Goal: Task Accomplishment & Management: Use online tool/utility

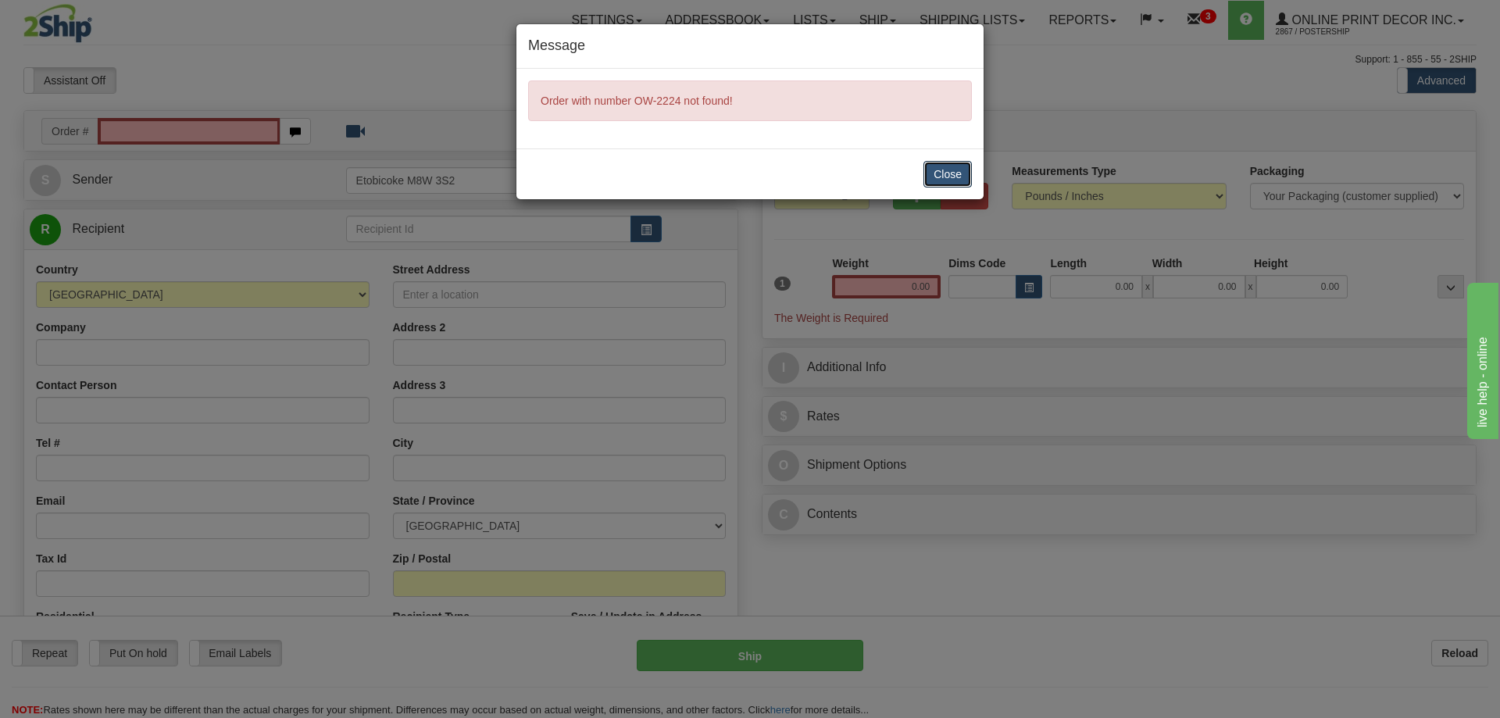
click at [948, 174] on button "Close" at bounding box center [948, 174] width 48 height 27
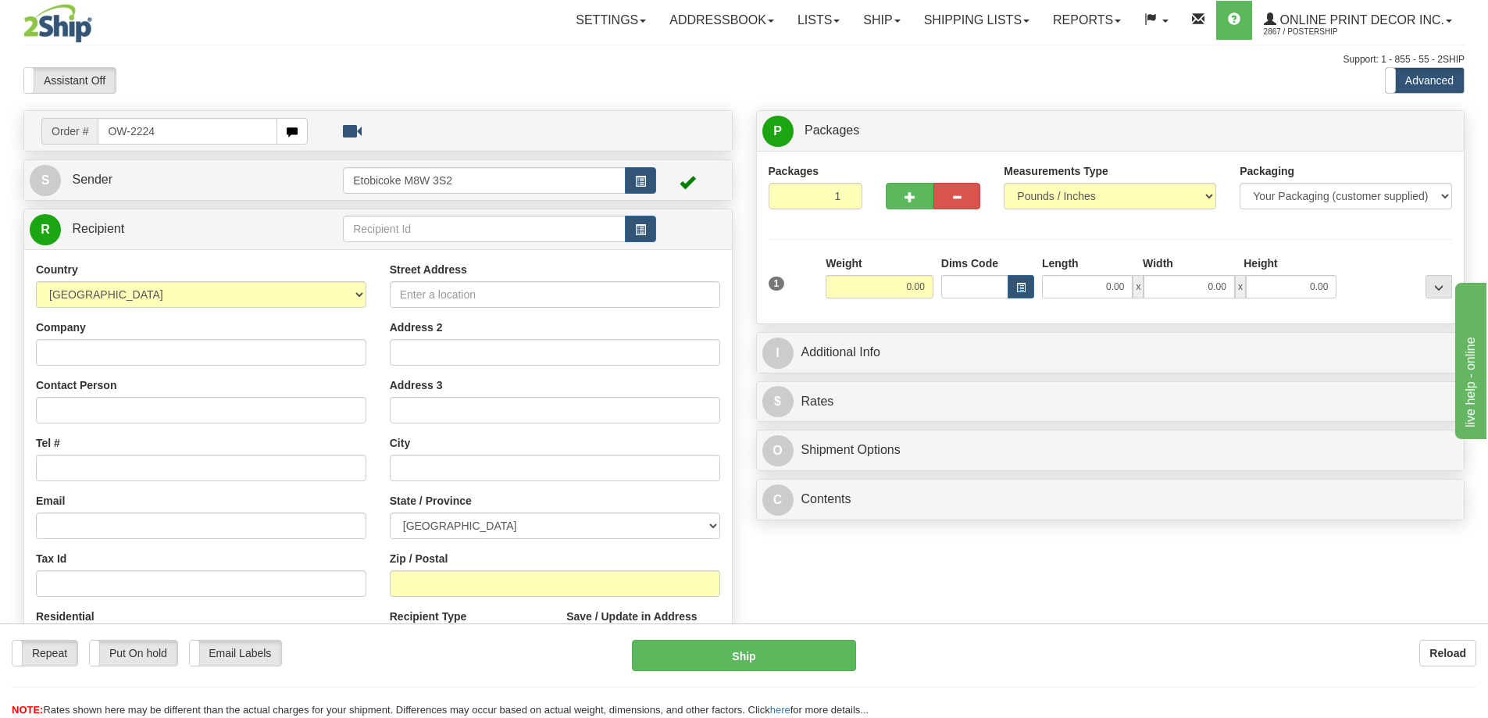
type input "OW-2224"
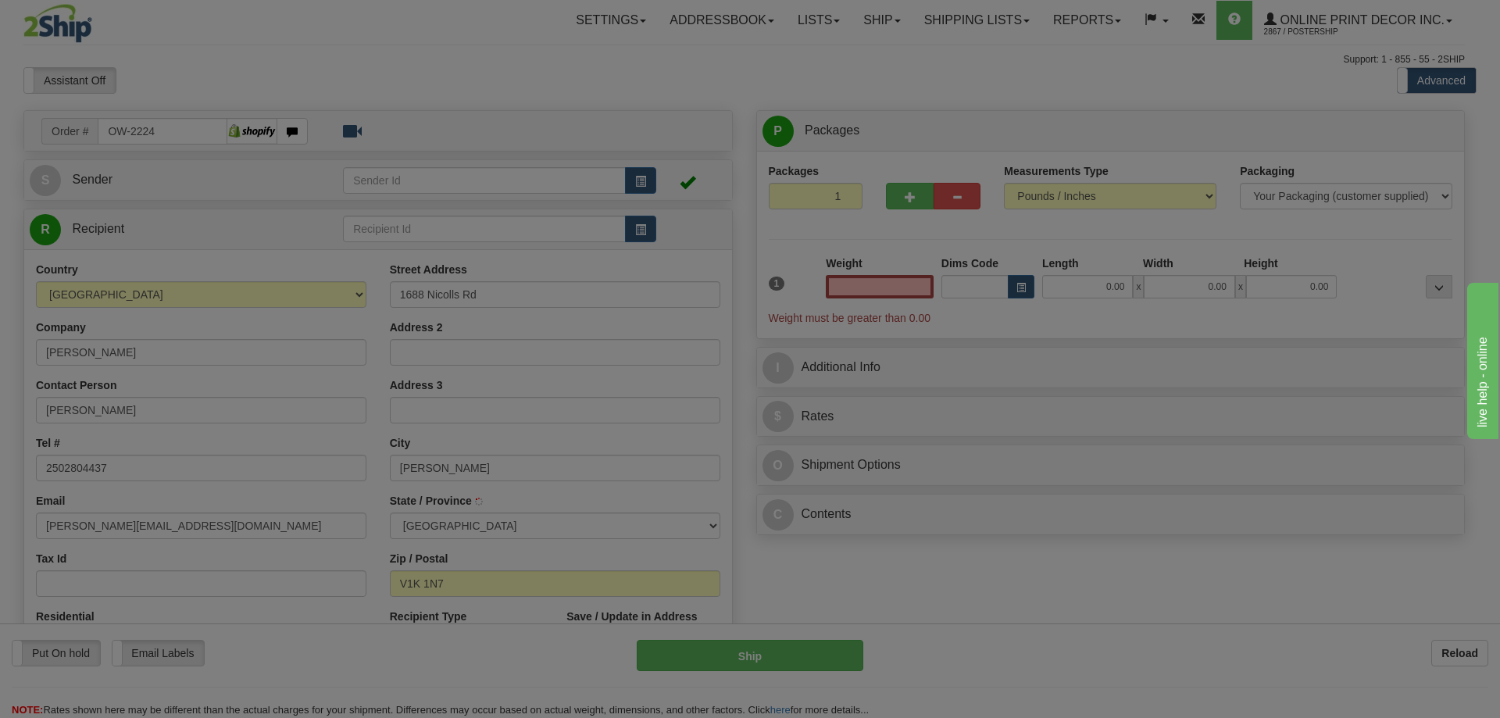
type input "MERRITT"
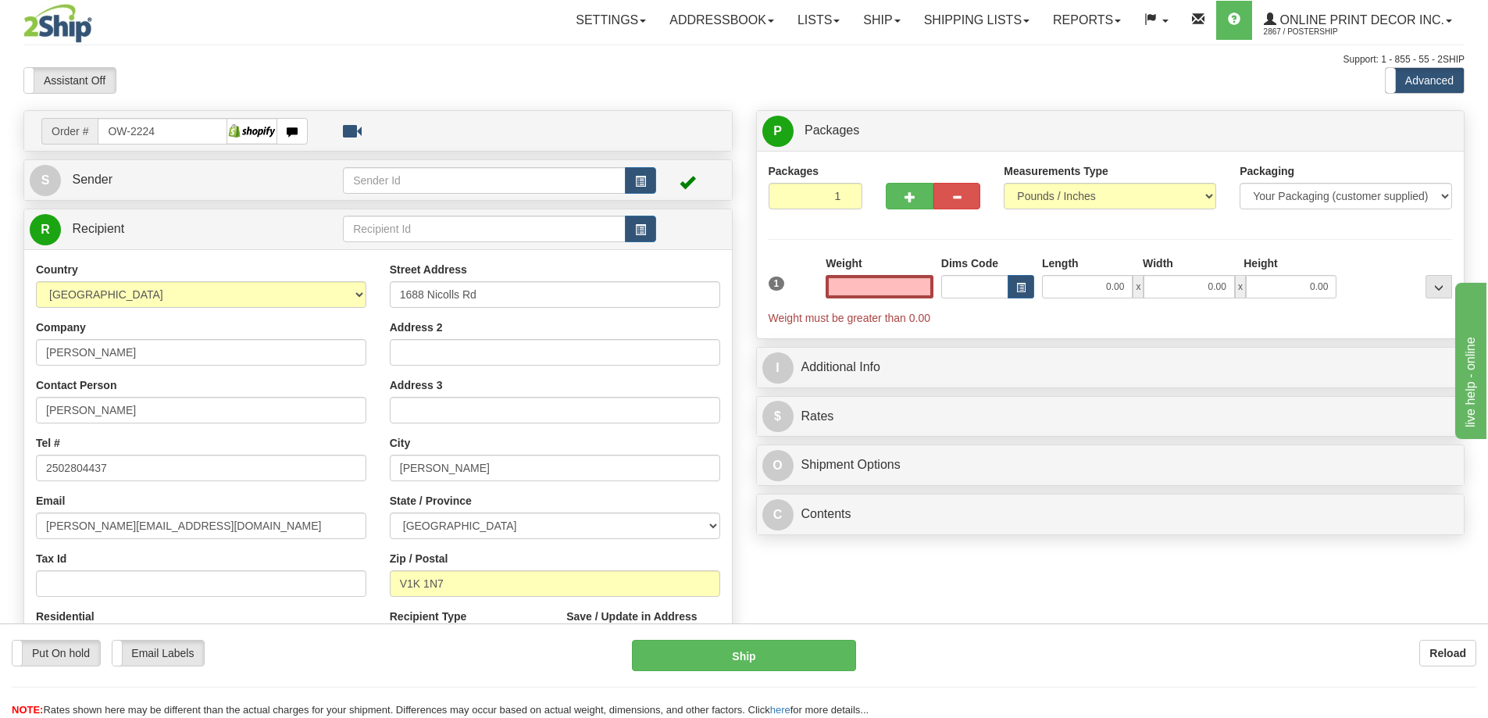
click at [871, 284] on input "text" at bounding box center [880, 286] width 108 height 23
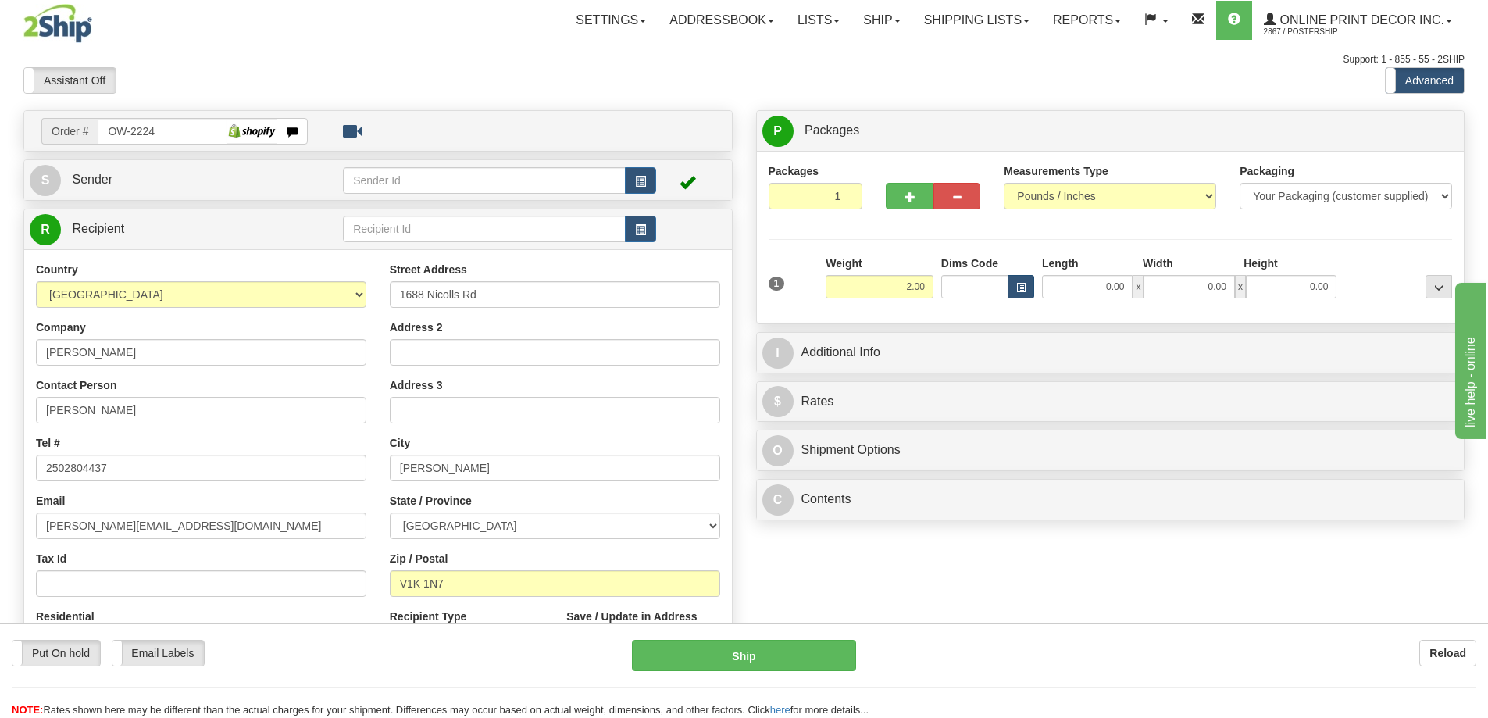
type input "2.00"
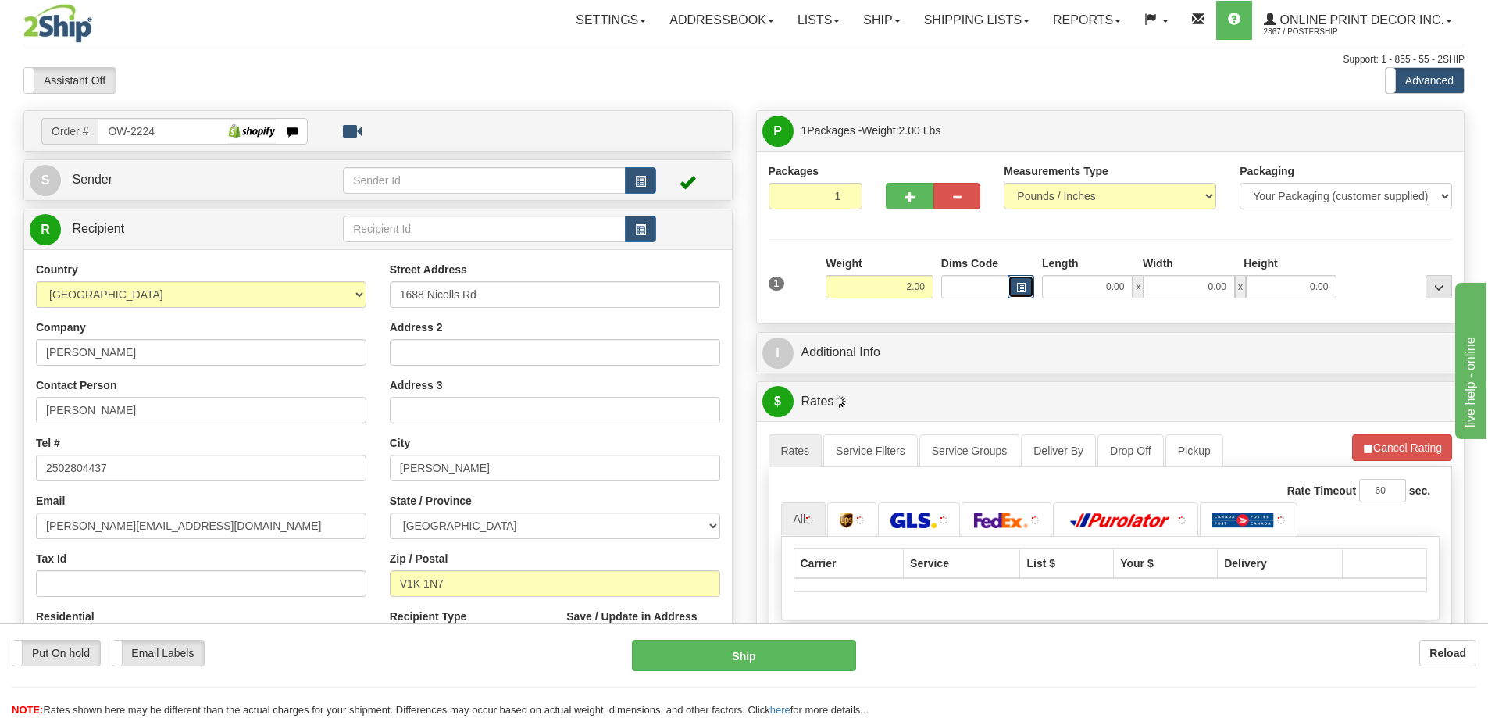
click at [1017, 284] on span "button" at bounding box center [1021, 288] width 9 height 9
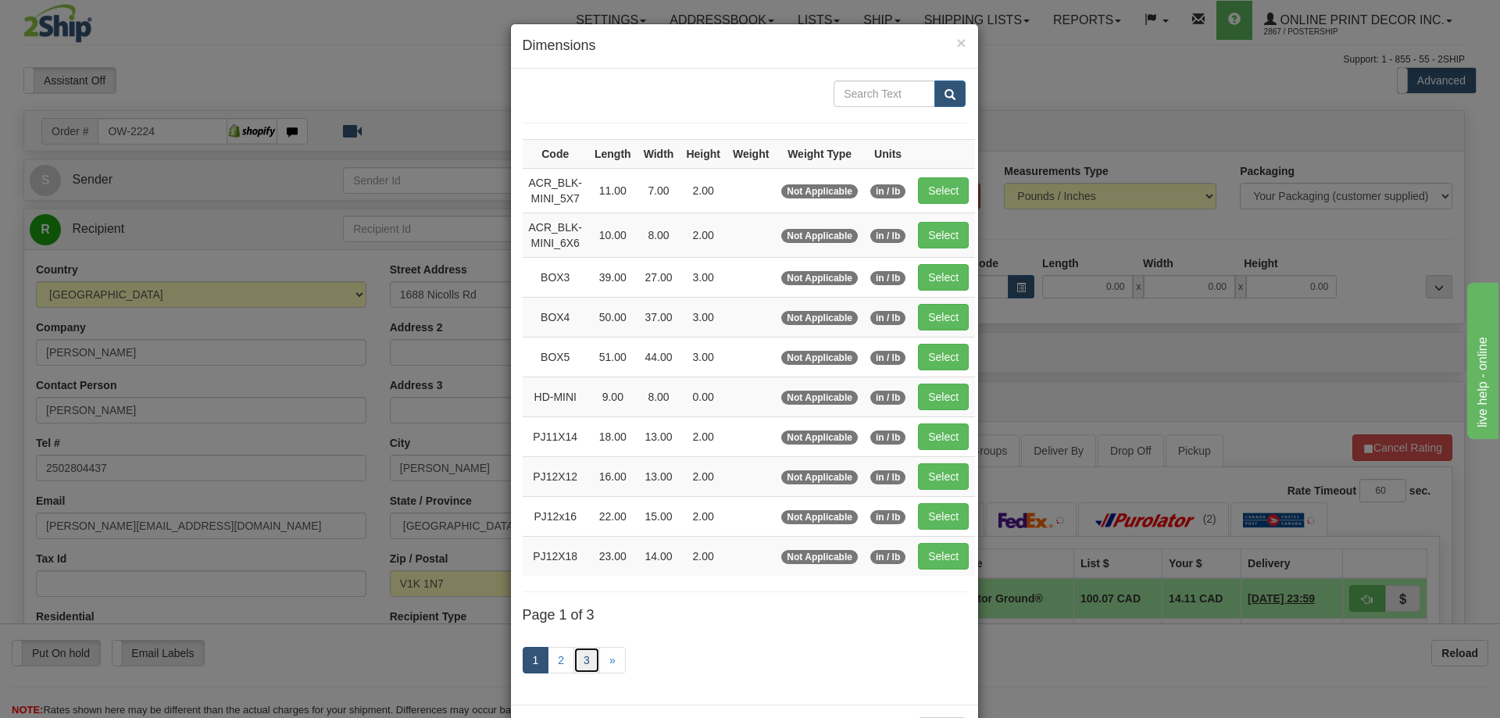
click at [574, 656] on link "3" at bounding box center [587, 660] width 27 height 27
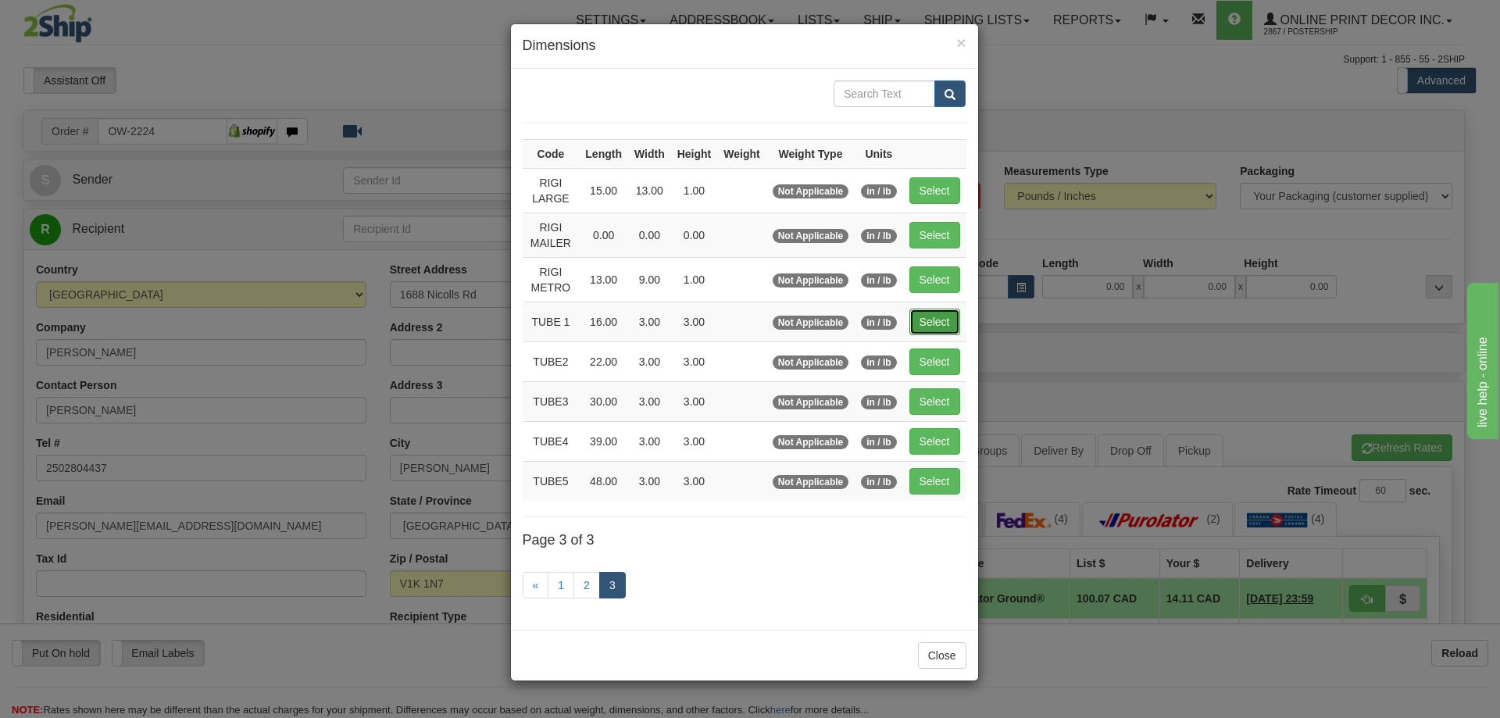
click at [945, 316] on button "Select" at bounding box center [935, 322] width 51 height 27
type input "TUBE 1"
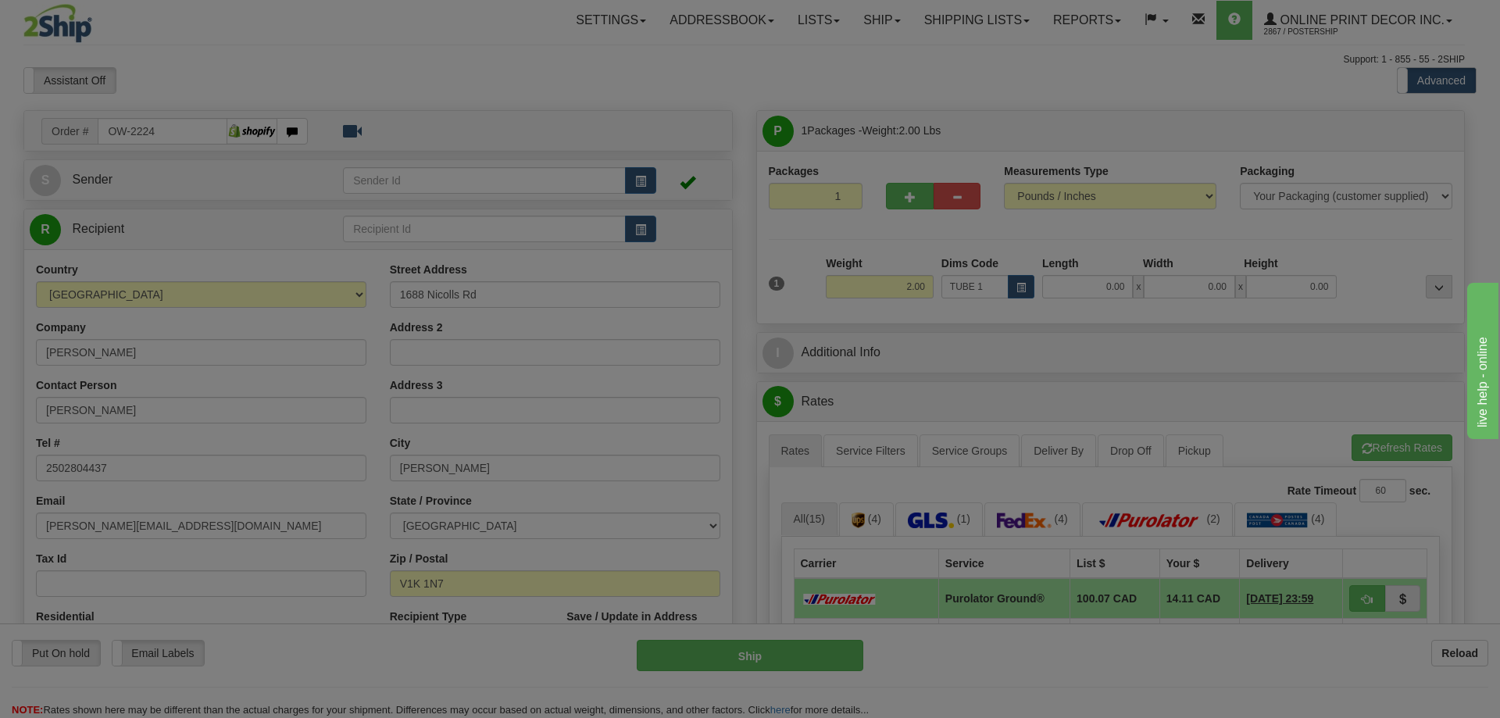
type input "16.00"
type input "3.00"
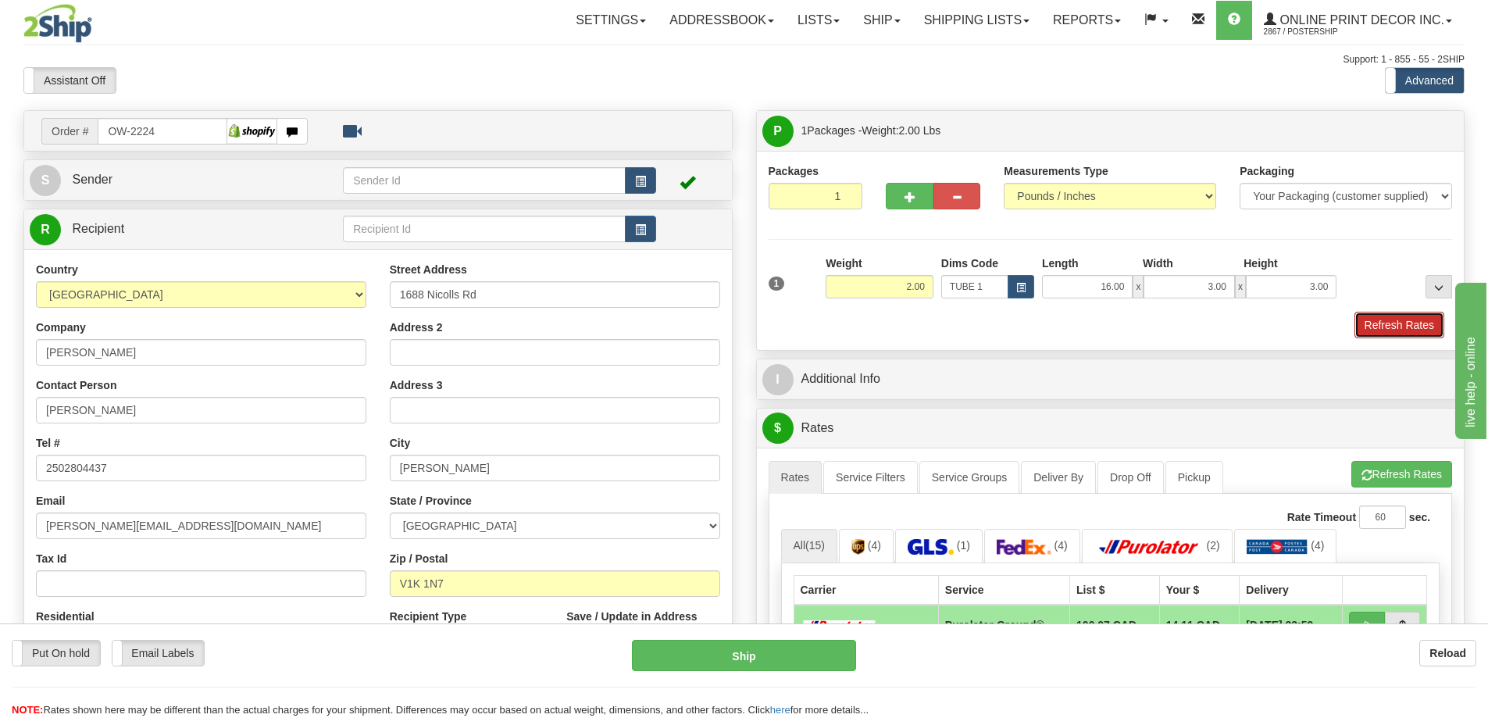
click at [1390, 322] on button "Refresh Rates" at bounding box center [1400, 325] width 90 height 27
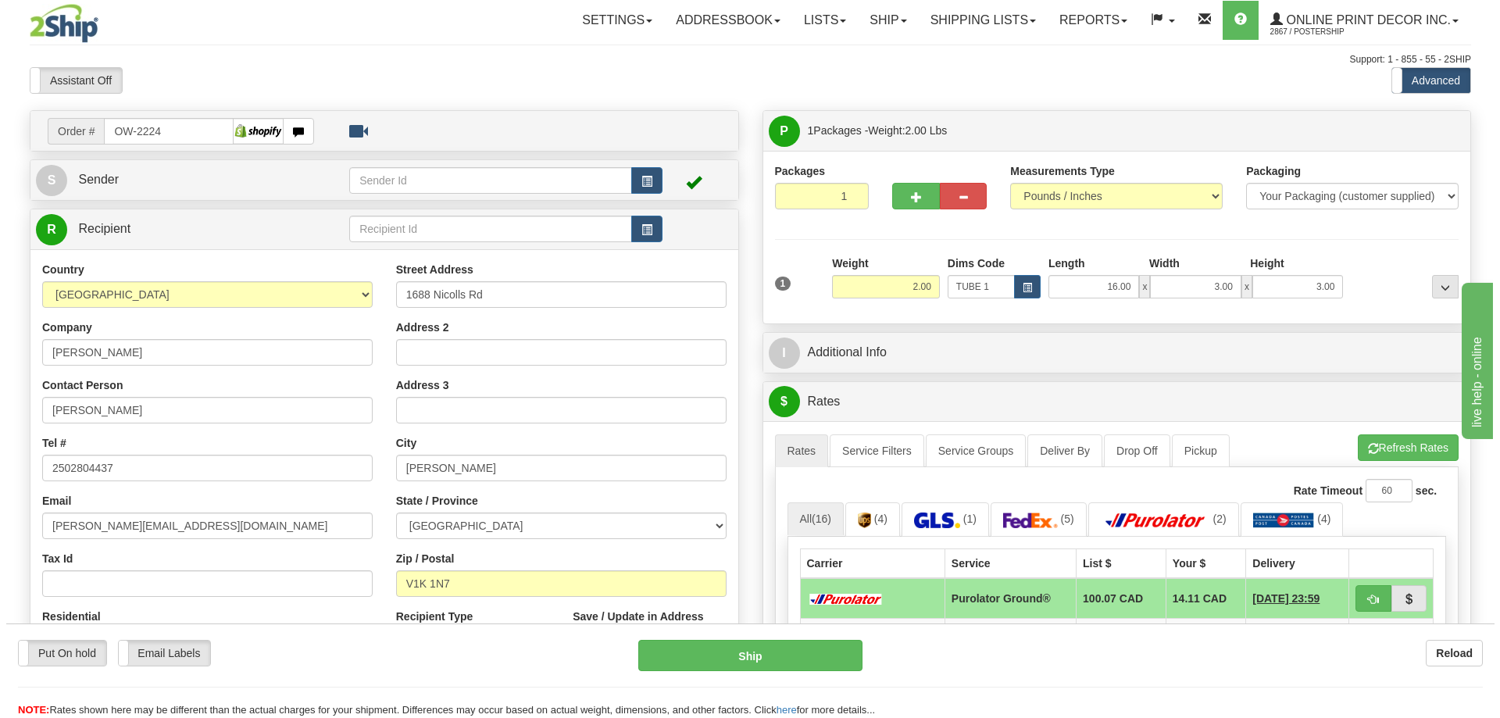
scroll to position [156, 0]
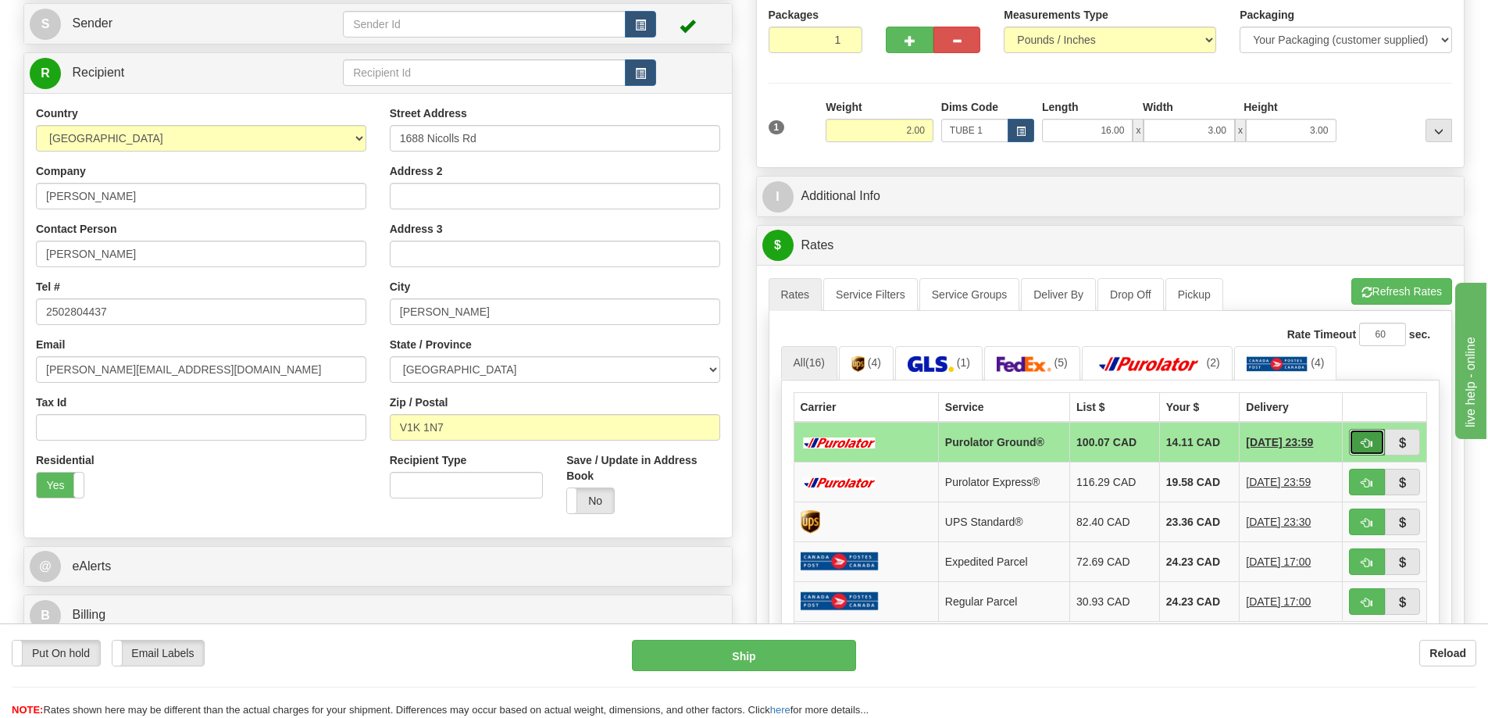
click at [1368, 444] on span "button" at bounding box center [1367, 443] width 11 height 10
type input "260"
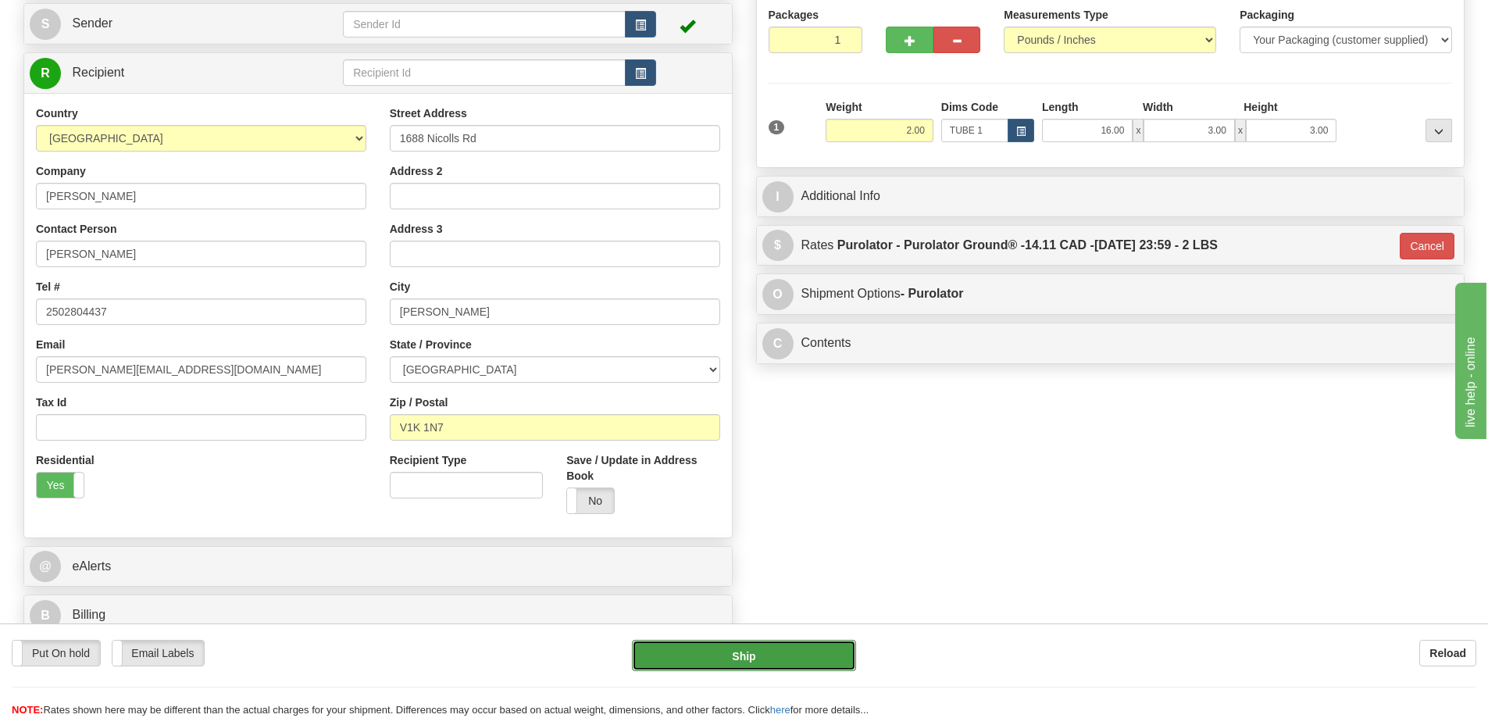
click at [811, 654] on button "Ship" at bounding box center [744, 655] width 224 height 31
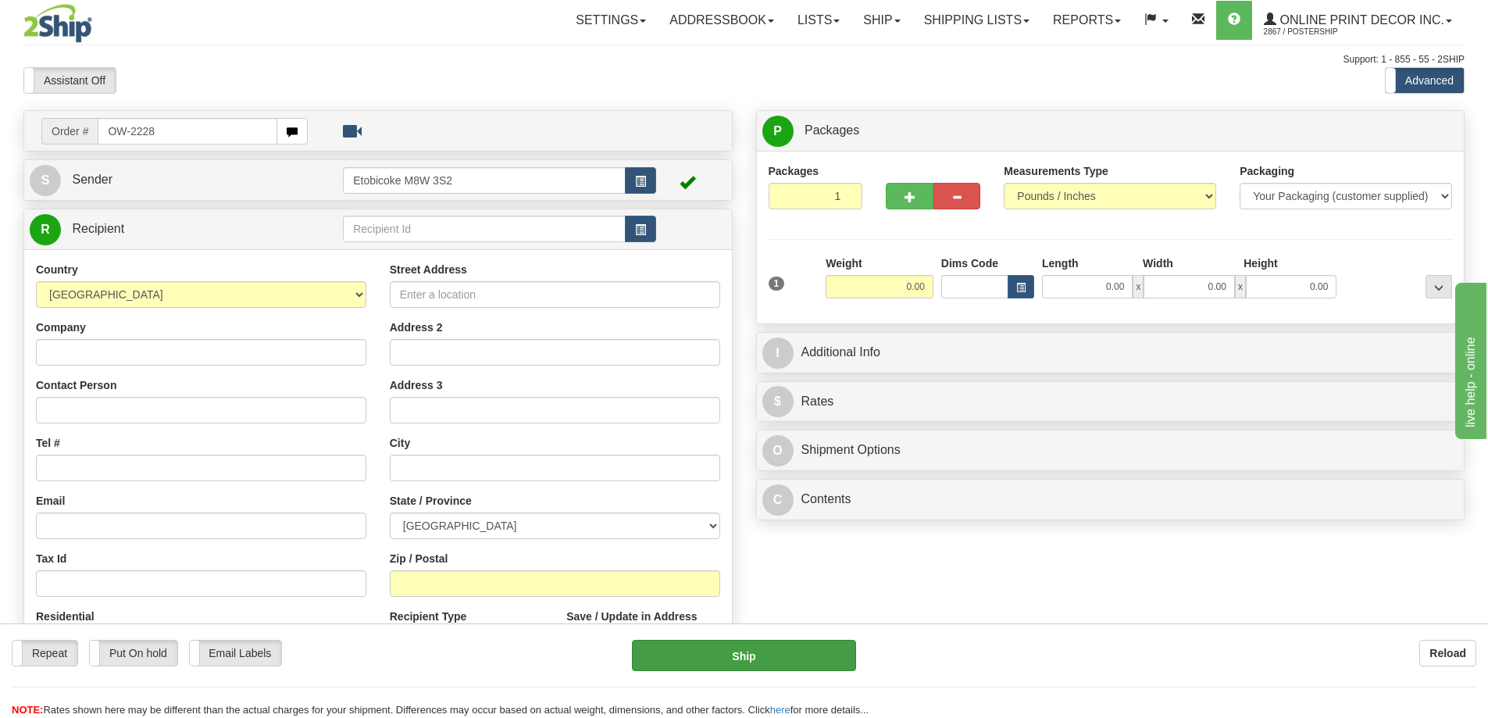
type input "OW-2228"
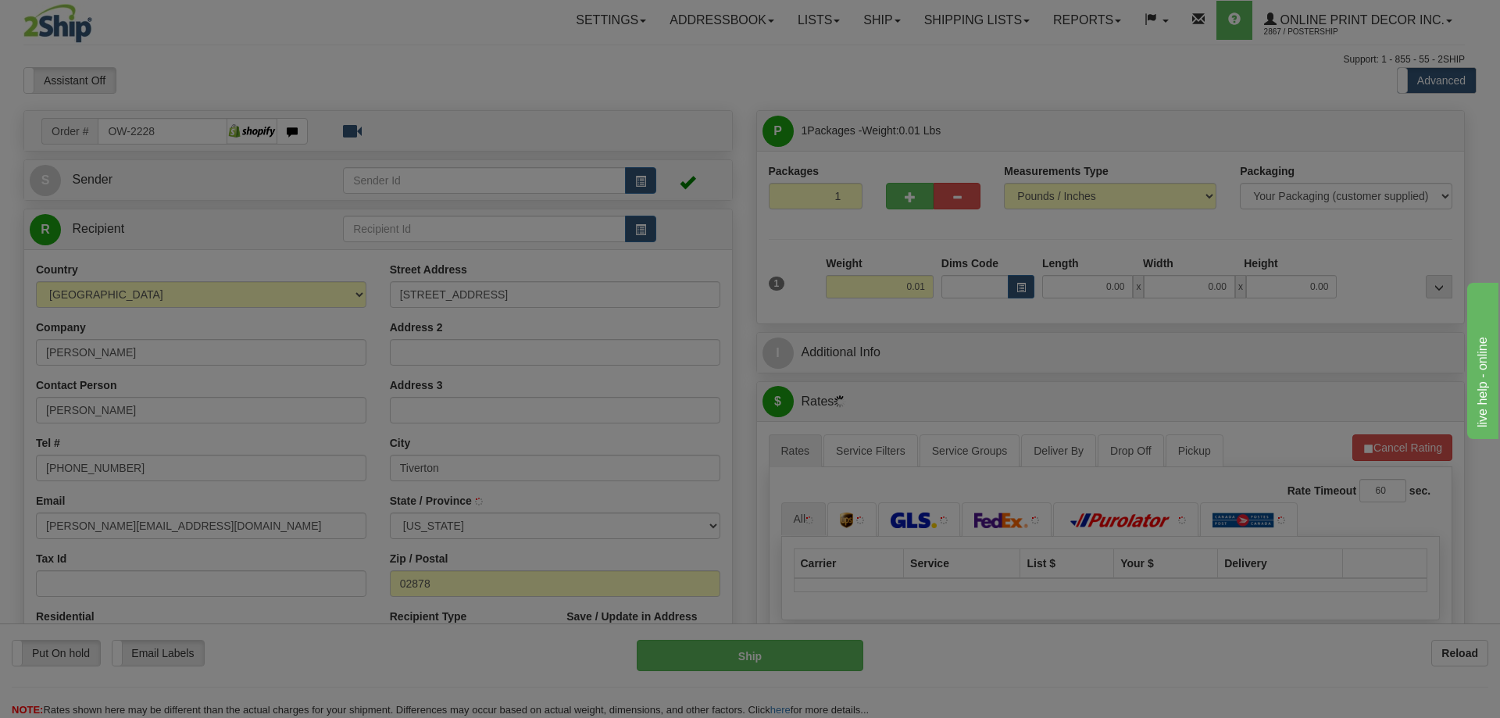
type input "TIVERTON"
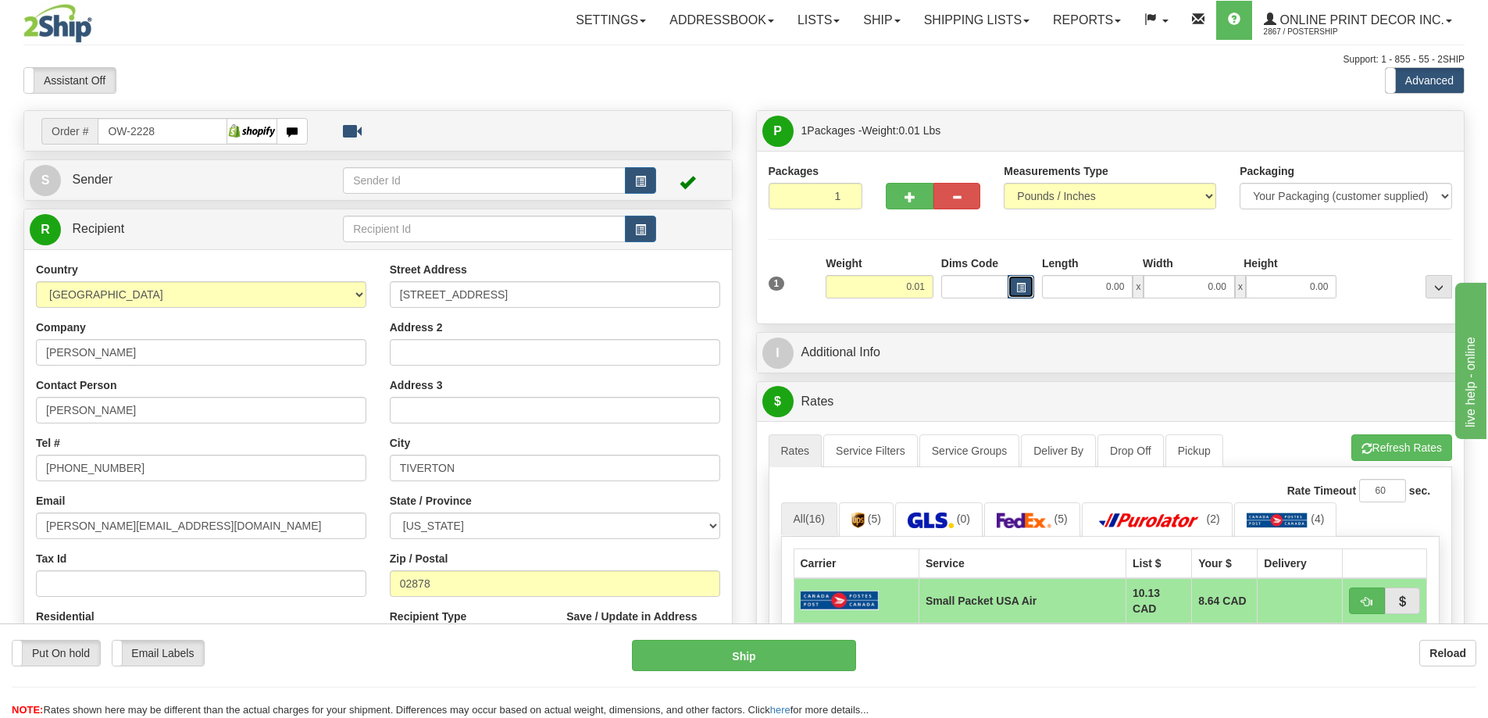
click at [1027, 290] on button "button" at bounding box center [1021, 286] width 27 height 23
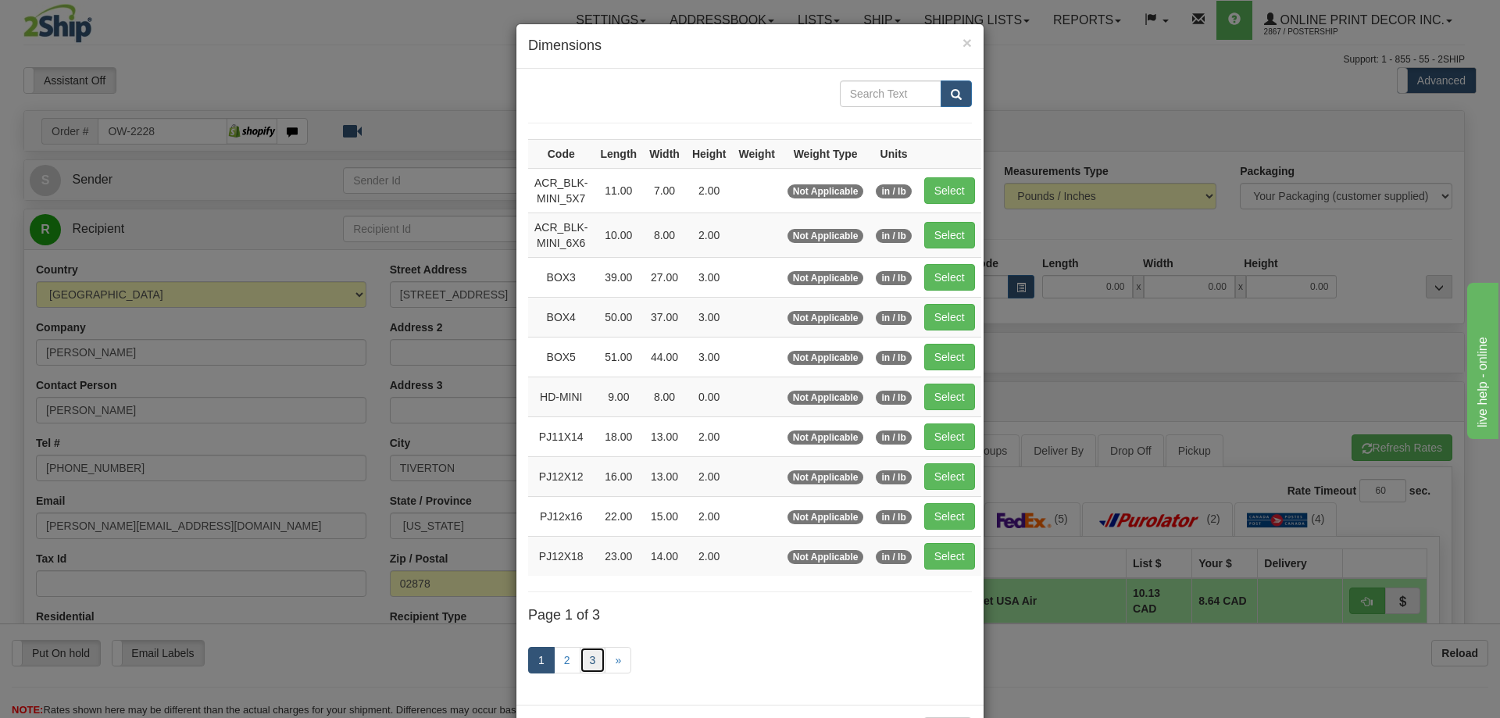
click at [584, 660] on link "3" at bounding box center [593, 660] width 27 height 27
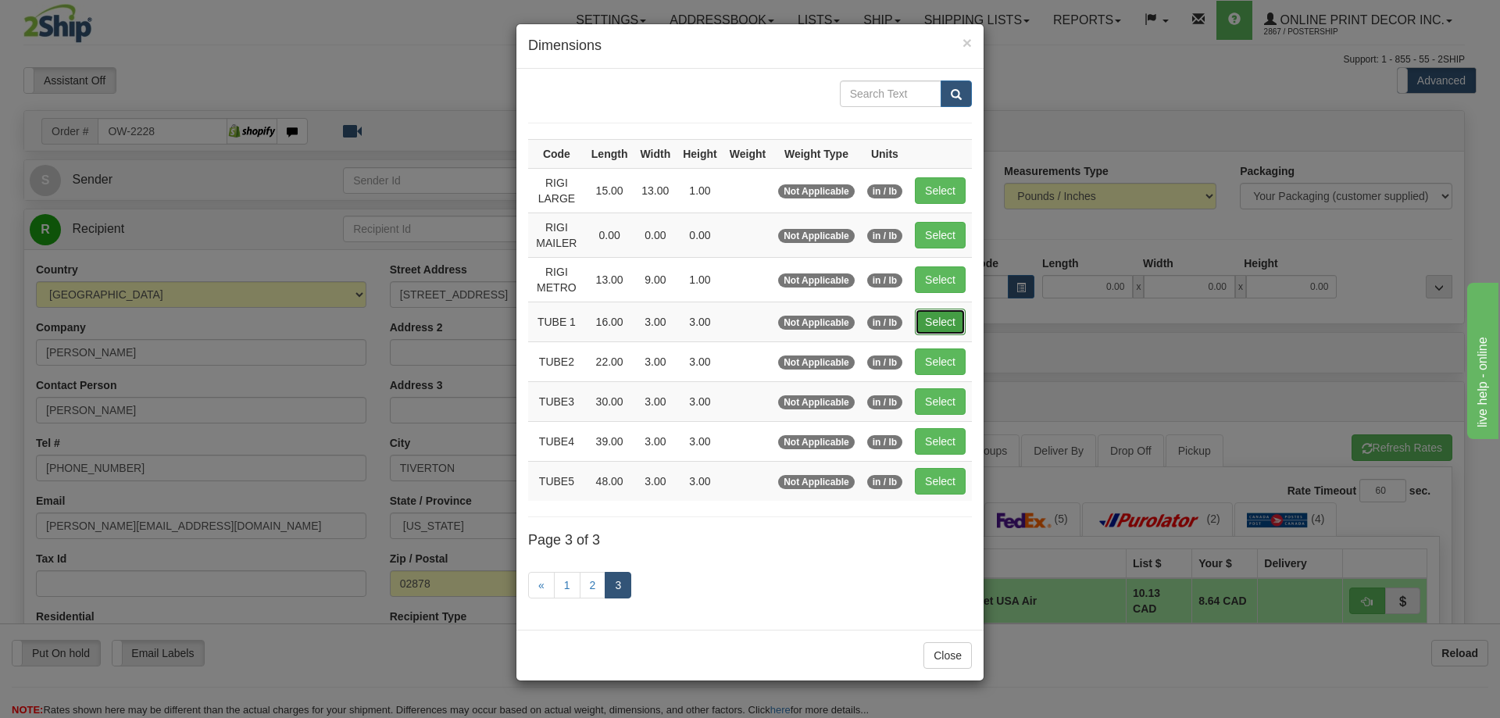
click at [949, 318] on button "Select" at bounding box center [940, 322] width 51 height 27
type input "TUBE 1"
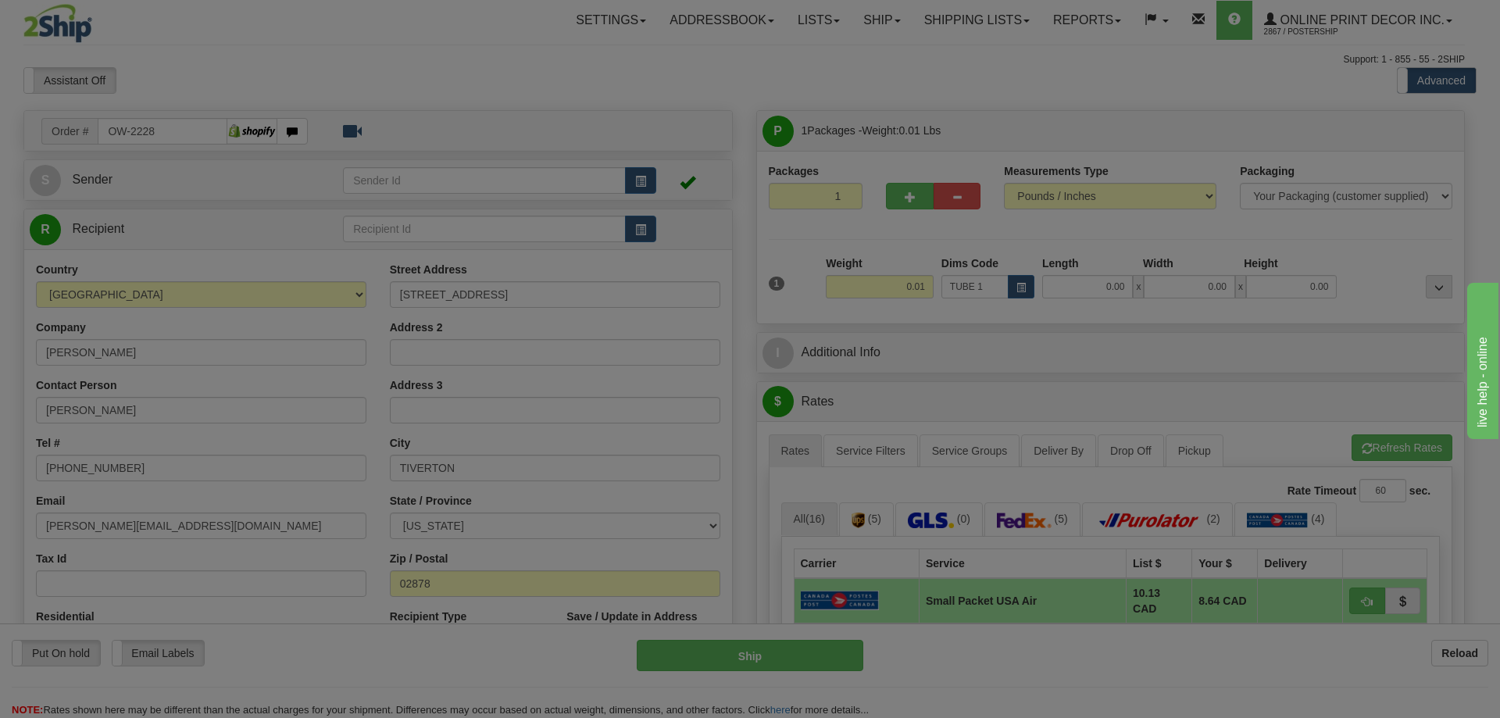
type input "16.00"
type input "3.00"
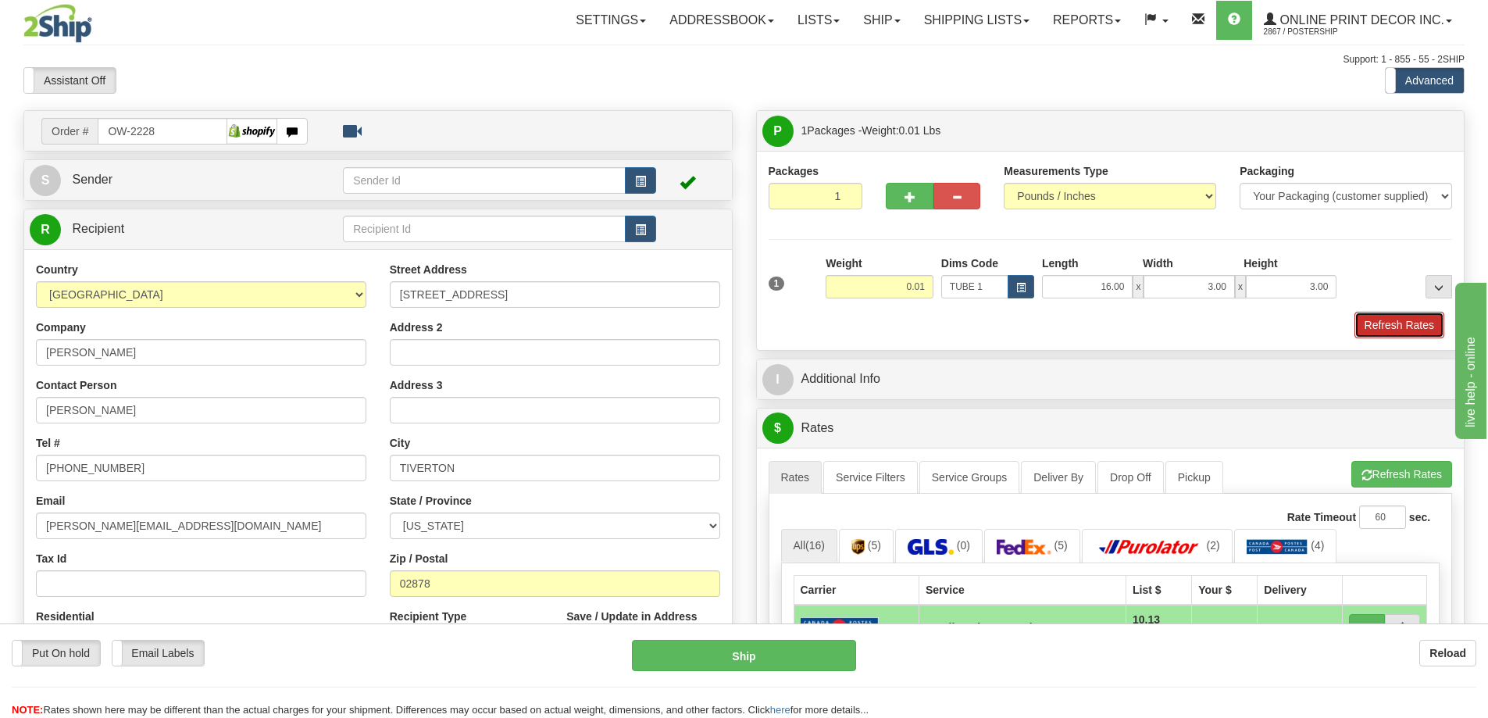
click at [1393, 323] on button "Refresh Rates" at bounding box center [1400, 325] width 90 height 27
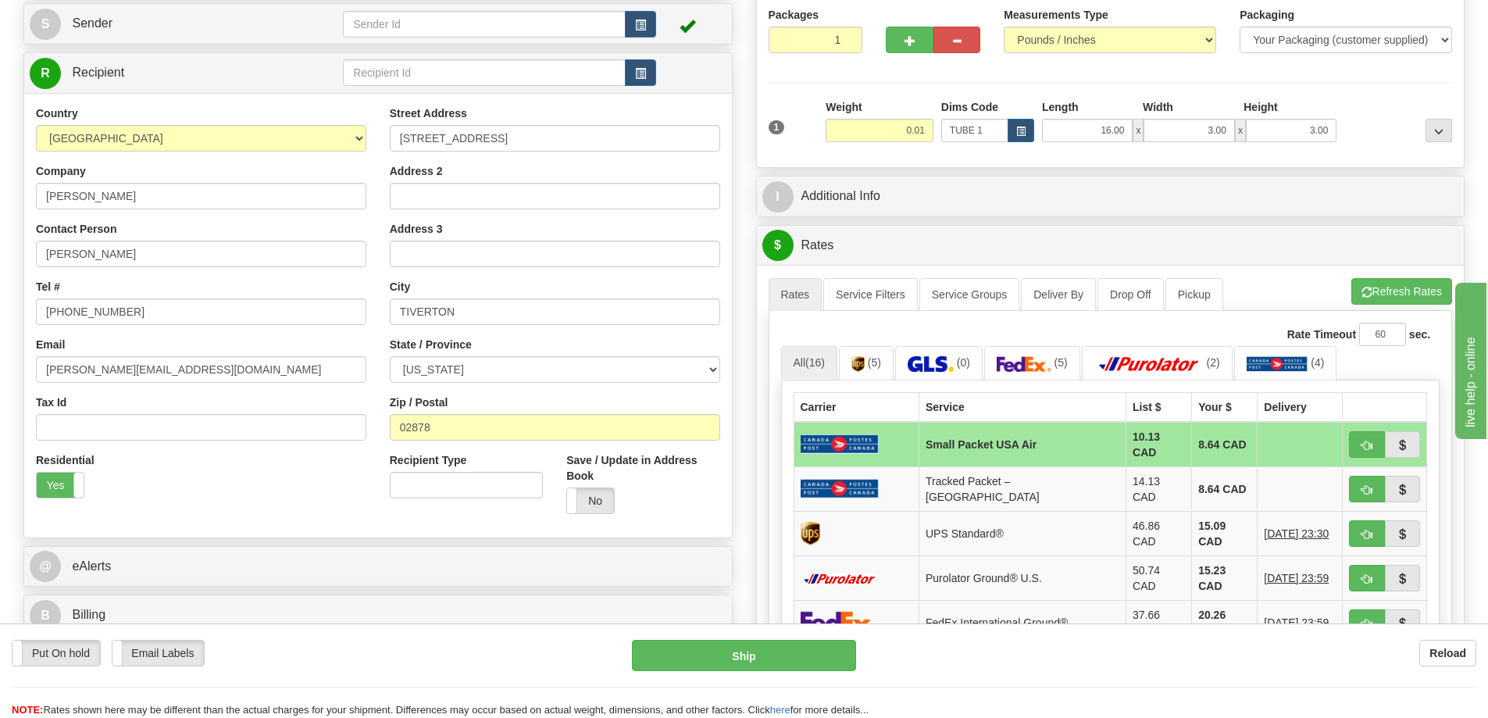
scroll to position [313, 0]
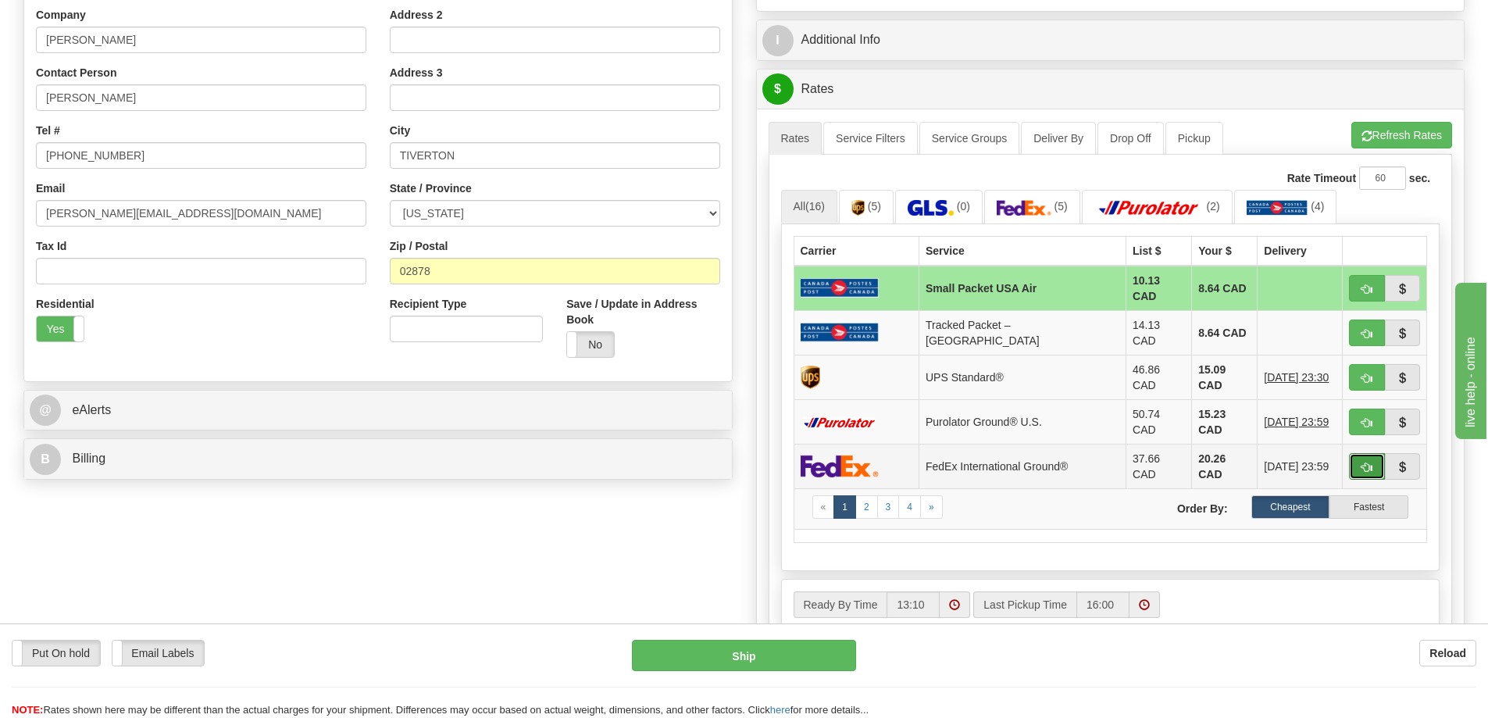
click at [1374, 453] on button "button" at bounding box center [1367, 466] width 36 height 27
type input "92"
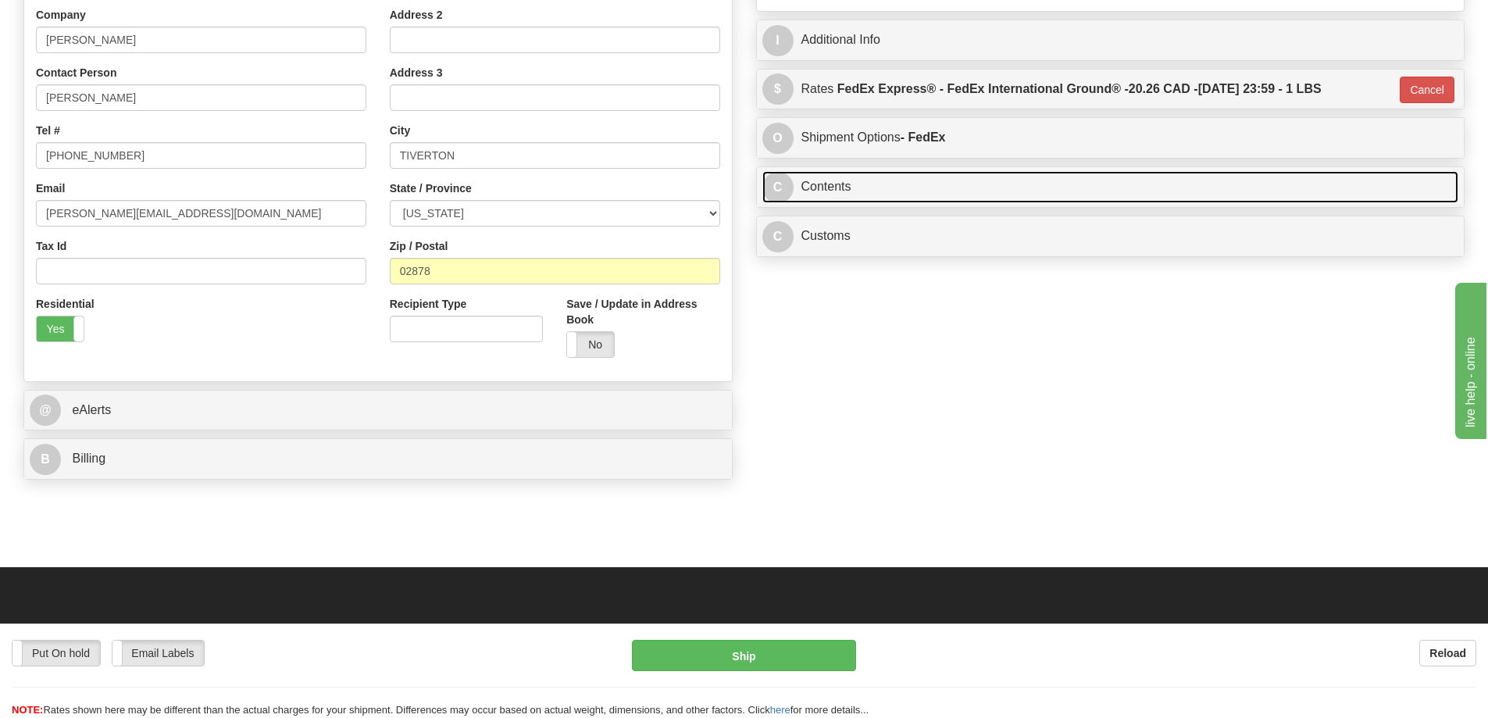
click at [866, 185] on link "C Contents" at bounding box center [1111, 187] width 697 height 32
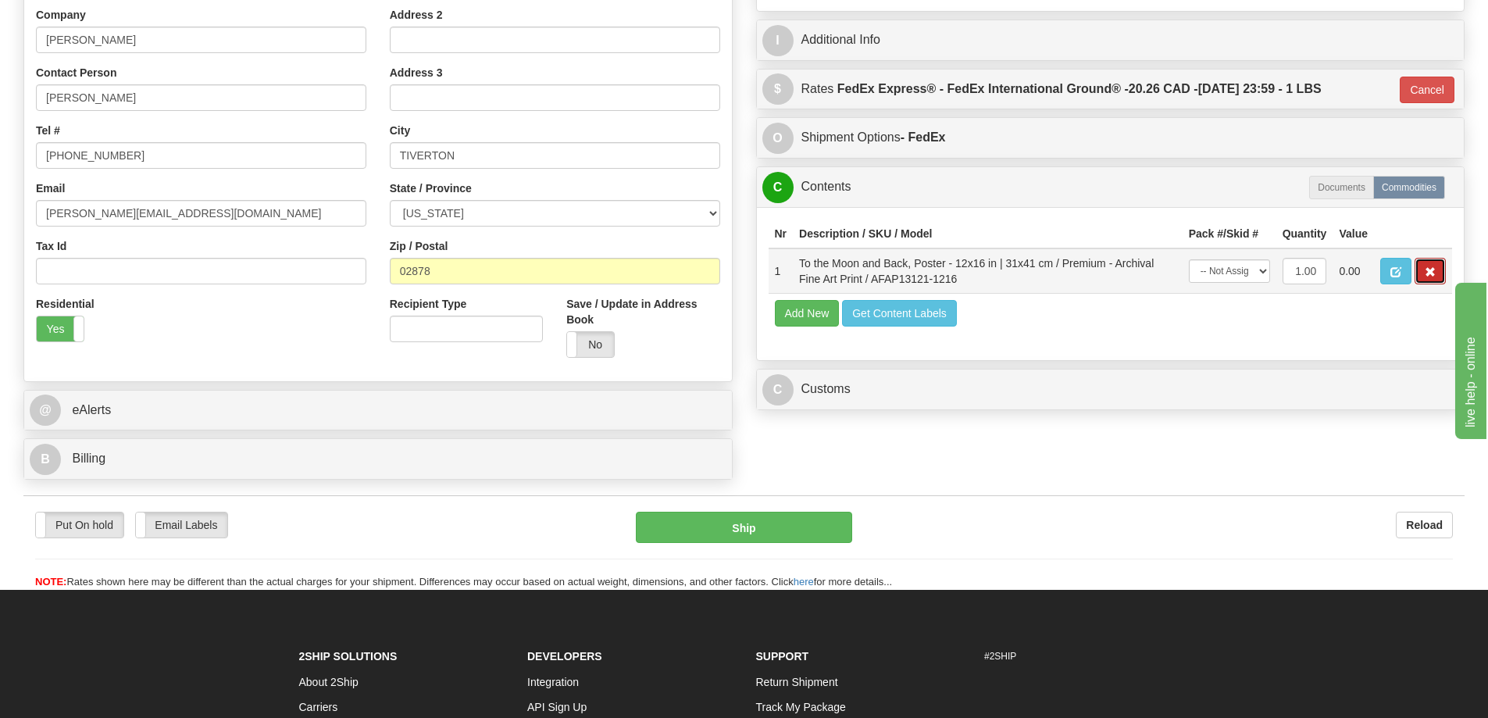
click at [1428, 273] on span "button" at bounding box center [1430, 272] width 11 height 10
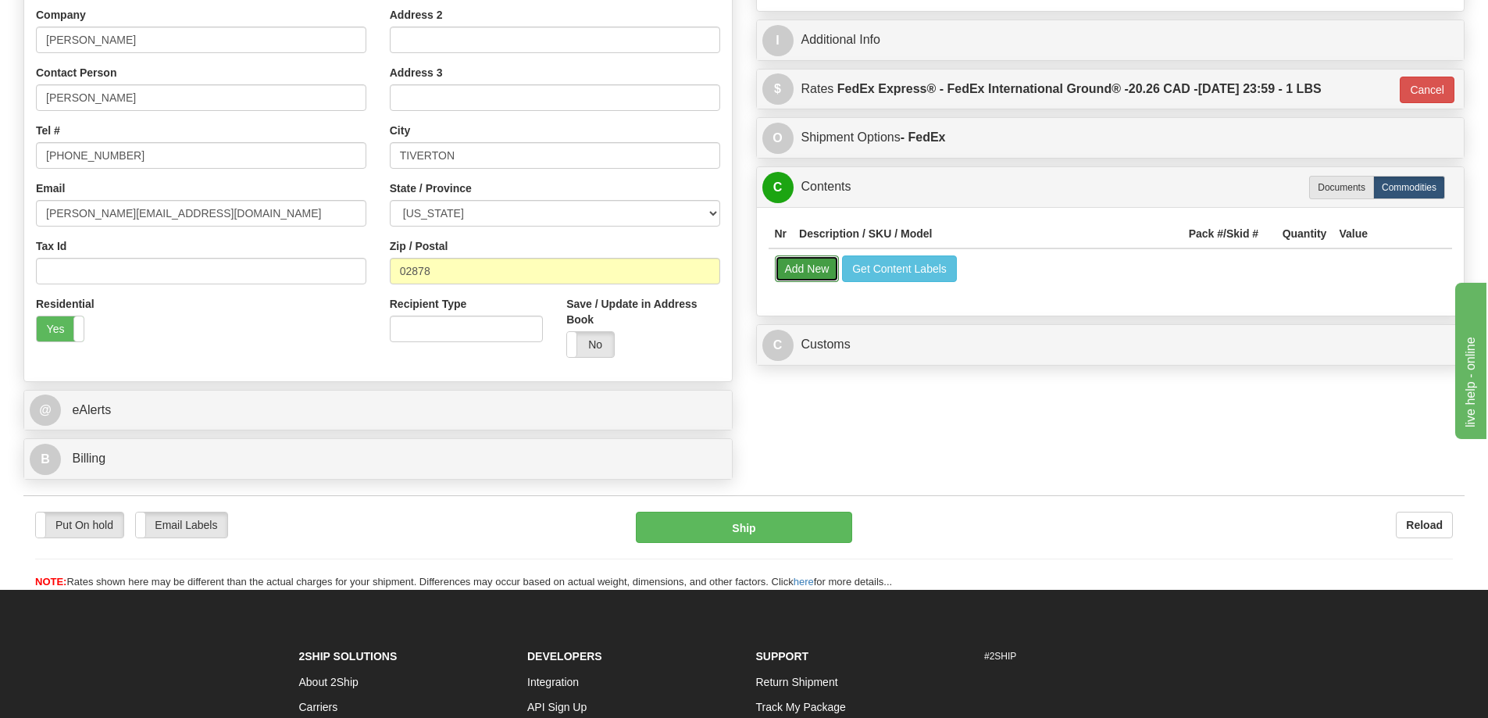
click at [807, 270] on button "Add New" at bounding box center [807, 269] width 65 height 27
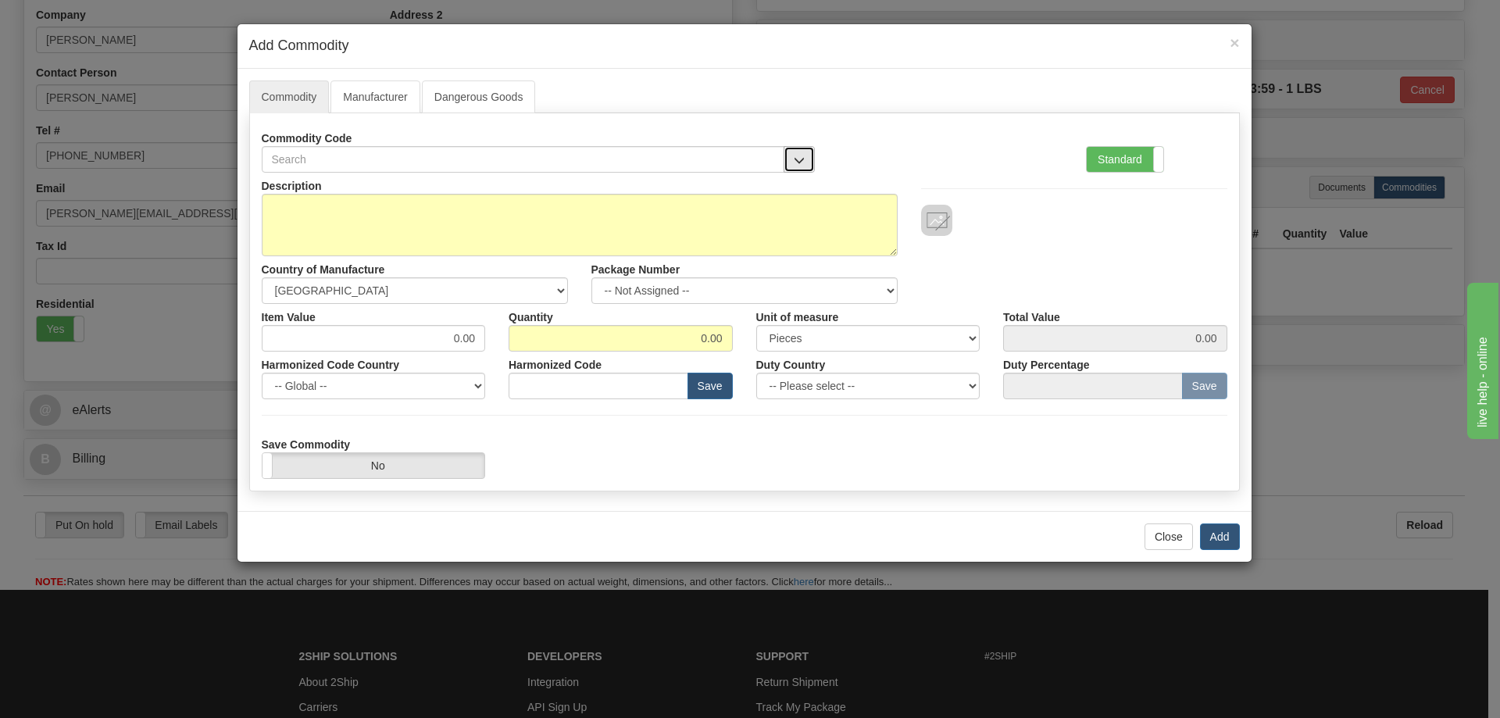
click at [796, 152] on button "button" at bounding box center [799, 159] width 31 height 27
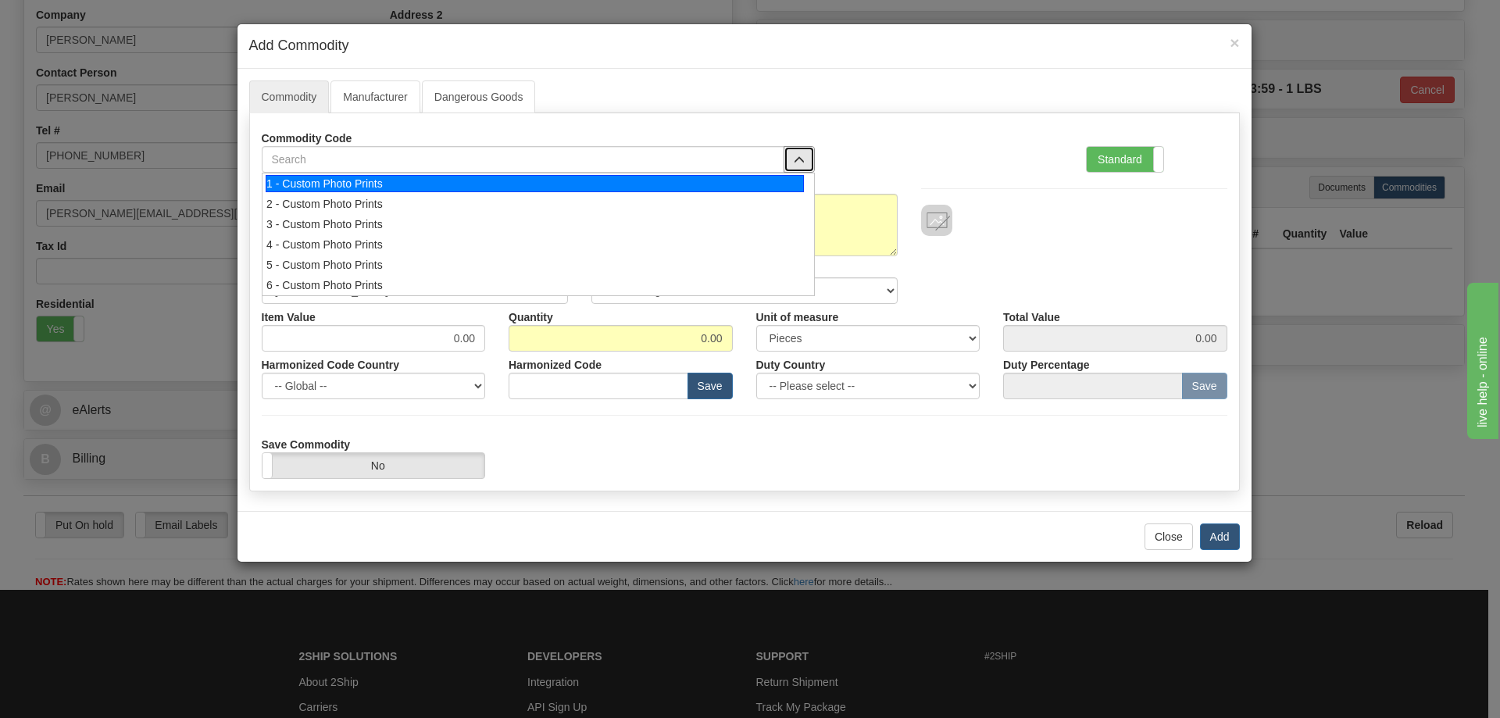
click at [770, 184] on div "1 - Custom Photo Prints" at bounding box center [535, 183] width 538 height 17
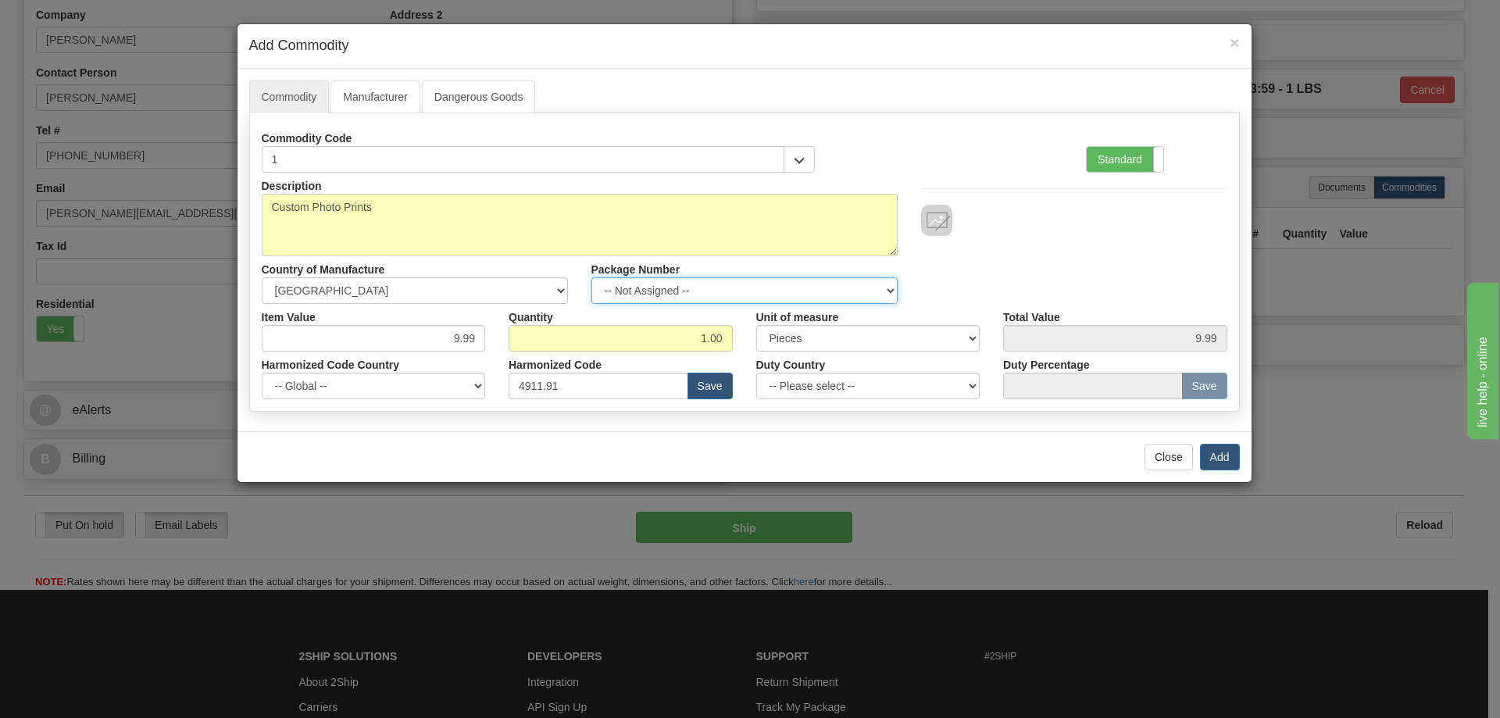
click at [877, 293] on select "-- Not Assigned -- Item 1" at bounding box center [744, 290] width 306 height 27
select select "0"
click at [591, 277] on select "-- Not Assigned -- Item 1" at bounding box center [744, 290] width 306 height 27
click at [1218, 457] on button "Add" at bounding box center [1220, 457] width 40 height 27
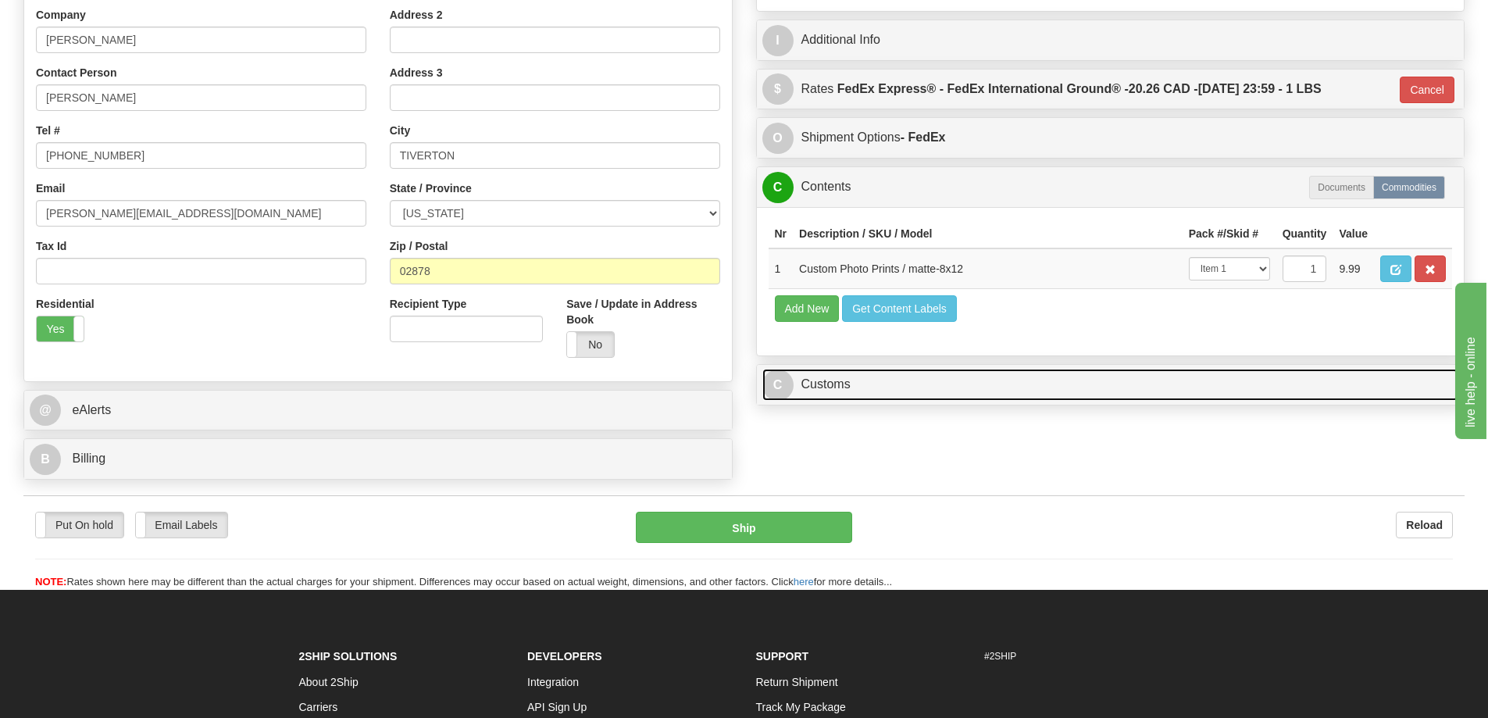
click at [1273, 390] on link "C Customs" at bounding box center [1111, 385] width 697 height 32
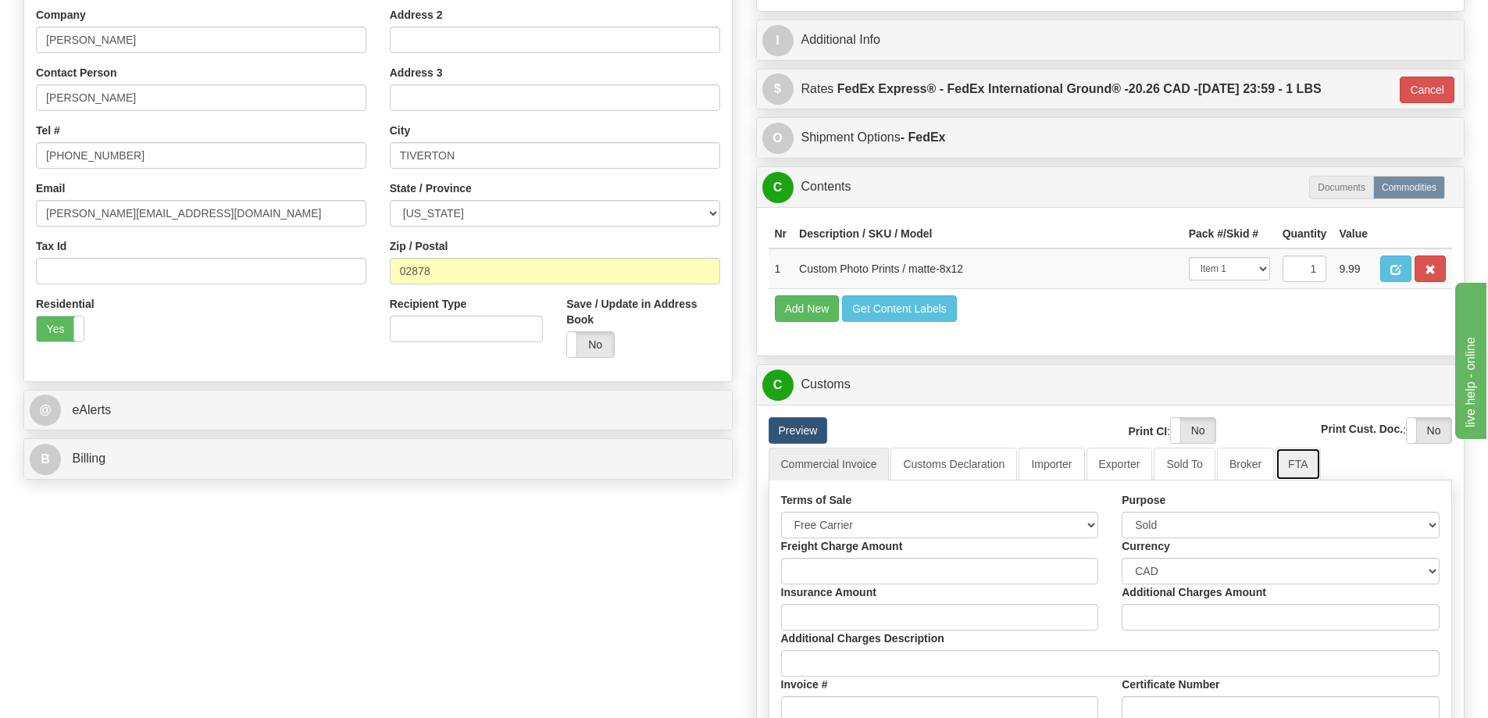
click at [1306, 459] on link "FTA" at bounding box center [1298, 464] width 45 height 33
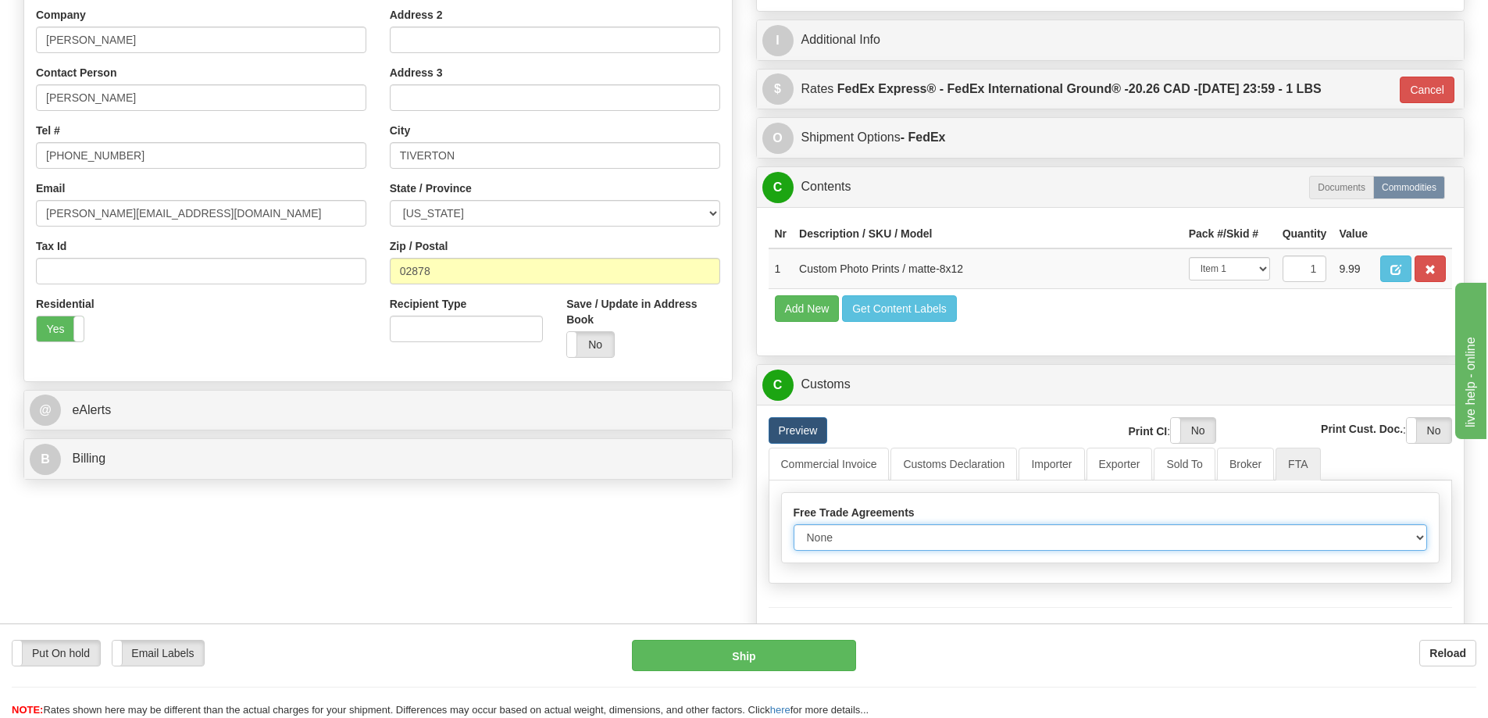
click at [1426, 545] on select "None Other USMCA CETA CUKTCA" at bounding box center [1111, 537] width 634 height 27
select select "1"
click at [794, 530] on select "None Other USMCA CETA CUKTCA" at bounding box center [1111, 537] width 634 height 27
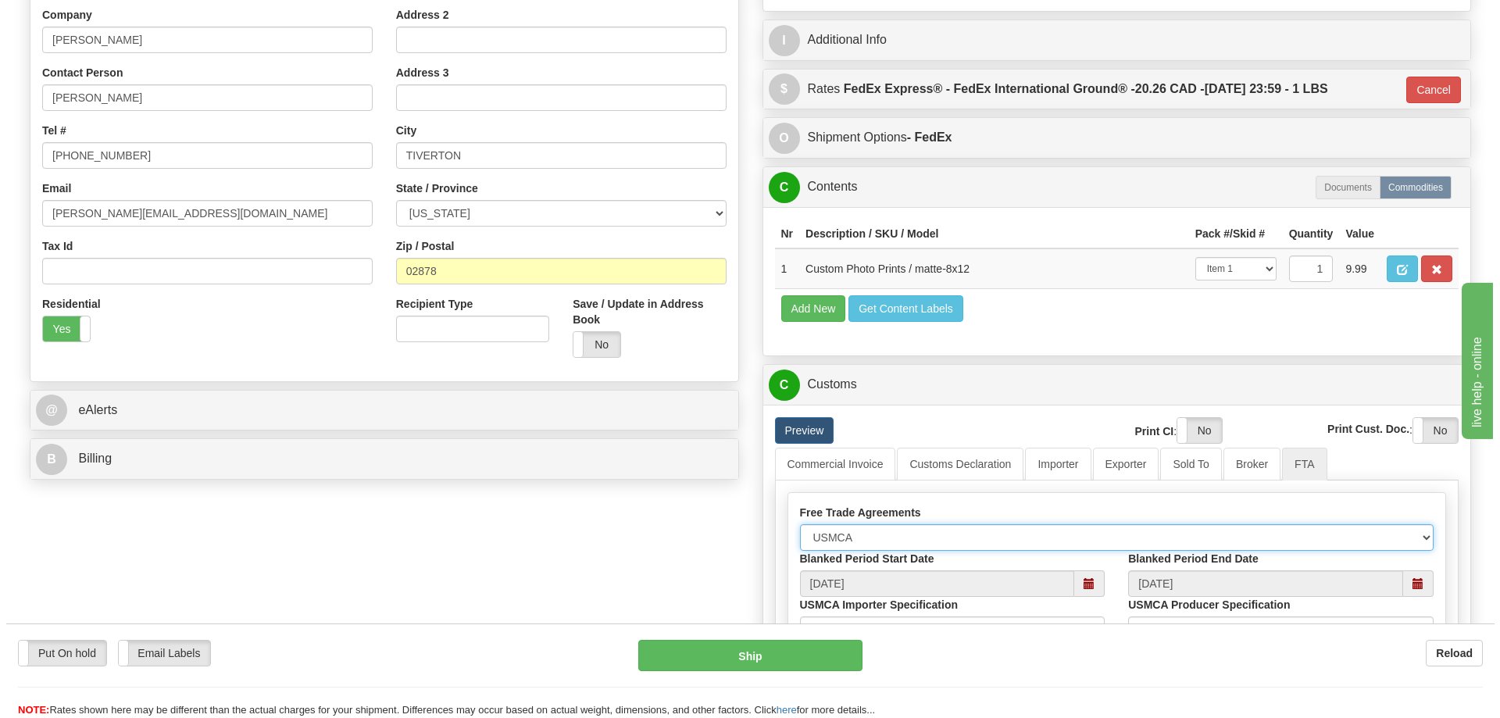
scroll to position [625, 0]
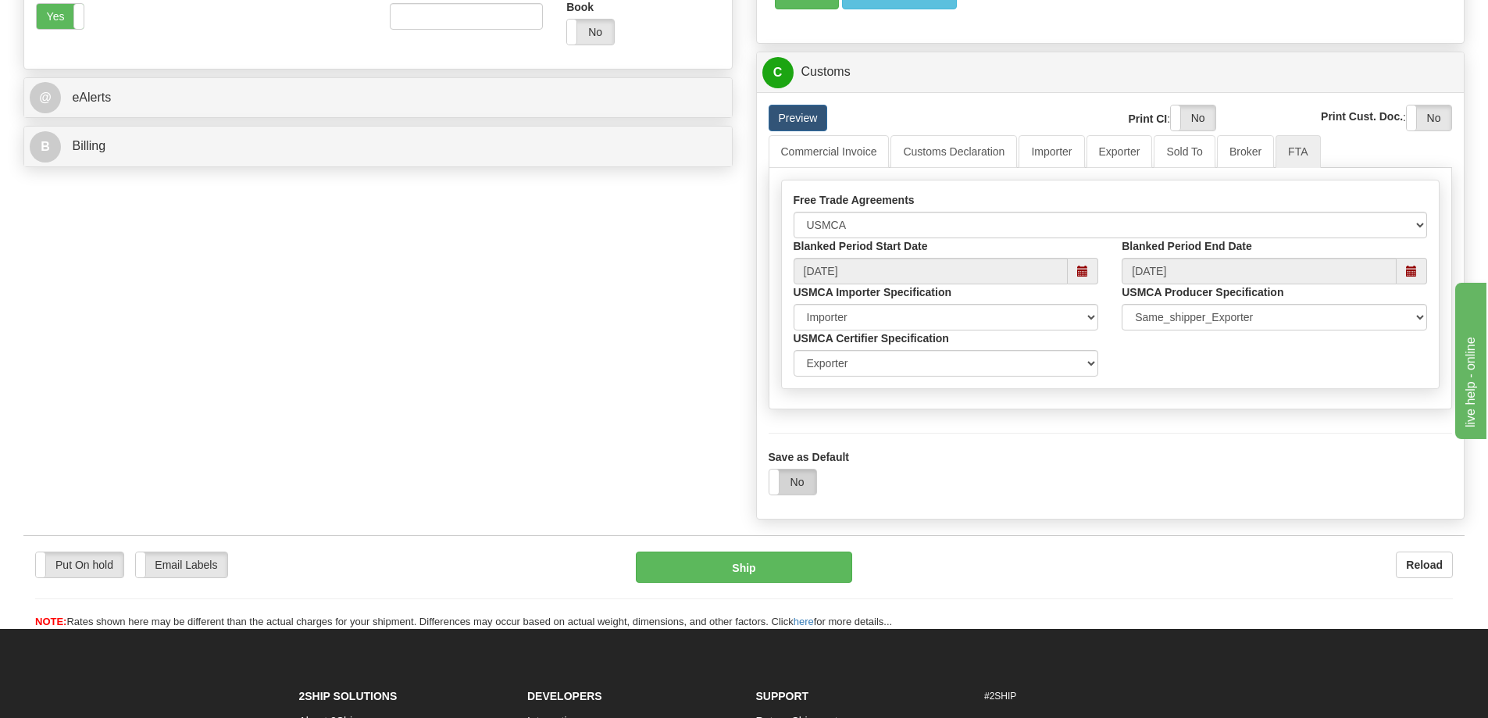
click at [784, 482] on label "No" at bounding box center [793, 482] width 47 height 25
click at [749, 570] on button "Ship" at bounding box center [744, 567] width 216 height 31
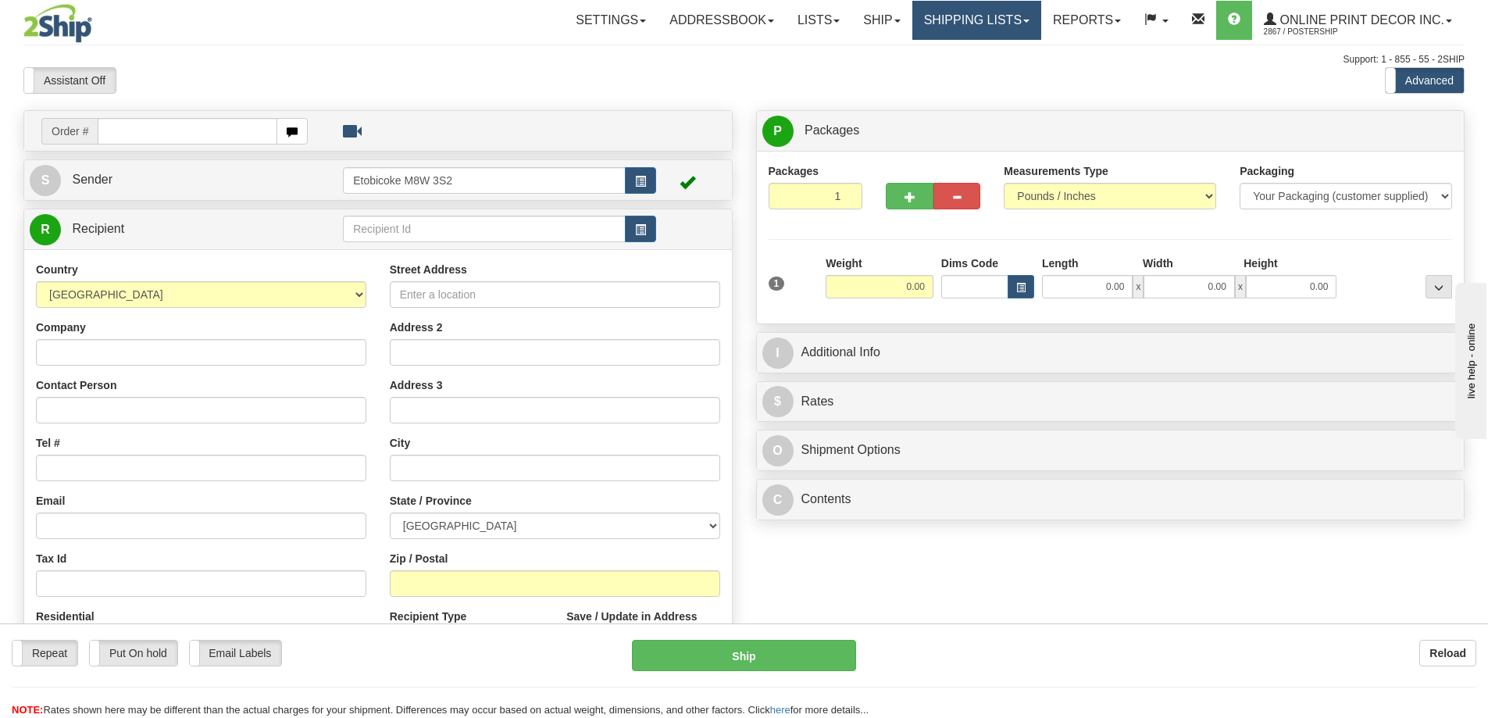
click at [985, 19] on link "Shipping lists" at bounding box center [977, 20] width 129 height 39
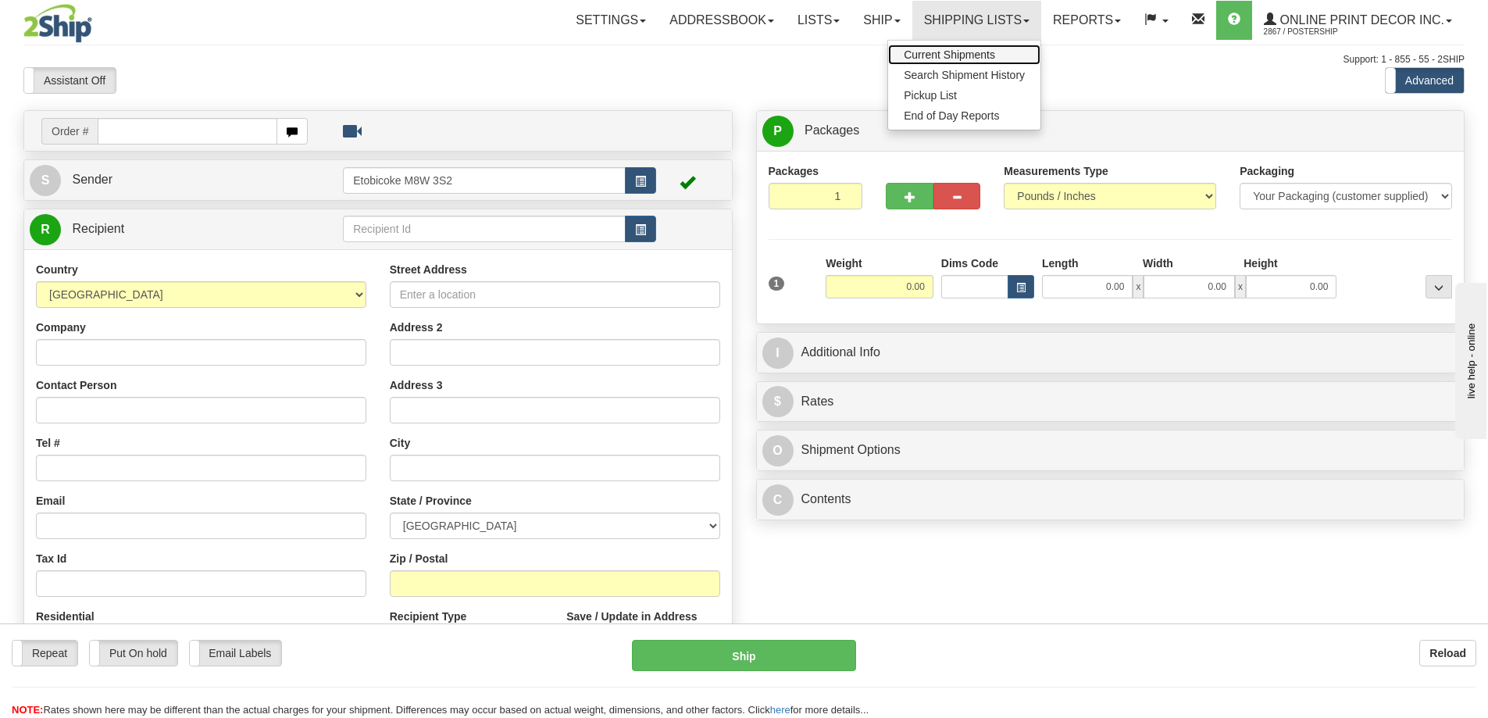
click at [938, 54] on span "Current Shipments" at bounding box center [949, 54] width 91 height 13
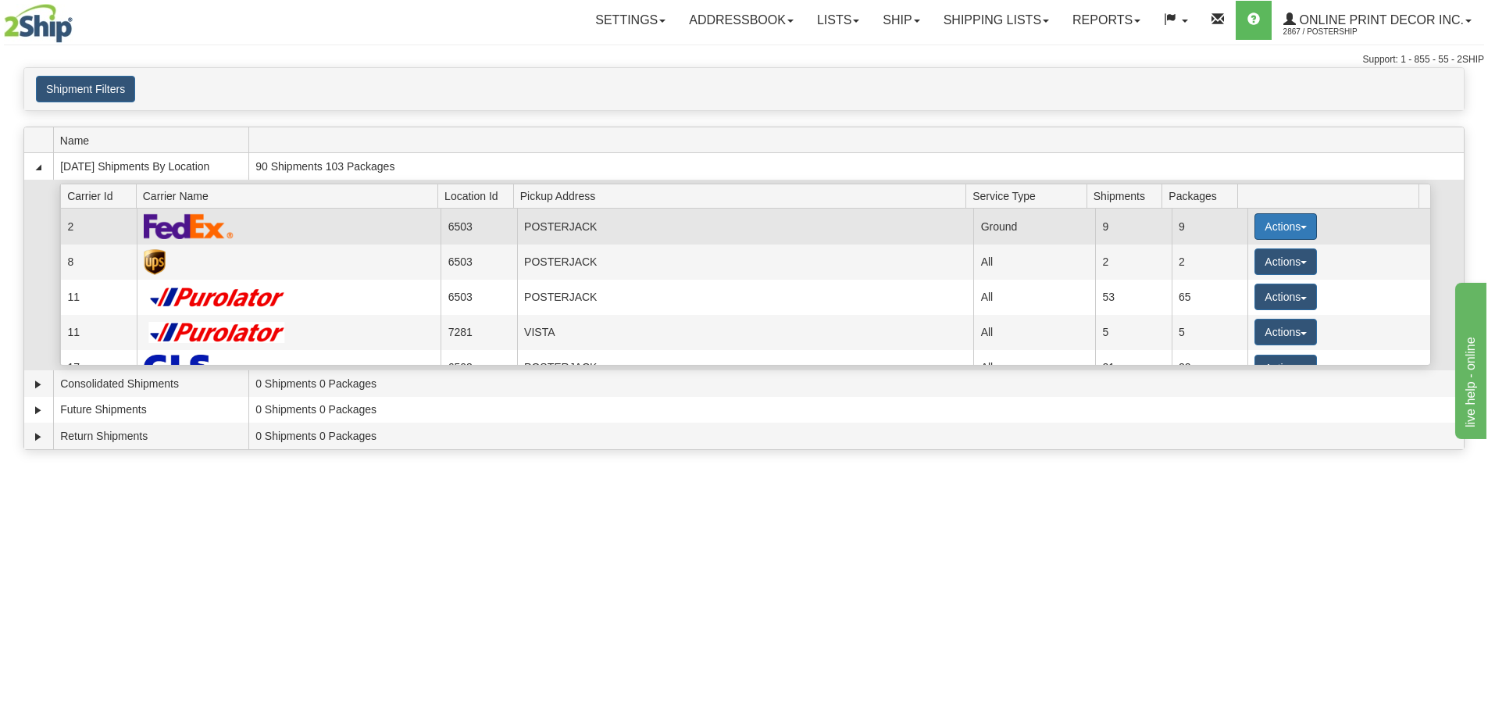
click at [1260, 223] on button "Actions" at bounding box center [1286, 226] width 63 height 27
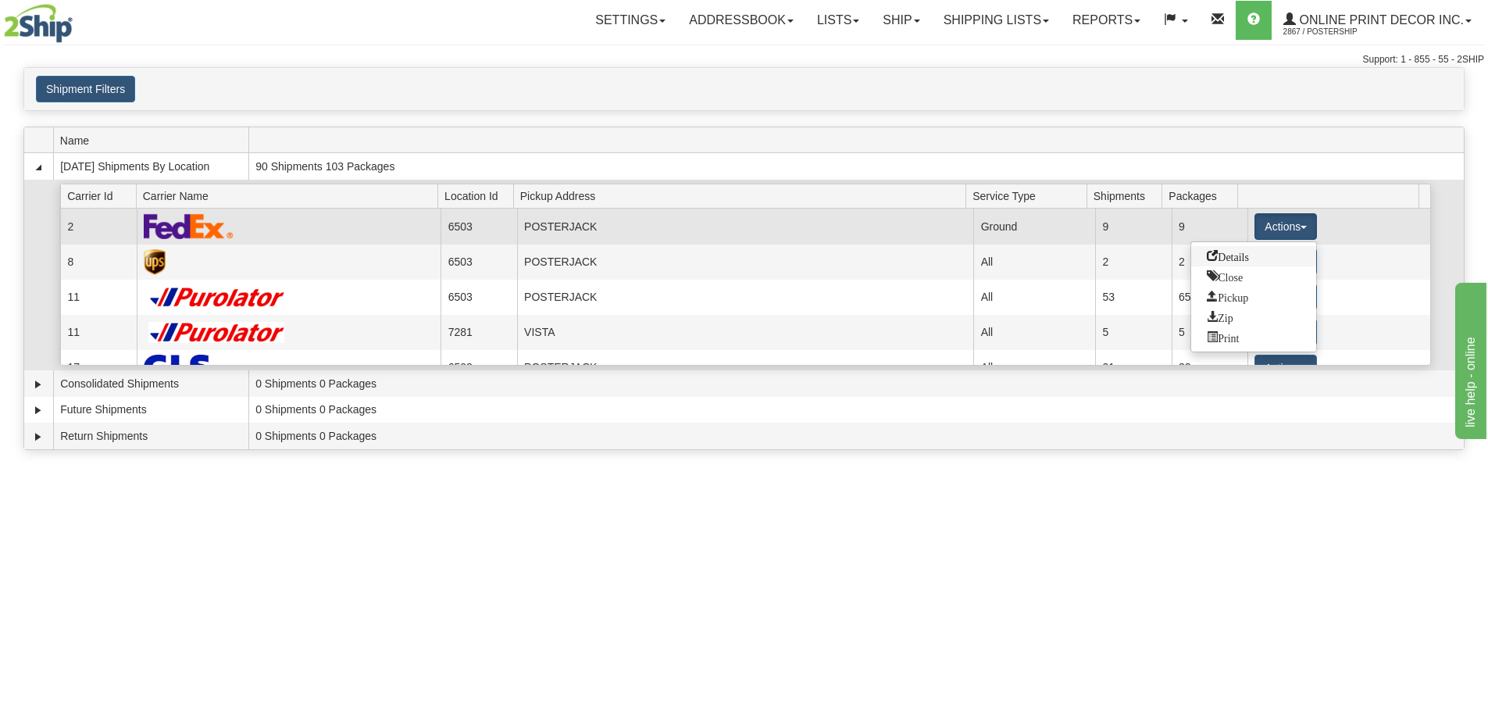
click at [1240, 258] on span "Details" at bounding box center [1228, 255] width 42 height 11
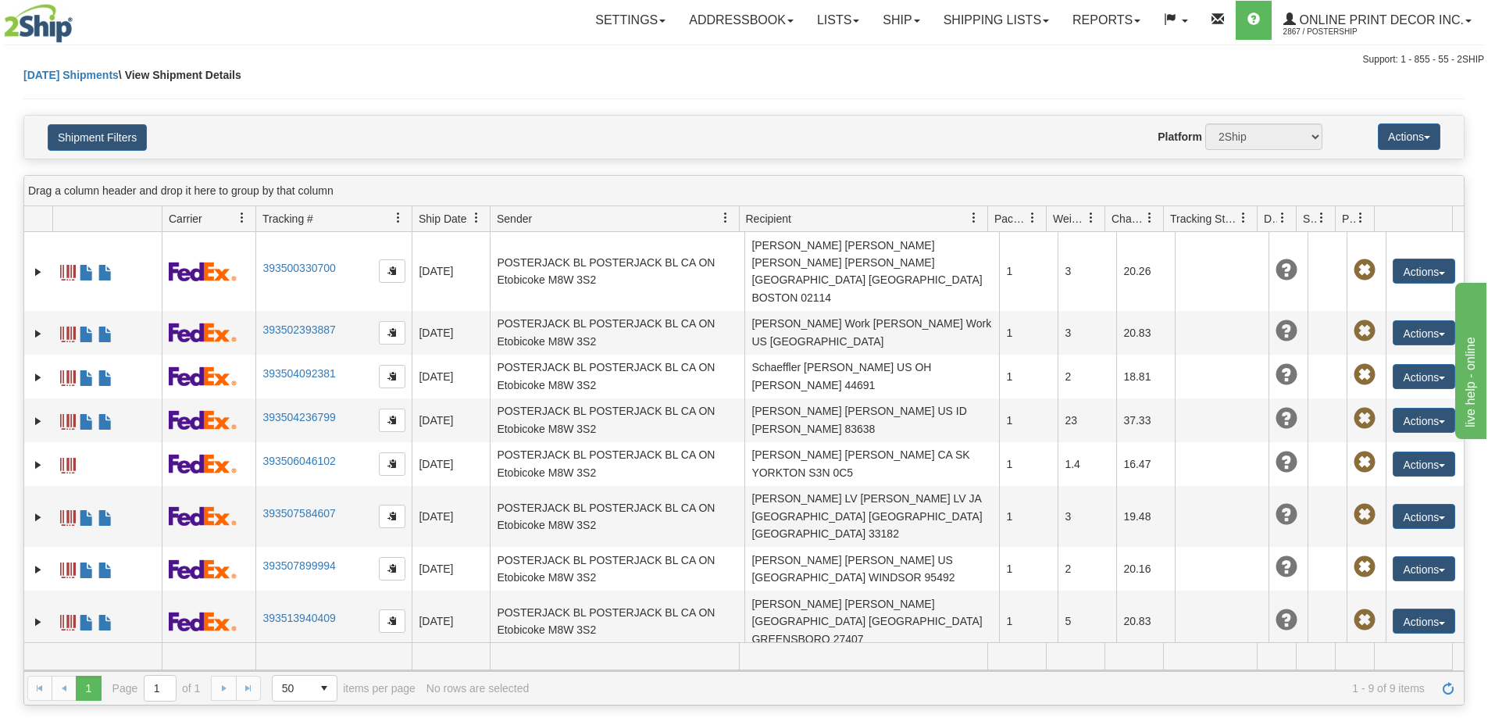
click at [272, 665] on link "393514723863" at bounding box center [299, 671] width 73 height 13
click at [892, 16] on link "Ship" at bounding box center [901, 20] width 60 height 39
click at [842, 52] on span "Ship Screen" at bounding box center [835, 54] width 59 height 13
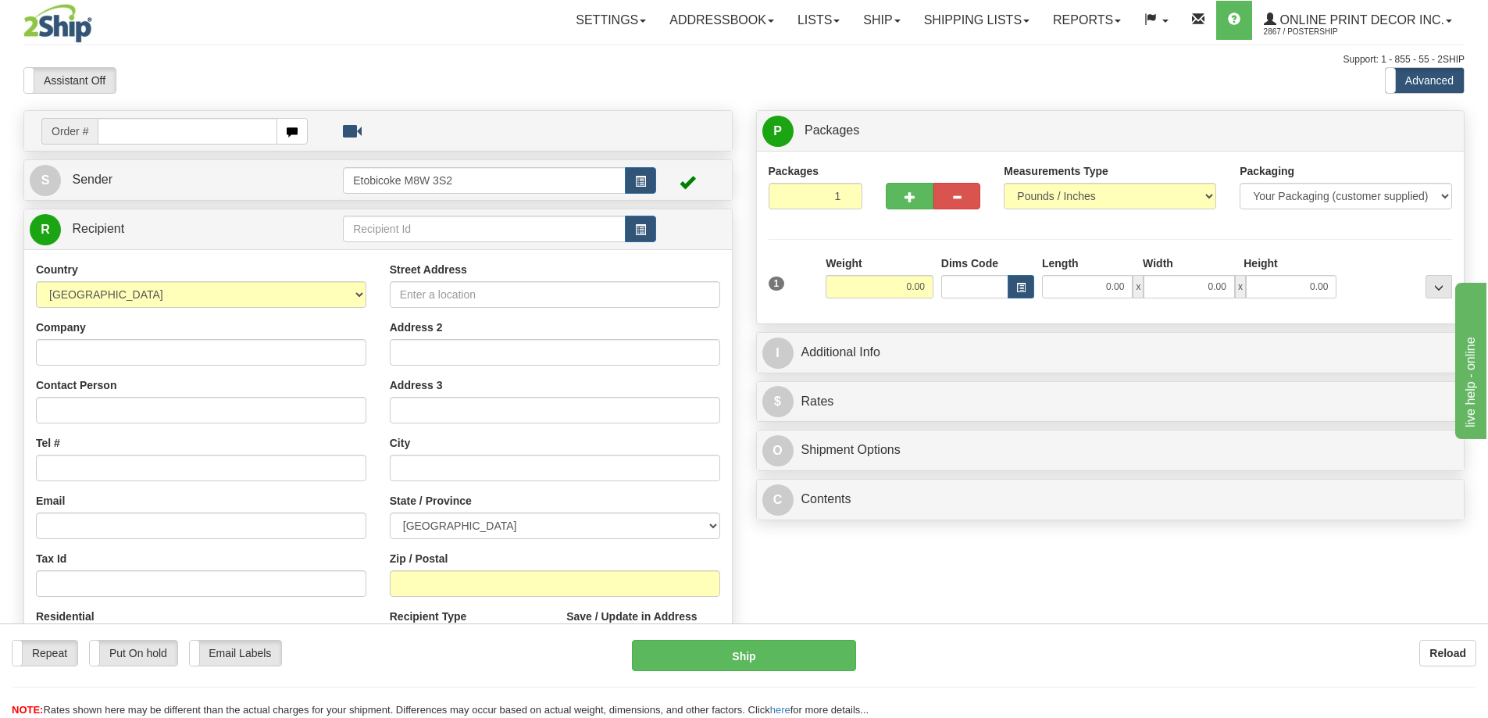
click at [141, 138] on input "text" at bounding box center [188, 131] width 180 height 27
type input "OW-2226"
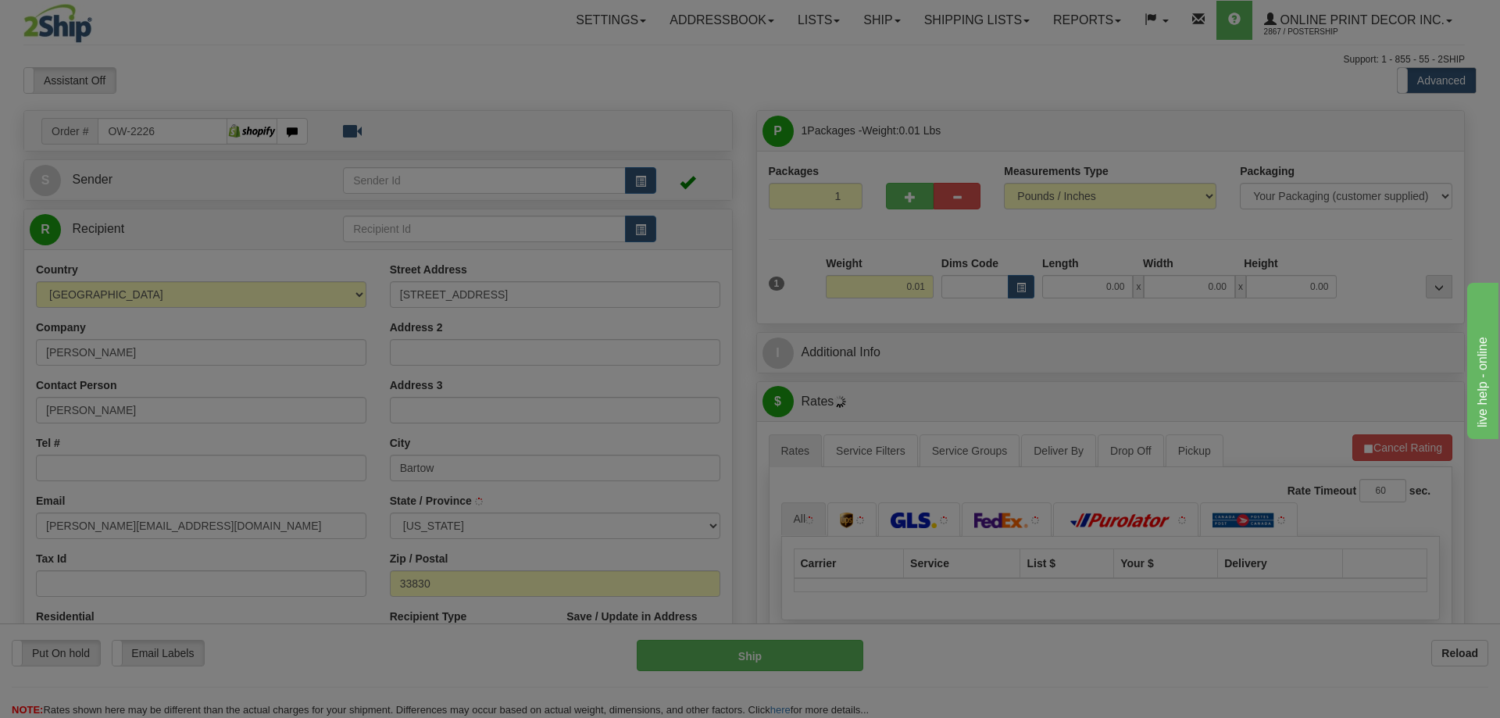
type input "BARTOW"
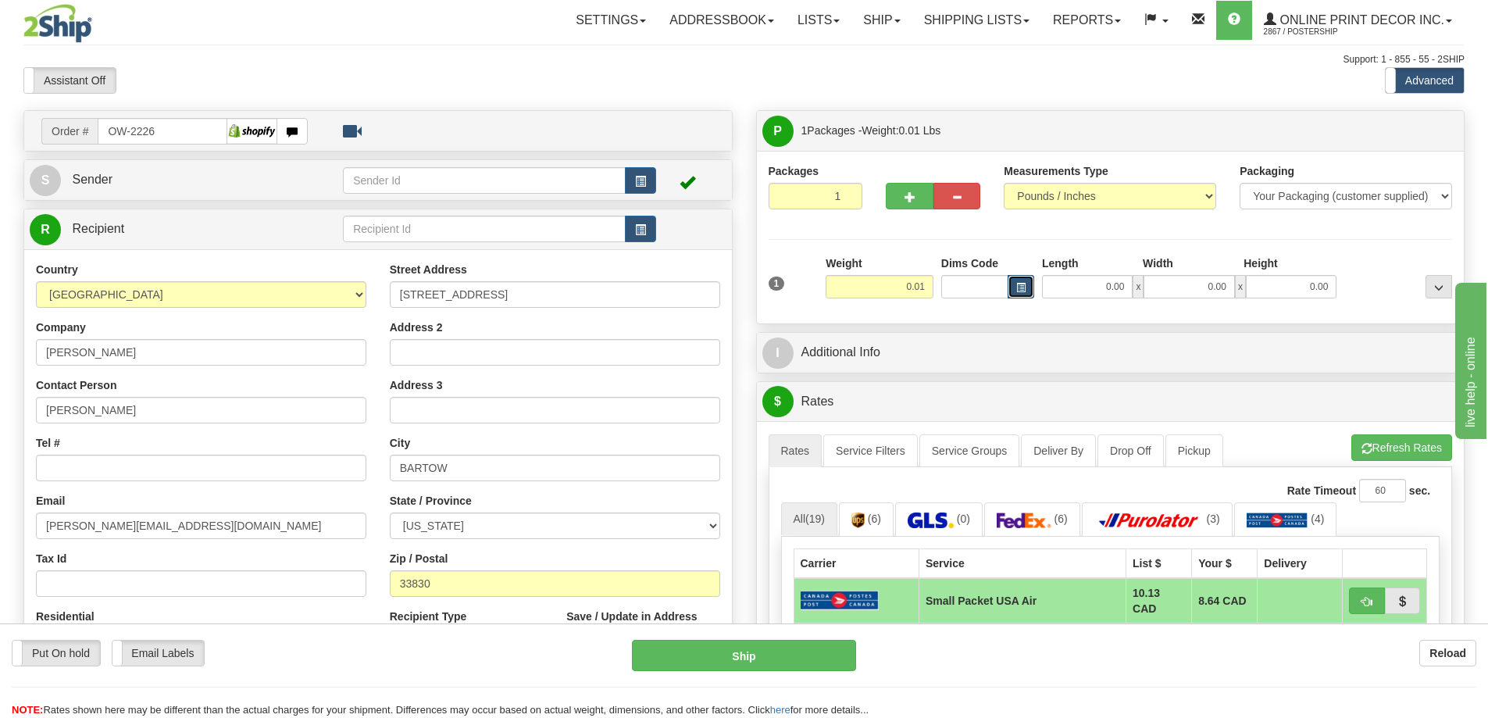
click at [1022, 282] on button "button" at bounding box center [1021, 286] width 27 height 23
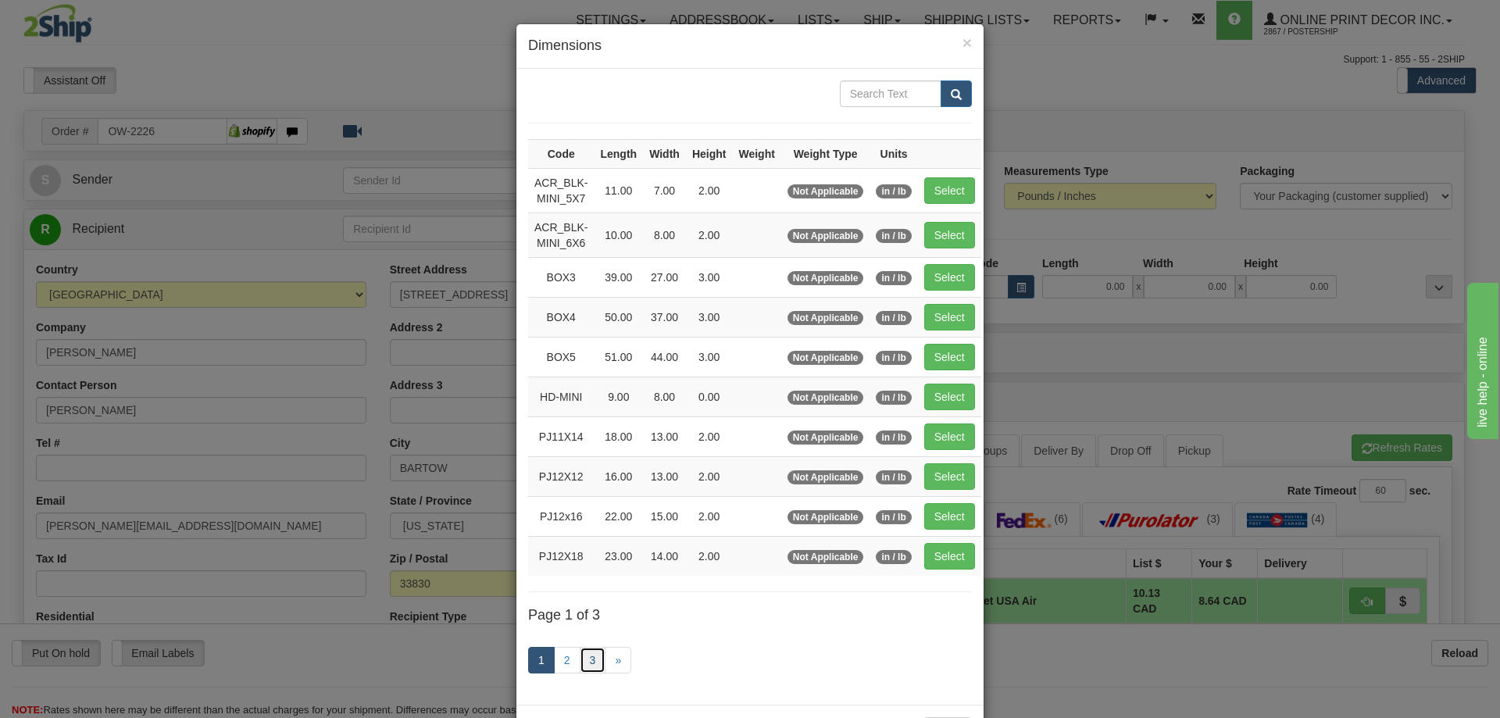
click at [582, 655] on link "3" at bounding box center [593, 660] width 27 height 27
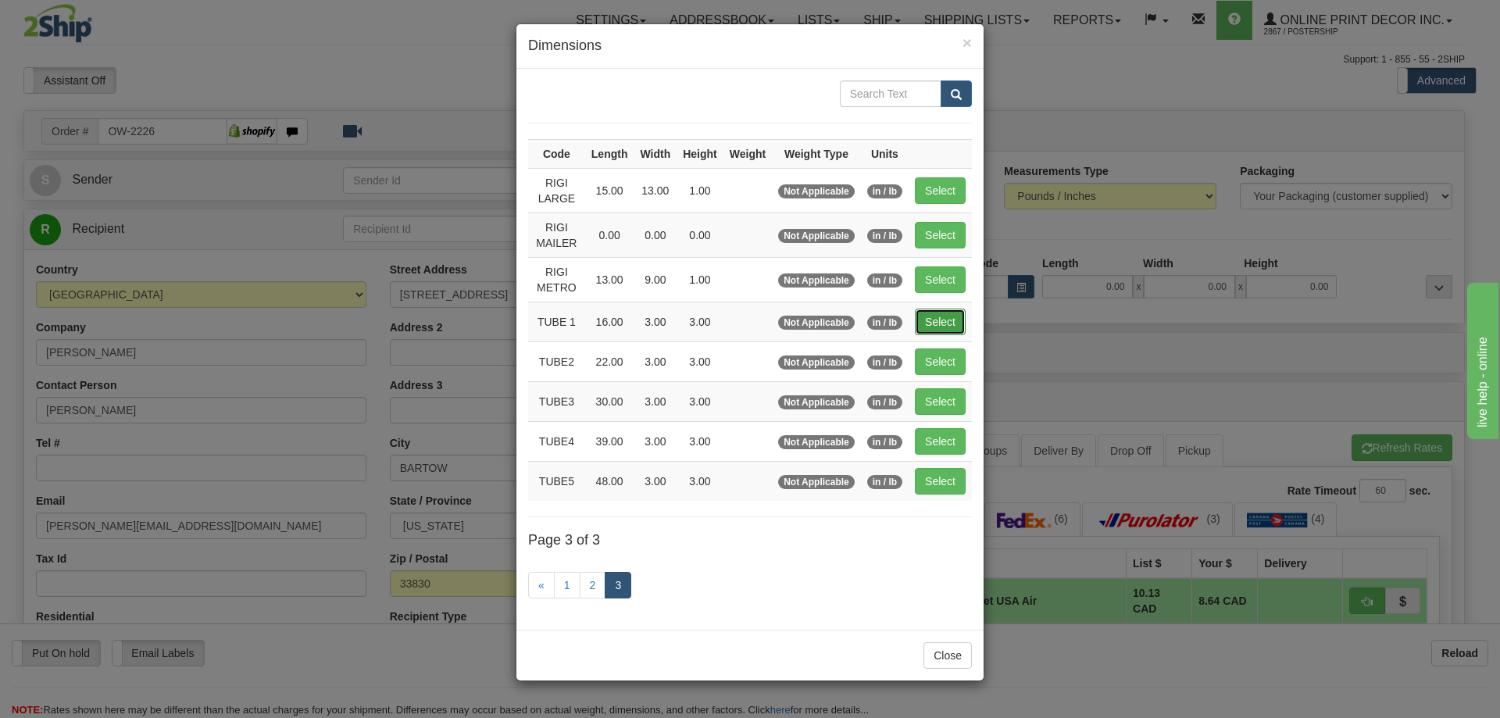
click at [958, 319] on button "Select" at bounding box center [940, 322] width 51 height 27
type input "TUBE 1"
type input "16.00"
type input "3.00"
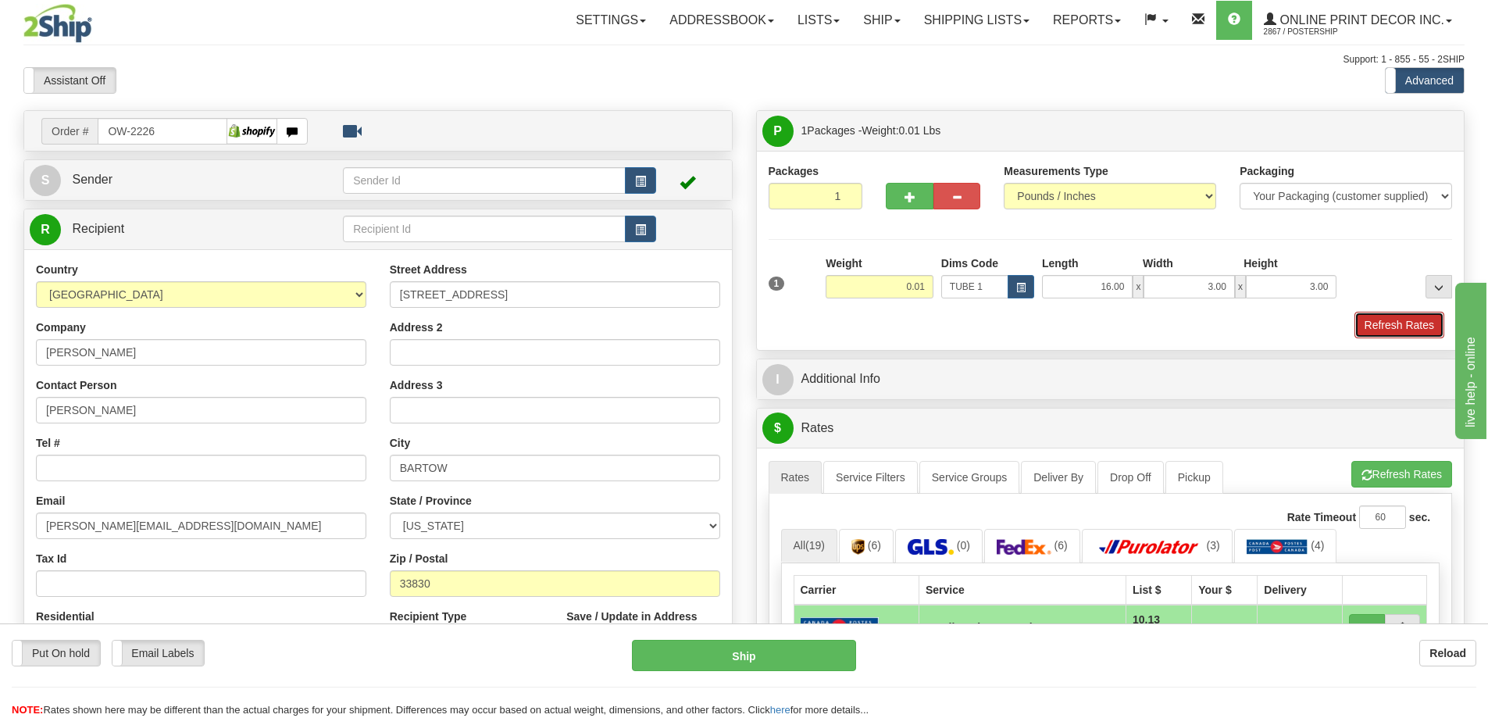
click at [1376, 321] on button "Refresh Rates" at bounding box center [1400, 325] width 90 height 27
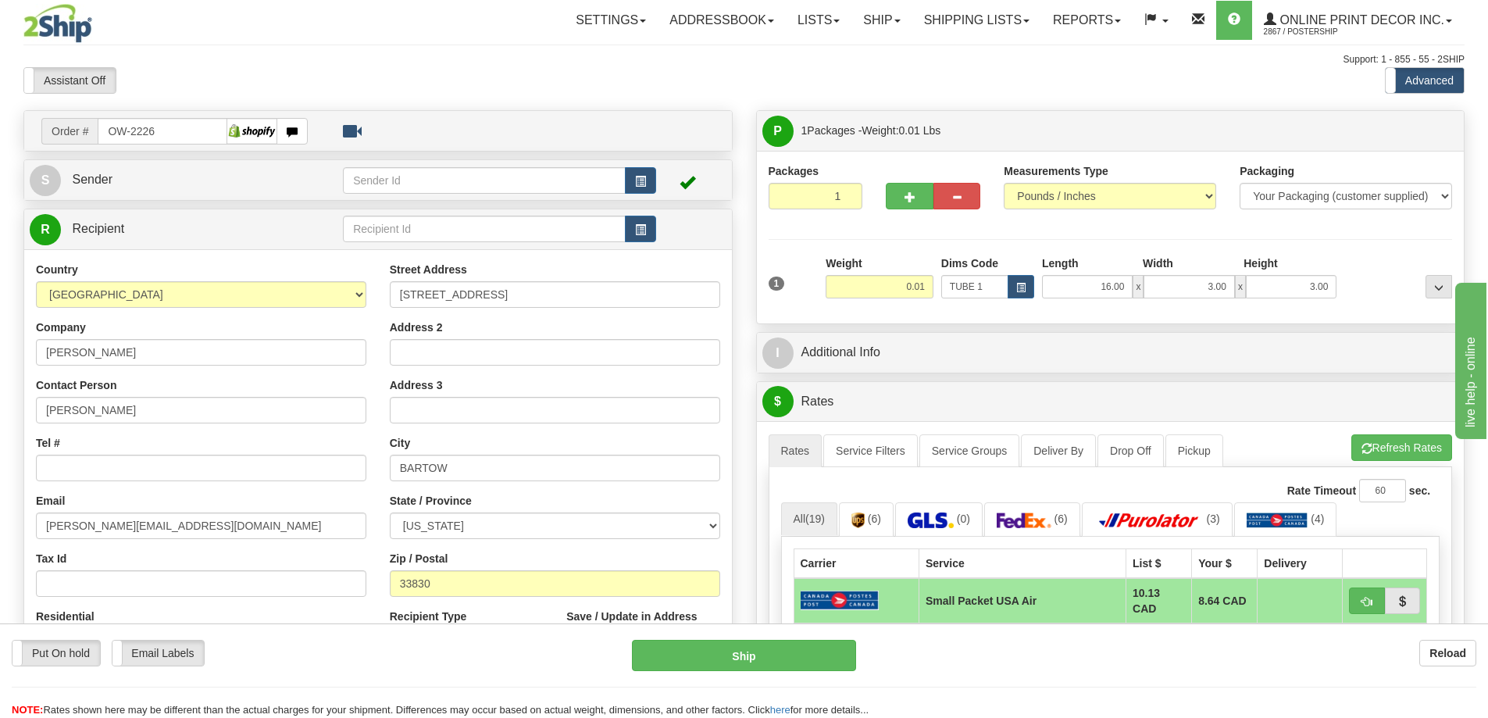
scroll to position [313, 0]
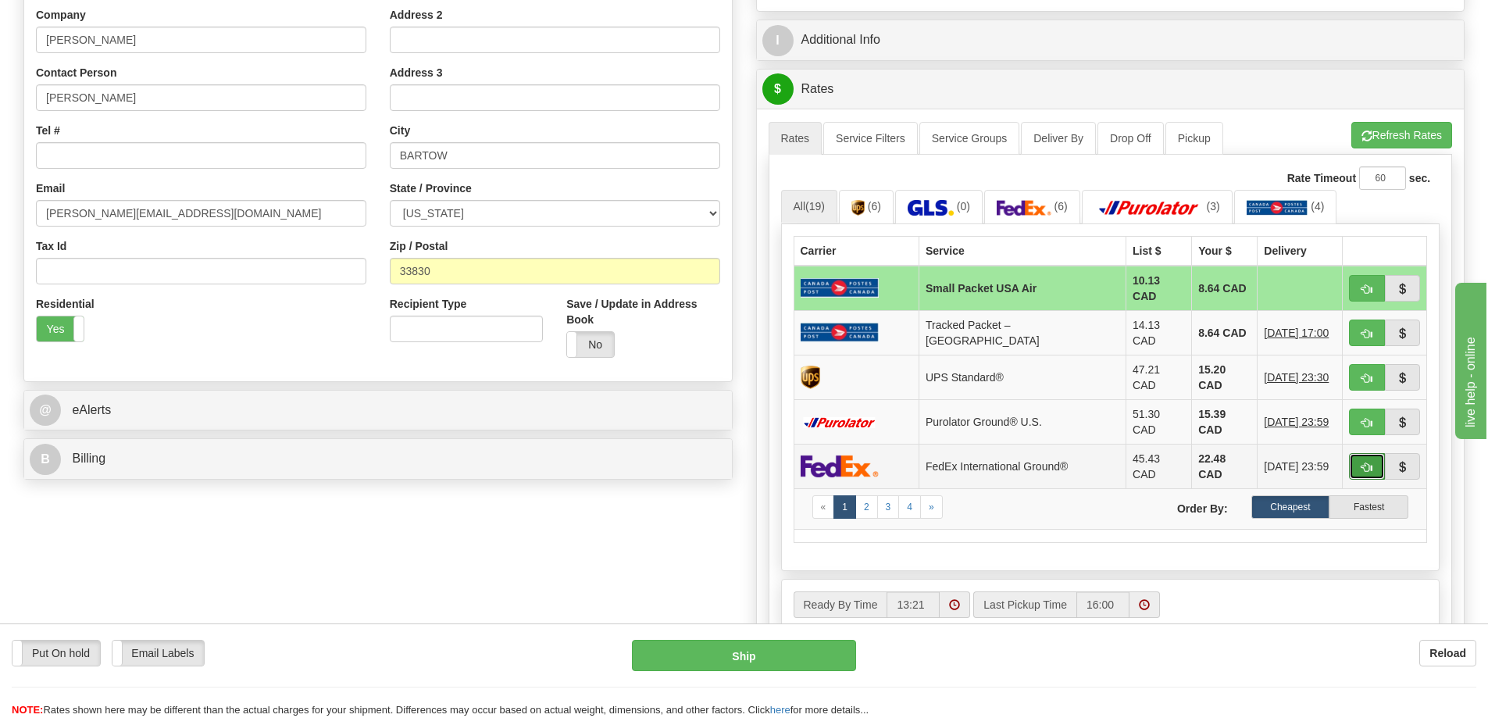
click at [1366, 453] on button "button" at bounding box center [1367, 466] width 36 height 27
type input "92"
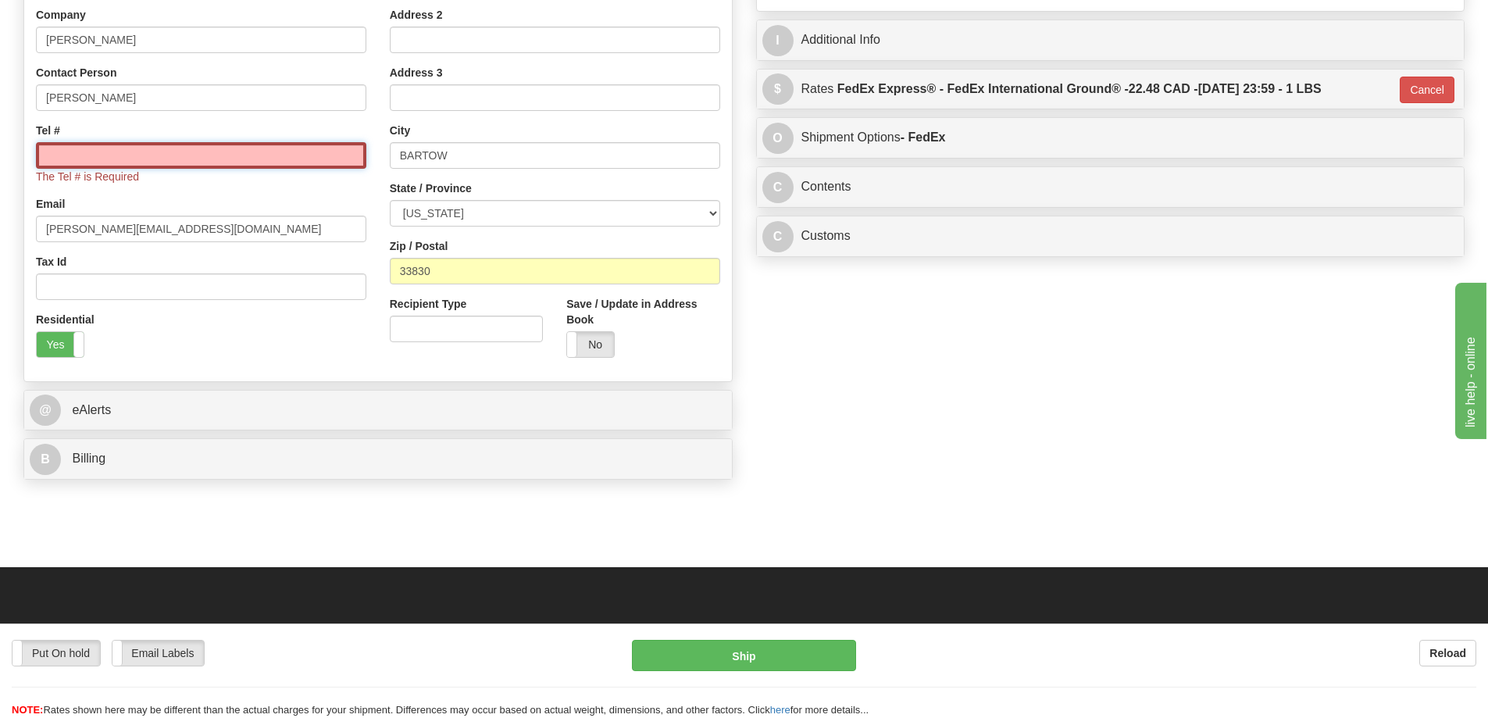
click at [102, 159] on input "Tel #" at bounding box center [201, 155] width 331 height 27
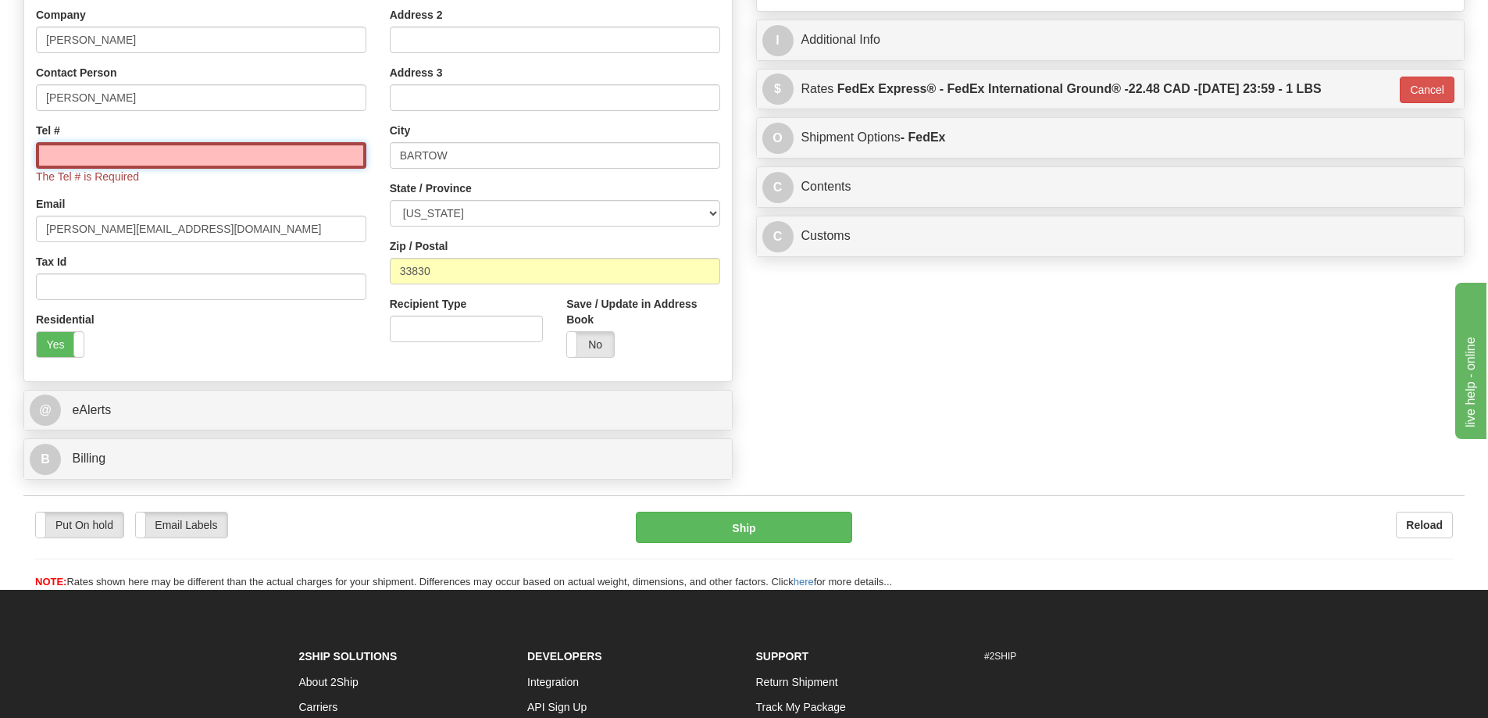
type input "18773353312"
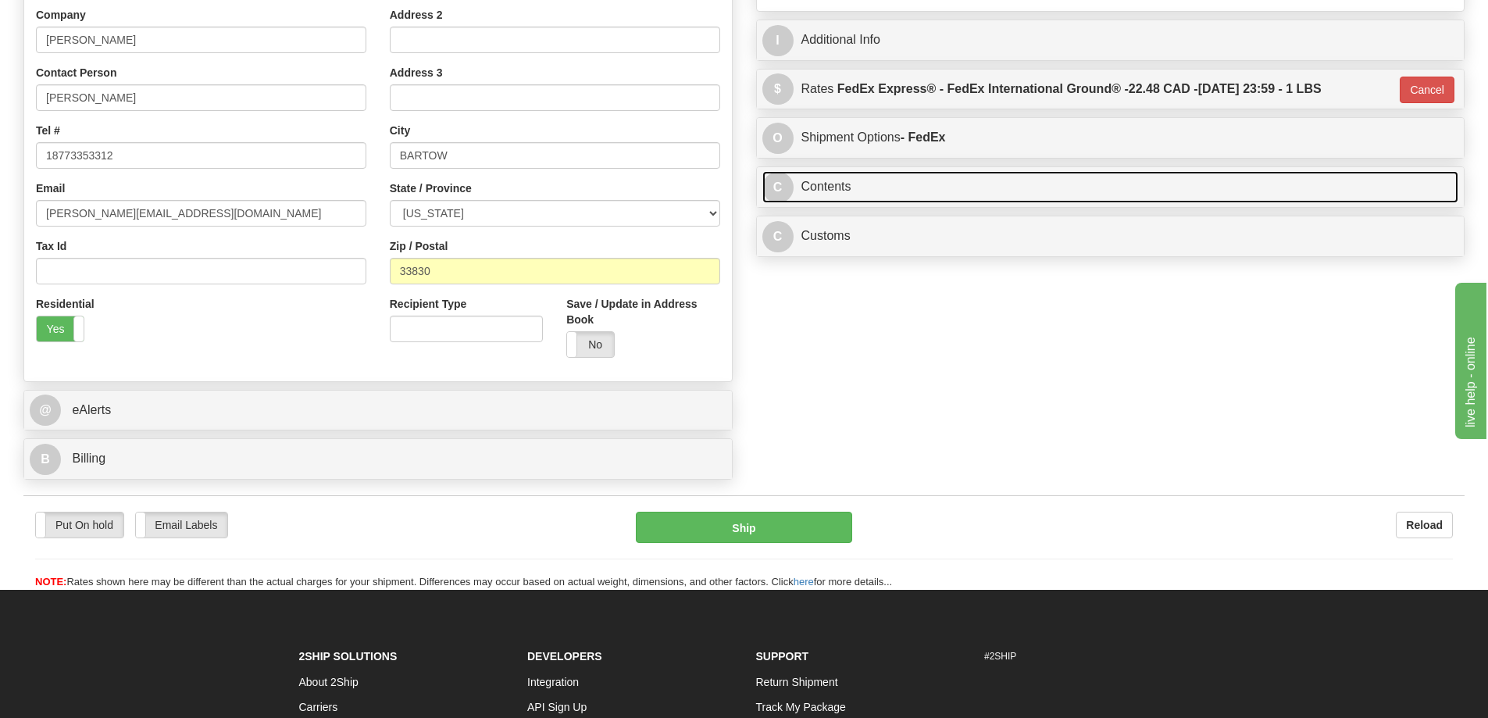
click at [897, 195] on link "C Contents" at bounding box center [1111, 187] width 697 height 32
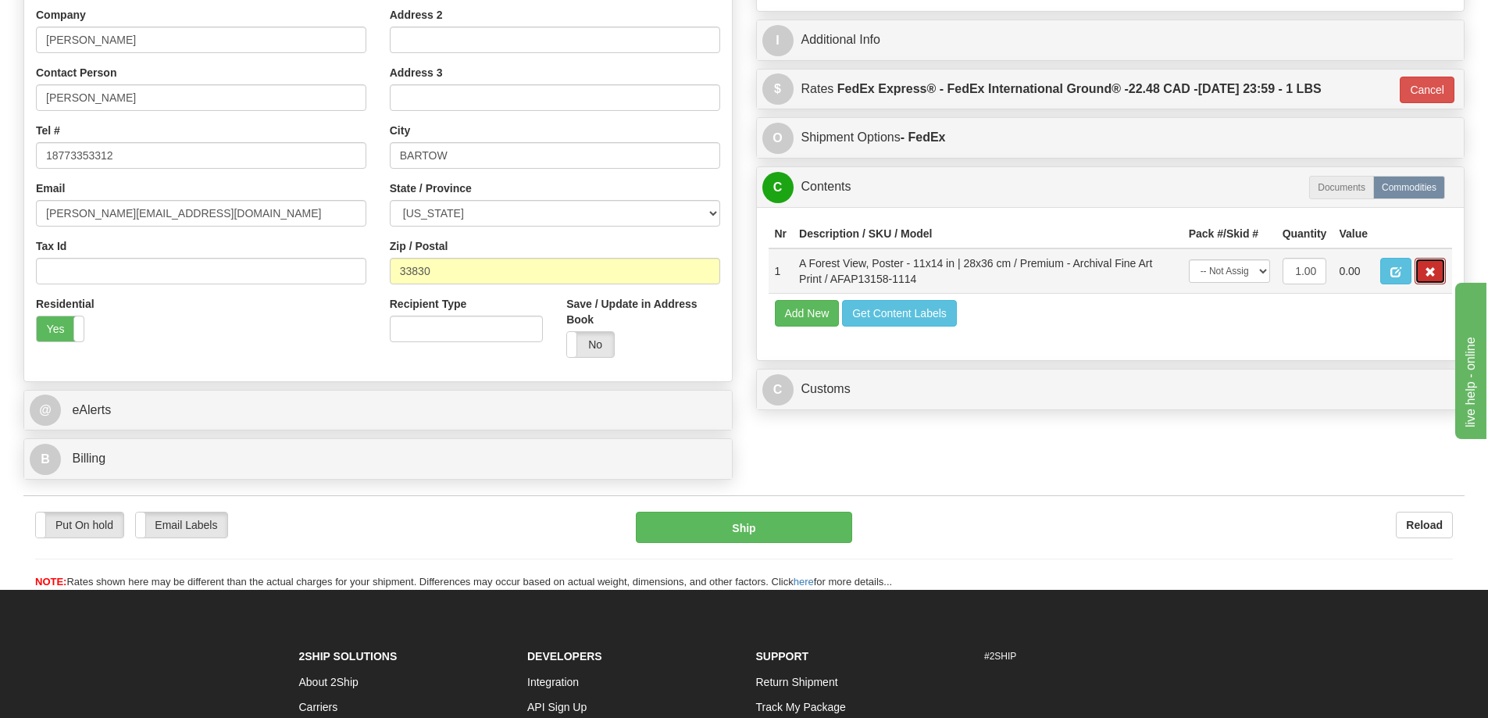
click at [1424, 269] on button "button" at bounding box center [1430, 271] width 31 height 27
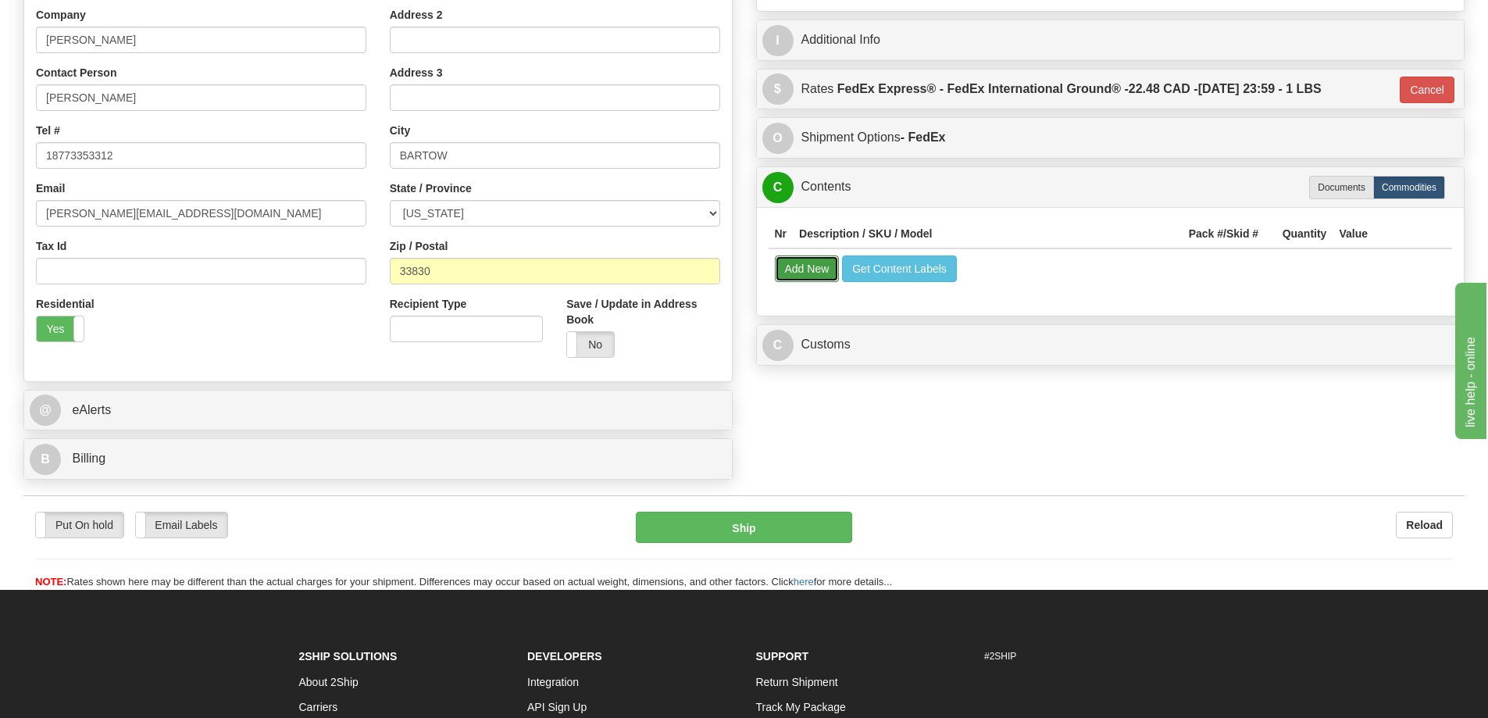
click at [796, 269] on button "Add New" at bounding box center [807, 269] width 65 height 27
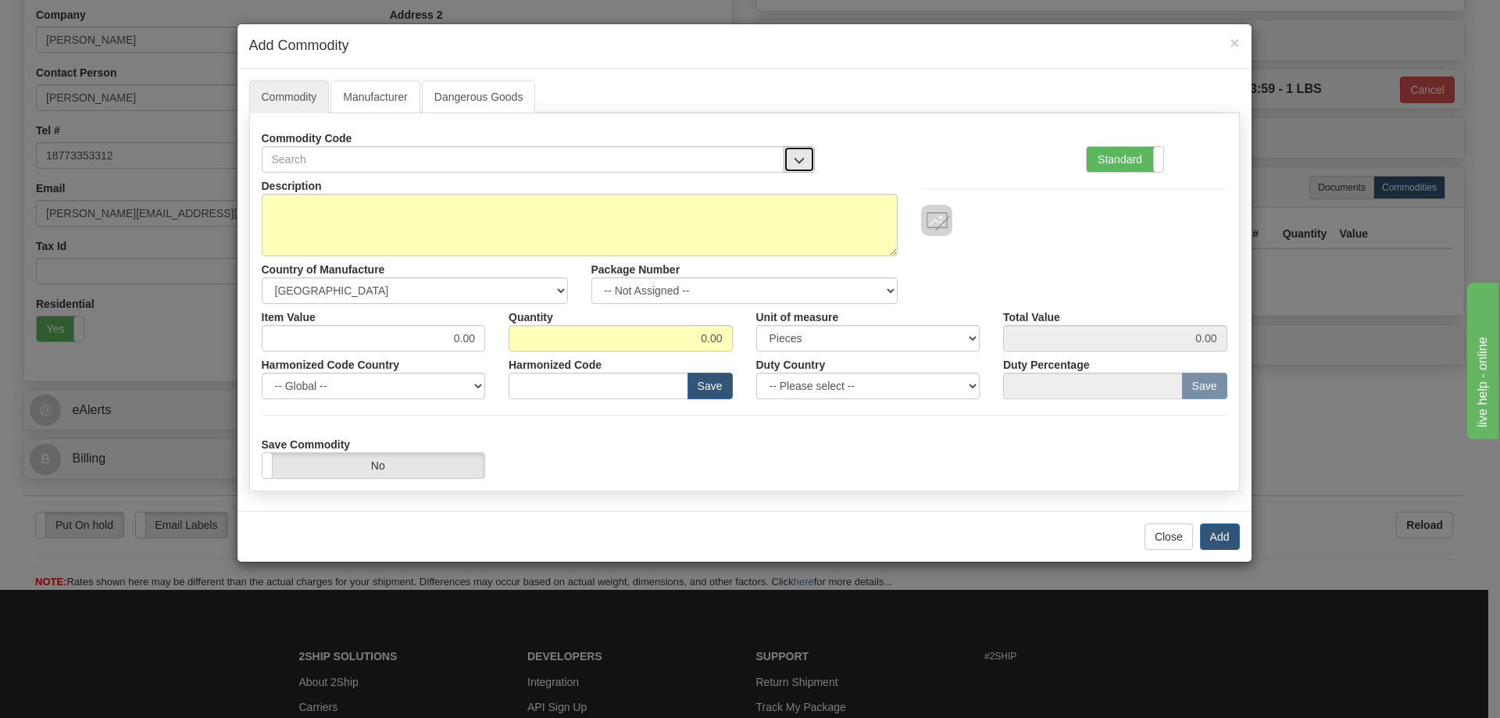
click at [801, 155] on span "button" at bounding box center [799, 160] width 11 height 10
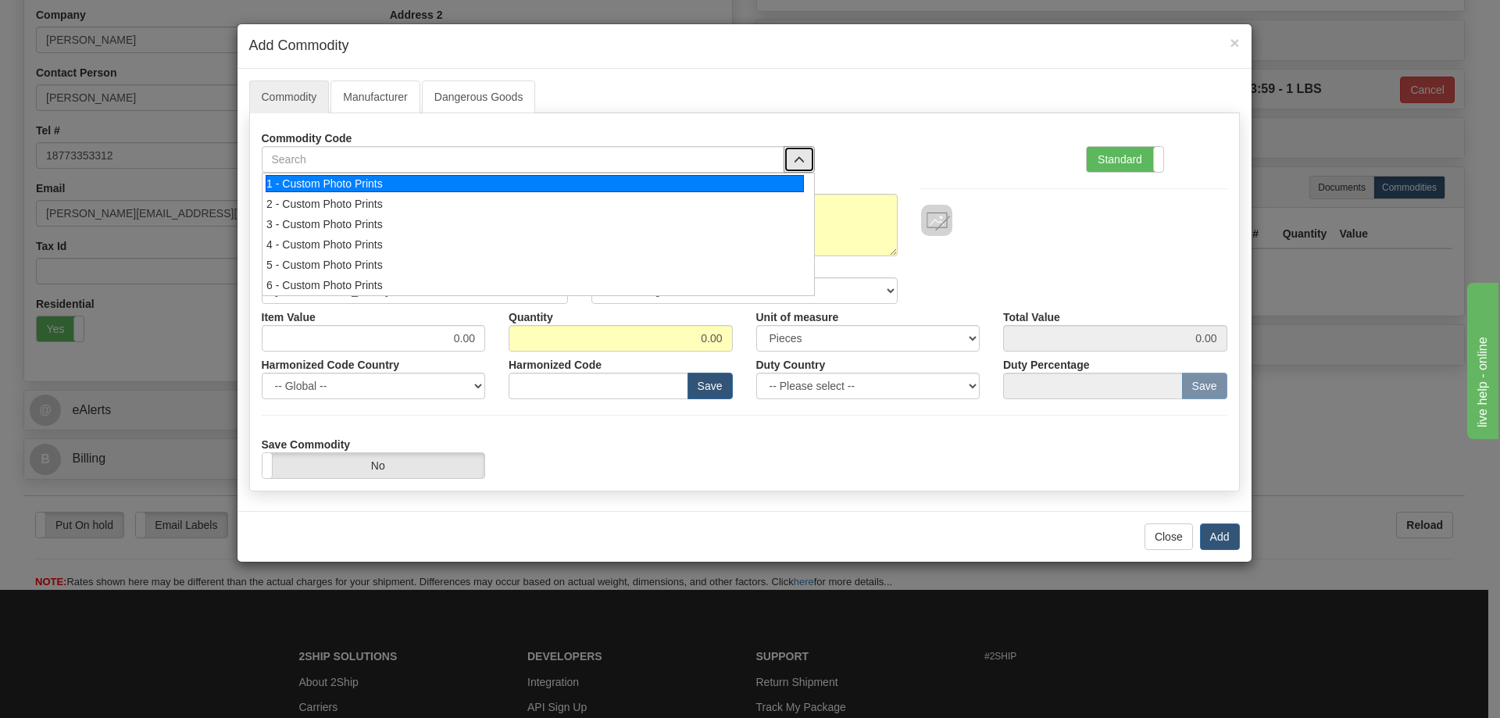
click at [782, 182] on div "1 - Custom Photo Prints" at bounding box center [535, 183] width 538 height 17
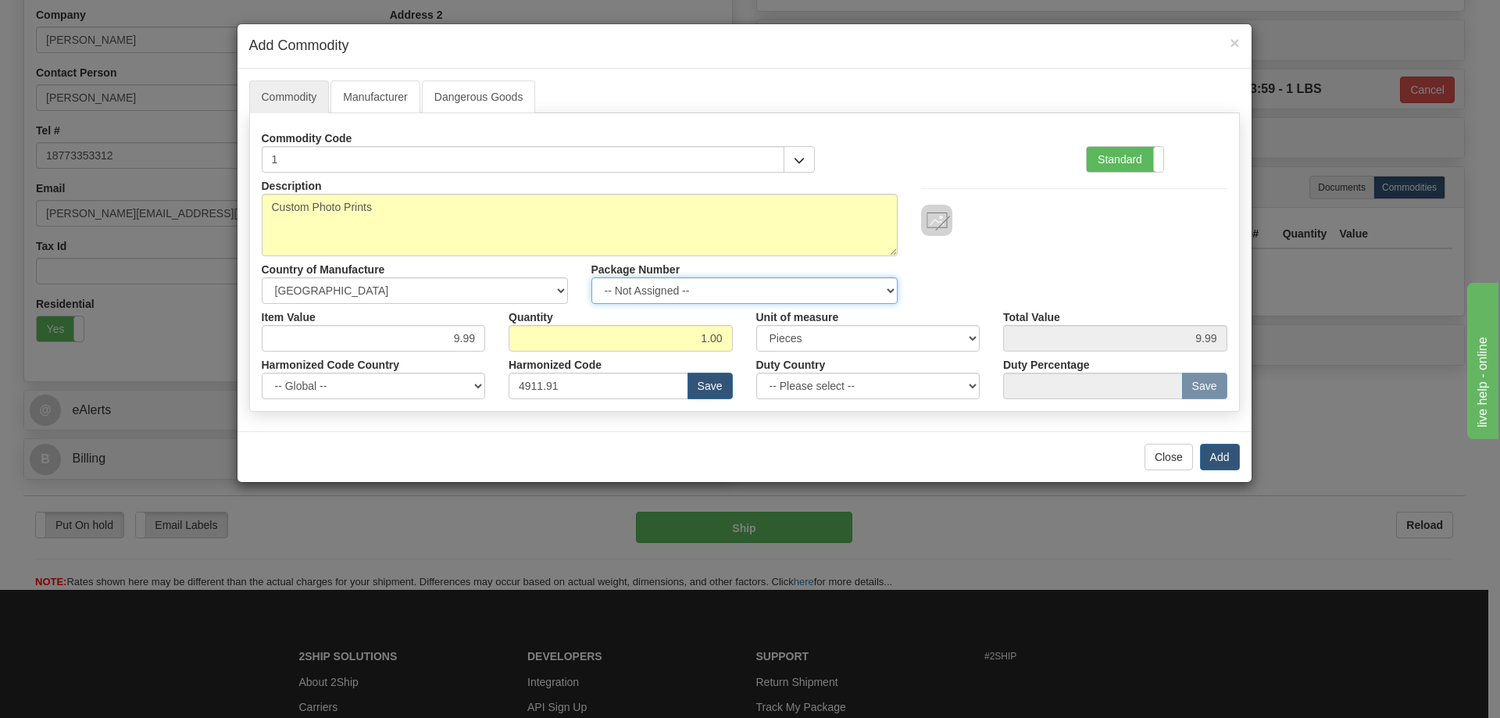
click at [886, 288] on select "-- Not Assigned -- Item 1" at bounding box center [744, 290] width 306 height 27
select select "0"
click at [591, 277] on select "-- Not Assigned -- Item 1" at bounding box center [744, 290] width 306 height 27
click at [1223, 456] on button "Add" at bounding box center [1220, 457] width 40 height 27
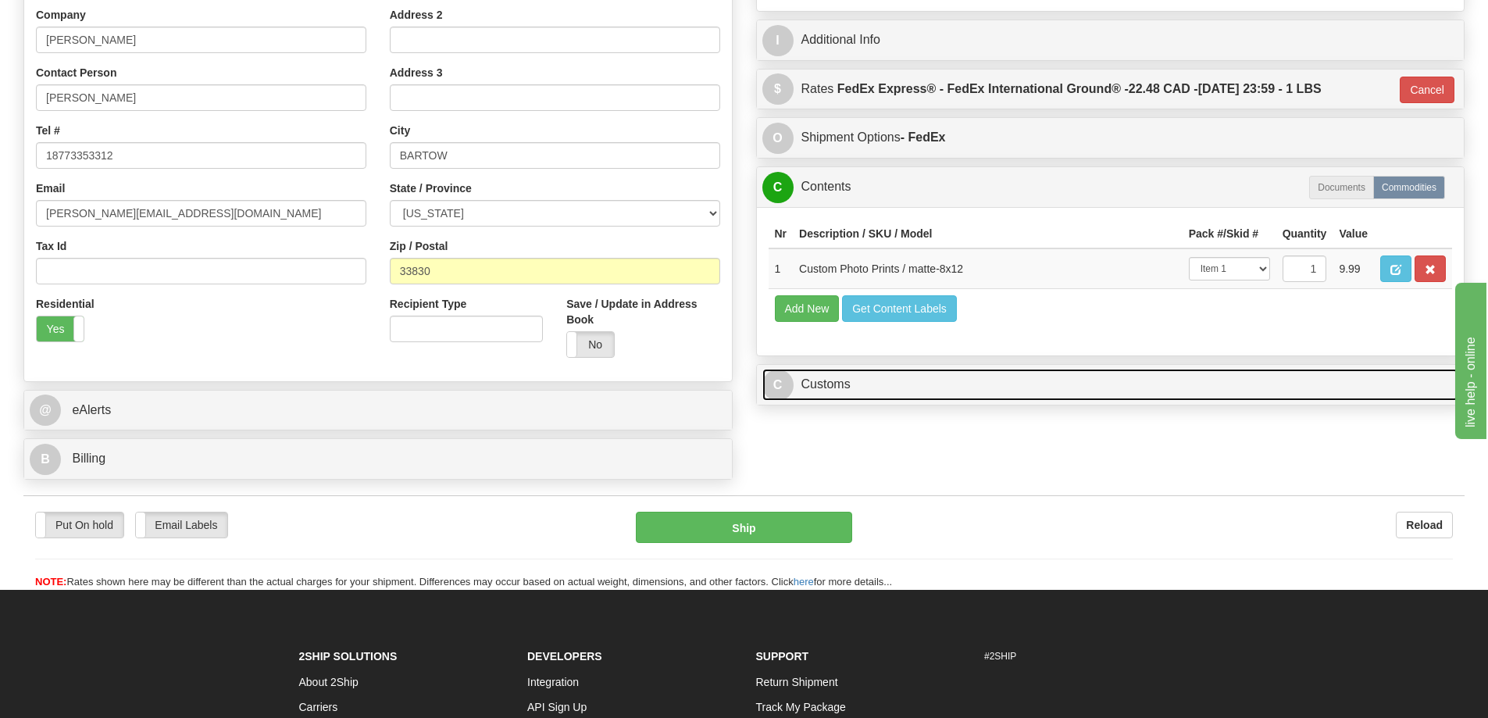
click at [1159, 388] on link "C Customs" at bounding box center [1111, 385] width 697 height 32
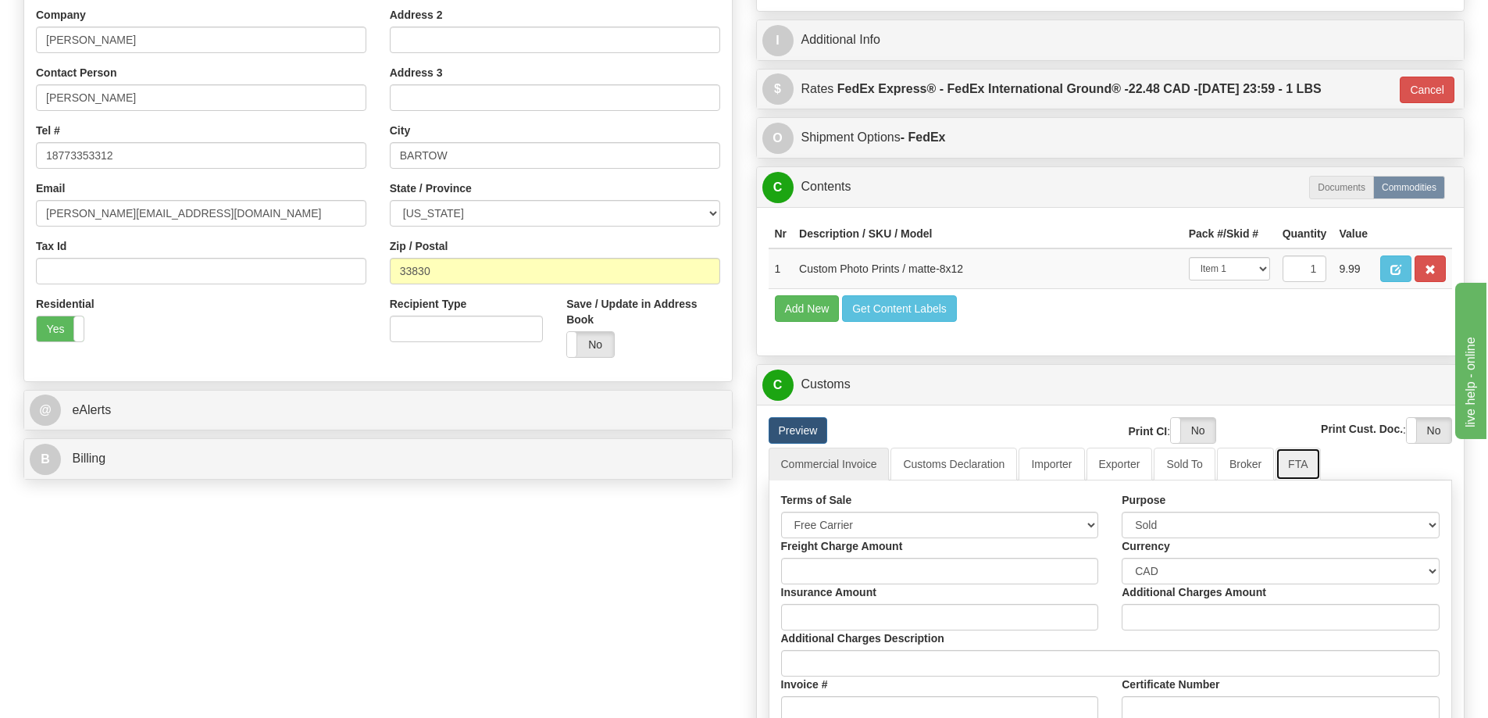
click at [1302, 466] on link "FTA" at bounding box center [1298, 464] width 45 height 33
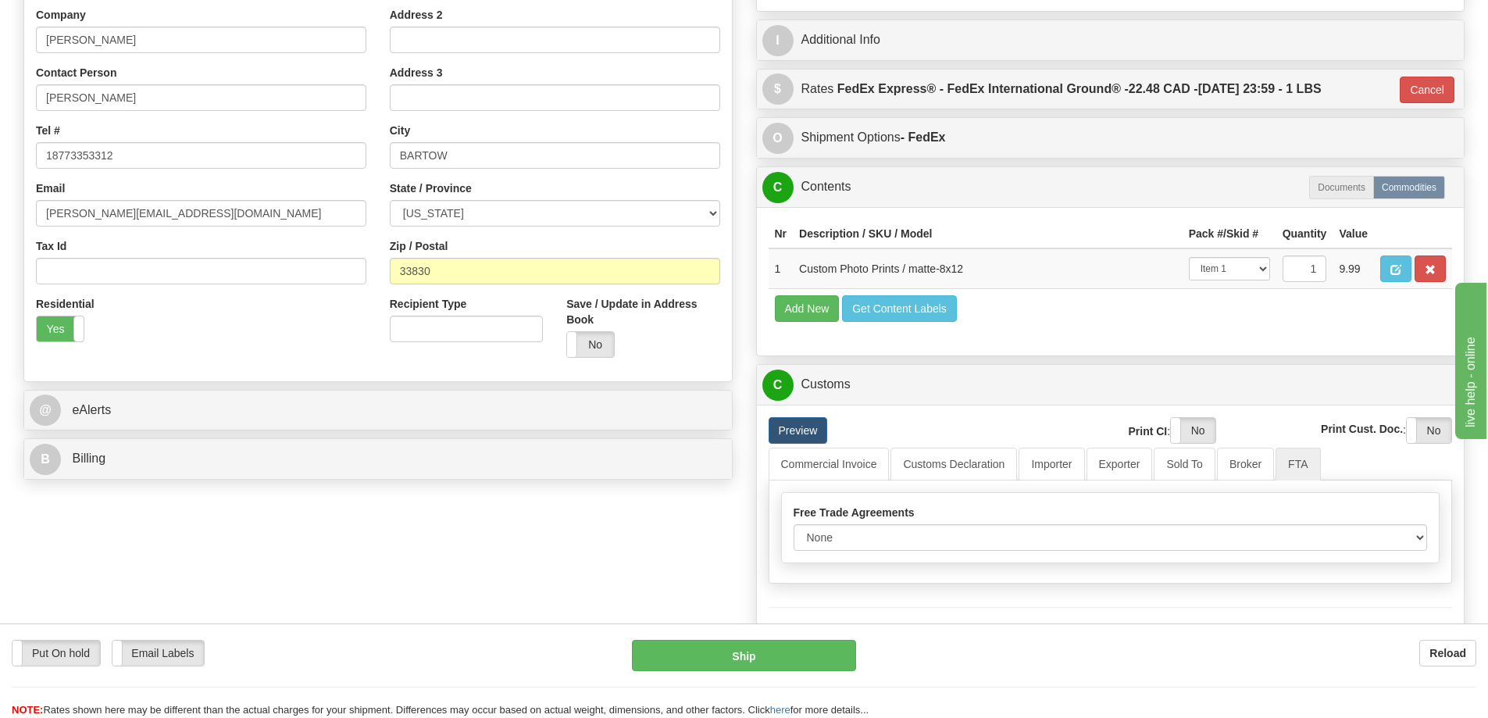
click at [1429, 540] on div "Free Trade Agreements None Other USMCA CETA CUKTCA" at bounding box center [1111, 528] width 658 height 46
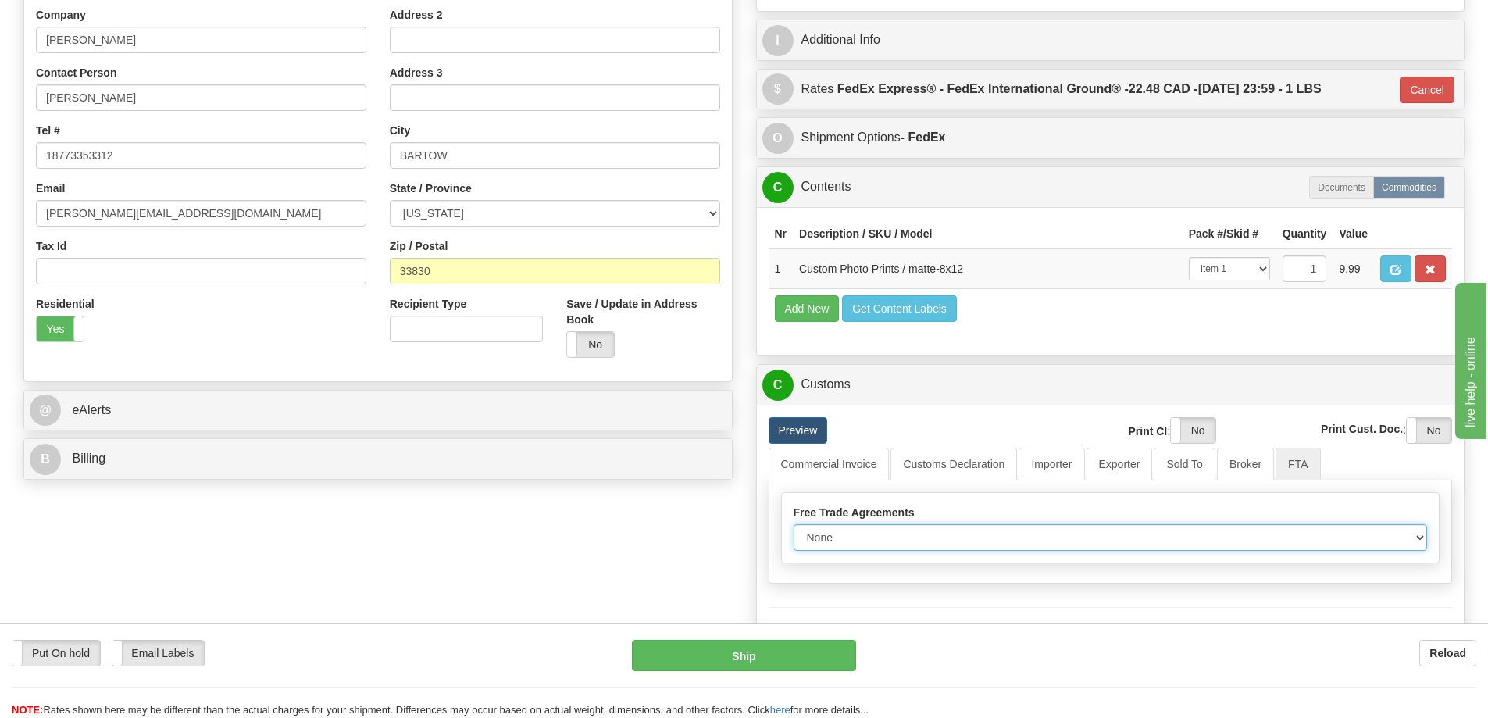
click at [1410, 542] on select "None Other USMCA CETA CUKTCA" at bounding box center [1111, 537] width 634 height 27
select select "1"
click at [794, 530] on select "None Other USMCA CETA CUKTCA" at bounding box center [1111, 537] width 634 height 27
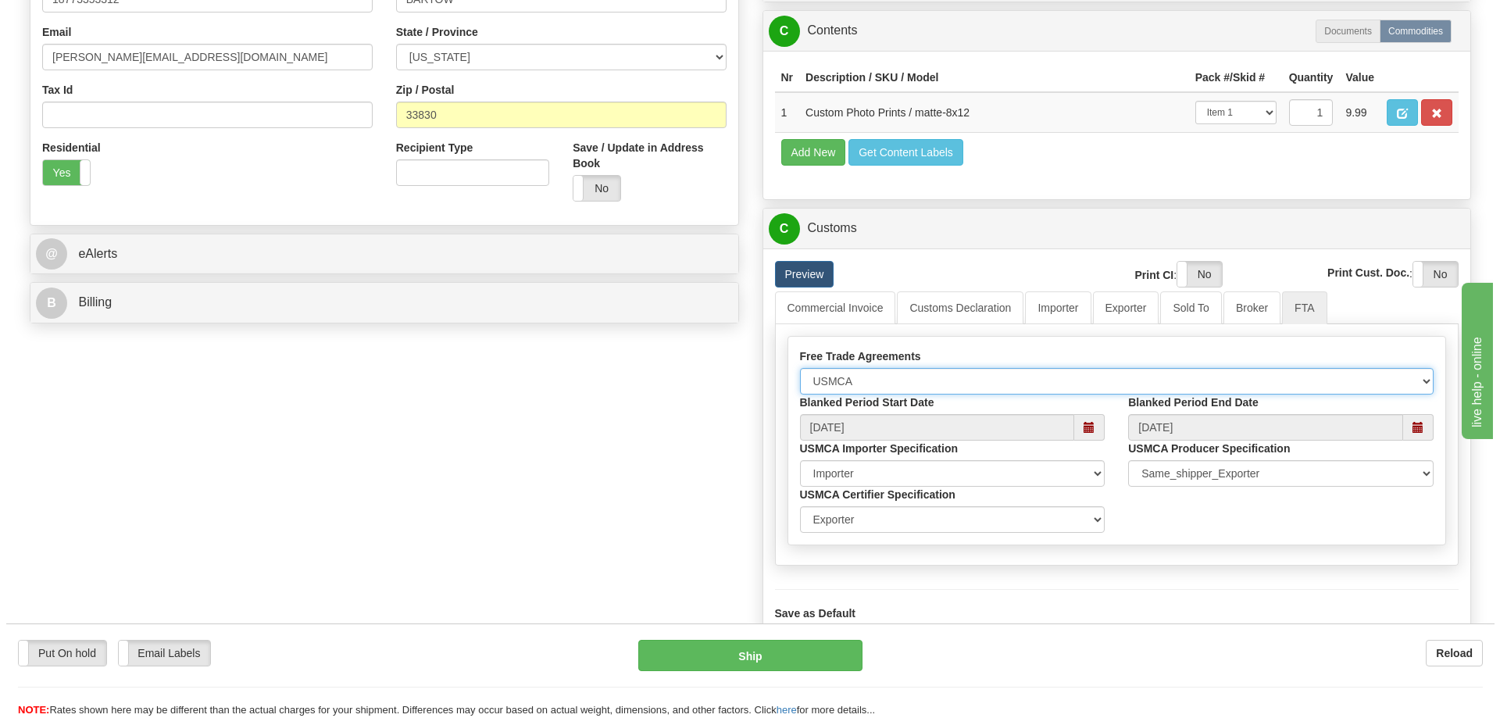
scroll to position [625, 0]
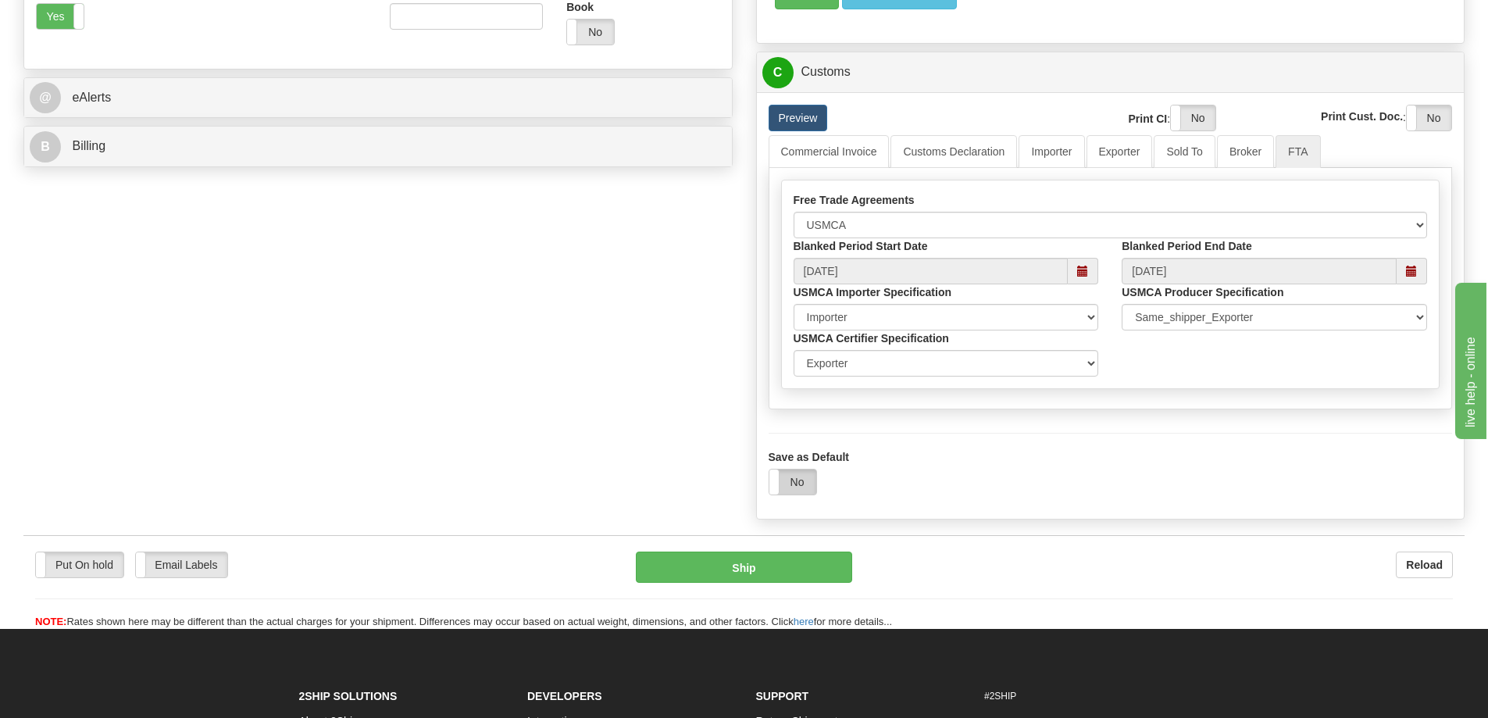
click at [797, 488] on label "No" at bounding box center [793, 482] width 47 height 25
click at [799, 567] on button "Ship" at bounding box center [744, 567] width 216 height 31
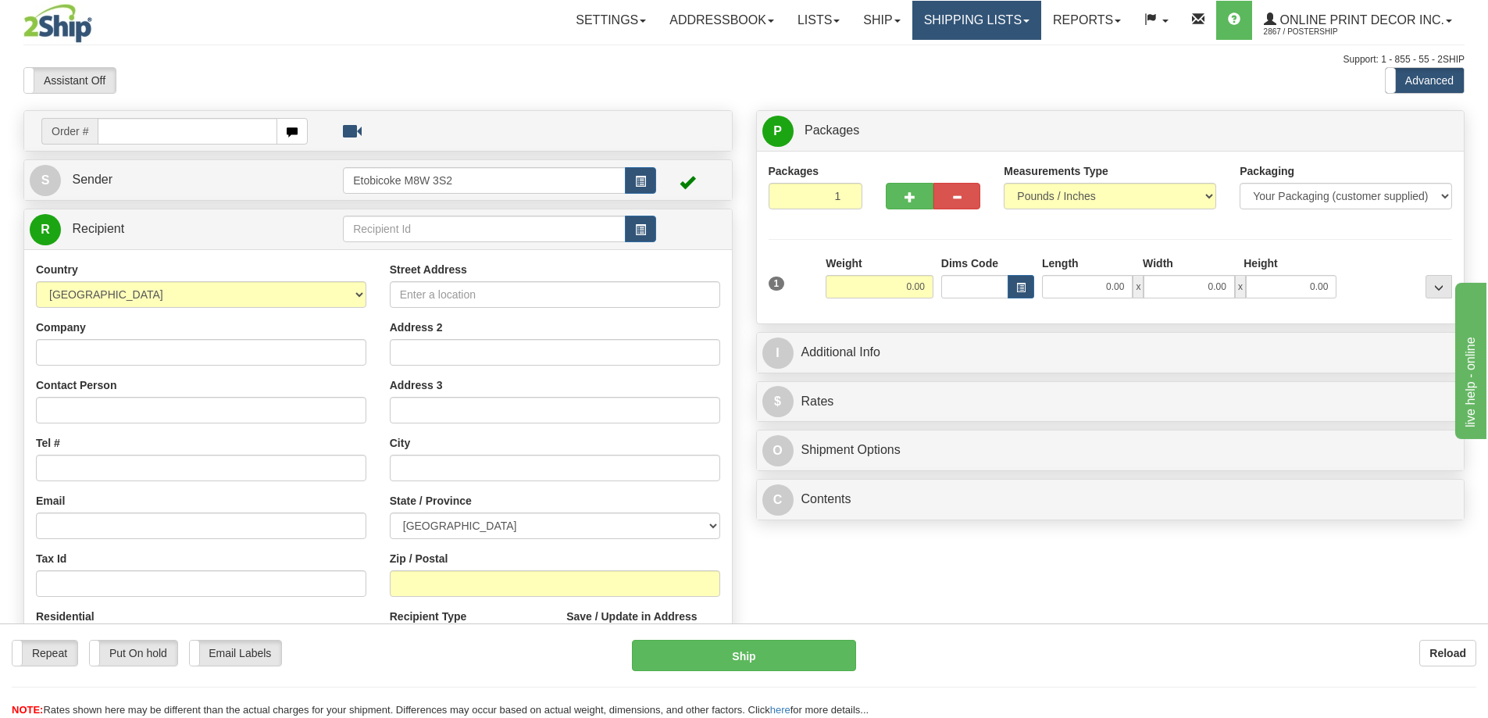
click at [996, 17] on link "Shipping lists" at bounding box center [977, 20] width 129 height 39
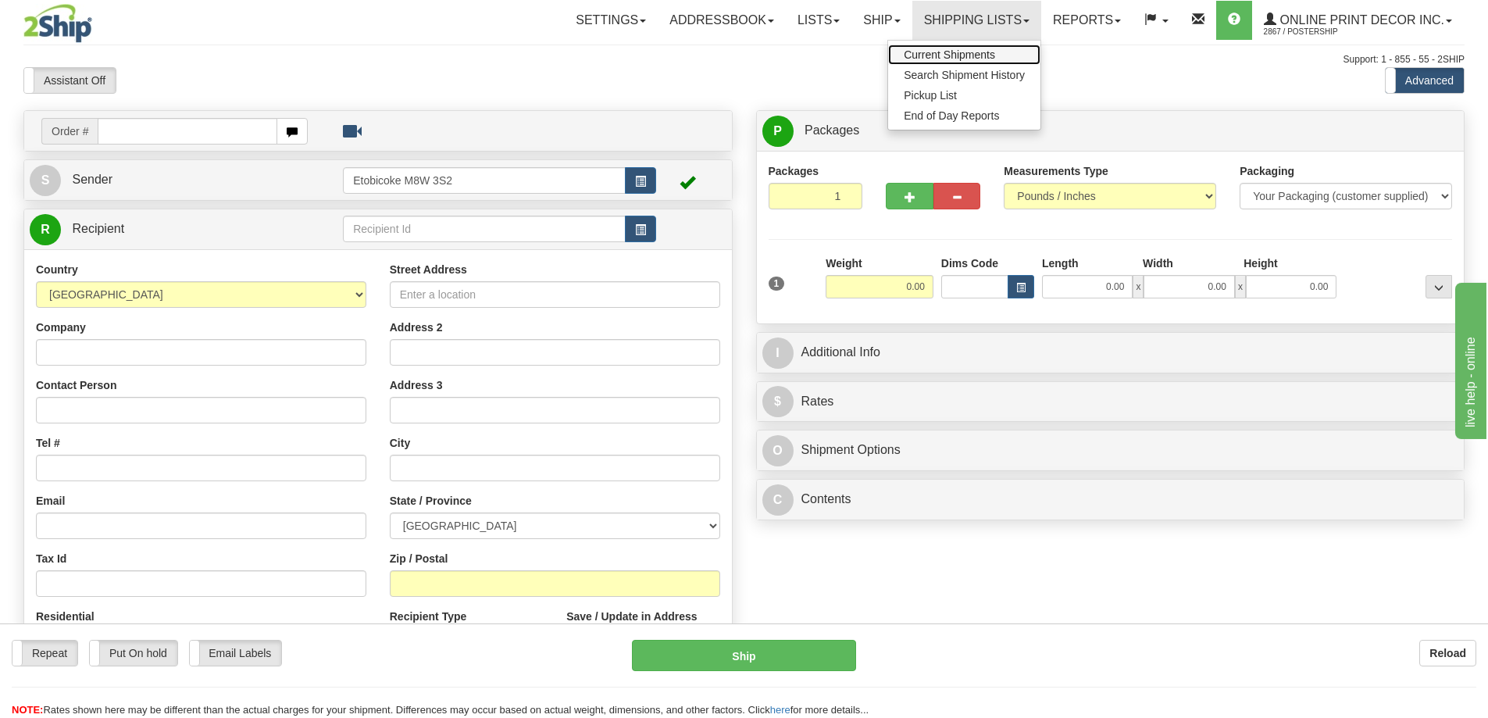
click at [968, 59] on span "Current Shipments" at bounding box center [949, 54] width 91 height 13
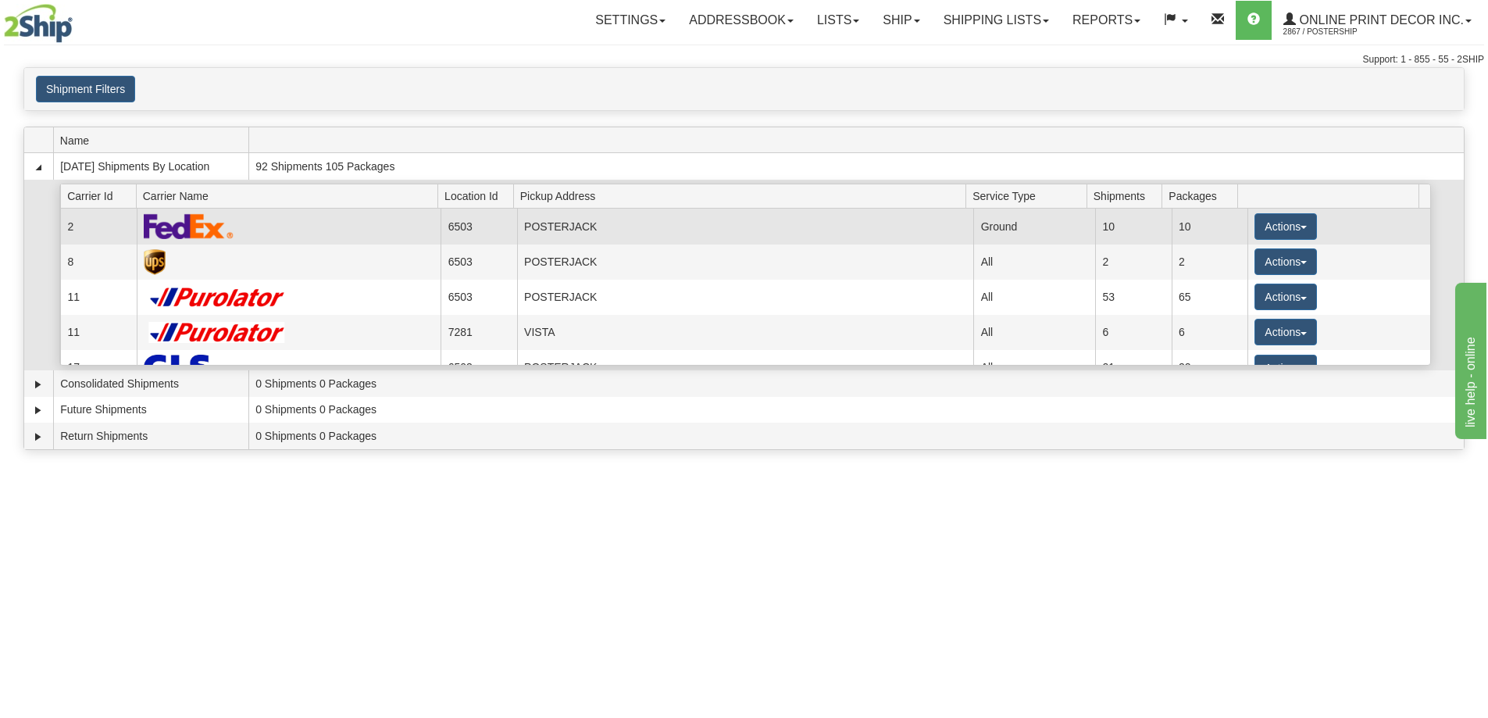
click at [1280, 213] on td "Actions Details Close Pickup Zip Print" at bounding box center [1339, 226] width 183 height 35
click at [1277, 226] on button "Actions" at bounding box center [1286, 226] width 63 height 27
click at [1238, 257] on span "Details" at bounding box center [1228, 255] width 42 height 11
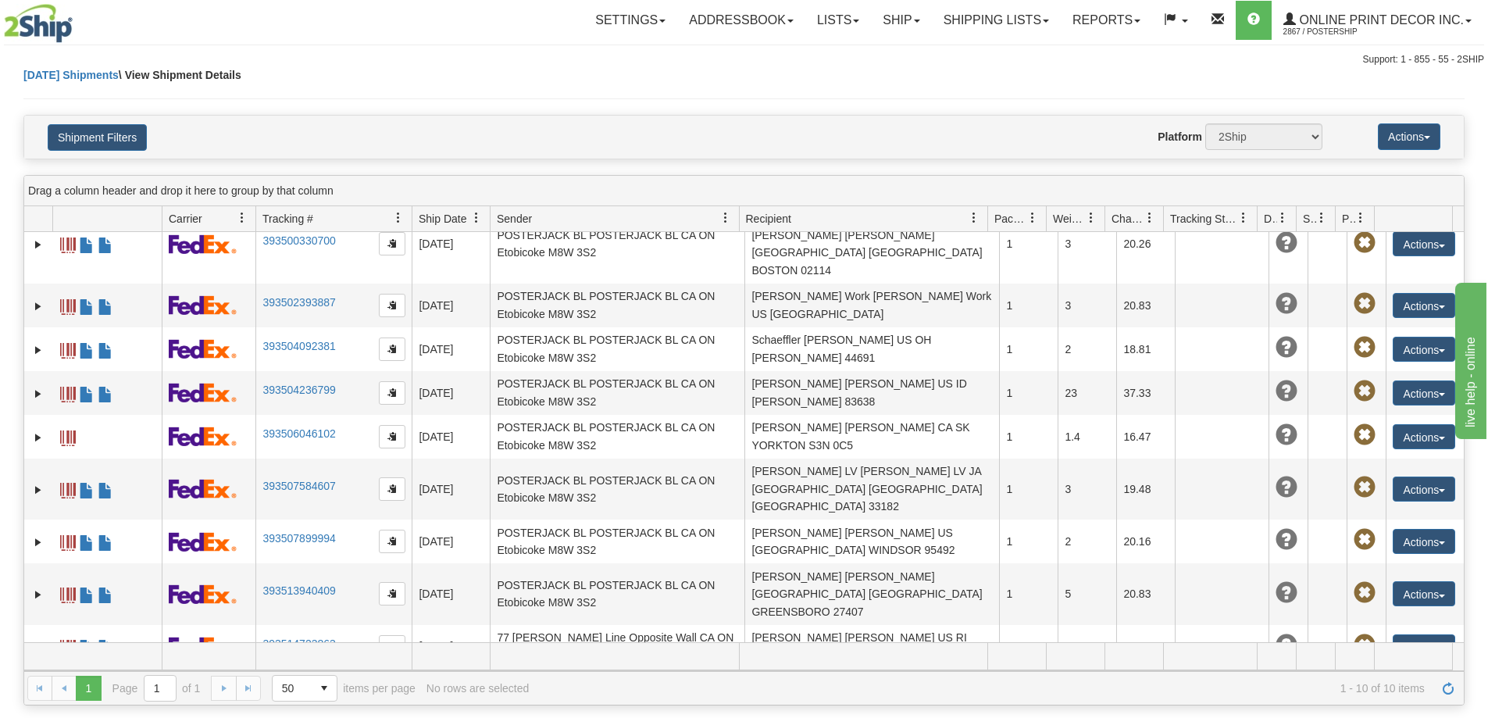
scroll to position [234, 0]
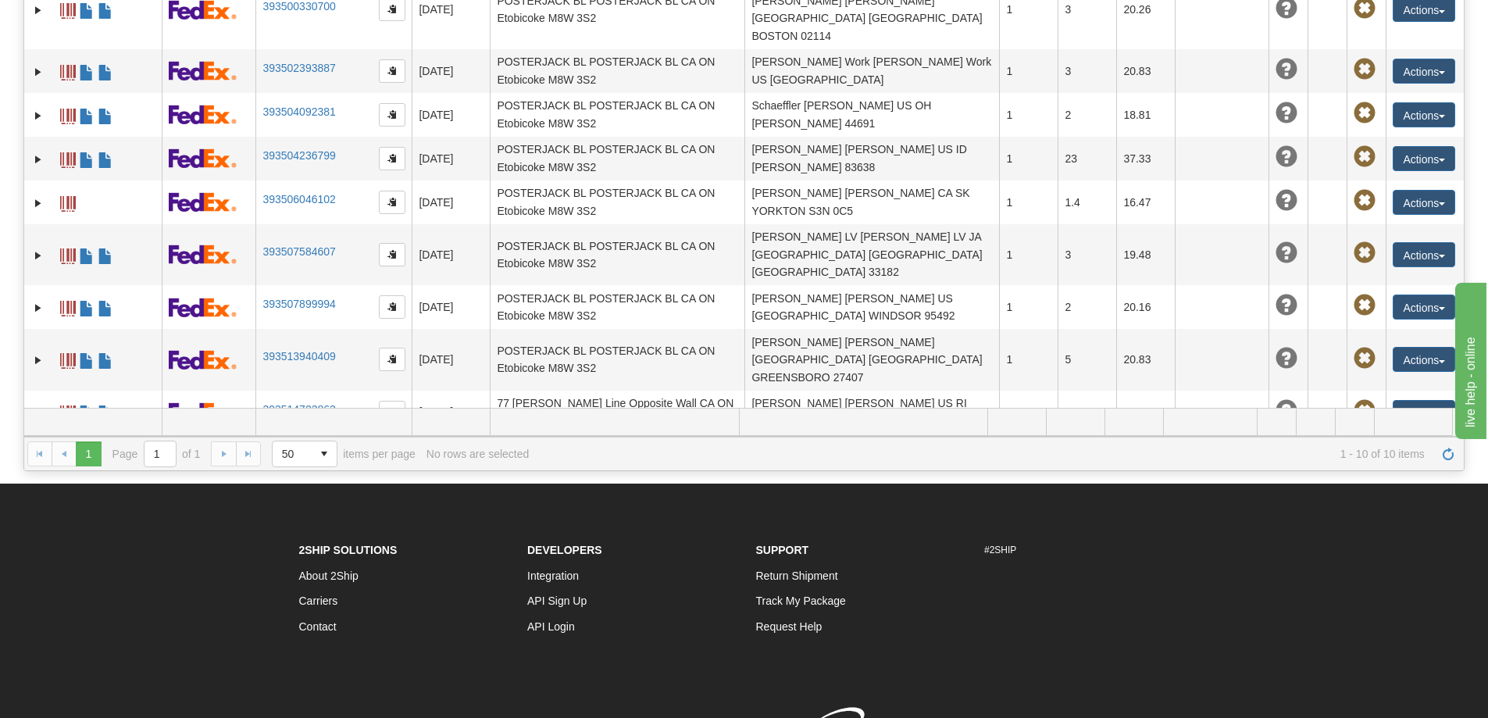
click at [287, 447] on link "393515077080" at bounding box center [299, 453] width 73 height 13
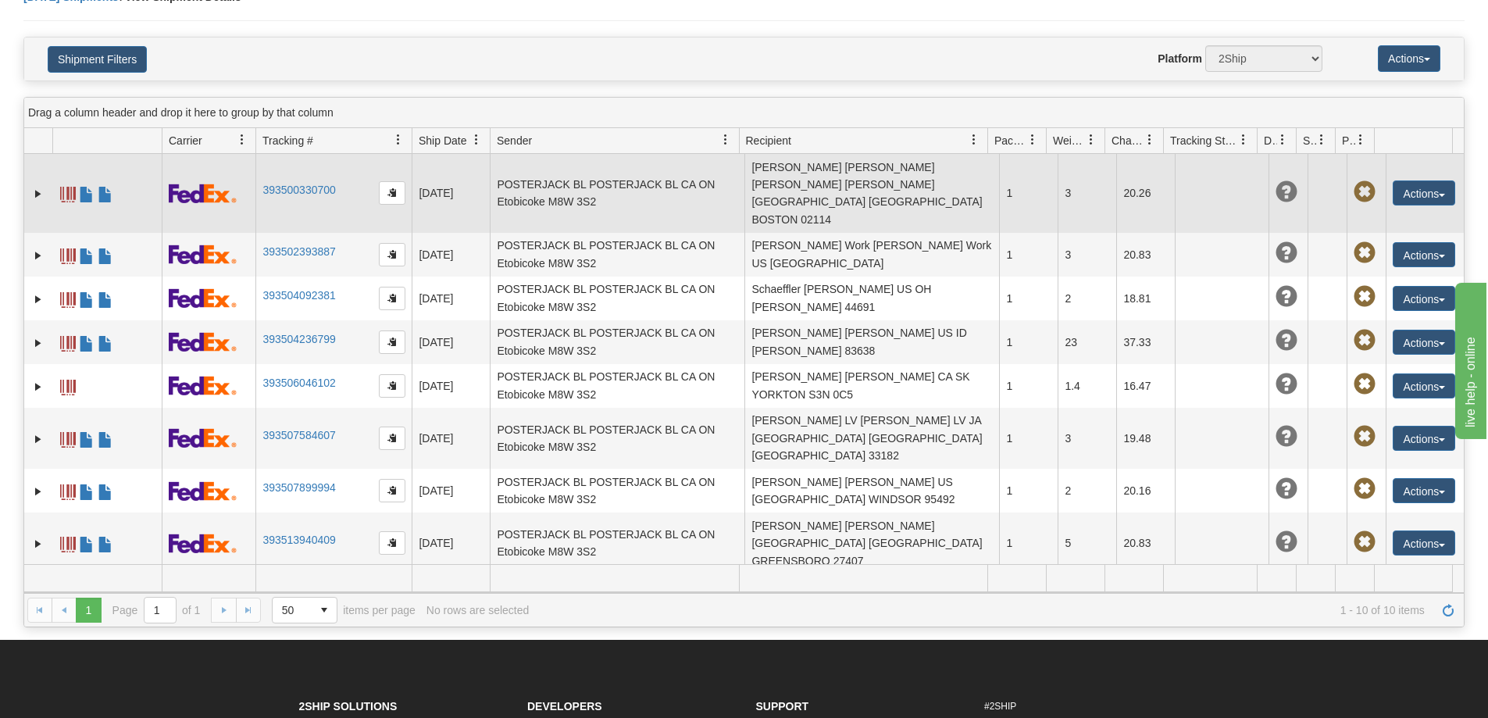
scroll to position [0, 0]
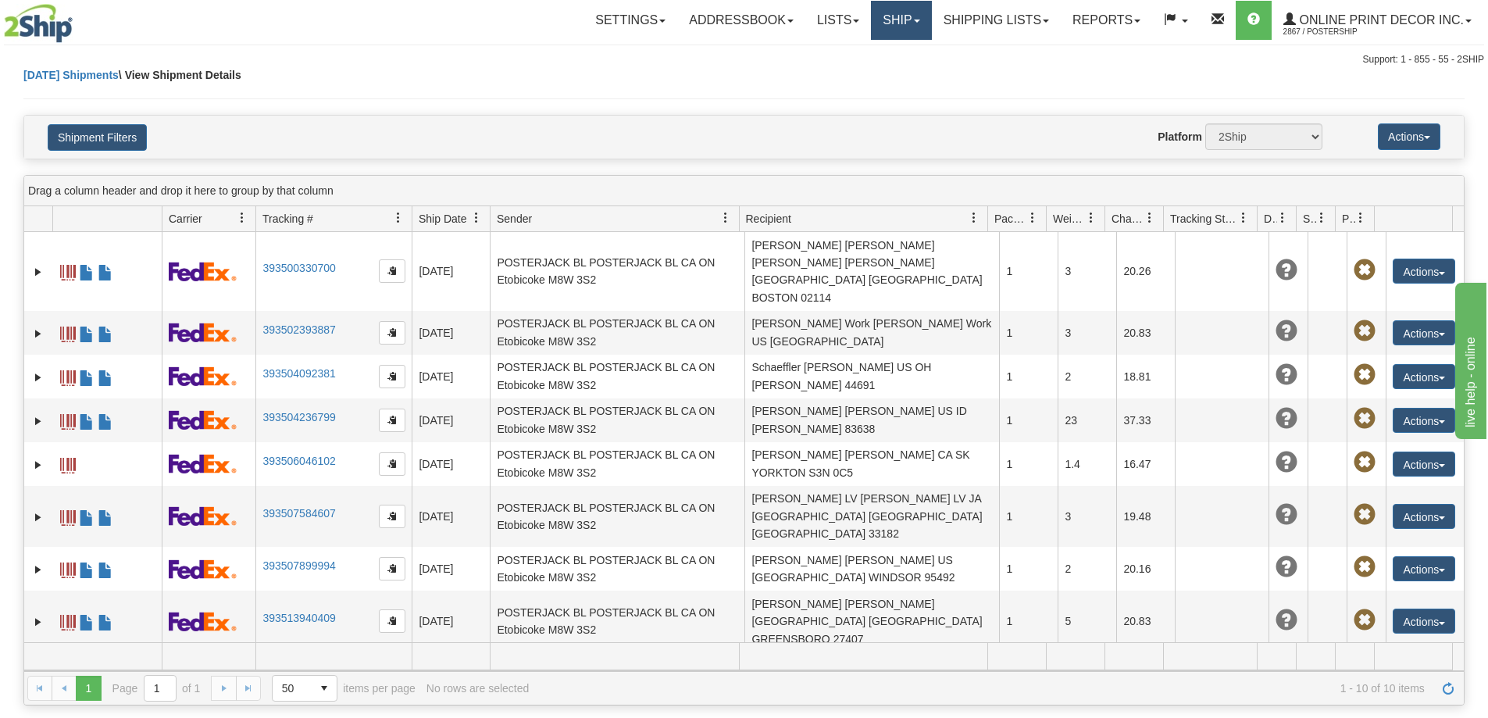
click at [898, 20] on link "Ship" at bounding box center [901, 20] width 60 height 39
click at [862, 52] on span "Ship Screen" at bounding box center [835, 54] width 59 height 13
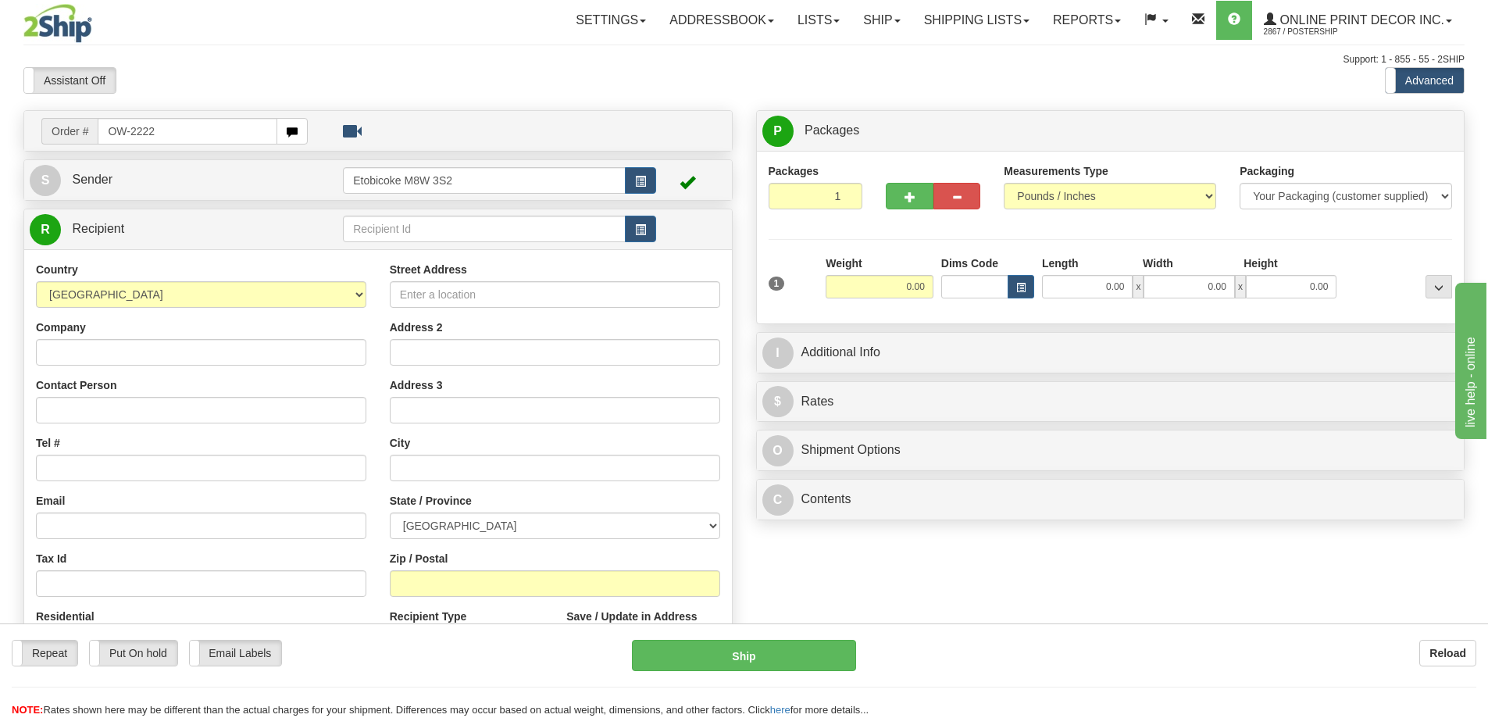
type input "OW-2222"
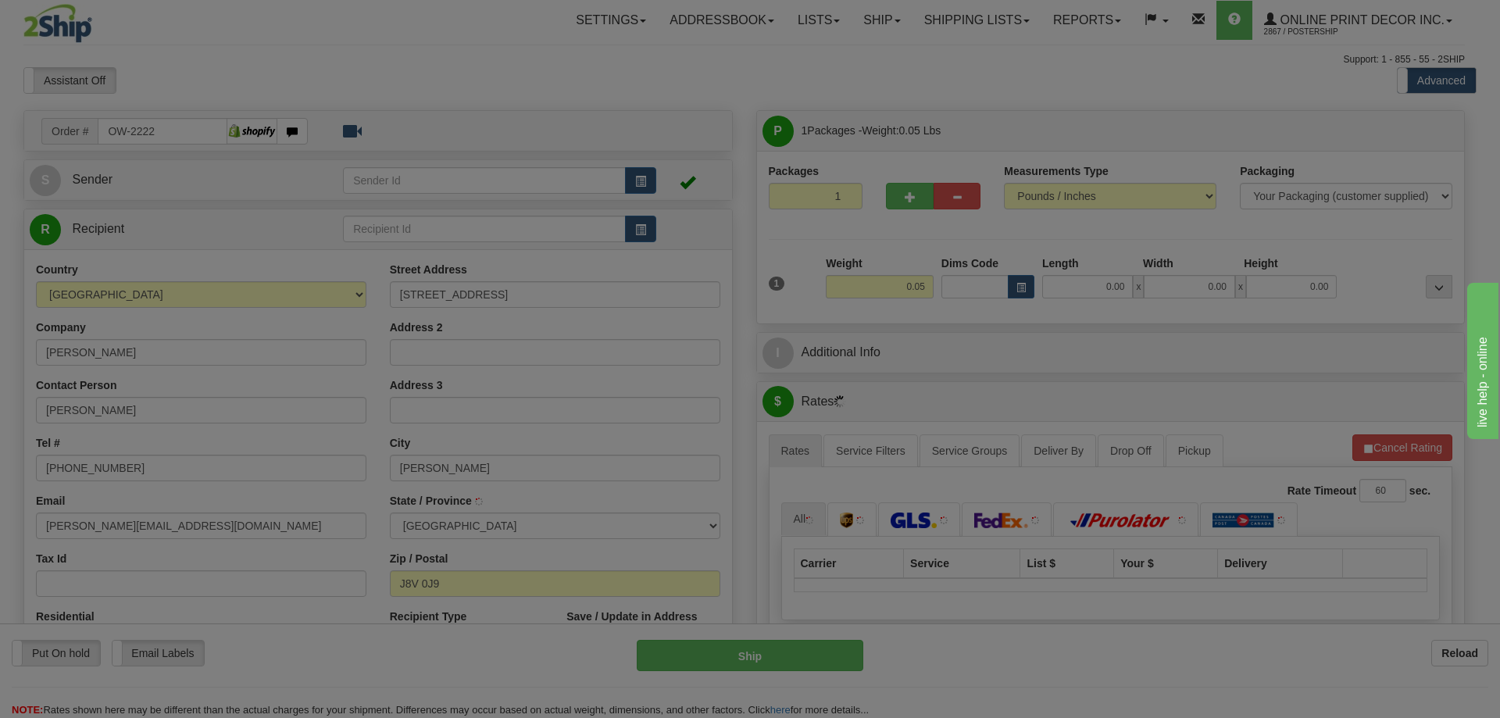
type input "[PERSON_NAME]"
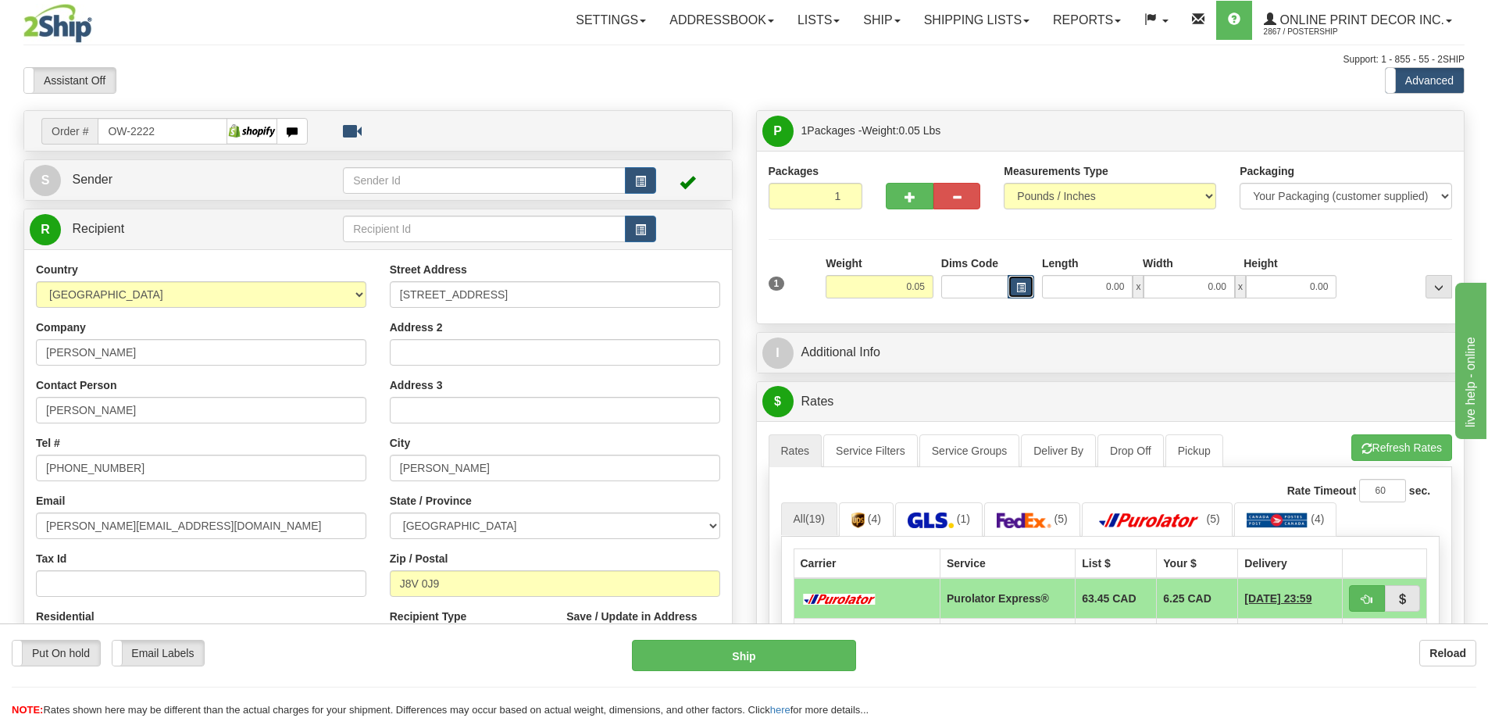
click at [1024, 287] on span "button" at bounding box center [1021, 288] width 9 height 9
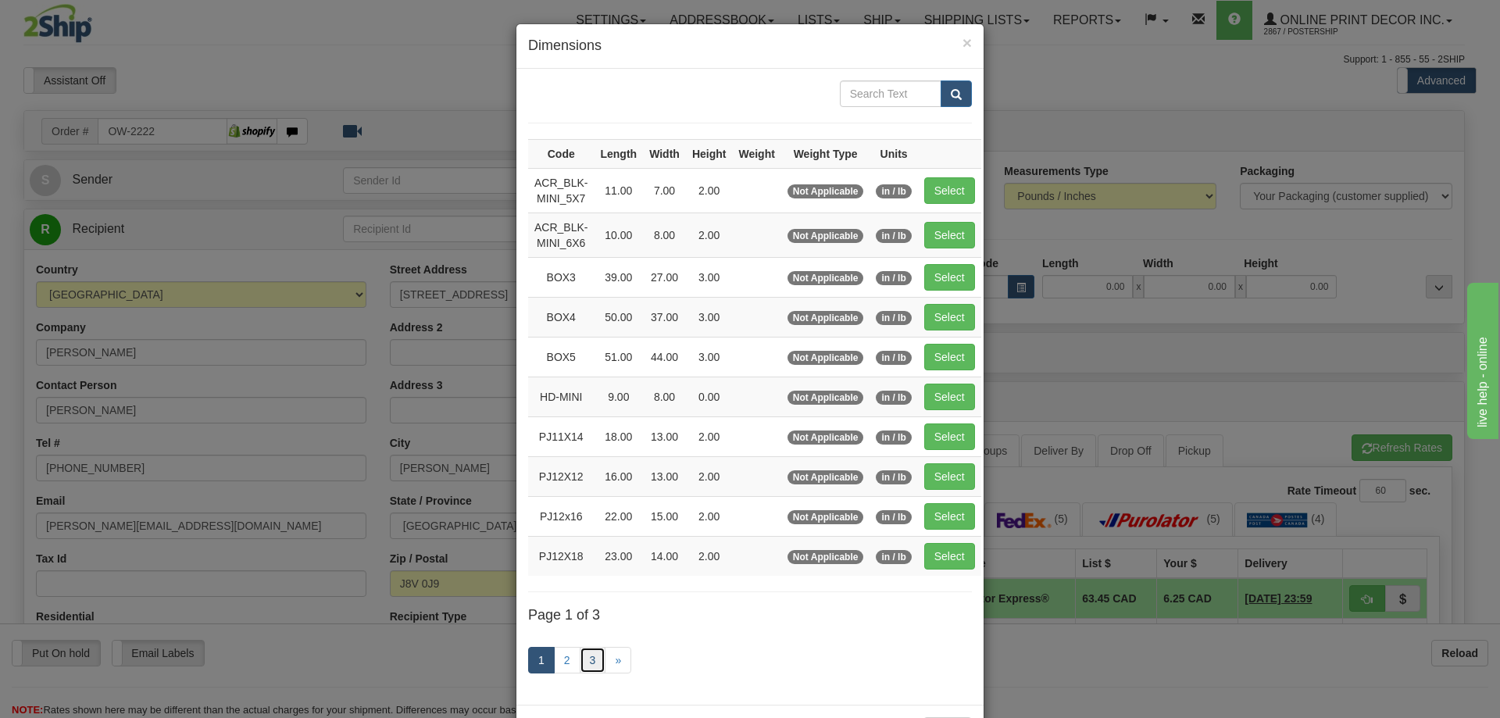
click at [580, 663] on link "3" at bounding box center [593, 660] width 27 height 27
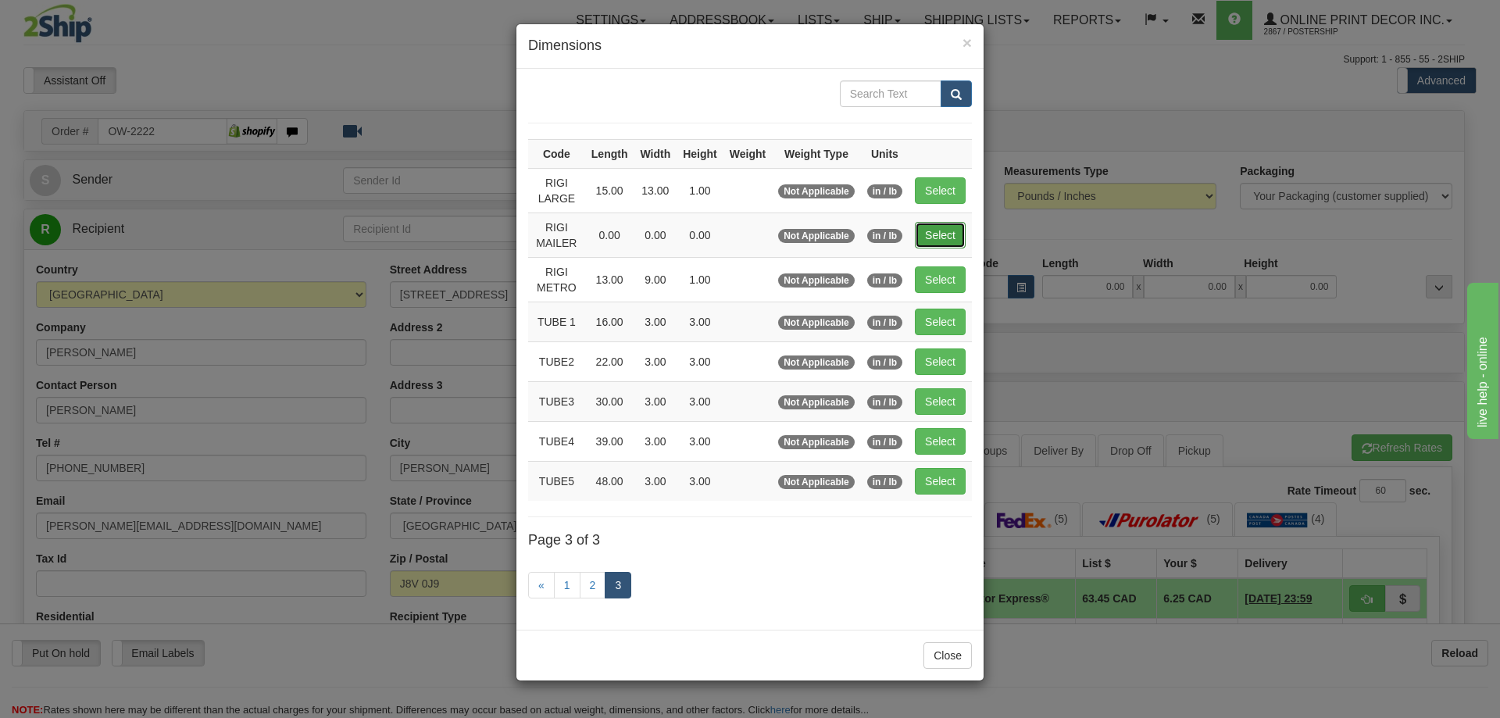
click at [940, 231] on button "Select" at bounding box center [940, 235] width 51 height 27
type input "RIGI MAILER"
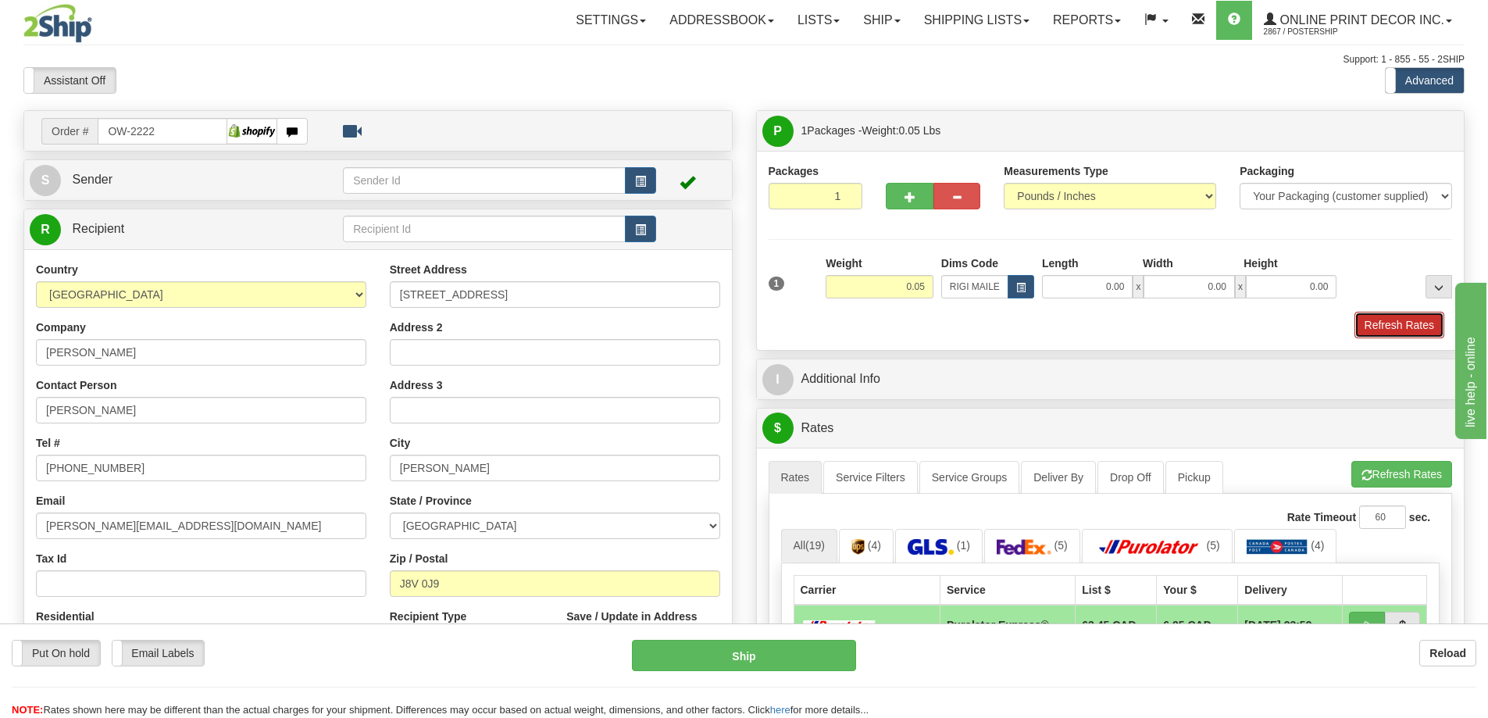
click at [1392, 327] on button "Refresh Rates" at bounding box center [1400, 325] width 90 height 27
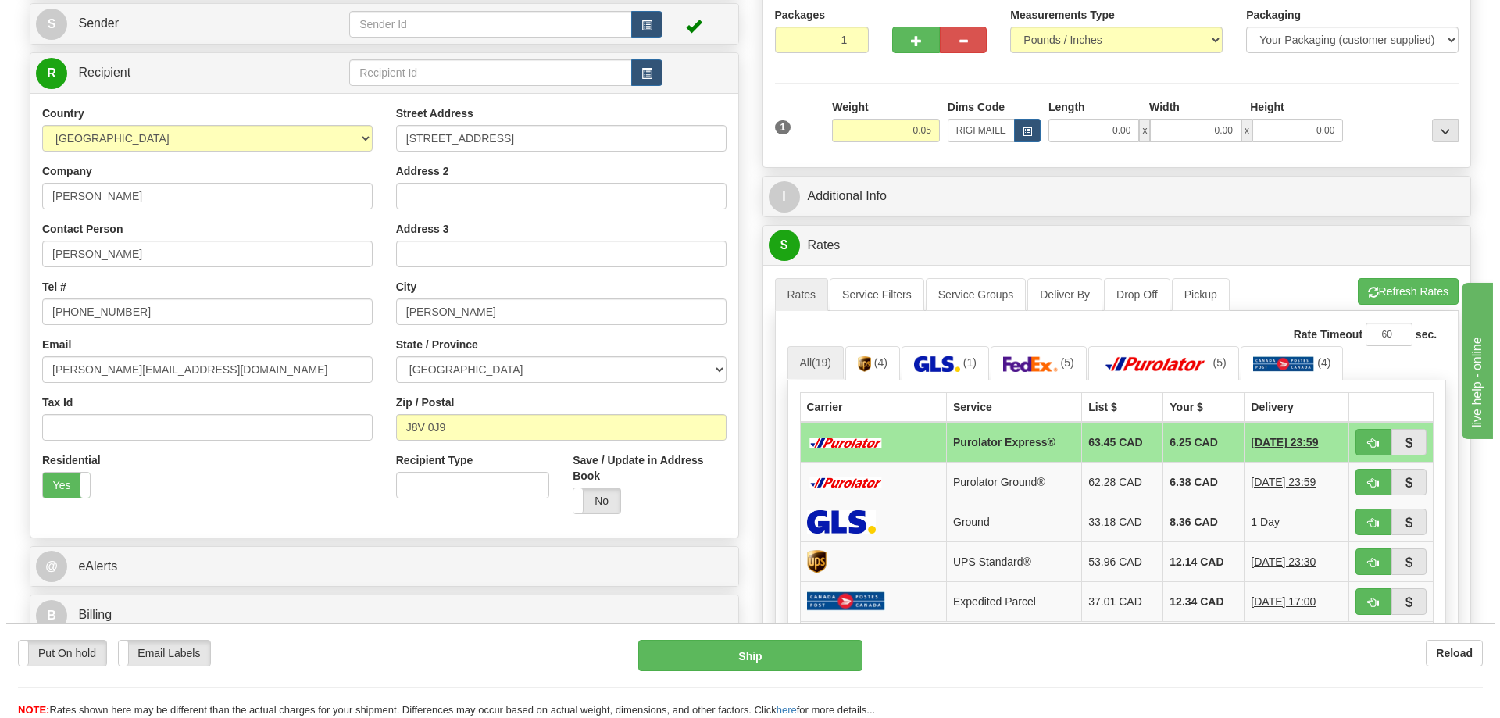
scroll to position [234, 0]
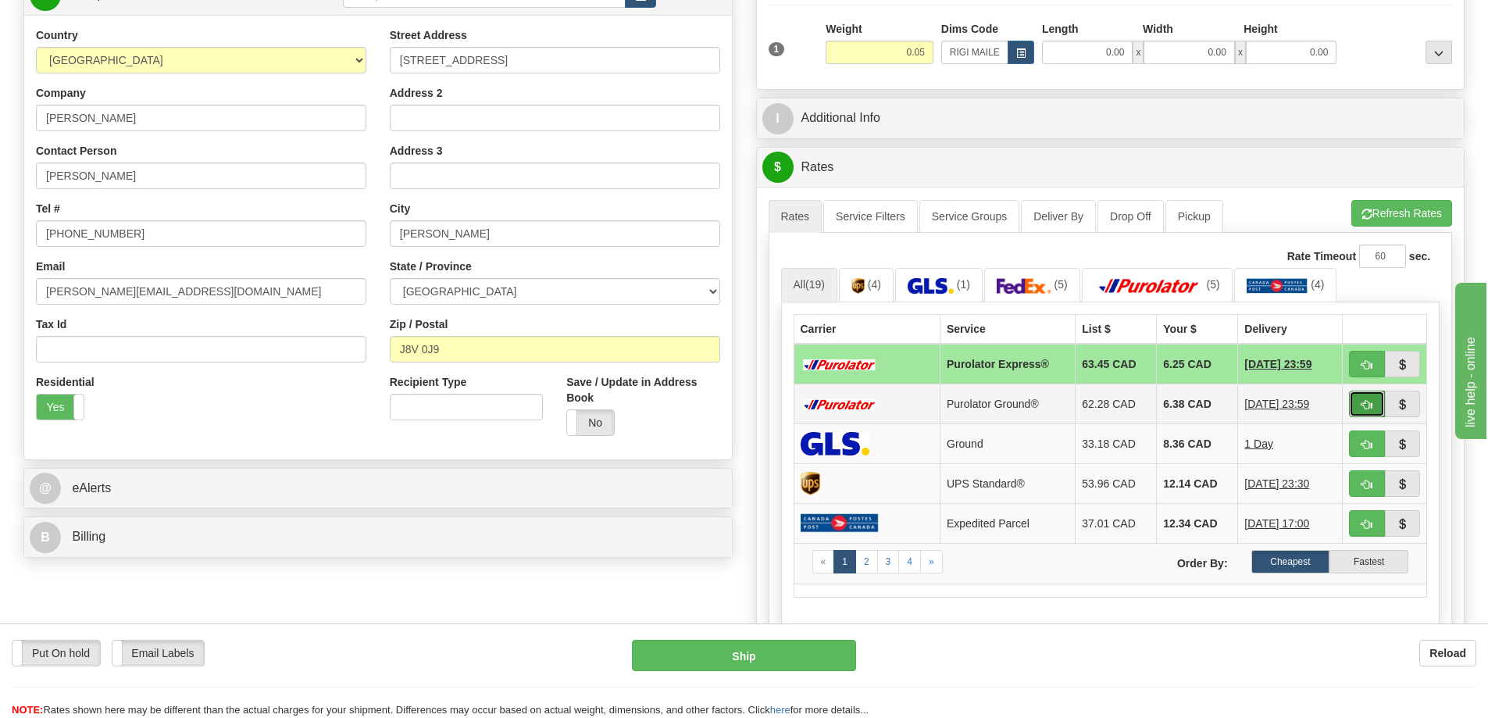
click at [1363, 398] on button "button" at bounding box center [1367, 404] width 36 height 27
type input "260"
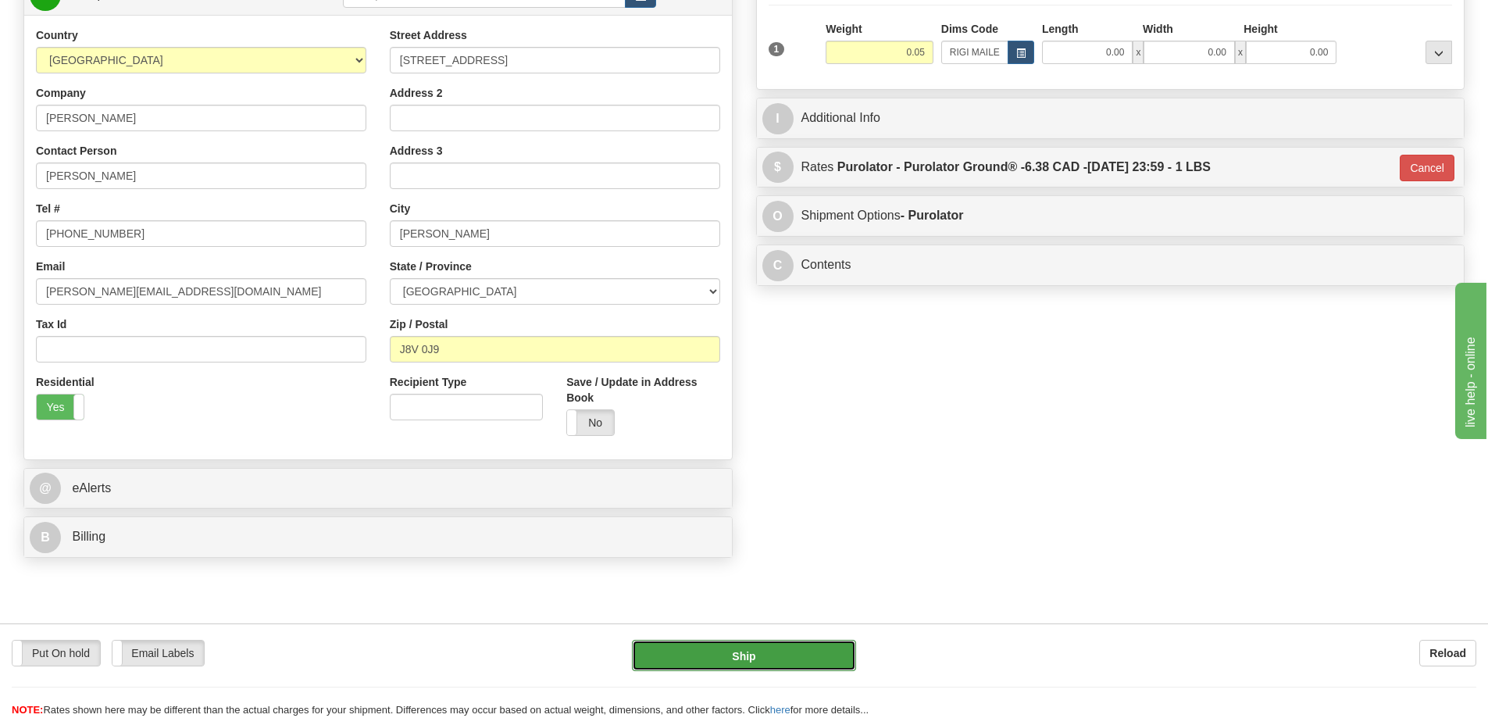
click at [831, 657] on button "Ship" at bounding box center [744, 655] width 224 height 31
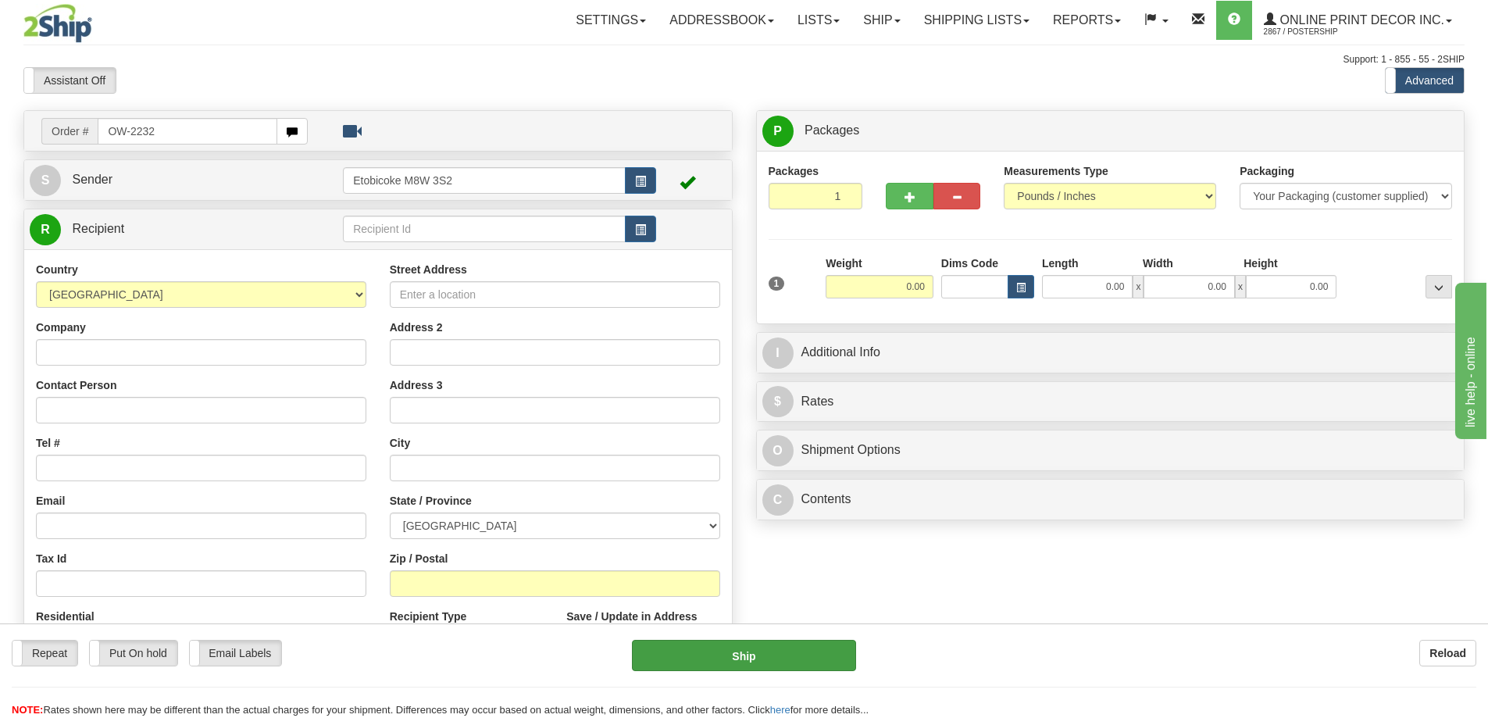
type input "OW-2232"
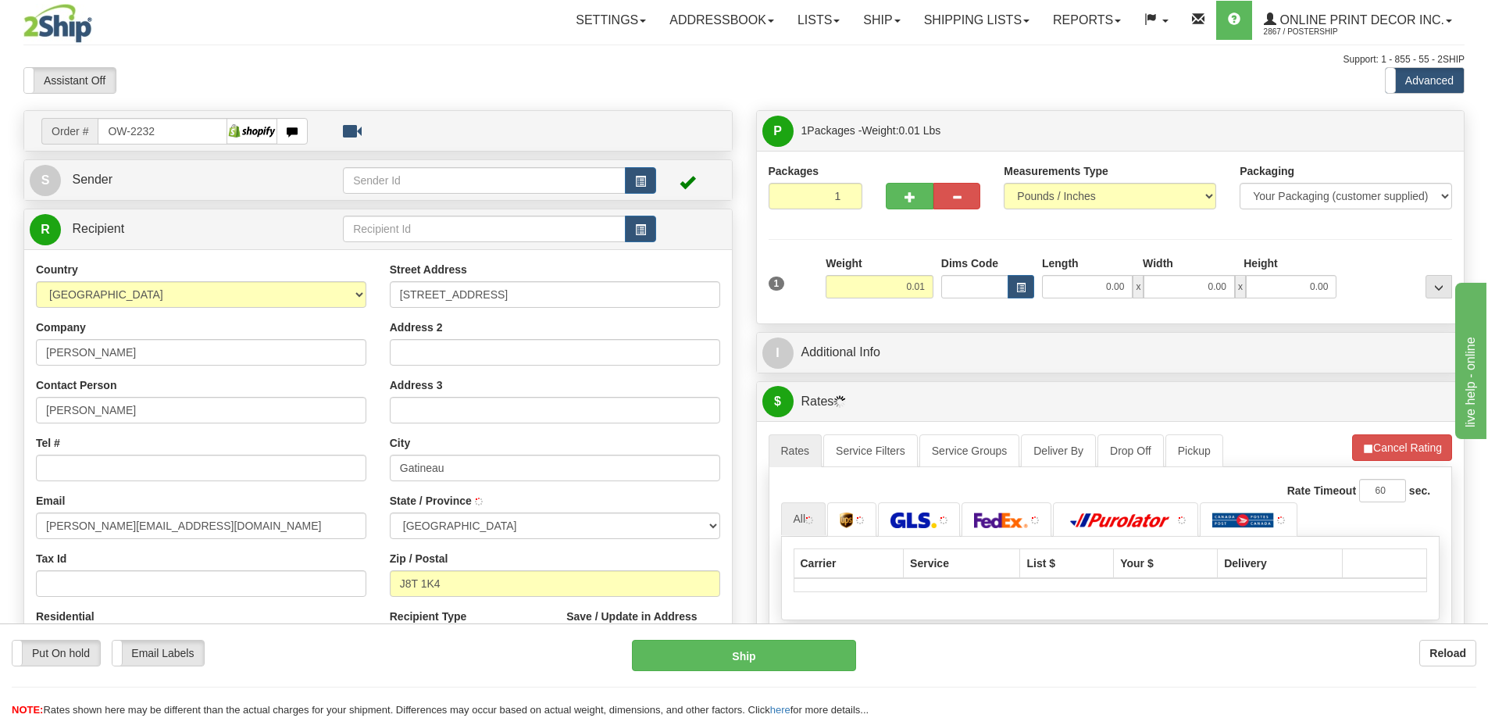
type input "GATINEAU"
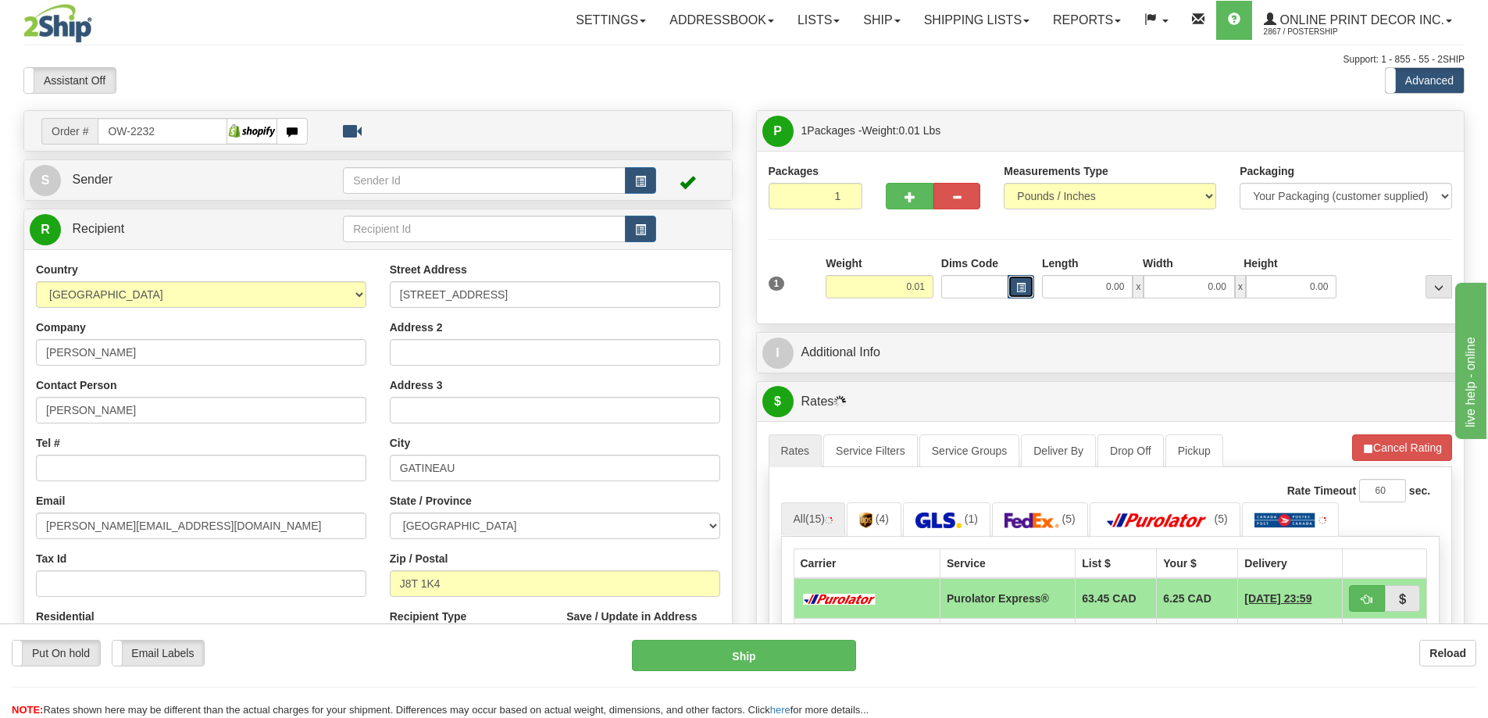
click at [1018, 285] on span "button" at bounding box center [1021, 288] width 9 height 9
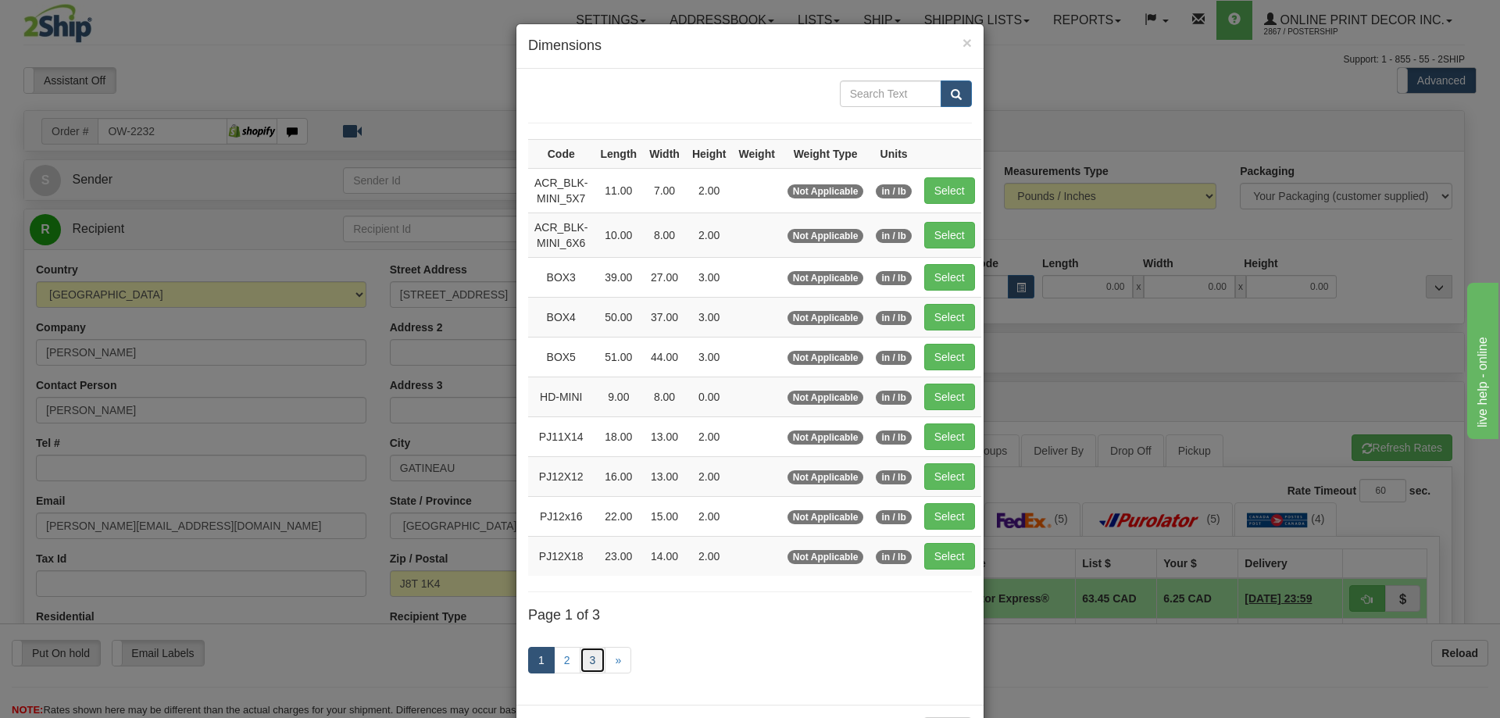
click at [580, 667] on link "3" at bounding box center [593, 660] width 27 height 27
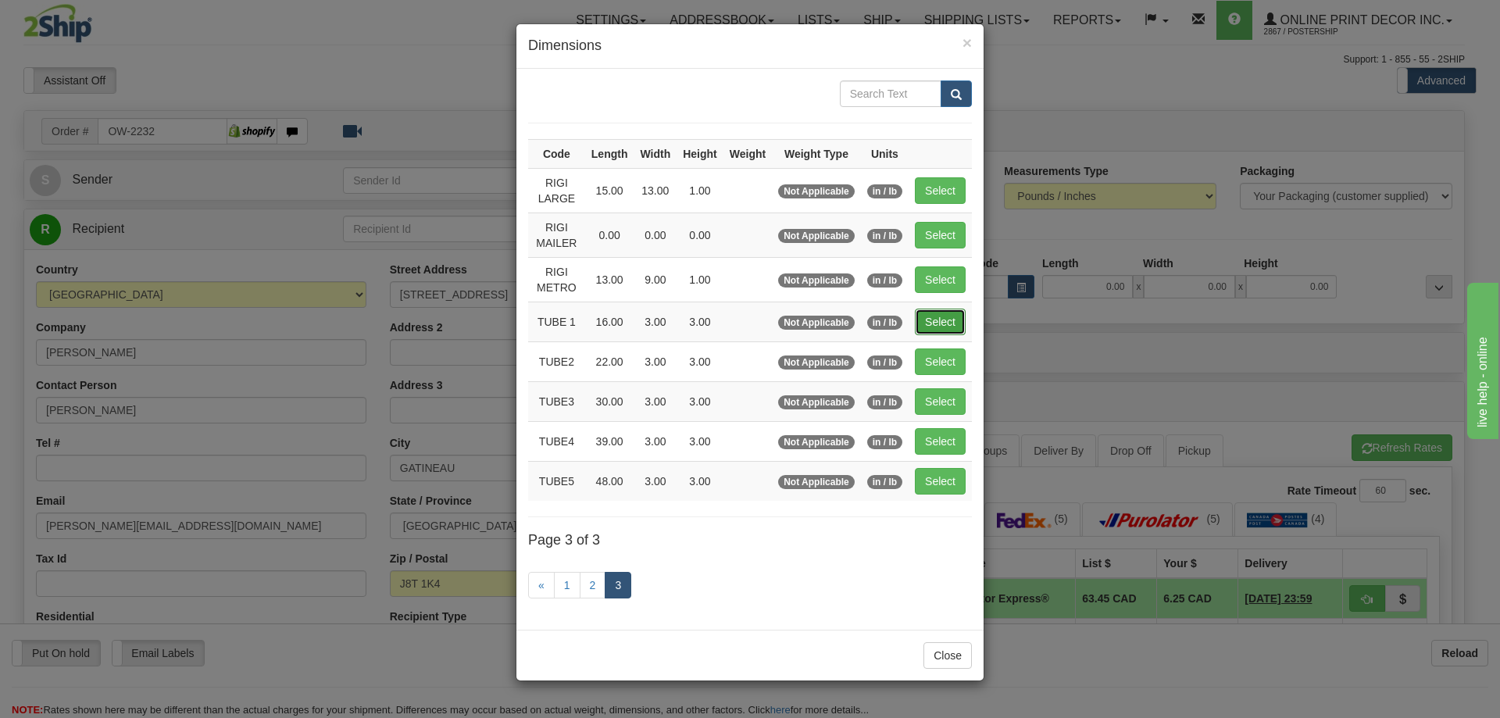
click at [952, 319] on button "Select" at bounding box center [940, 322] width 51 height 27
type input "TUBE 1"
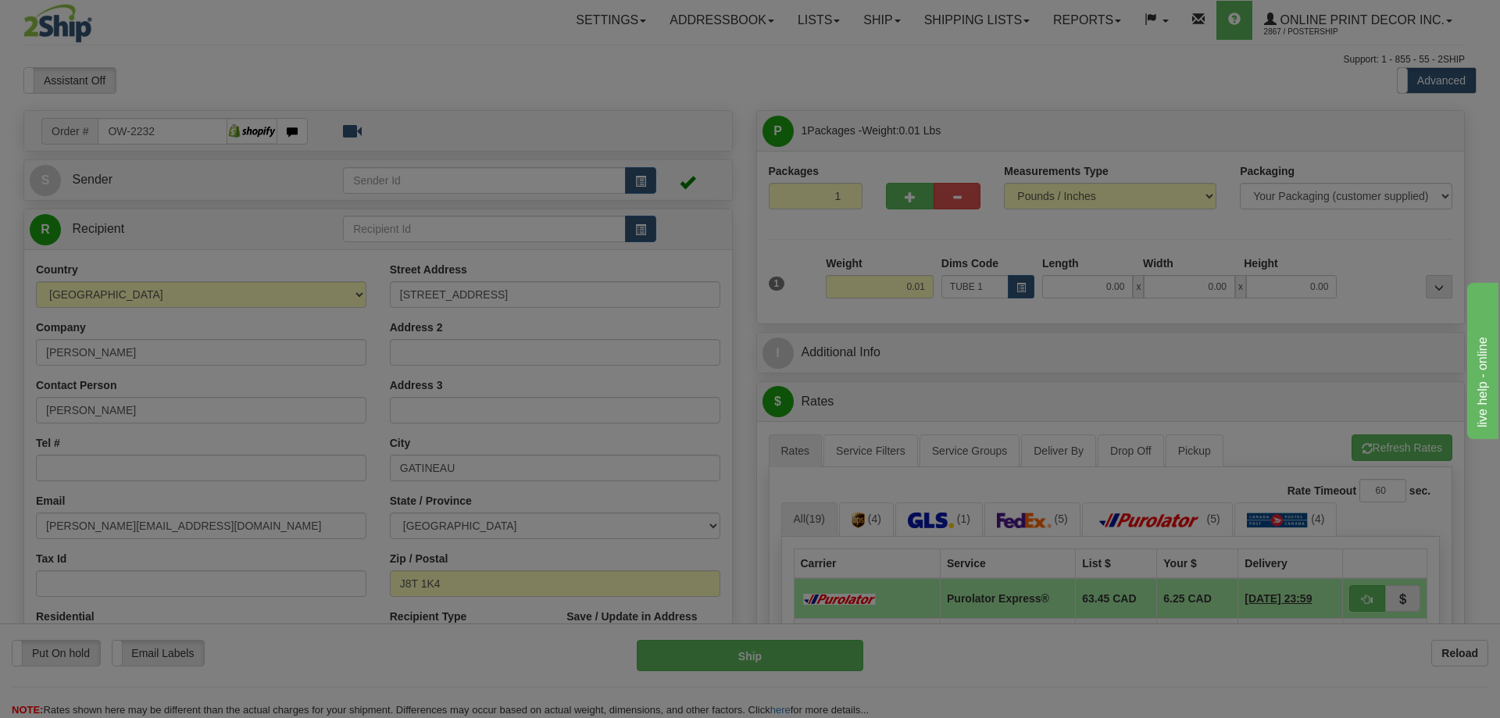
type input "16.00"
type input "3.00"
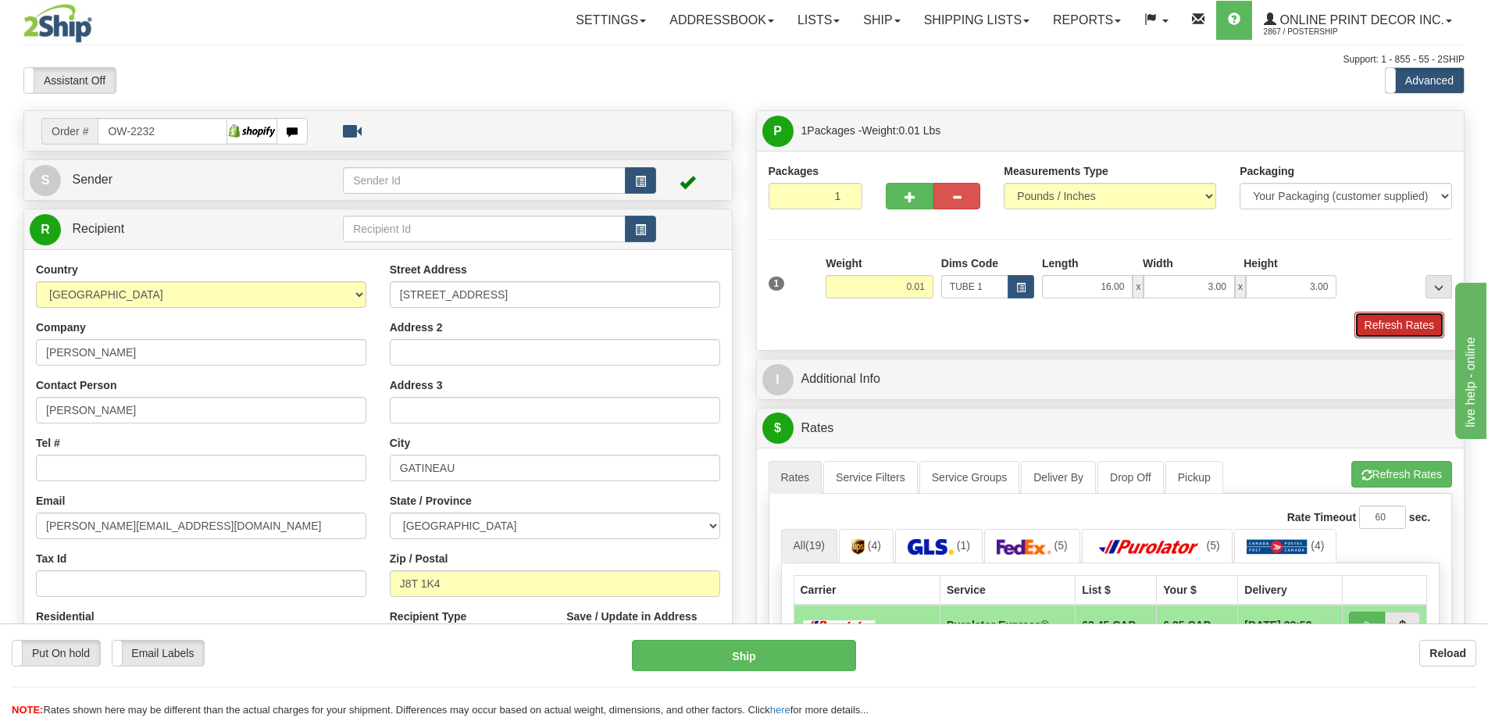
click at [1405, 324] on button "Refresh Rates" at bounding box center [1400, 325] width 90 height 27
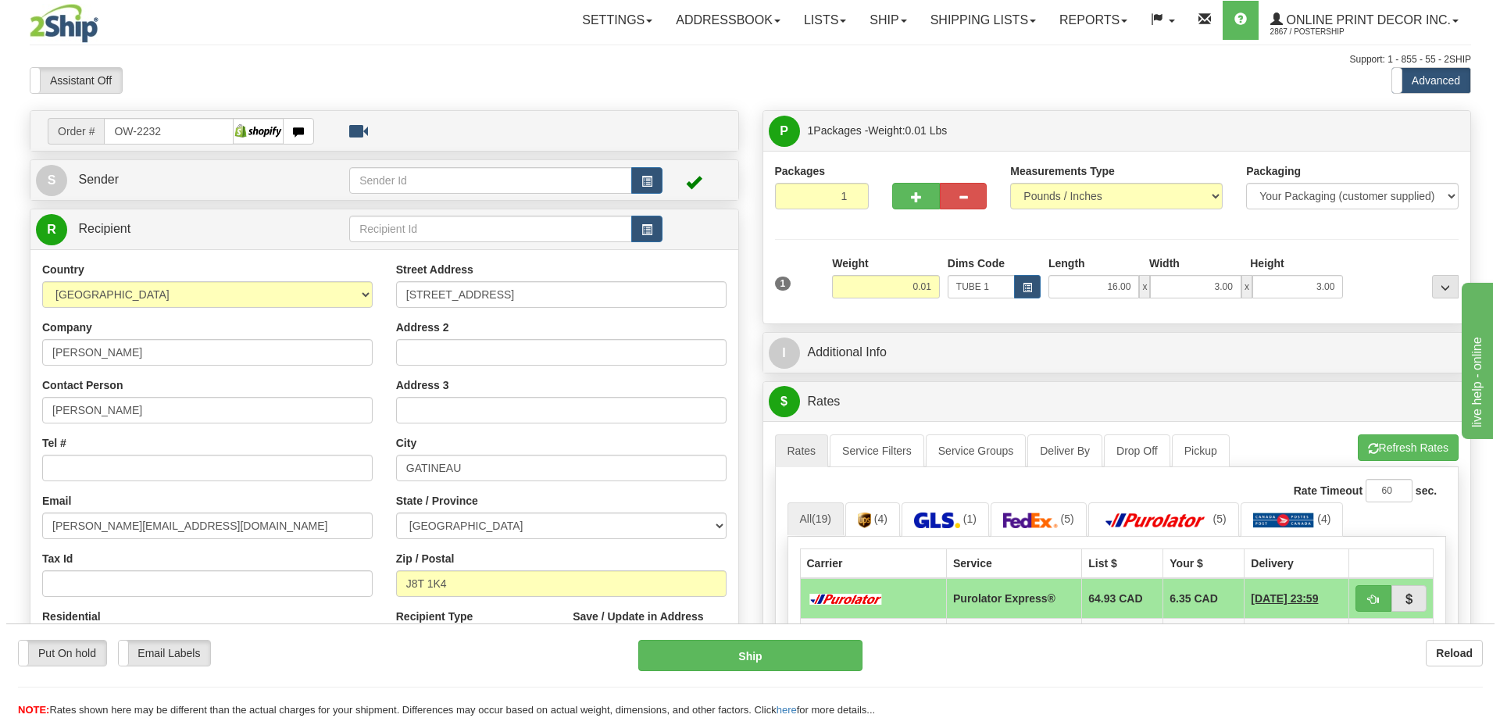
scroll to position [78, 0]
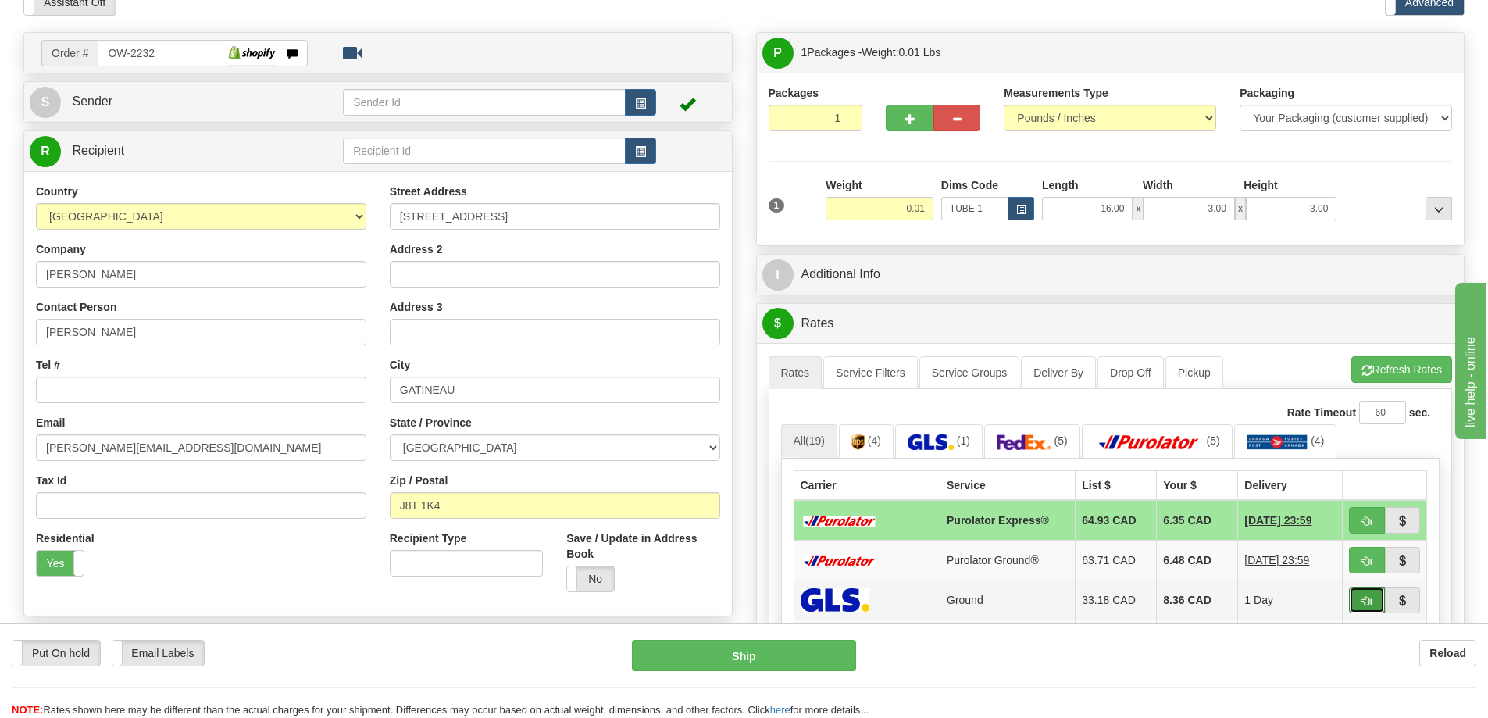
click at [1368, 596] on button "button" at bounding box center [1367, 600] width 36 height 27
type input "1"
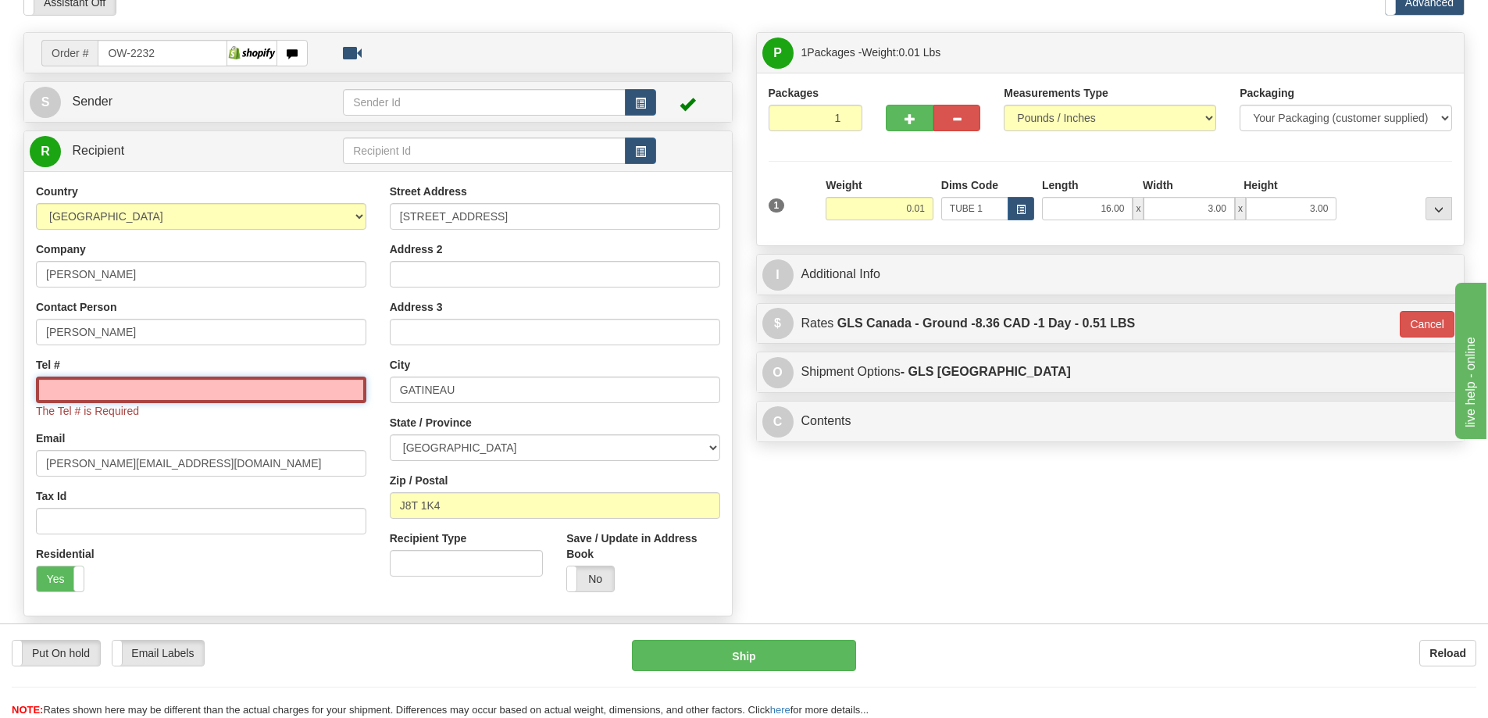
click at [277, 390] on input "Tel #" at bounding box center [201, 390] width 331 height 27
type input "18773353312"
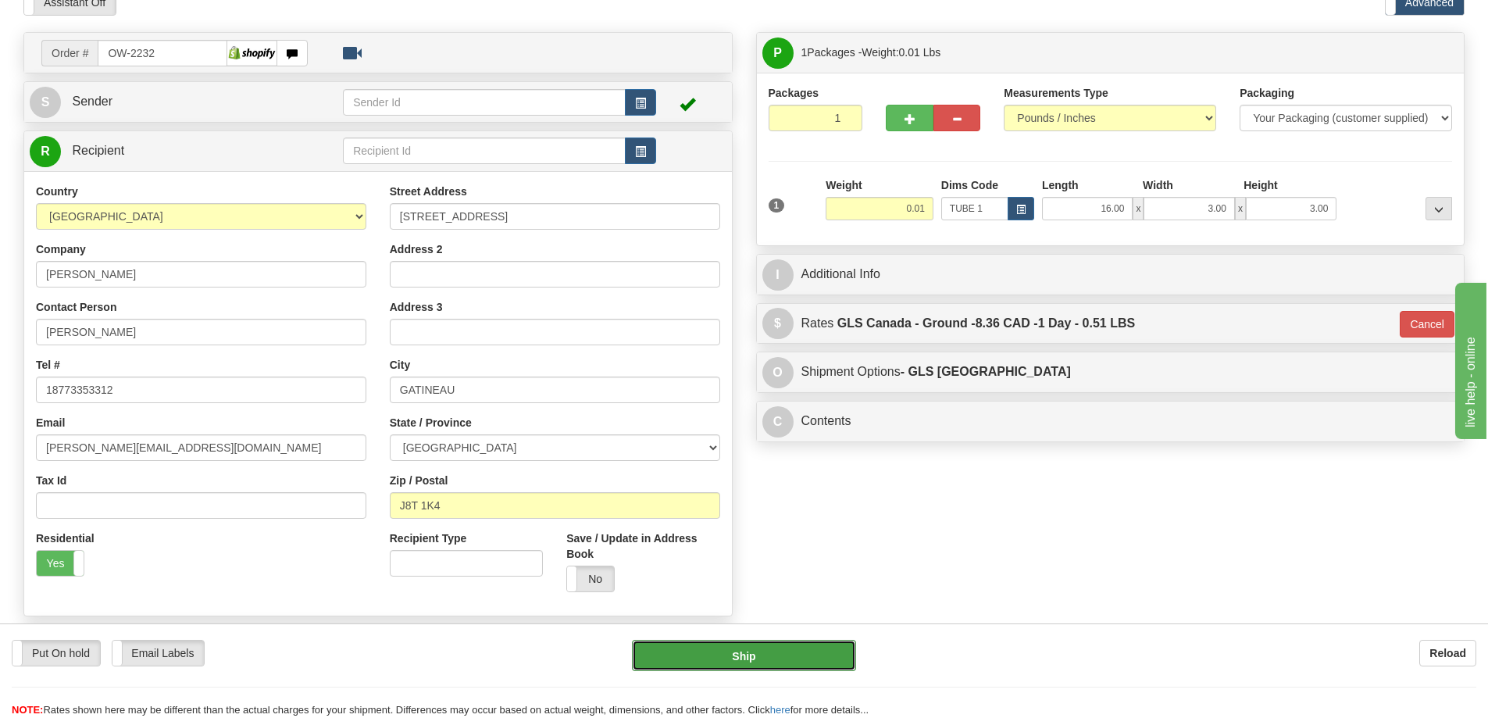
click at [764, 653] on button "Ship" at bounding box center [744, 655] width 224 height 31
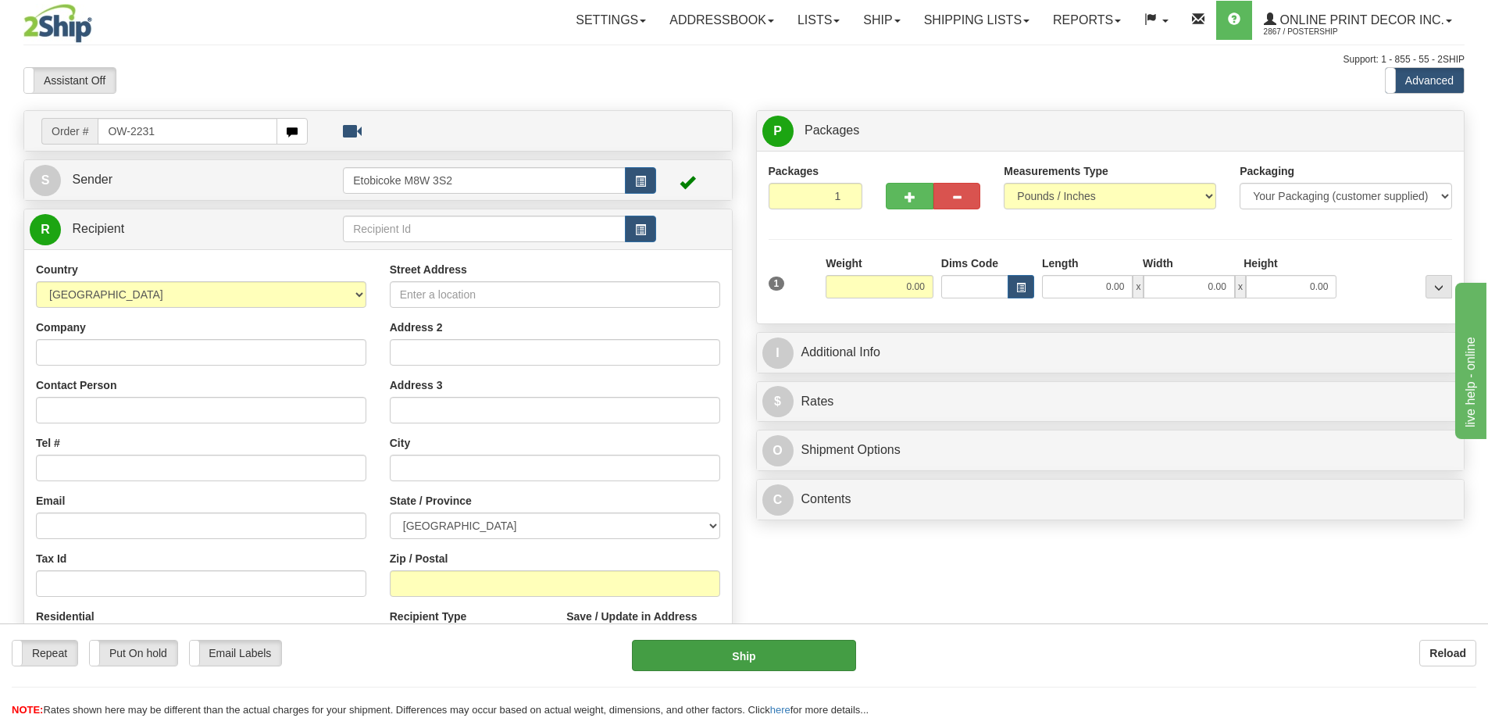
type input "OW-2231"
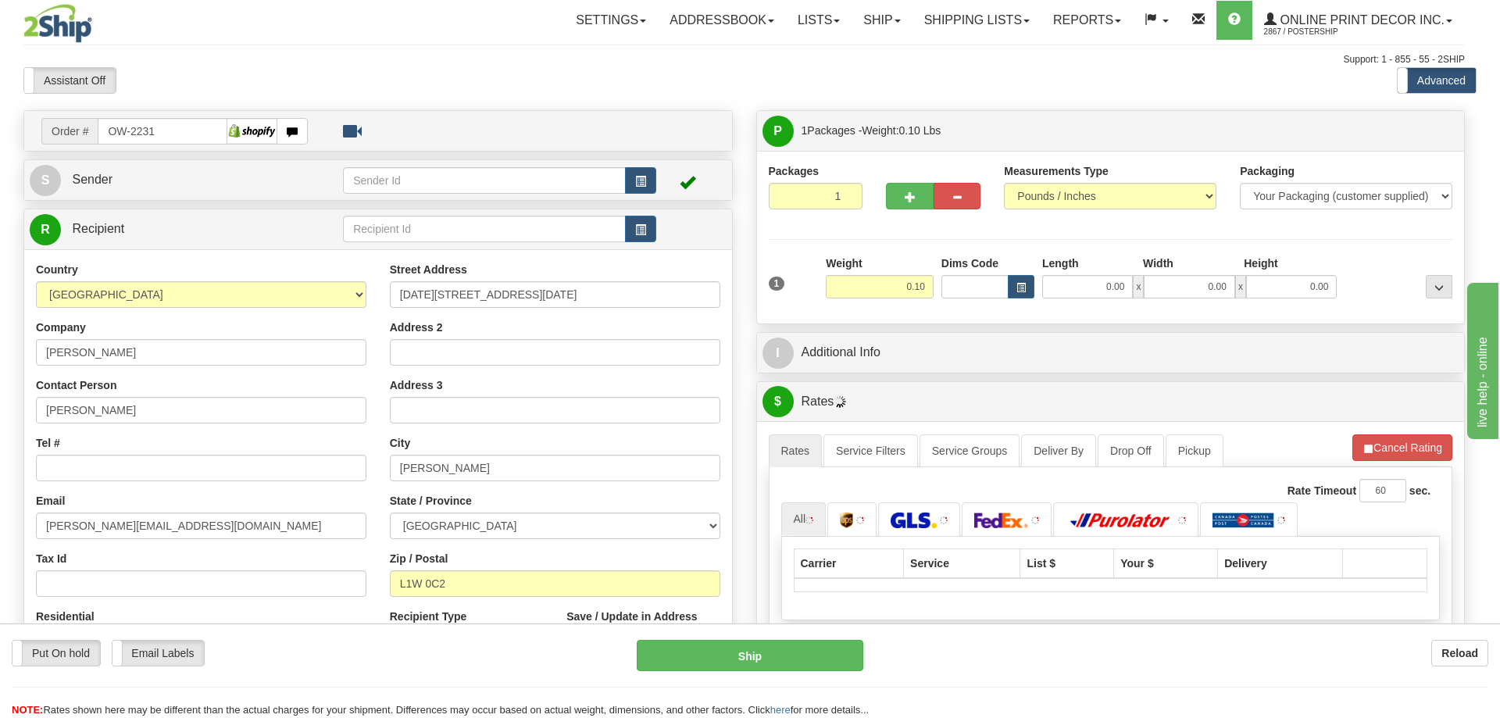
type input "PICKERING"
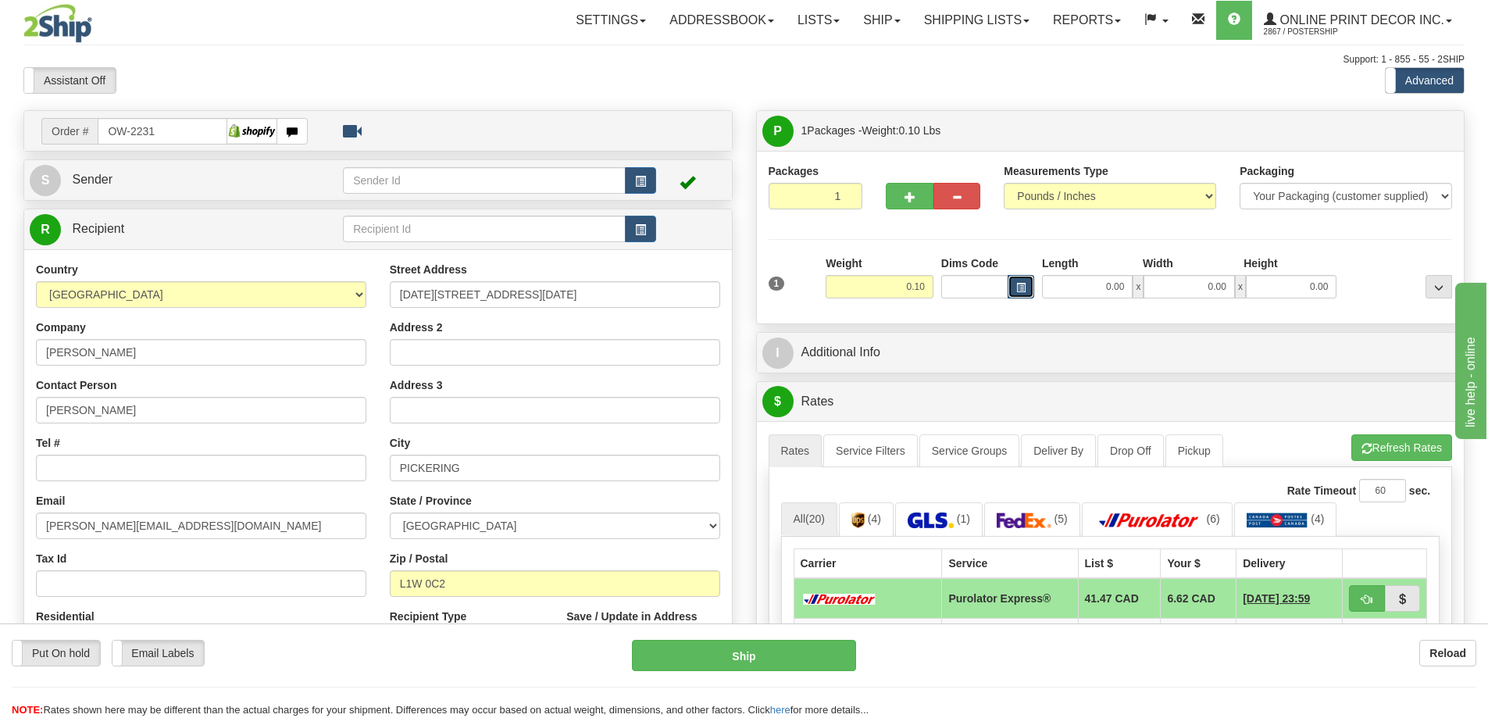
click at [1017, 281] on button "button" at bounding box center [1021, 286] width 27 height 23
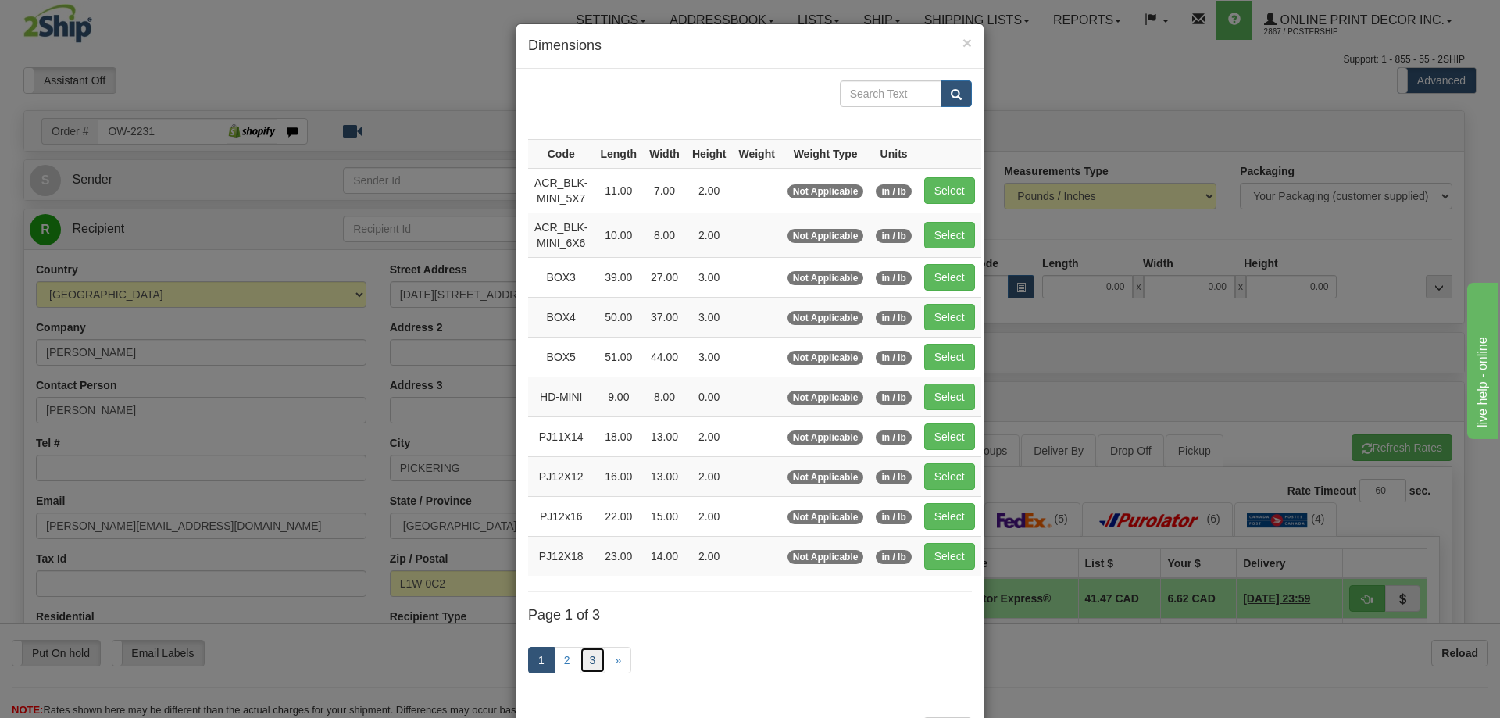
click at [585, 656] on link "3" at bounding box center [593, 660] width 27 height 27
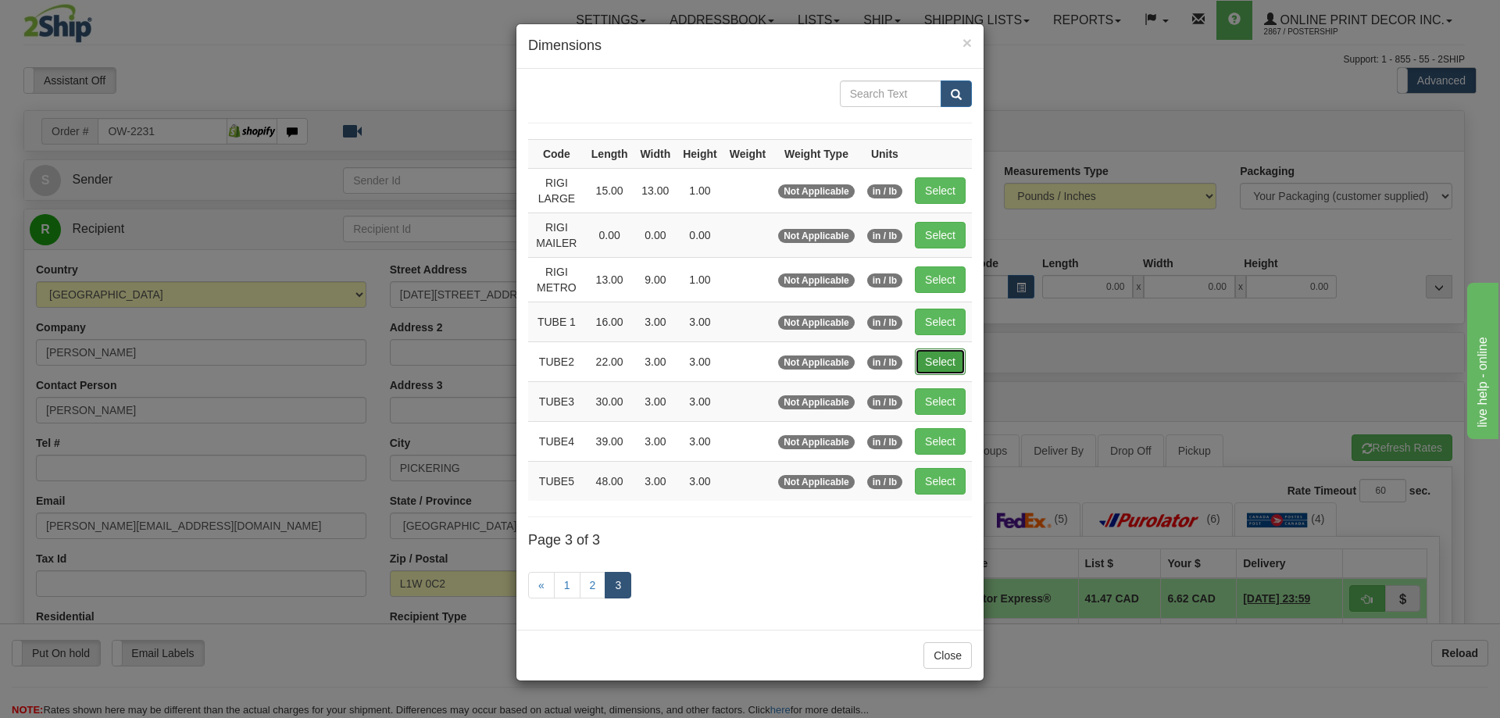
click at [948, 354] on button "Select" at bounding box center [940, 361] width 51 height 27
type input "TUBE2"
type input "22.00"
type input "3.00"
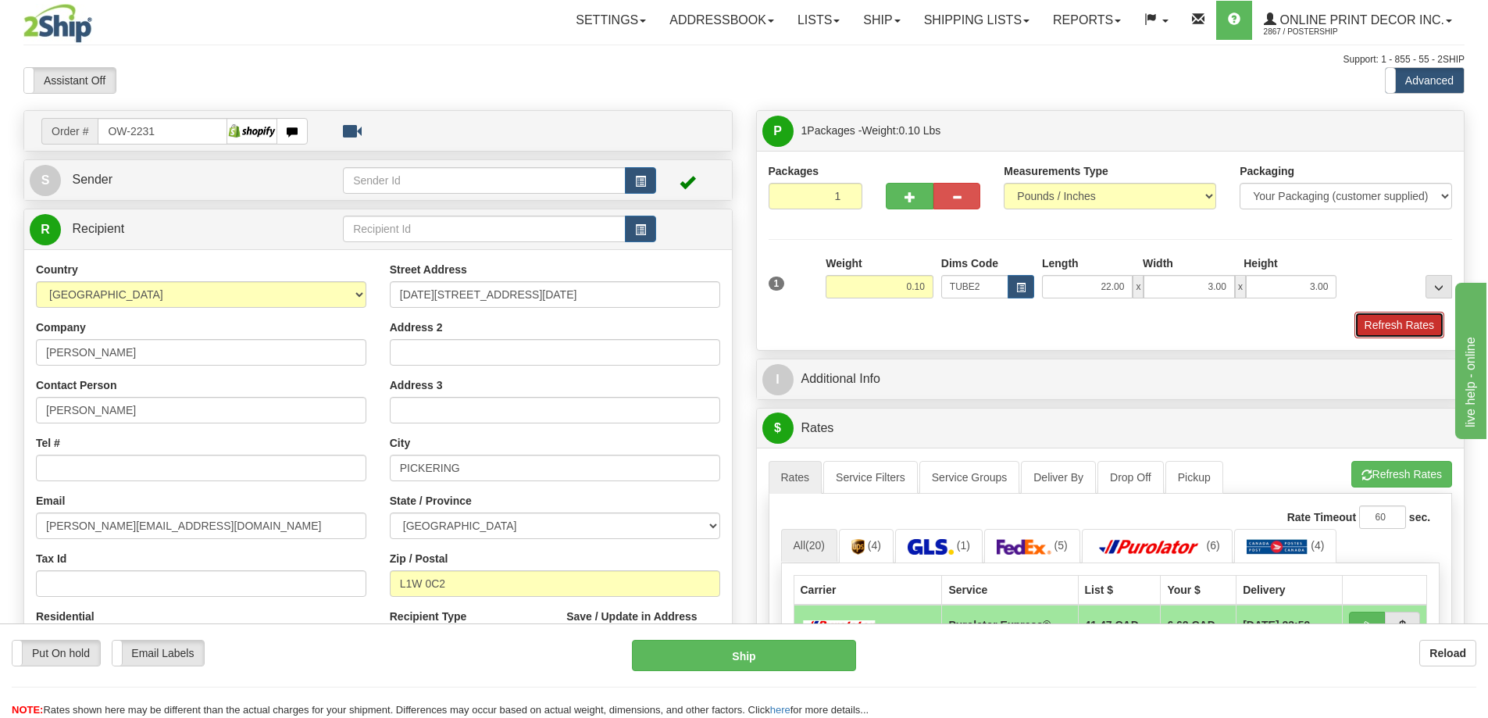
click at [1388, 325] on button "Refresh Rates" at bounding box center [1400, 325] width 90 height 27
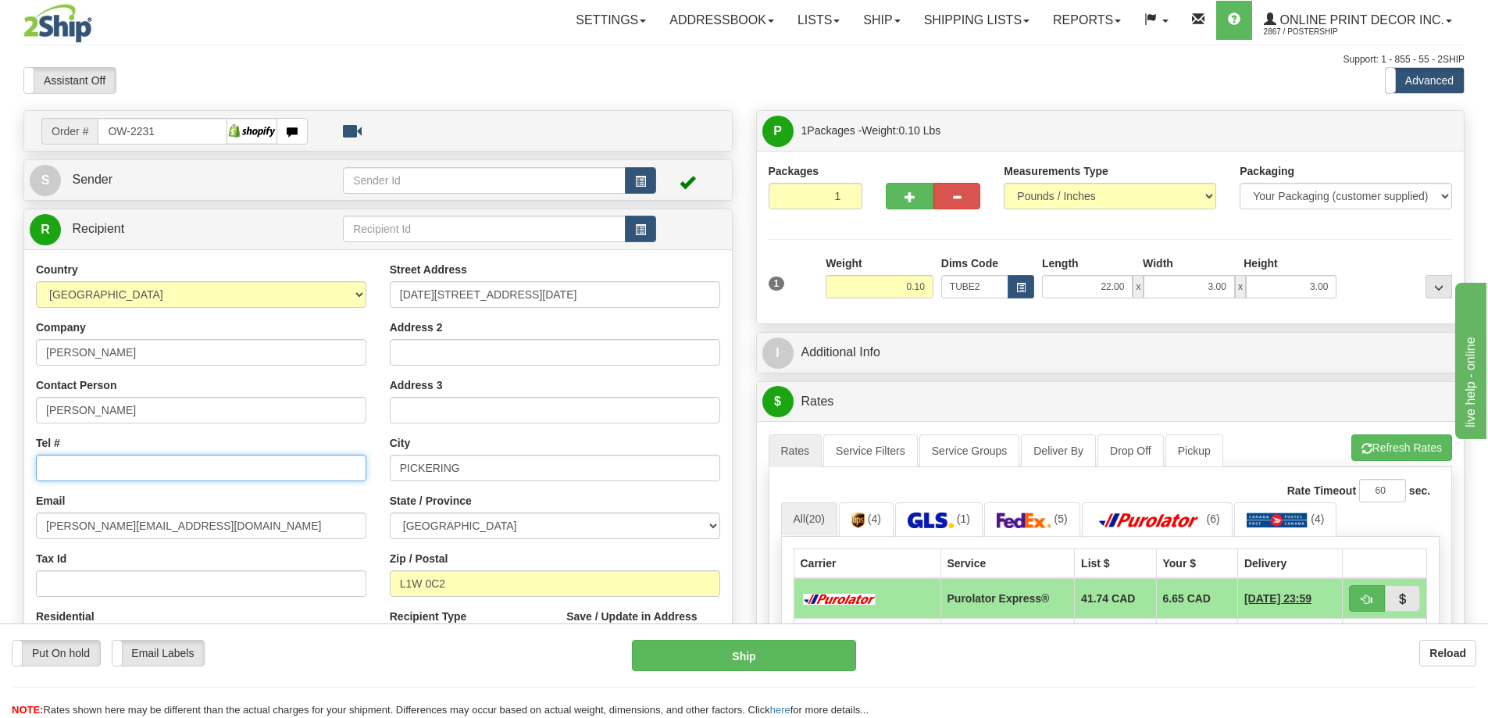
click at [128, 460] on input "Tel #" at bounding box center [201, 468] width 331 height 27
type input "18773353312"
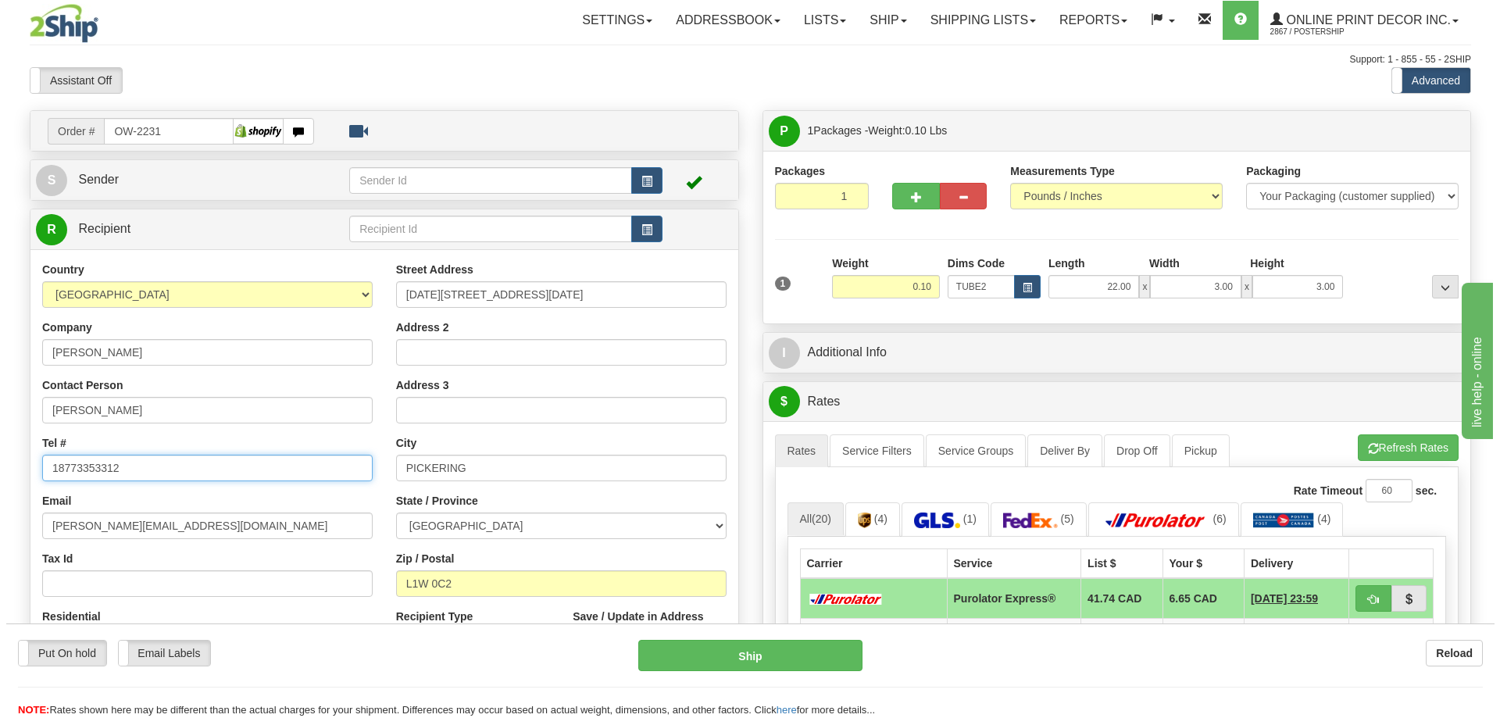
scroll to position [156, 0]
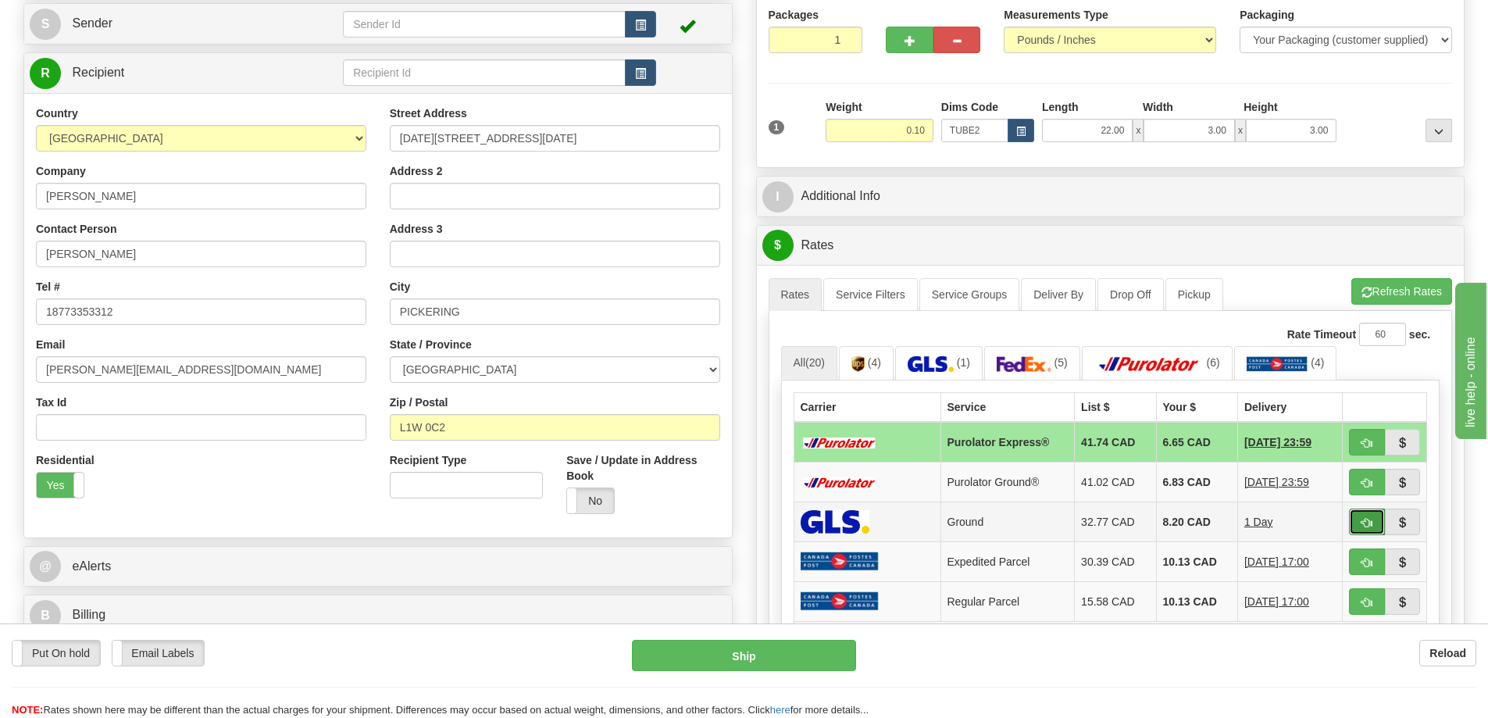
click at [1360, 518] on button "button" at bounding box center [1367, 522] width 36 height 27
type input "1"
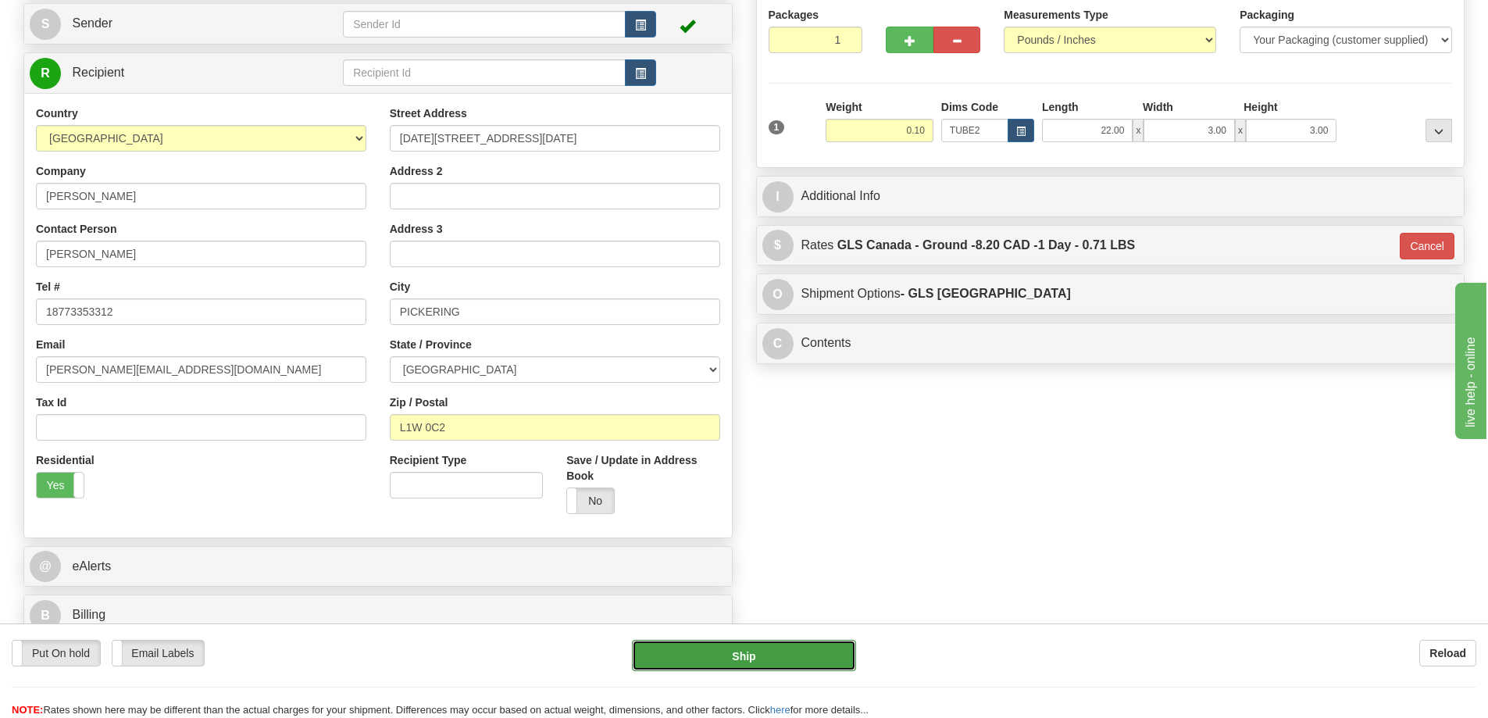
click at [795, 649] on button "Ship" at bounding box center [744, 655] width 224 height 31
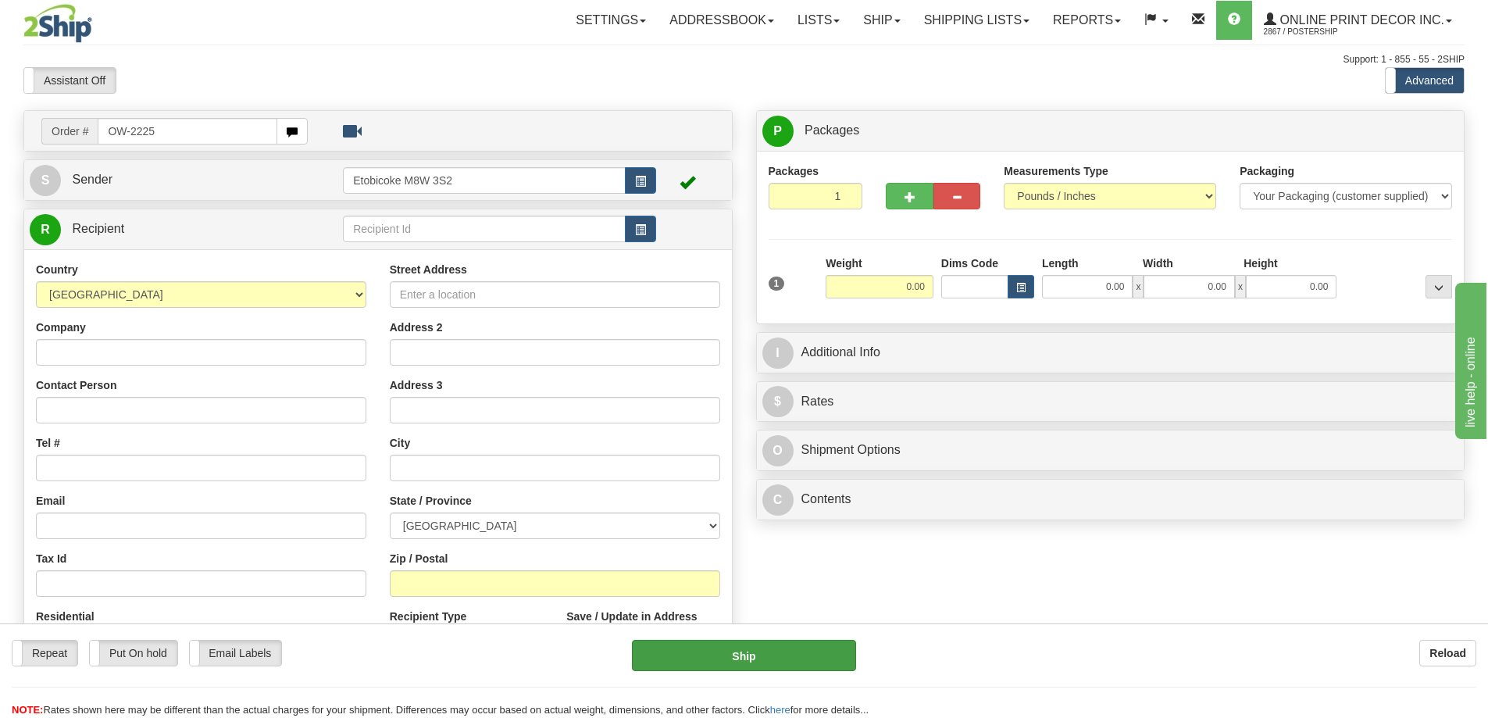
type input "OW-2225"
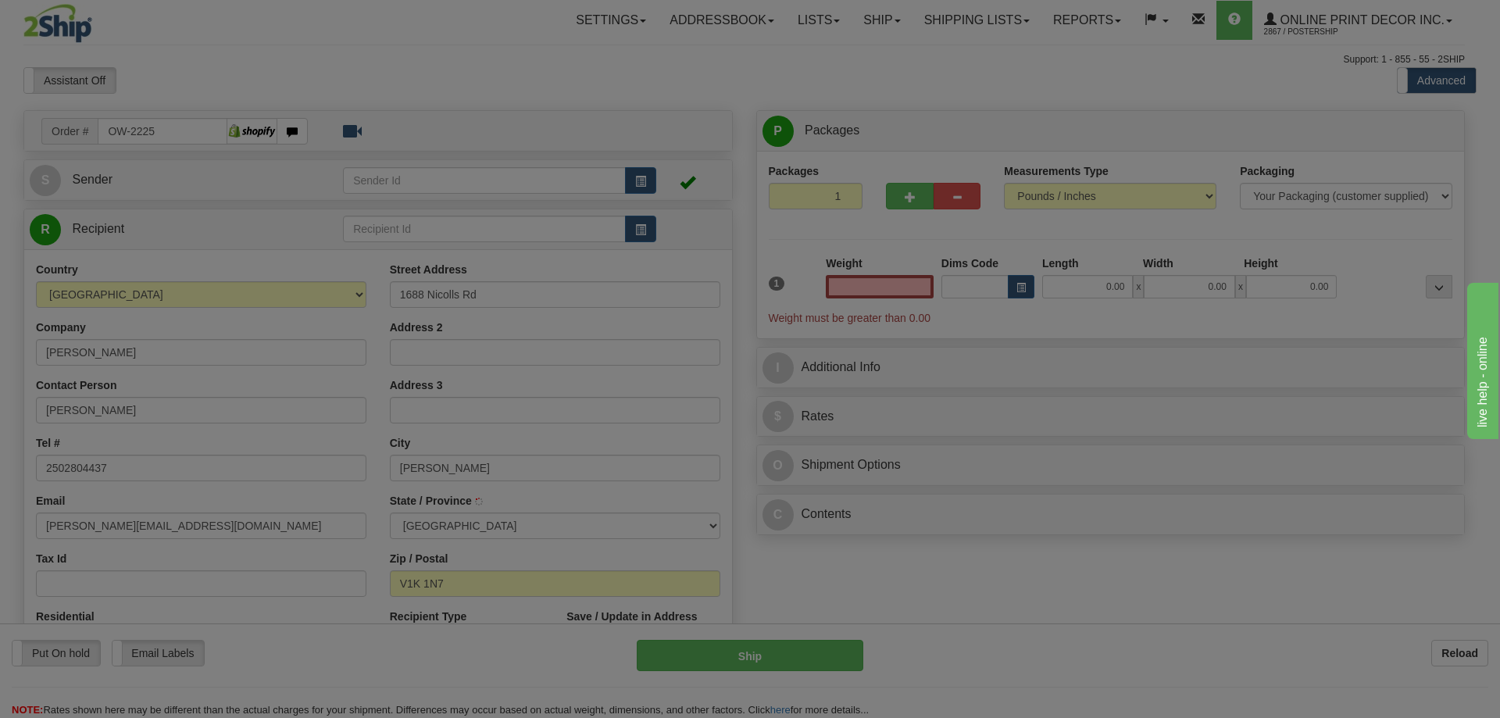
type input "[PERSON_NAME]"
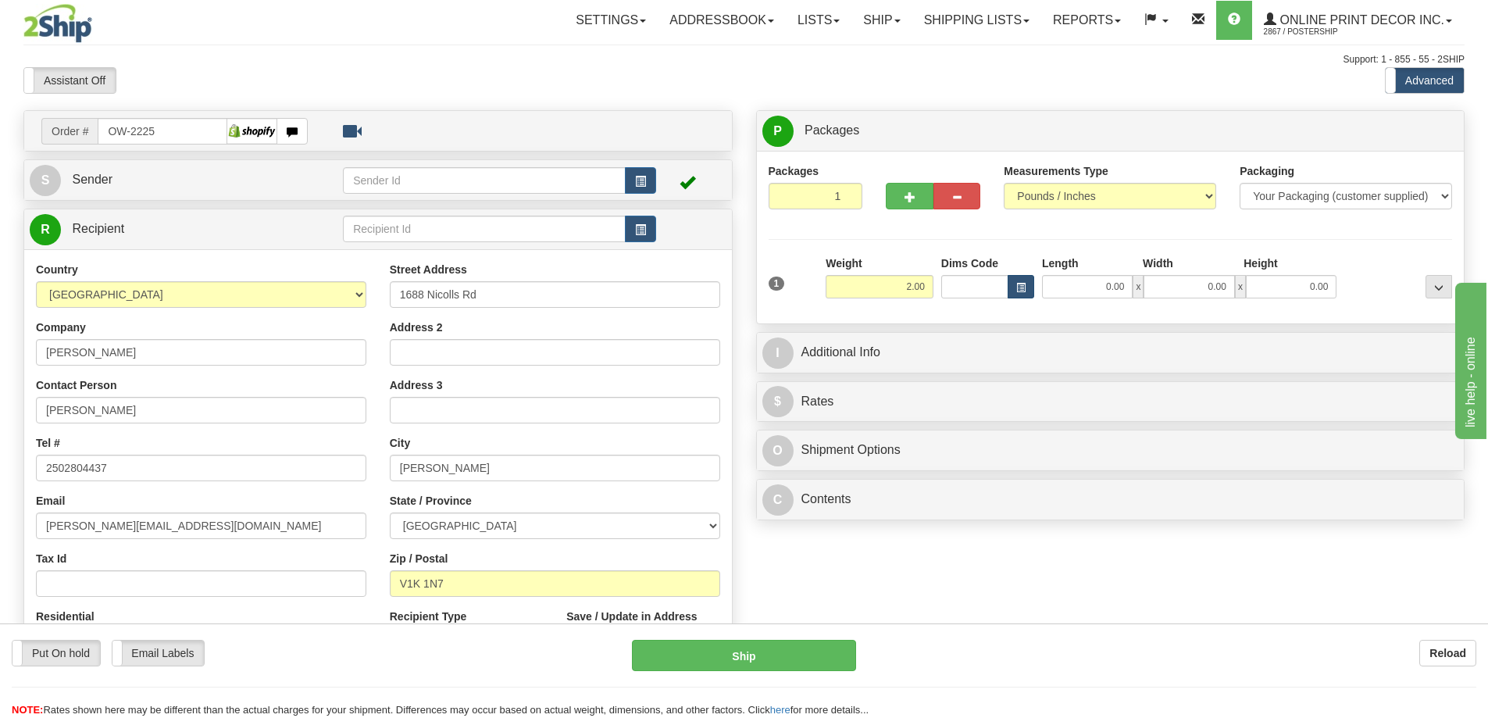
type input "2.00"
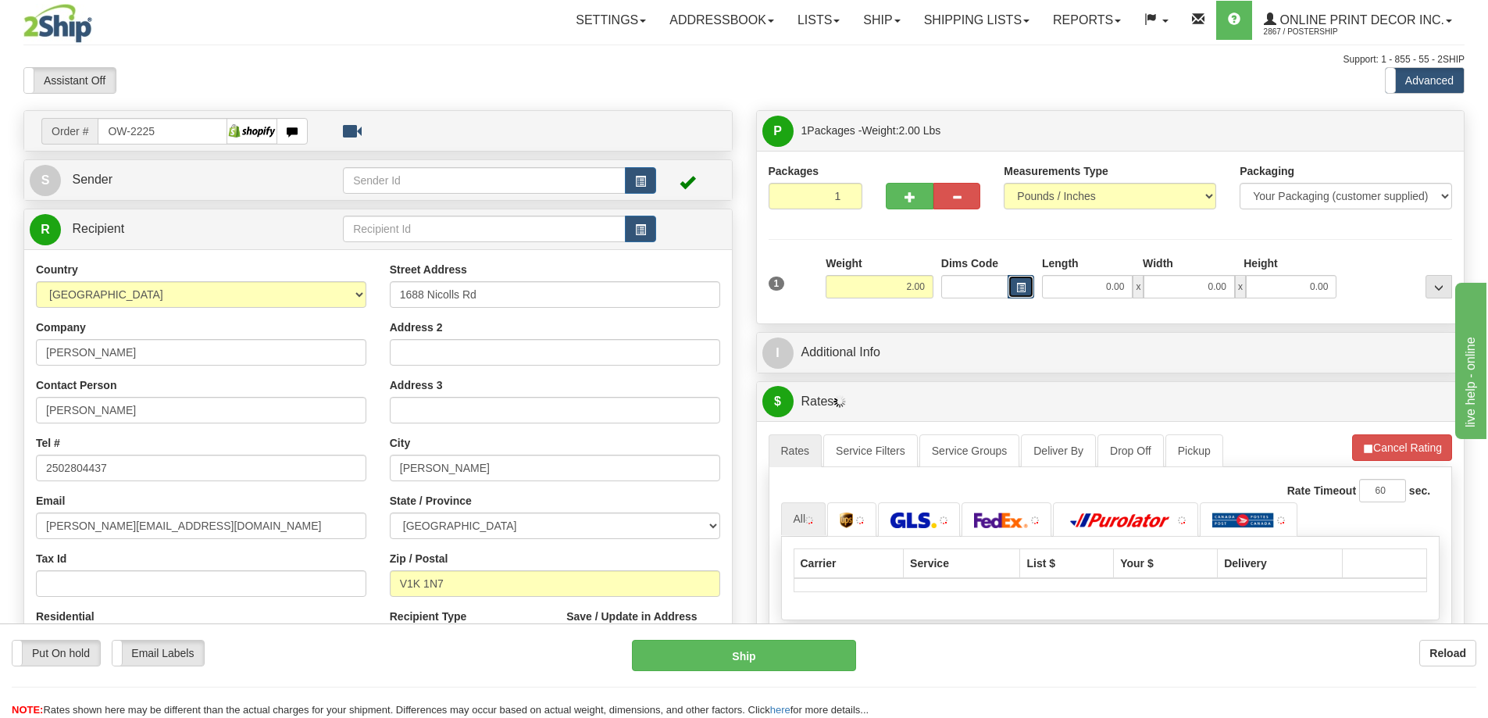
click at [1027, 281] on button "button" at bounding box center [1021, 286] width 27 height 23
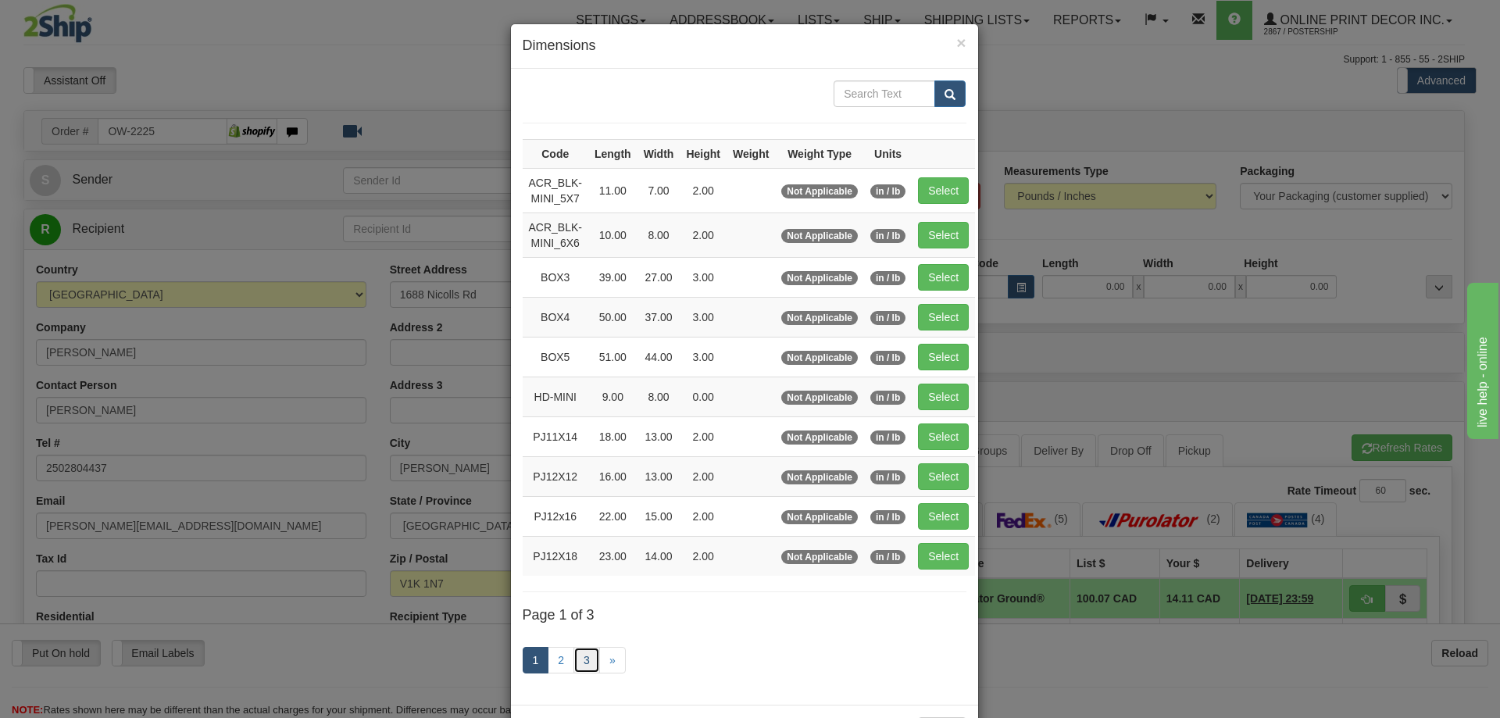
click at [581, 658] on link "3" at bounding box center [587, 660] width 27 height 27
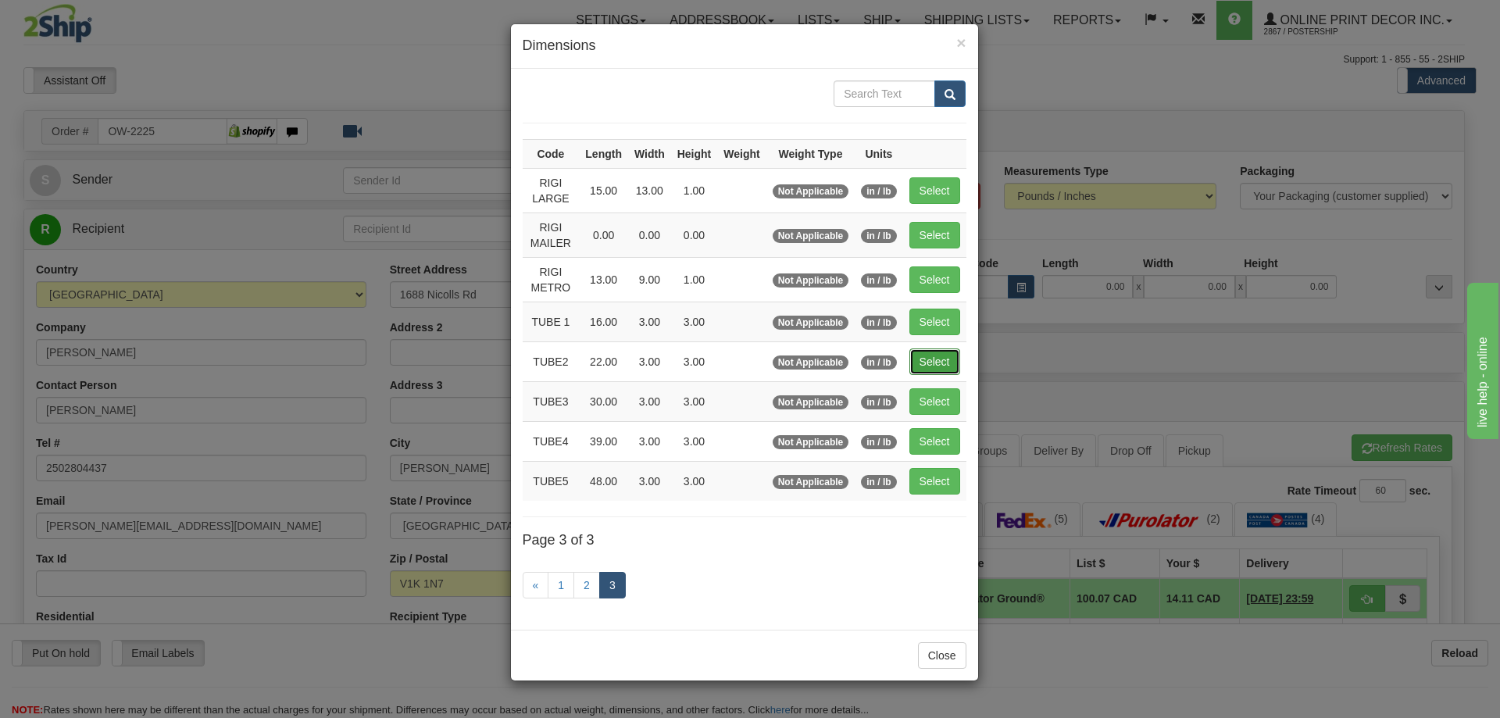
click at [935, 358] on button "Select" at bounding box center [935, 361] width 51 height 27
type input "TUBE2"
type input "22.00"
type input "3.00"
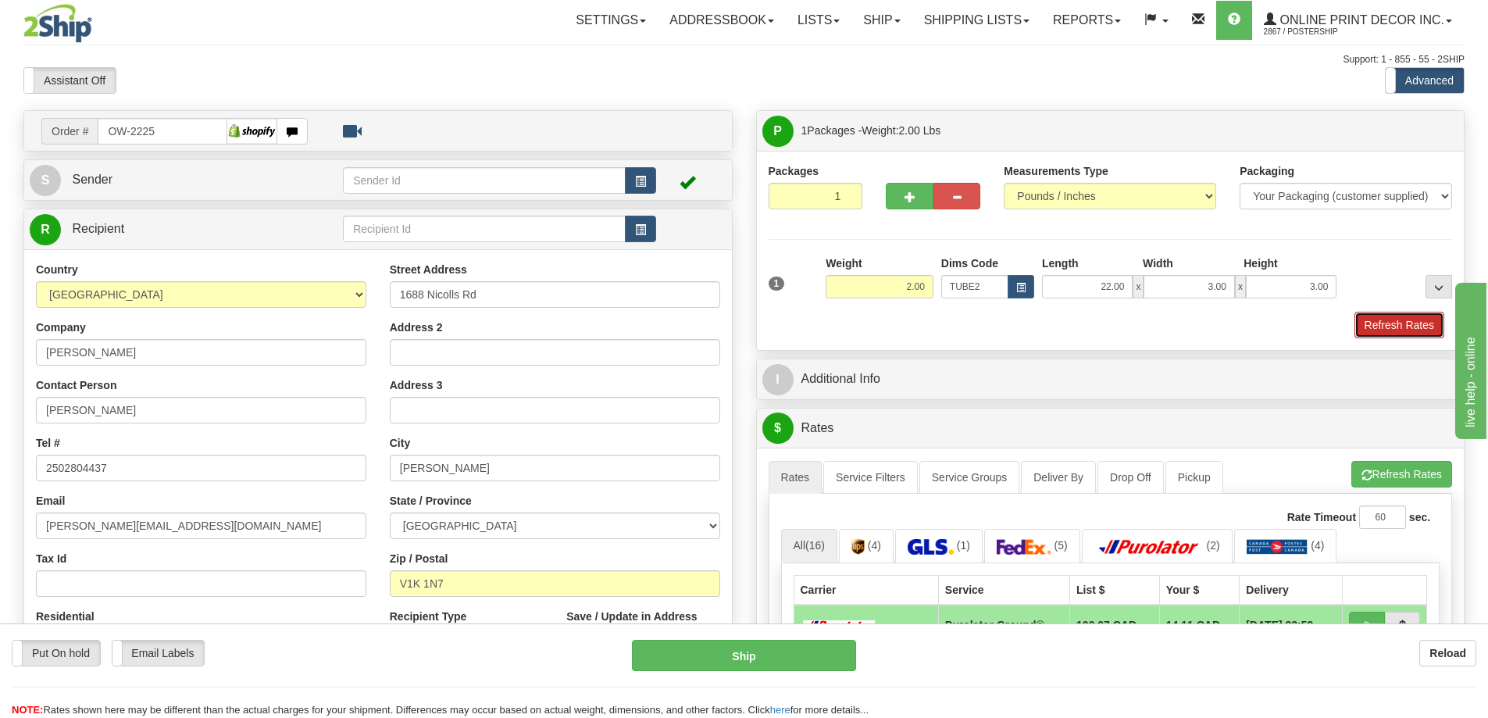
click at [1396, 324] on button "Refresh Rates" at bounding box center [1400, 325] width 90 height 27
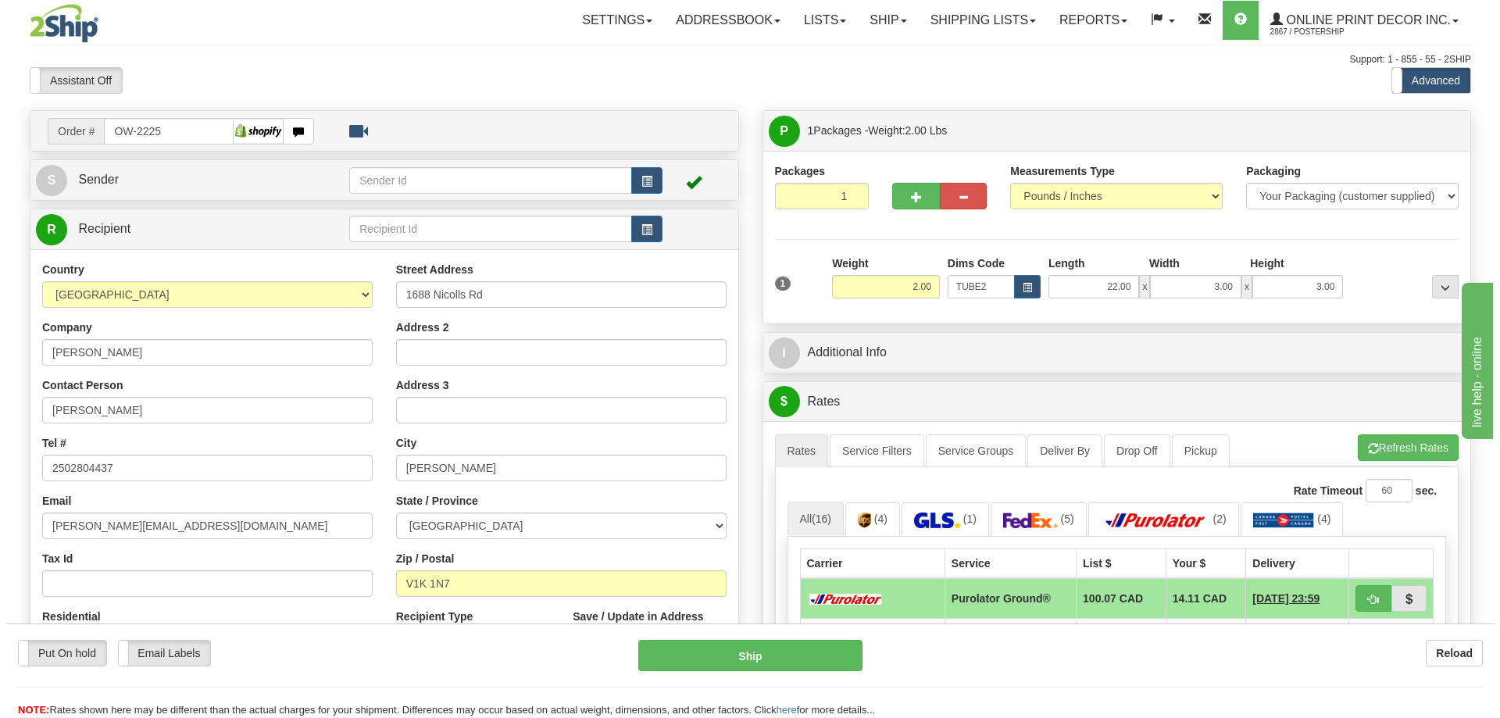
scroll to position [234, 0]
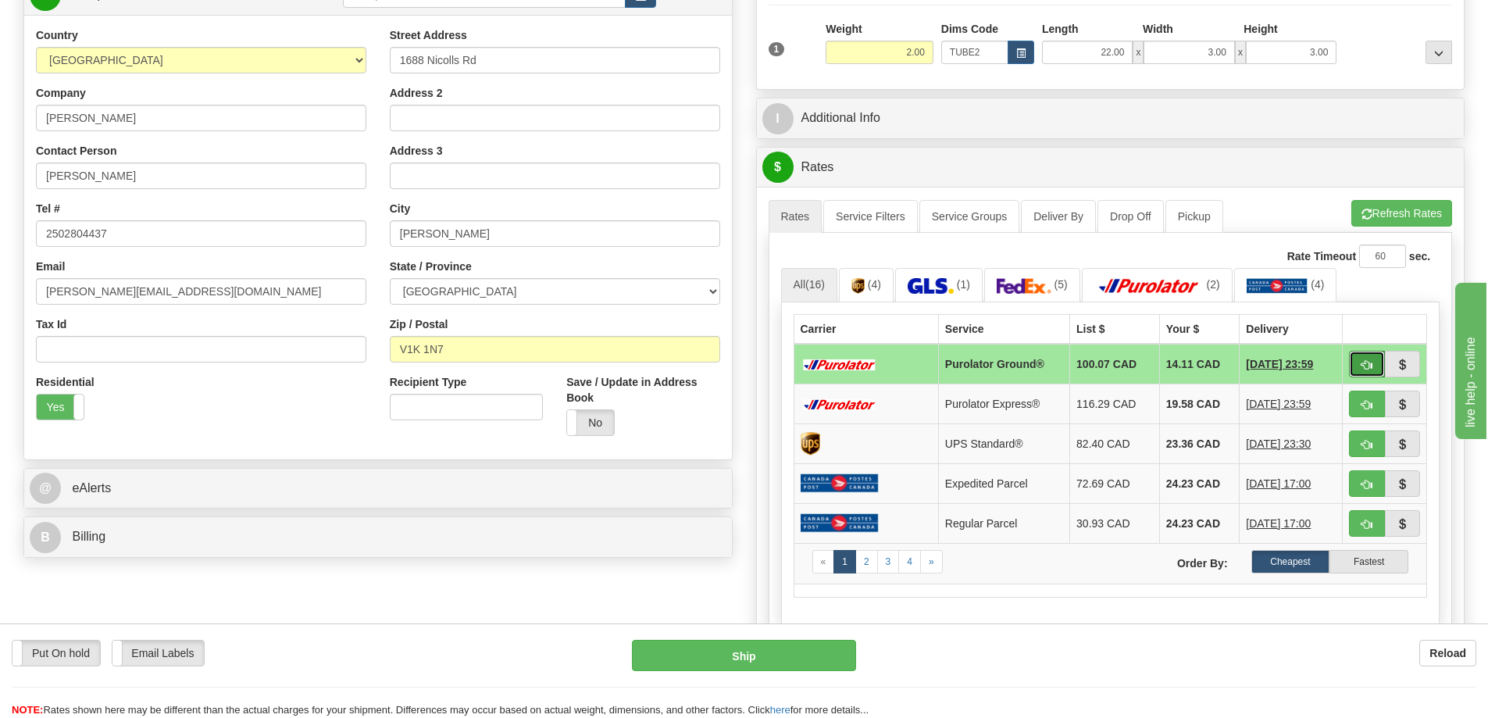
click at [1362, 363] on span "button" at bounding box center [1367, 365] width 11 height 10
type input "260"
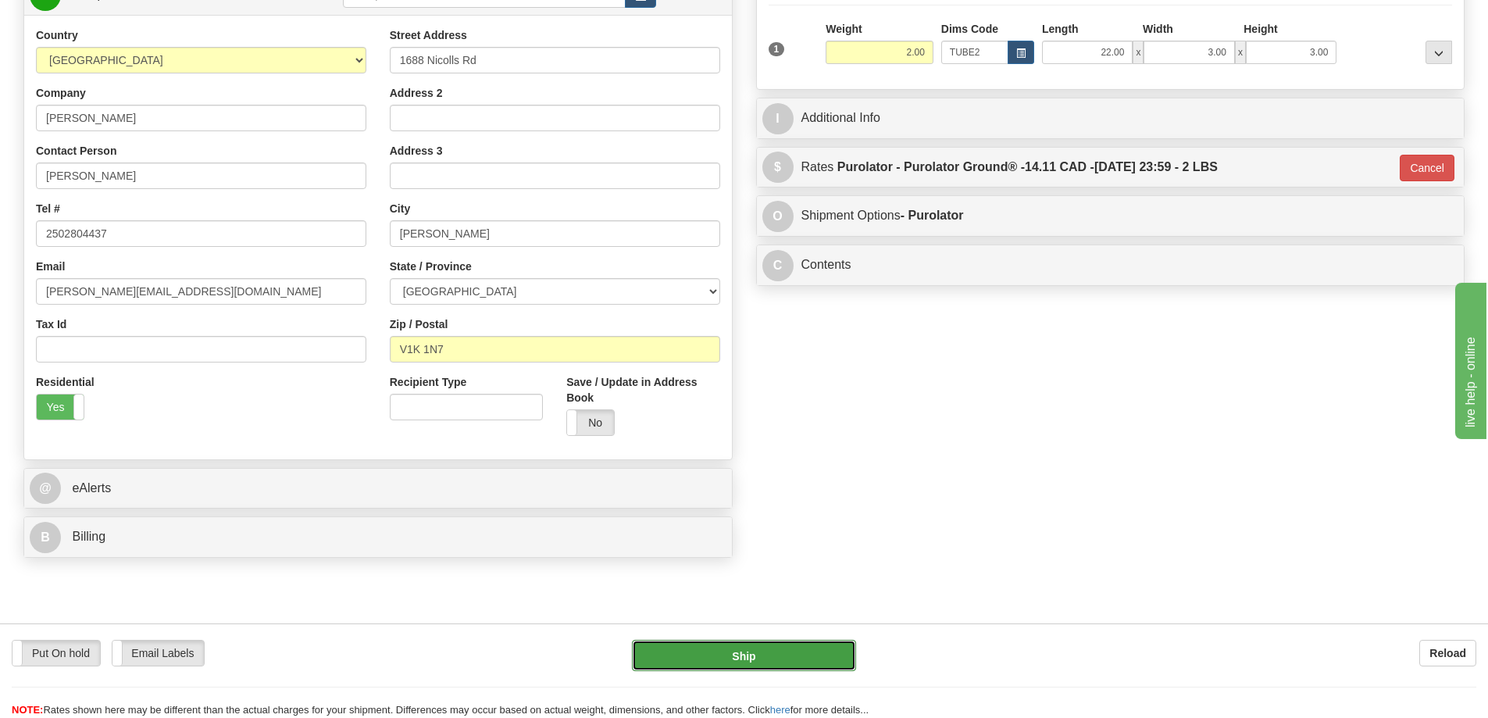
click at [806, 645] on button "Ship" at bounding box center [744, 655] width 224 height 31
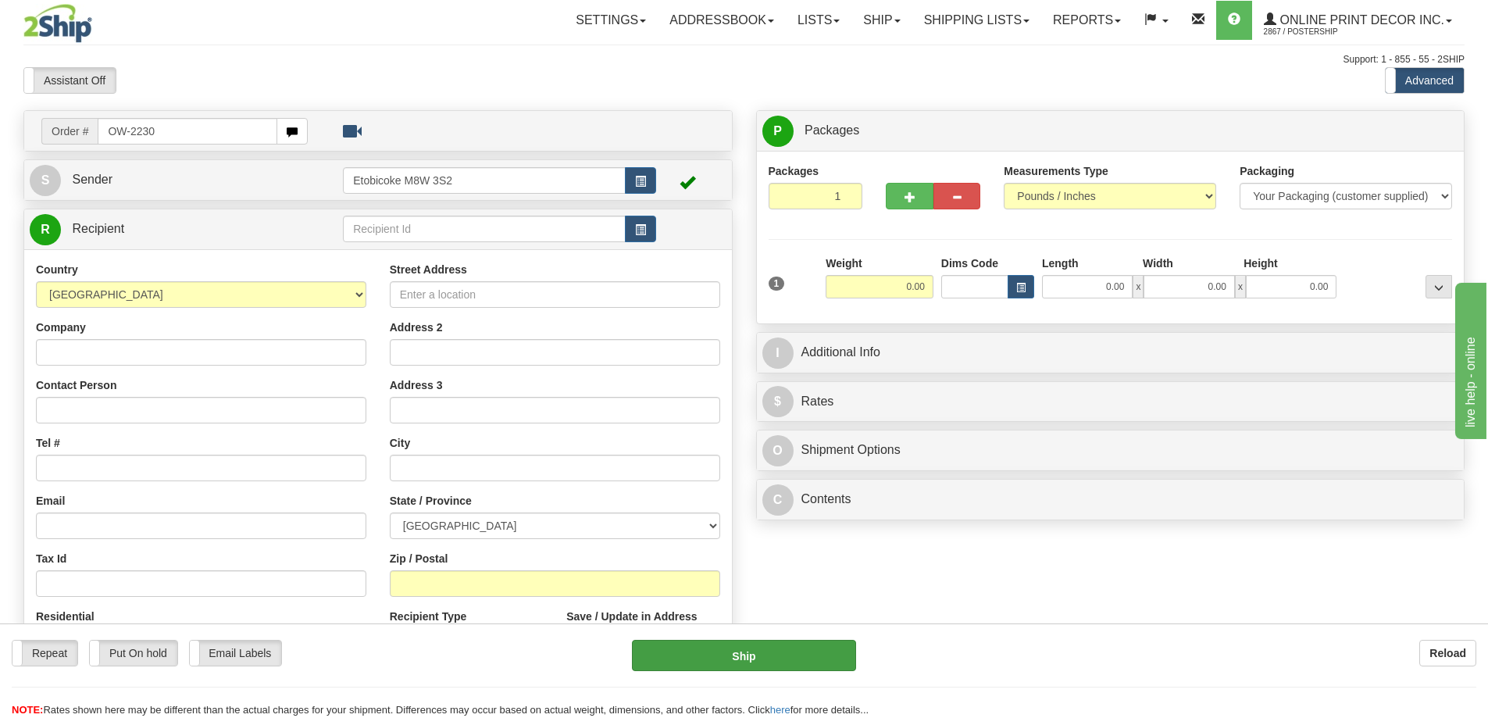
type input "OW-2230"
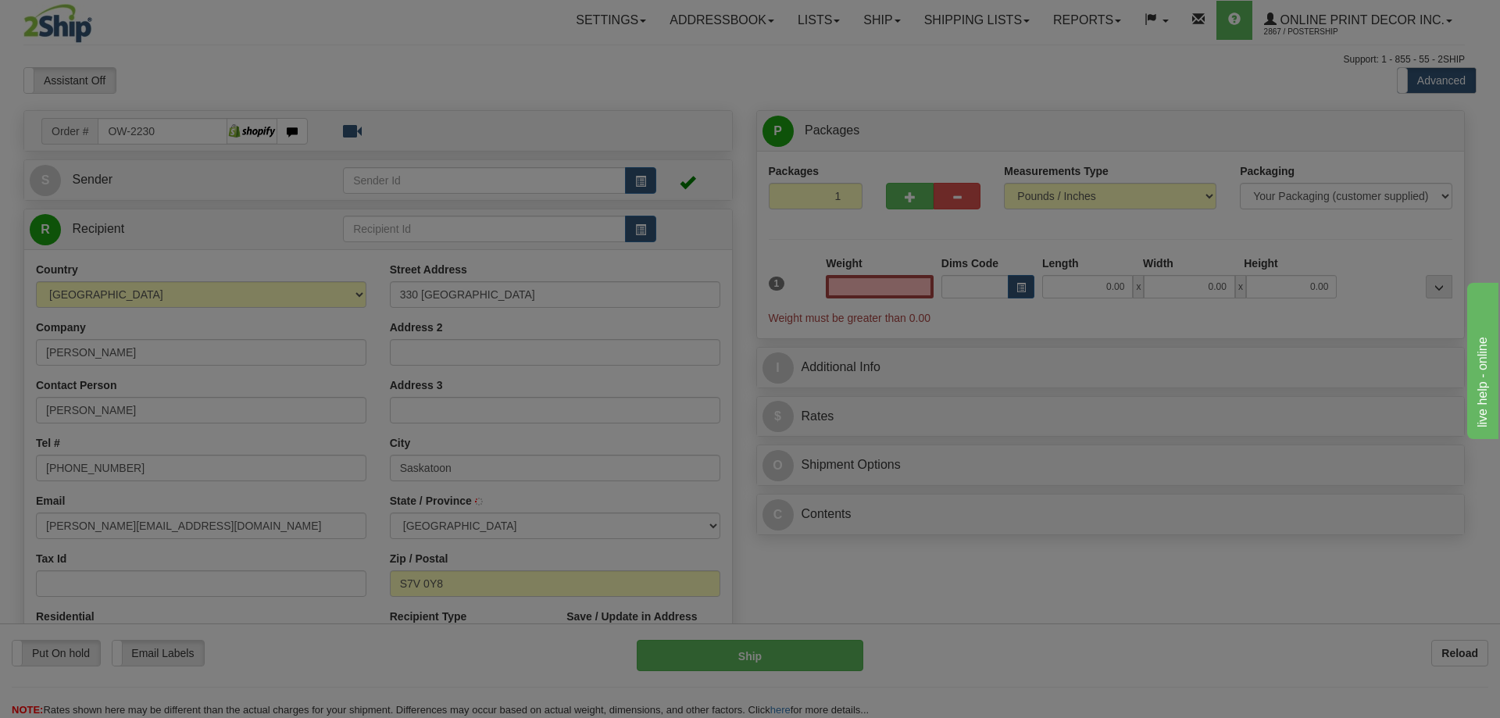
type input "SASKATOON"
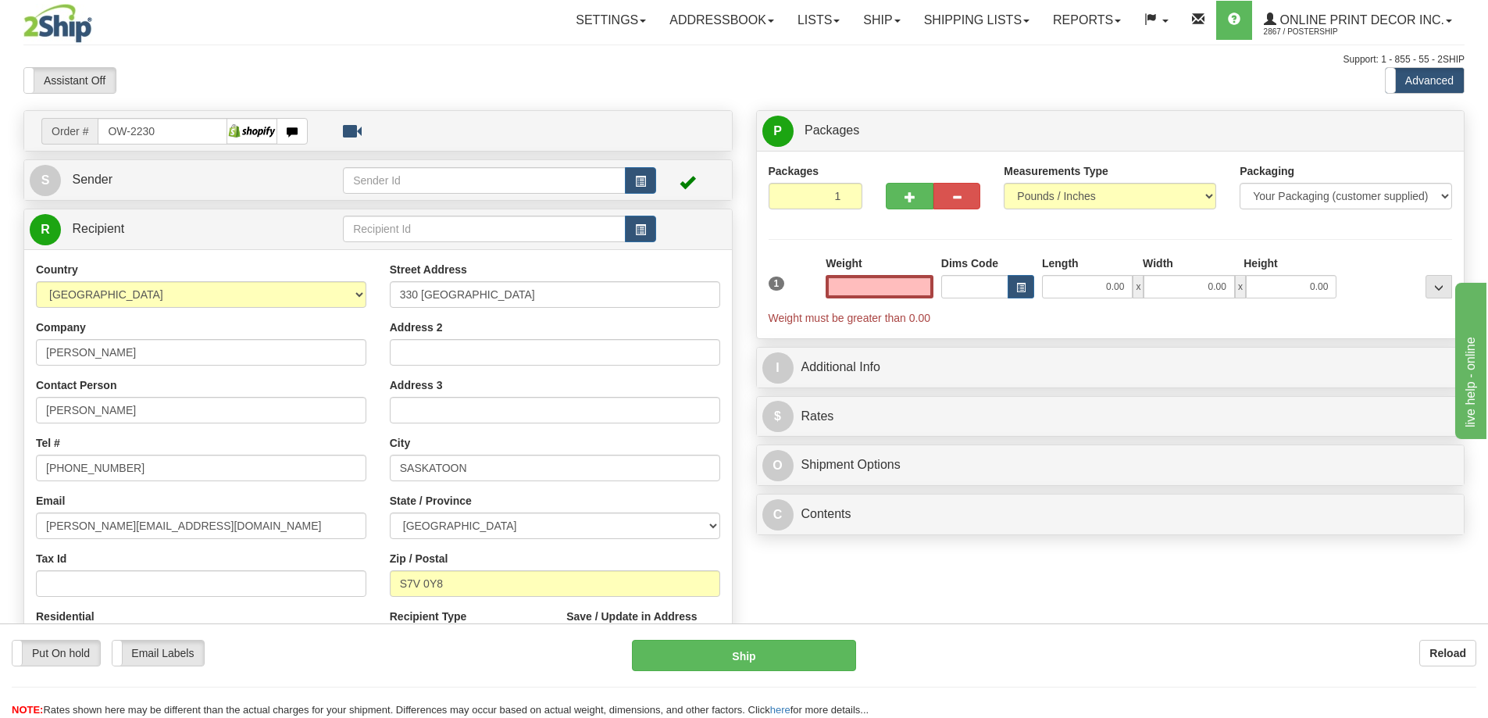
click at [891, 288] on input "text" at bounding box center [880, 286] width 108 height 23
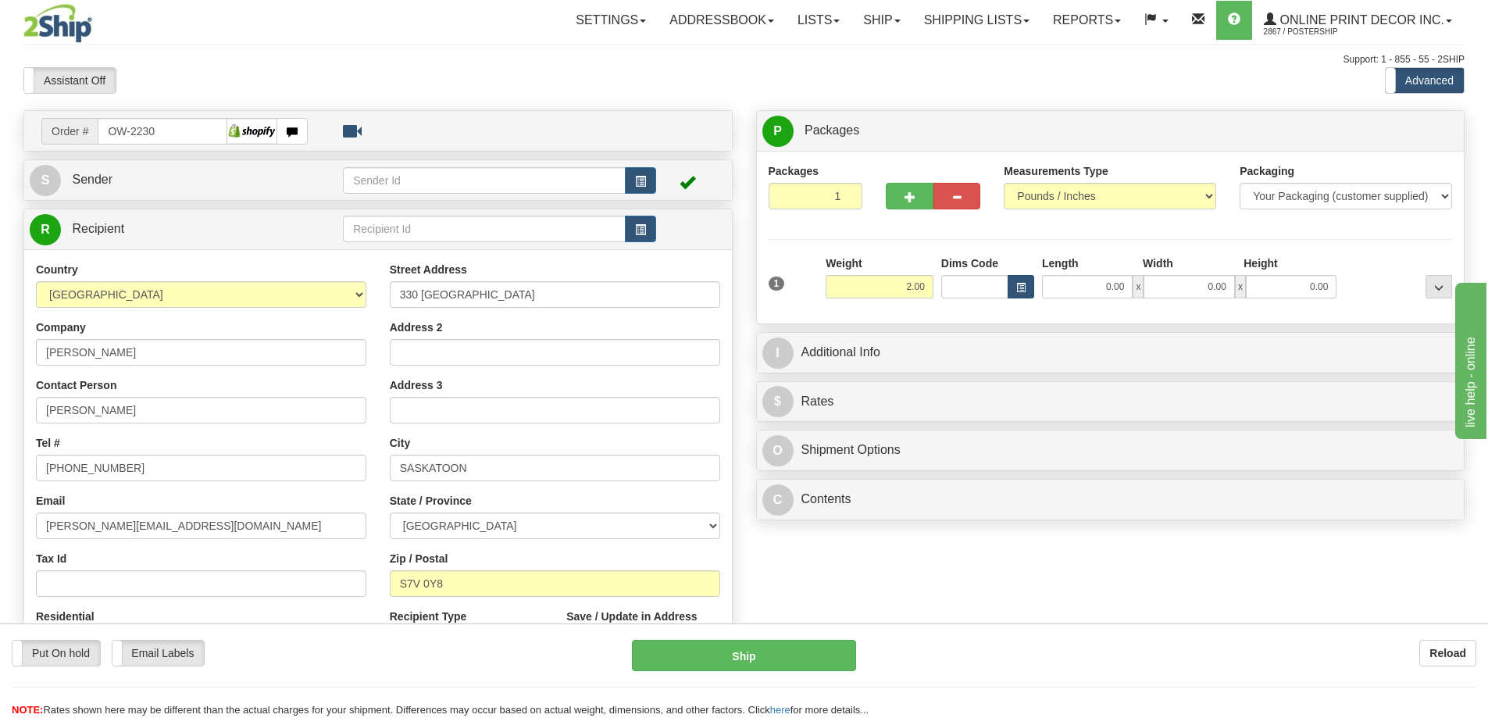
type input "2.00"
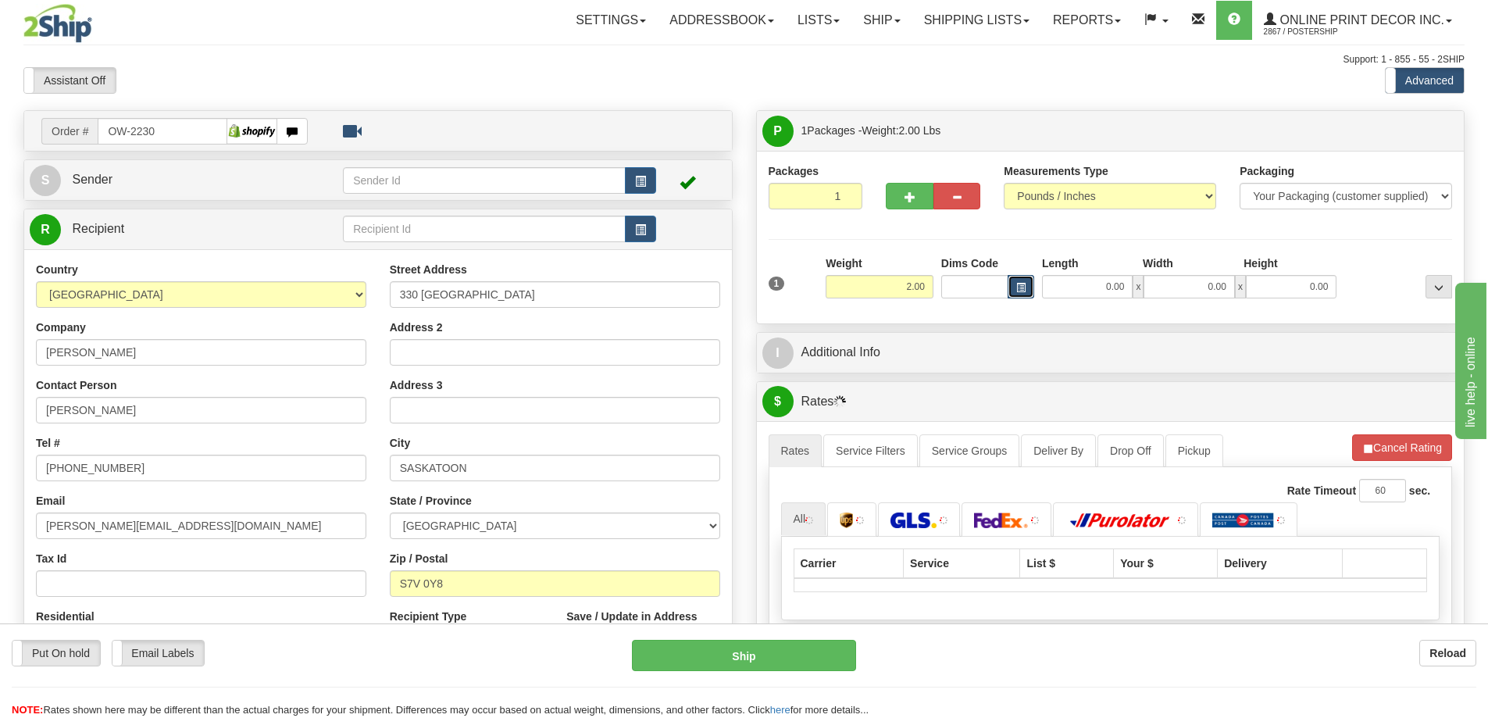
click at [1017, 284] on span "button" at bounding box center [1021, 288] width 9 height 9
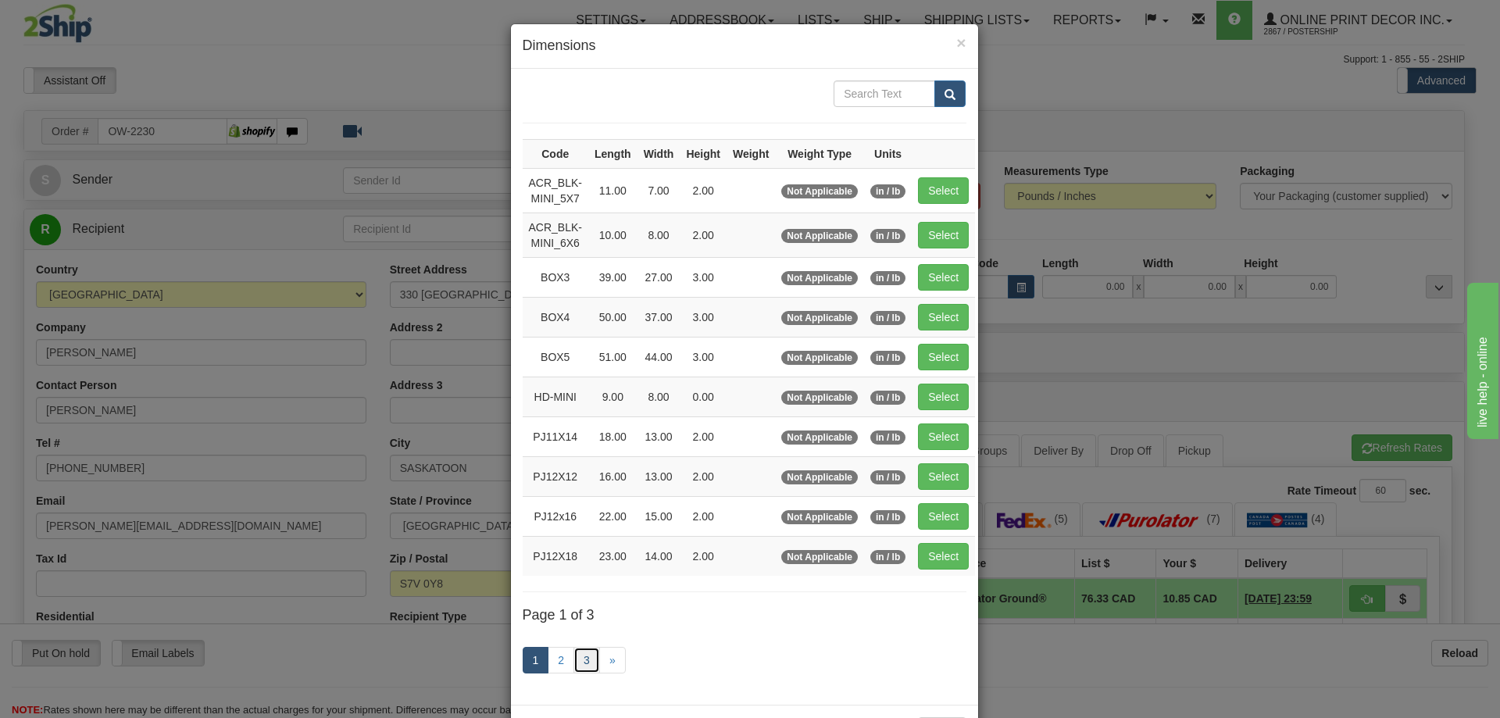
click at [593, 658] on link "3" at bounding box center [587, 660] width 27 height 27
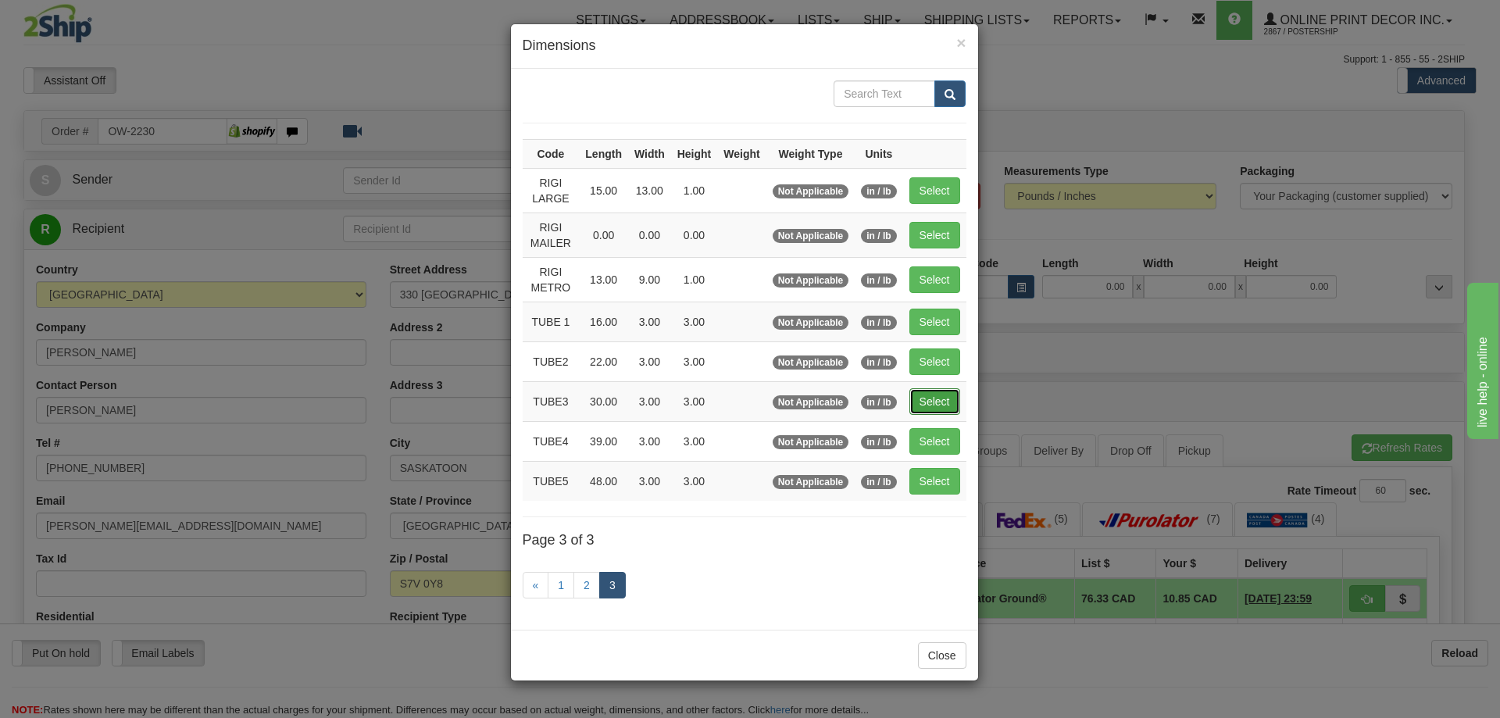
click at [935, 401] on button "Select" at bounding box center [935, 401] width 51 height 27
type input "TUBE3"
type input "30.00"
type input "3.00"
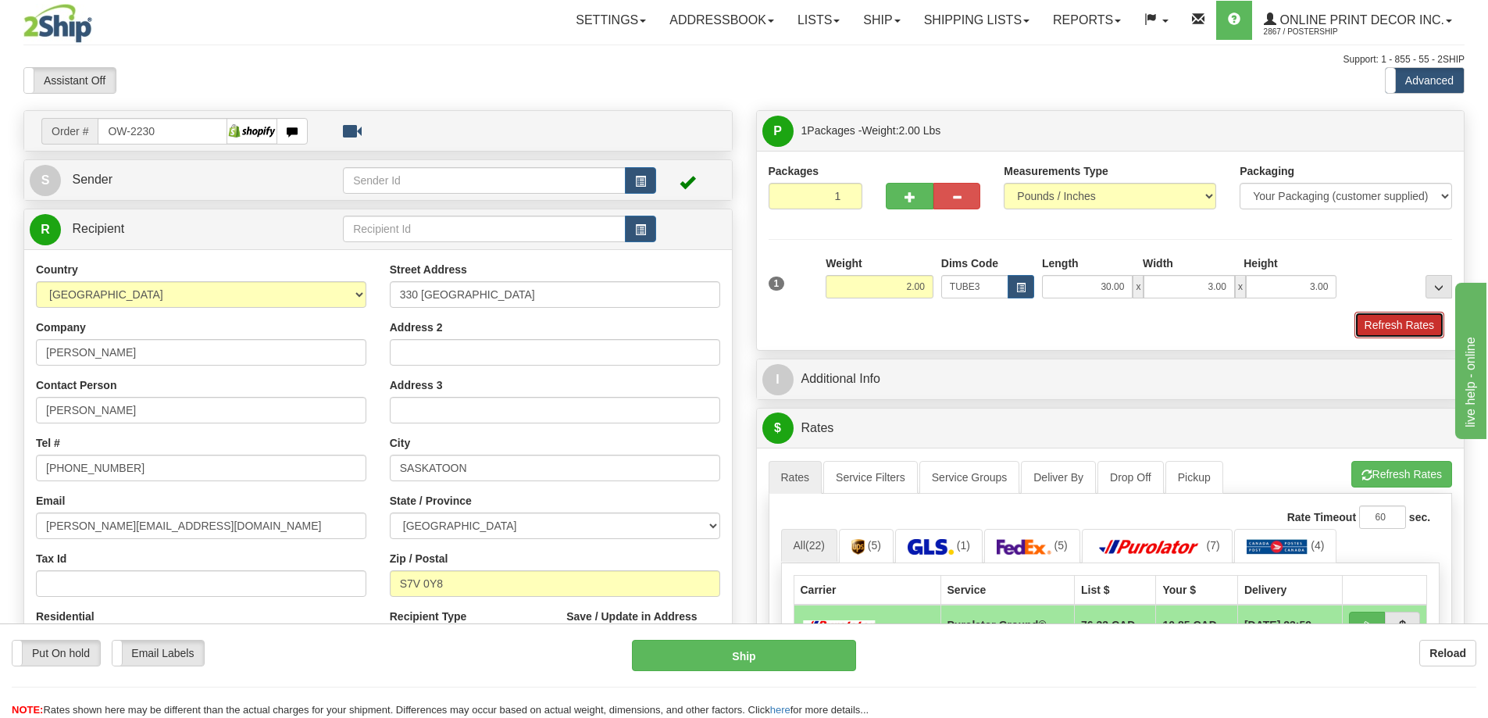
click at [1371, 320] on button "Refresh Rates" at bounding box center [1400, 325] width 90 height 27
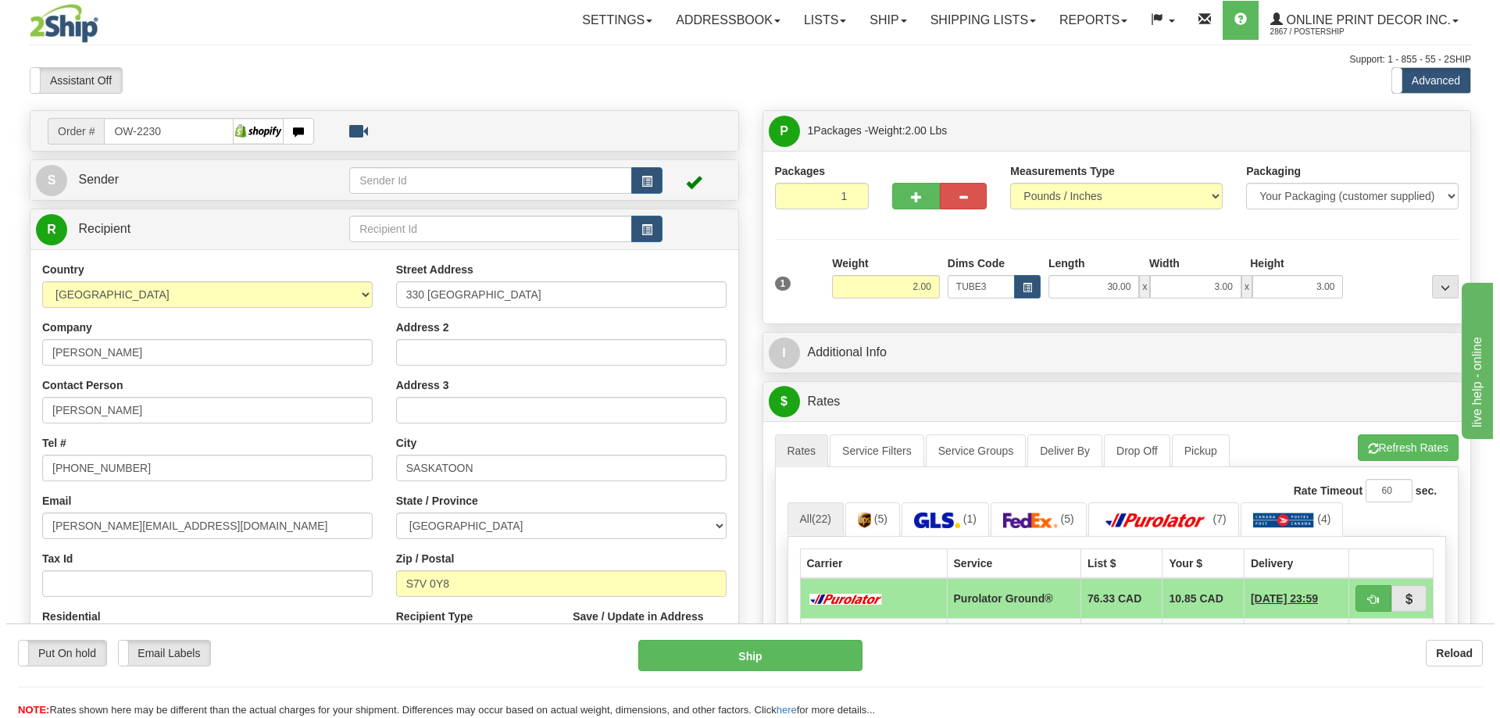
scroll to position [156, 0]
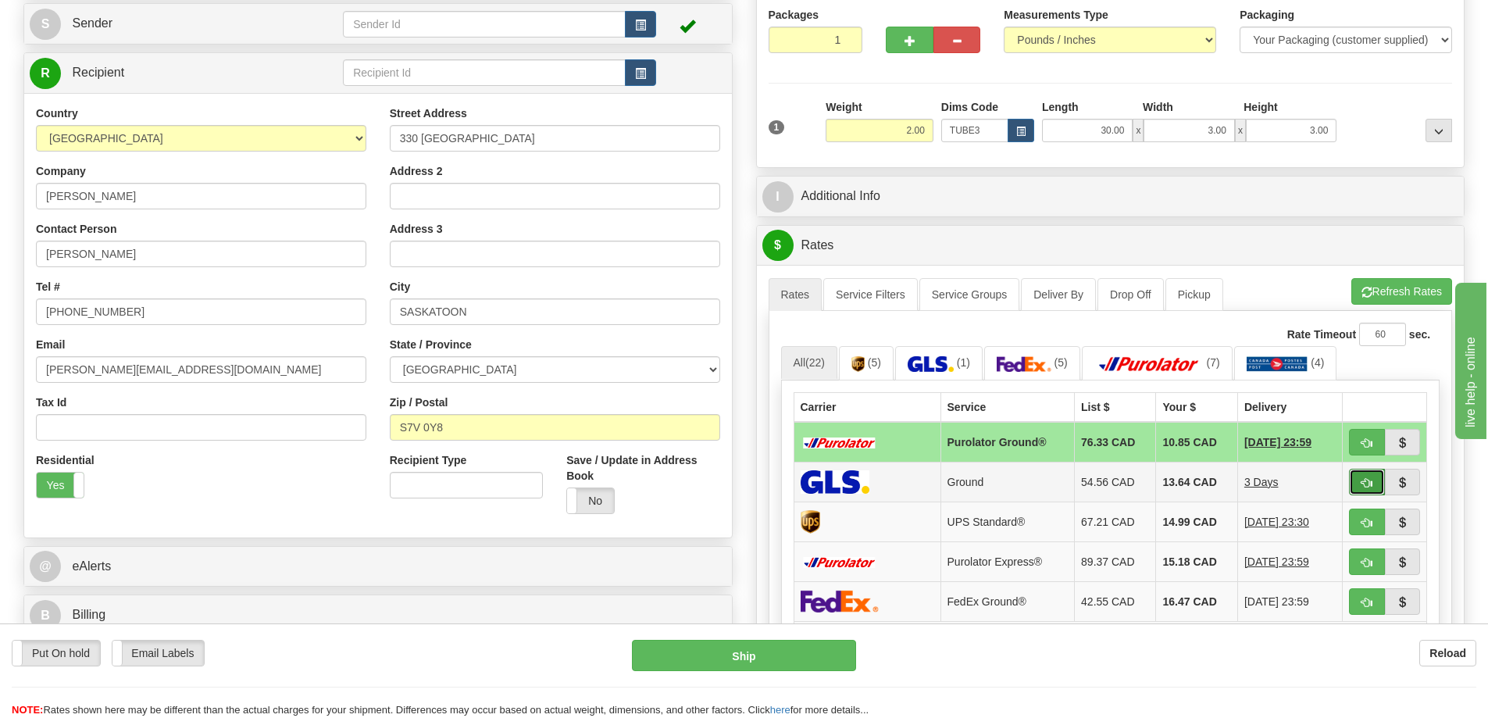
click at [1356, 480] on button "button" at bounding box center [1367, 482] width 36 height 27
type input "1"
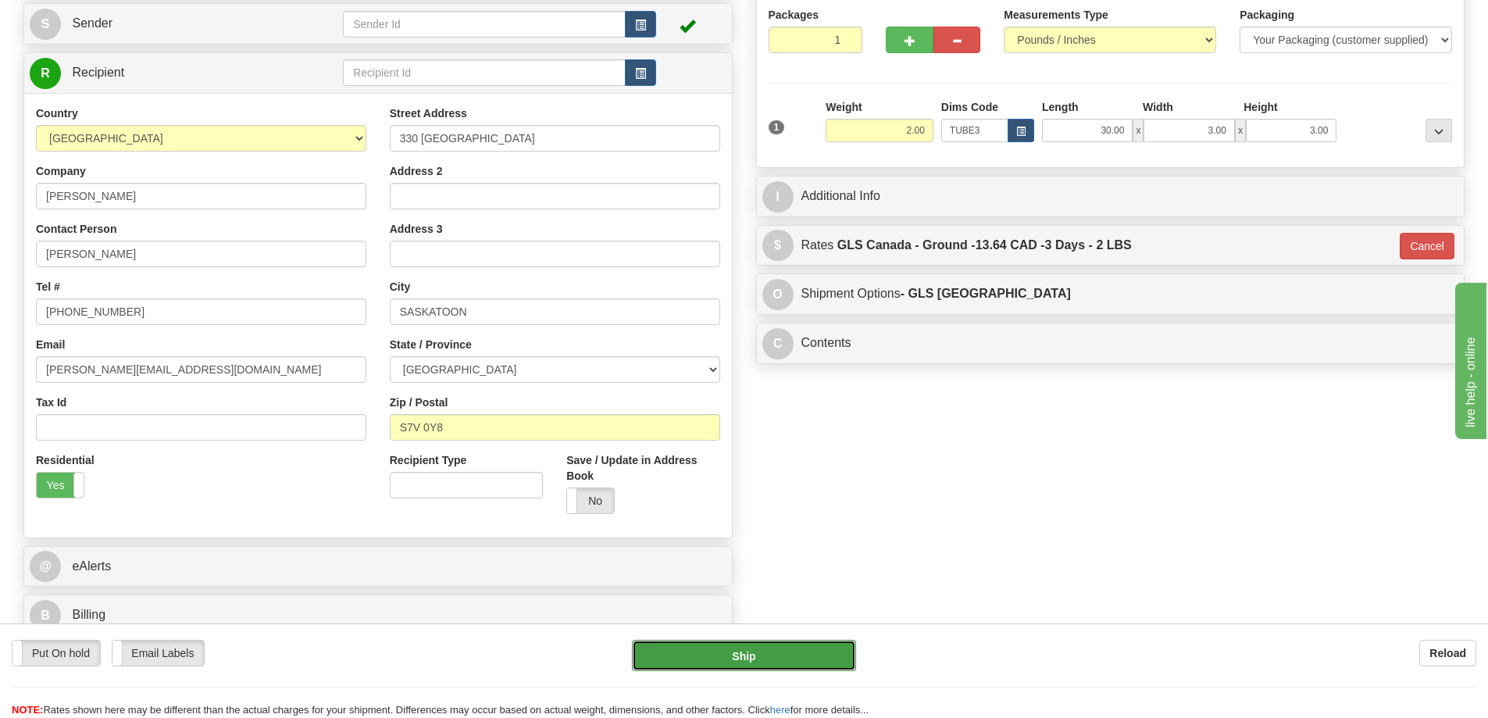
click at [827, 654] on button "Ship" at bounding box center [744, 655] width 224 height 31
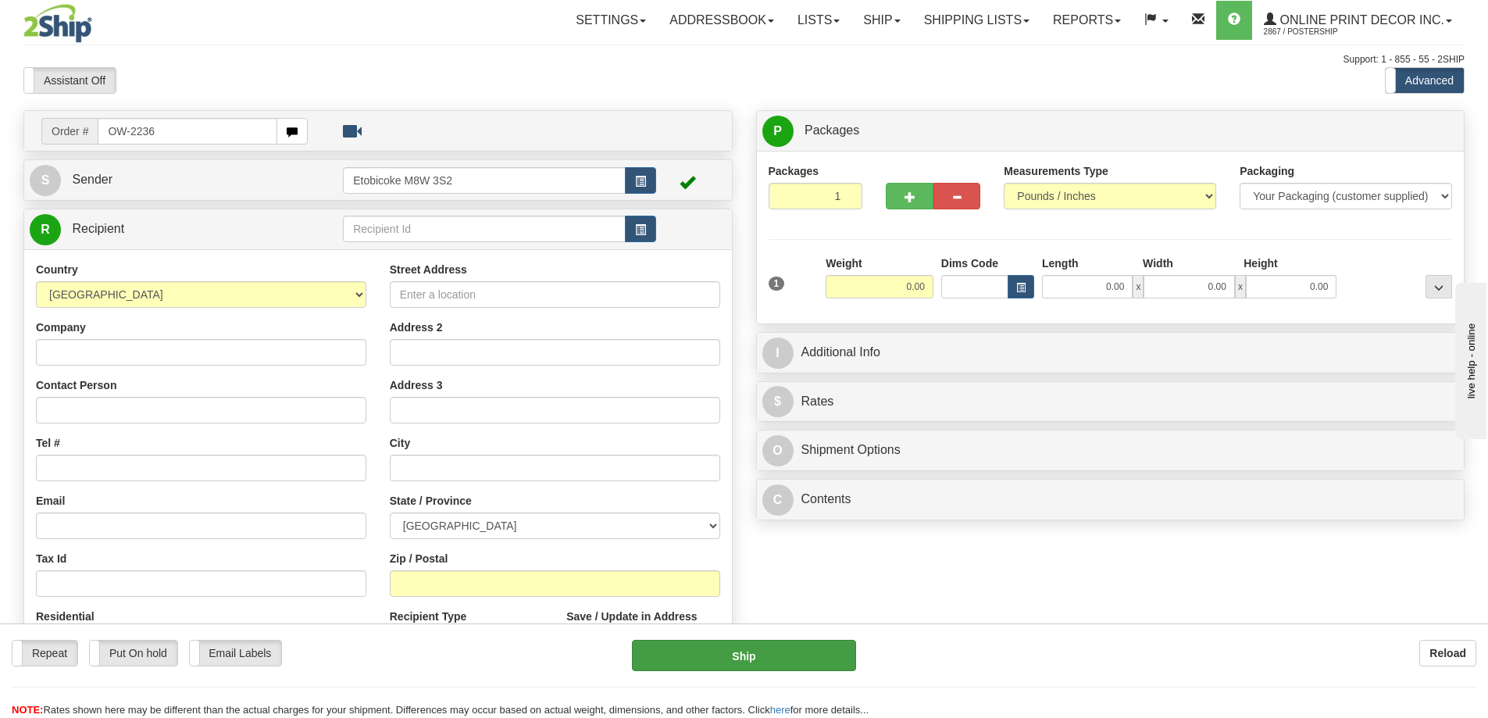
type input "OW-2236"
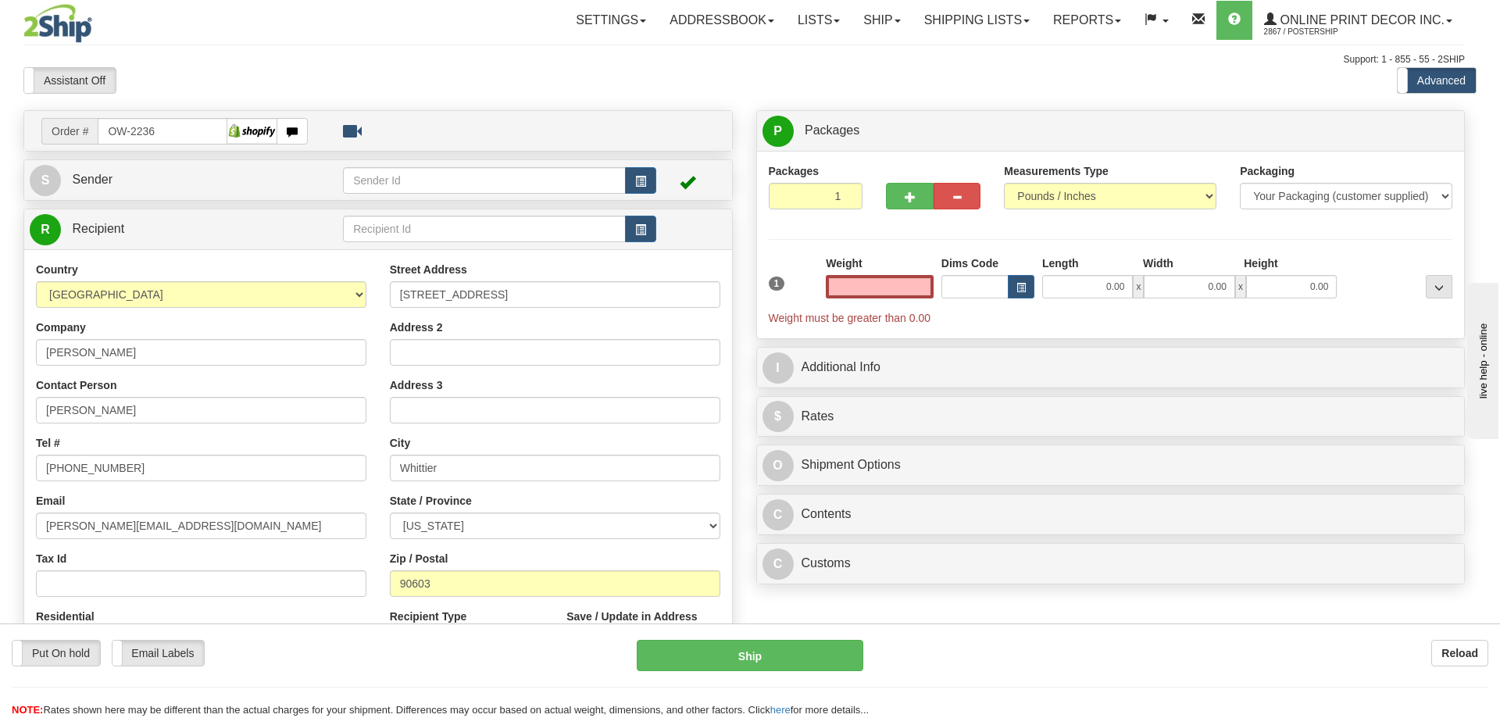
type input "WHITTIER"
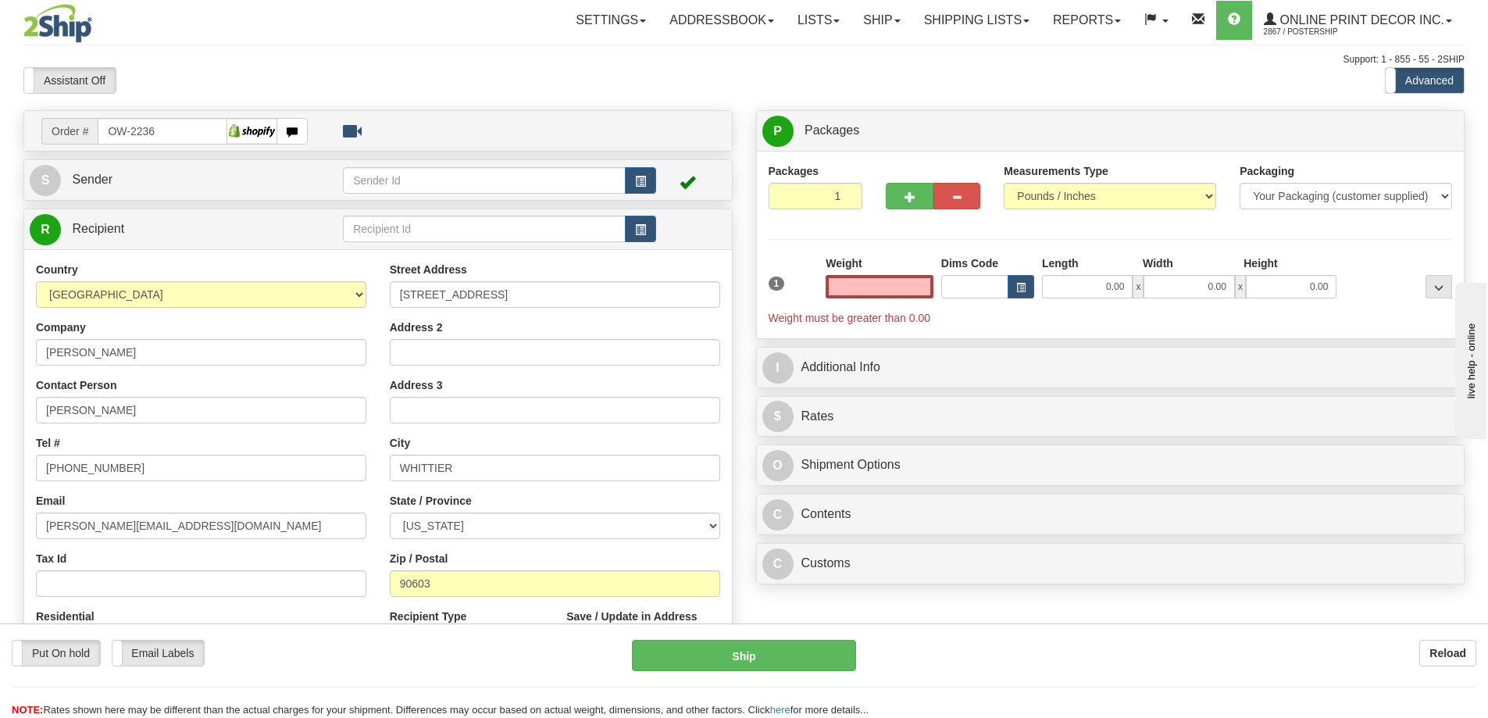
click at [874, 291] on input "text" at bounding box center [880, 286] width 108 height 23
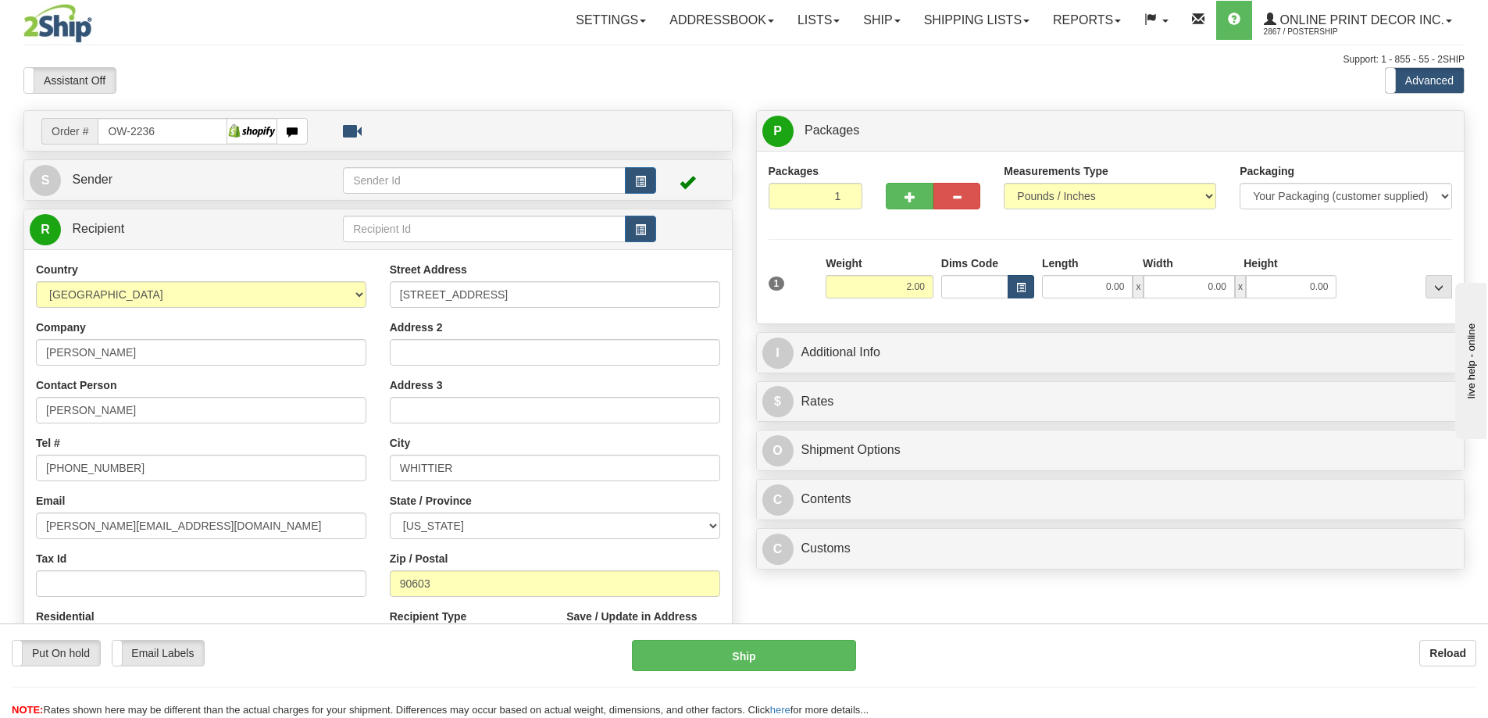
type input "2.00"
click at [1024, 284] on button "button" at bounding box center [1021, 286] width 27 height 23
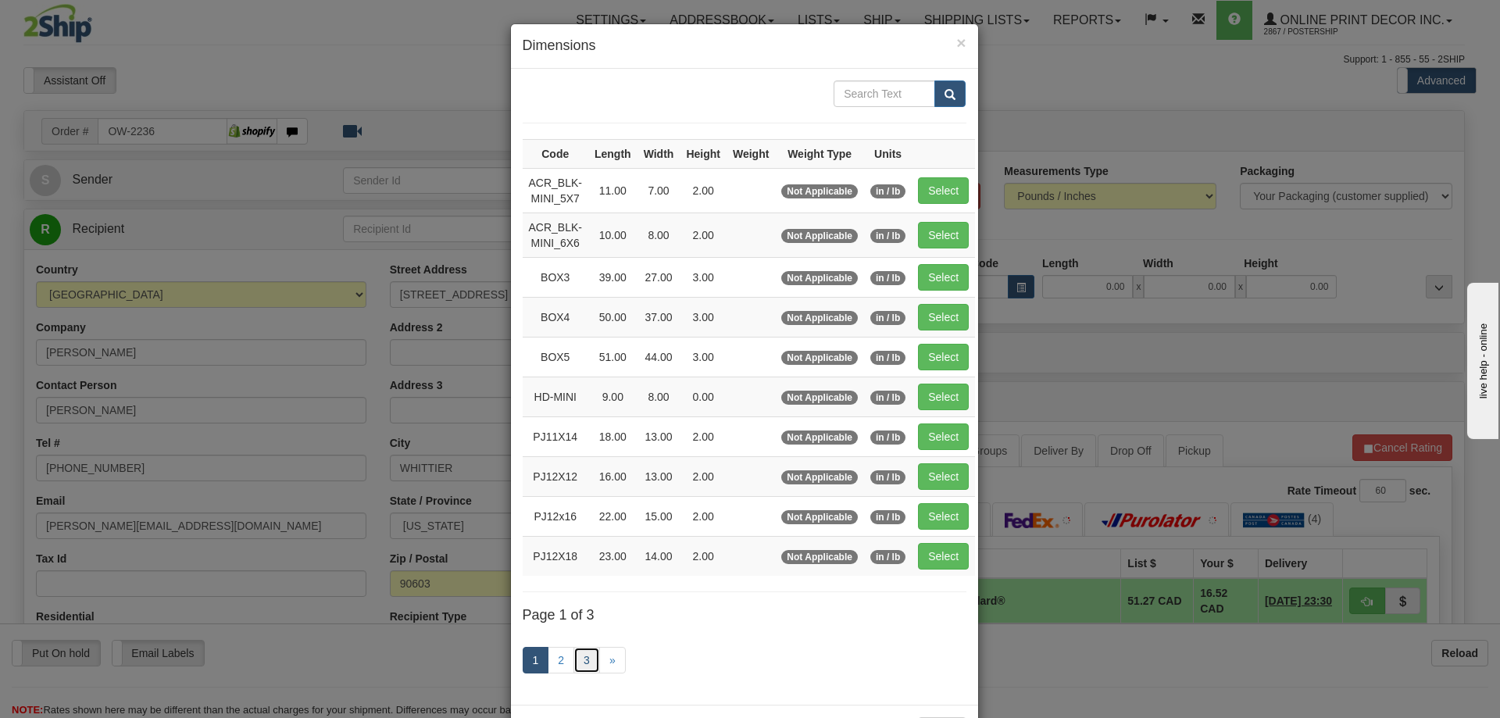
drag, startPoint x: 578, startPoint y: 660, endPoint x: 567, endPoint y: 649, distance: 16.0
click at [578, 659] on link "3" at bounding box center [587, 660] width 27 height 27
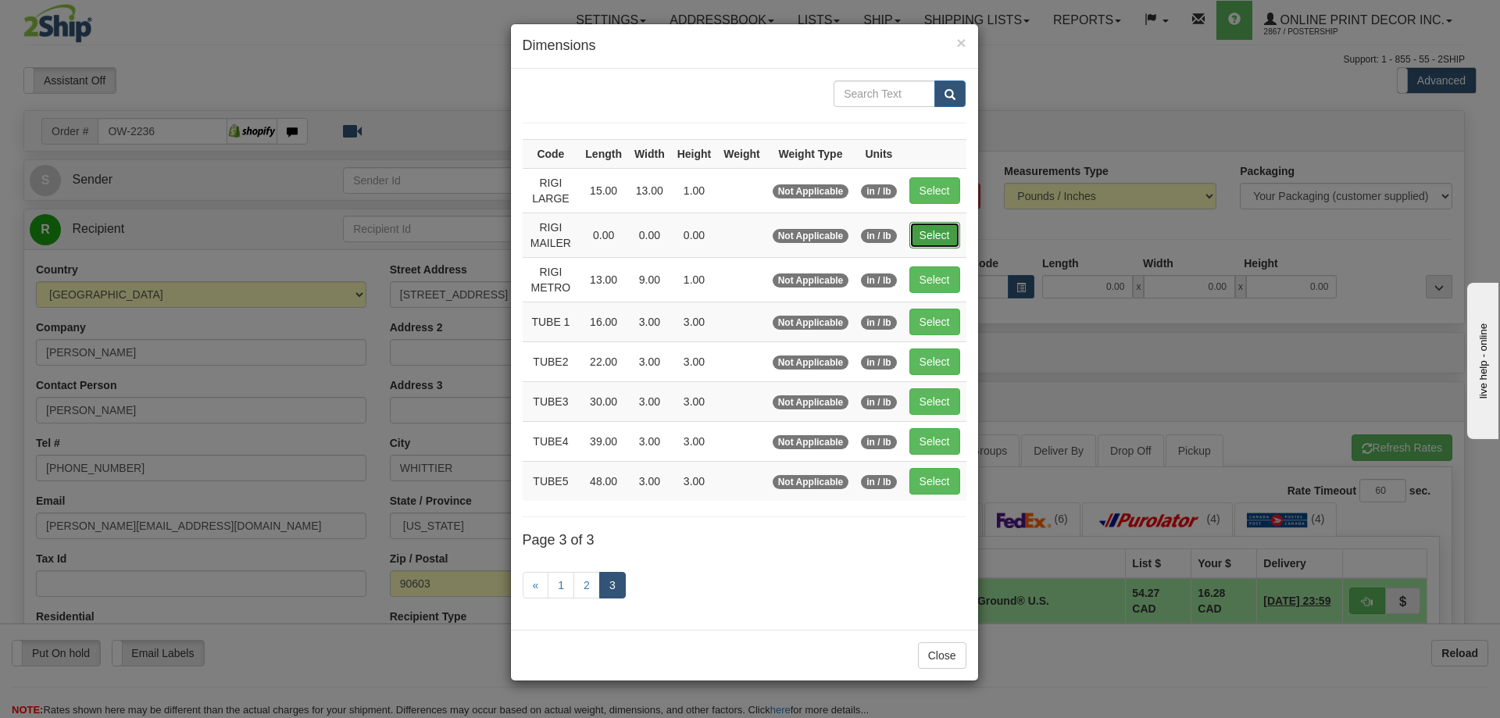
click at [925, 234] on button "Select" at bounding box center [935, 235] width 51 height 27
type input "RIGI MAILER"
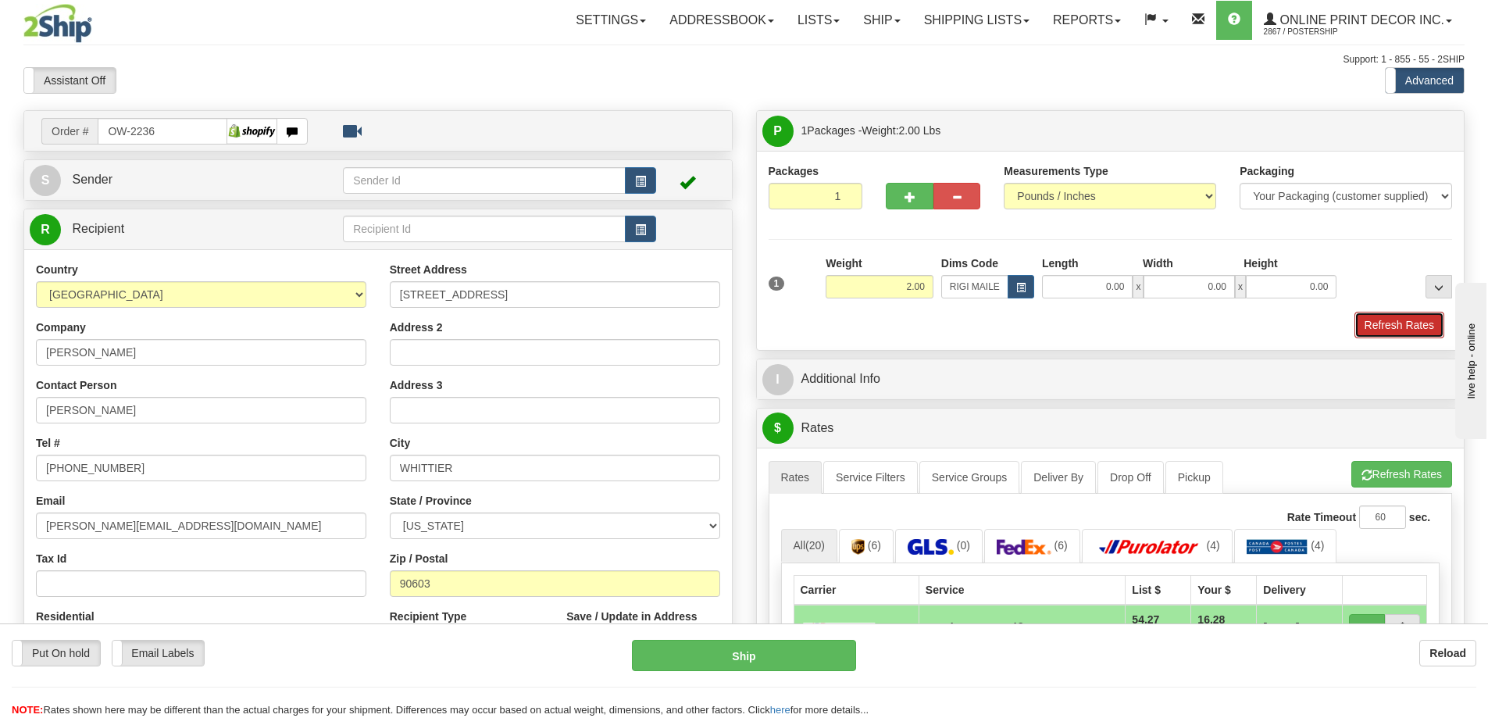
click at [1374, 326] on button "Refresh Rates" at bounding box center [1400, 325] width 90 height 27
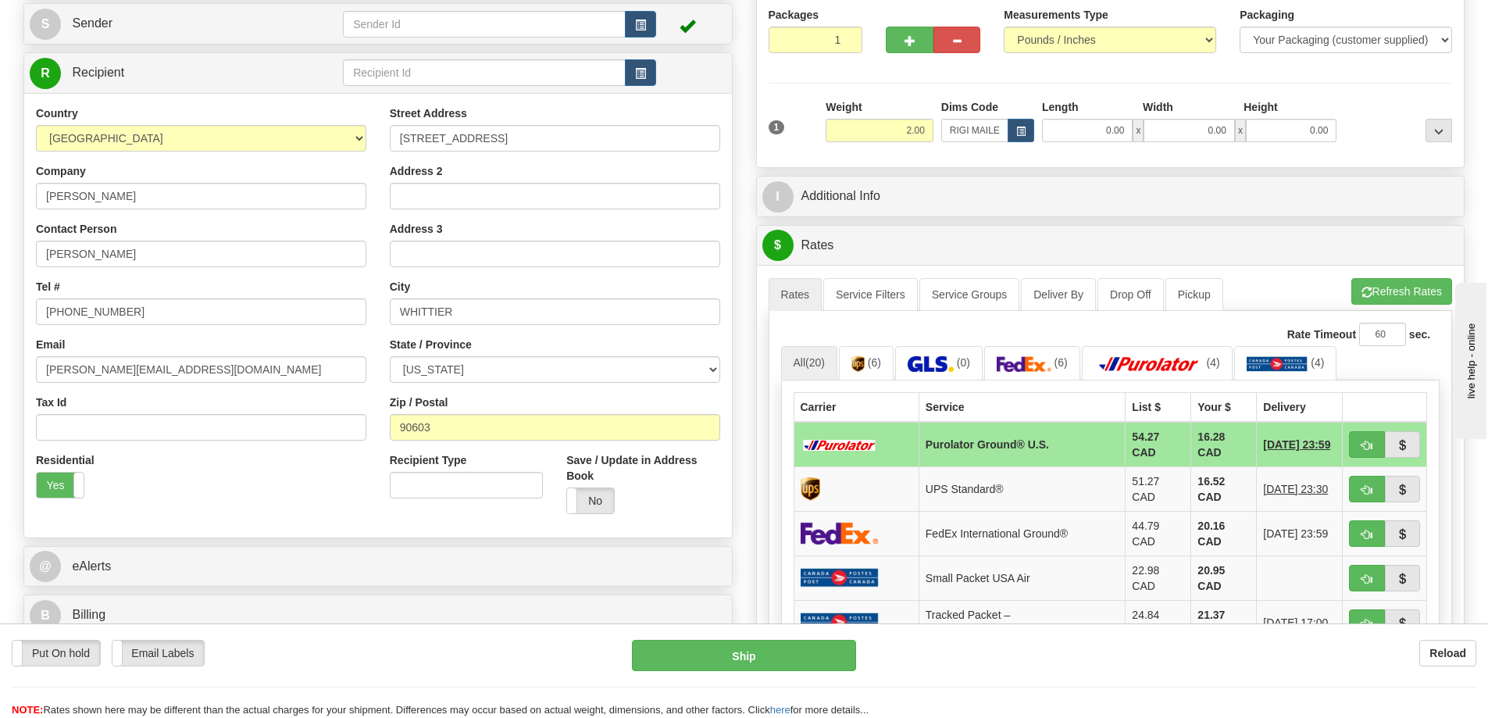
scroll to position [234, 0]
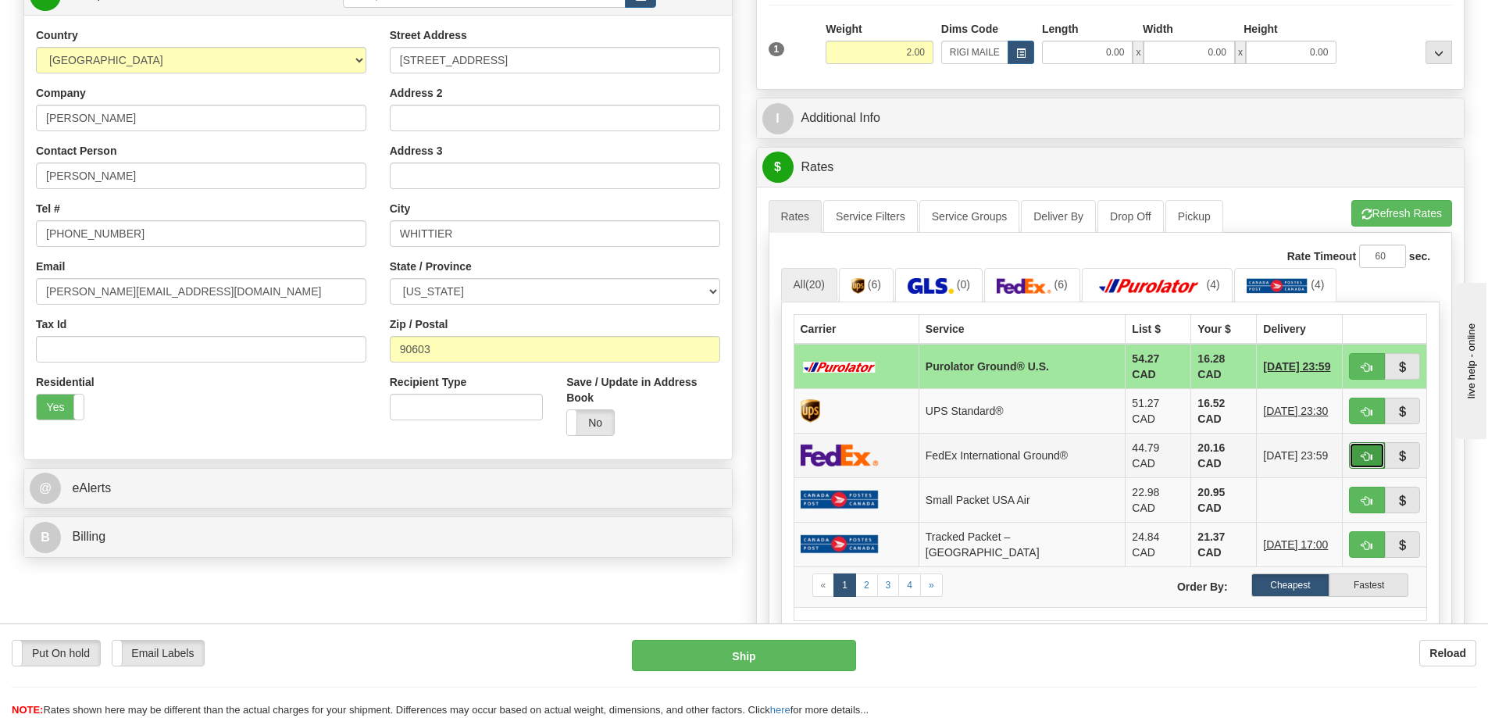
click at [1362, 452] on span "button" at bounding box center [1367, 457] width 11 height 10
type input "92"
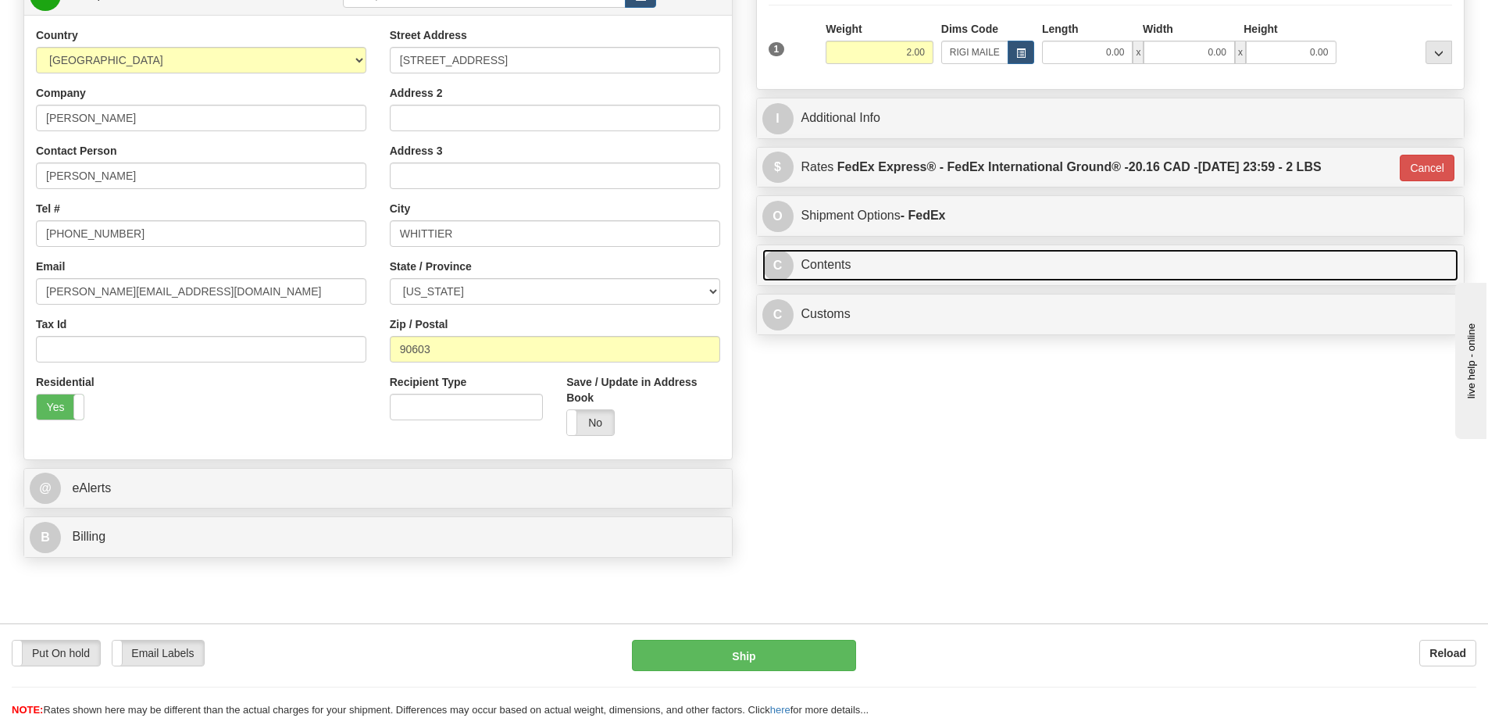
click at [950, 268] on link "C Contents" at bounding box center [1111, 265] width 697 height 32
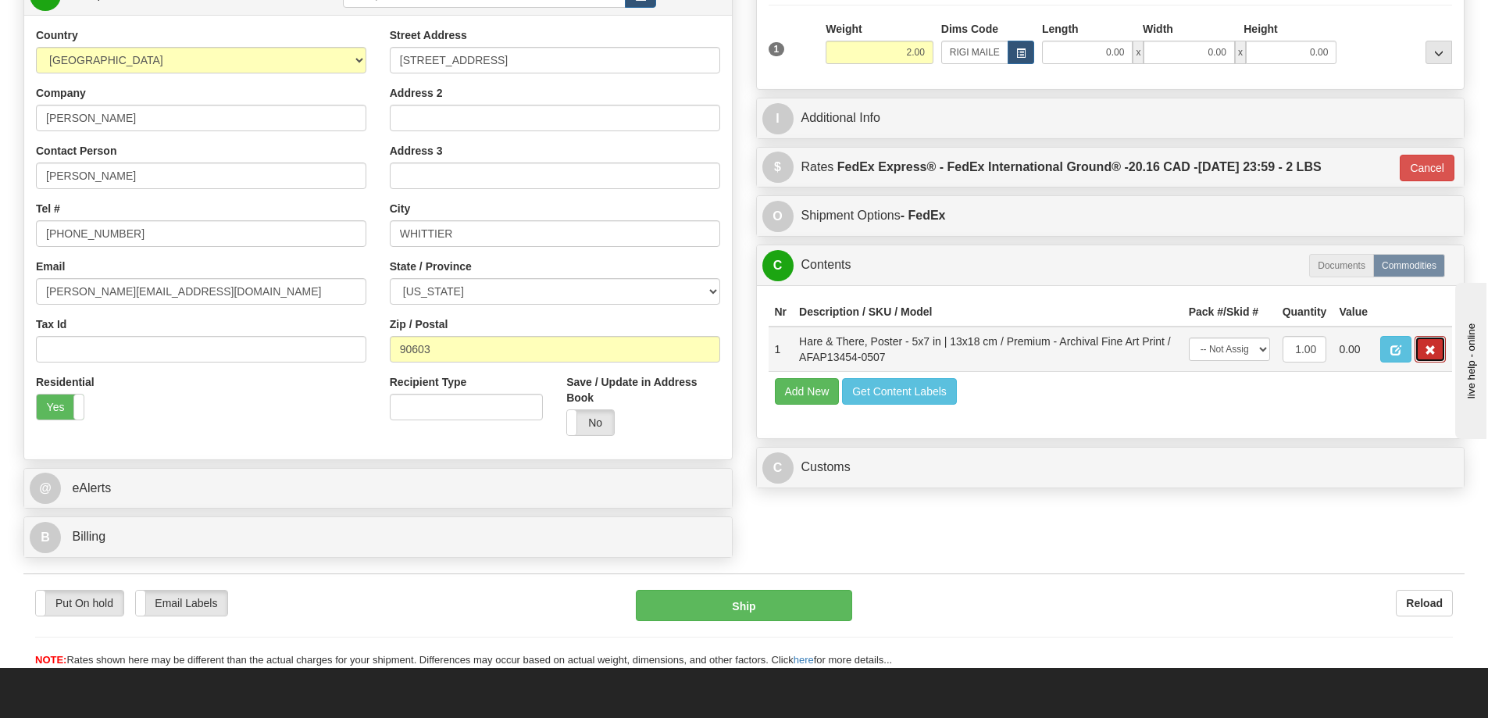
click at [1426, 353] on span "button" at bounding box center [1430, 350] width 11 height 10
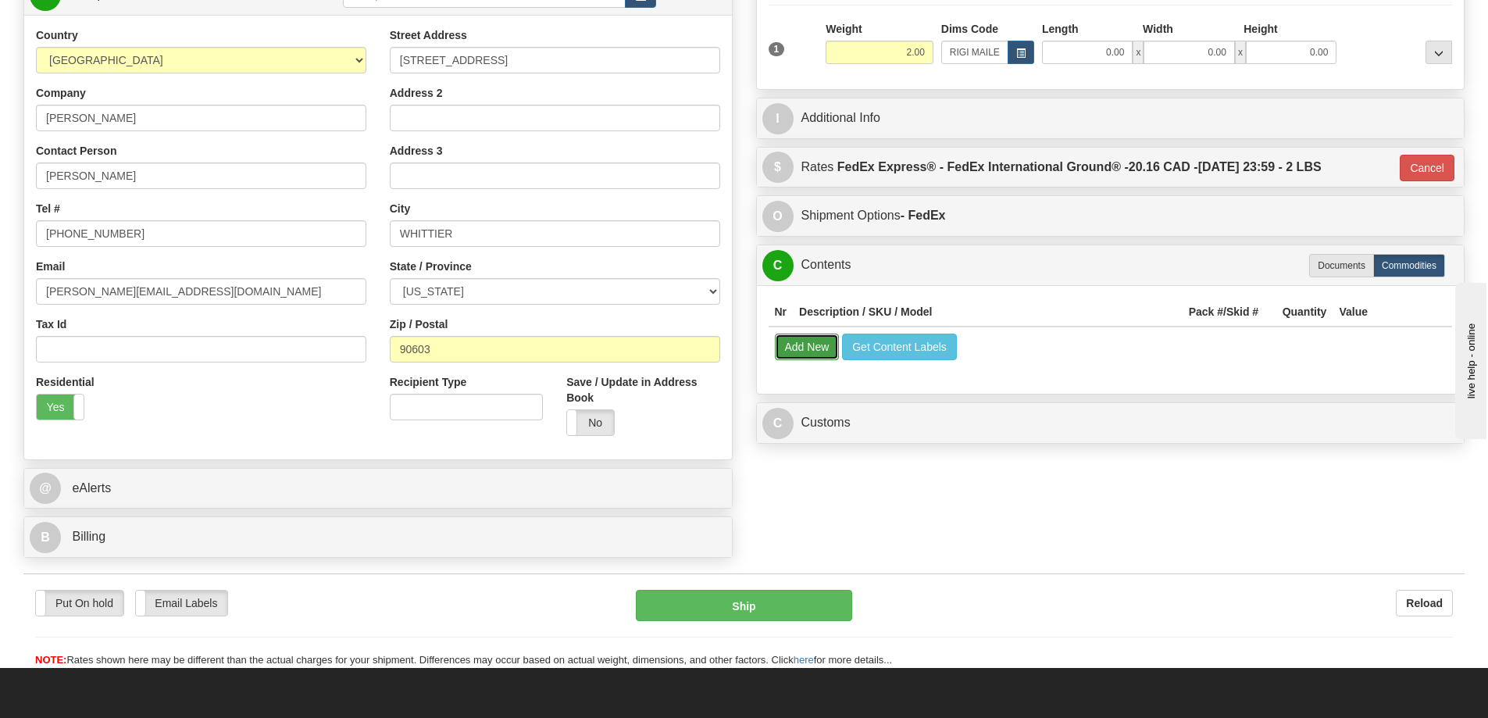
click at [797, 352] on button "Add New" at bounding box center [807, 347] width 65 height 27
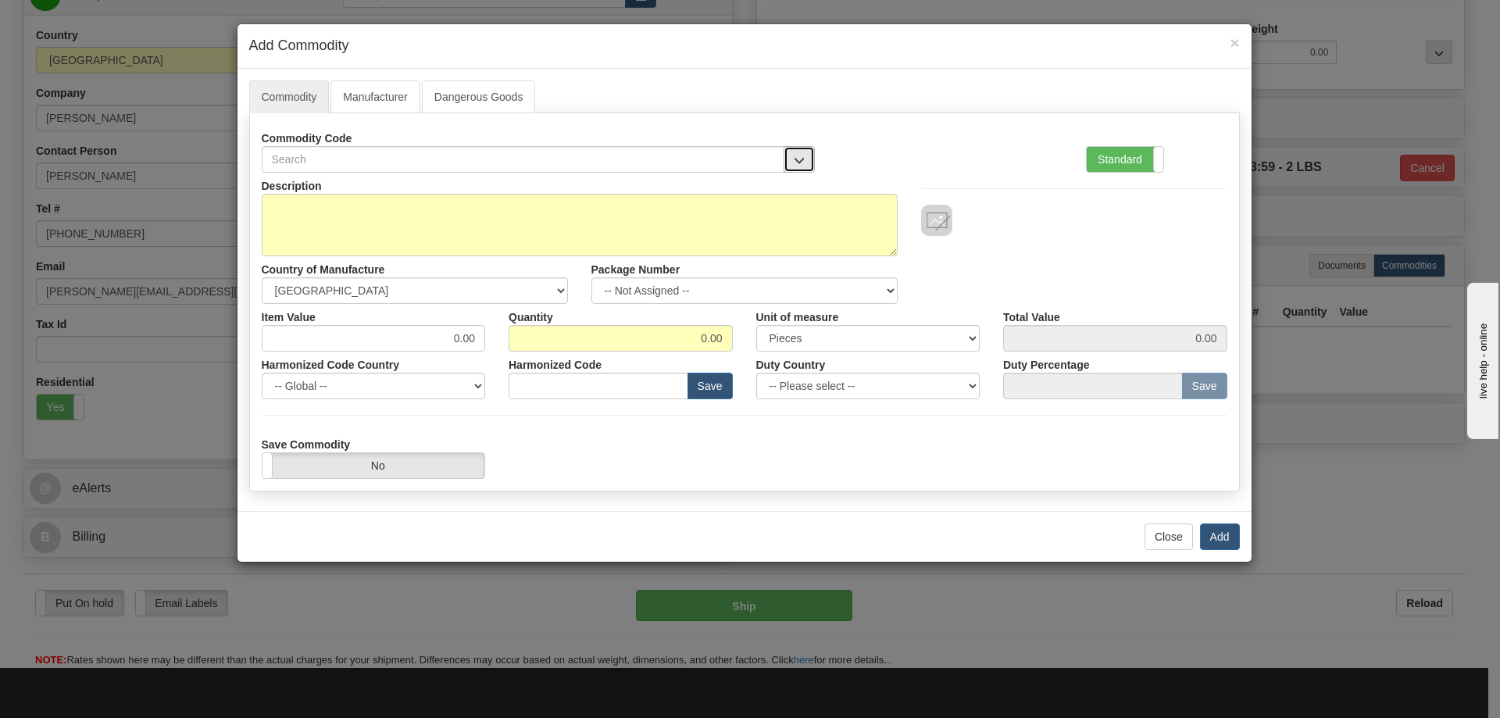
click at [792, 148] on button "button" at bounding box center [799, 159] width 31 height 27
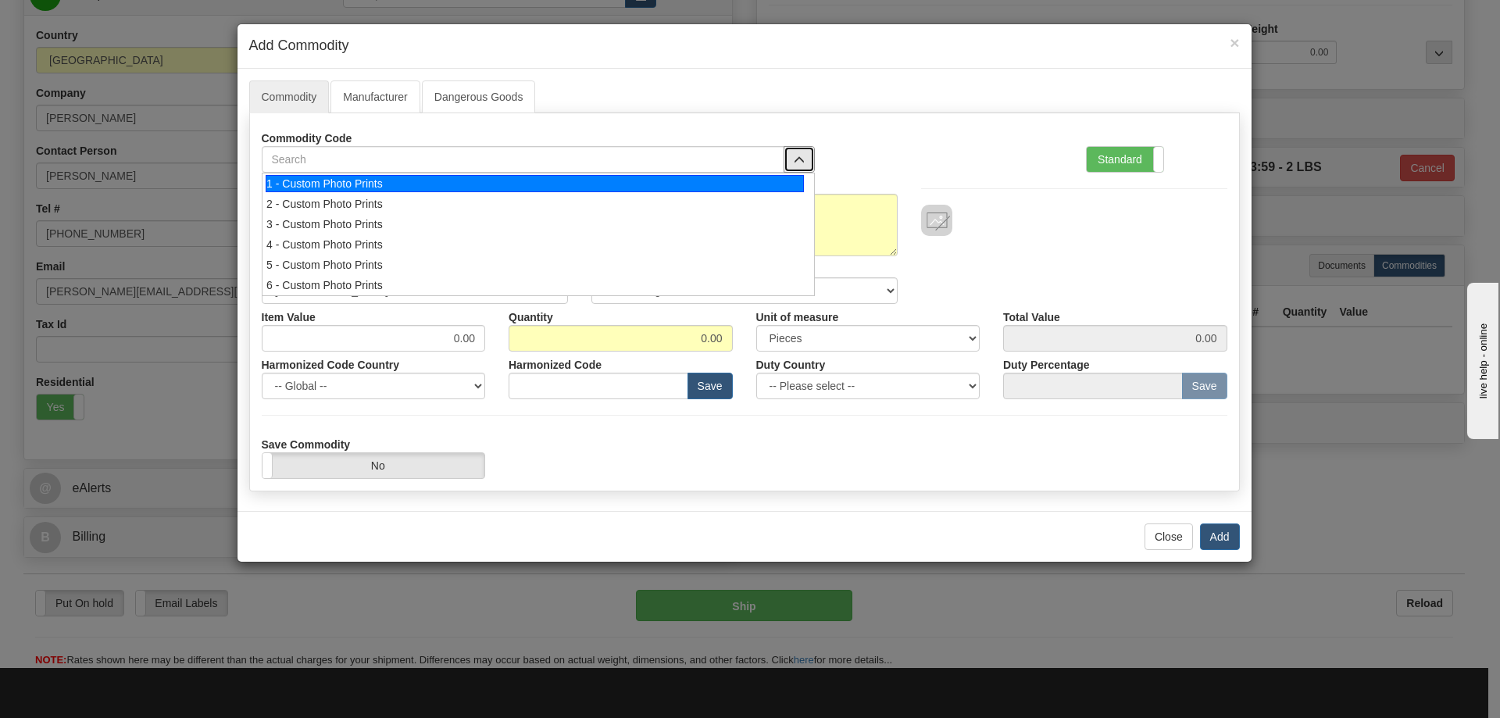
click at [779, 180] on div "1 - Custom Photo Prints" at bounding box center [535, 183] width 538 height 17
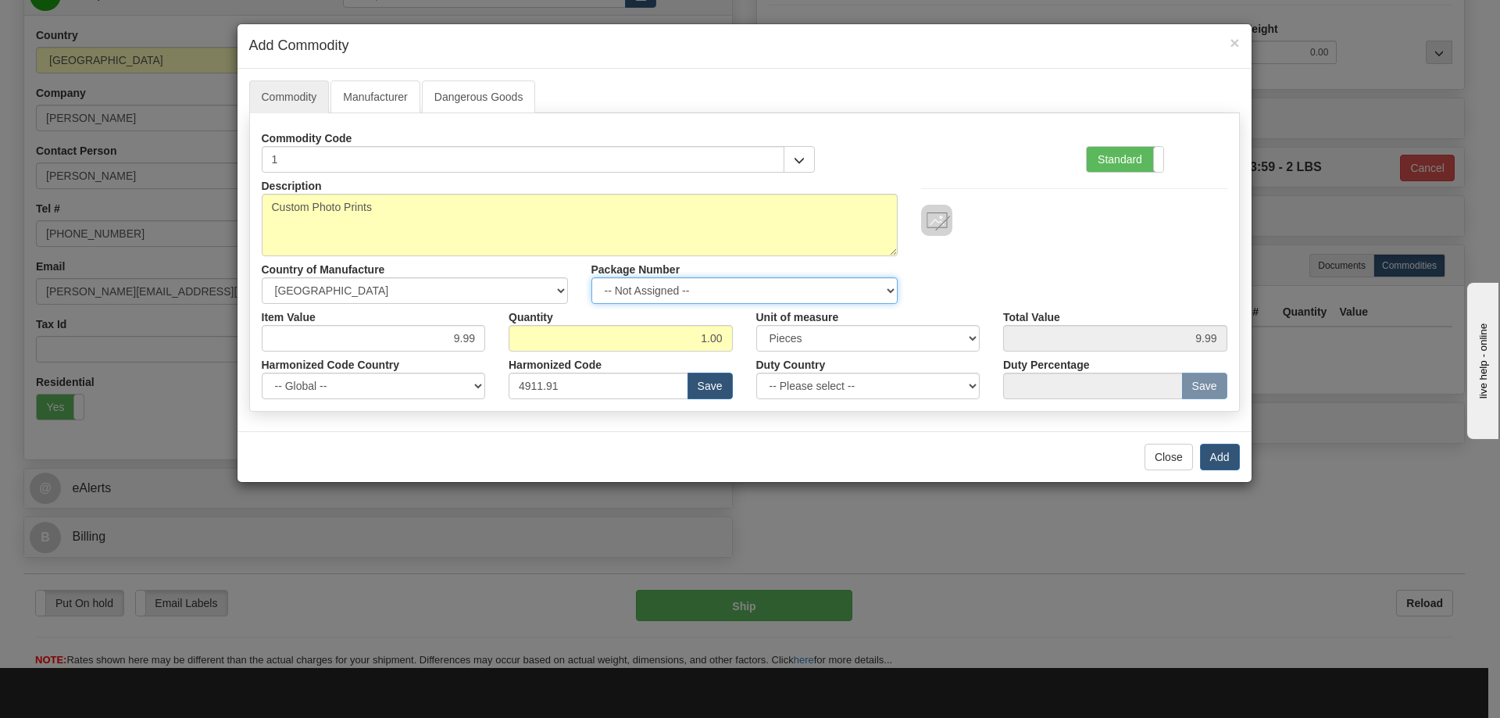
click at [867, 291] on select "-- Not Assigned -- Item 1" at bounding box center [744, 290] width 306 height 27
select select "0"
click at [591, 277] on select "-- Not Assigned -- Item 1" at bounding box center [744, 290] width 306 height 27
click at [1213, 453] on button "Add" at bounding box center [1220, 457] width 40 height 27
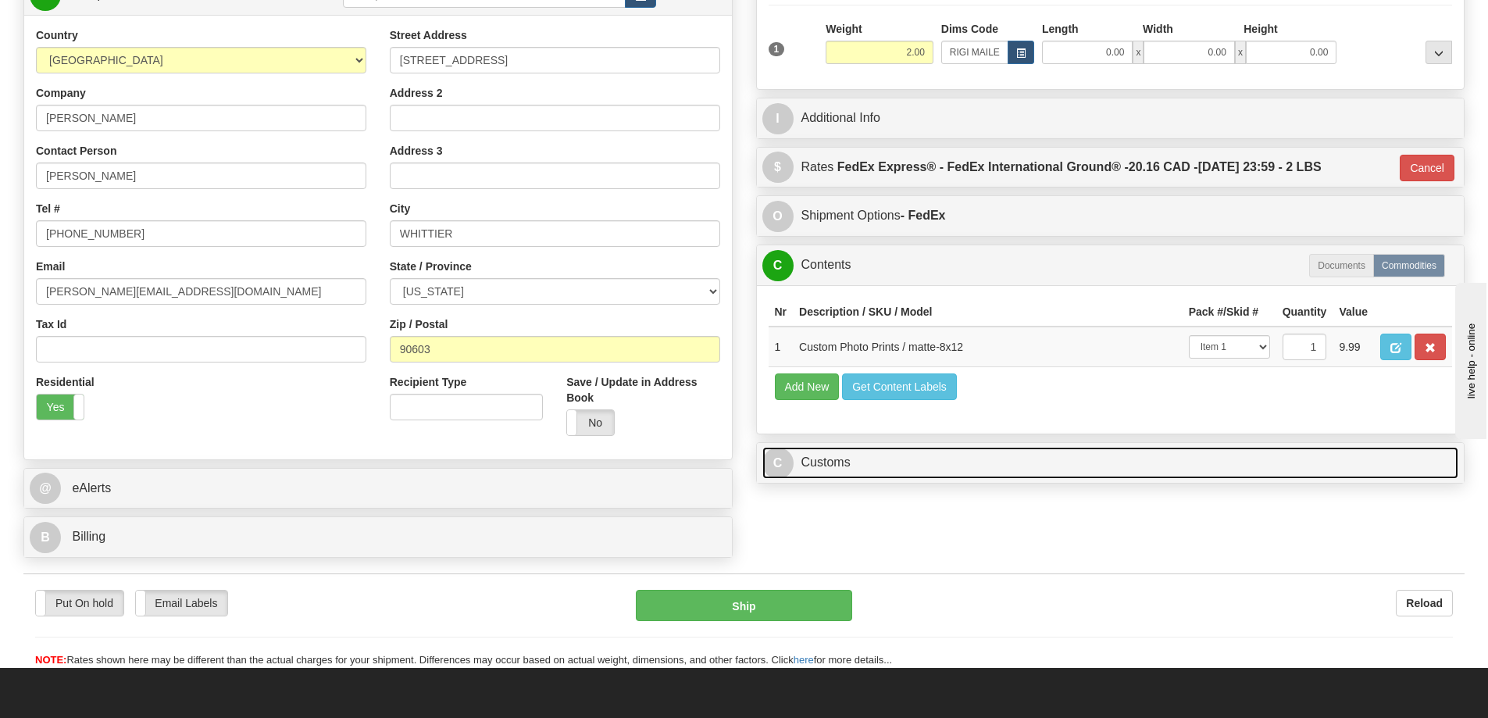
click at [1242, 461] on link "C Customs" at bounding box center [1111, 463] width 697 height 32
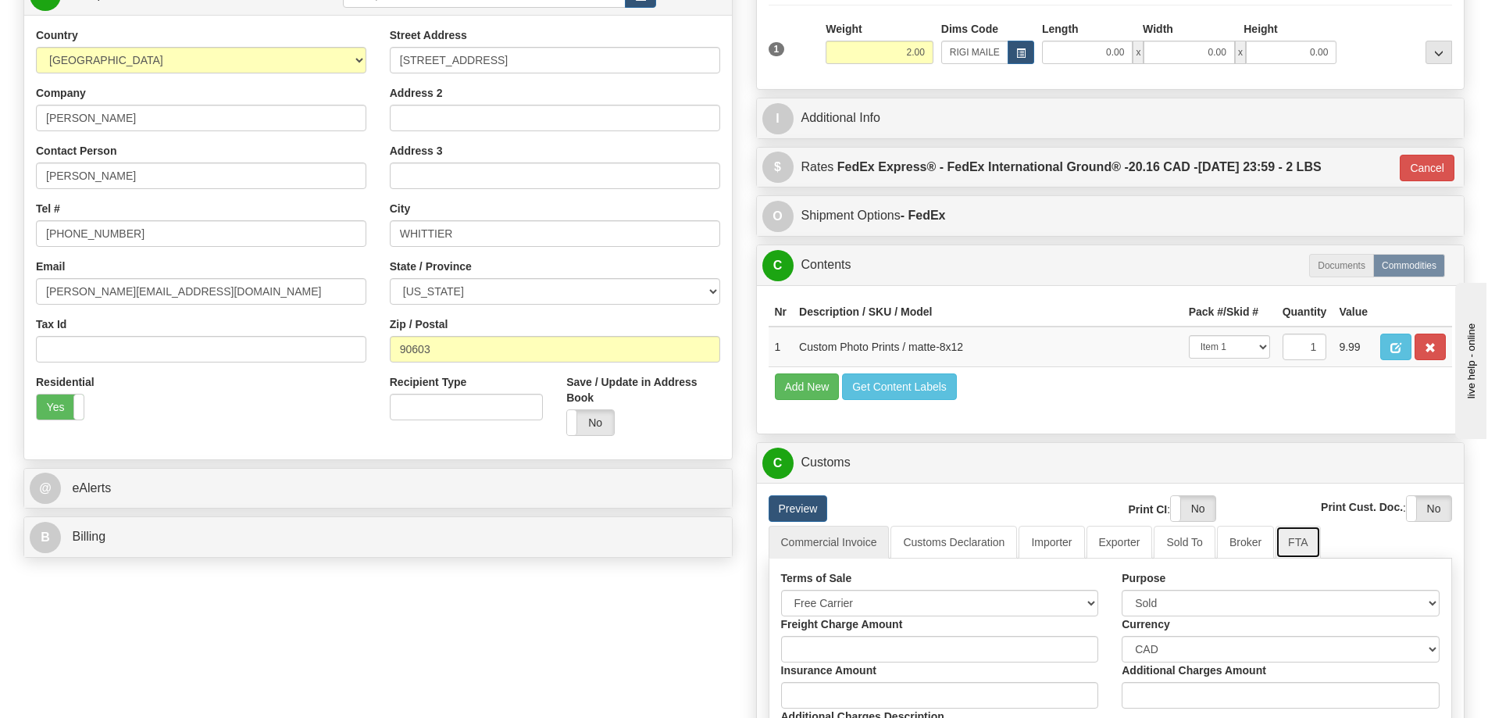
click at [1295, 541] on link "FTA" at bounding box center [1298, 542] width 45 height 33
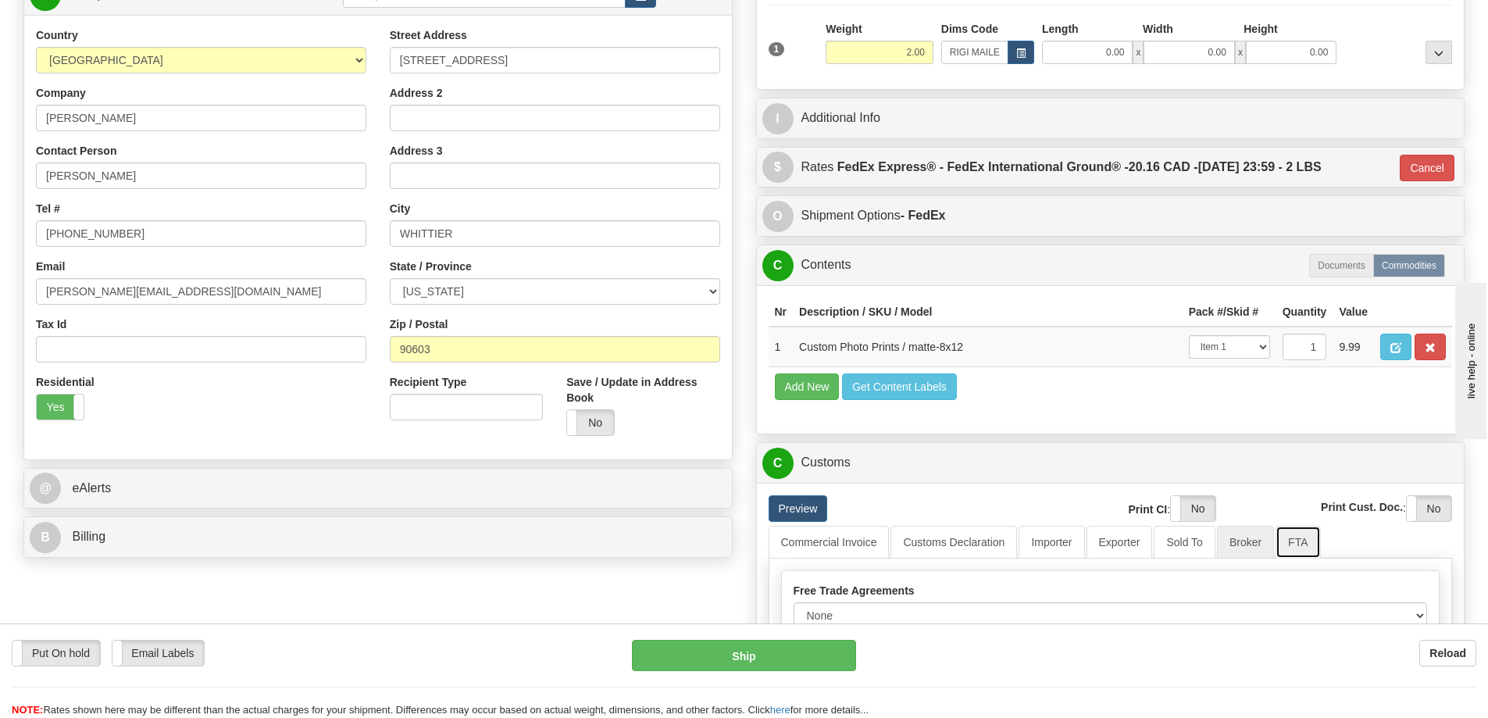
scroll to position [391, 0]
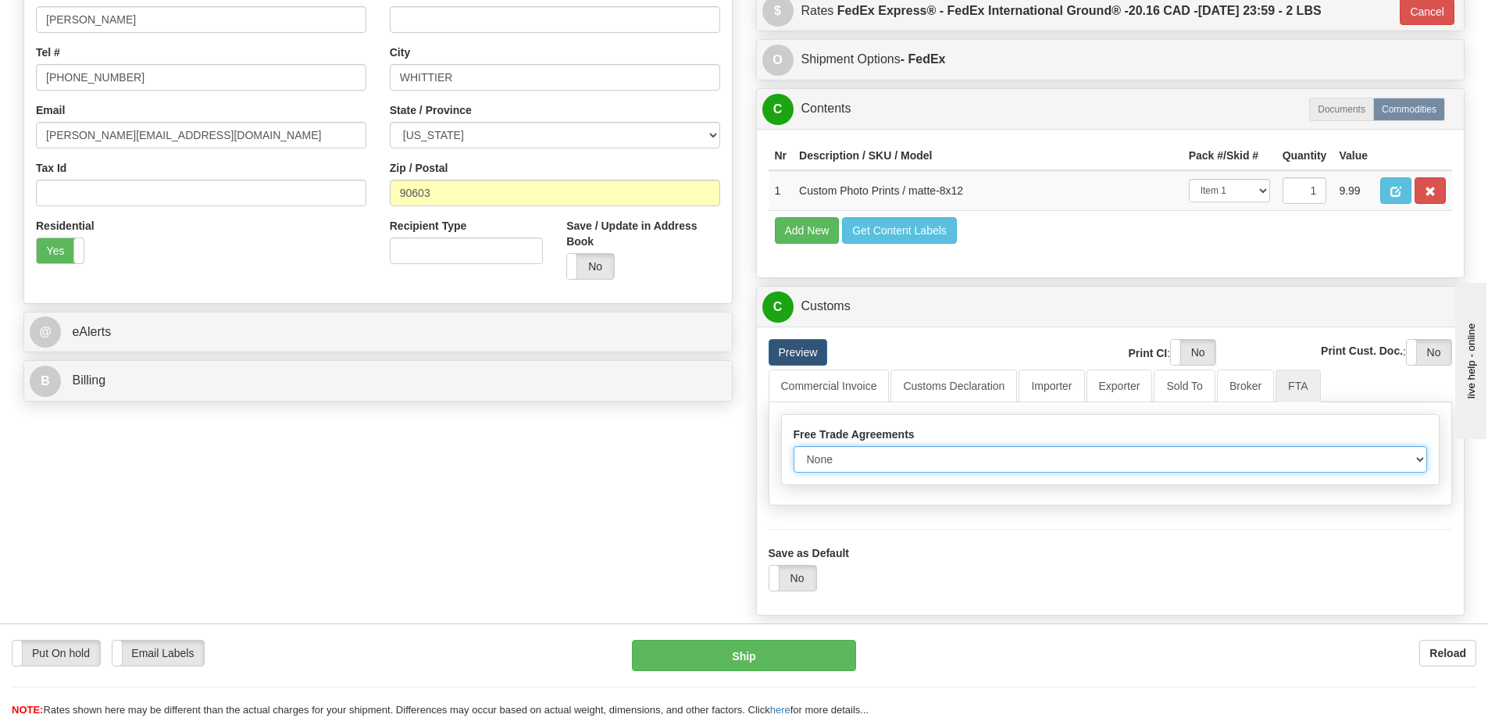
click at [1411, 464] on select "None Other USMCA CETA CUKTCA" at bounding box center [1111, 459] width 634 height 27
select select "1"
click at [794, 452] on select "None Other USMCA CETA CUKTCA" at bounding box center [1111, 459] width 634 height 27
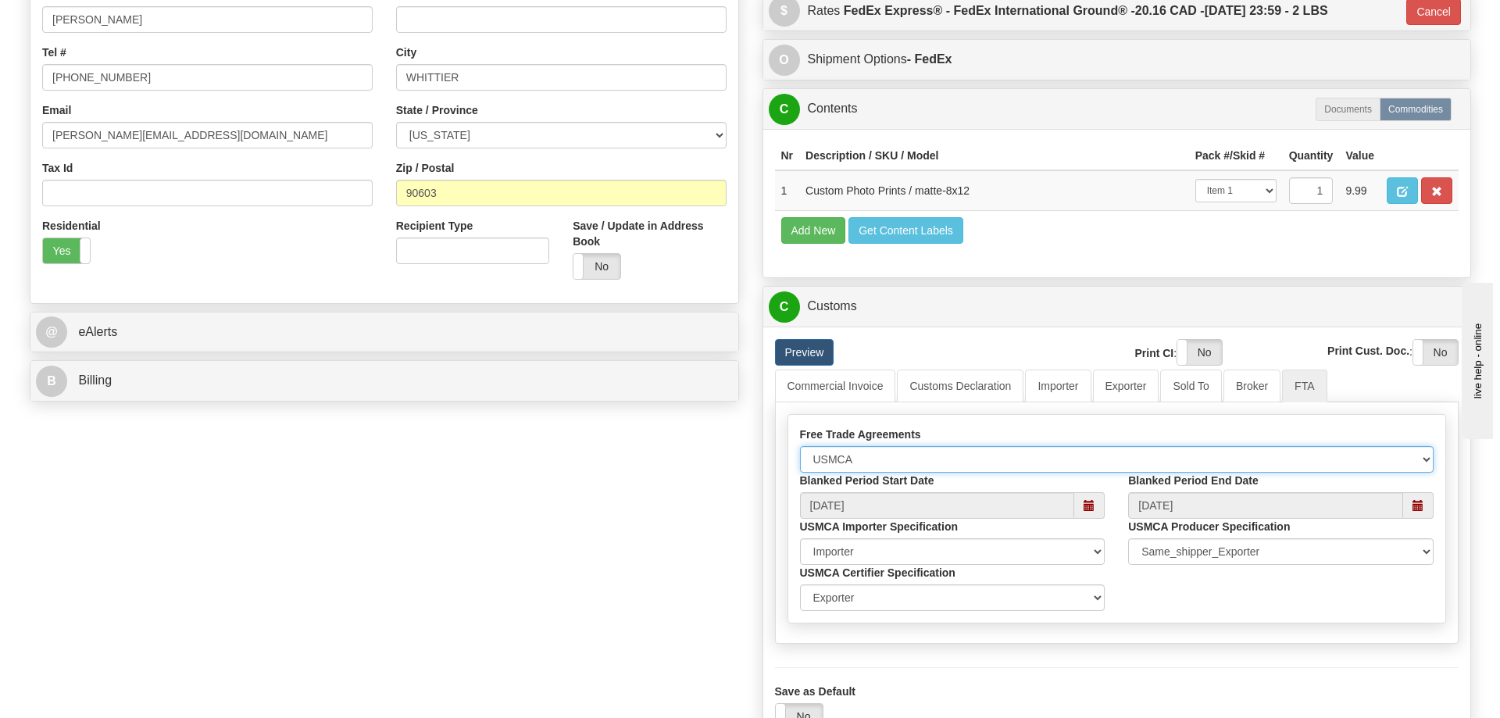
scroll to position [625, 0]
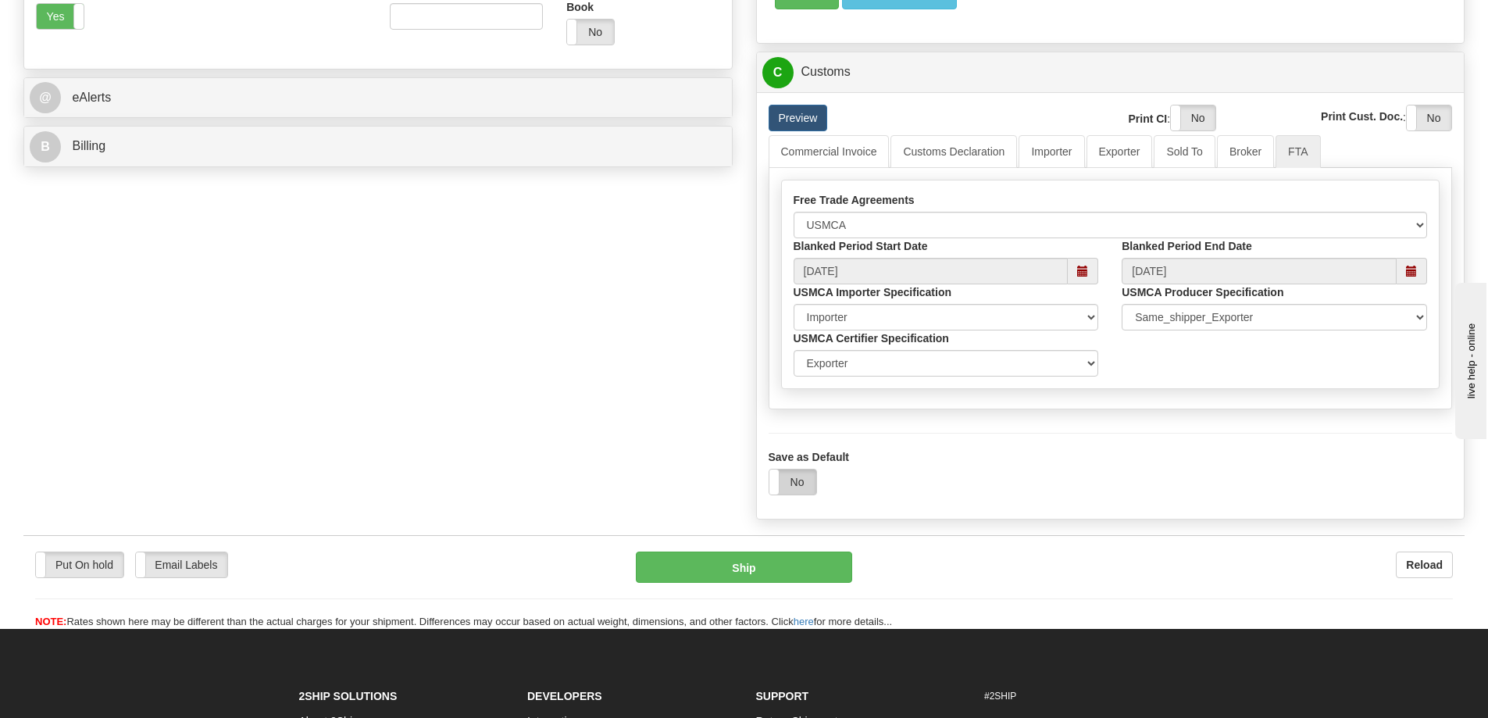
click at [801, 478] on label "No" at bounding box center [793, 482] width 47 height 25
click at [816, 567] on button "Ship" at bounding box center [744, 567] width 216 height 31
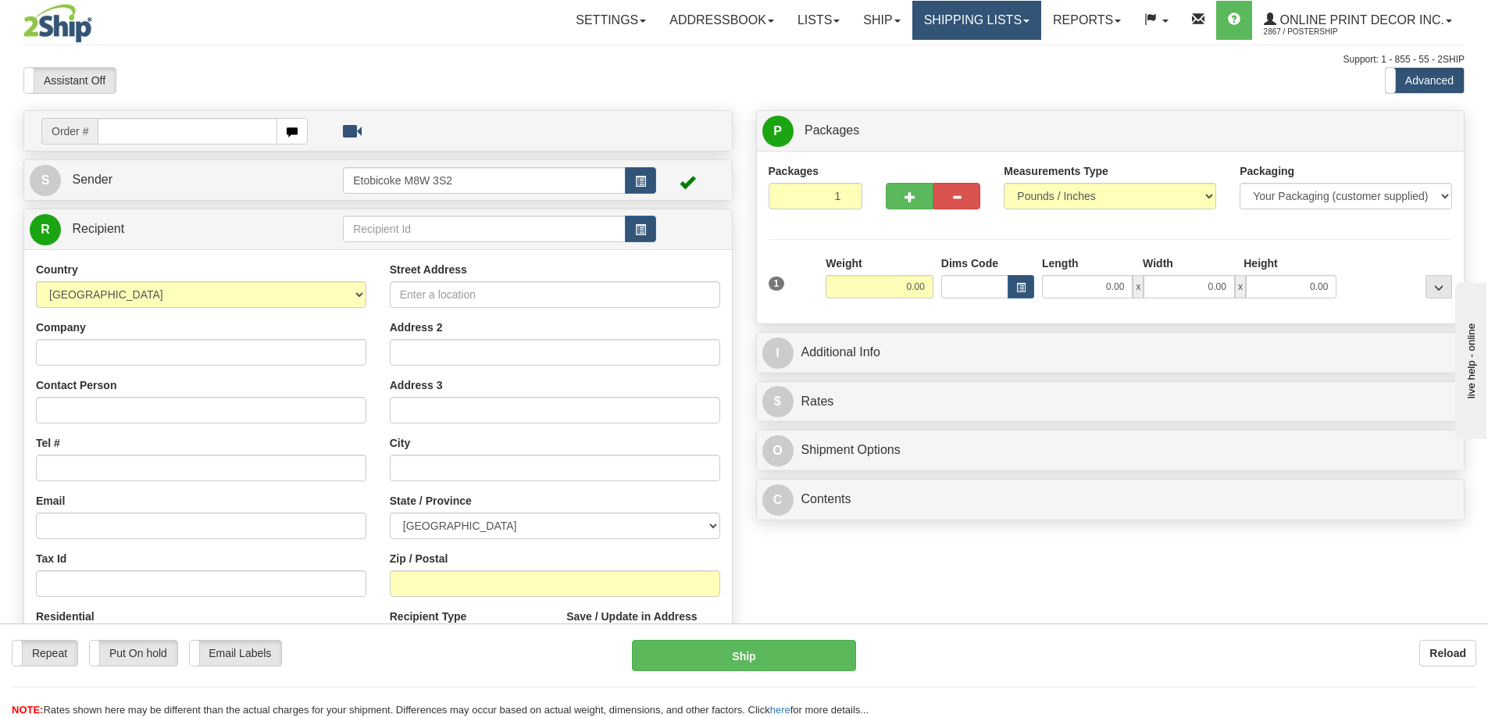
click at [987, 15] on link "Shipping lists" at bounding box center [977, 20] width 129 height 39
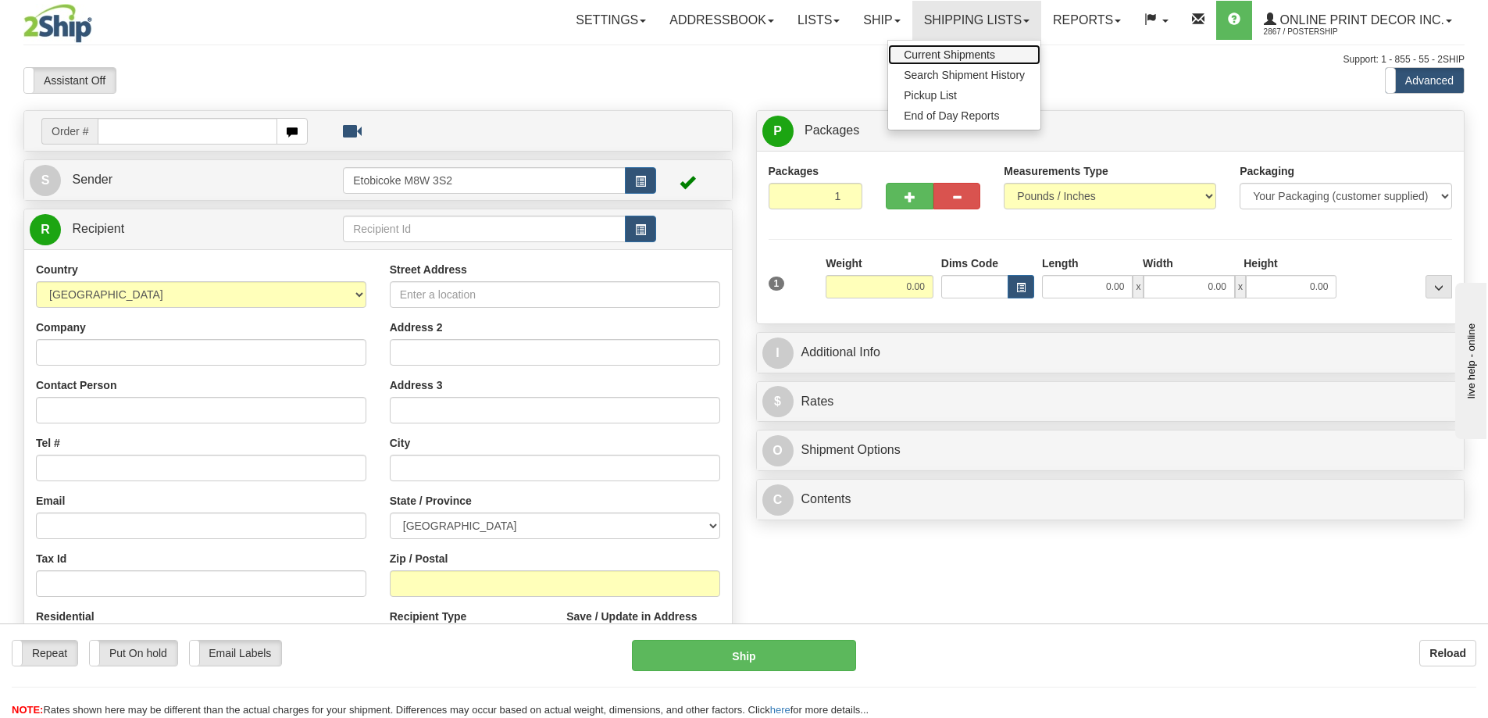
click at [935, 55] on span "Current Shipments" at bounding box center [949, 54] width 91 height 13
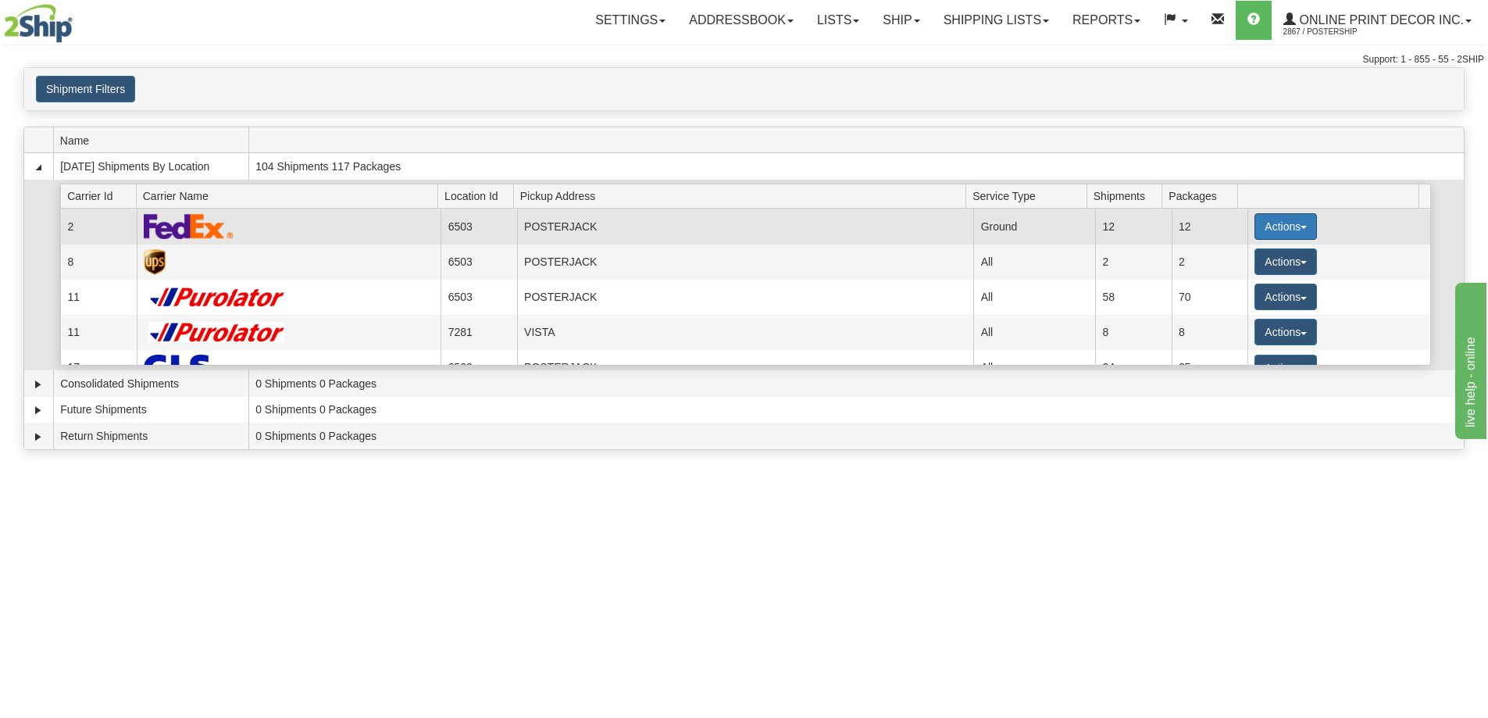
click at [1276, 217] on button "Actions" at bounding box center [1286, 226] width 63 height 27
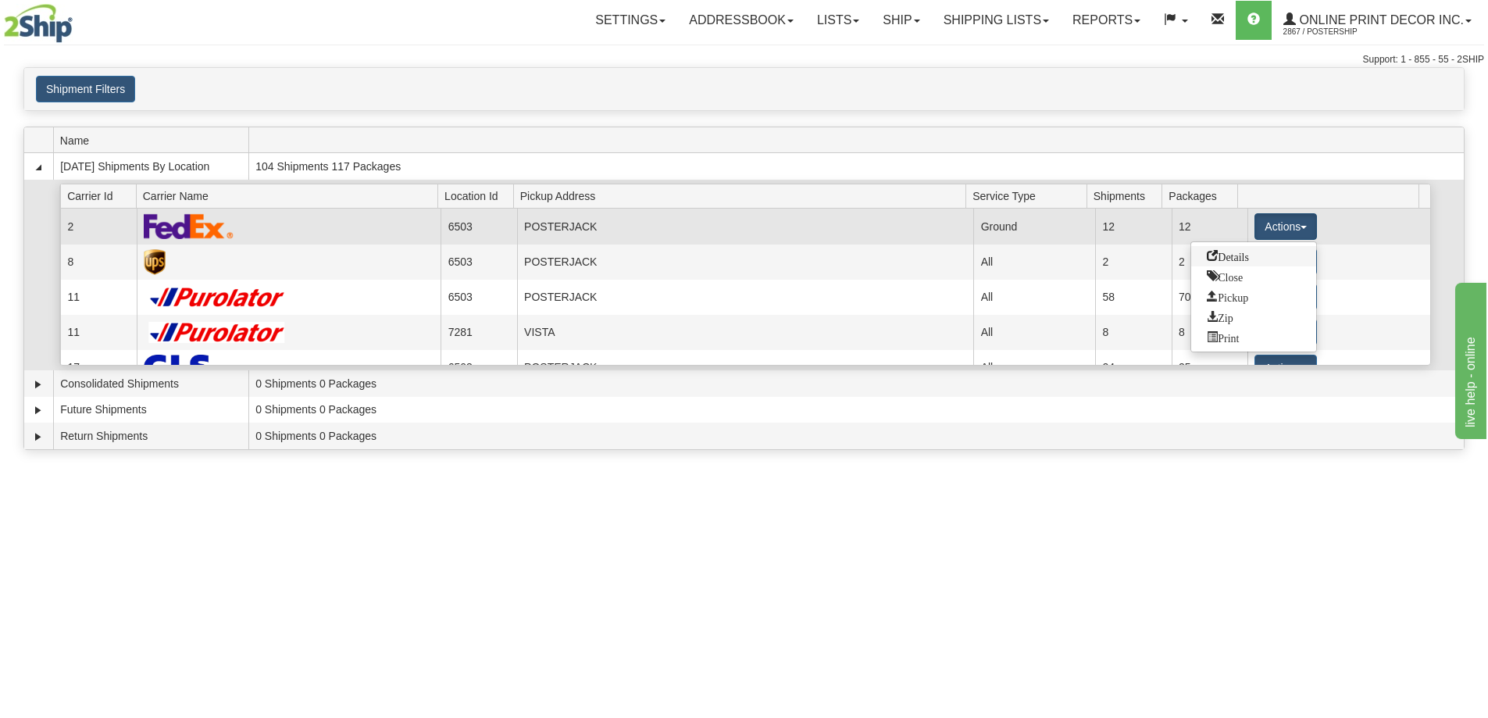
click at [1239, 259] on span "Details" at bounding box center [1228, 255] width 42 height 11
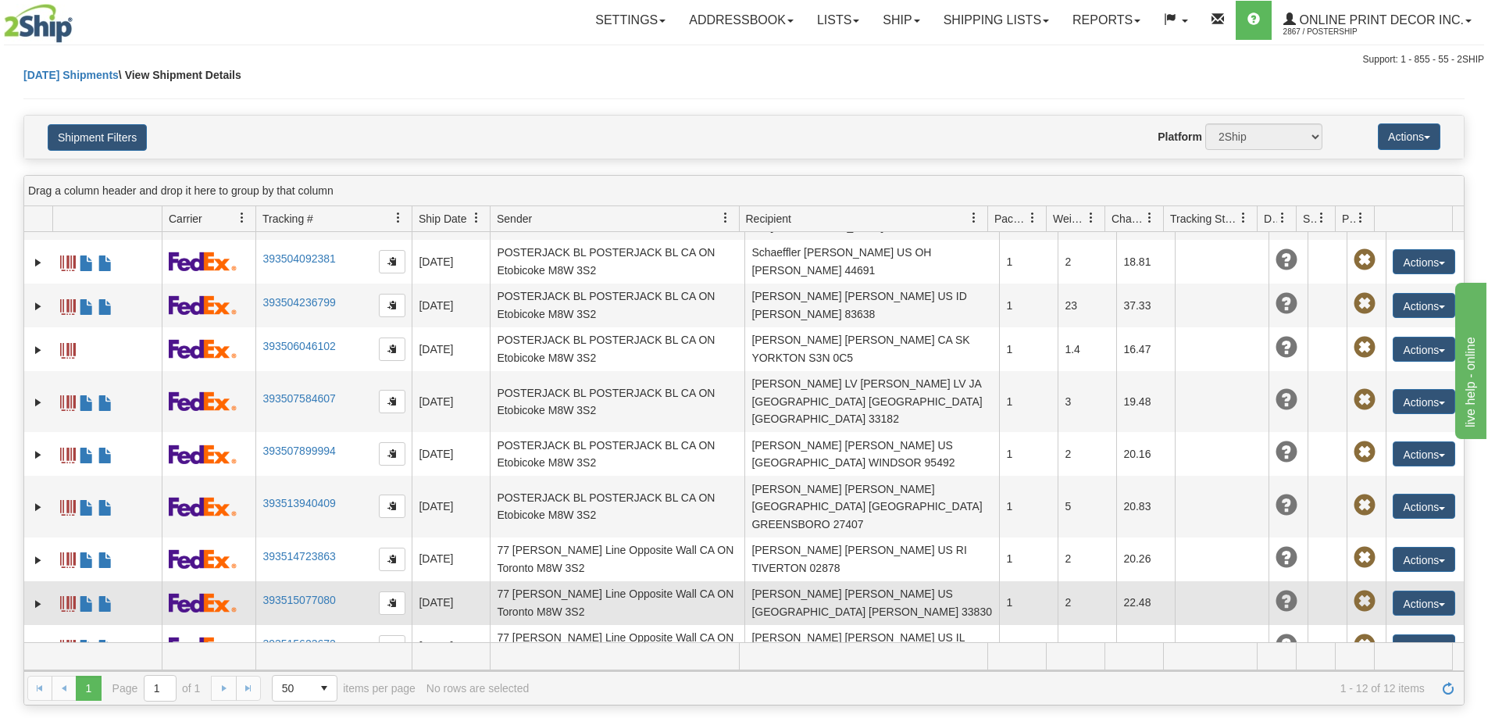
scroll to position [78, 0]
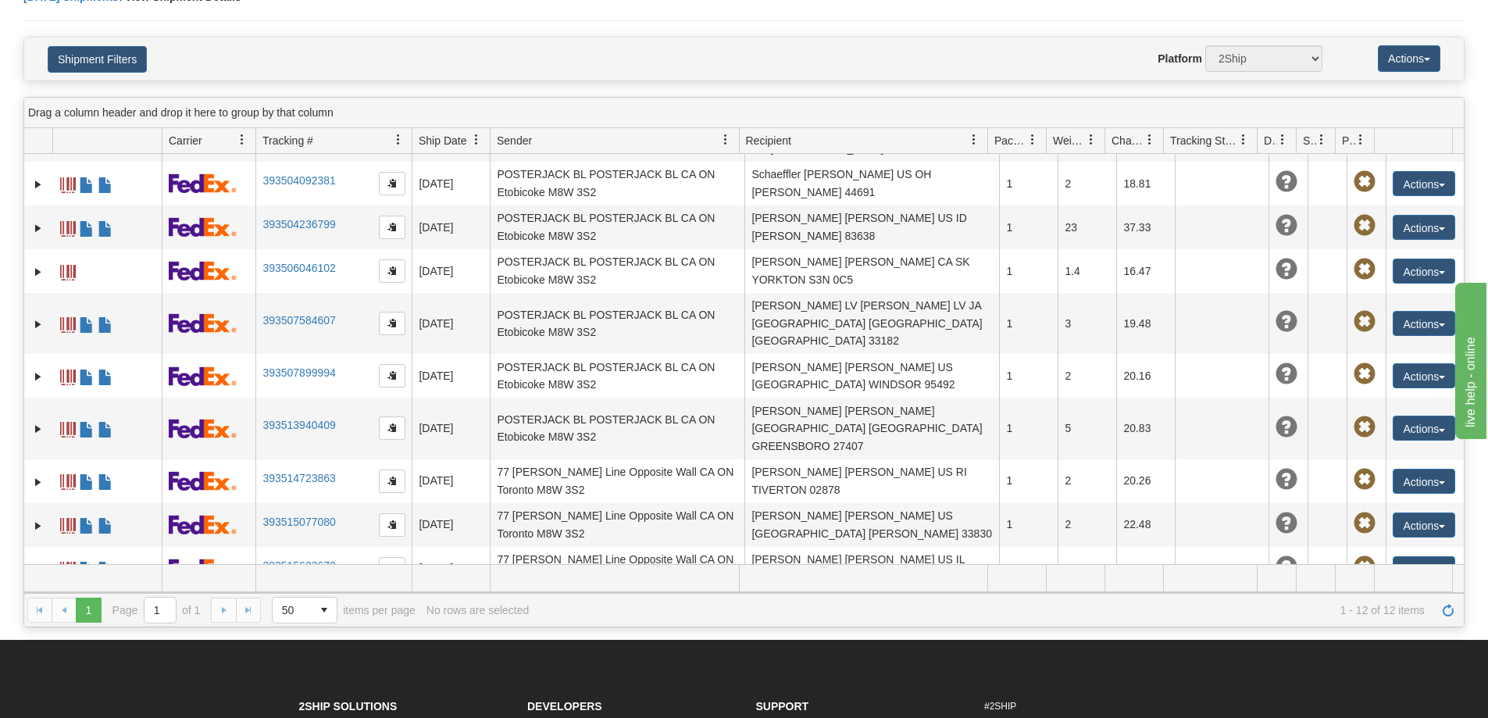
click at [286, 603] on link "393516737439" at bounding box center [299, 609] width 73 height 13
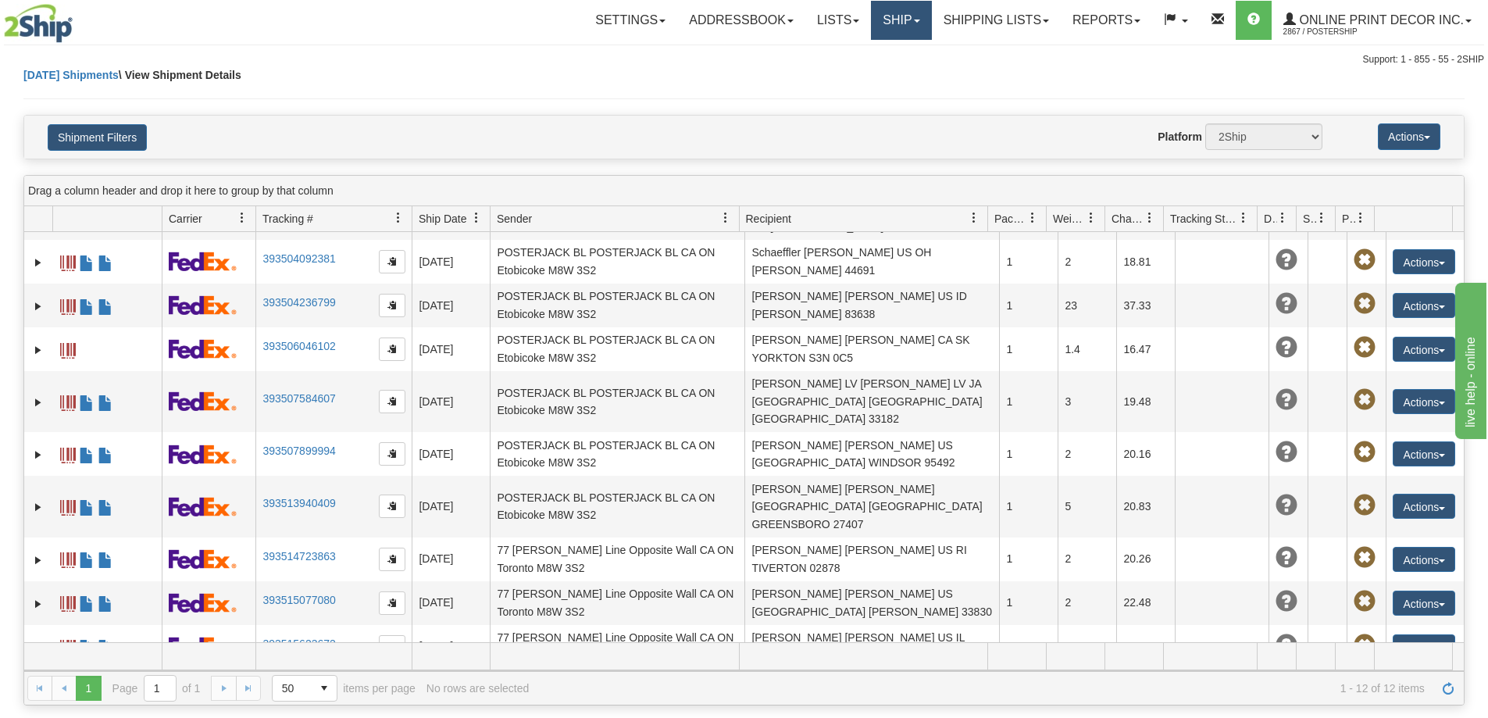
click at [885, 15] on link "Ship" at bounding box center [901, 20] width 60 height 39
click at [864, 51] on span "Ship Screen" at bounding box center [835, 54] width 59 height 13
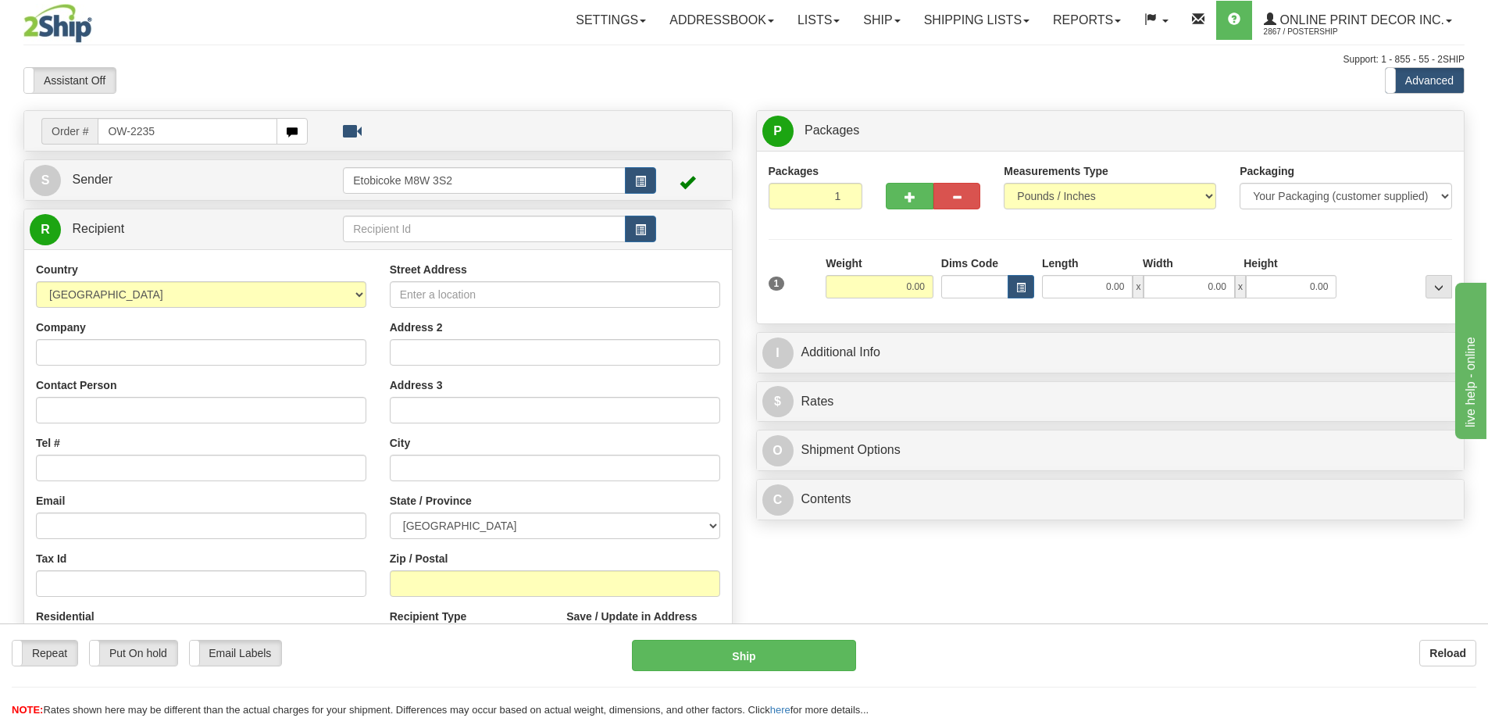
type input "OW-2235"
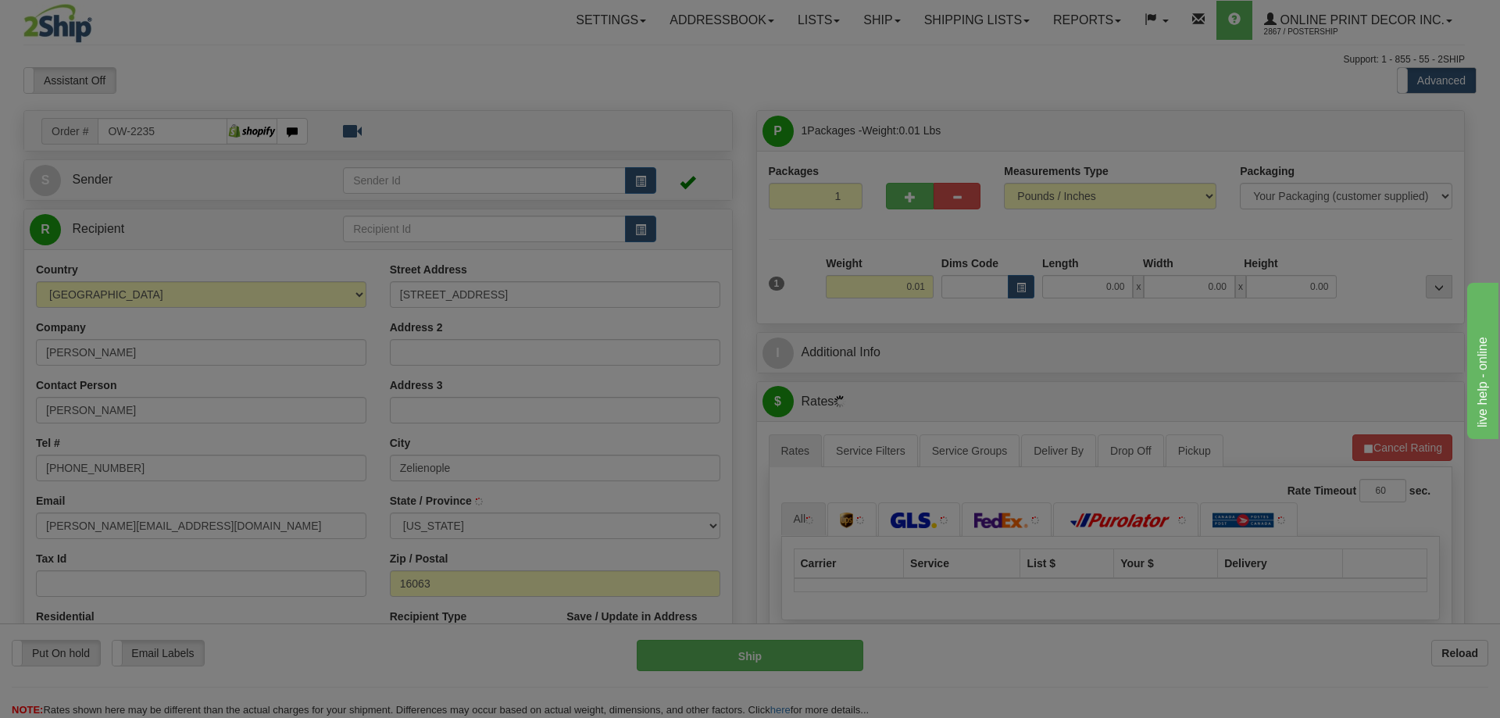
type input "ZELIENOPLE"
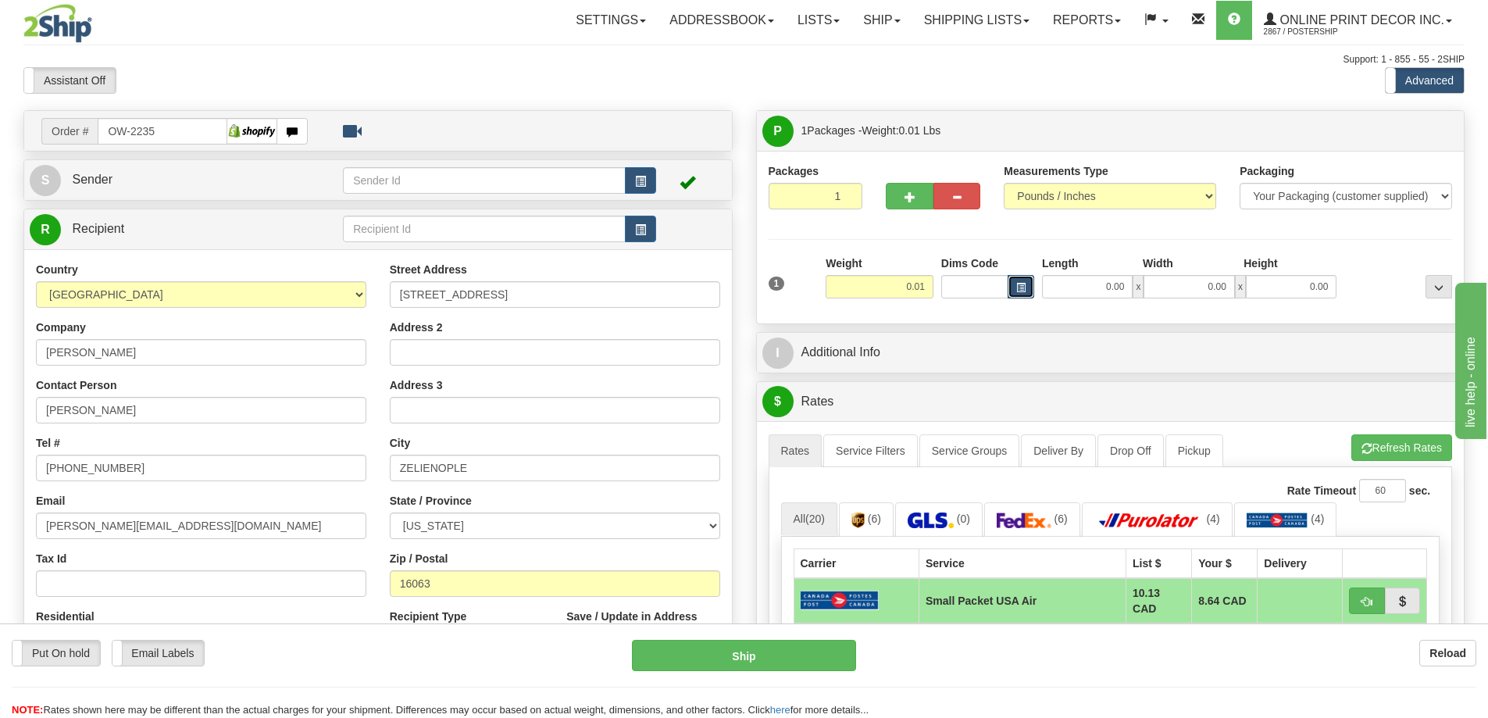
click at [1018, 296] on button "button" at bounding box center [1021, 286] width 27 height 23
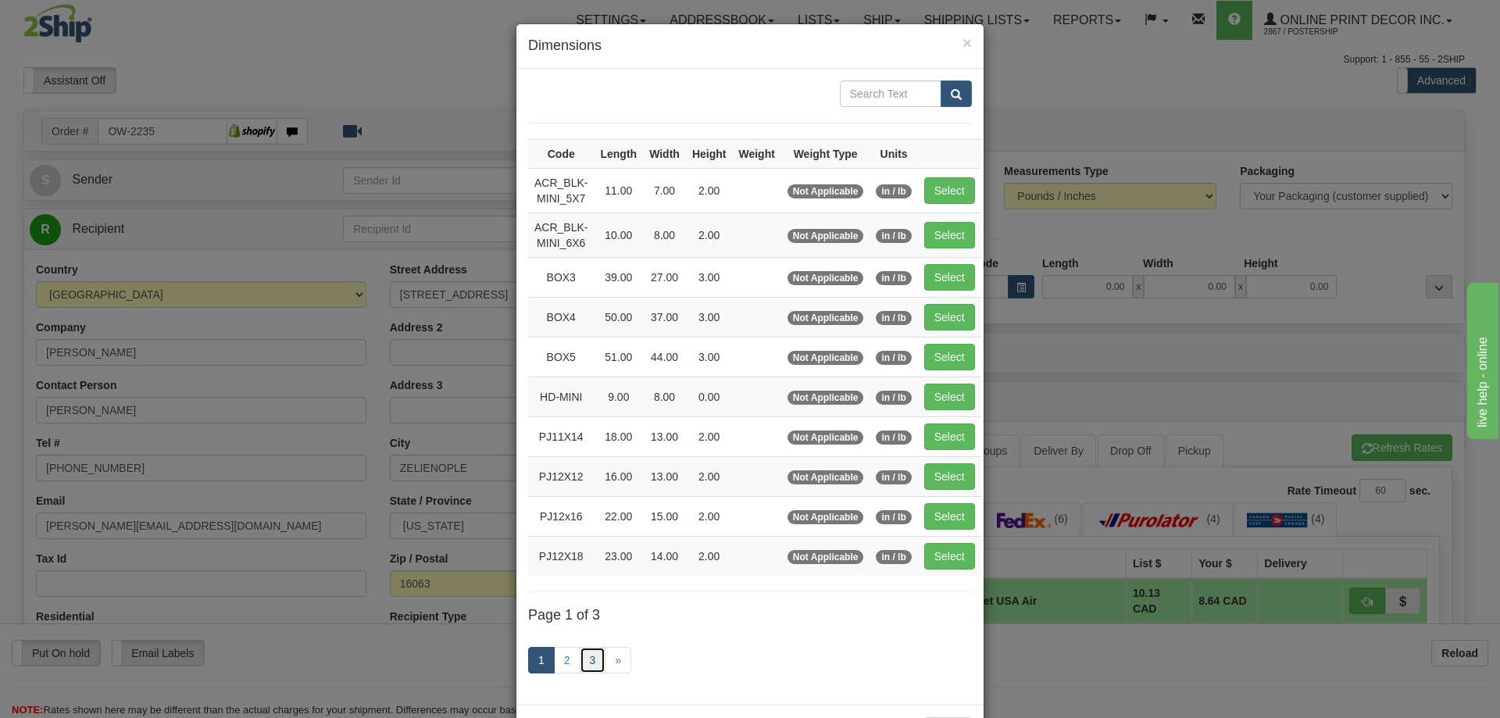
click at [584, 659] on link "3" at bounding box center [593, 660] width 27 height 27
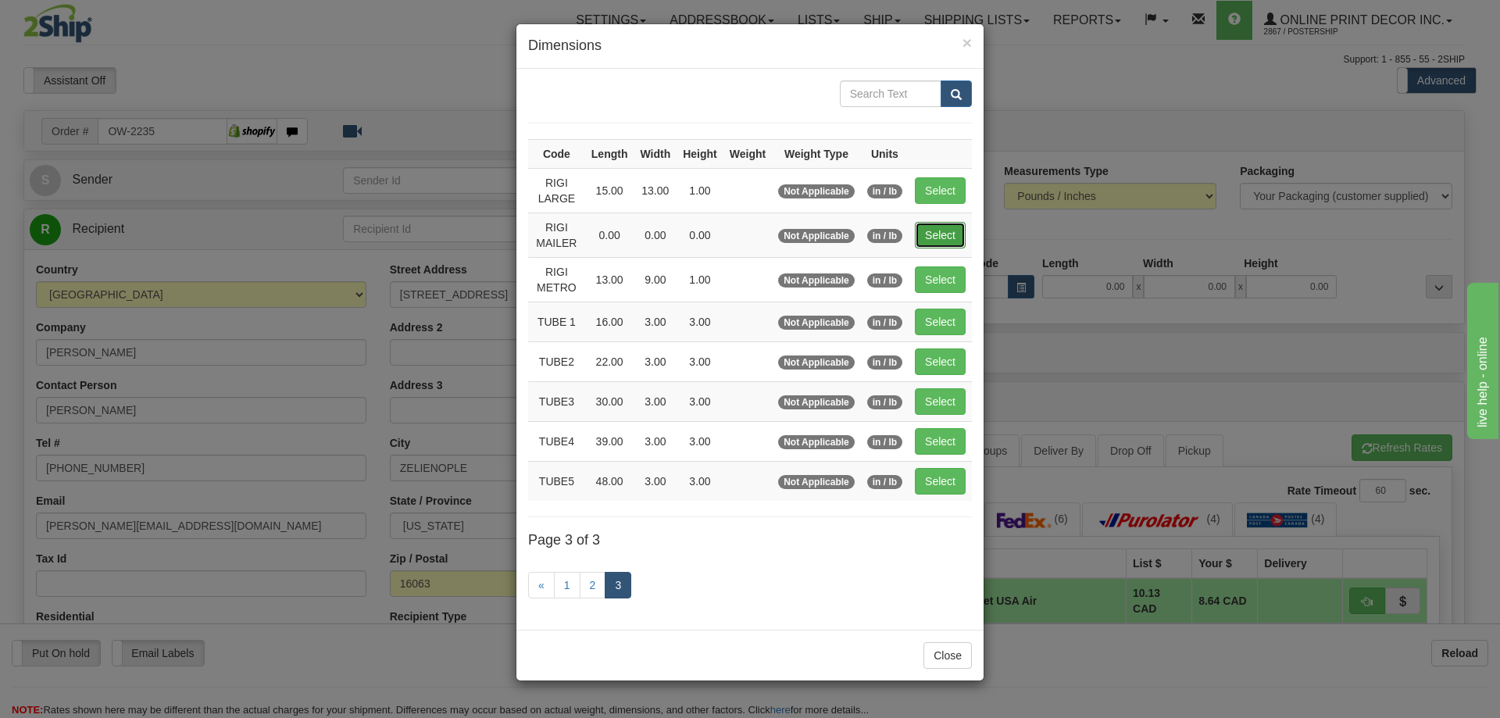
click at [934, 229] on button "Select" at bounding box center [940, 235] width 51 height 27
type input "RIGI MAILER"
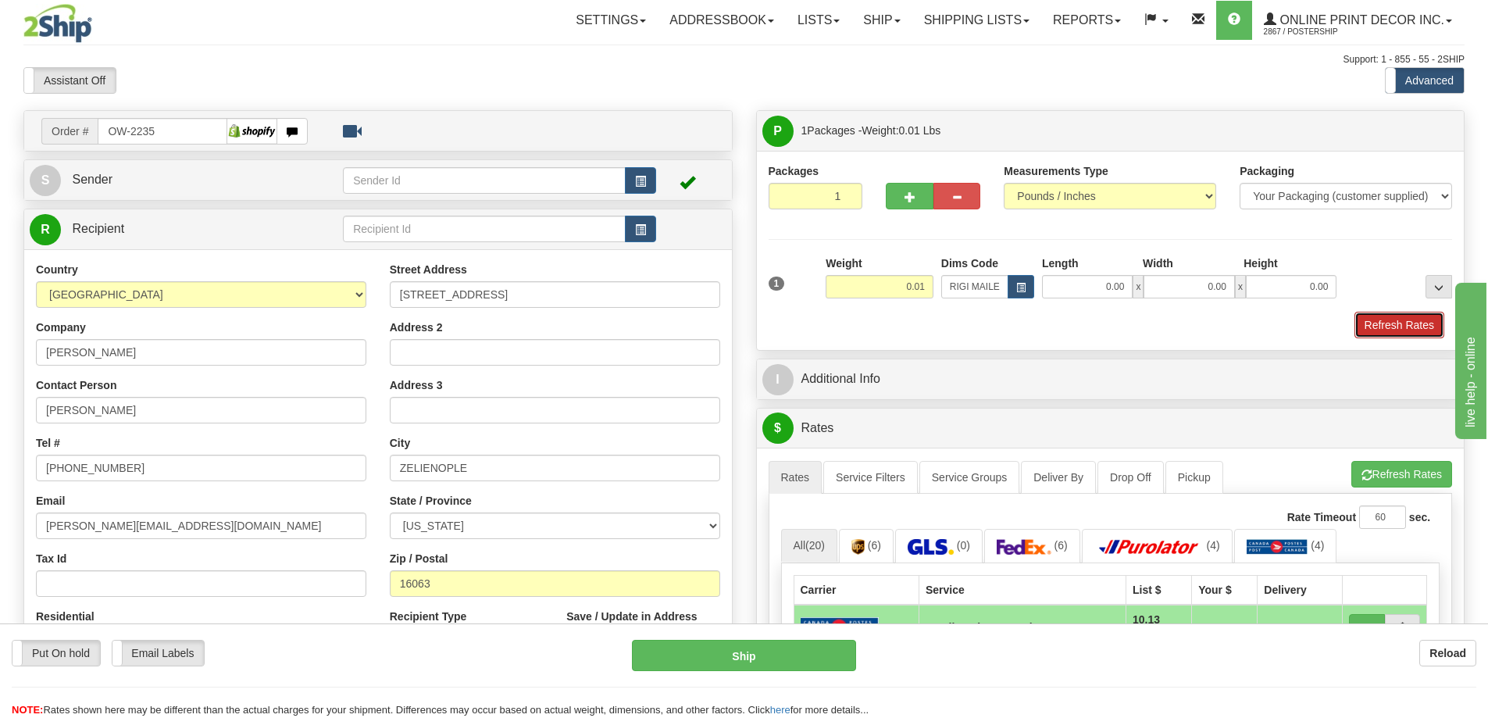
click at [1391, 316] on button "Refresh Rates" at bounding box center [1400, 325] width 90 height 27
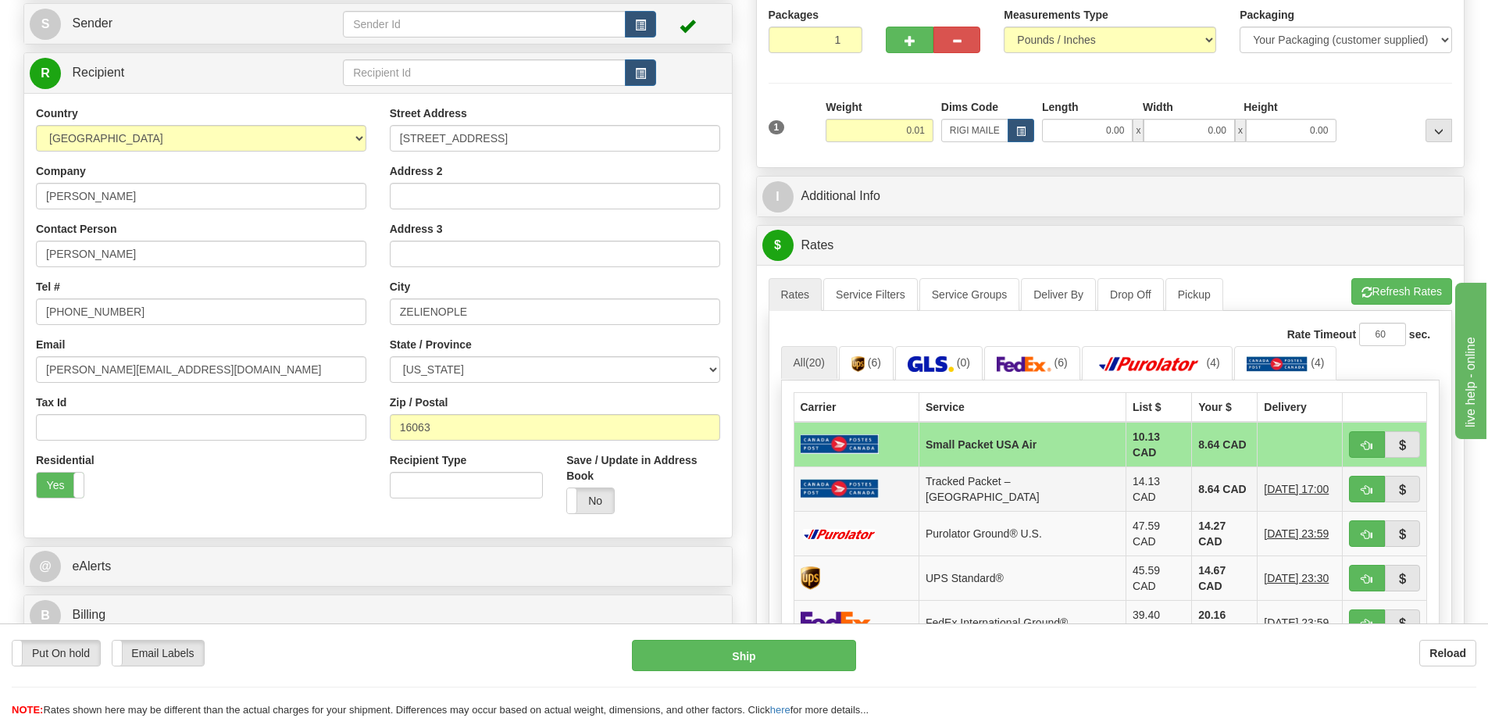
scroll to position [313, 0]
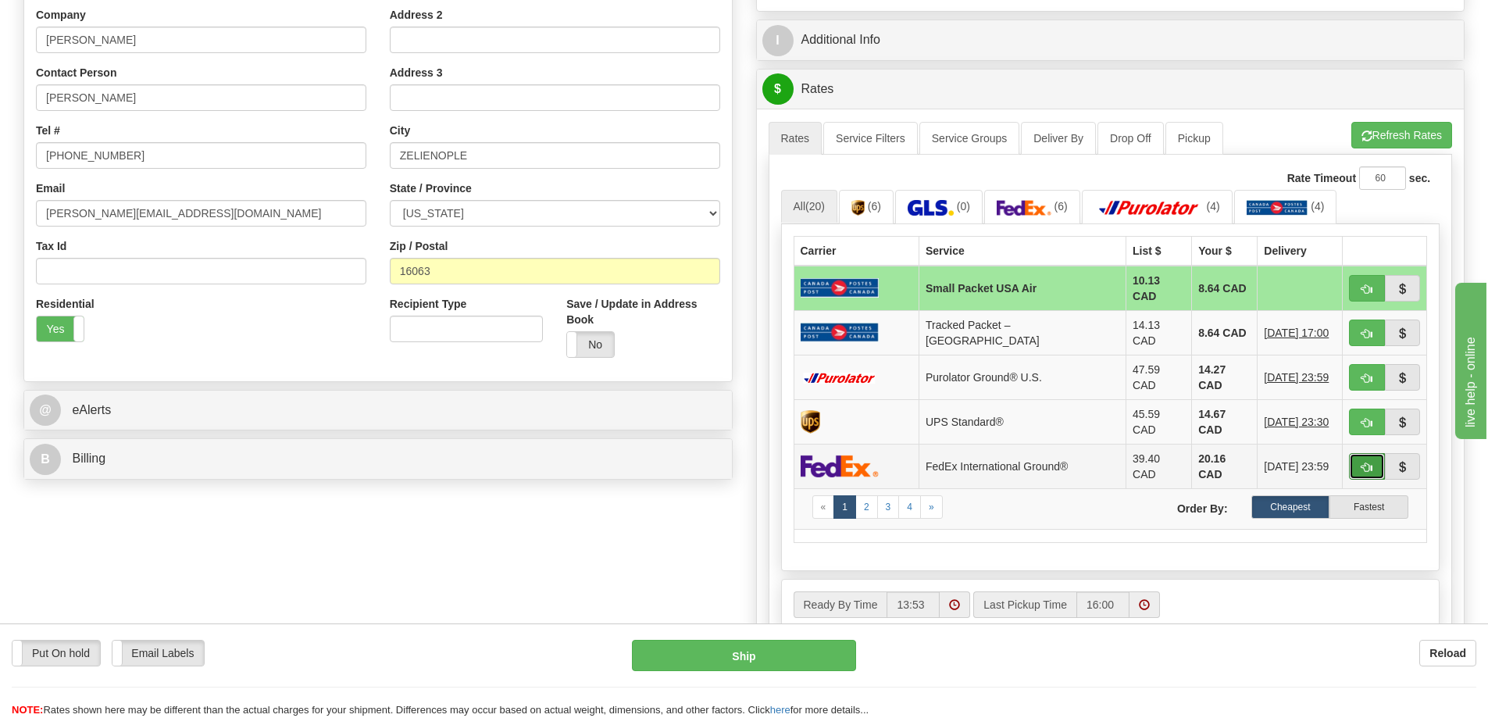
click at [1366, 453] on button "button" at bounding box center [1367, 466] width 36 height 27
type input "92"
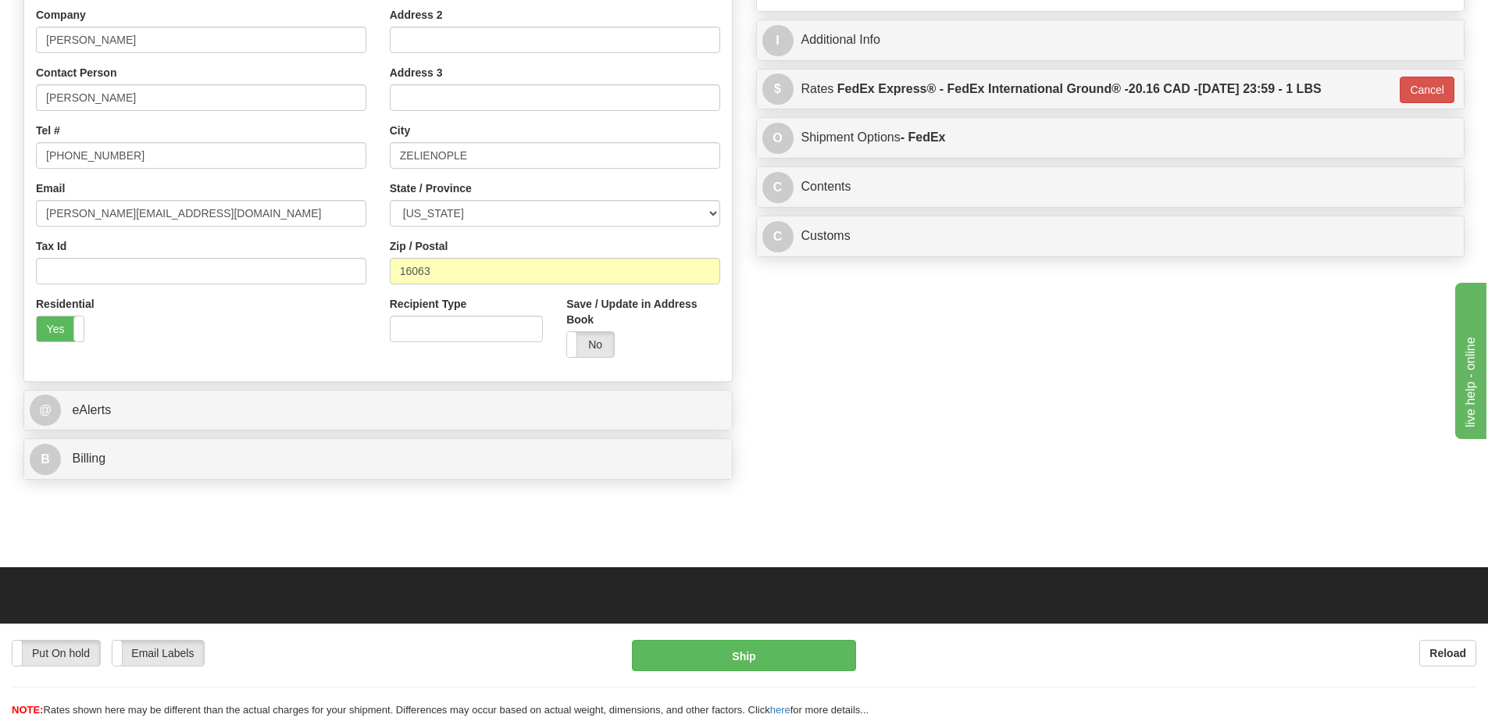
click at [914, 173] on div "C Contents Documents Commodities" at bounding box center [1111, 187] width 708 height 40
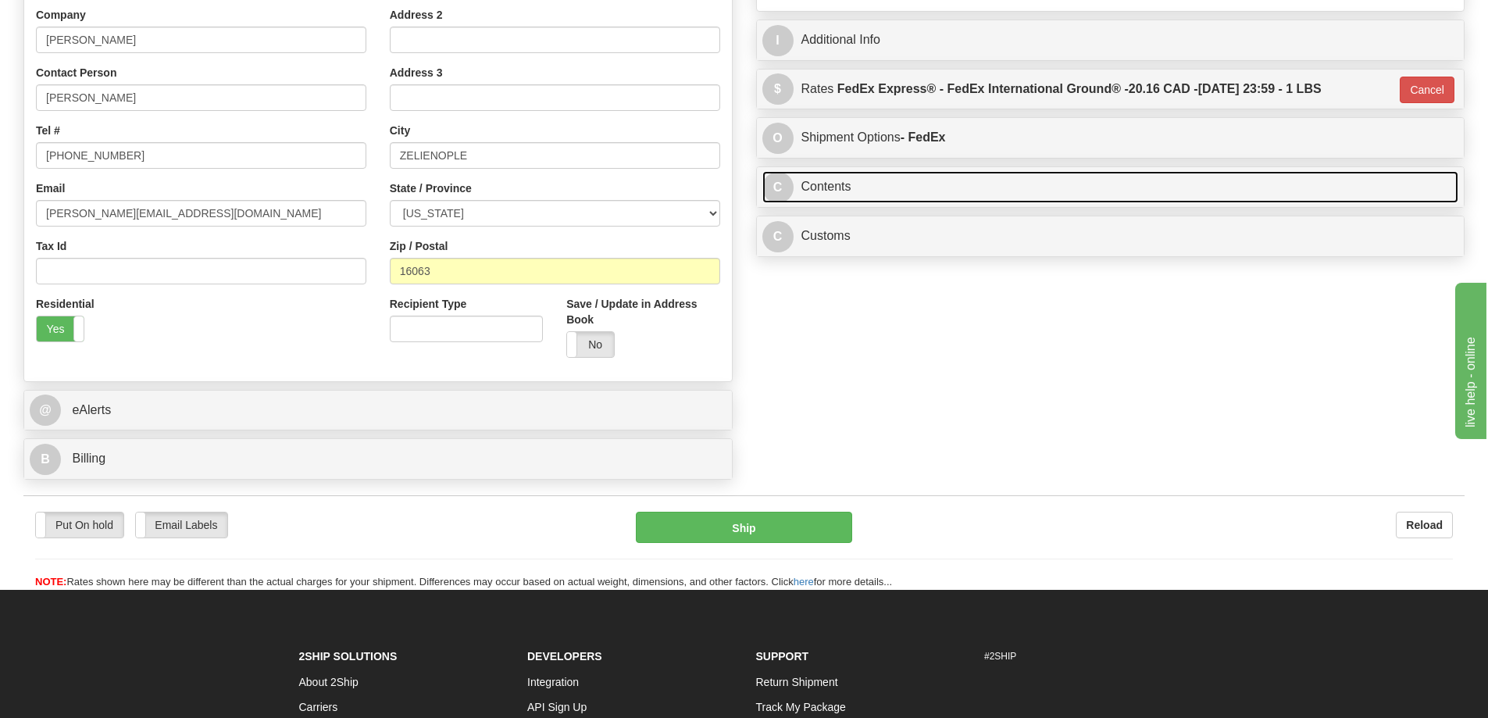
click at [917, 195] on link "C Contents" at bounding box center [1111, 187] width 697 height 32
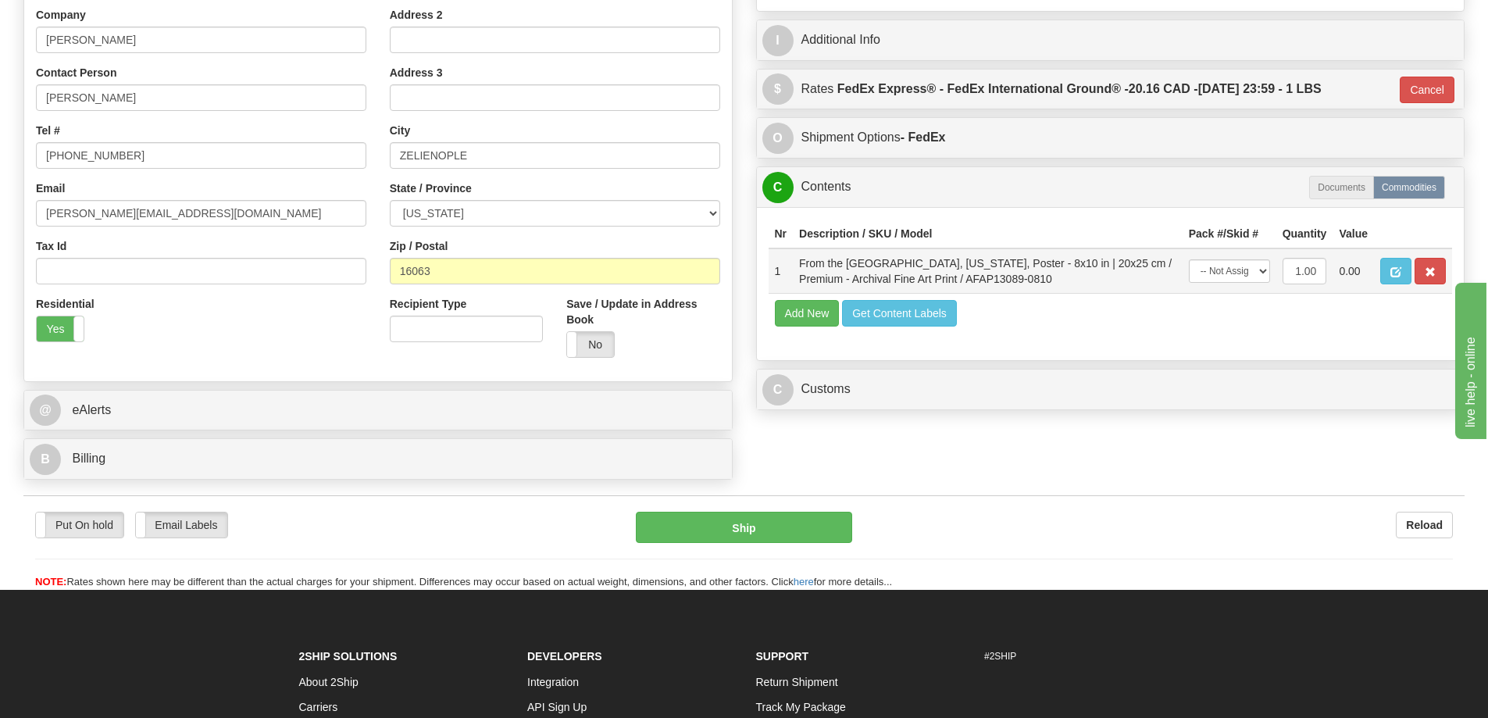
click at [1413, 269] on td at bounding box center [1413, 270] width 78 height 45
click at [1428, 269] on button "button" at bounding box center [1430, 271] width 31 height 27
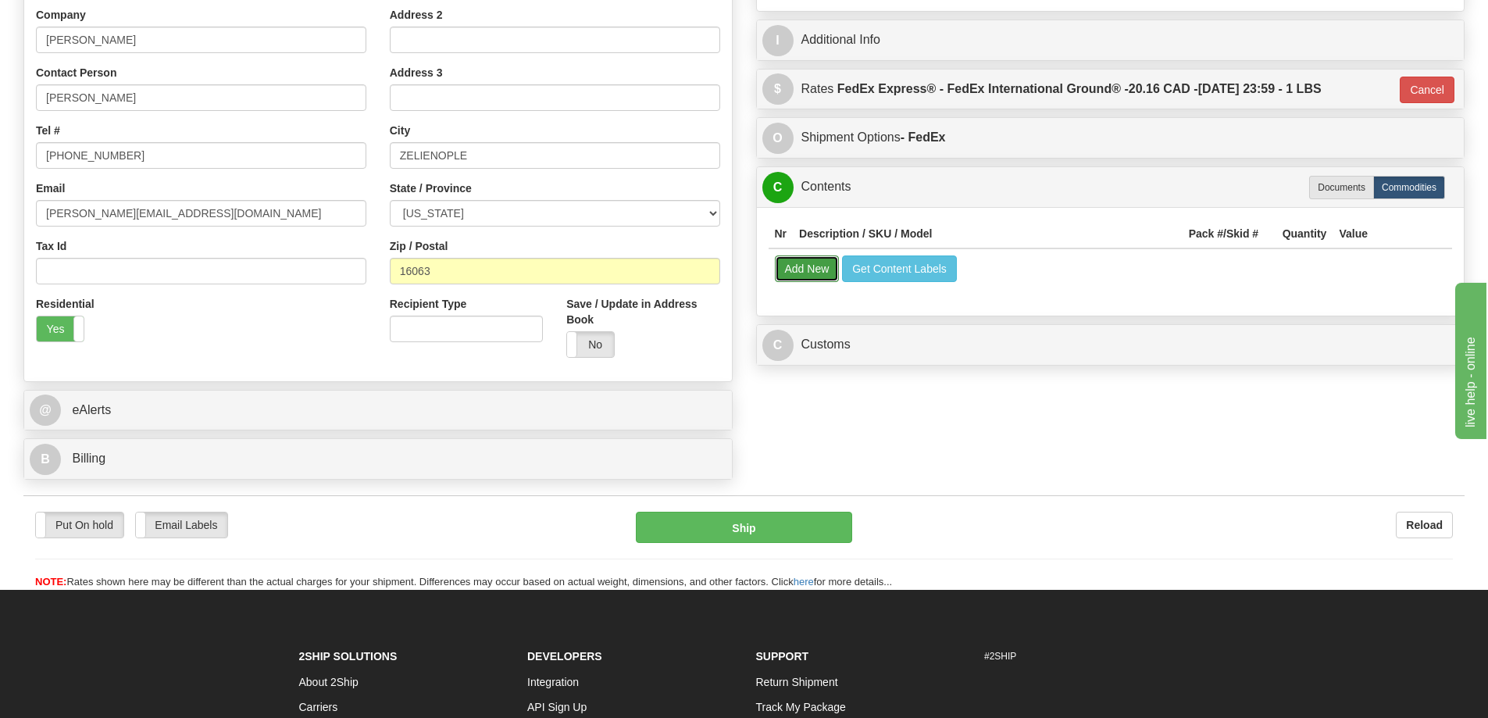
click at [802, 270] on button "Add New" at bounding box center [807, 269] width 65 height 27
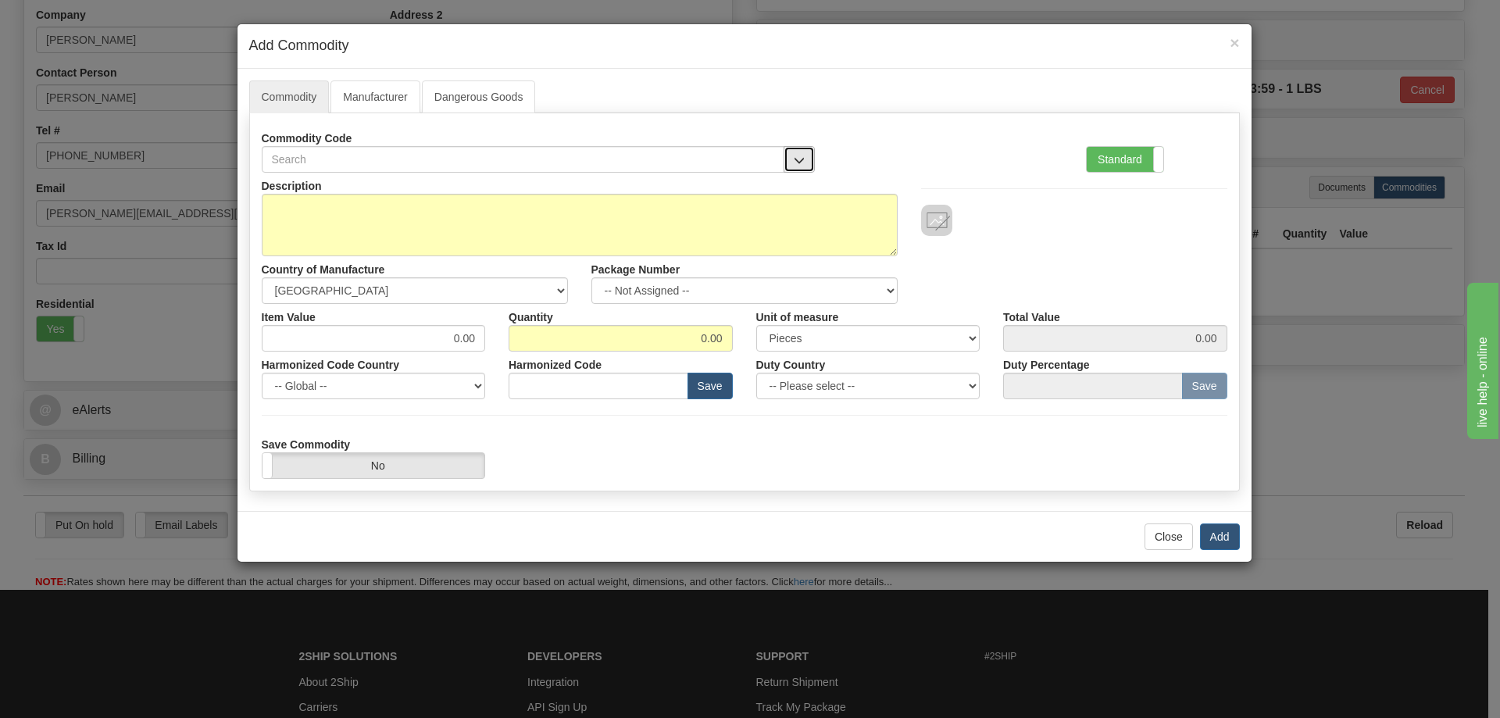
click at [789, 153] on button "button" at bounding box center [799, 159] width 31 height 27
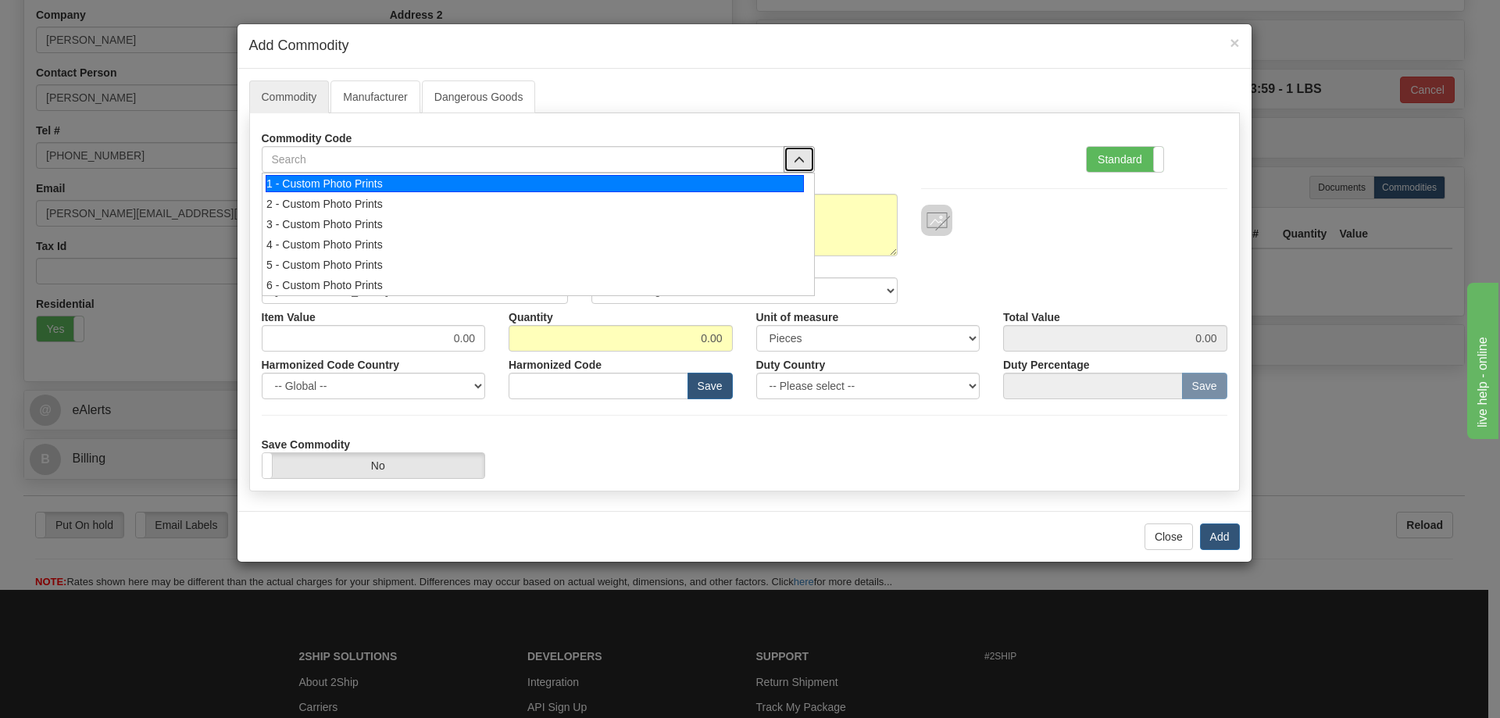
click at [764, 177] on div "1 - Custom Photo Prints" at bounding box center [535, 183] width 538 height 17
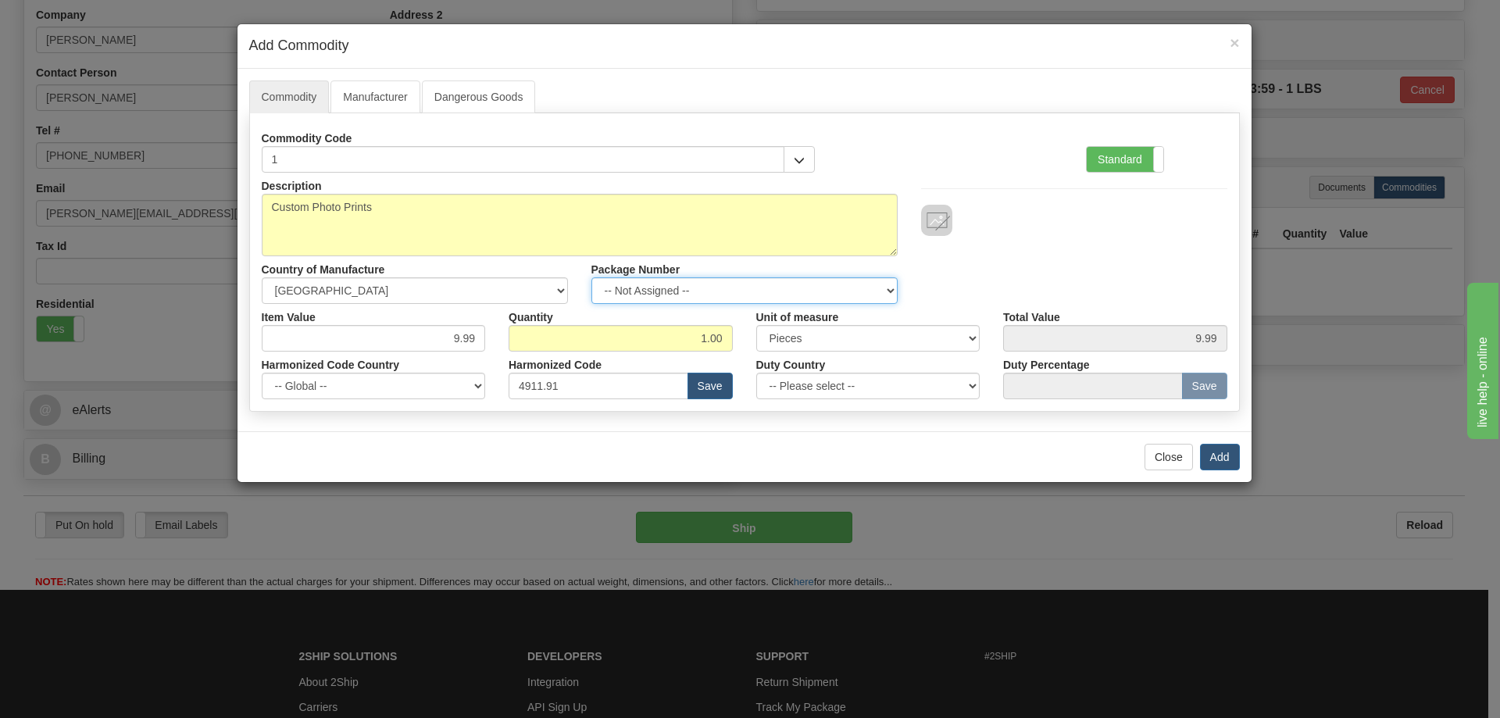
click at [872, 281] on select "-- Not Assigned -- Item 1" at bounding box center [744, 290] width 306 height 27
select select "0"
click at [591, 277] on select "-- Not Assigned -- Item 1" at bounding box center [744, 290] width 306 height 27
click at [1220, 452] on button "Add" at bounding box center [1220, 457] width 40 height 27
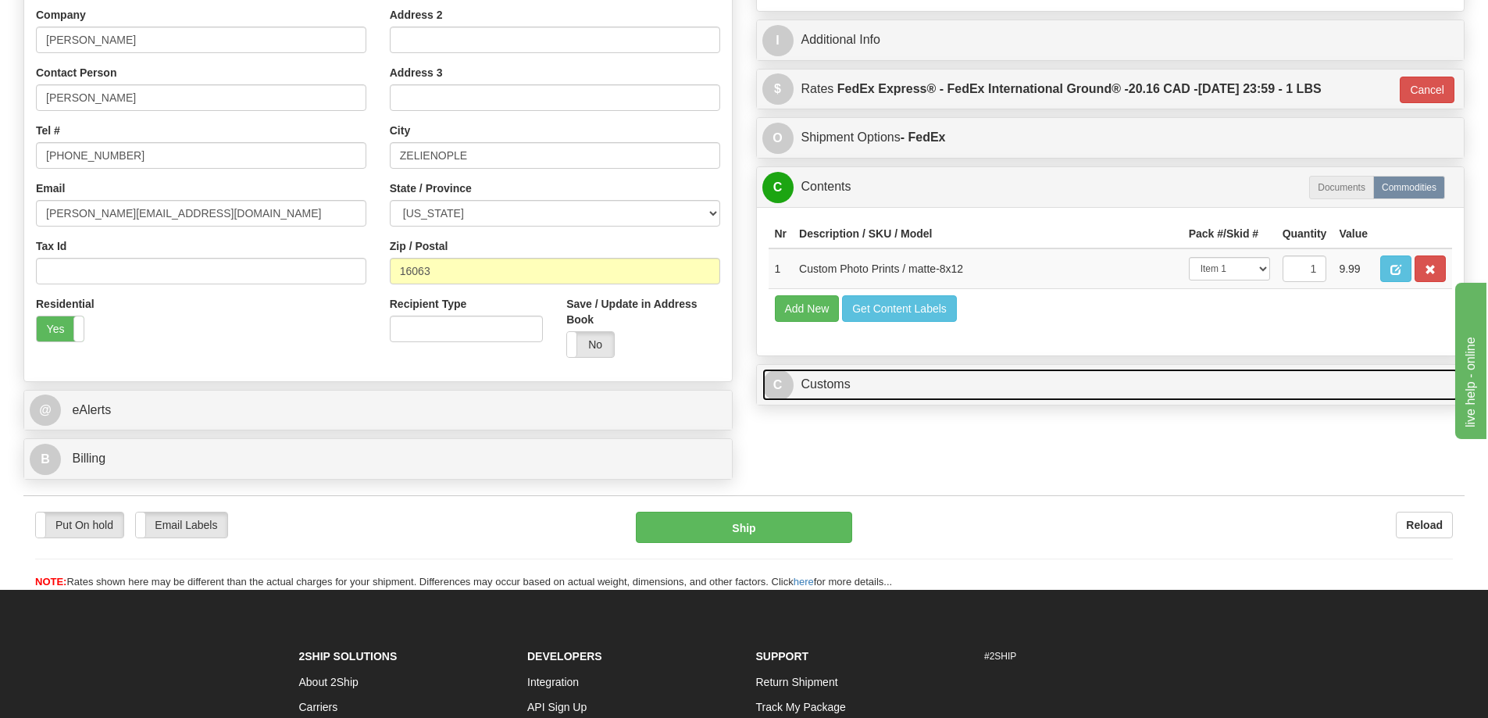
click at [1249, 386] on link "C Customs" at bounding box center [1111, 385] width 697 height 32
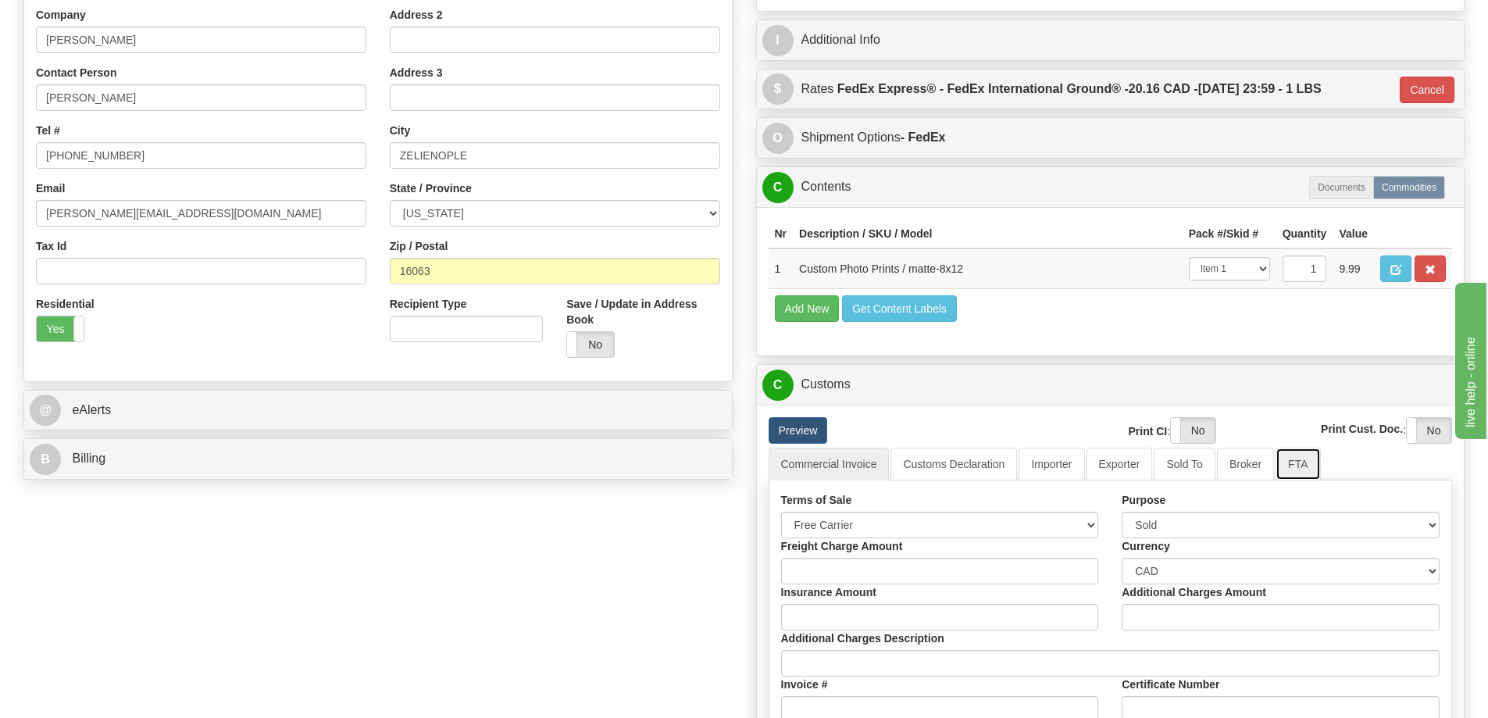
click at [1301, 468] on link "FTA" at bounding box center [1298, 464] width 45 height 33
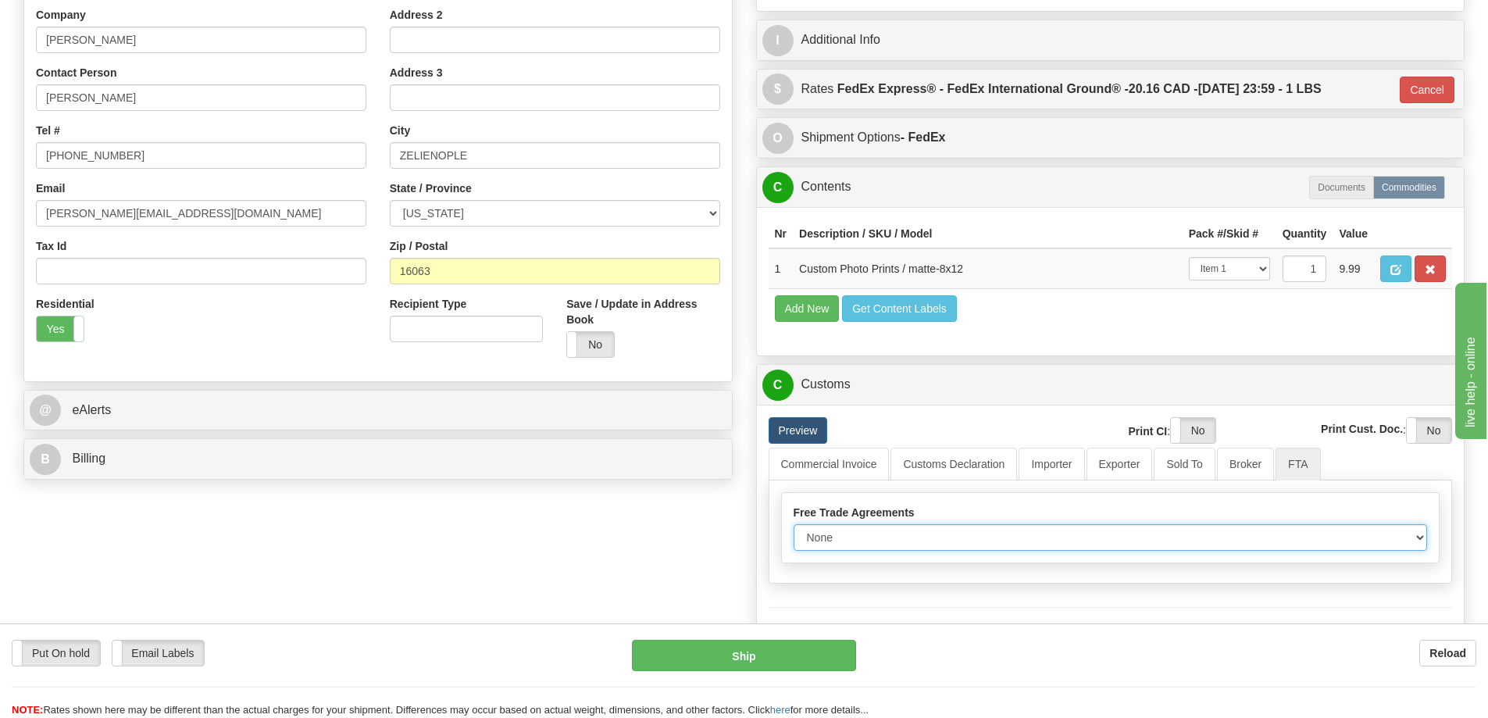
click at [1409, 539] on select "None Other USMCA CETA CUKTCA" at bounding box center [1111, 537] width 634 height 27
select select "1"
click at [794, 530] on select "None Other USMCA CETA CUKTCA" at bounding box center [1111, 537] width 634 height 27
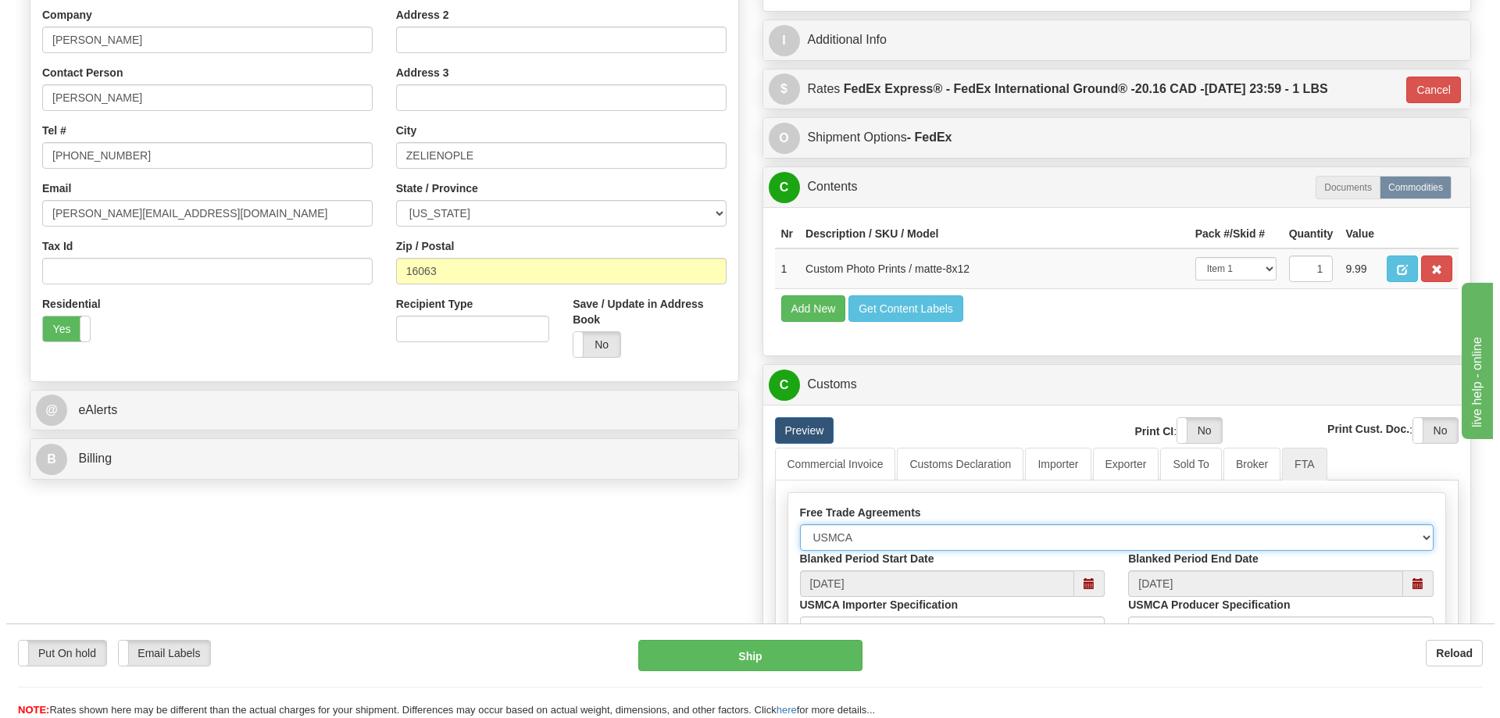
scroll to position [547, 0]
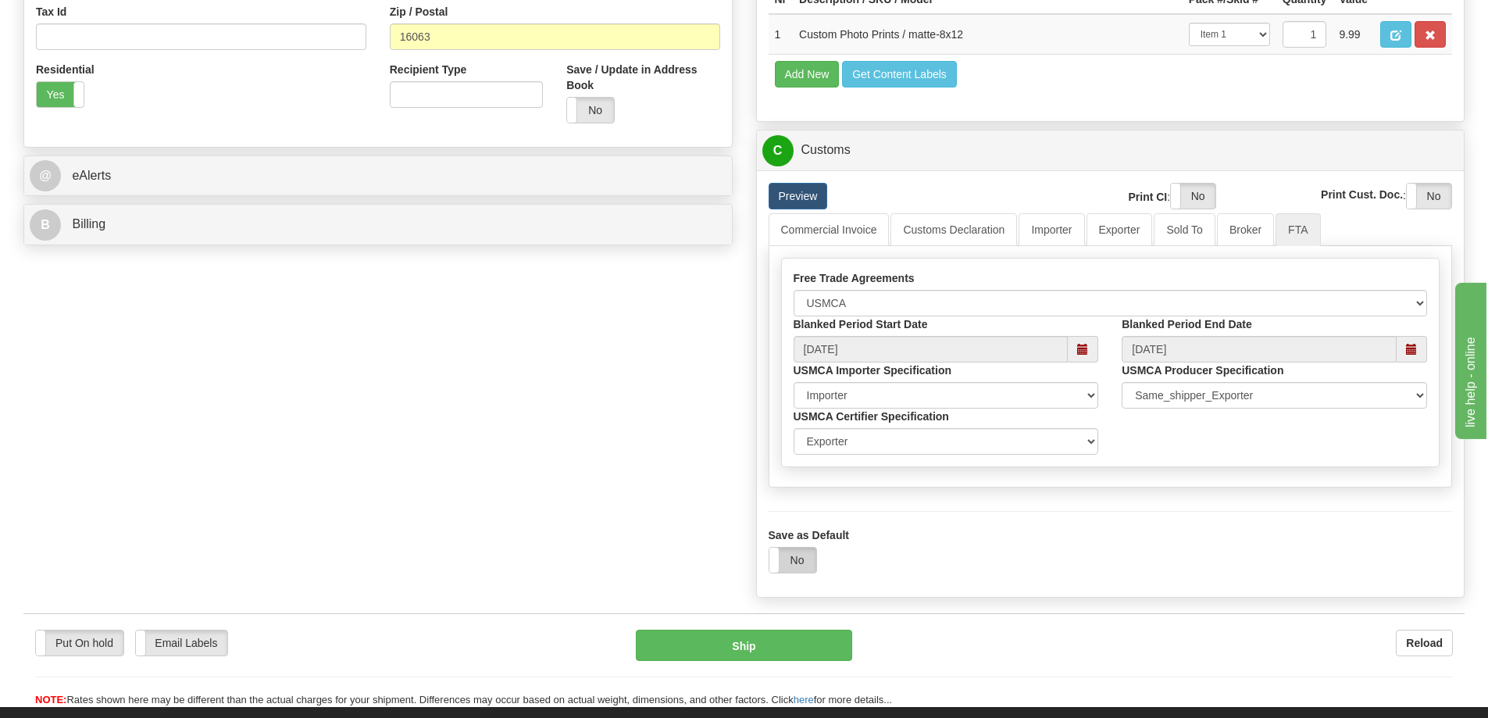
click at [807, 563] on label "No" at bounding box center [793, 560] width 47 height 25
click at [792, 645] on button "Ship" at bounding box center [744, 645] width 216 height 31
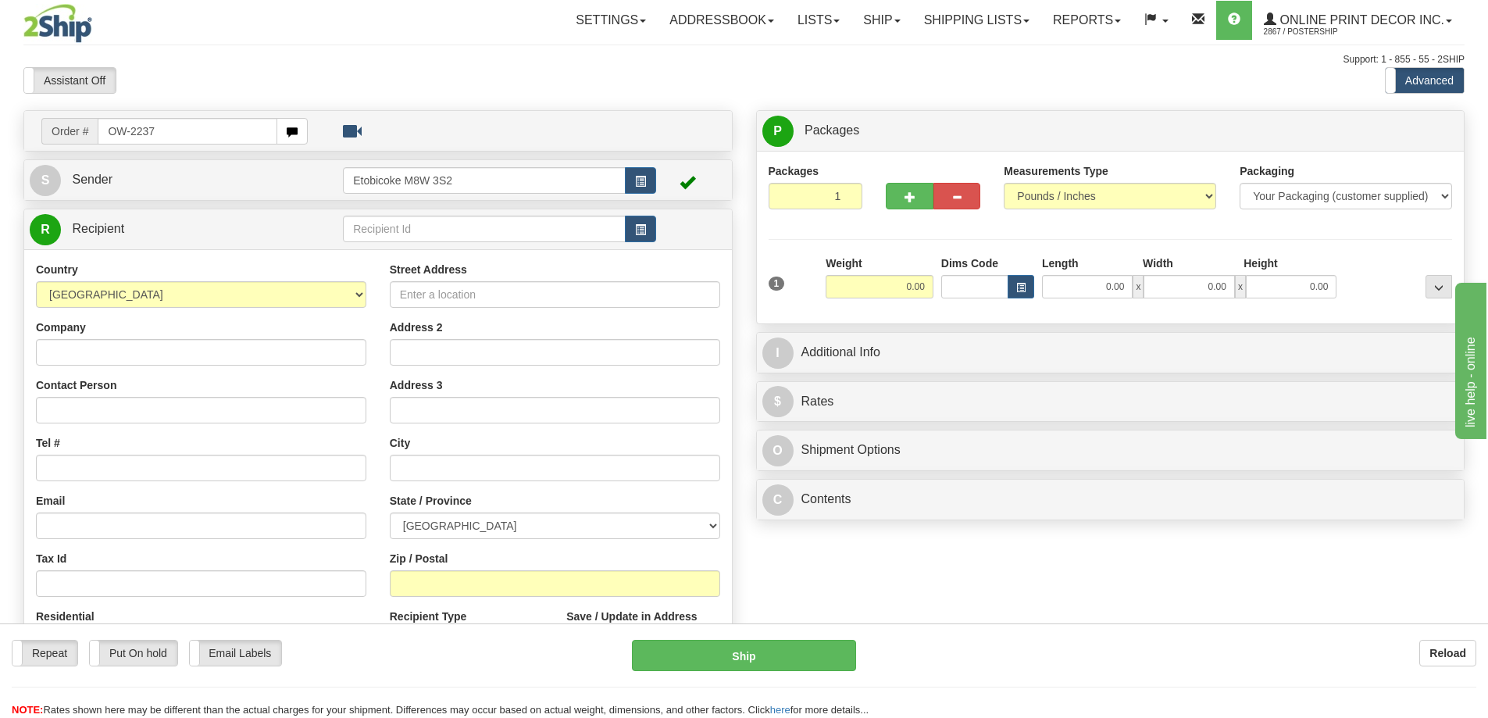
type input "OW-2237"
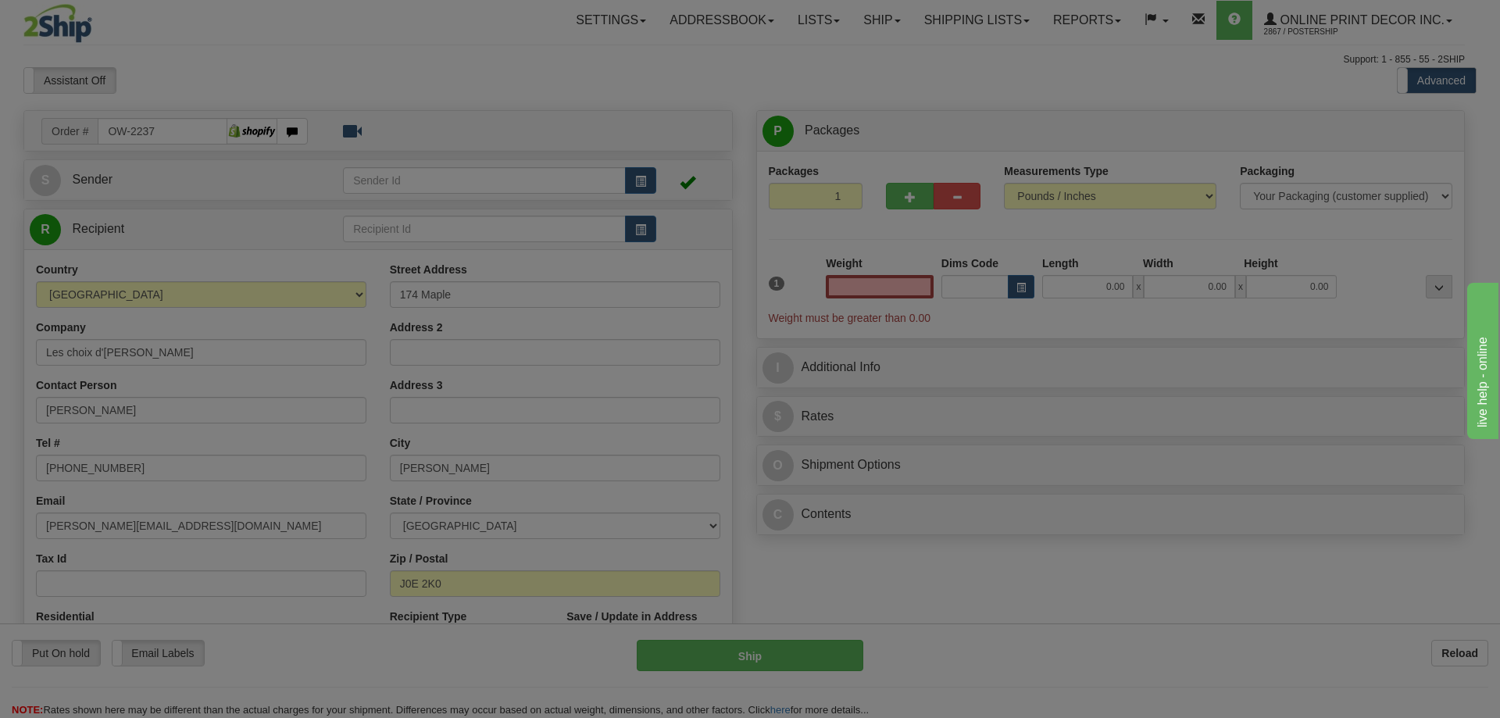
type input "[PERSON_NAME]"
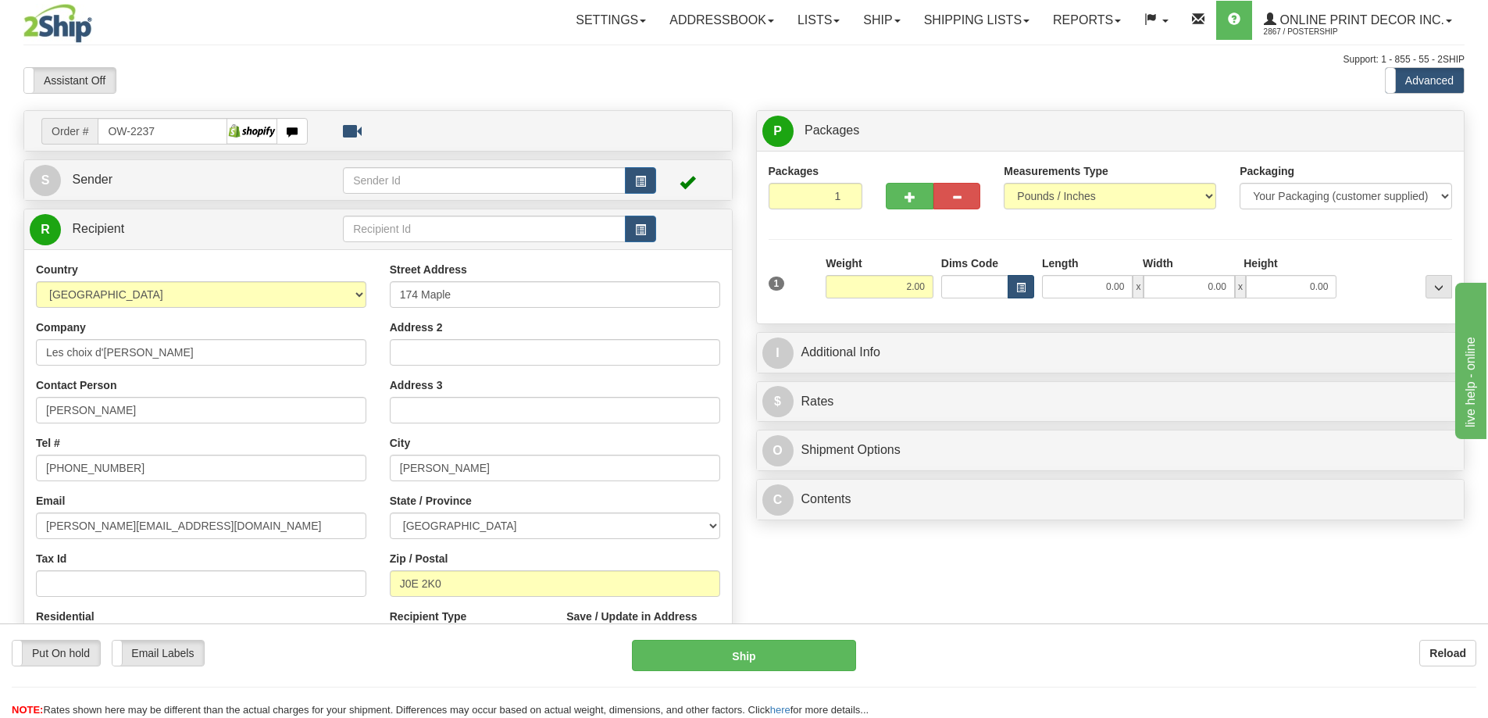
type input "2.00"
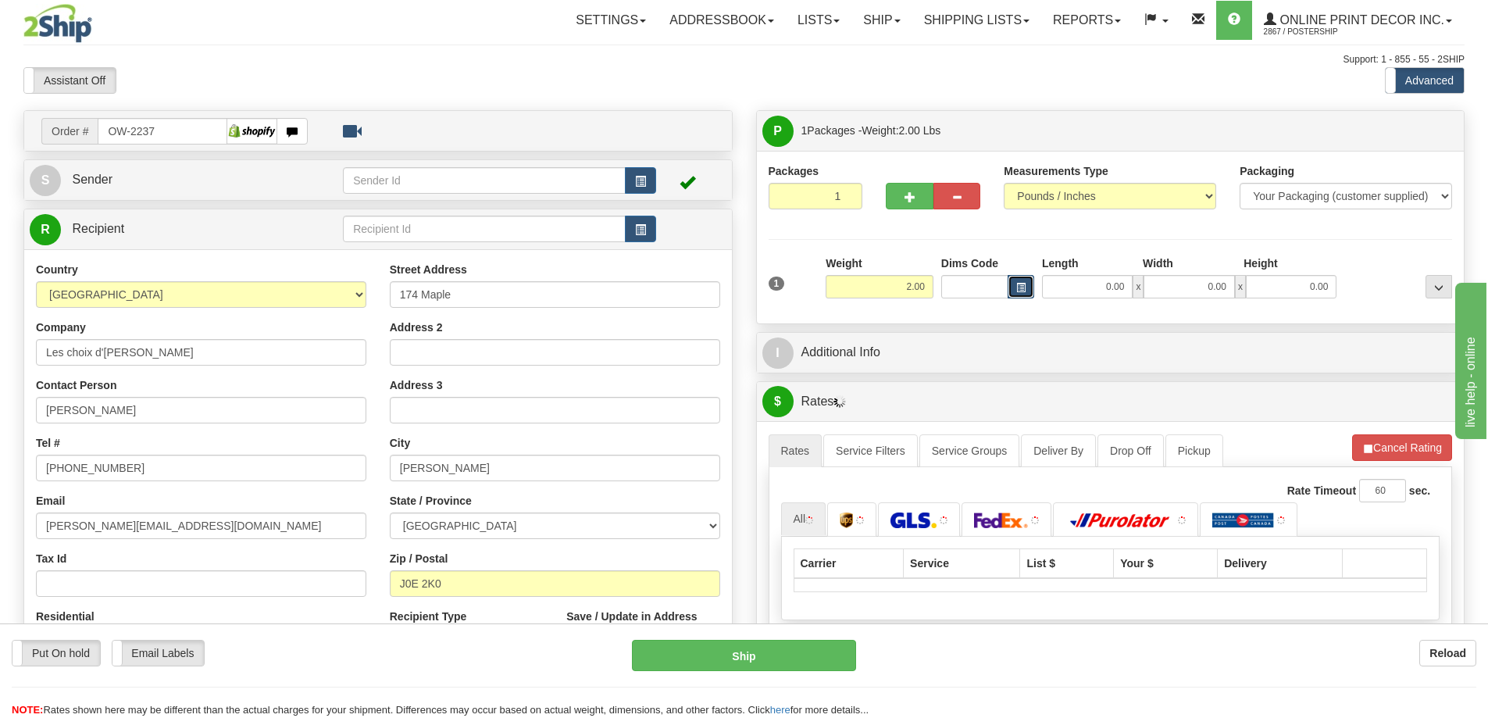
click at [1023, 285] on span "button" at bounding box center [1021, 288] width 9 height 9
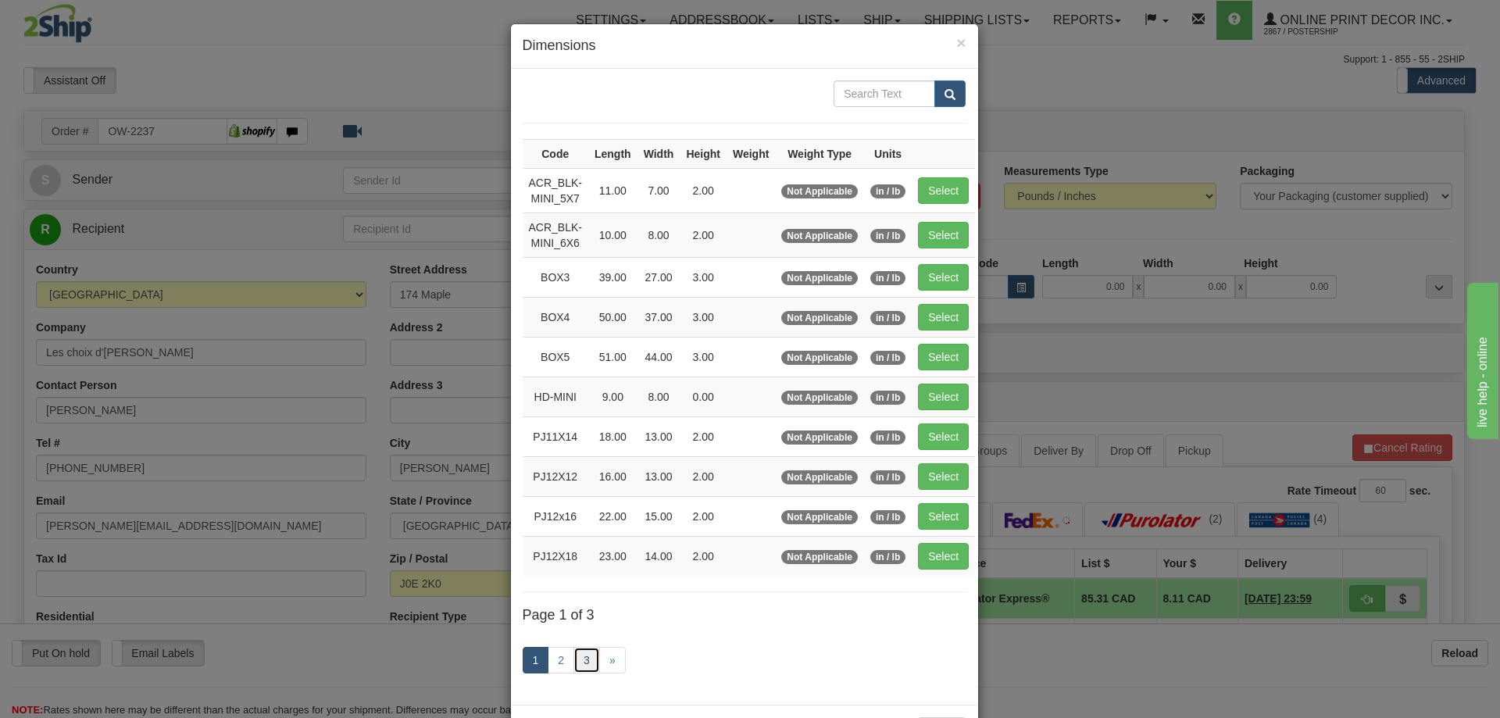
drag, startPoint x: 581, startPoint y: 656, endPoint x: 589, endPoint y: 656, distance: 8.6
click at [581, 656] on link "3" at bounding box center [587, 660] width 27 height 27
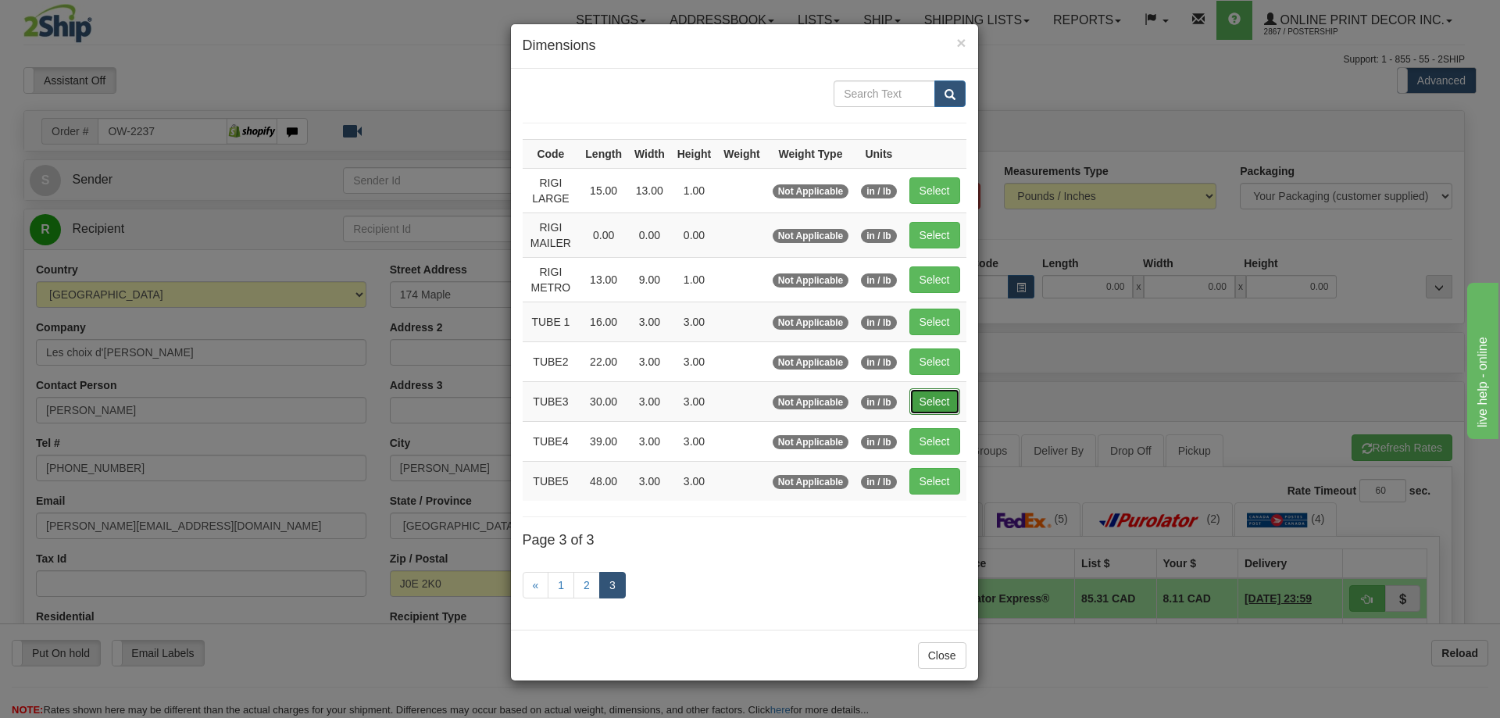
click at [944, 395] on button "Select" at bounding box center [935, 401] width 51 height 27
type input "TUBE3"
type input "30.00"
type input "3.00"
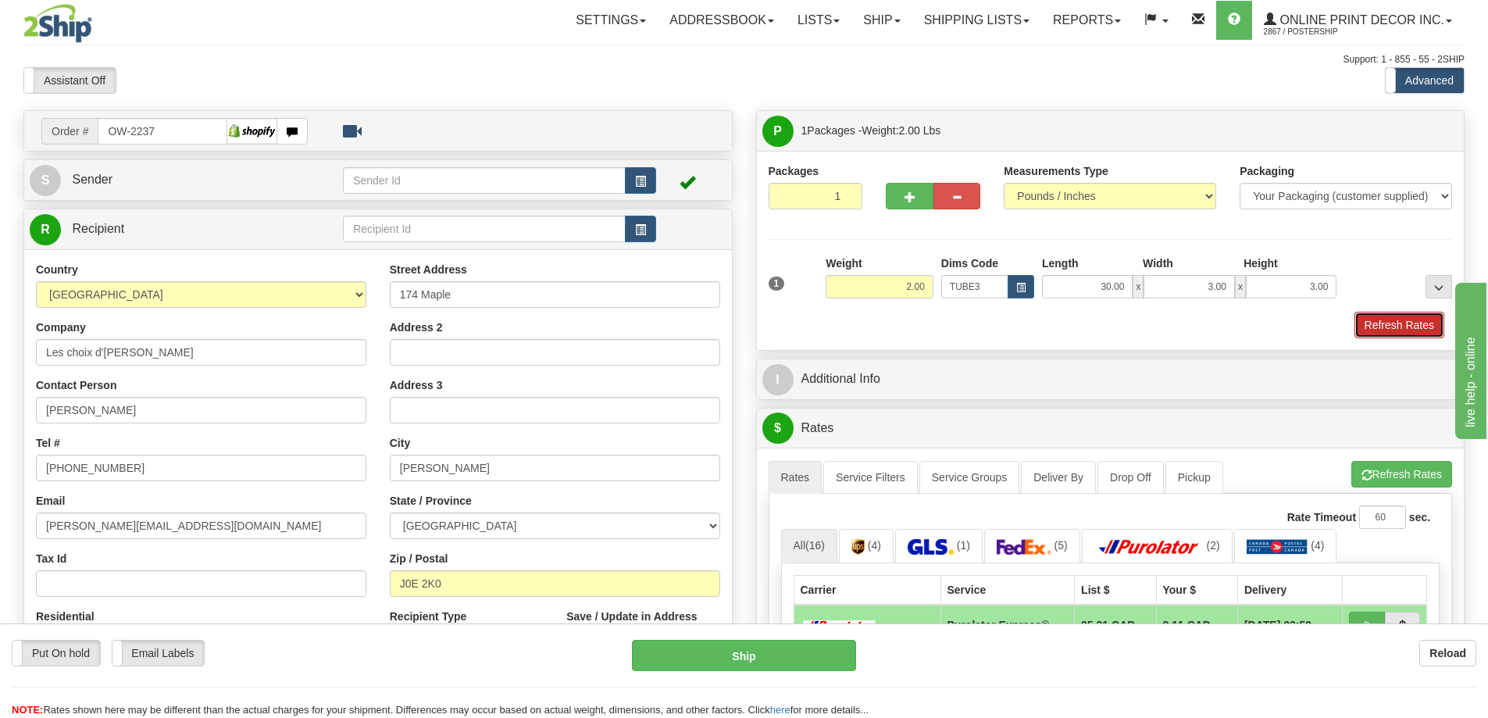
click at [1417, 315] on button "Refresh Rates" at bounding box center [1400, 325] width 90 height 27
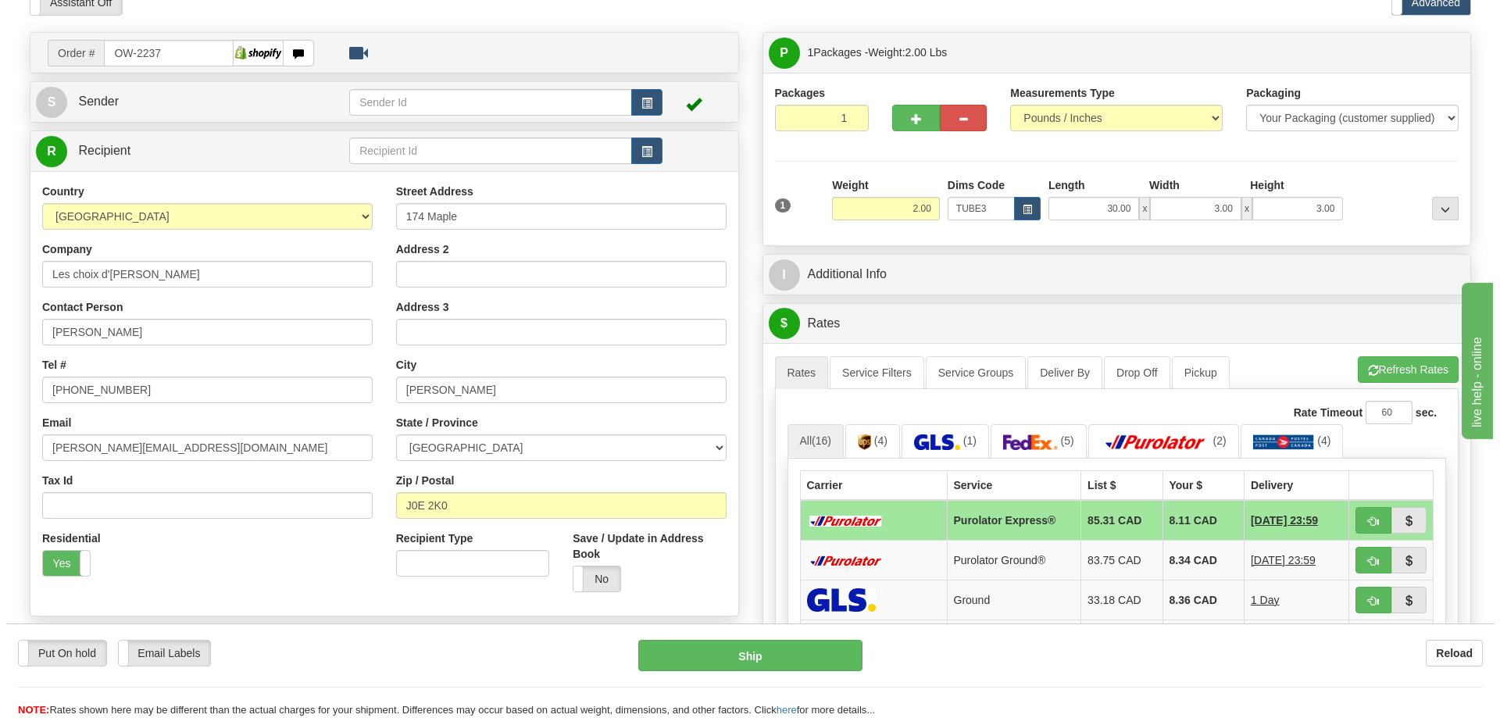
scroll to position [156, 0]
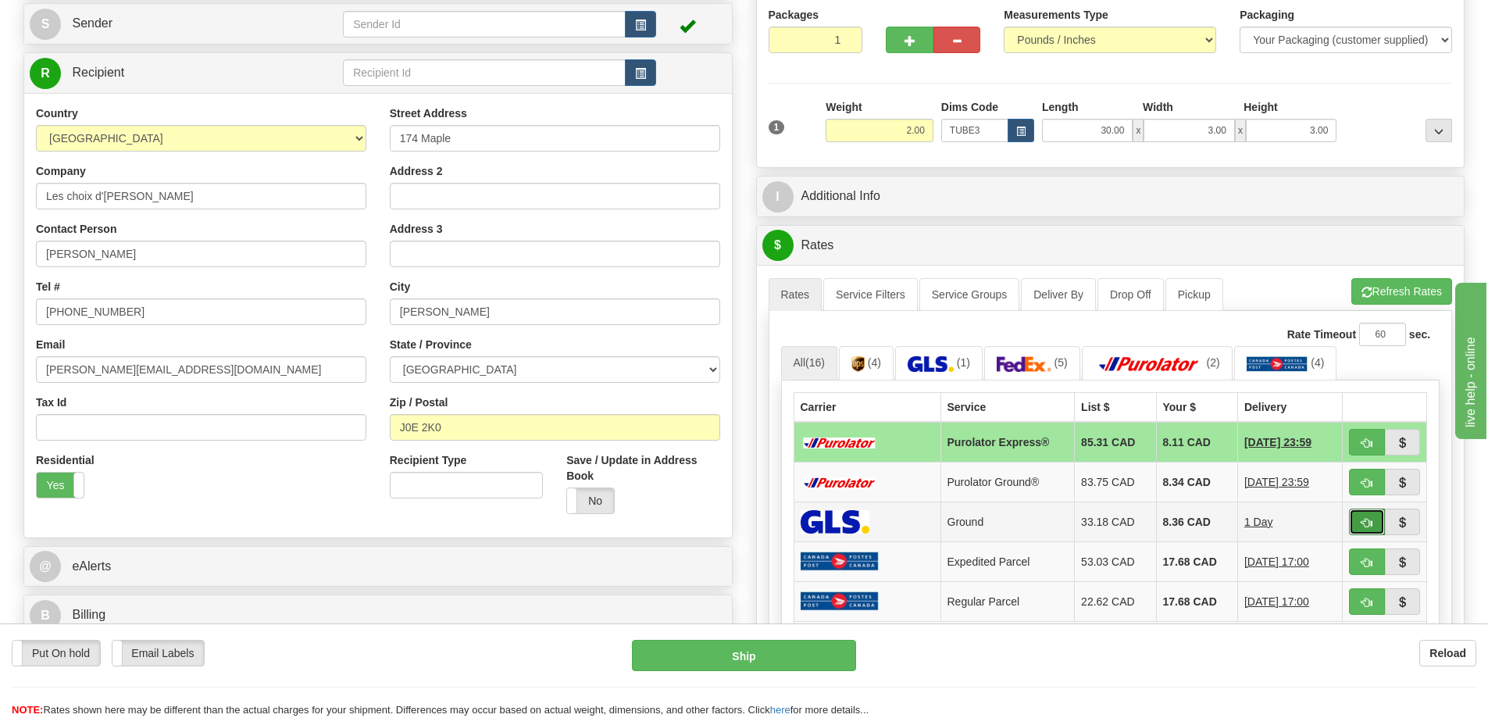
click at [1365, 520] on span "button" at bounding box center [1367, 523] width 11 height 10
type input "1"
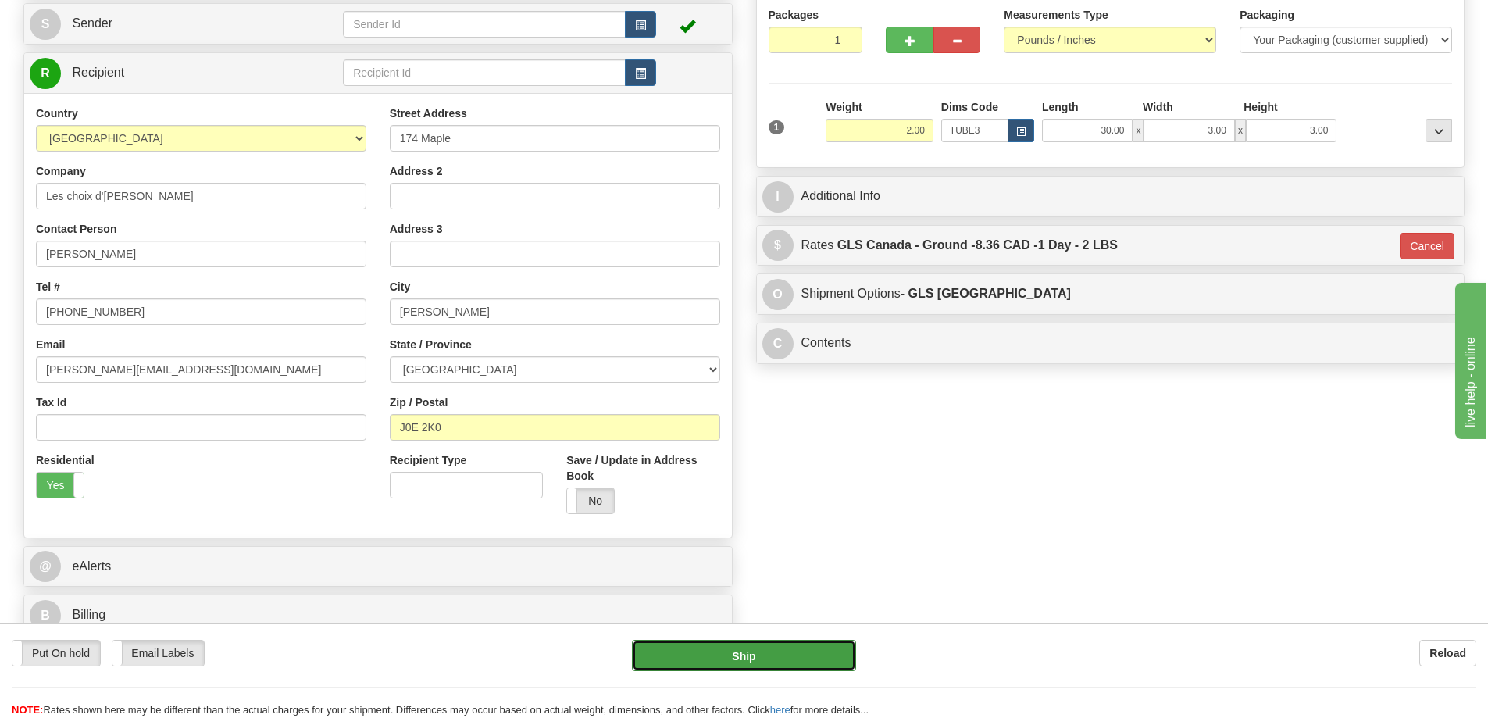
click at [790, 647] on button "Ship" at bounding box center [744, 655] width 224 height 31
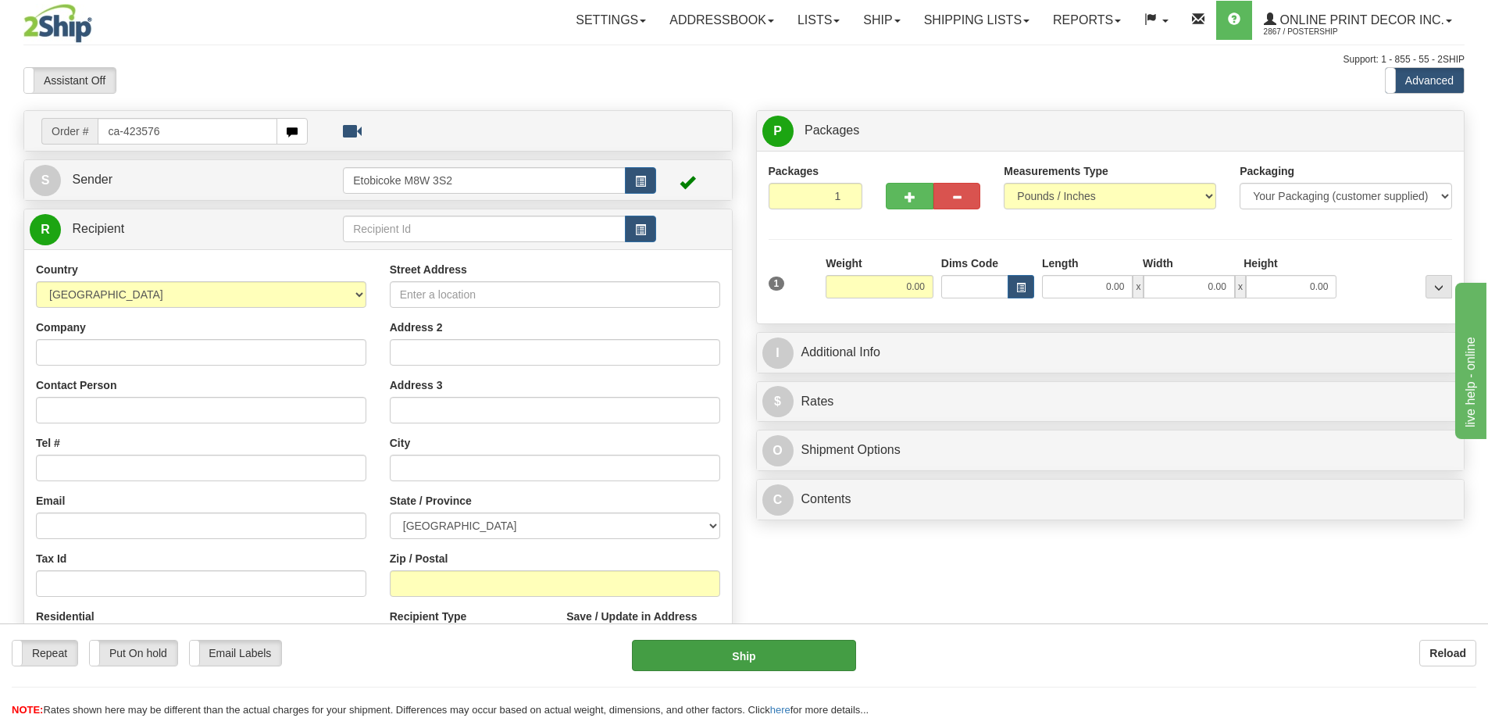
type input "ca-423576"
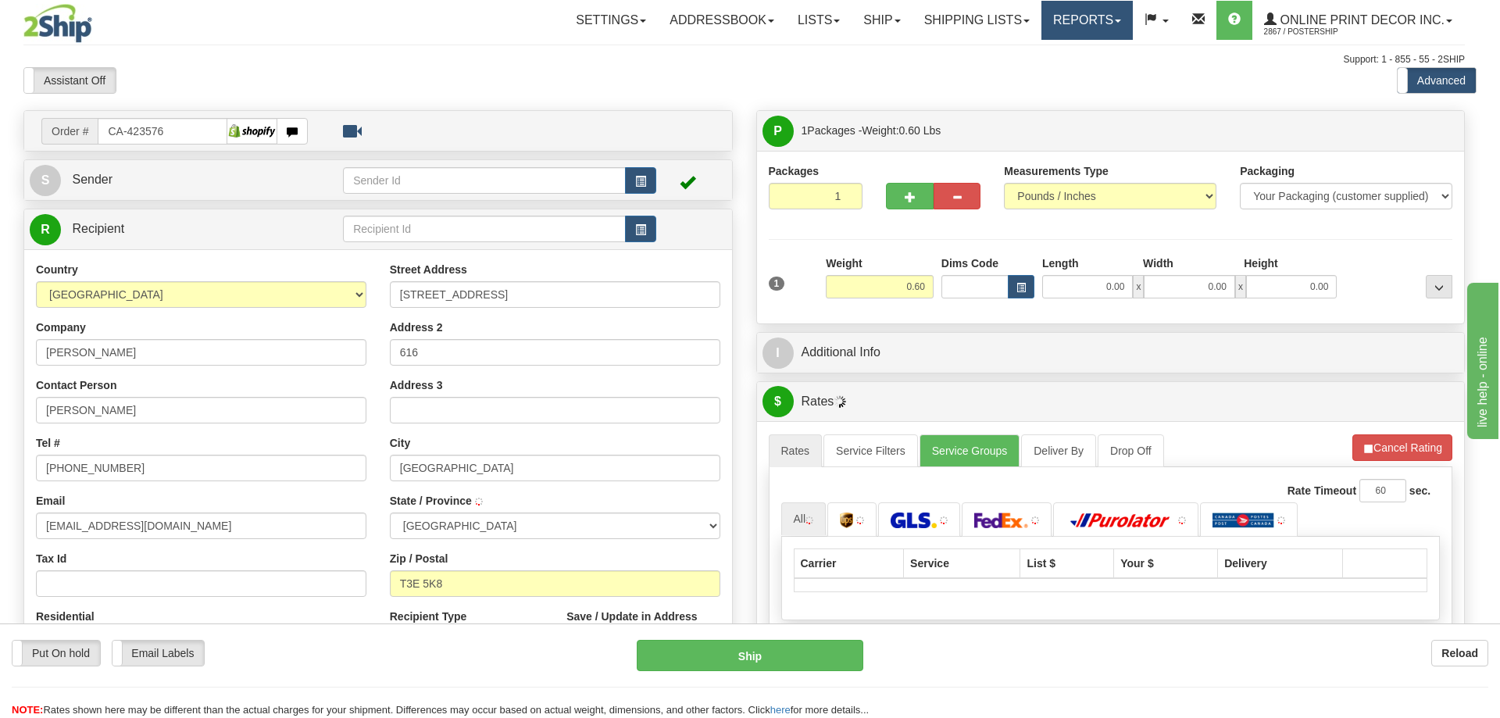
type input "CALGARY"
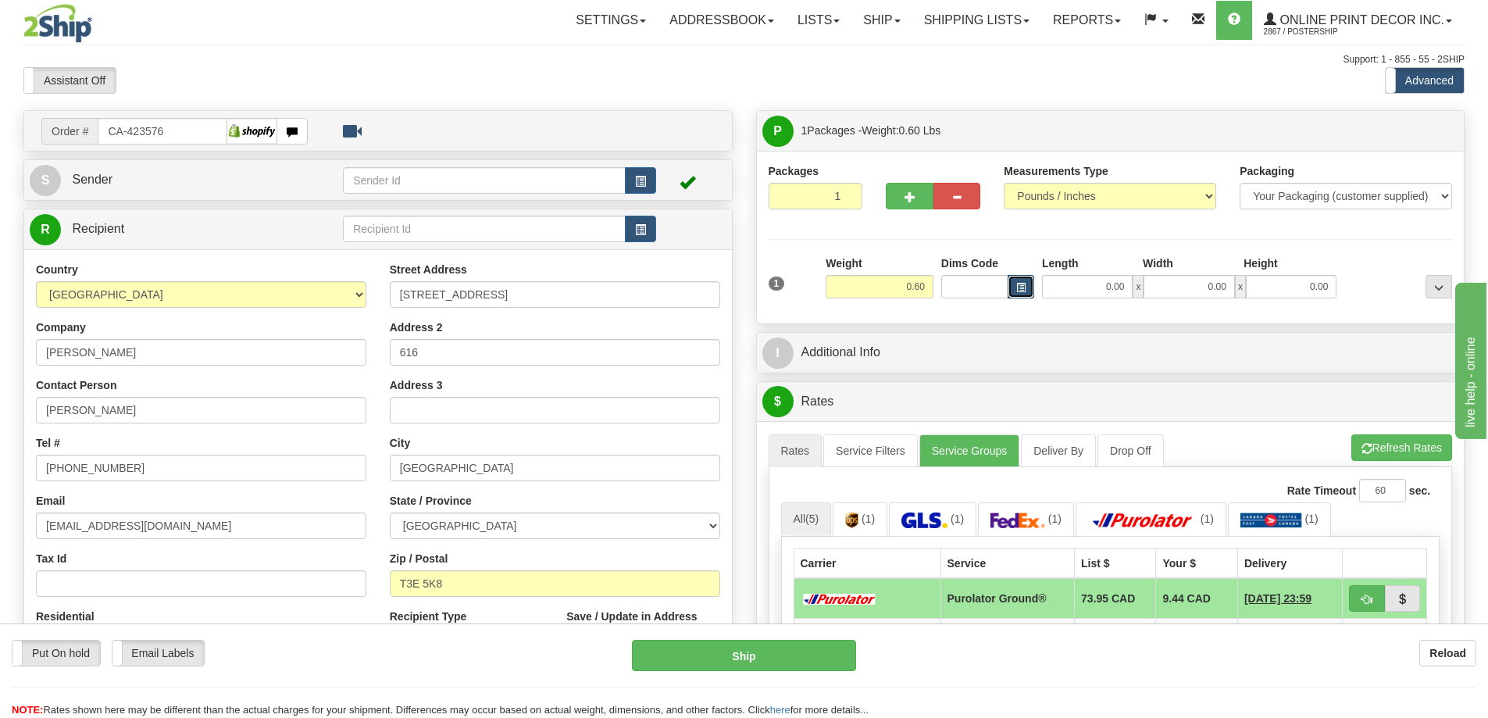
click at [1024, 285] on span "button" at bounding box center [1021, 288] width 9 height 9
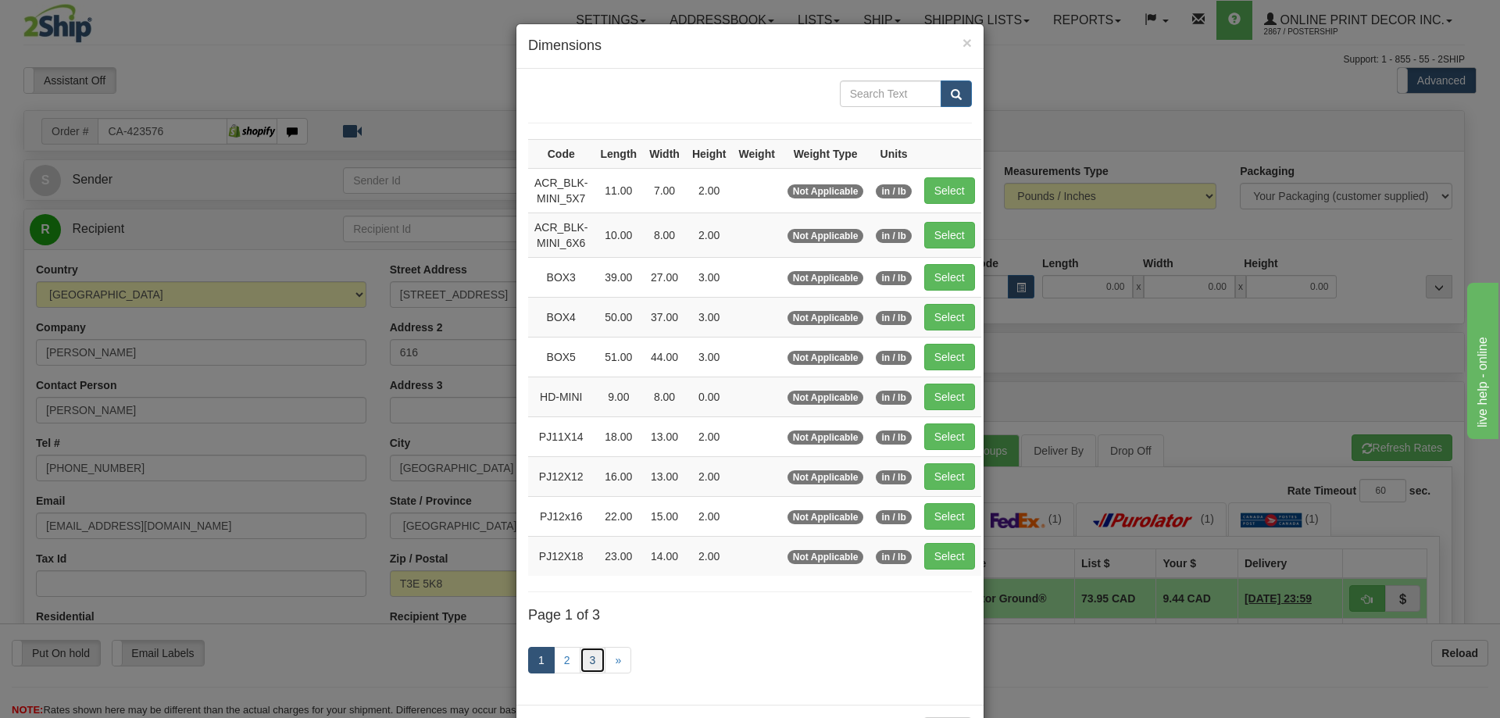
click at [590, 663] on link "3" at bounding box center [593, 660] width 27 height 27
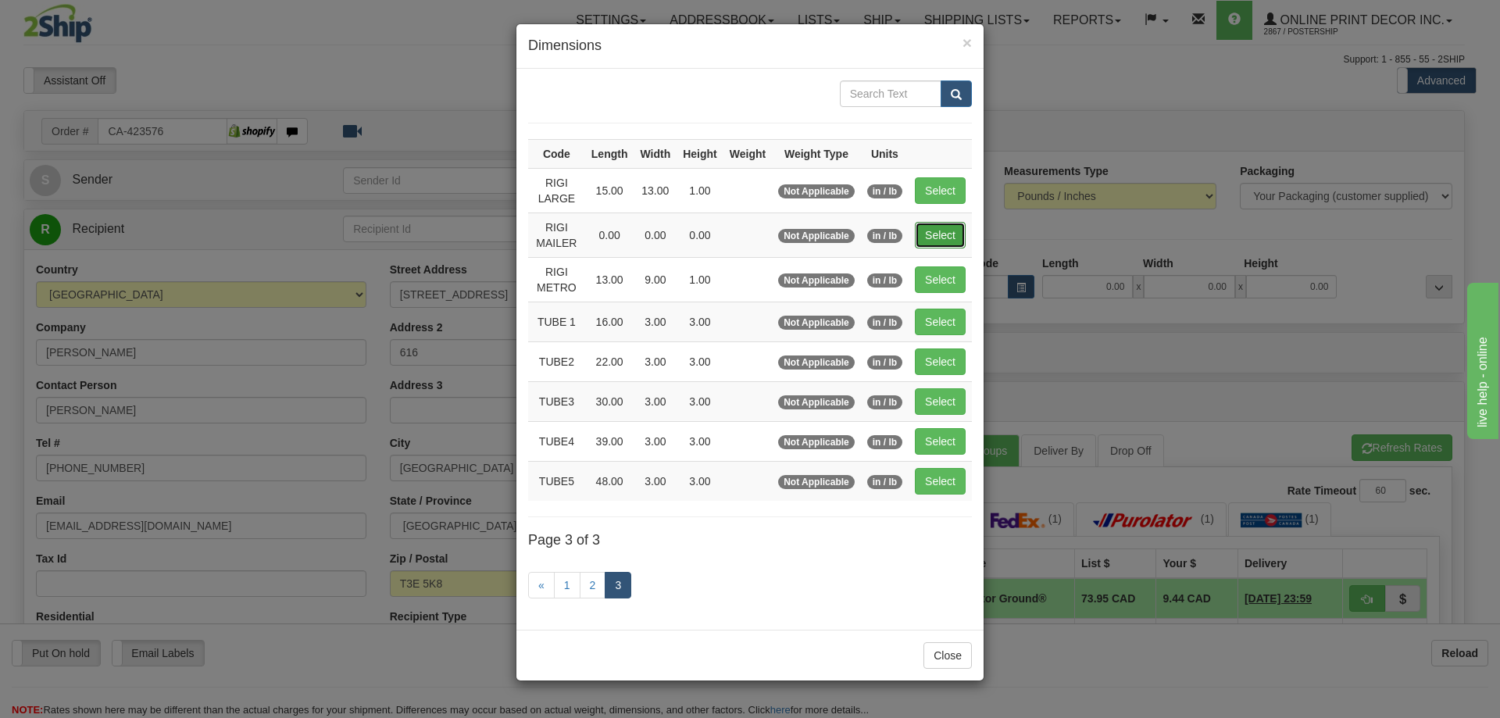
click at [961, 236] on button "Select" at bounding box center [940, 235] width 51 height 27
type input "RIGI MAILER"
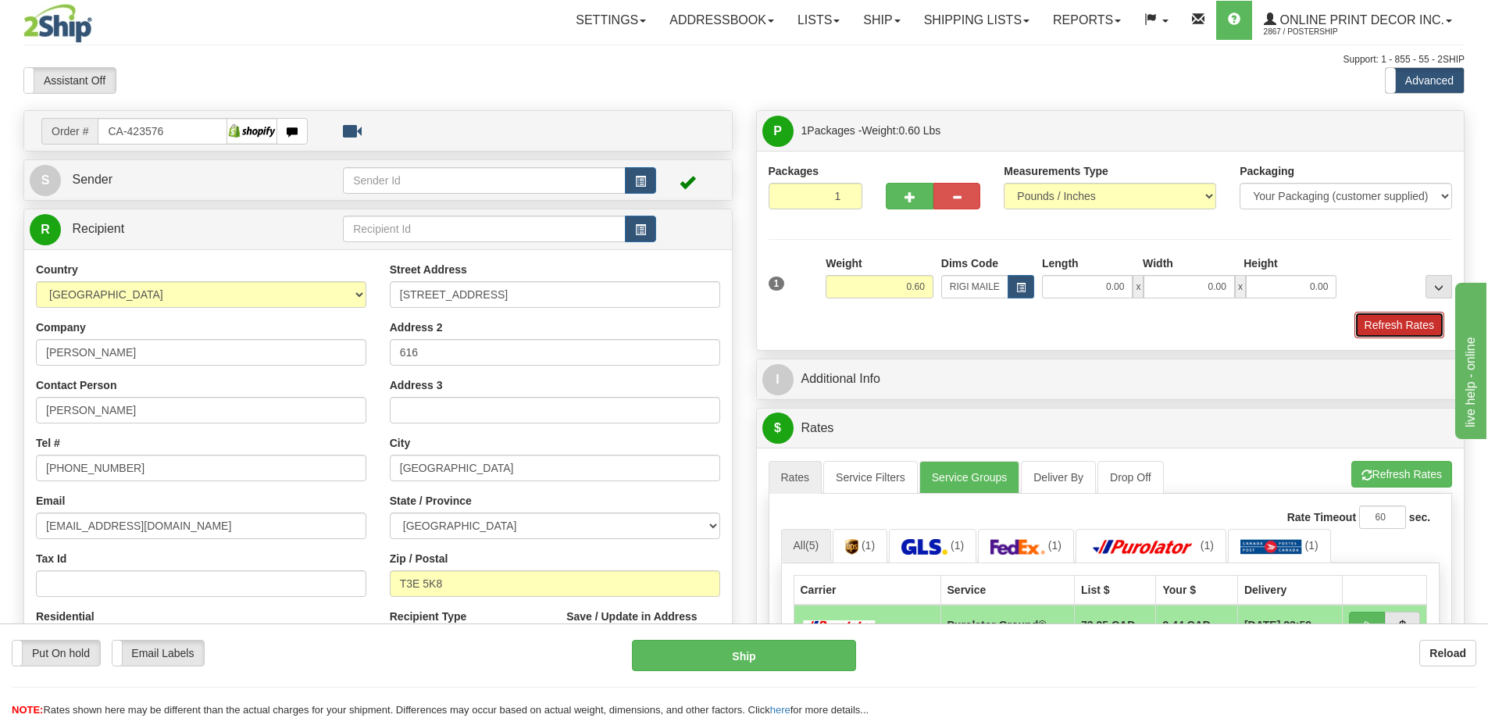
click at [1371, 318] on button "Refresh Rates" at bounding box center [1400, 325] width 90 height 27
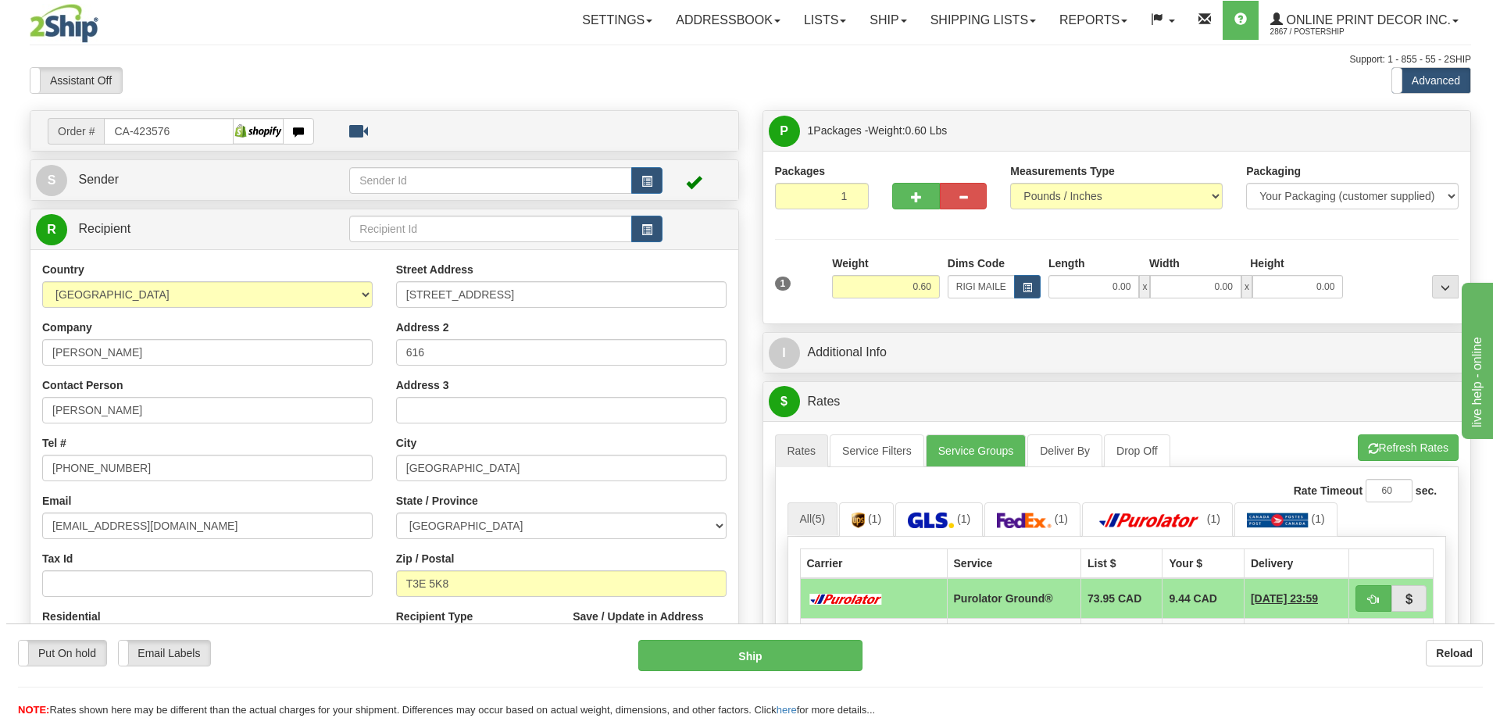
scroll to position [156, 0]
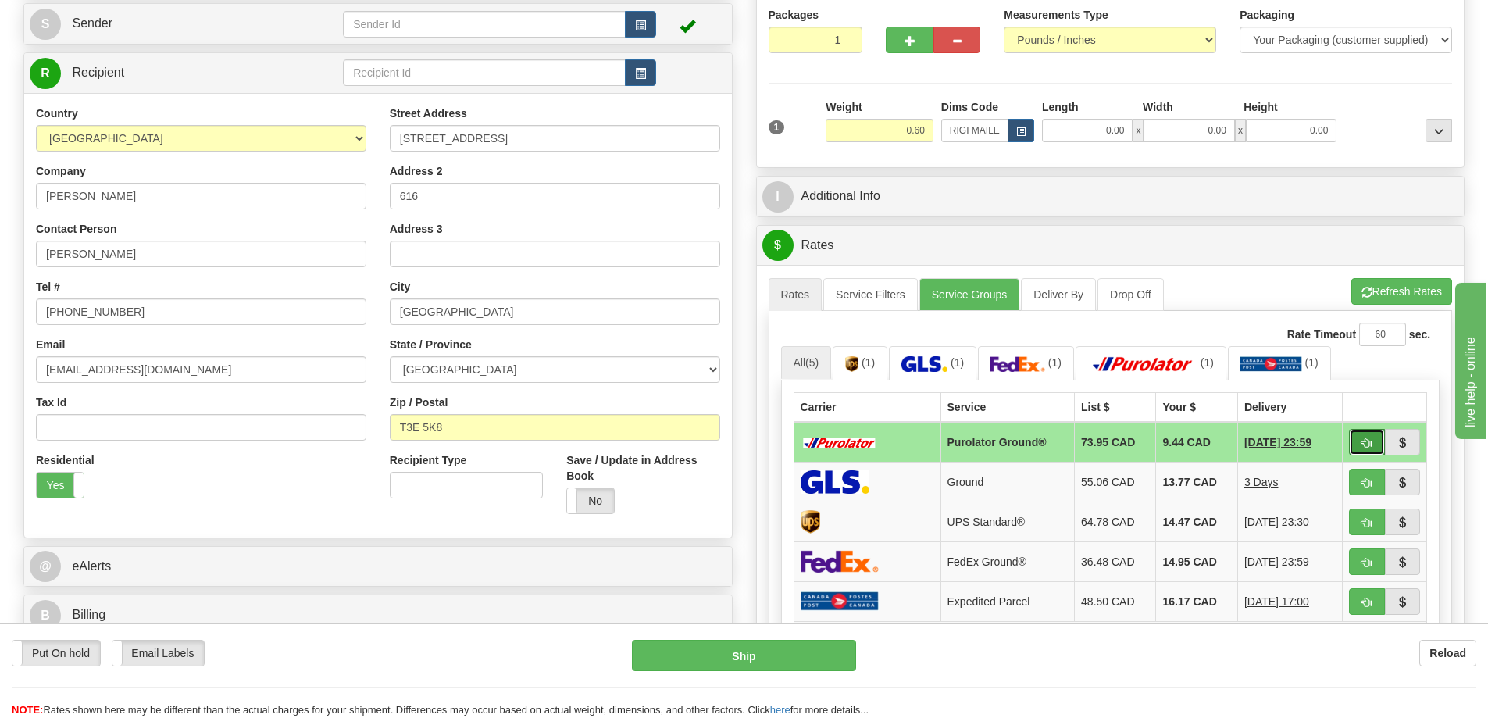
click at [1360, 446] on button "button" at bounding box center [1367, 442] width 36 height 27
type input "260"
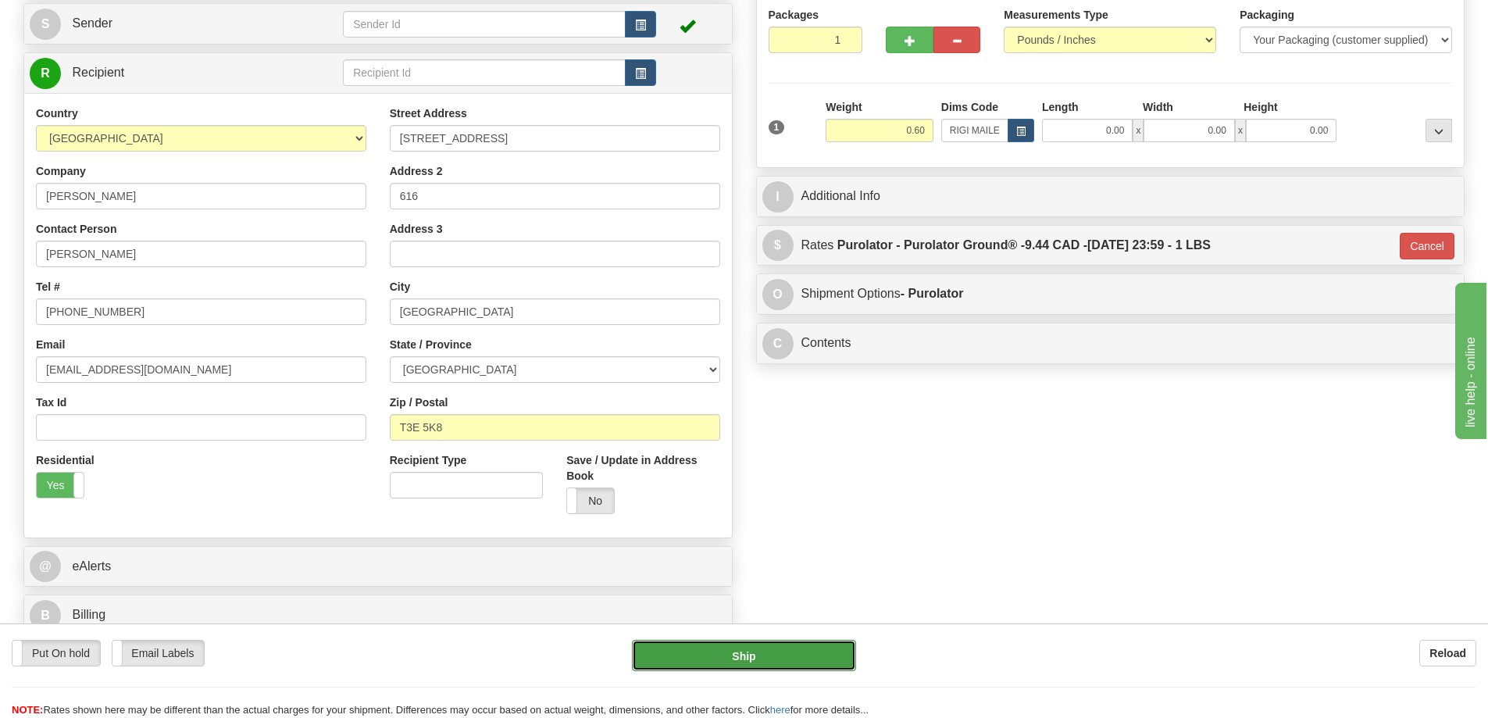
click at [806, 655] on button "Ship" at bounding box center [744, 655] width 224 height 31
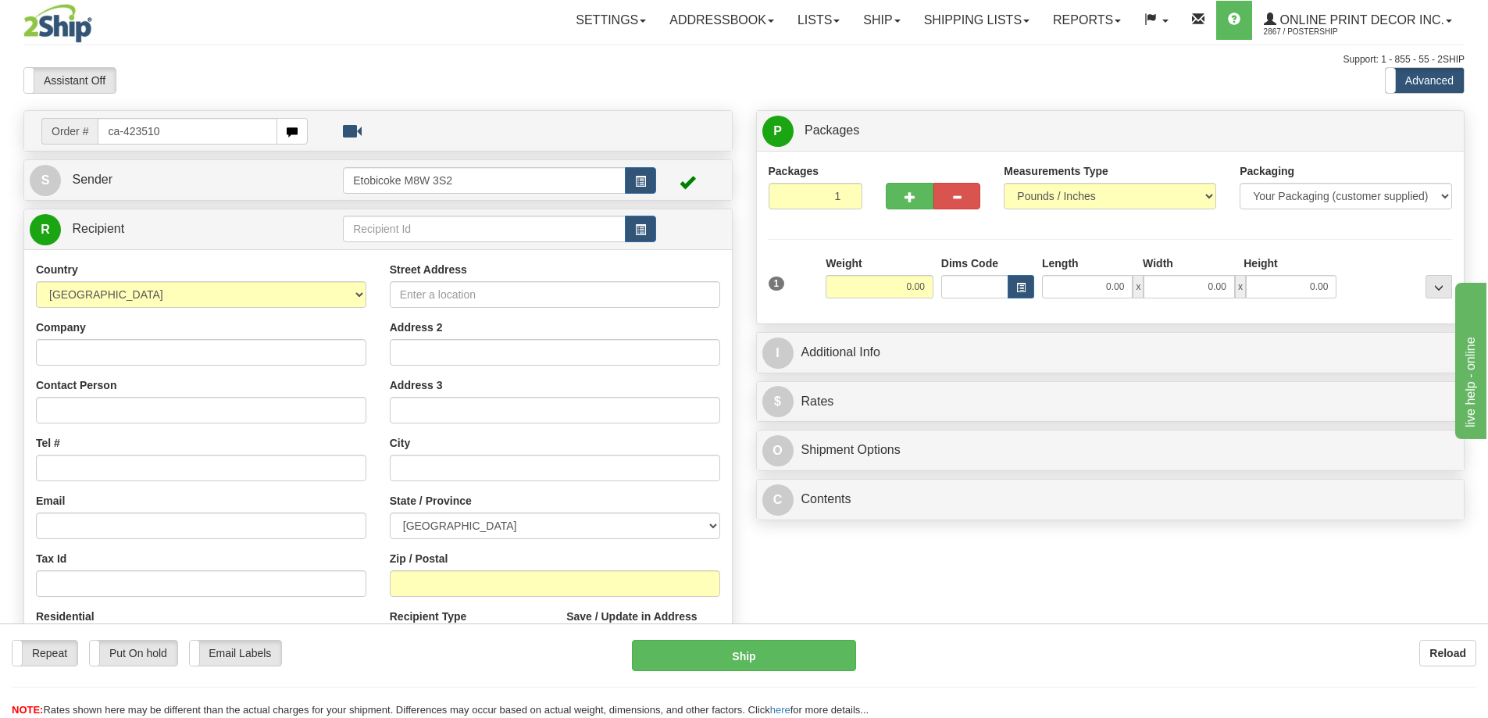
type input "ca-423510"
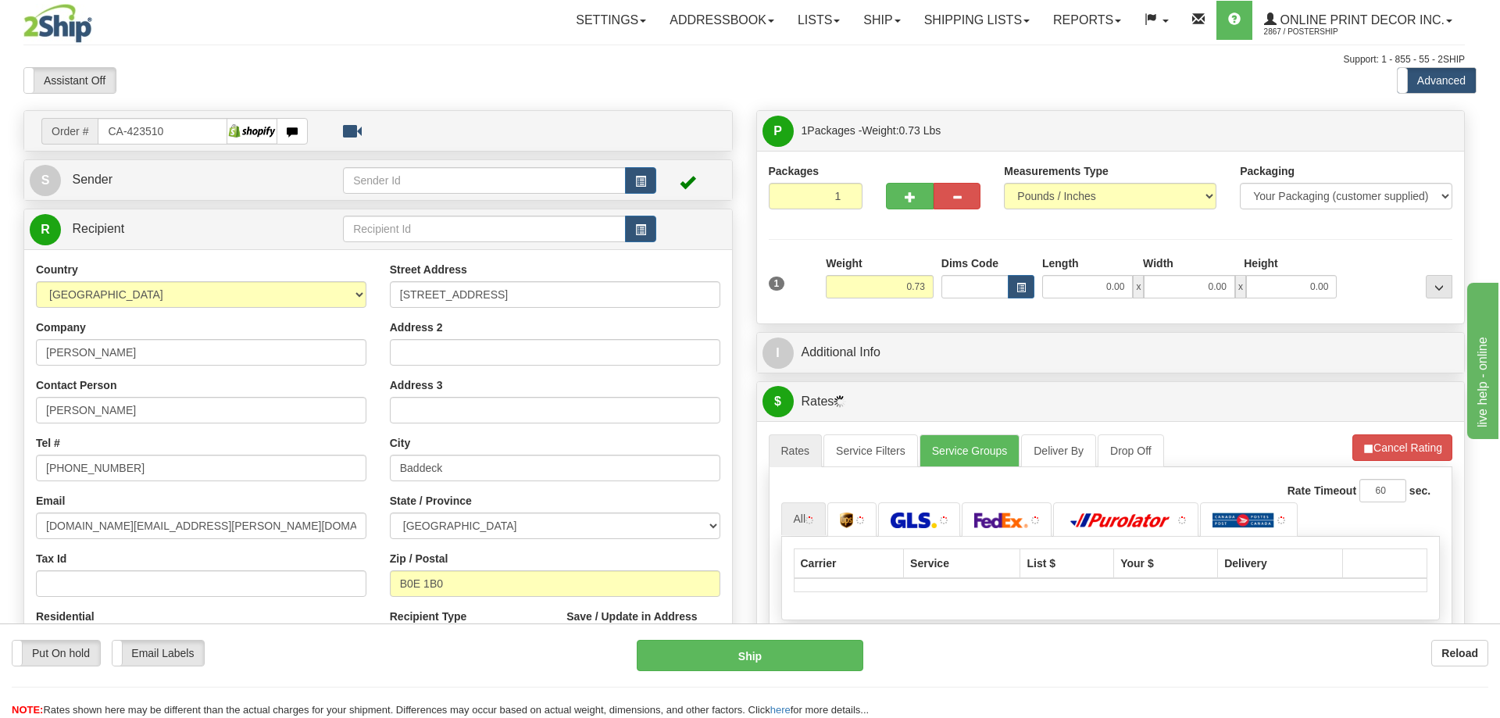
type input "BADDECK"
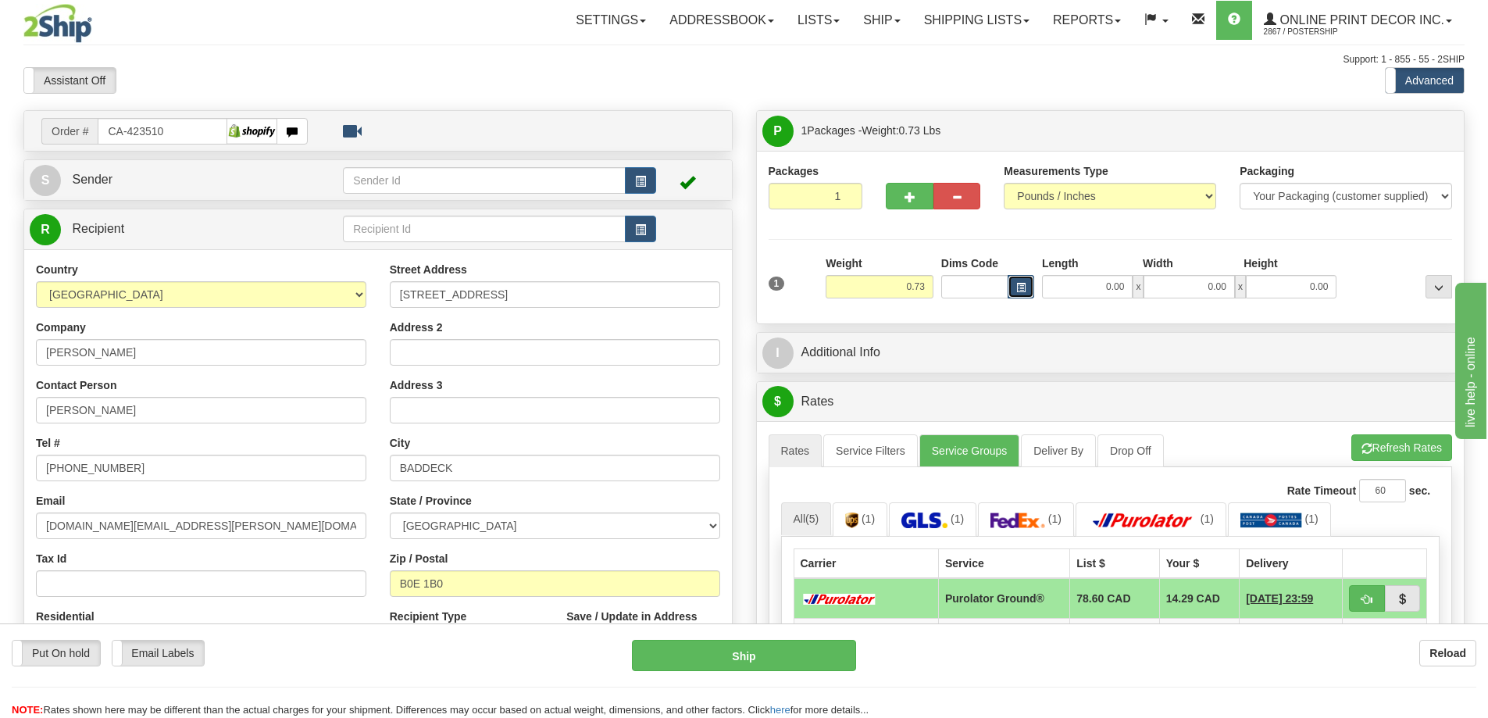
click at [1013, 286] on button "button" at bounding box center [1021, 286] width 27 height 23
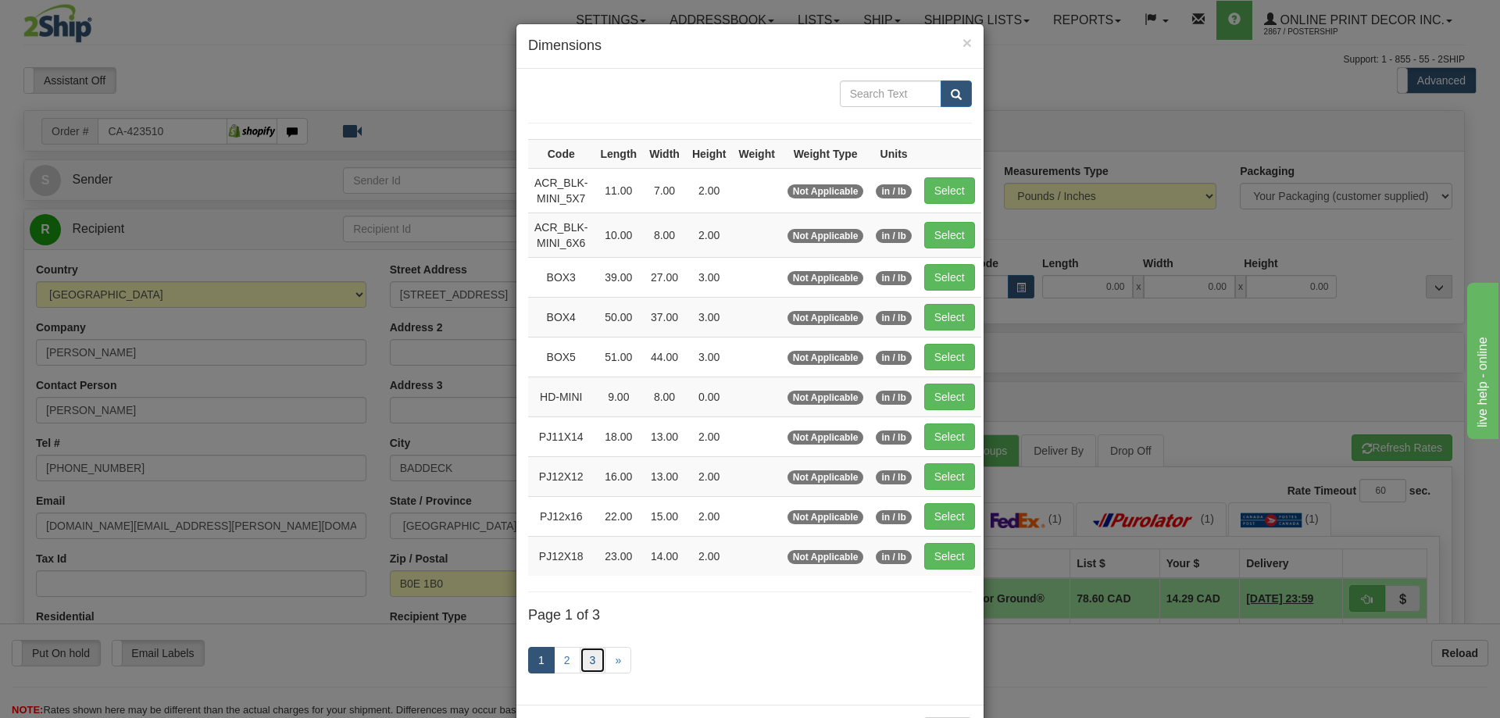
click at [585, 656] on link "3" at bounding box center [593, 660] width 27 height 27
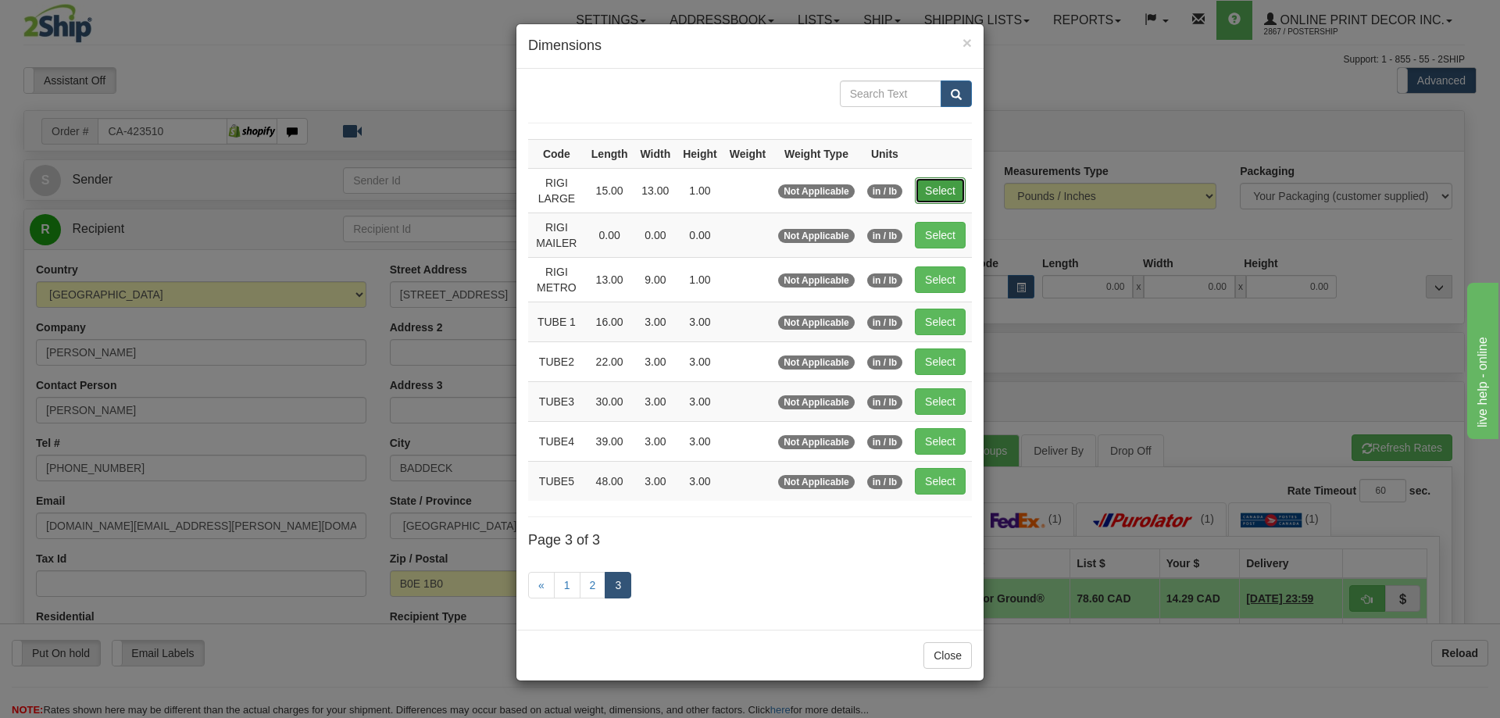
click at [938, 177] on button "Select" at bounding box center [940, 190] width 51 height 27
type input "RIGI LARGE"
type input "15.00"
type input "13.00"
type input "1.00"
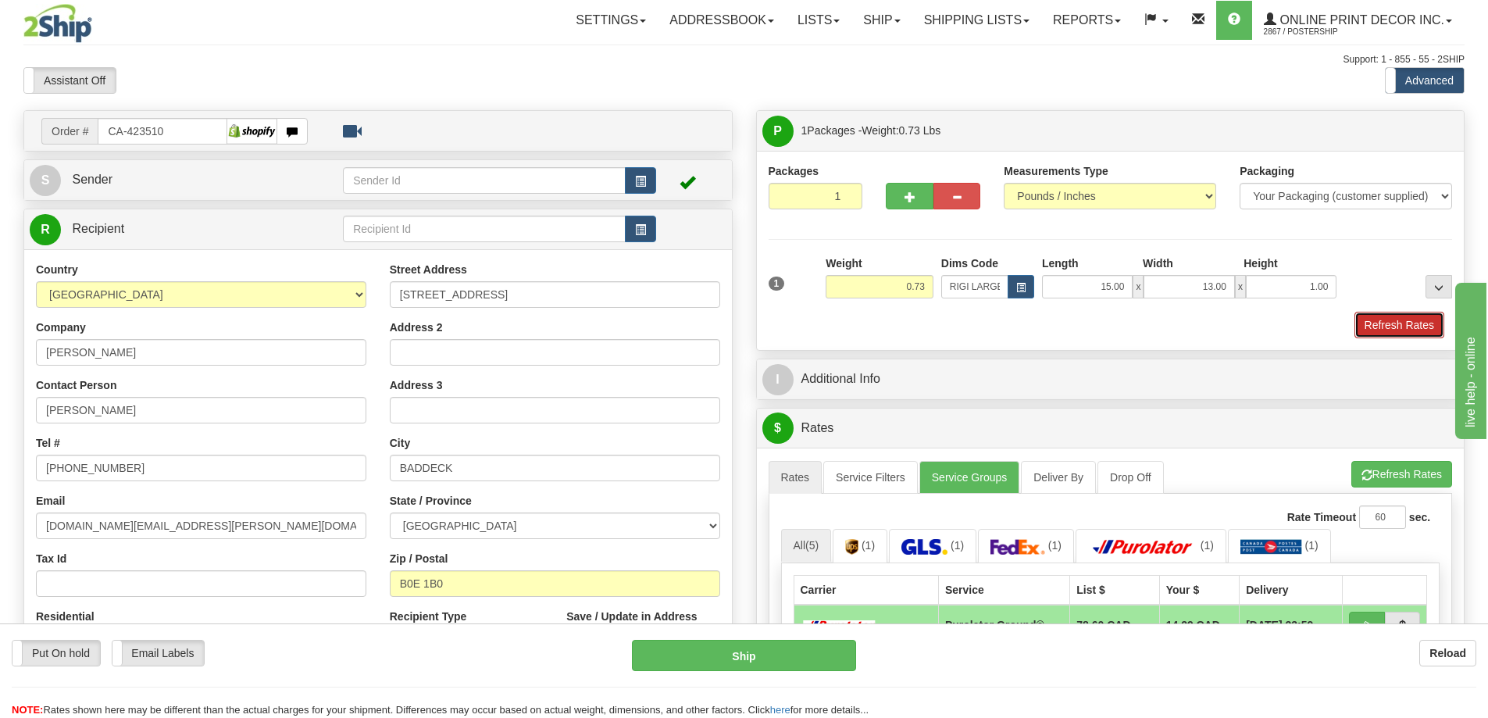
click at [1388, 317] on button "Refresh Rates" at bounding box center [1400, 325] width 90 height 27
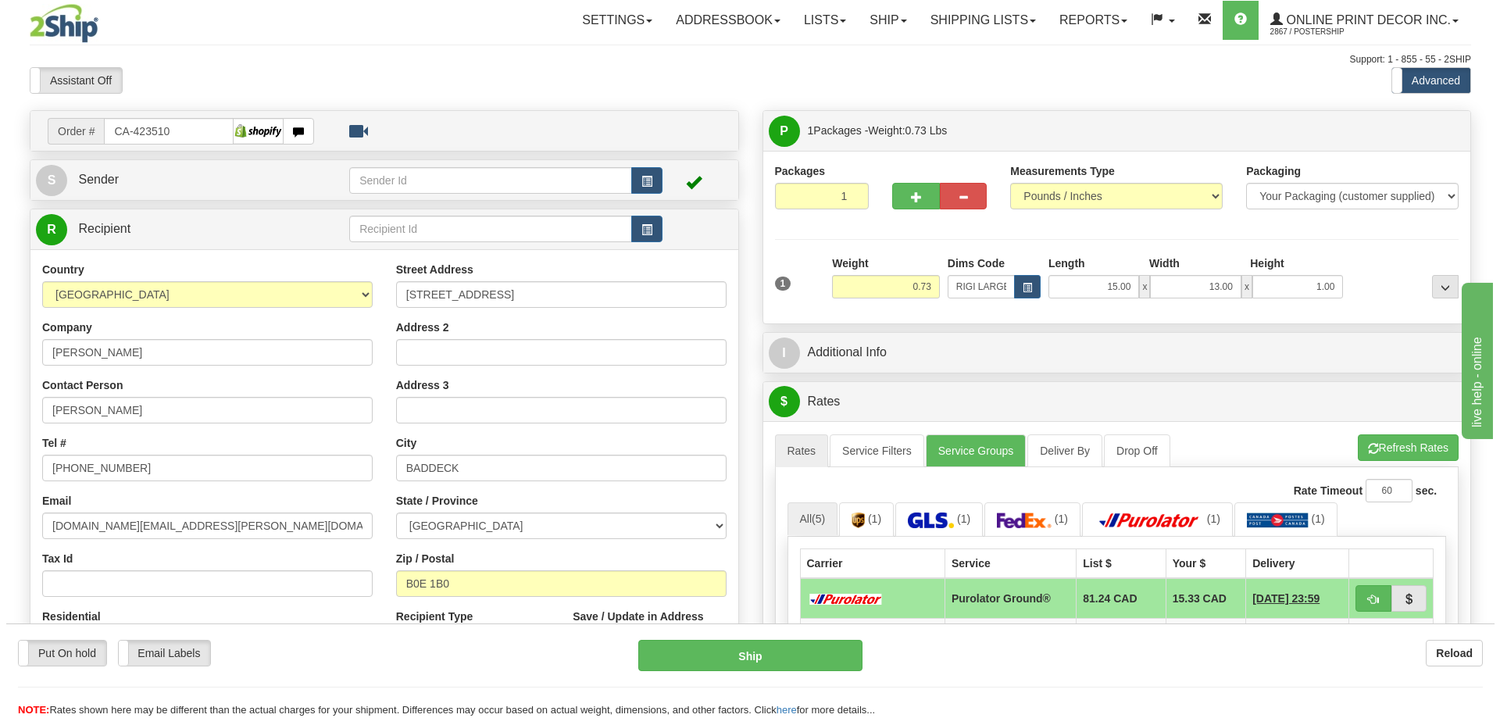
scroll to position [313, 0]
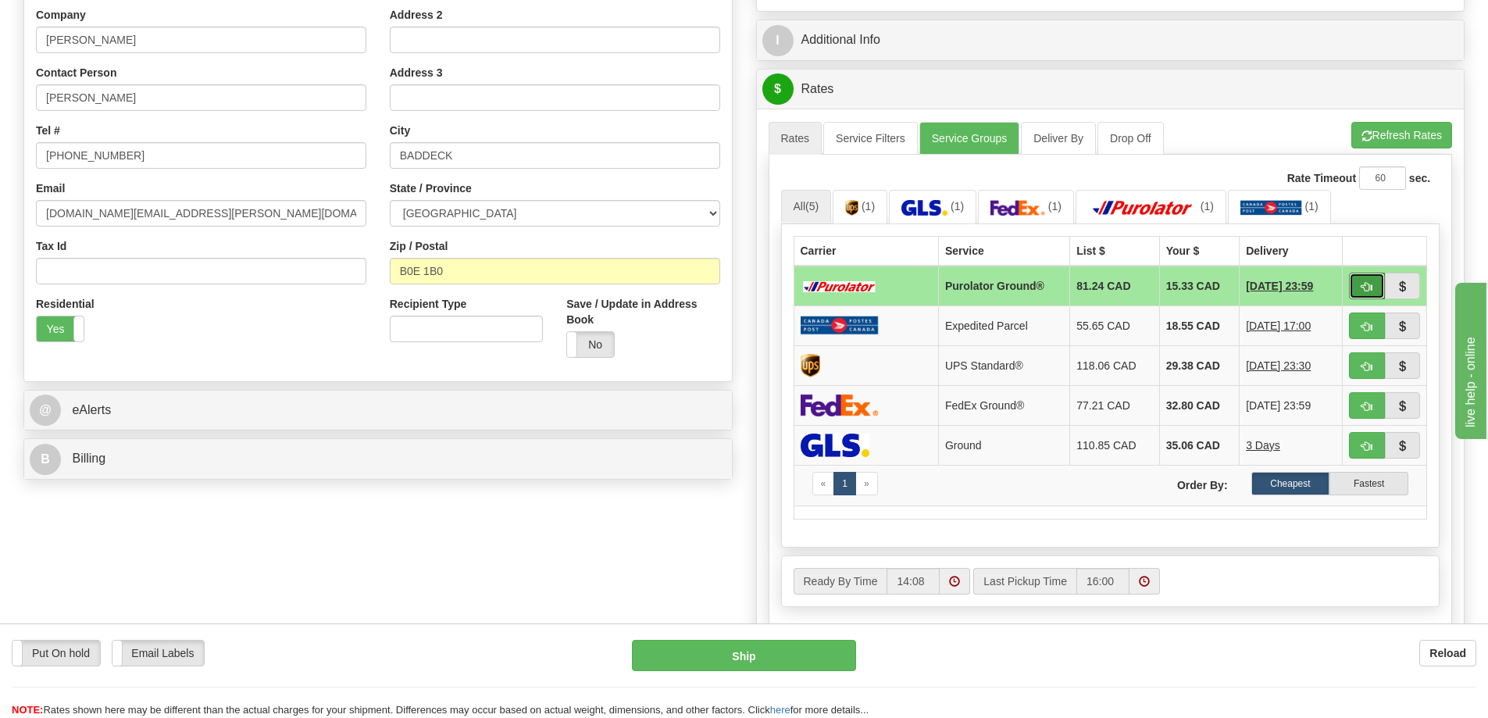
click at [1364, 287] on span "button" at bounding box center [1367, 287] width 11 height 10
type input "260"
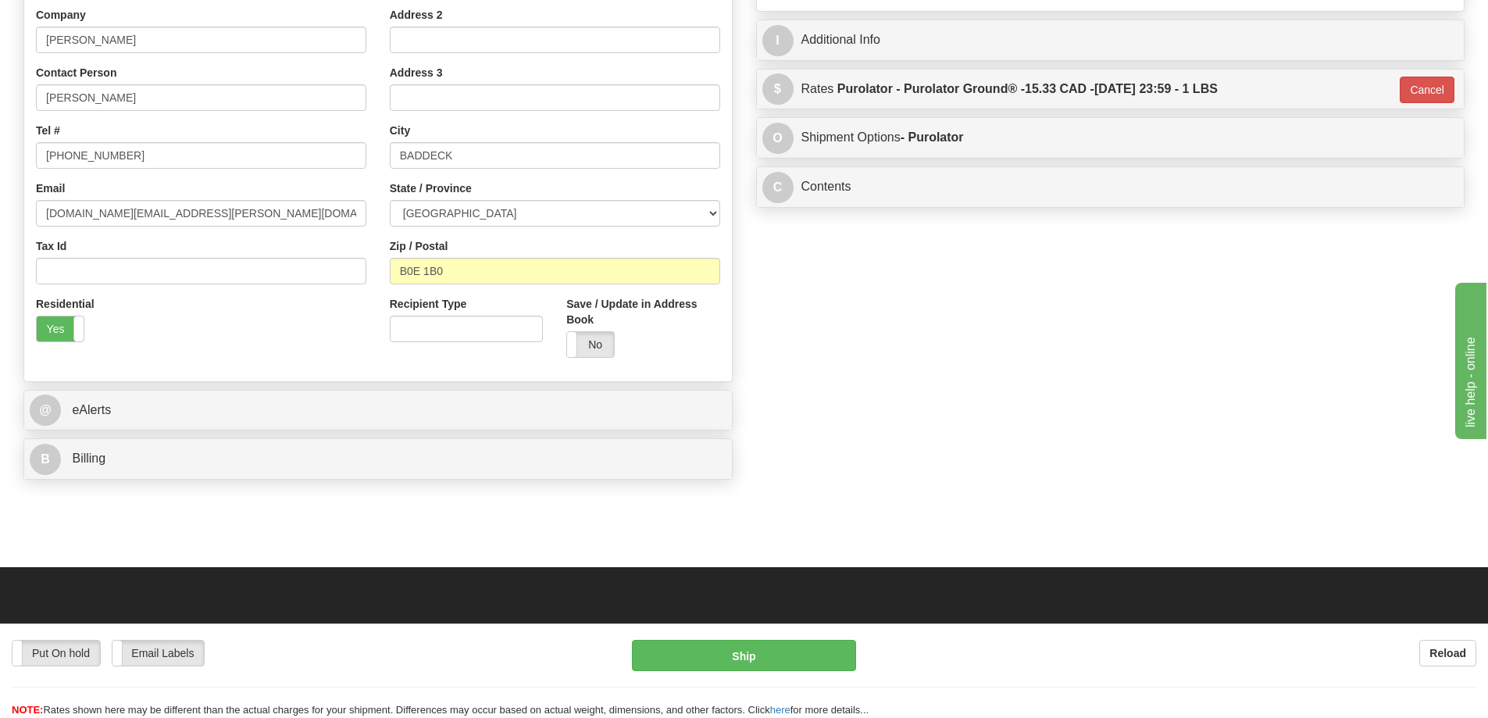
click at [816, 676] on div "Put On hold Put On hold Email Labels Email Labels Edit Reload Ship" at bounding box center [744, 679] width 1488 height 78
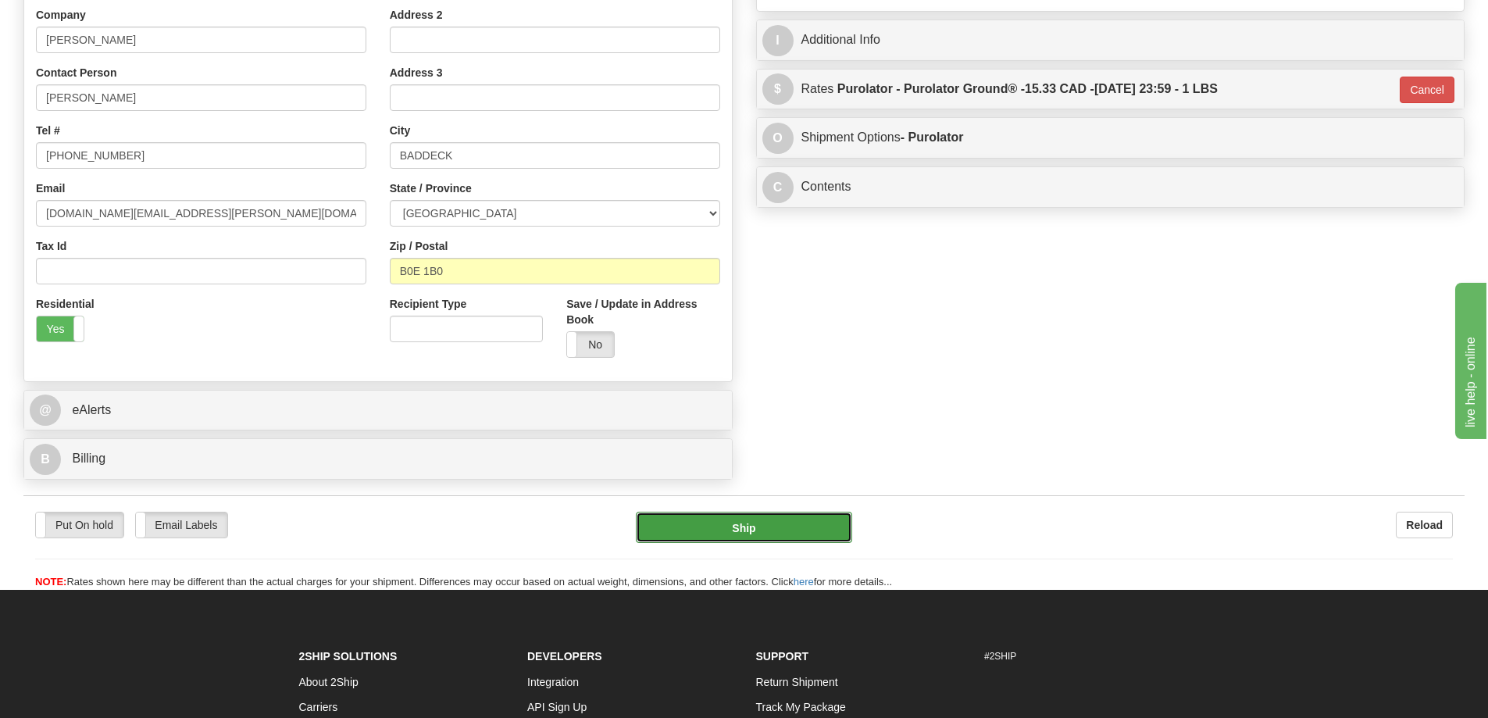
click at [789, 526] on button "Ship" at bounding box center [744, 527] width 216 height 31
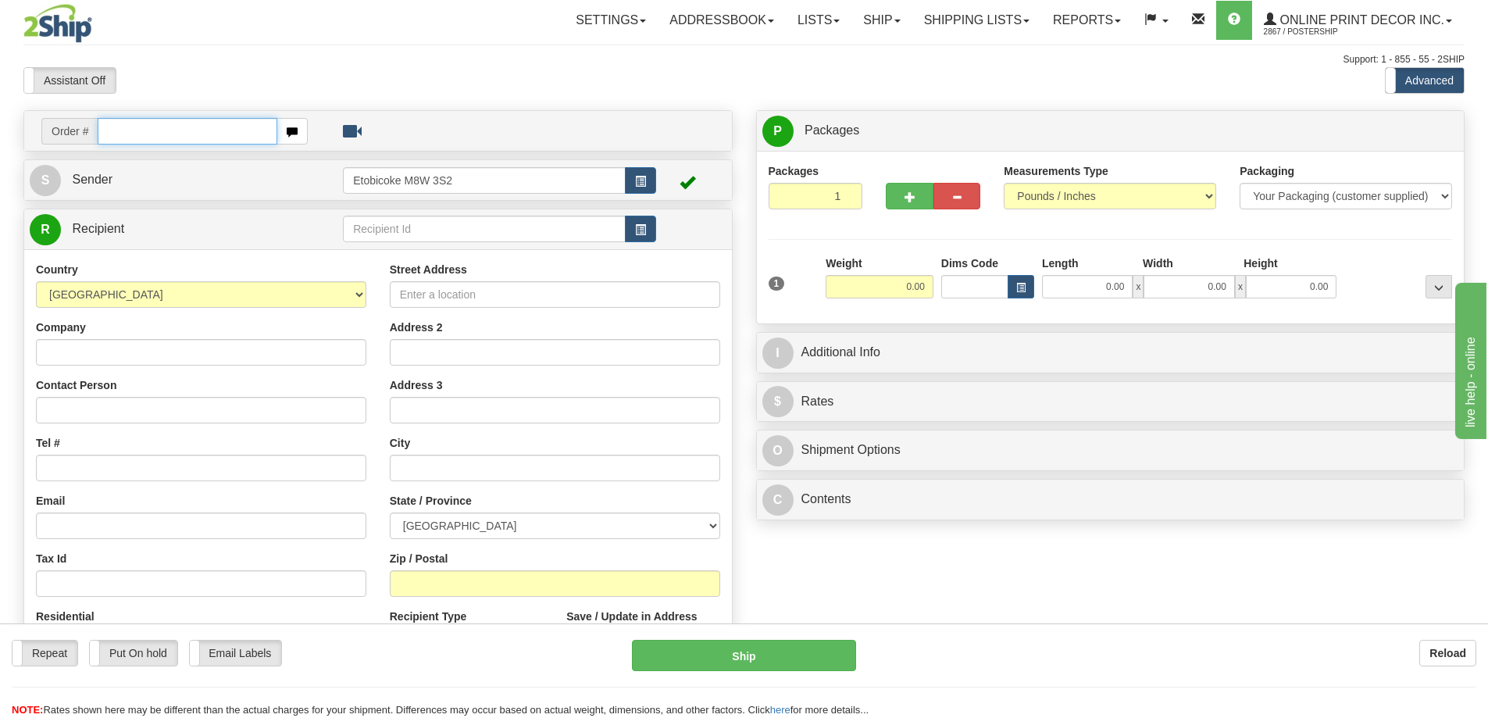
click at [152, 119] on input "text" at bounding box center [188, 131] width 180 height 27
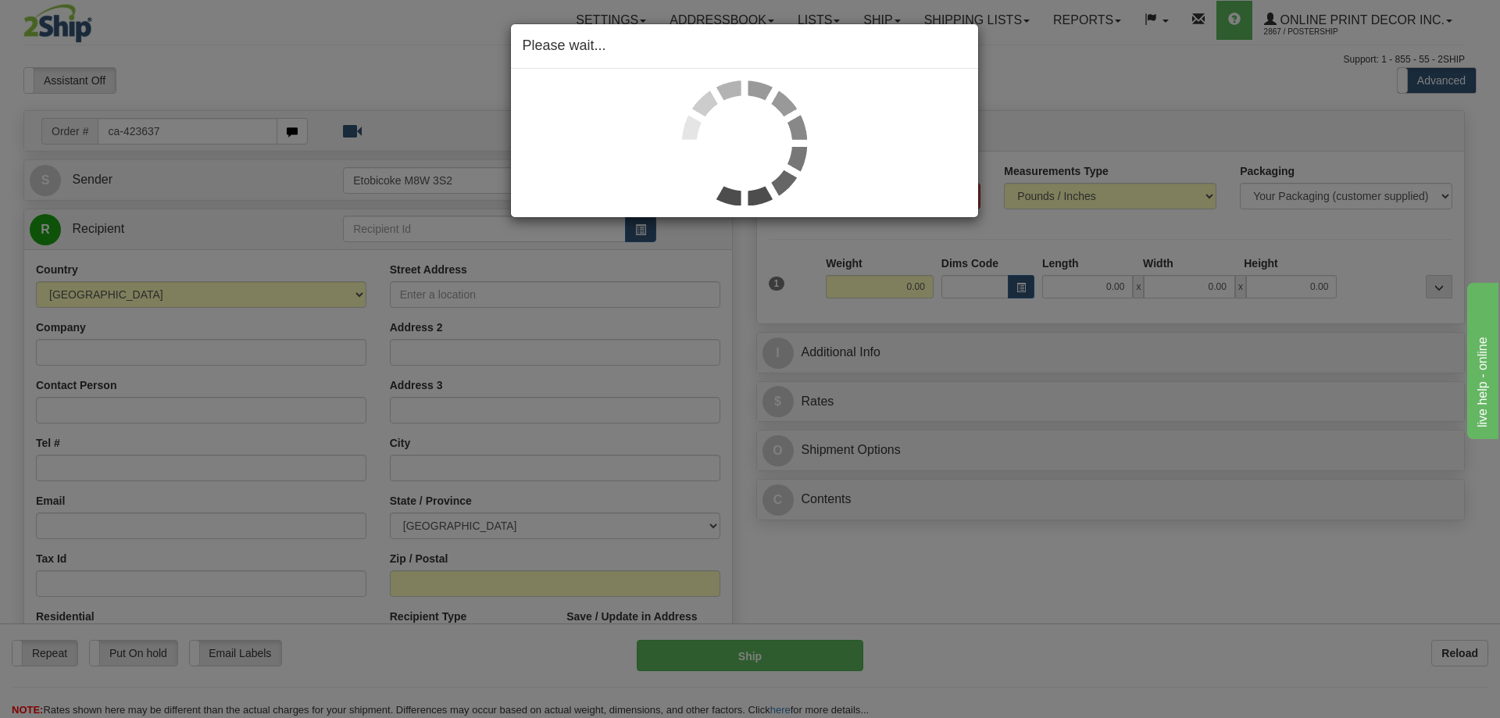
click at [981, 481] on div "Please wait..." at bounding box center [750, 359] width 1500 height 718
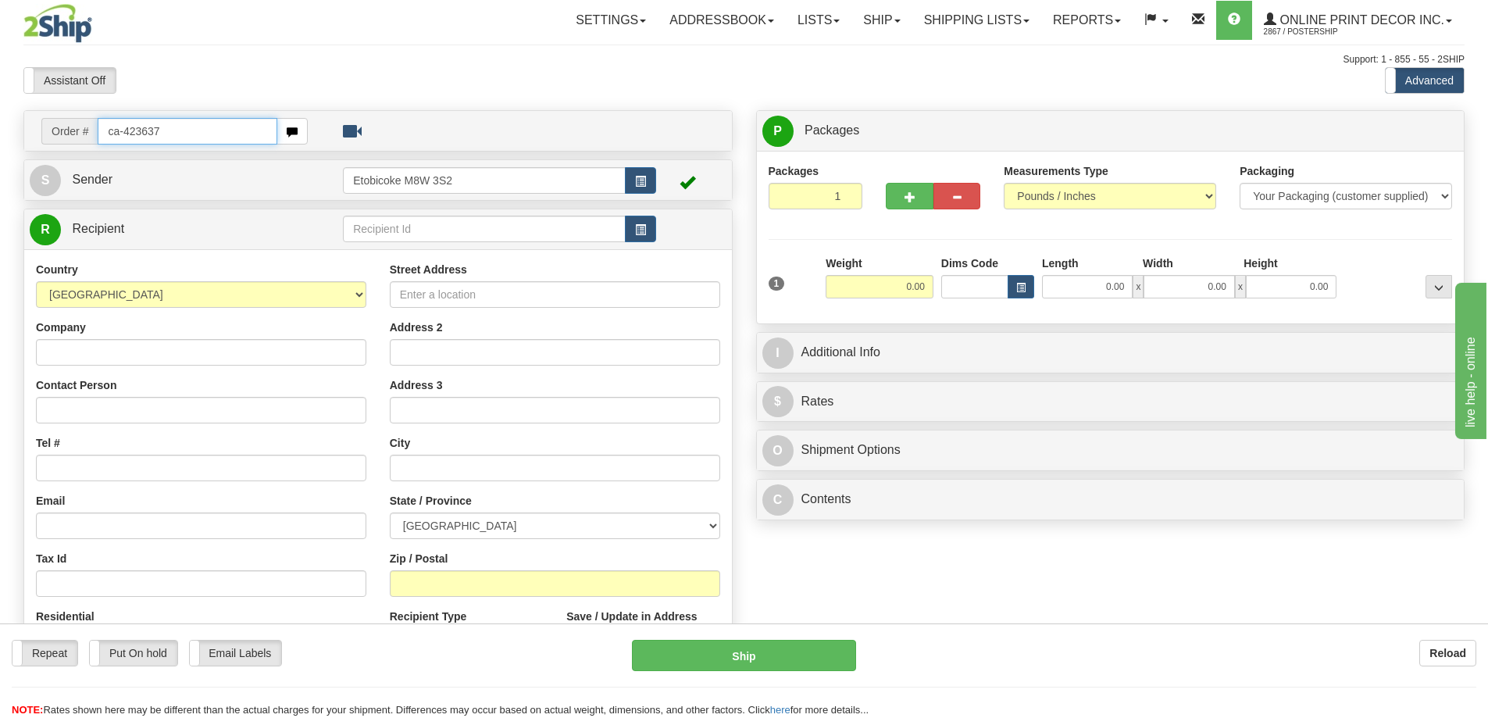
click at [184, 134] on input "ca-423637" at bounding box center [188, 131] width 180 height 27
type input "c"
click at [169, 127] on input "ca-423637" at bounding box center [188, 131] width 180 height 27
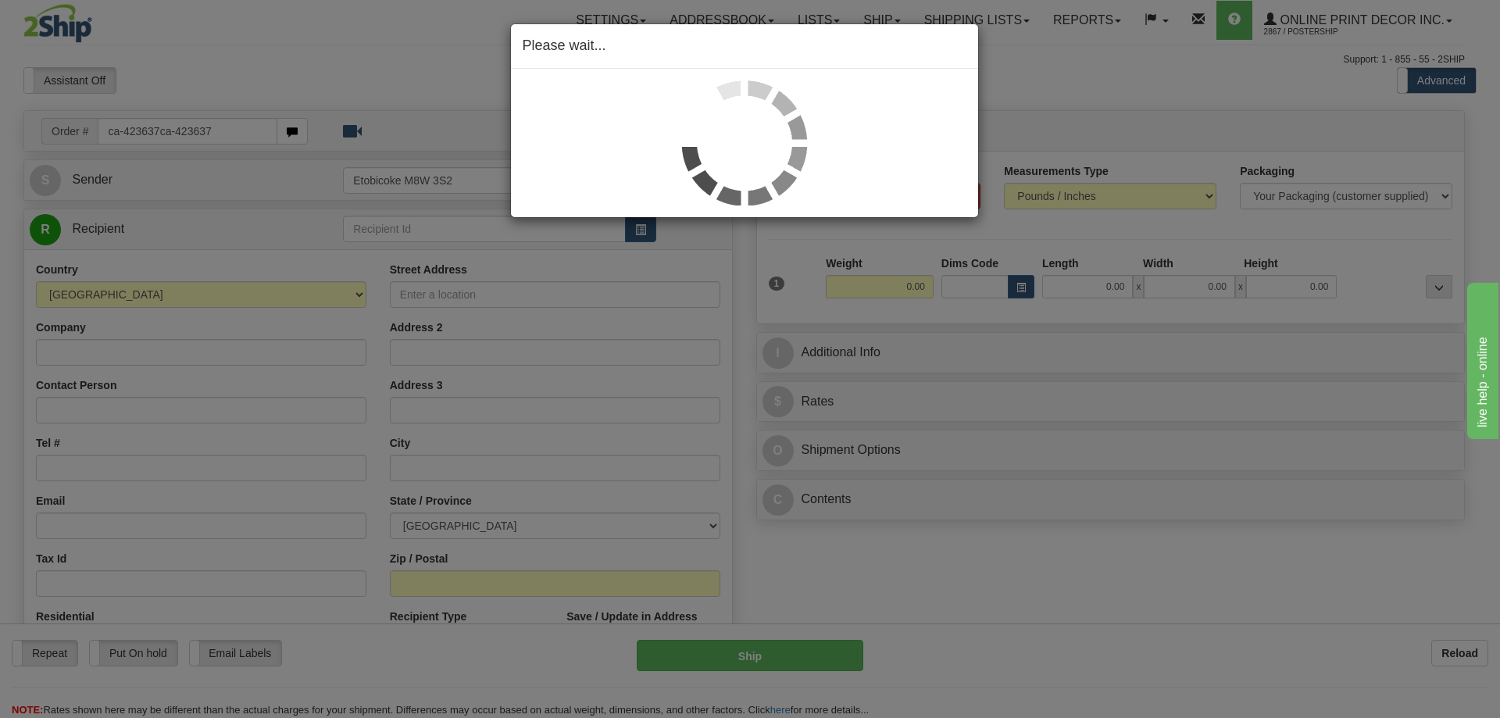
click at [241, 127] on div "Please wait..." at bounding box center [750, 359] width 1500 height 718
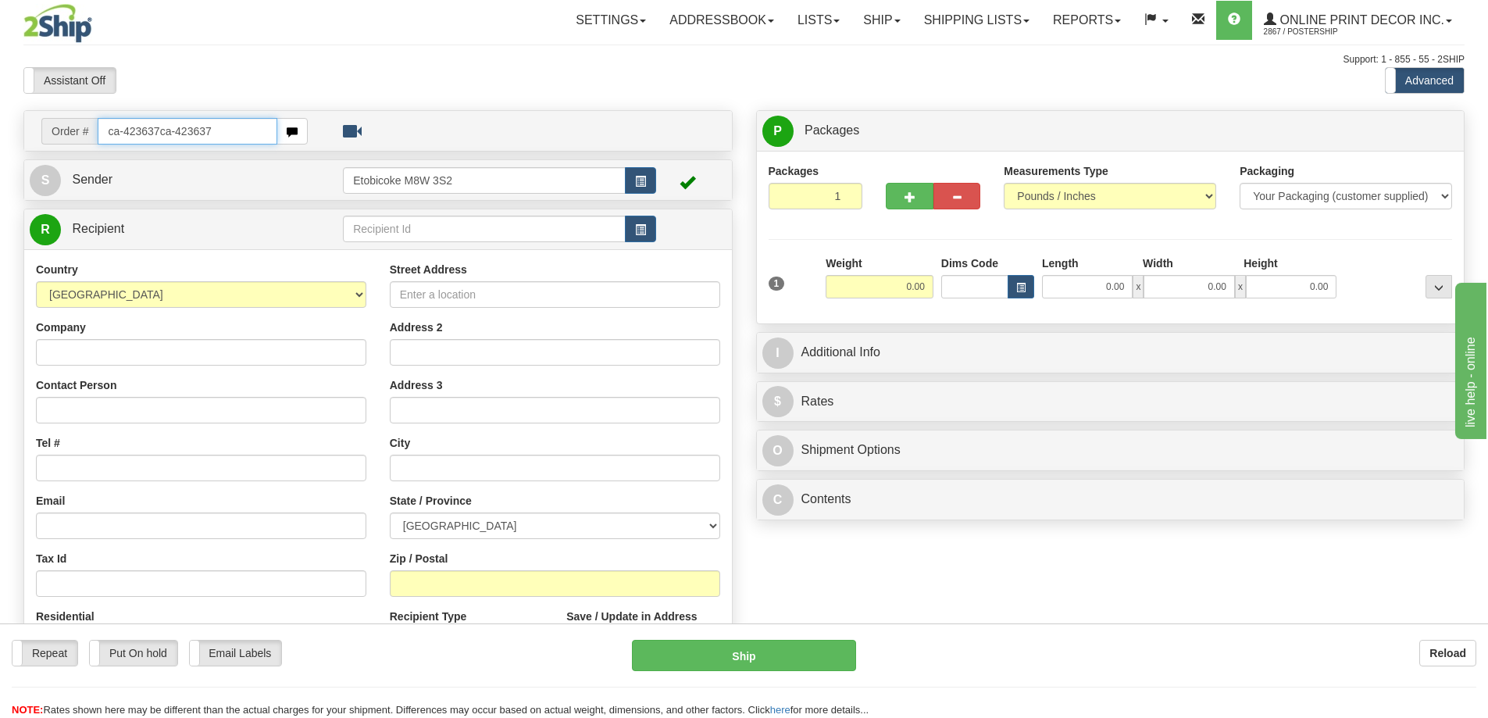
click at [217, 131] on input "ca-423637ca-423637" at bounding box center [188, 131] width 180 height 27
type input "c"
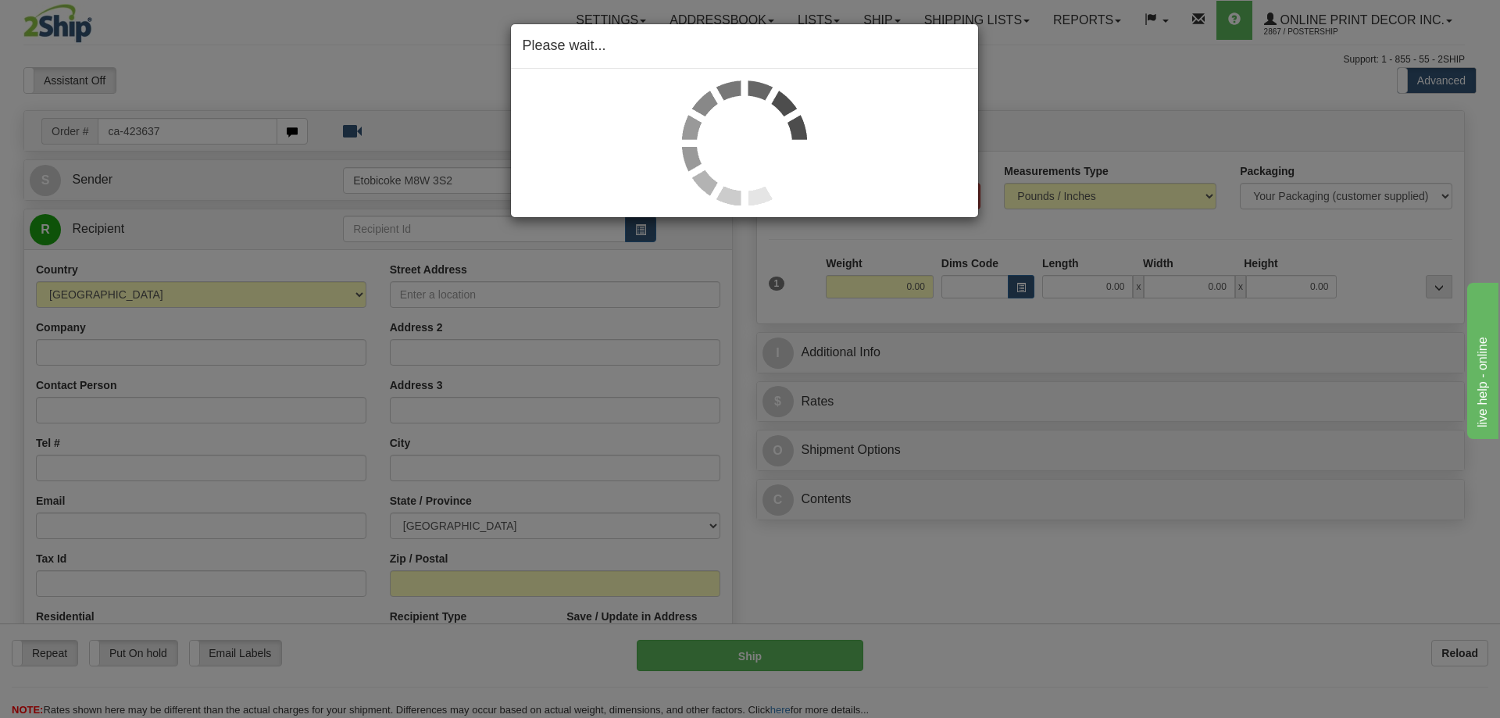
click at [541, 306] on div "Please wait..." at bounding box center [750, 359] width 1500 height 718
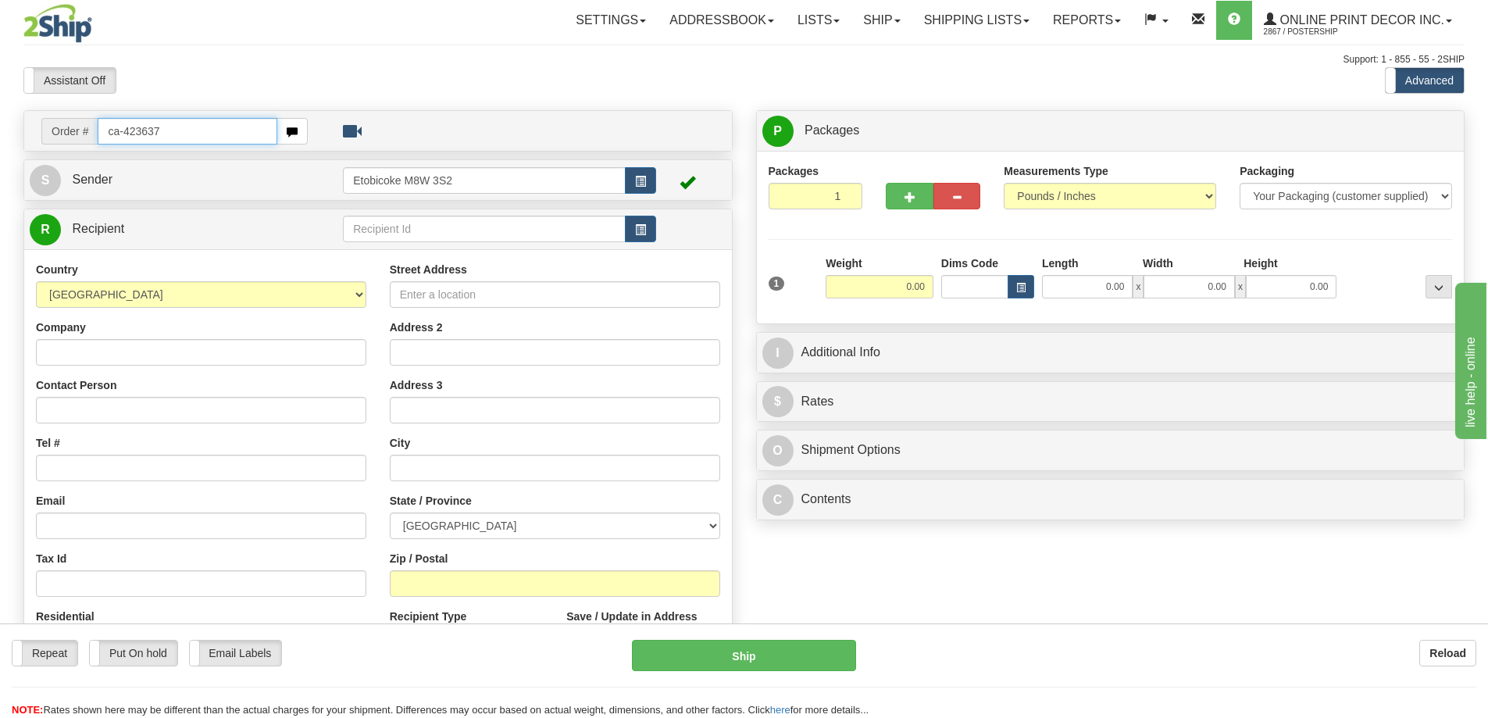
drag, startPoint x: 188, startPoint y: 125, endPoint x: 213, endPoint y: 89, distance: 43.8
click at [197, 111] on div "Order # ca-423637" at bounding box center [378, 131] width 708 height 40
type input "c"
click at [171, 123] on input "ca-423637" at bounding box center [188, 131] width 180 height 27
type input "c"
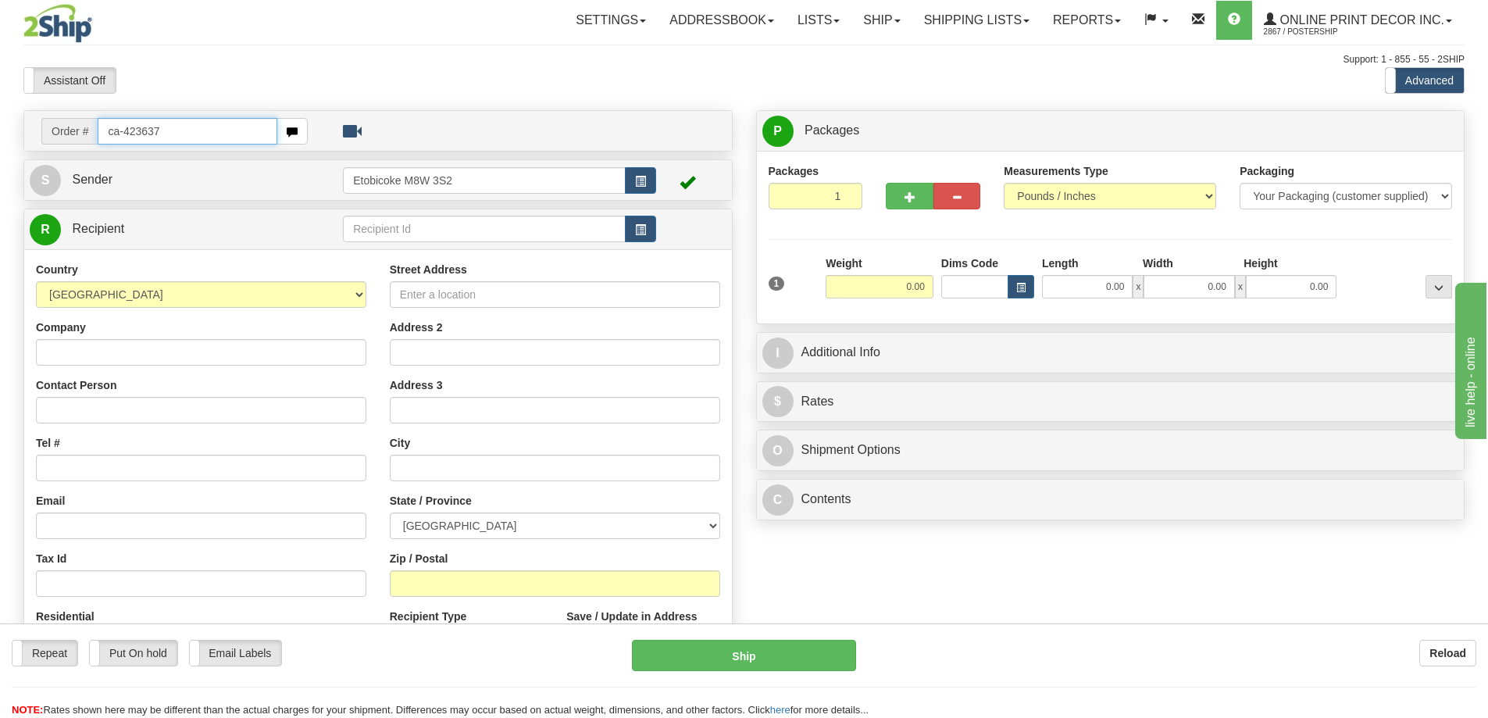
click at [187, 131] on input "ca-423637" at bounding box center [188, 131] width 180 height 27
type input "ca-423637ca-423637"
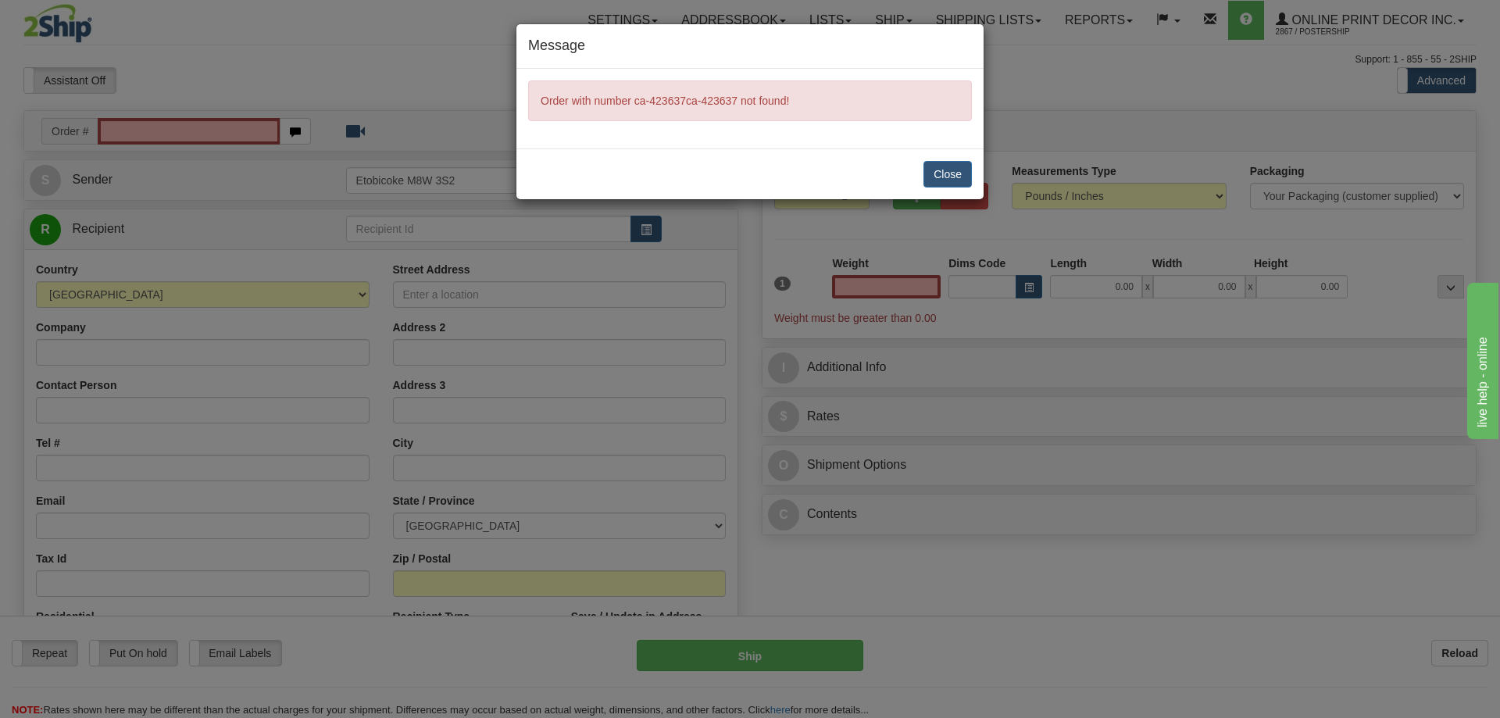
type input "0.00"
click at [952, 172] on button "Close" at bounding box center [948, 174] width 48 height 27
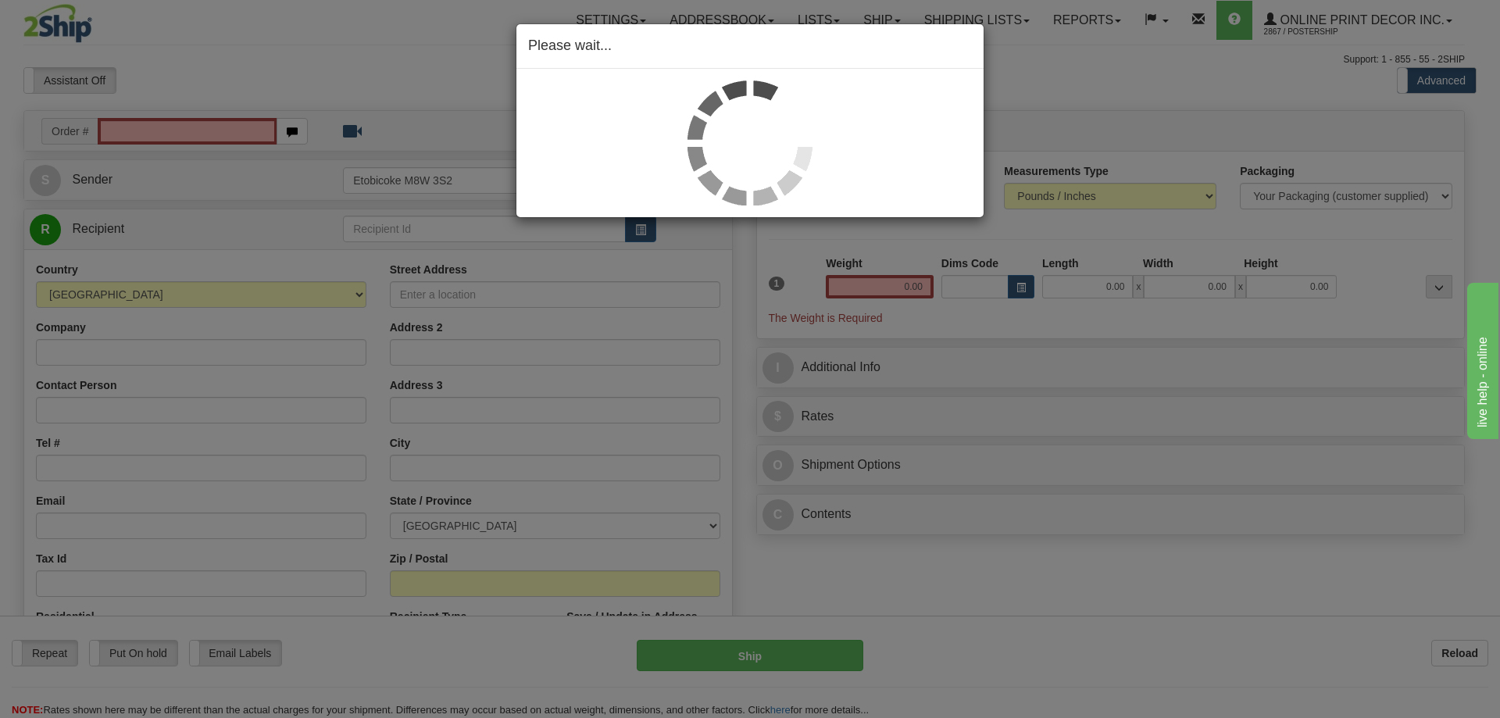
click at [184, 118] on div "Please wait..." at bounding box center [750, 359] width 1500 height 718
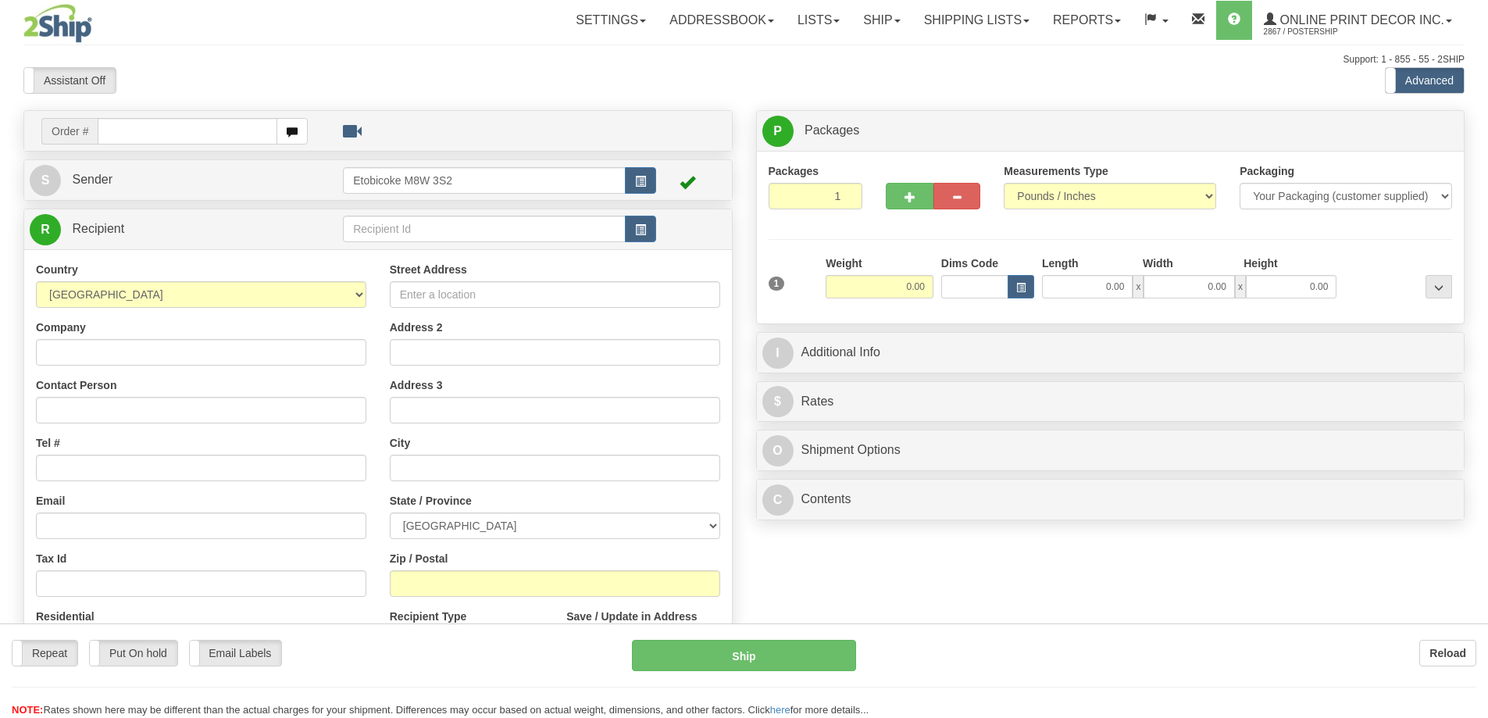
click at [136, 128] on div at bounding box center [744, 359] width 1488 height 718
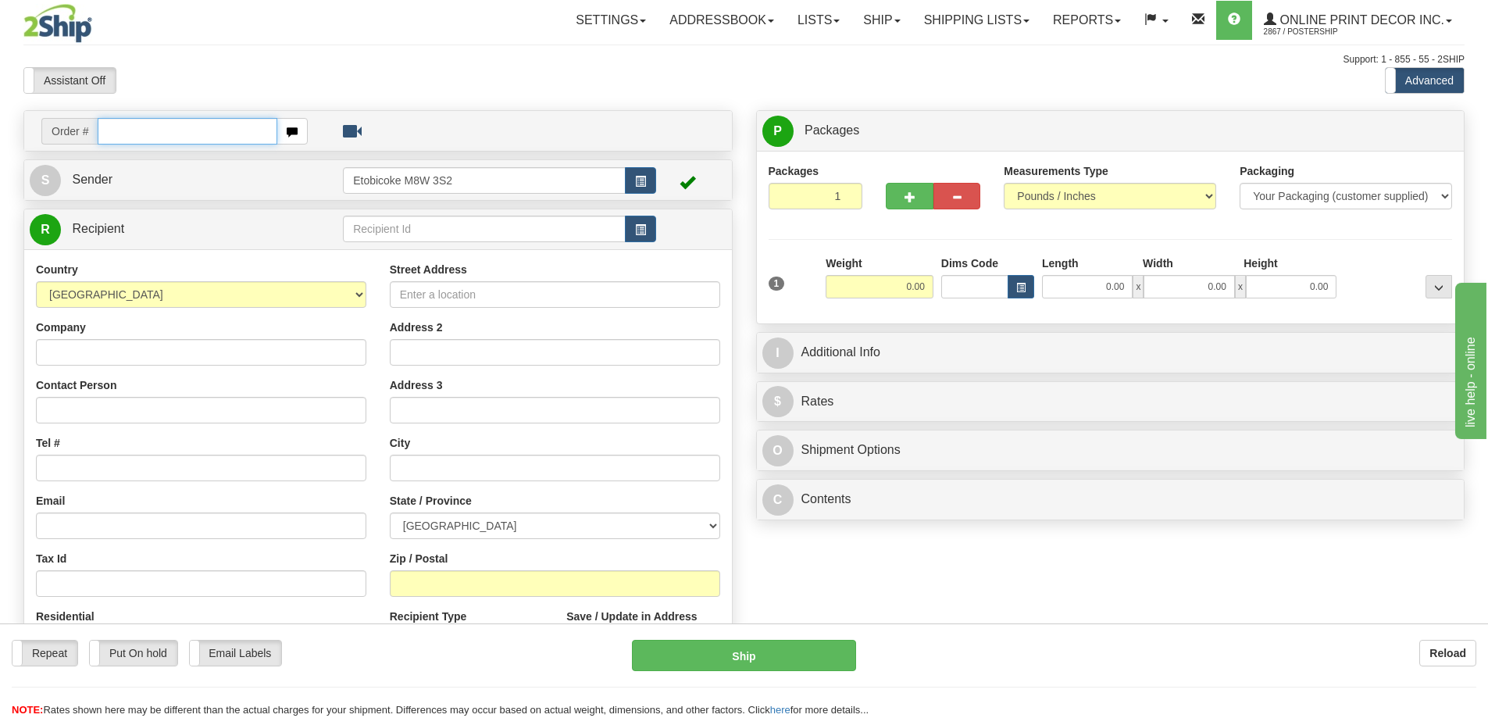
click at [135, 133] on input "text" at bounding box center [188, 131] width 180 height 27
type input "ca-423637"
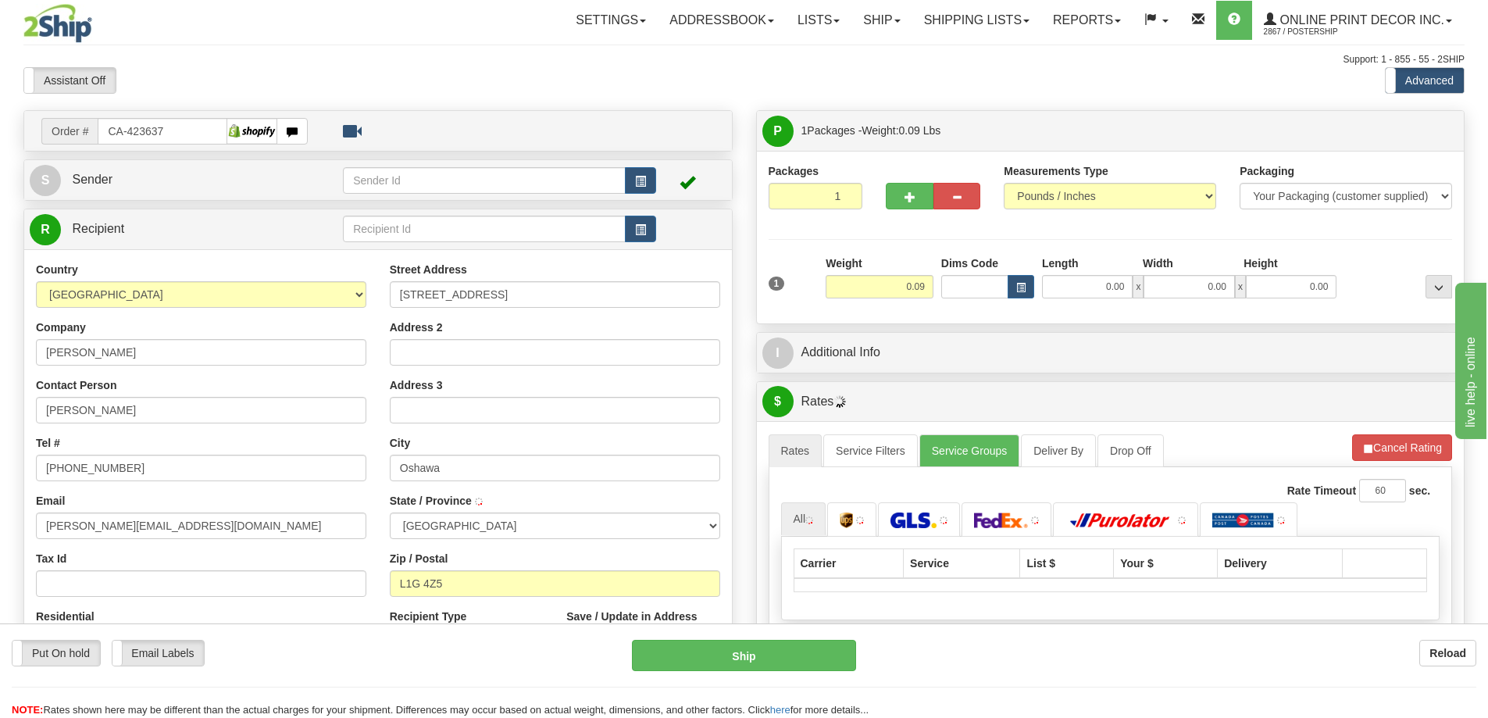
type input "OSHAWA"
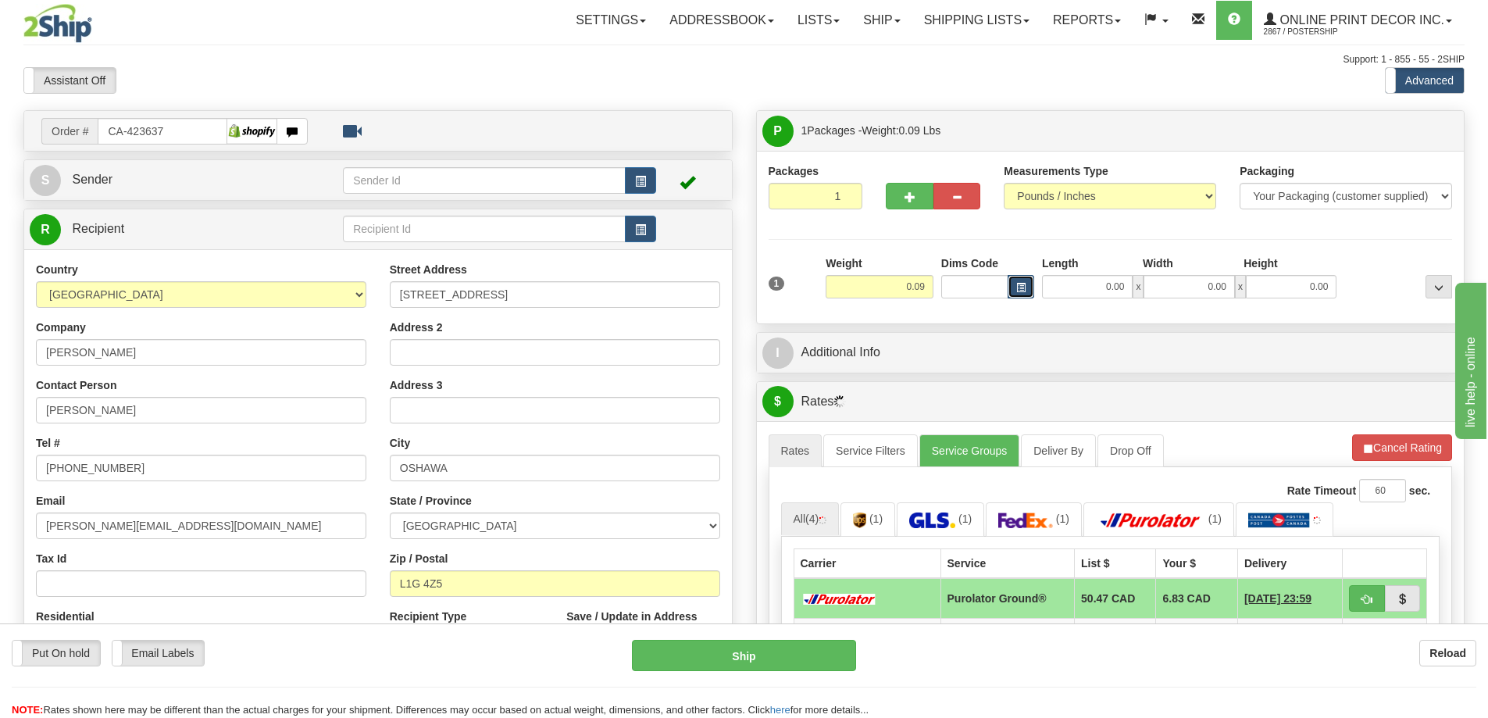
click at [1016, 283] on button "button" at bounding box center [1021, 286] width 27 height 23
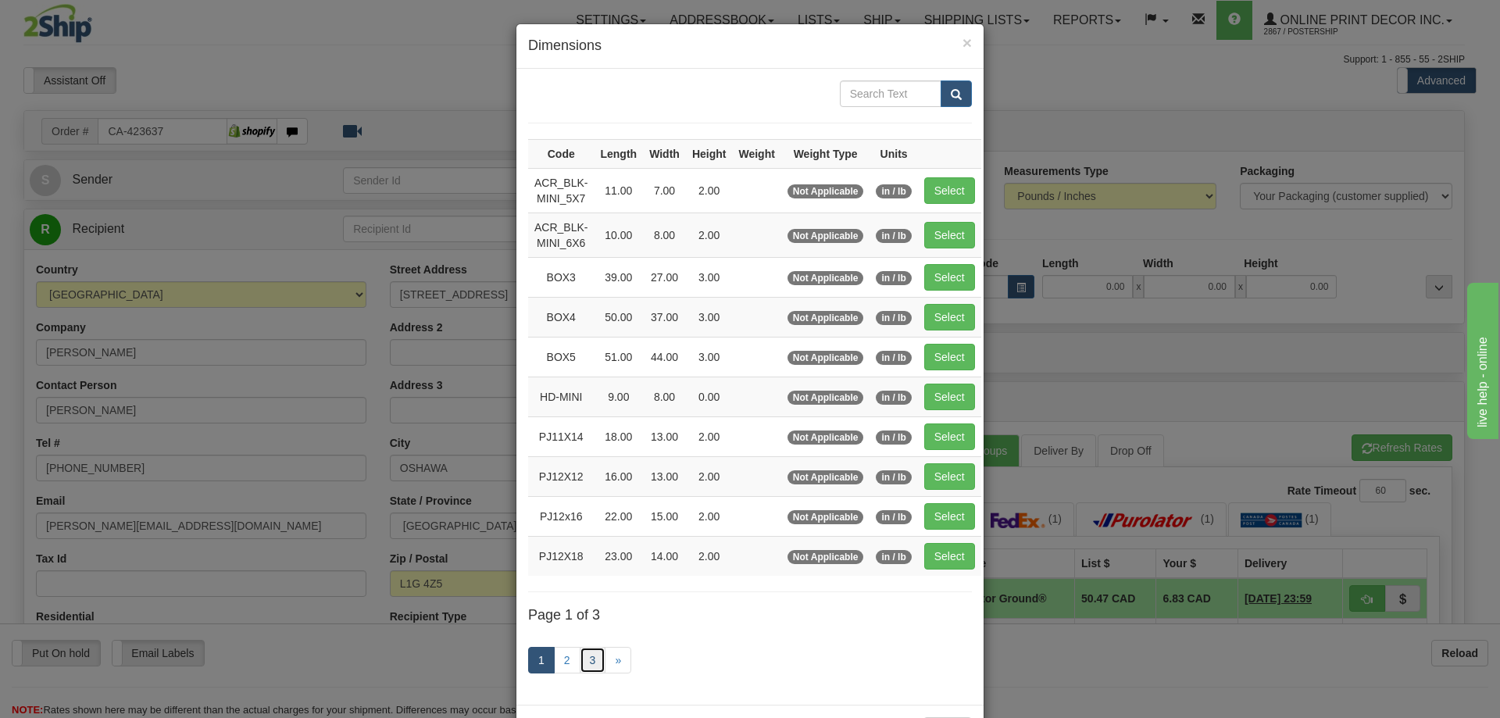
click at [580, 658] on link "3" at bounding box center [593, 660] width 27 height 27
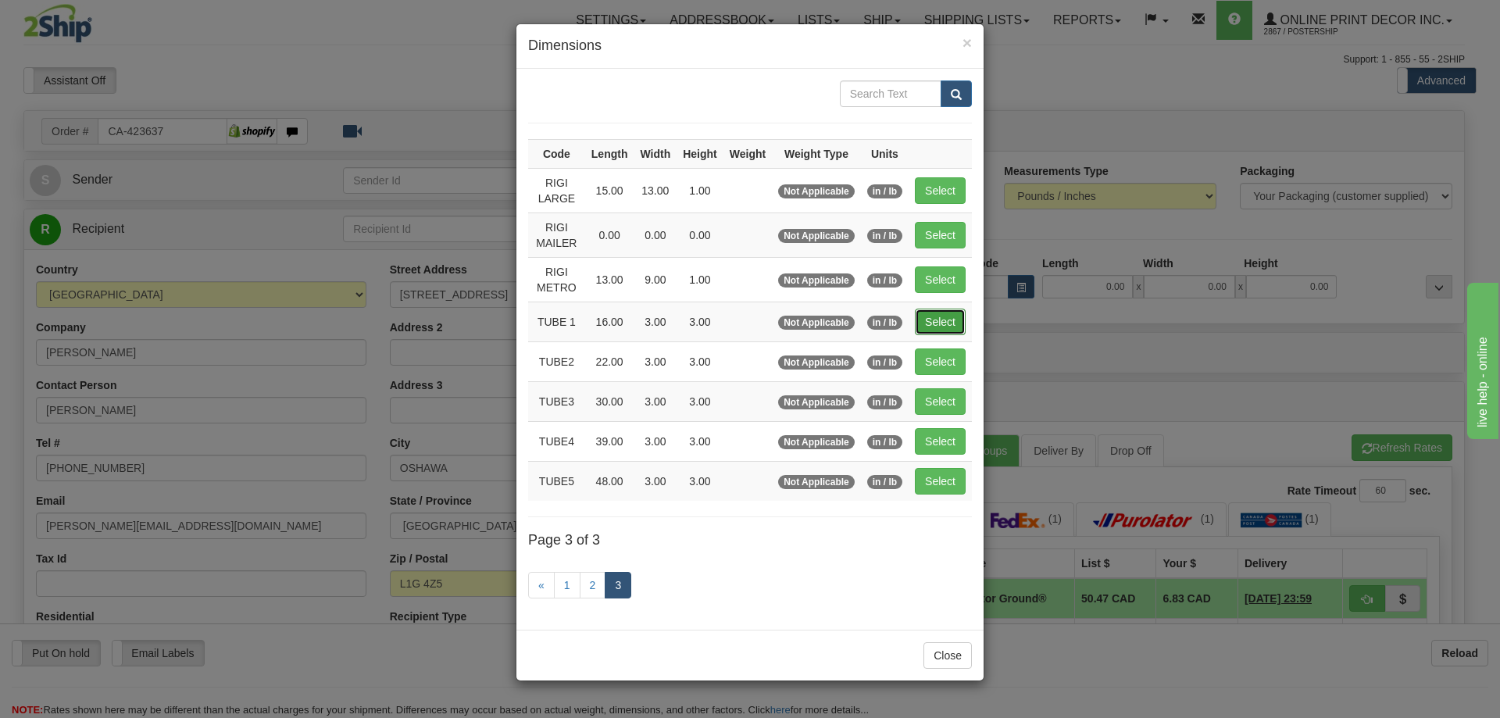
click at [939, 327] on button "Select" at bounding box center [940, 322] width 51 height 27
type input "TUBE 1"
type input "16.00"
type input "3.00"
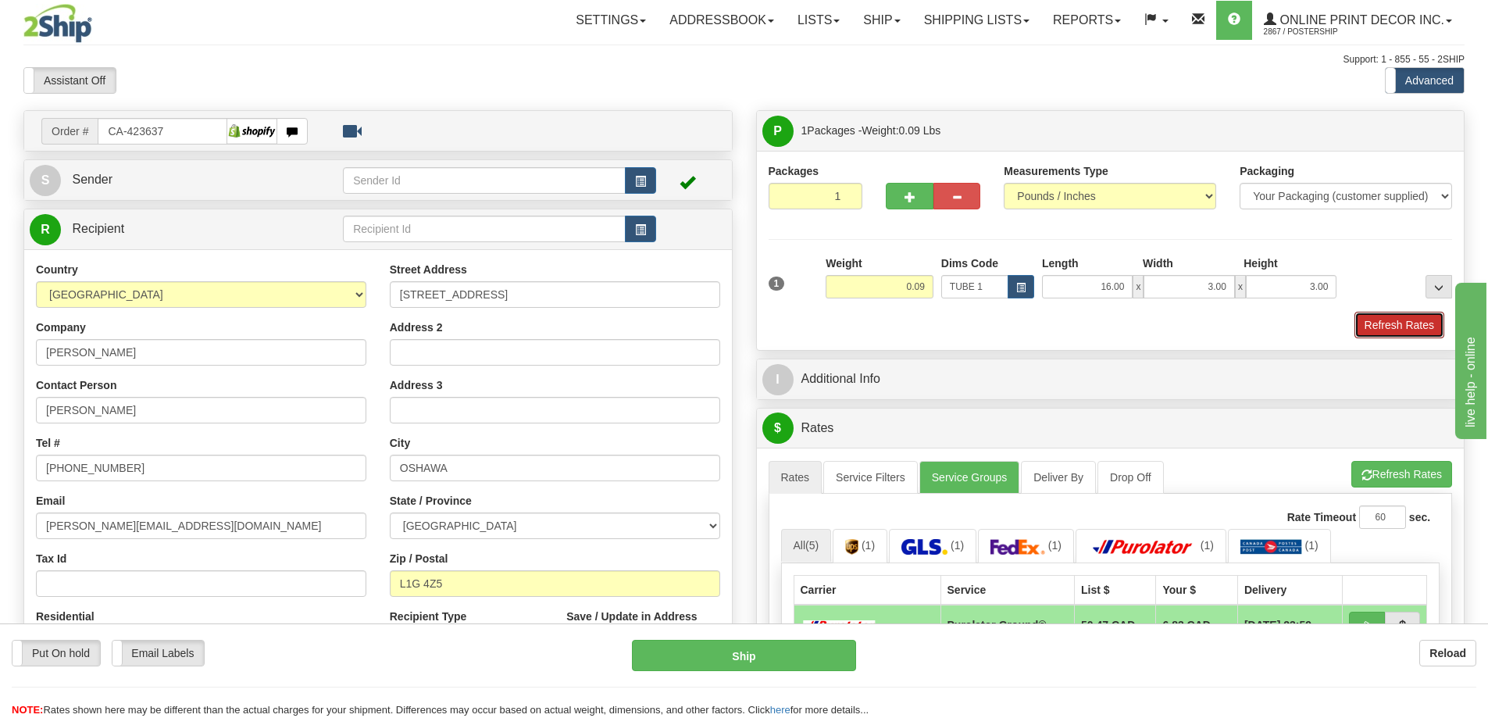
drag, startPoint x: 1412, startPoint y: 326, endPoint x: 1406, endPoint y: 308, distance: 18.8
click at [1408, 316] on button "Refresh Rates" at bounding box center [1400, 325] width 90 height 27
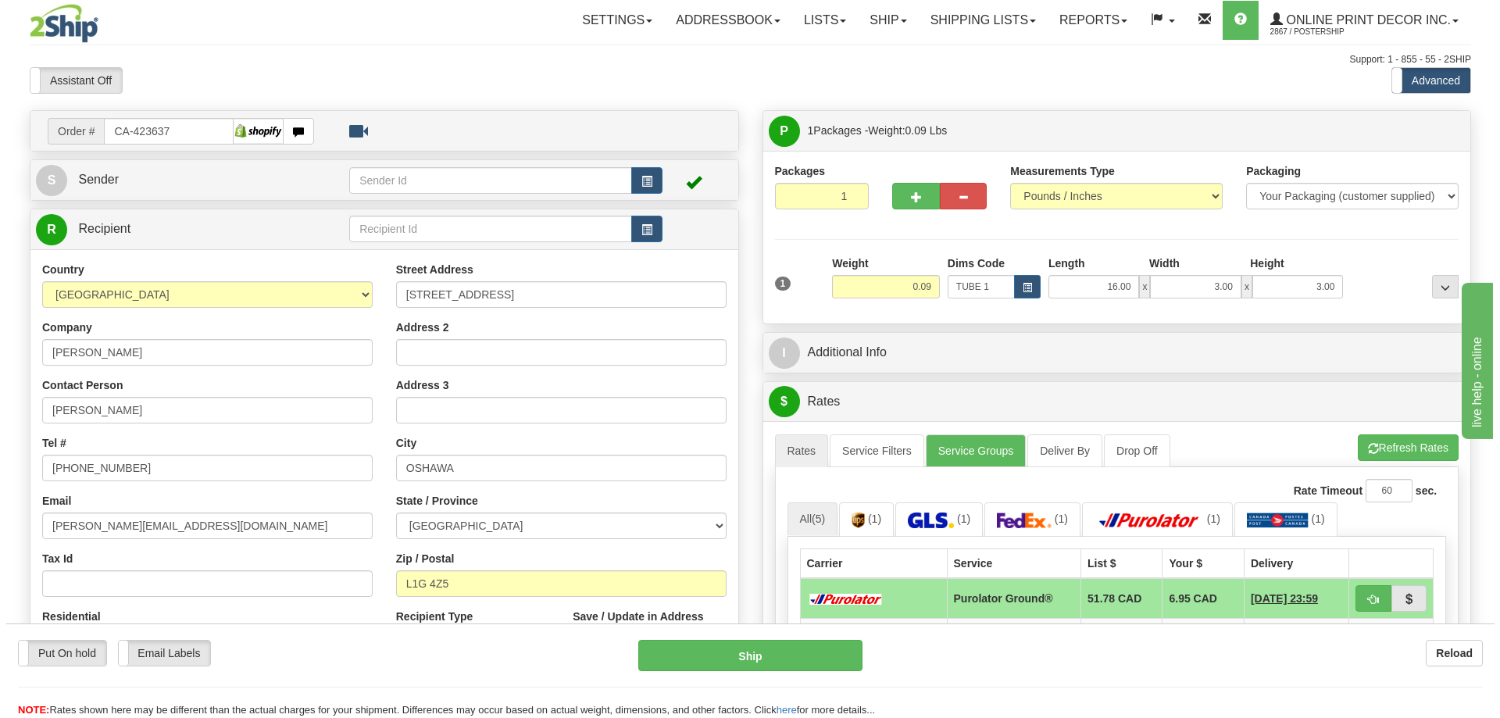
scroll to position [156, 0]
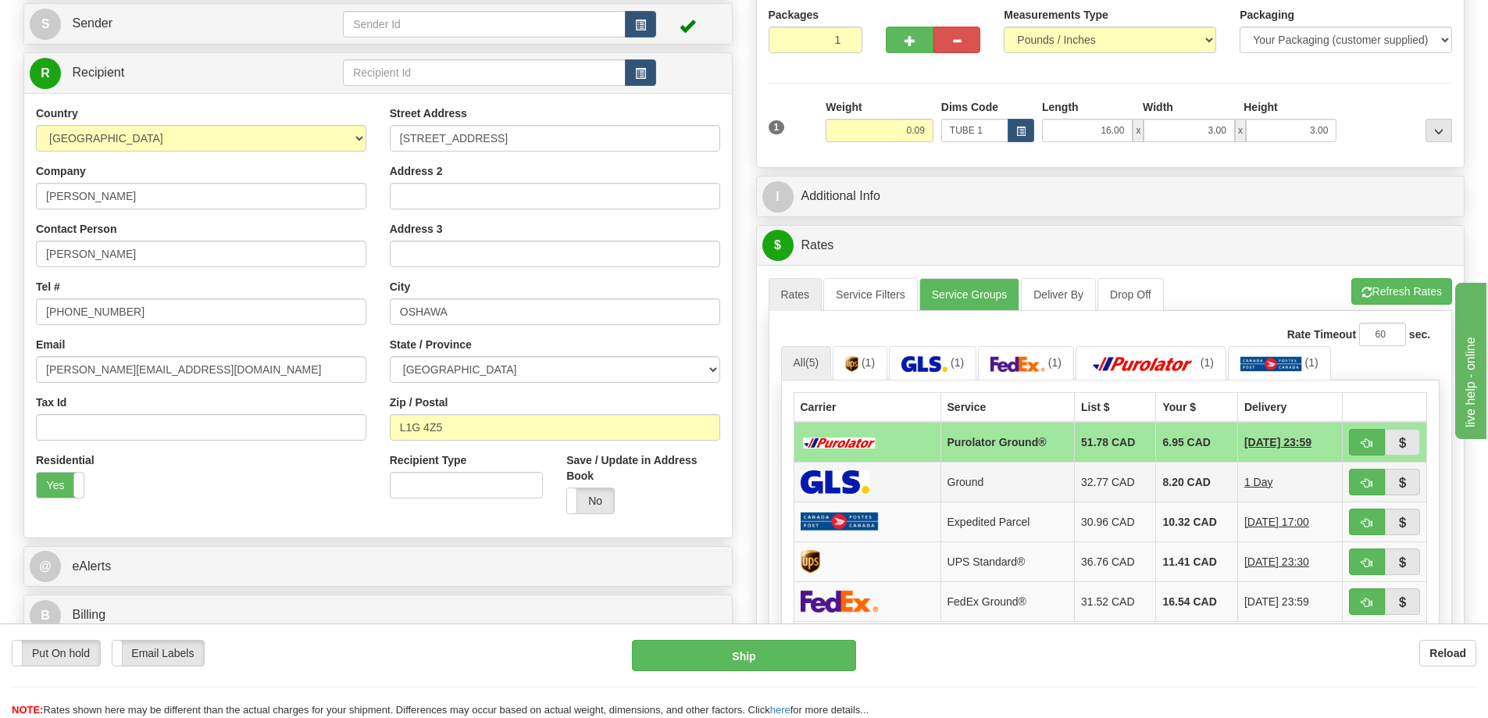
click at [1348, 481] on td at bounding box center [1385, 482] width 84 height 40
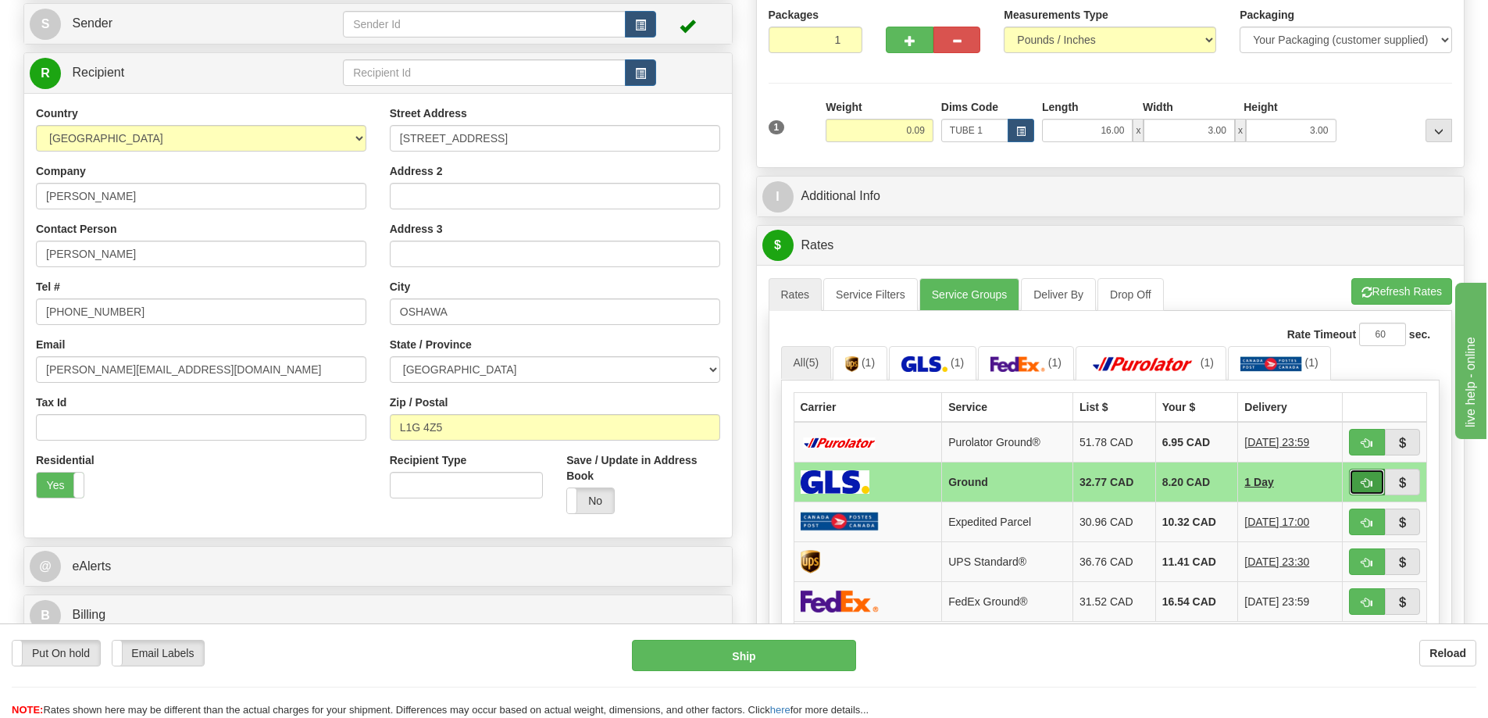
click at [1359, 487] on button "button" at bounding box center [1367, 482] width 36 height 27
type input "1"
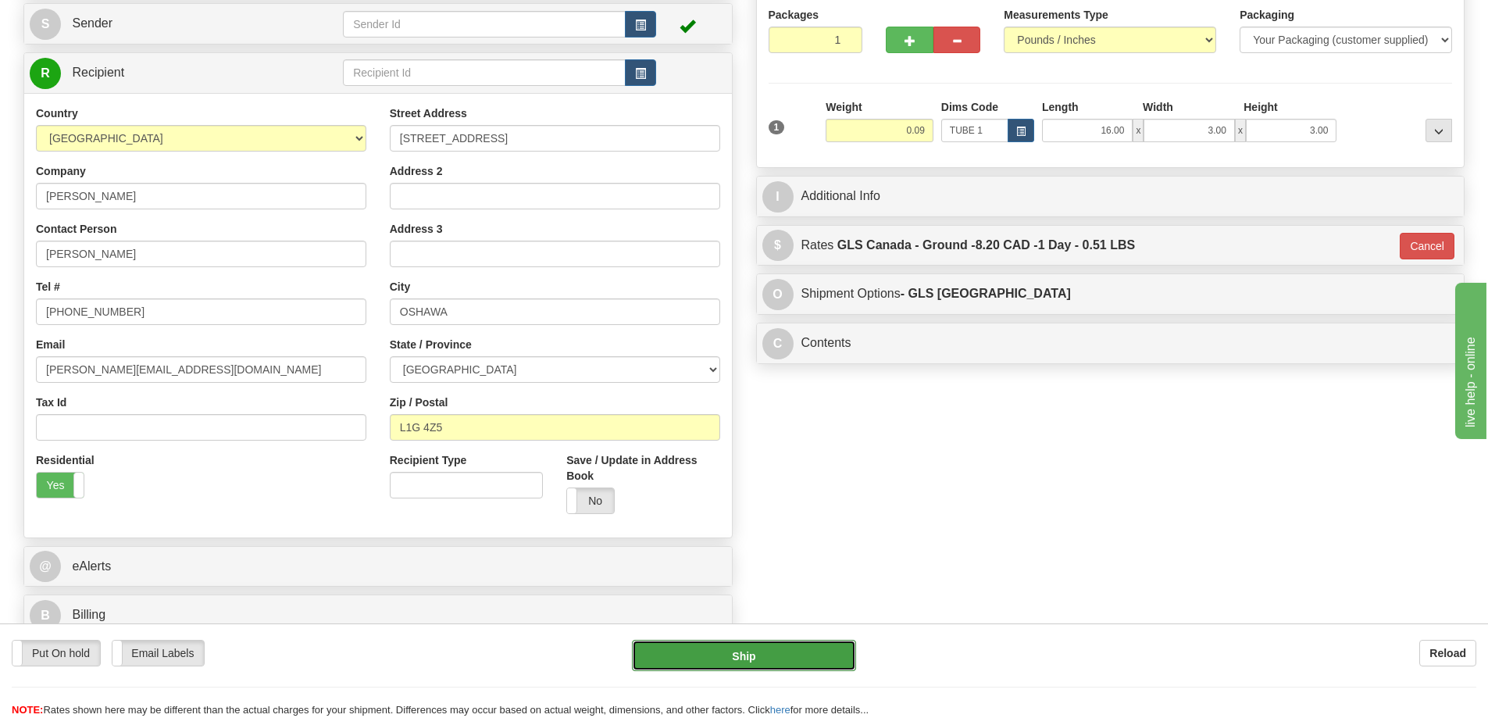
click at [742, 648] on button "Ship" at bounding box center [744, 655] width 224 height 31
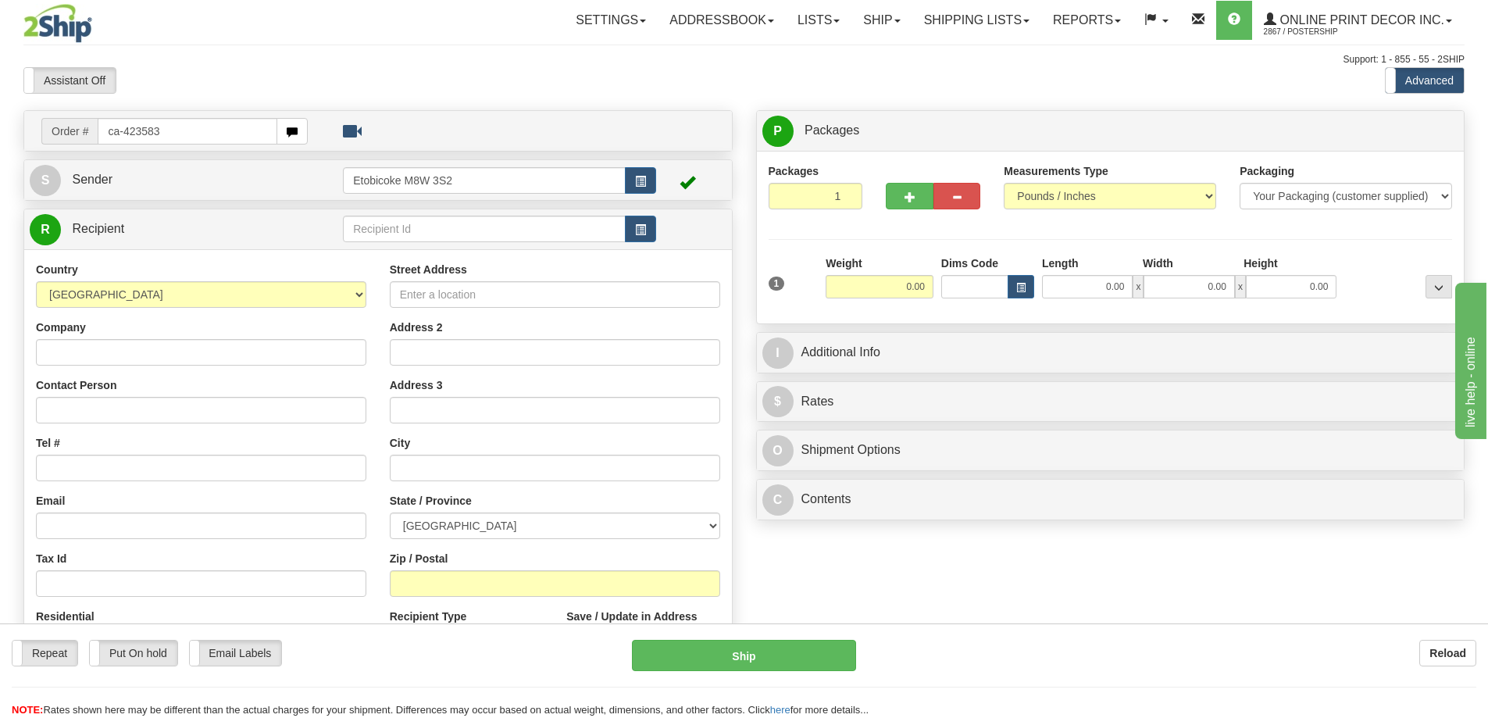
type input "ca-423583"
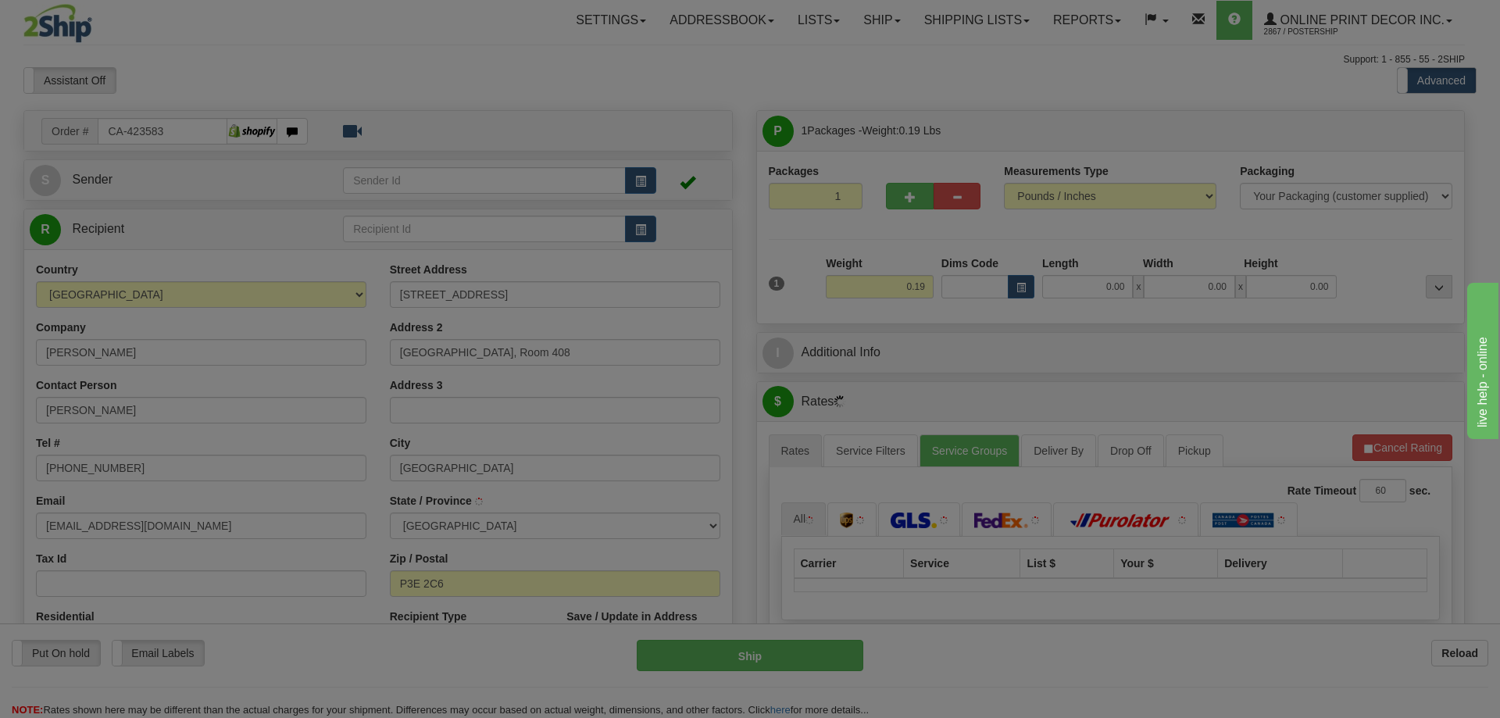
type input "[GEOGRAPHIC_DATA]"
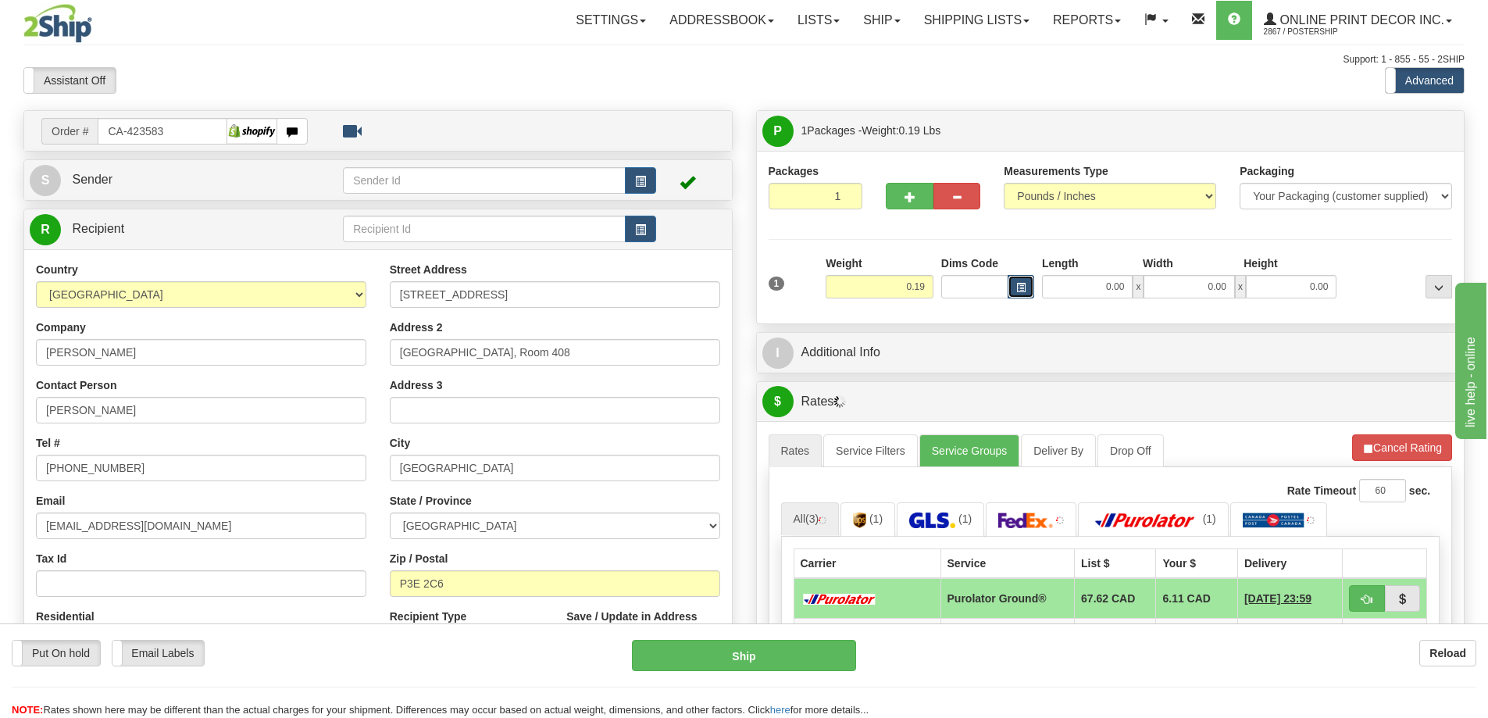
click at [1020, 290] on span "button" at bounding box center [1021, 288] width 9 height 9
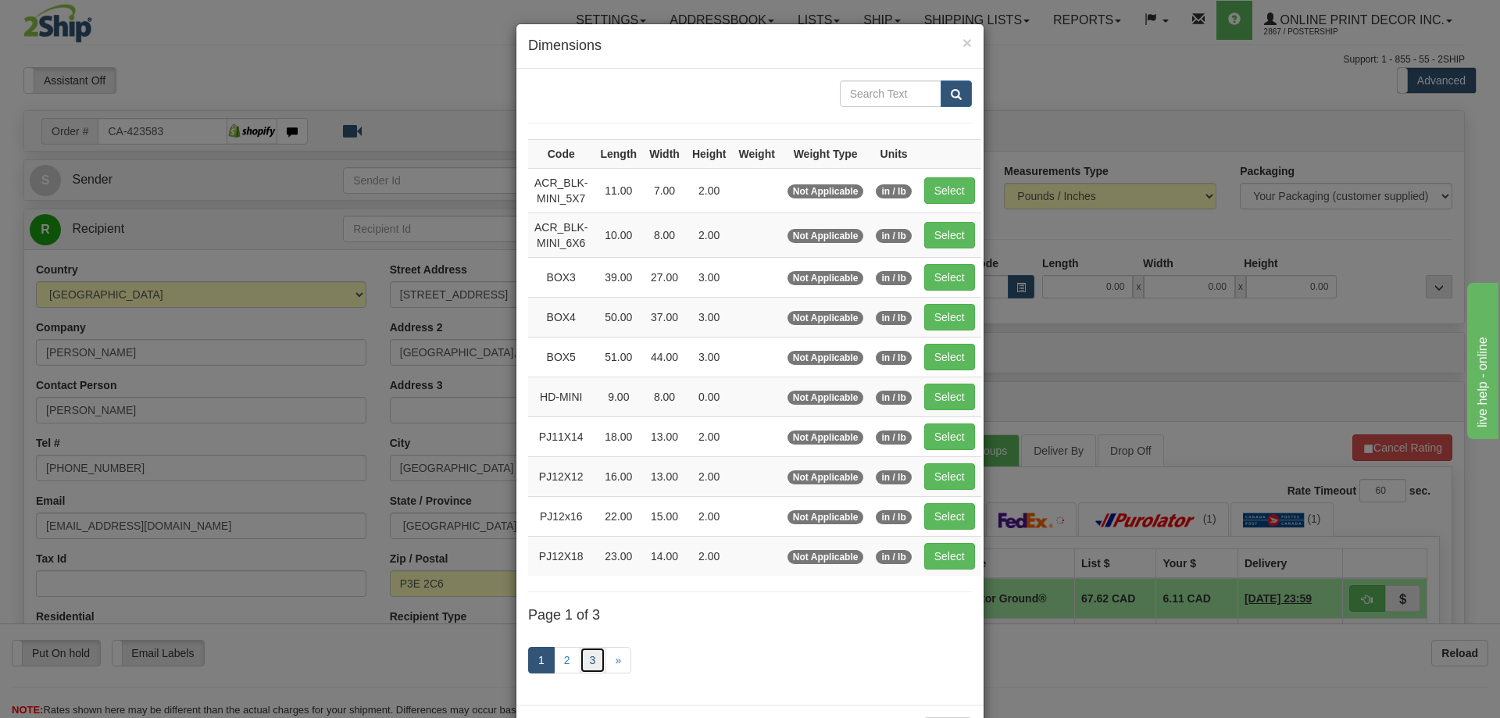
click at [580, 658] on link "3" at bounding box center [593, 660] width 27 height 27
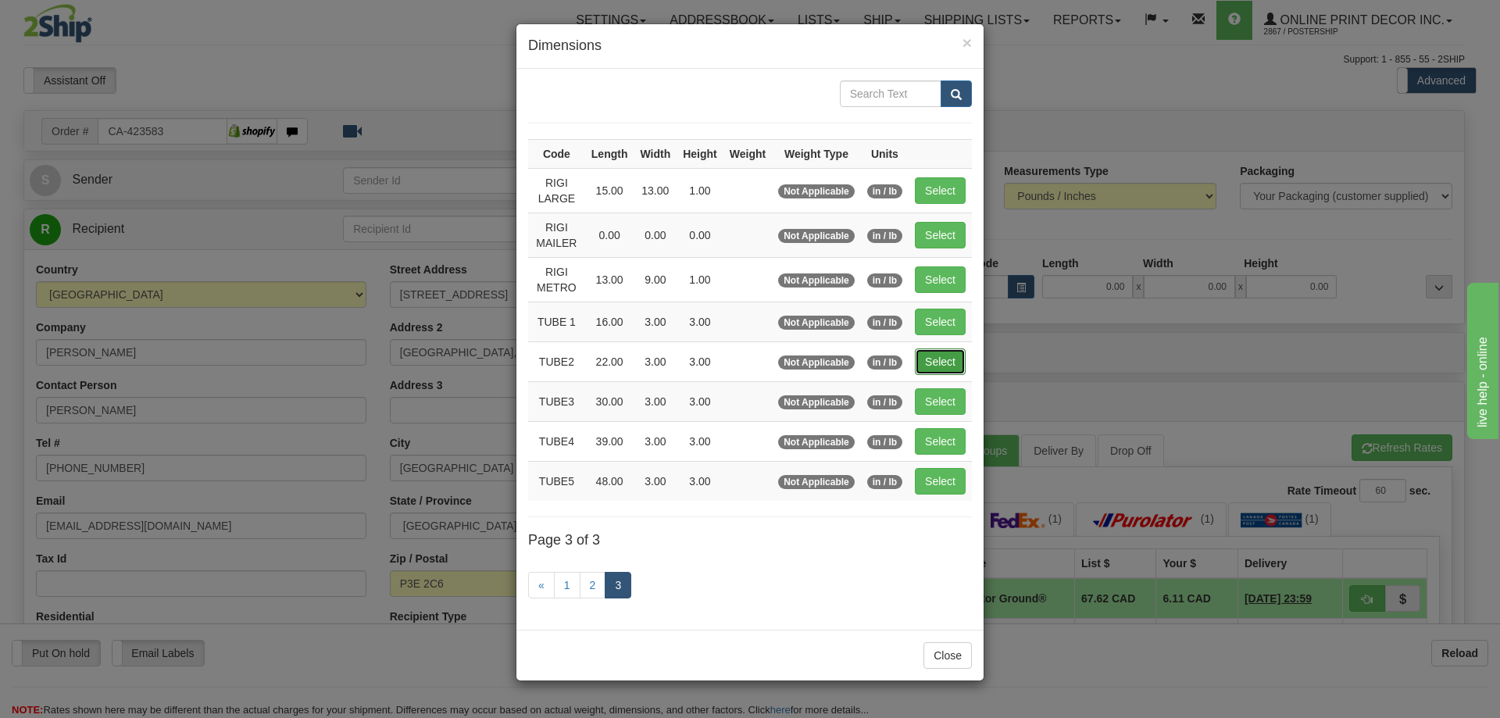
click at [949, 352] on button "Select" at bounding box center [940, 361] width 51 height 27
type input "TUBE2"
type input "22.00"
type input "3.00"
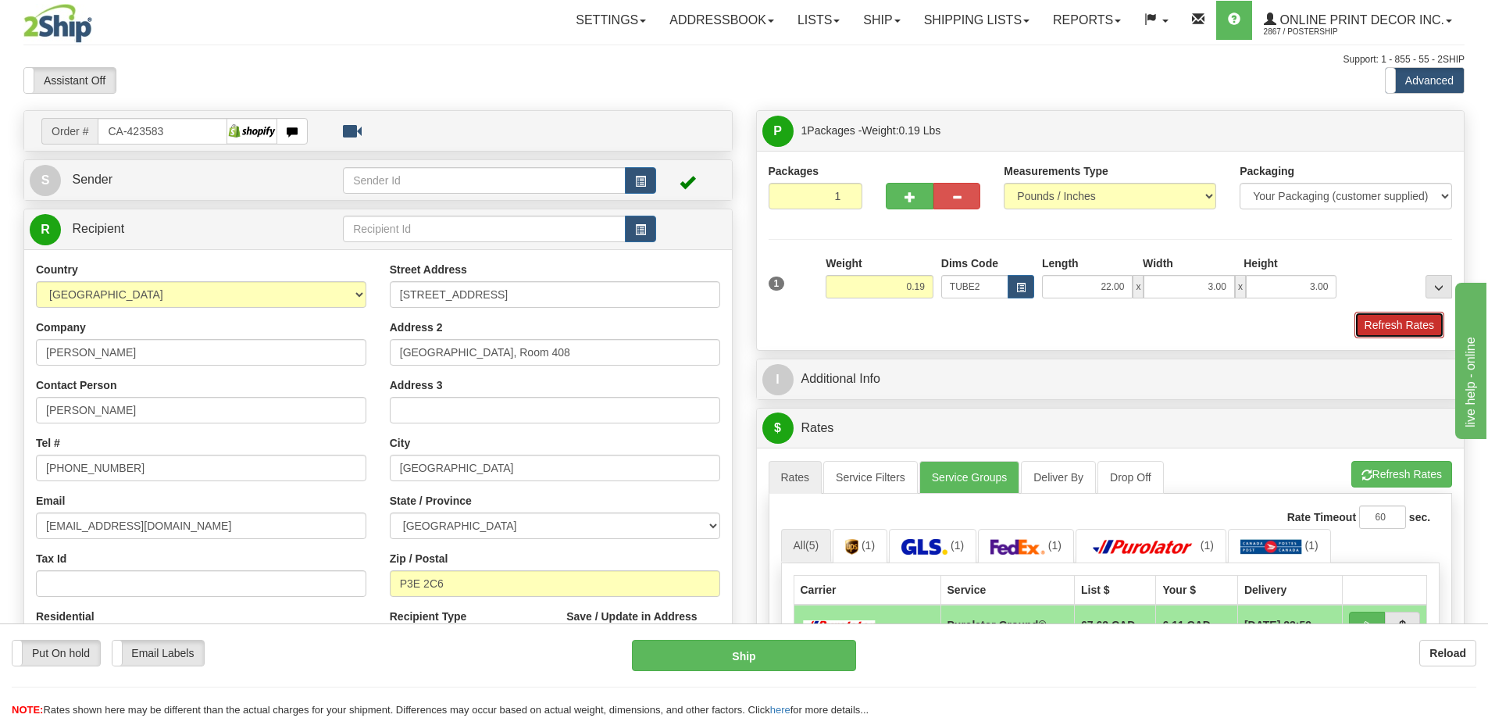
click at [1388, 315] on button "Refresh Rates" at bounding box center [1400, 325] width 90 height 27
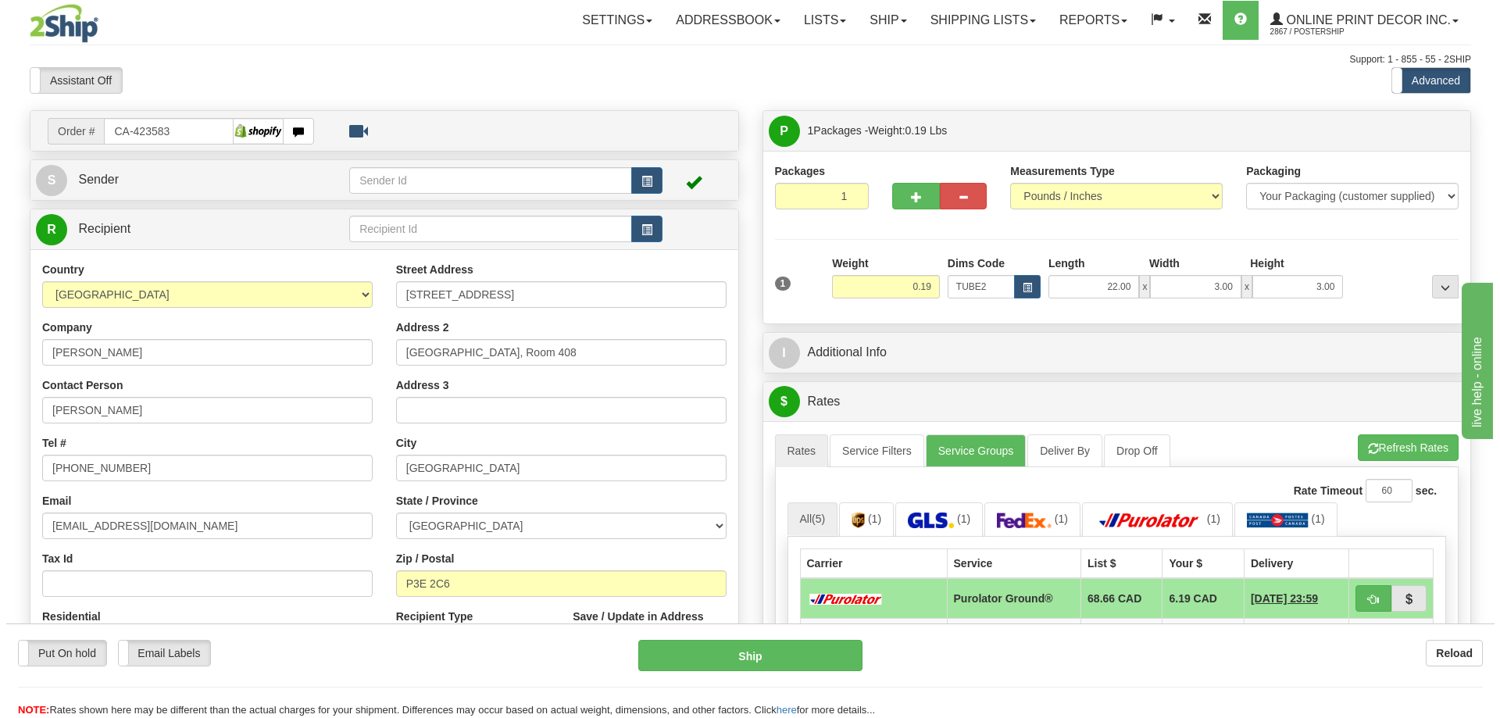
scroll to position [156, 0]
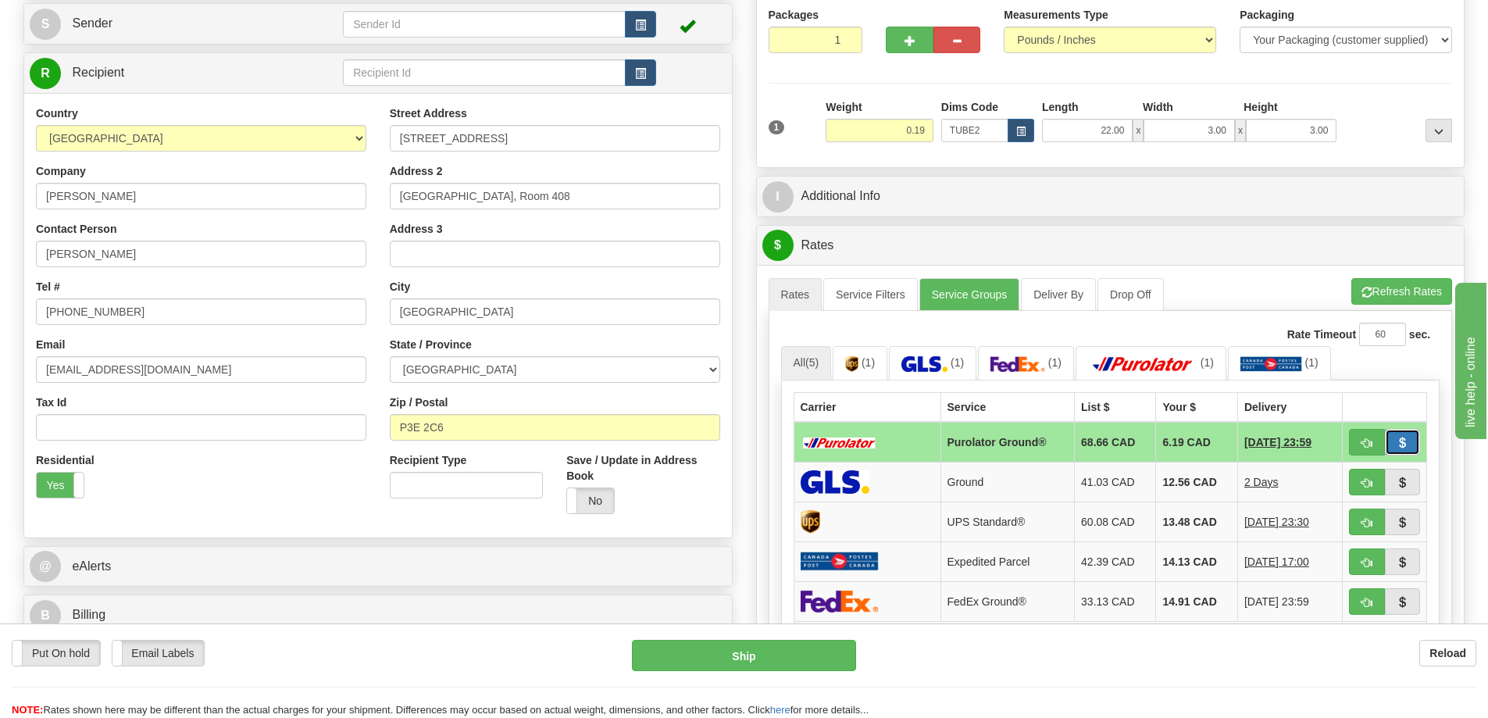
click at [1386, 432] on button "button" at bounding box center [1403, 442] width 36 height 27
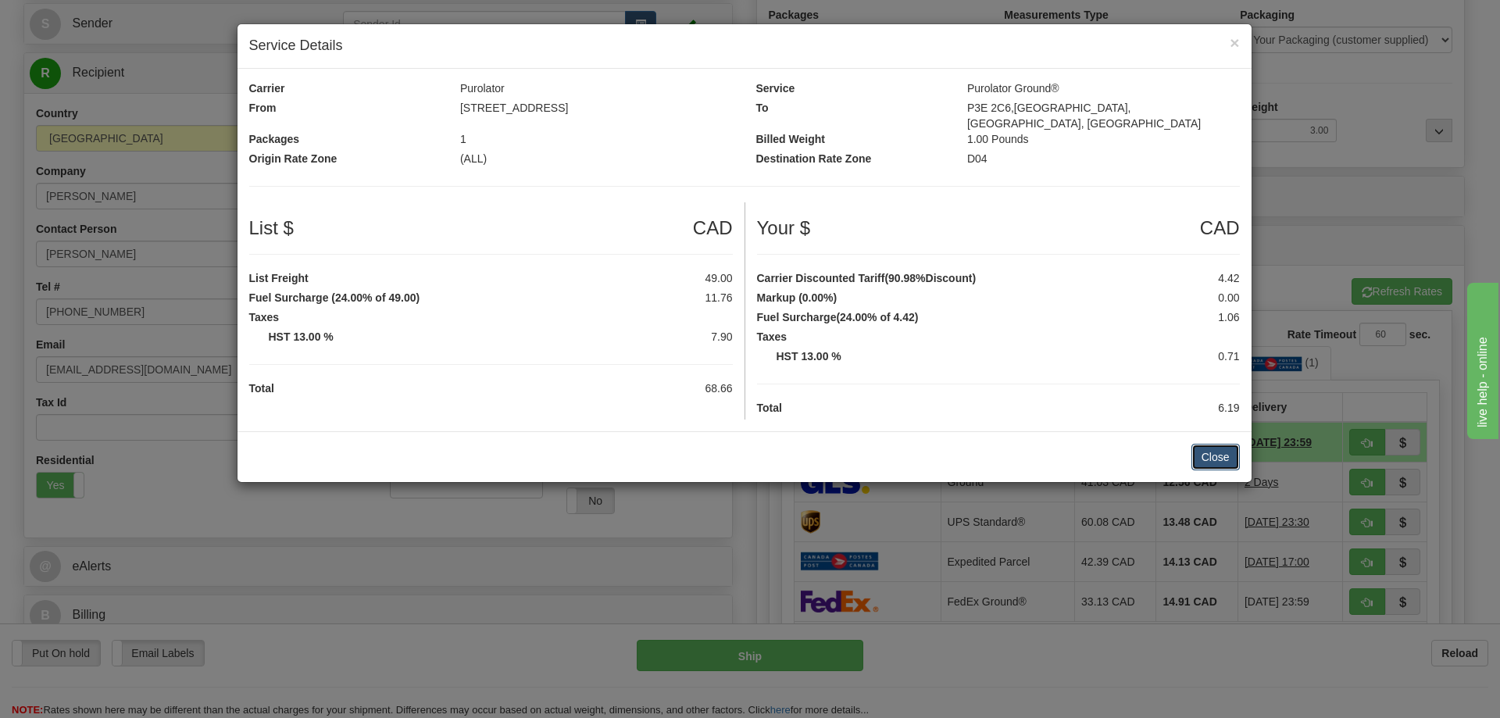
click at [1217, 445] on button "Close" at bounding box center [1216, 457] width 48 height 27
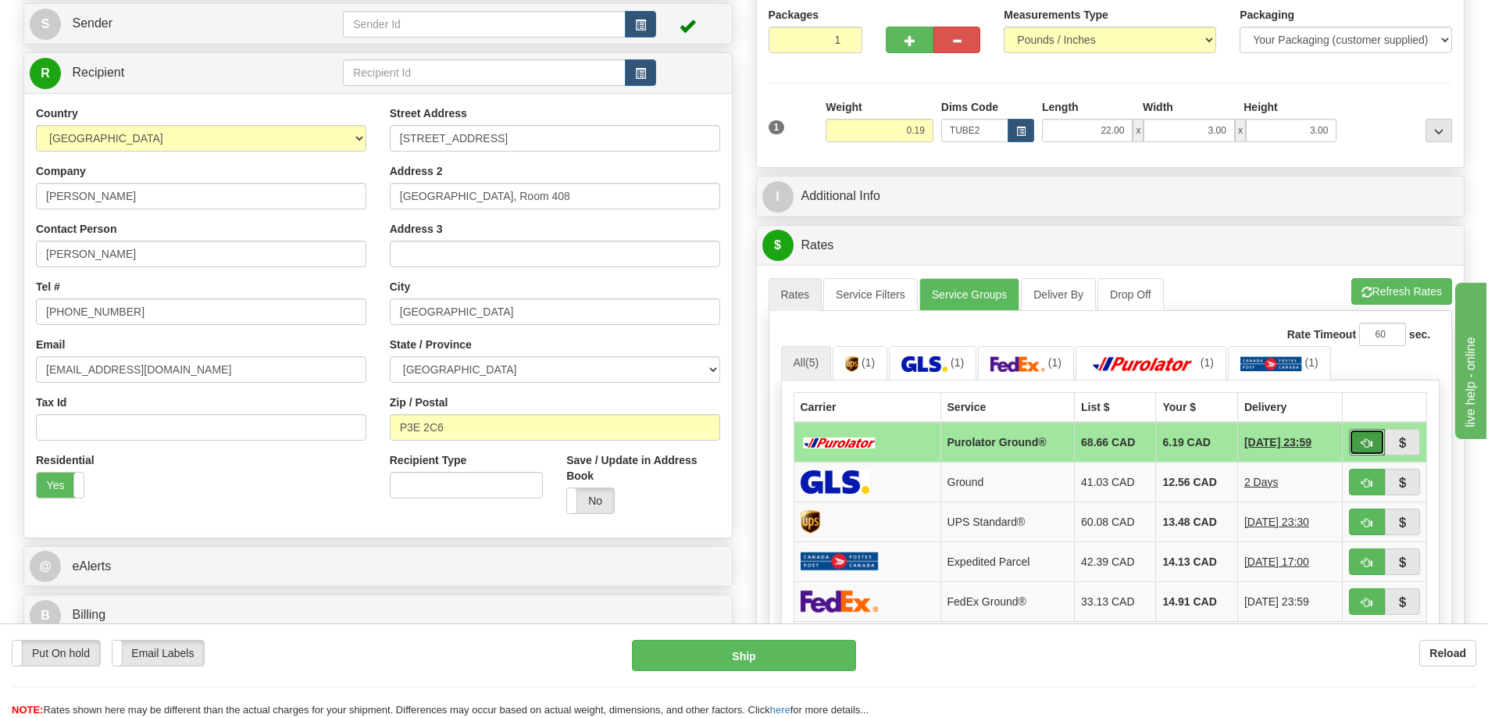
click at [1362, 444] on span "button" at bounding box center [1367, 443] width 11 height 10
type input "260"
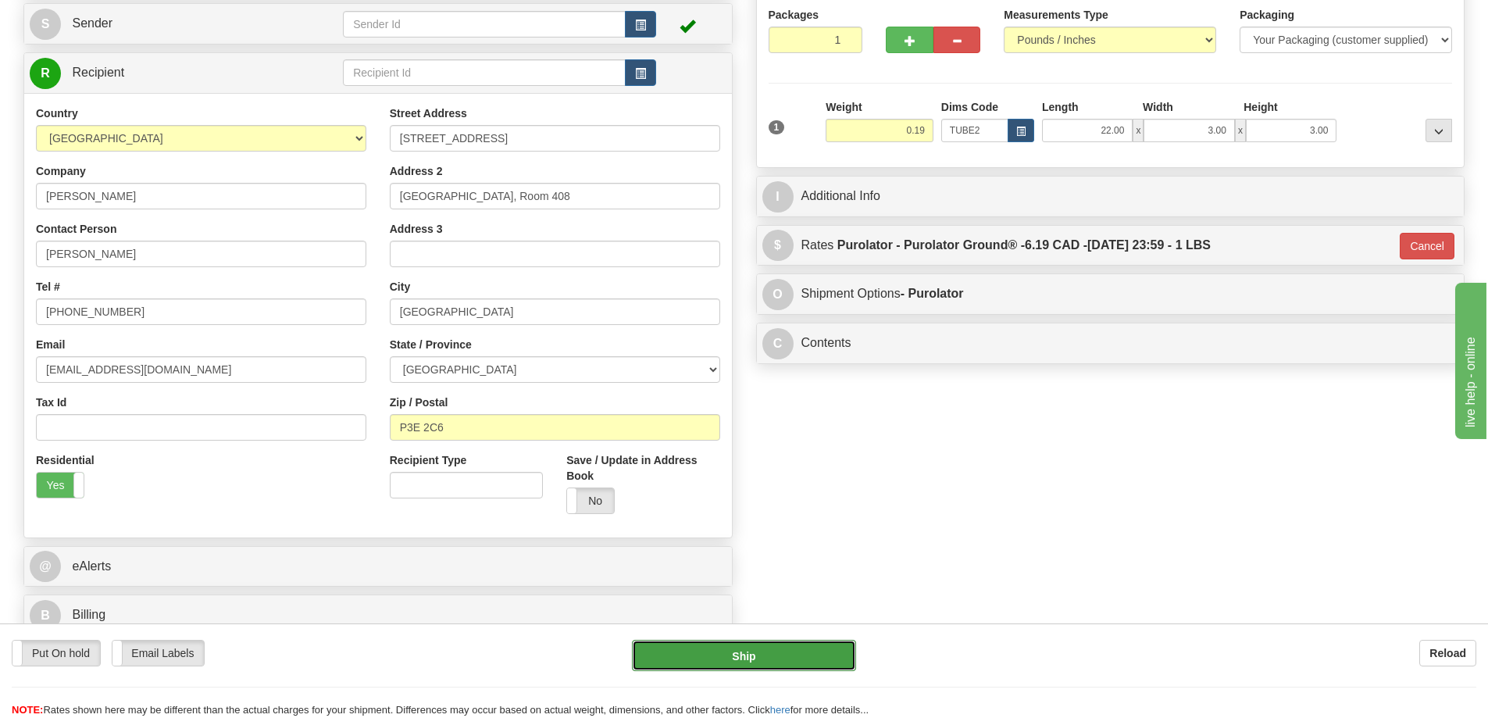
click at [774, 649] on button "Ship" at bounding box center [744, 655] width 224 height 31
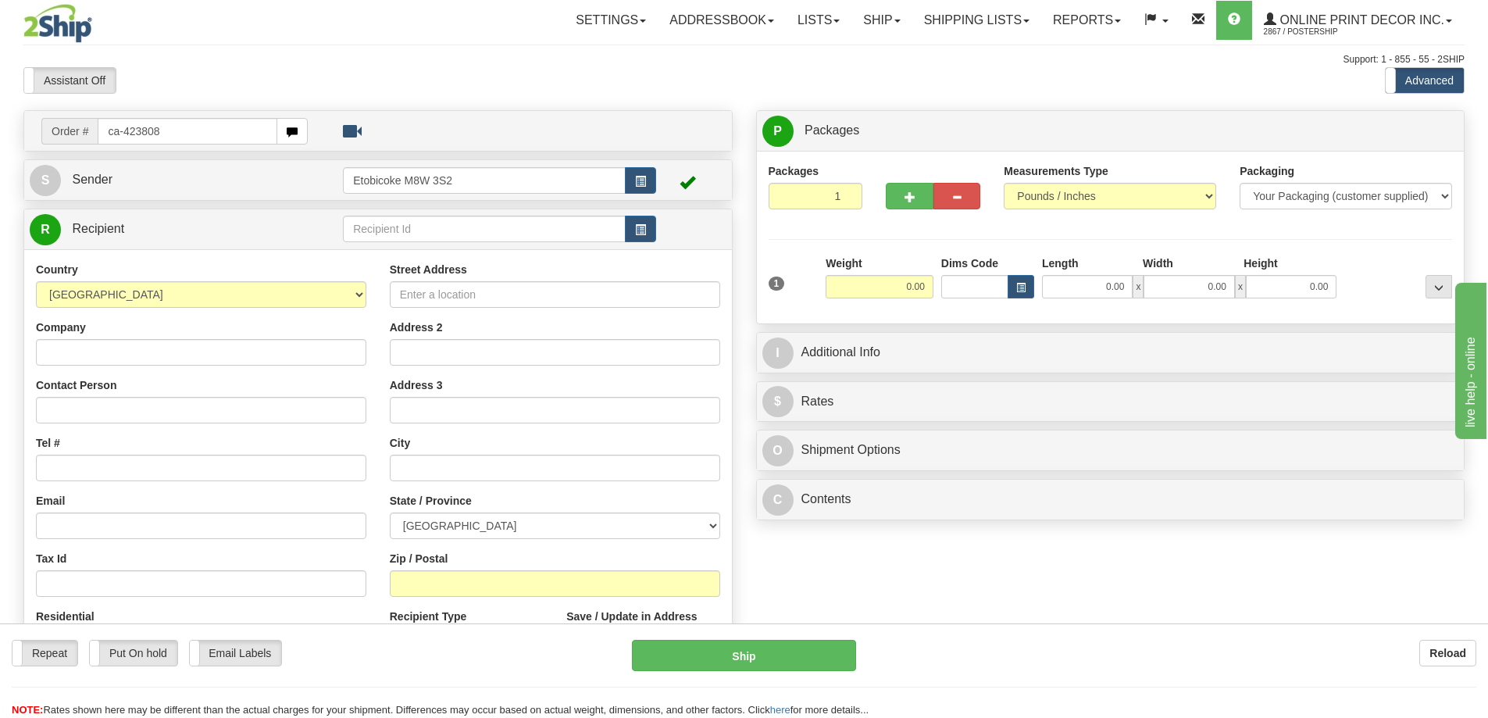
type input "ca-423808"
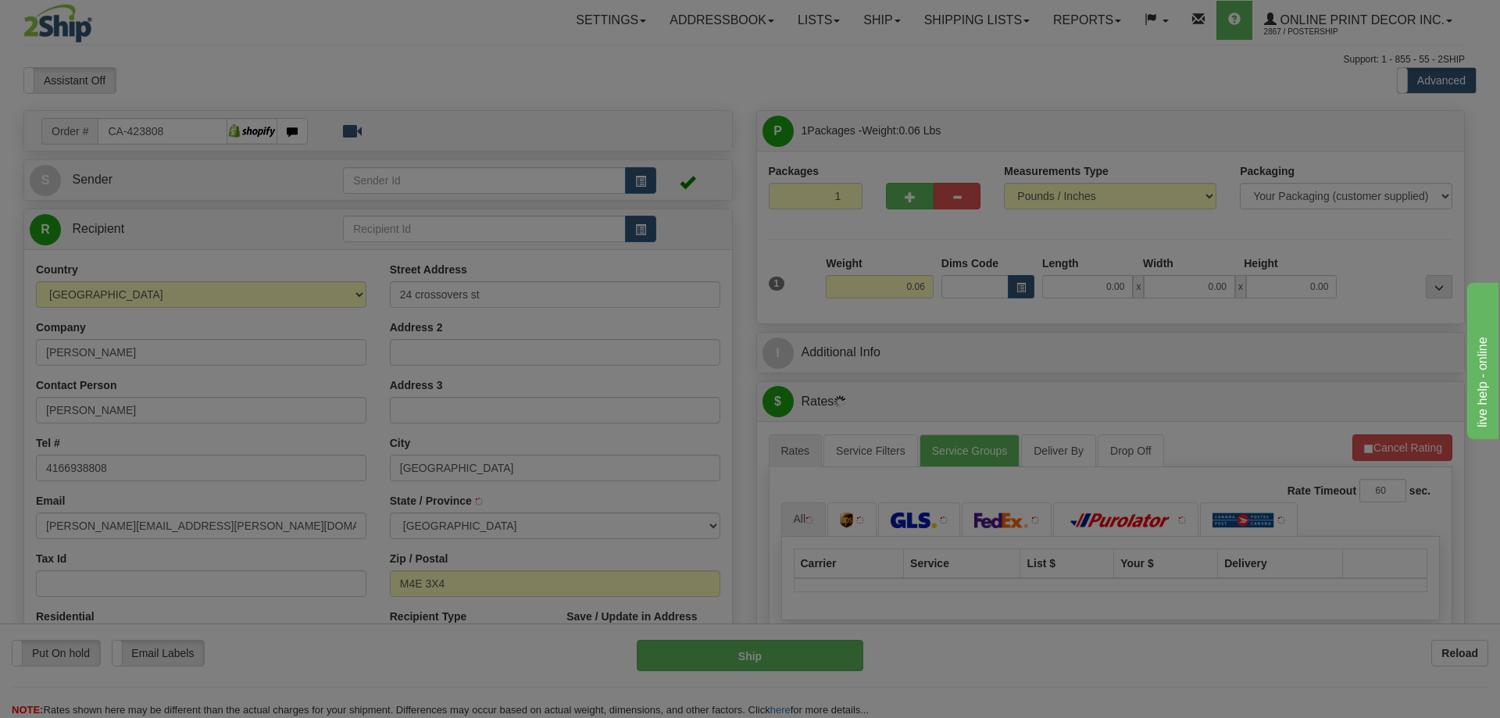
type input "TORONTO"
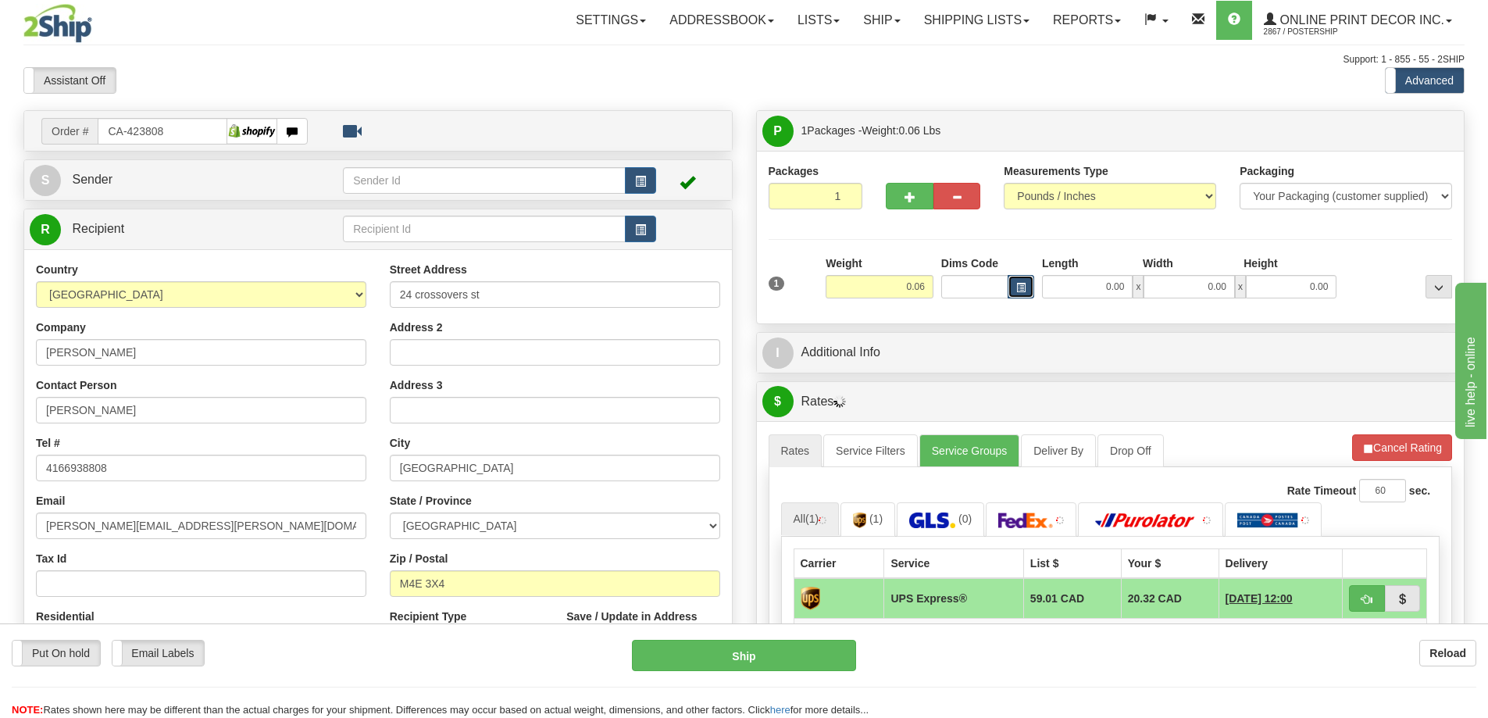
click at [1020, 283] on button "button" at bounding box center [1021, 286] width 27 height 23
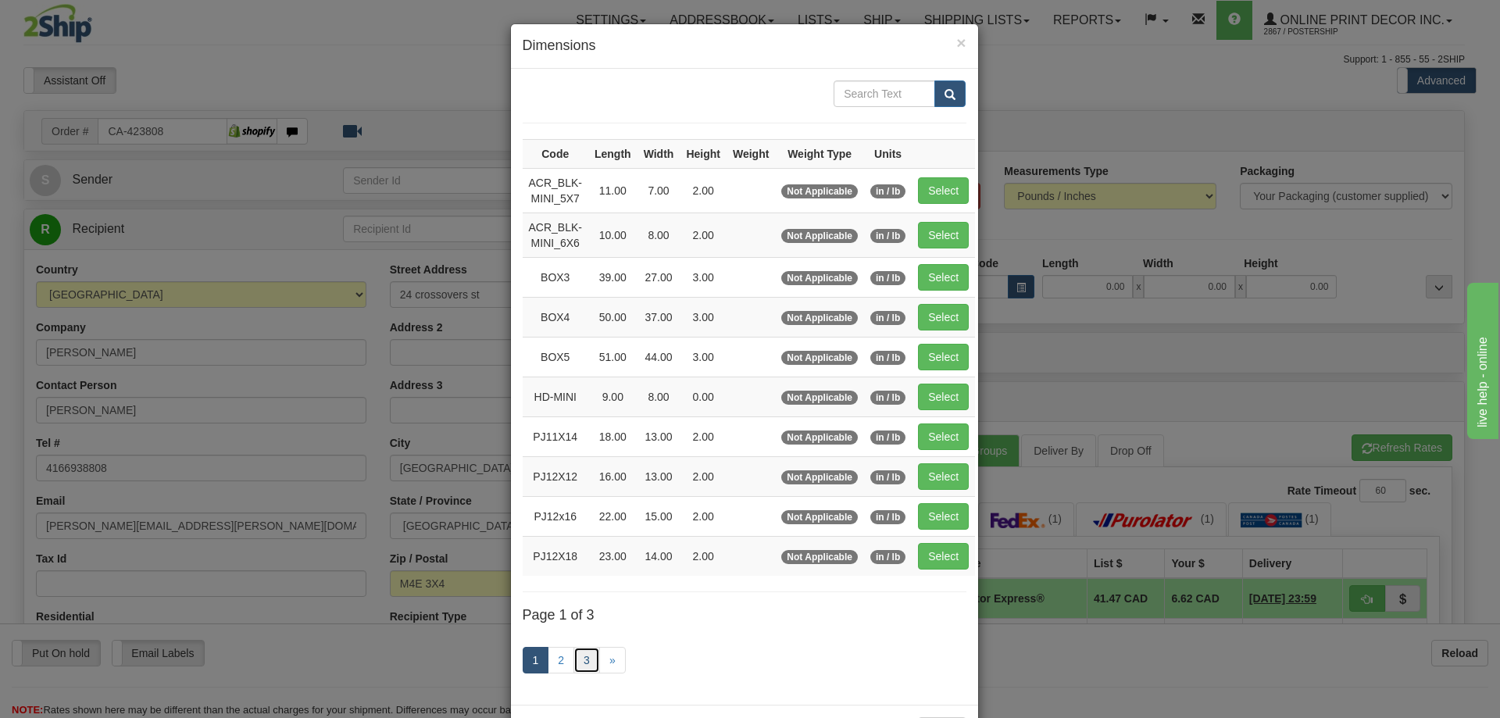
click at [584, 652] on link "3" at bounding box center [587, 660] width 27 height 27
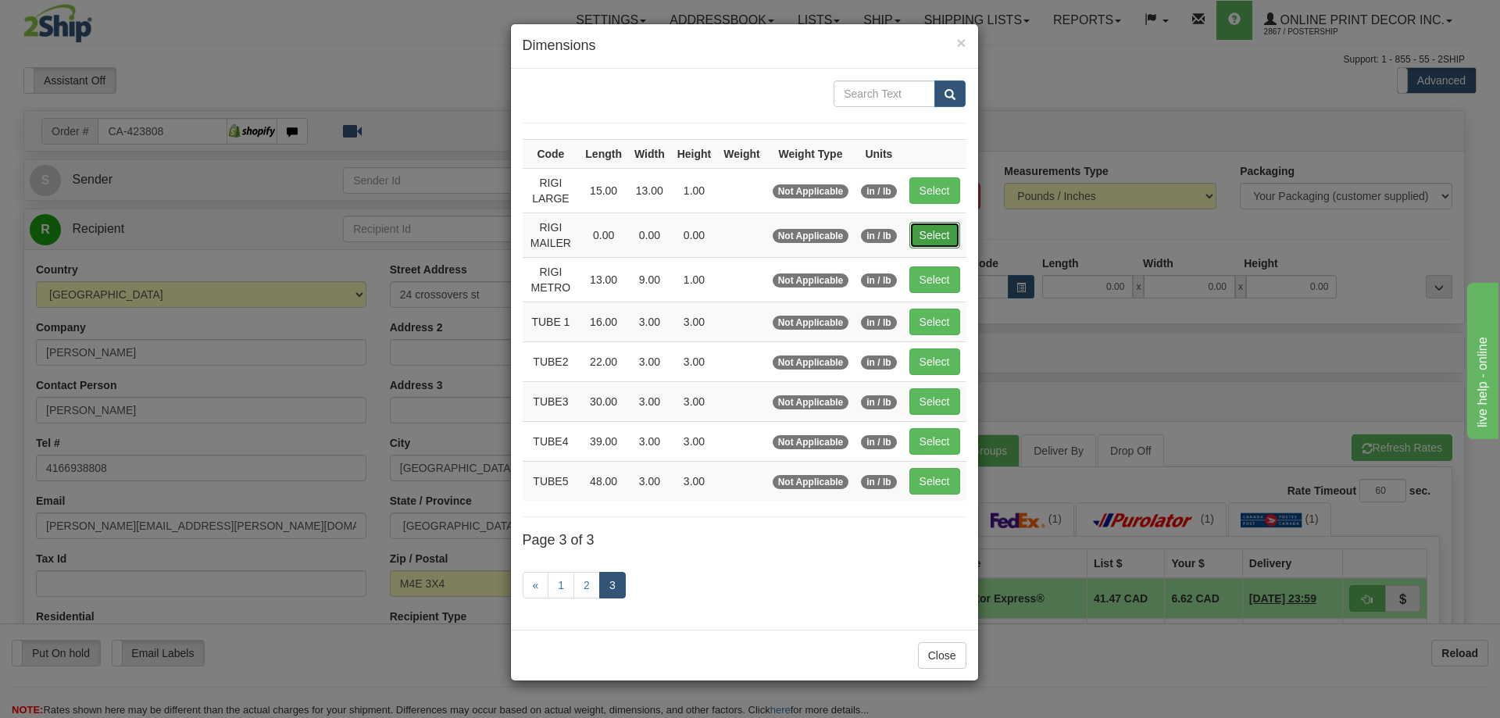
click at [915, 239] on button "Select" at bounding box center [935, 235] width 51 height 27
type input "RIGI MAILER"
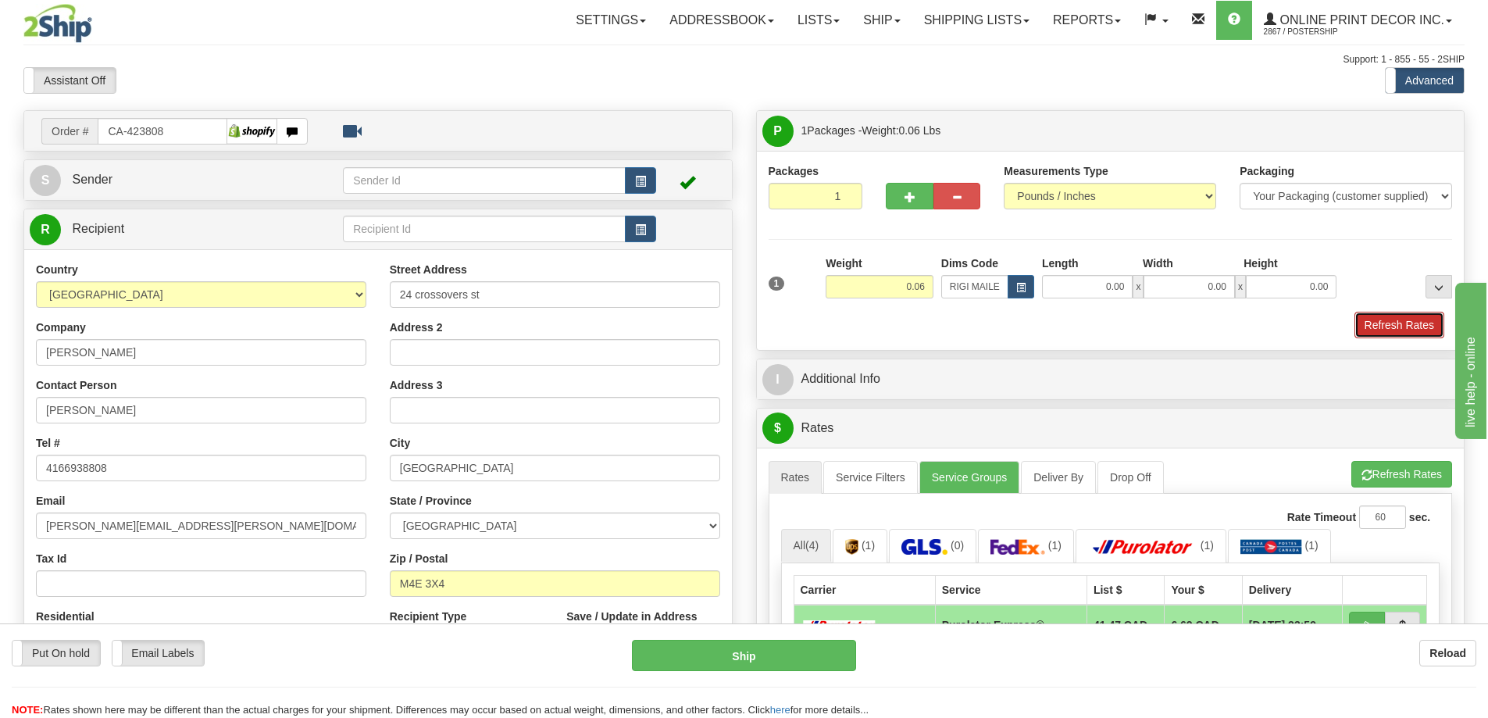
click at [1425, 326] on button "Refresh Rates" at bounding box center [1400, 325] width 90 height 27
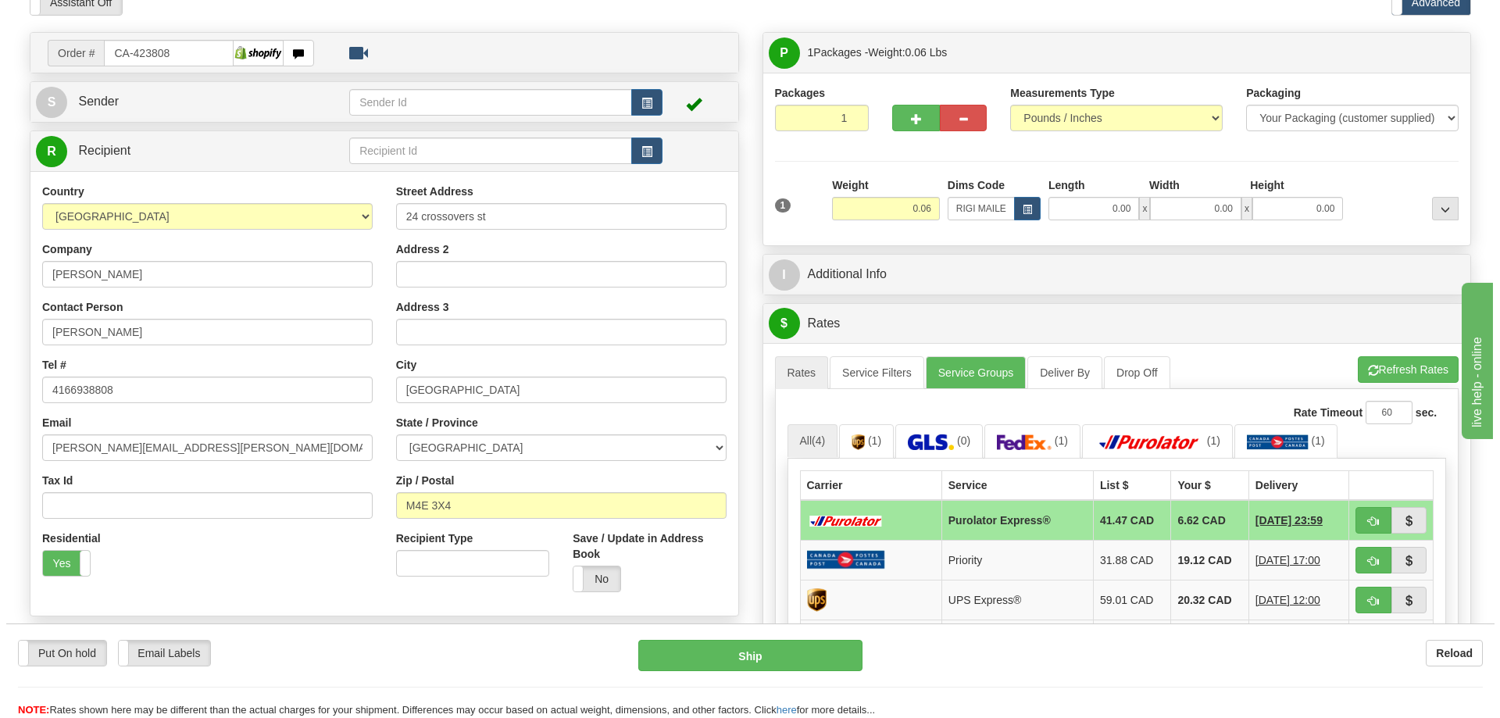
scroll to position [156, 0]
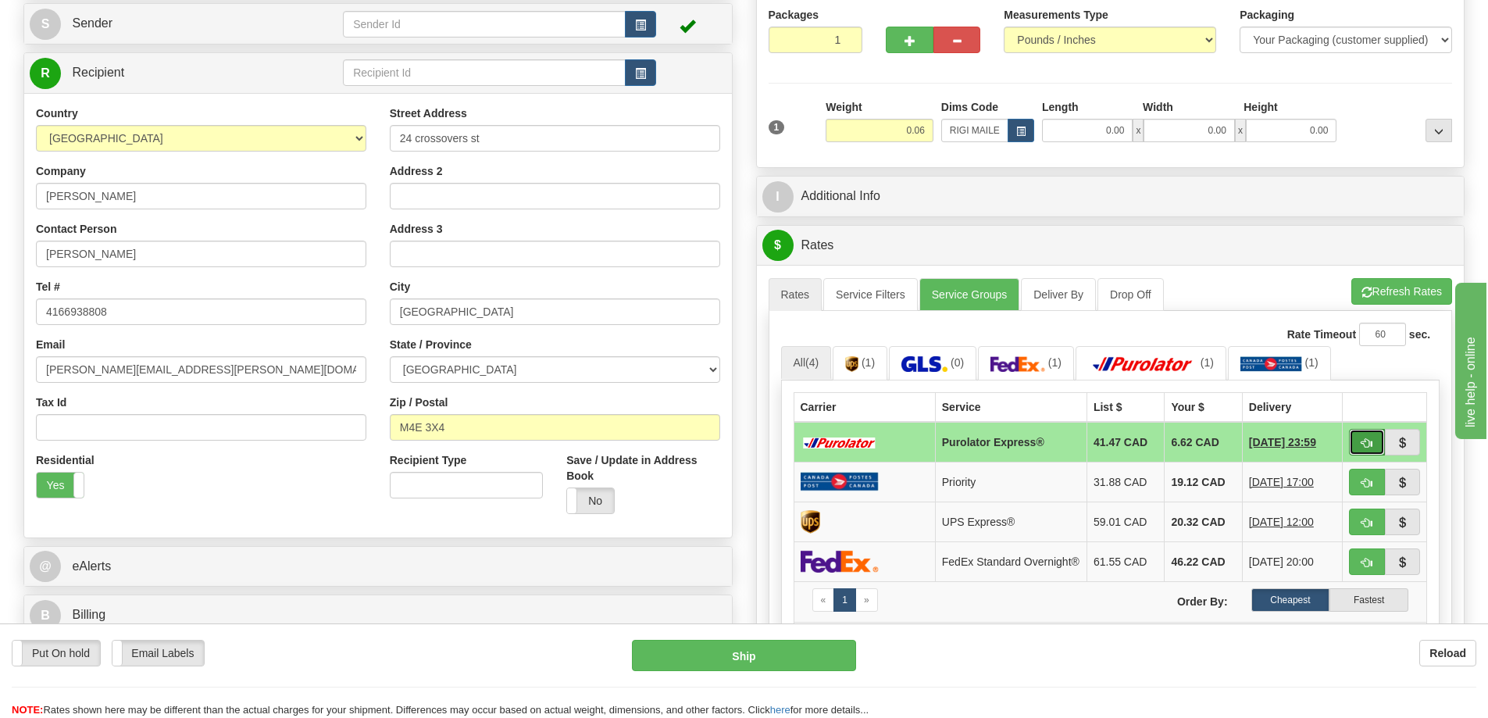
click at [1369, 438] on button "button" at bounding box center [1367, 442] width 36 height 27
type input "202"
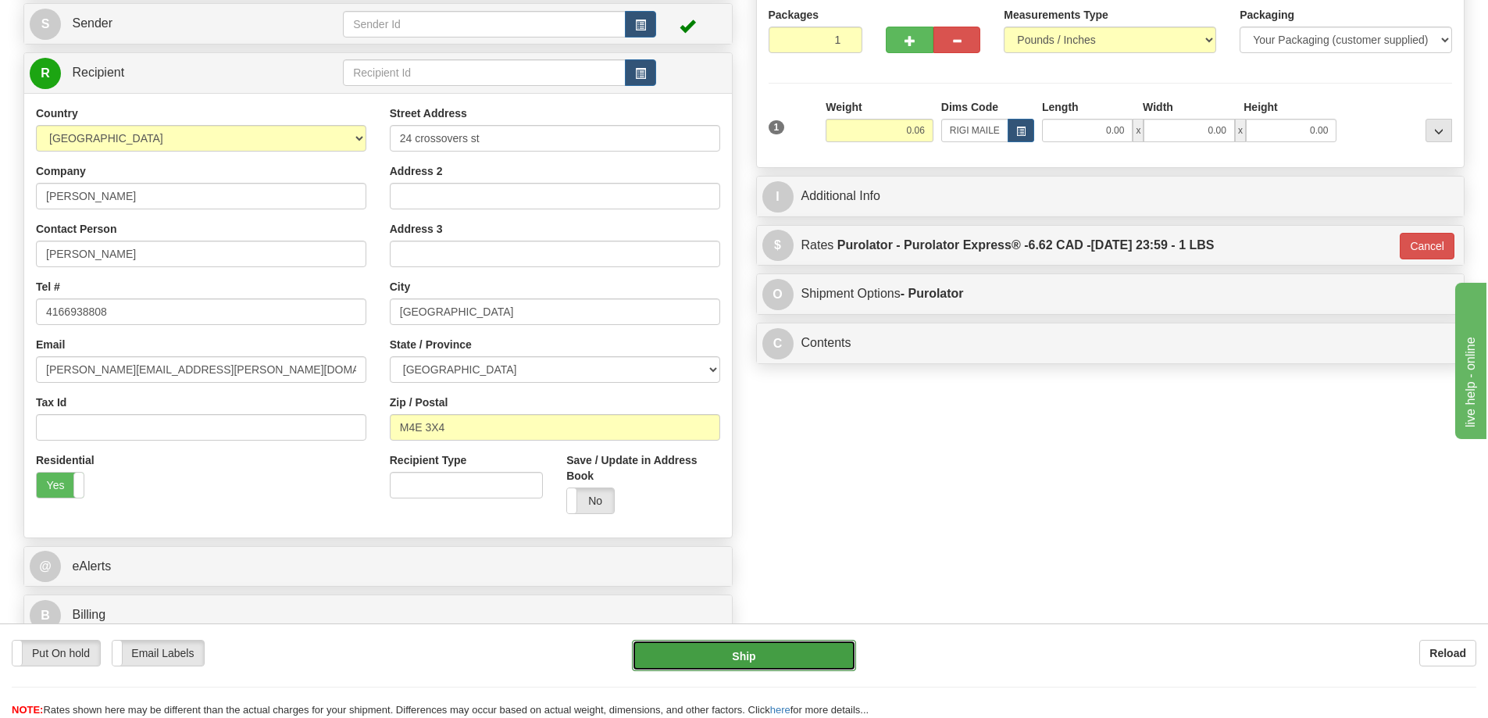
click at [804, 661] on button "Ship" at bounding box center [744, 655] width 224 height 31
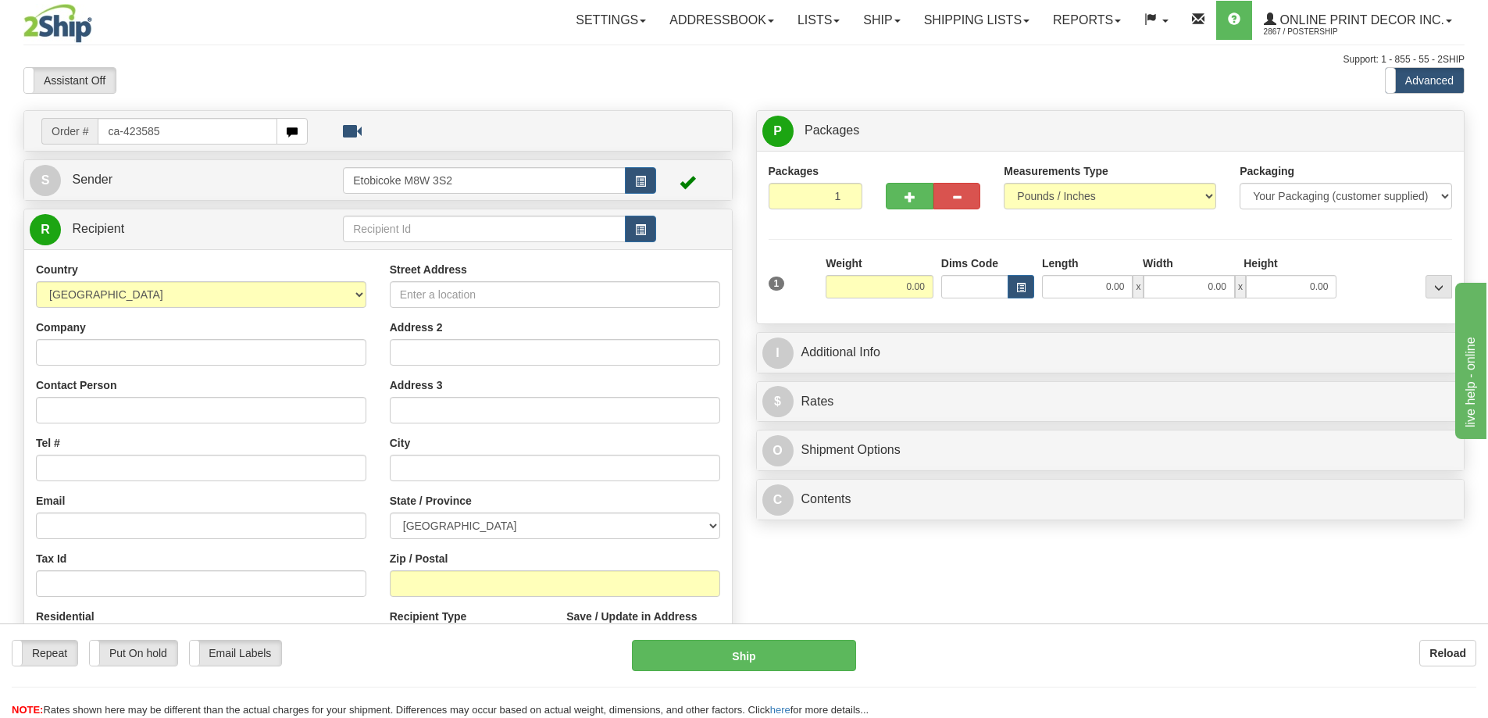
type input "ca-423585"
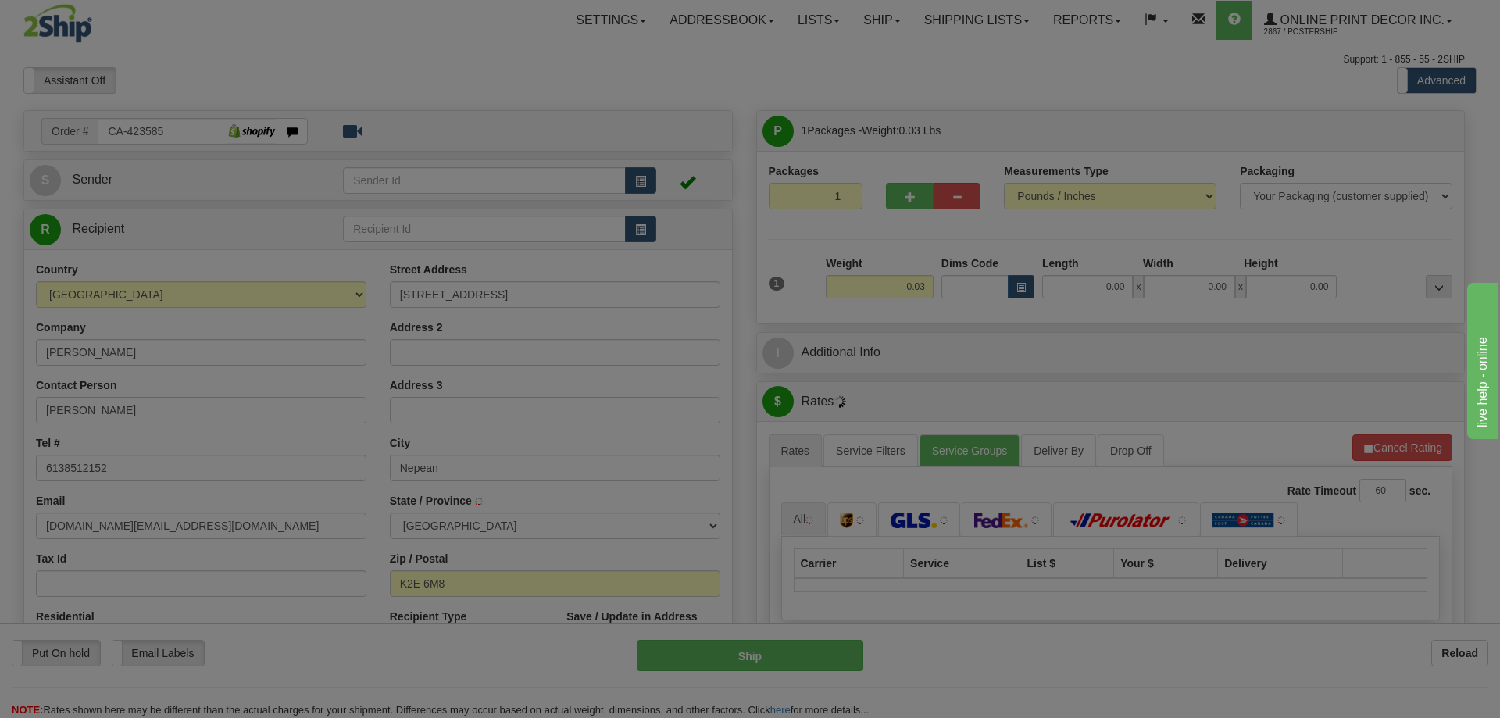
type input "NEPEAN"
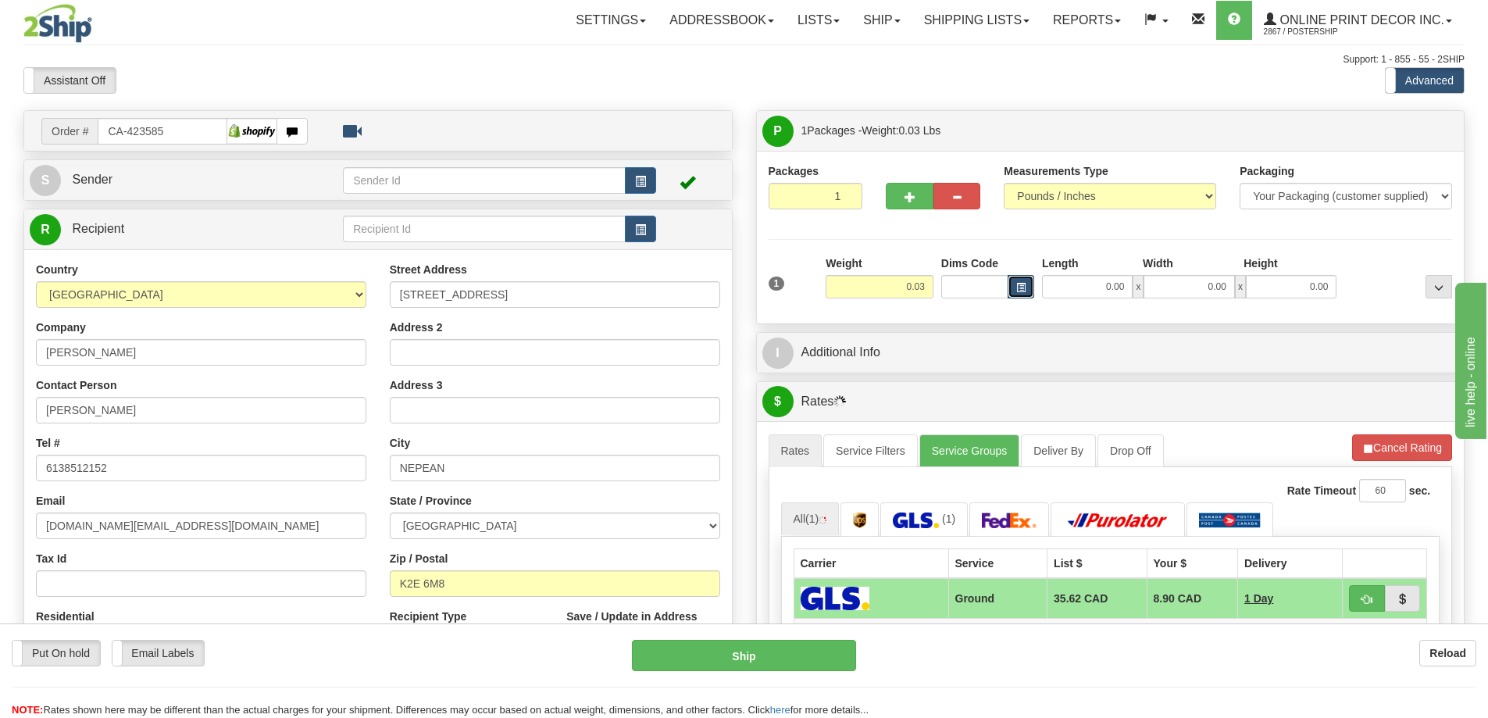
click at [1022, 284] on span "button" at bounding box center [1021, 288] width 9 height 9
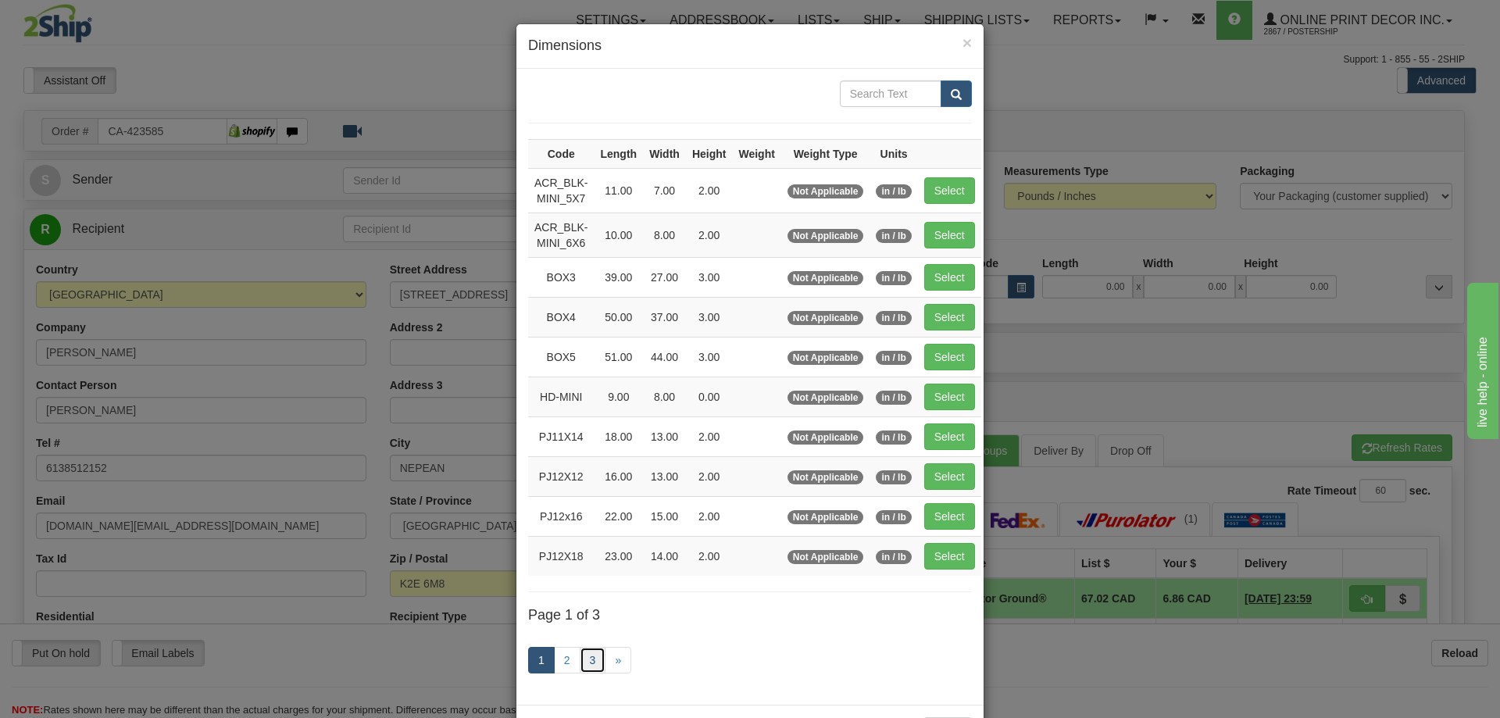
click at [588, 661] on link "3" at bounding box center [593, 660] width 27 height 27
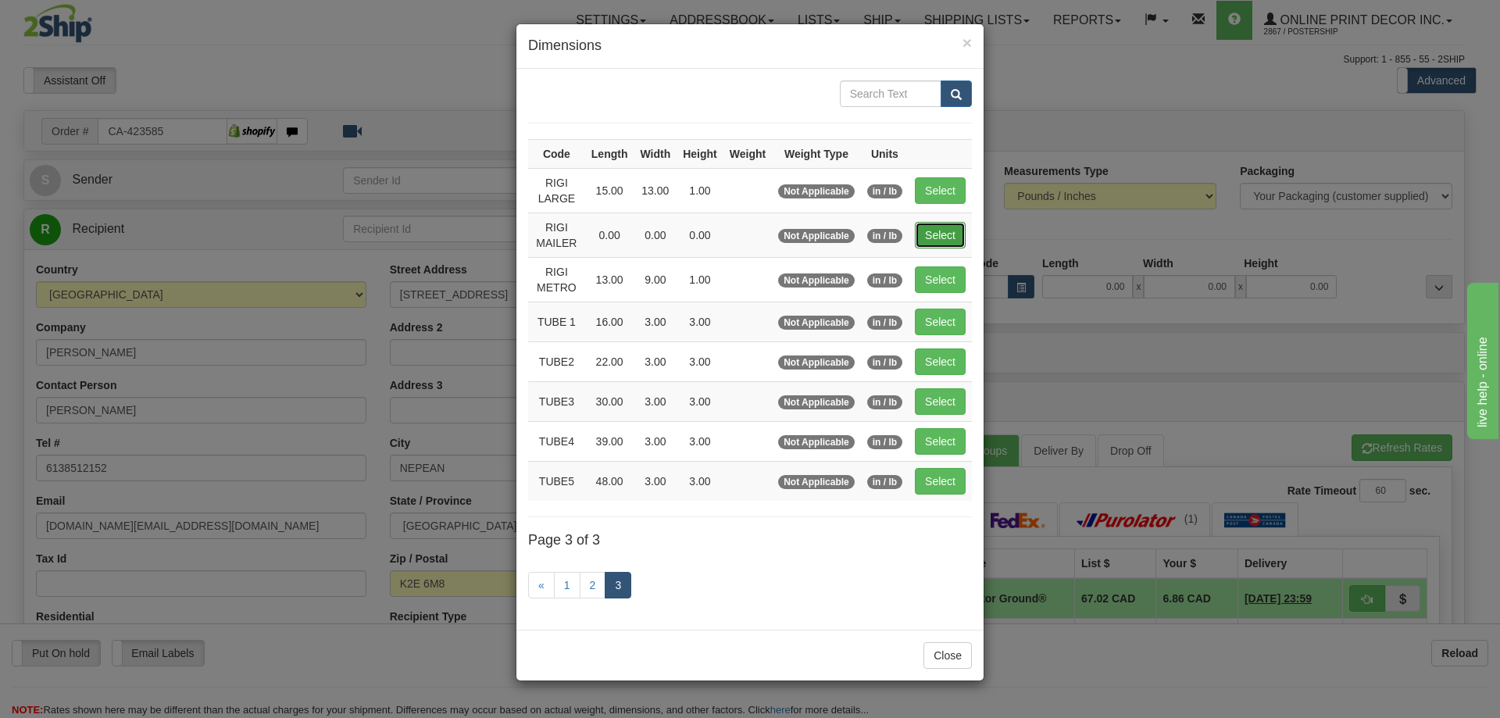
click at [941, 231] on button "Select" at bounding box center [940, 235] width 51 height 27
type input "RIGI MAILER"
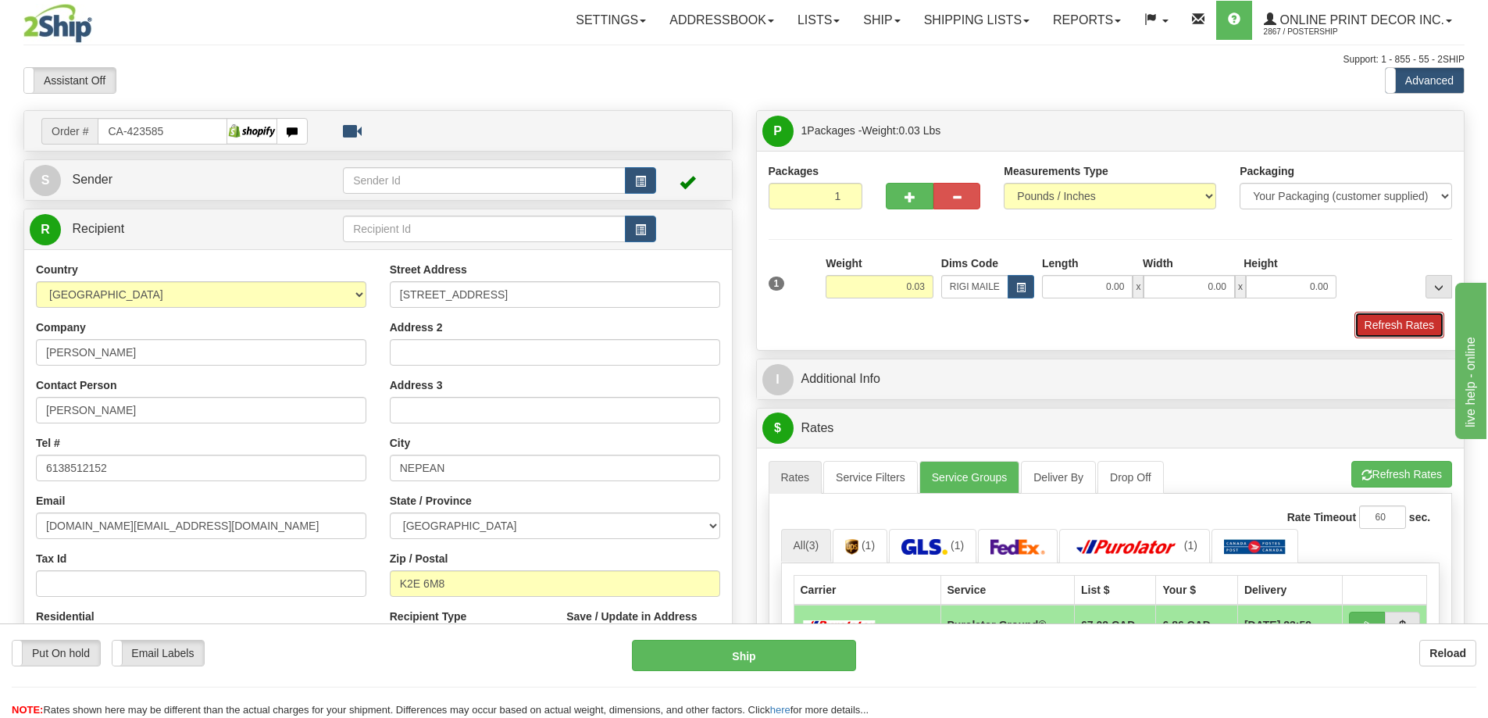
click at [1403, 326] on button "Refresh Rates" at bounding box center [1400, 325] width 90 height 27
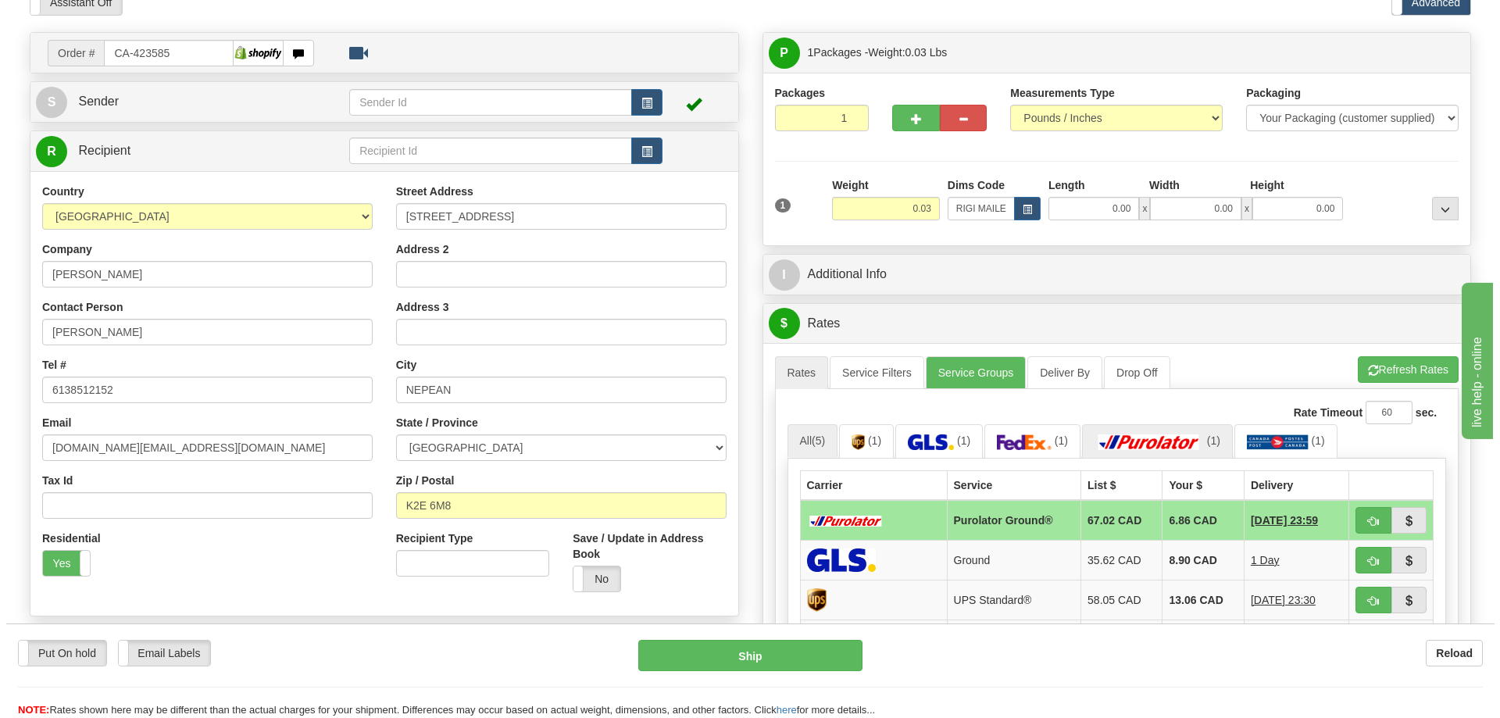
scroll to position [156, 0]
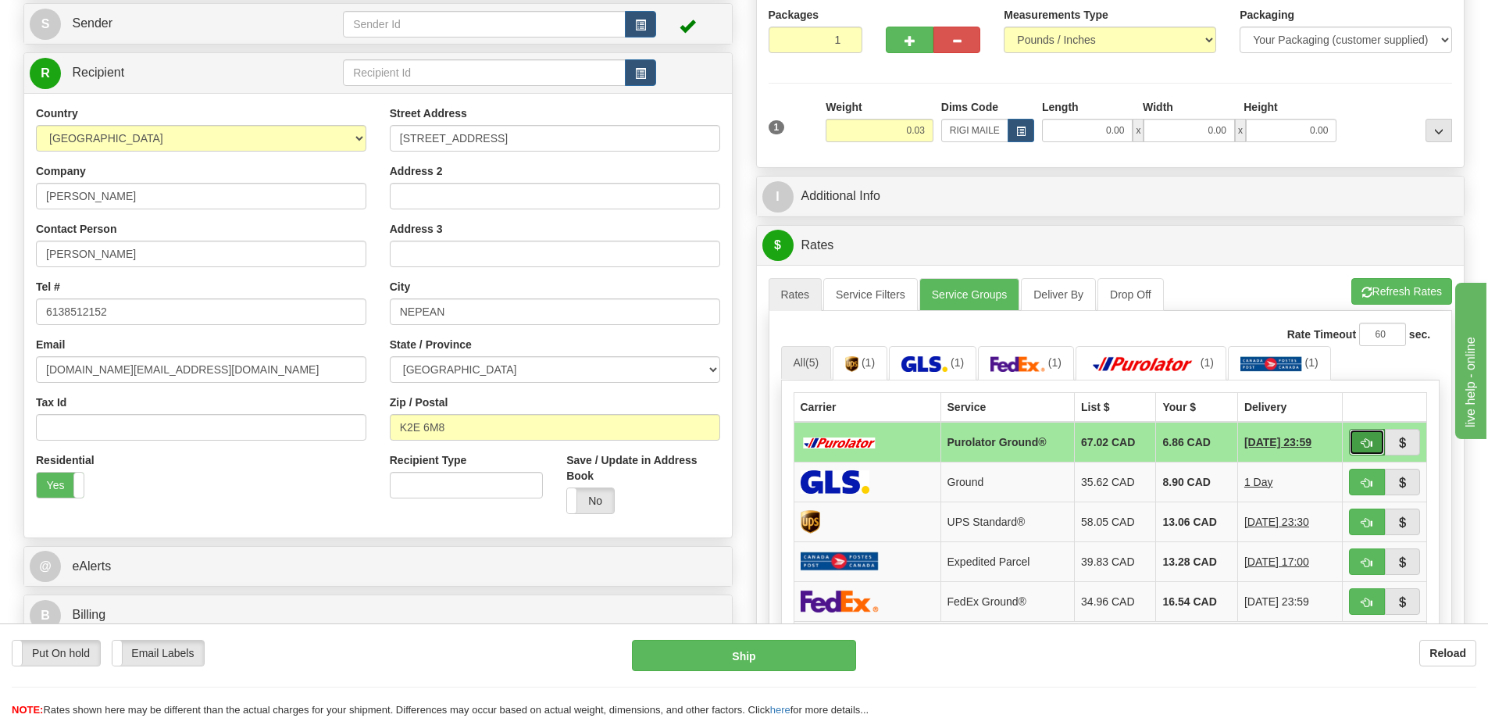
click at [1364, 447] on span "button" at bounding box center [1367, 443] width 11 height 10
type input "260"
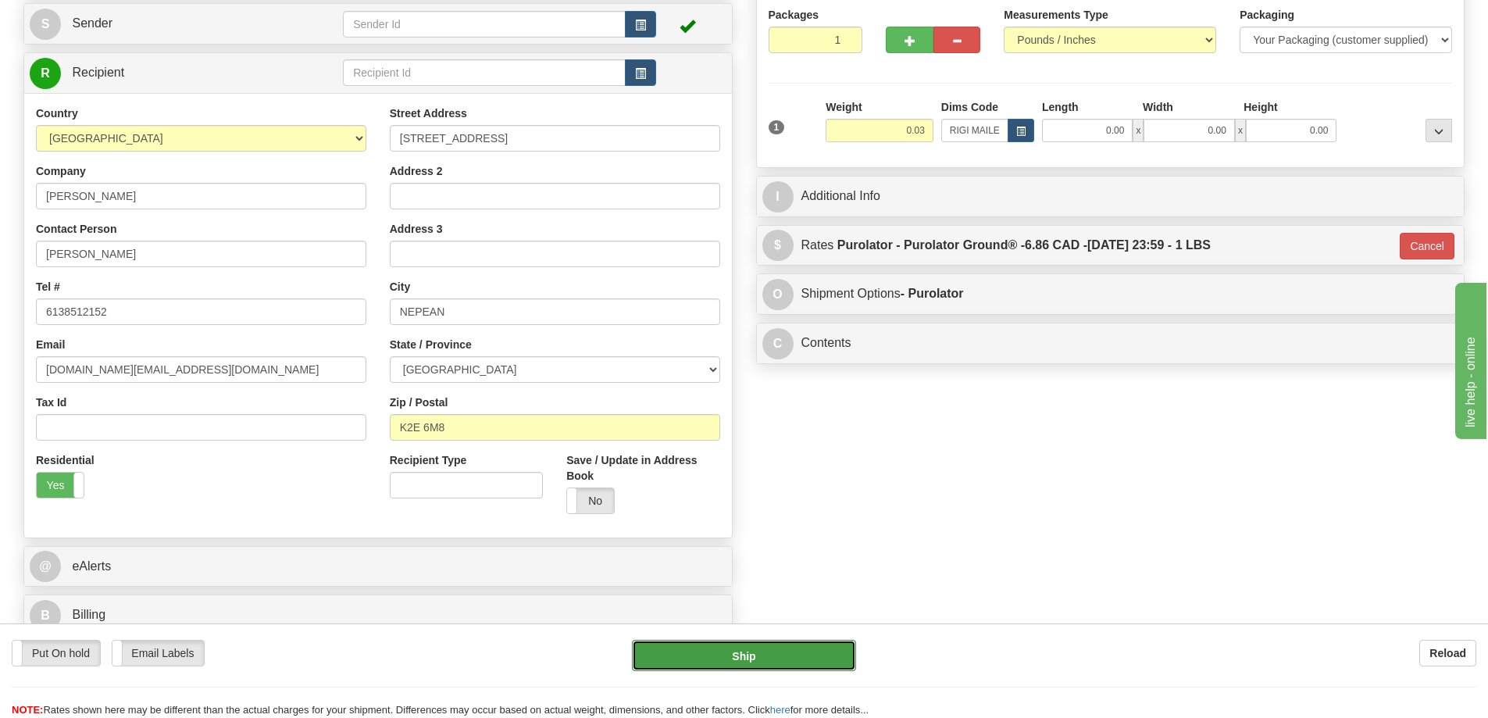
click at [817, 652] on button "Ship" at bounding box center [744, 655] width 224 height 31
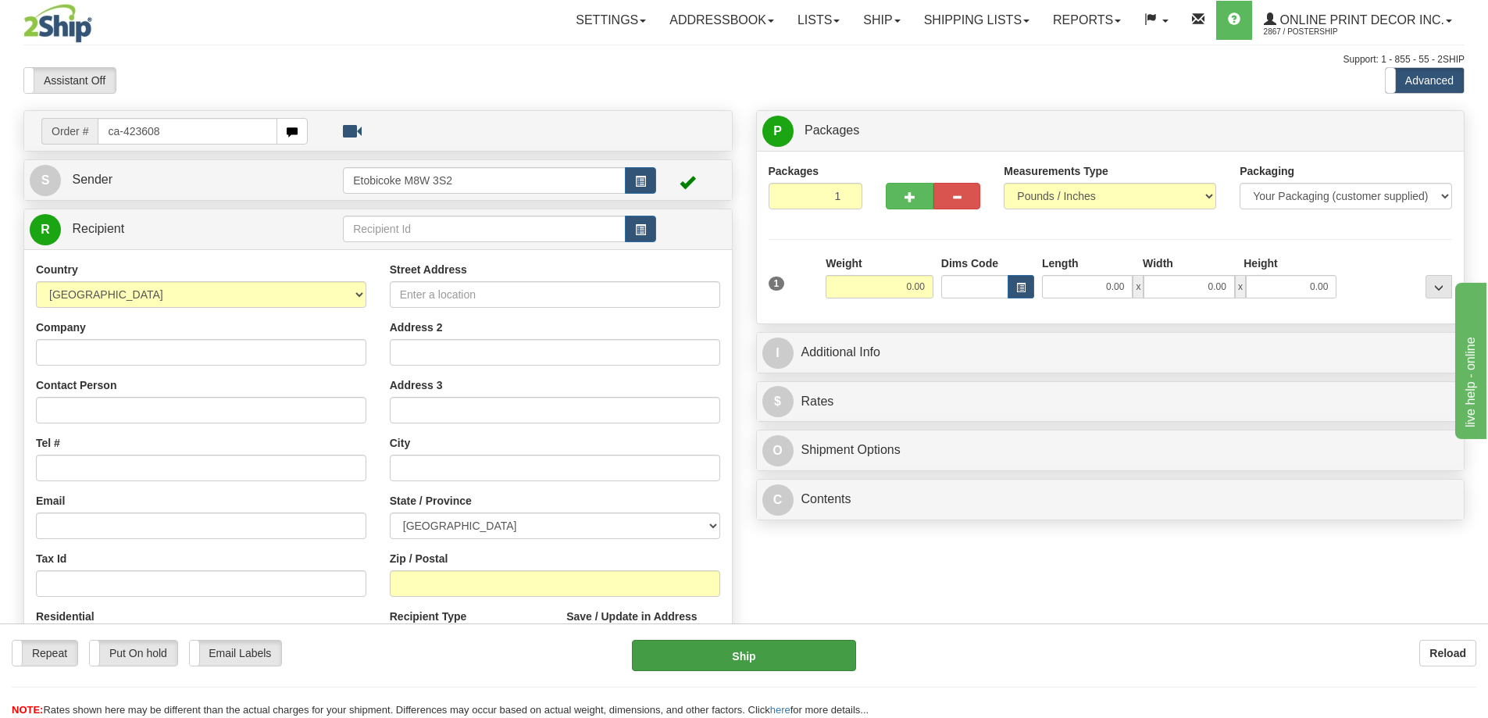
type input "ca-423608"
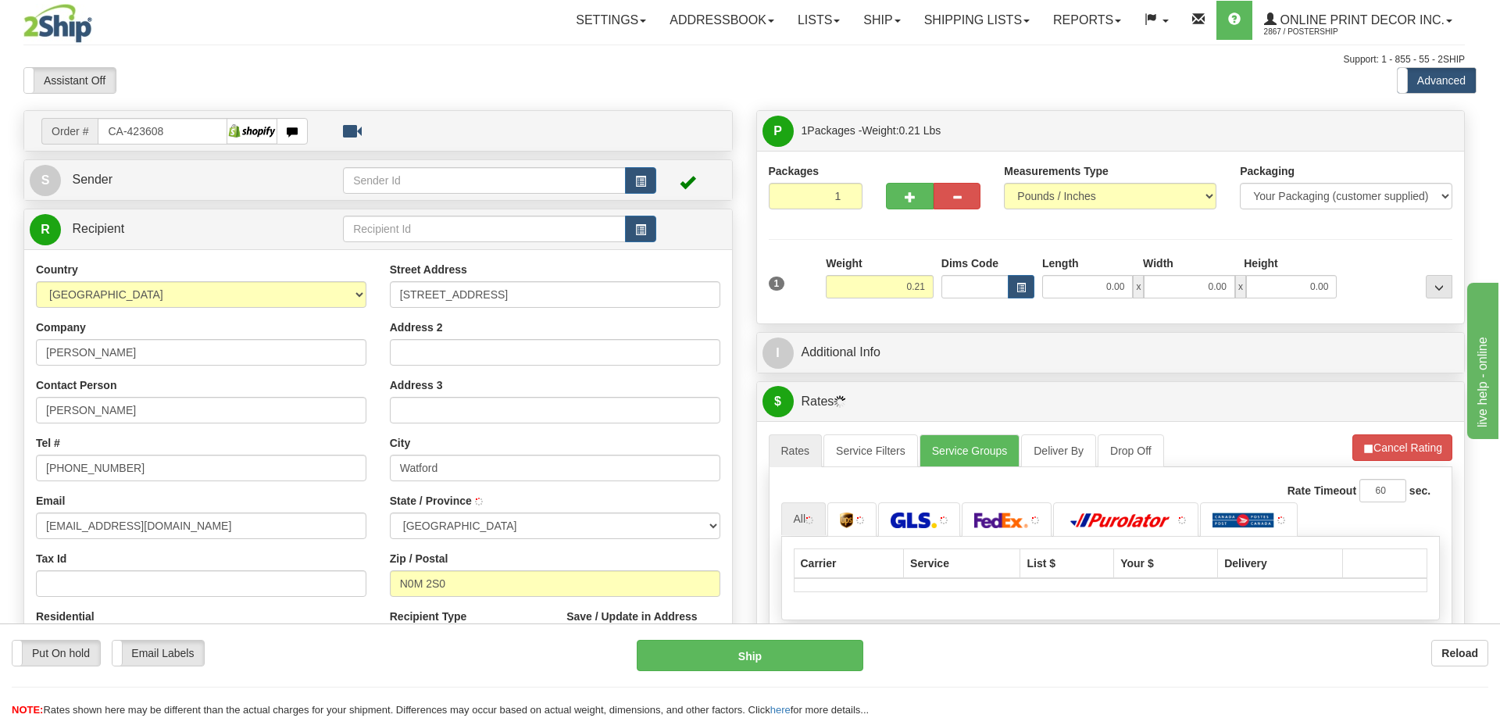
type input "WATFORD"
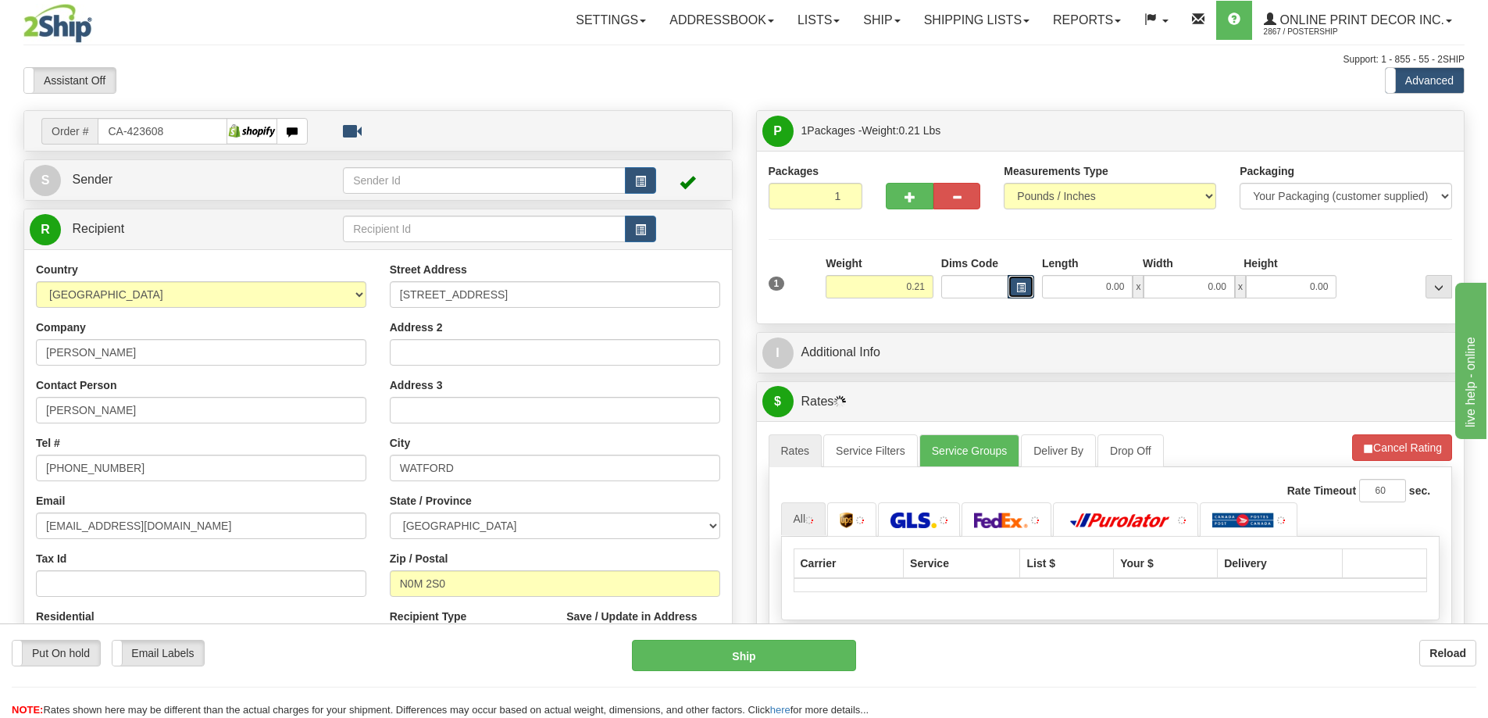
click at [1017, 286] on span "button" at bounding box center [1021, 288] width 9 height 9
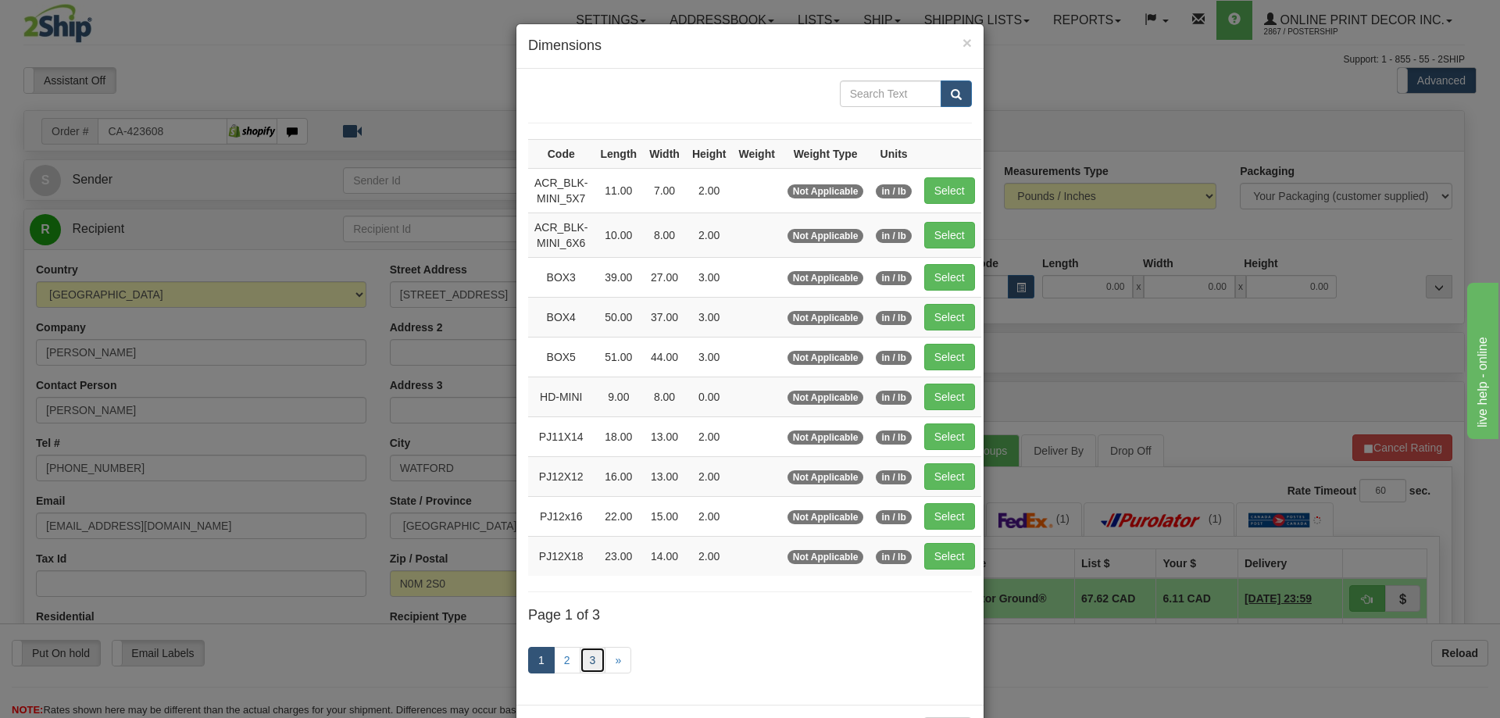
click at [580, 652] on link "3" at bounding box center [593, 660] width 27 height 27
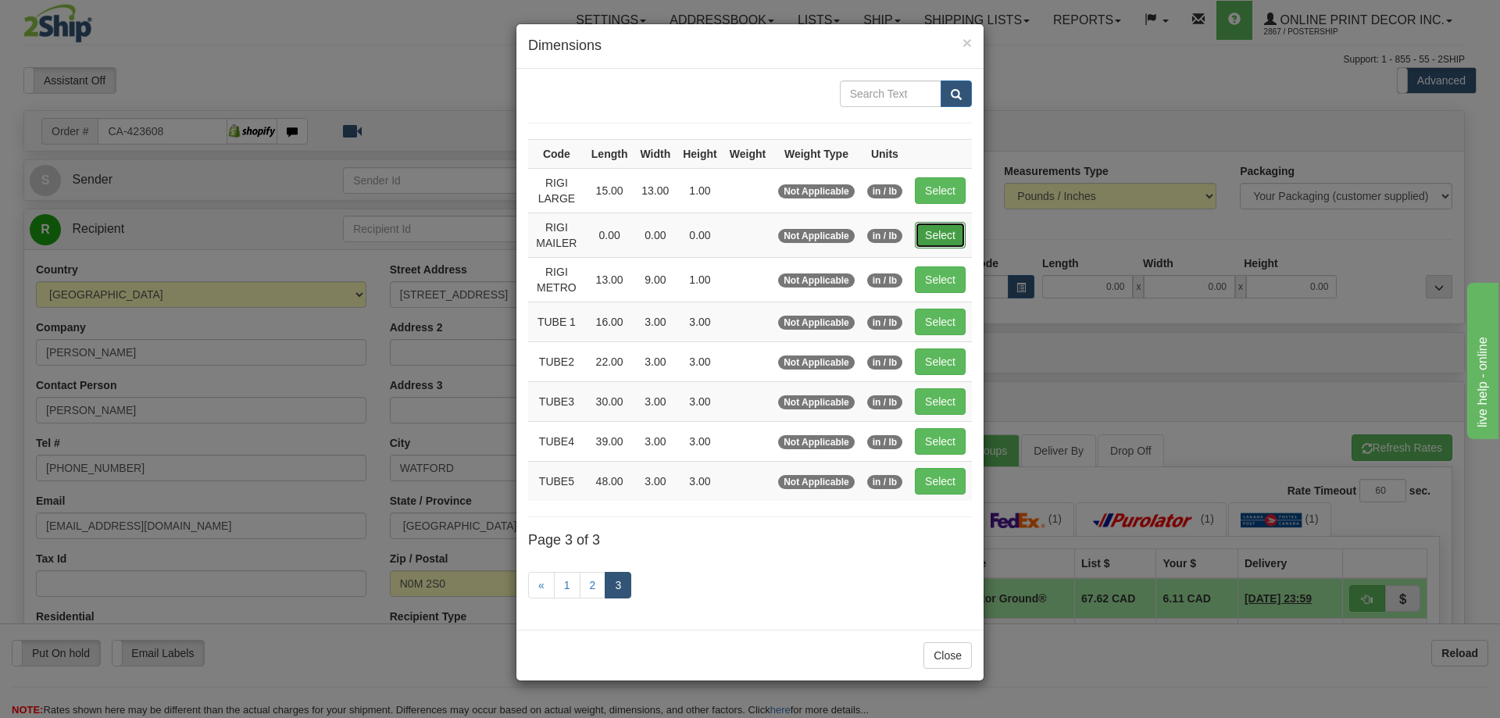
click at [934, 235] on button "Select" at bounding box center [940, 235] width 51 height 27
type input "RIGI MAILER"
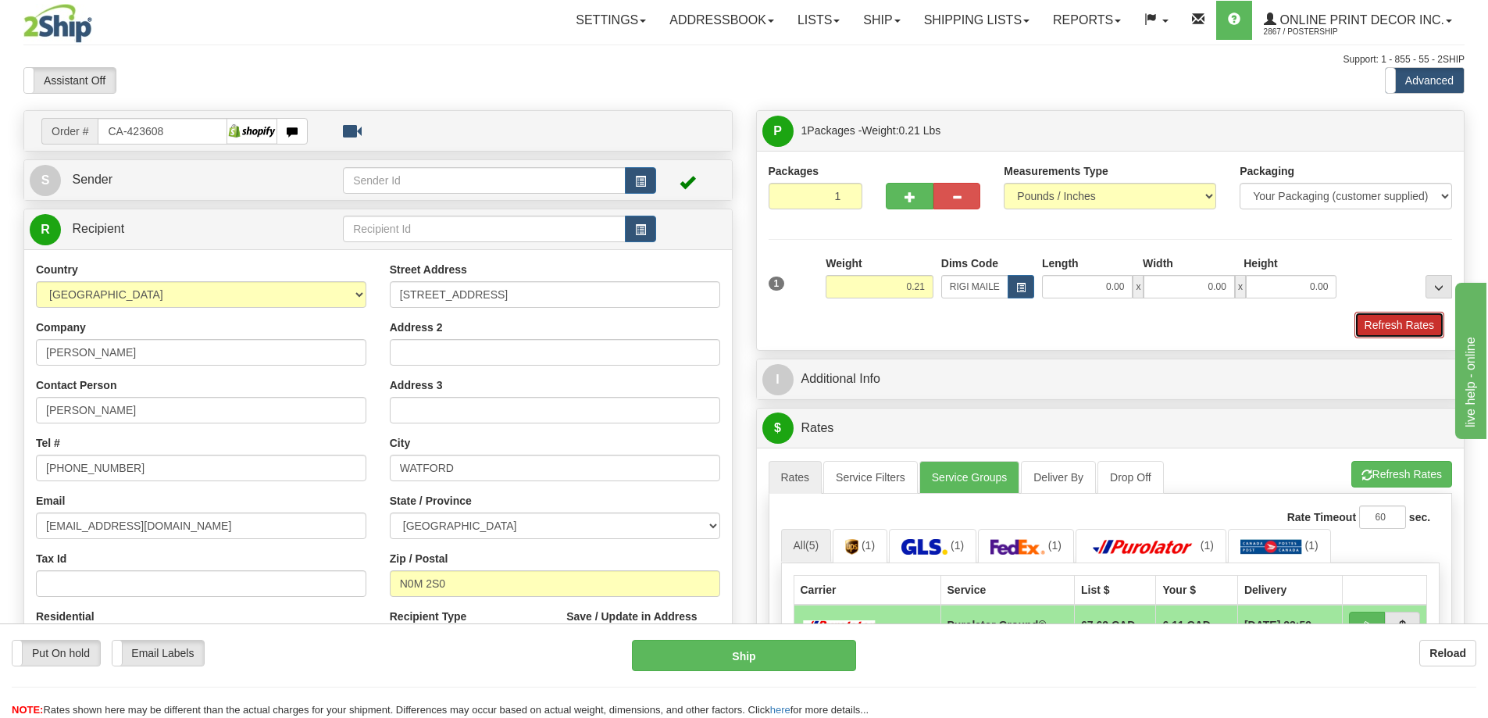
click at [1397, 325] on button "Refresh Rates" at bounding box center [1400, 325] width 90 height 27
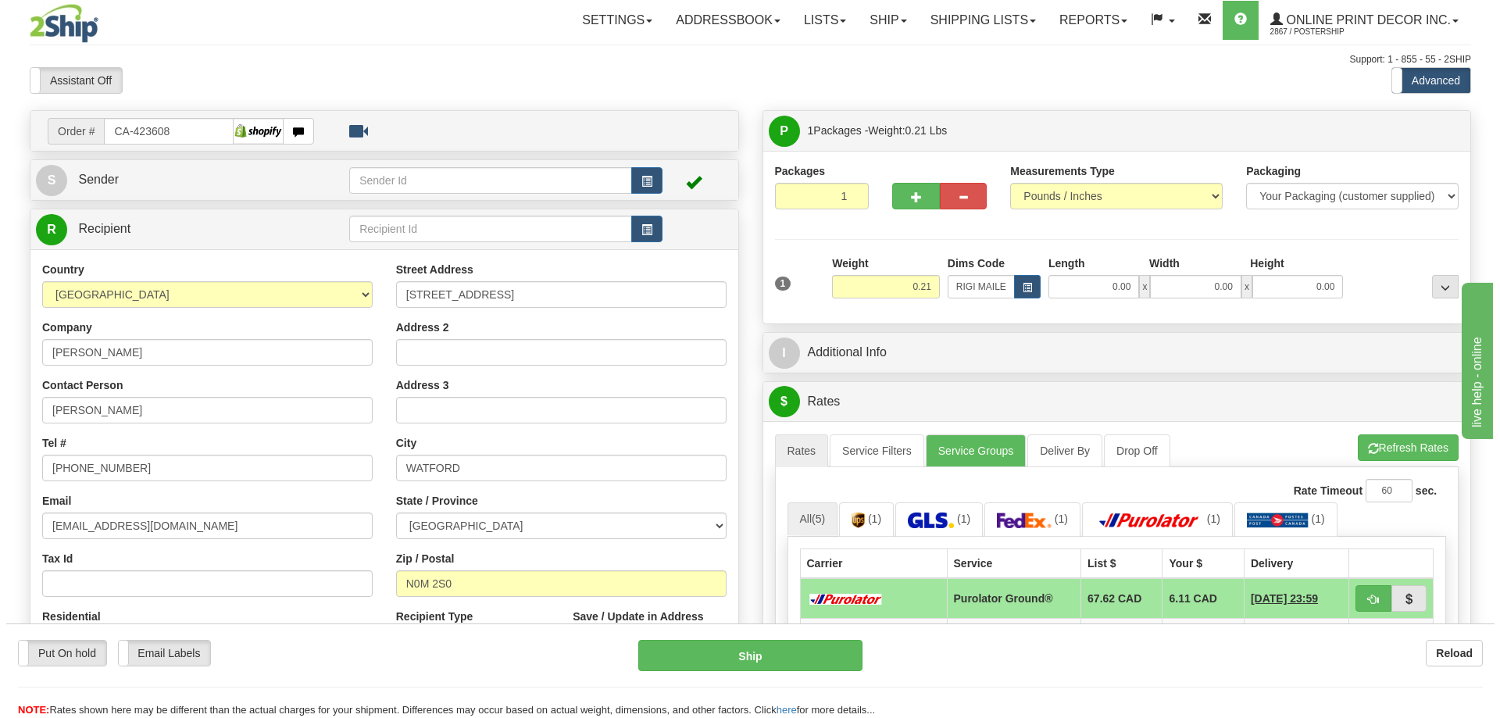
scroll to position [156, 0]
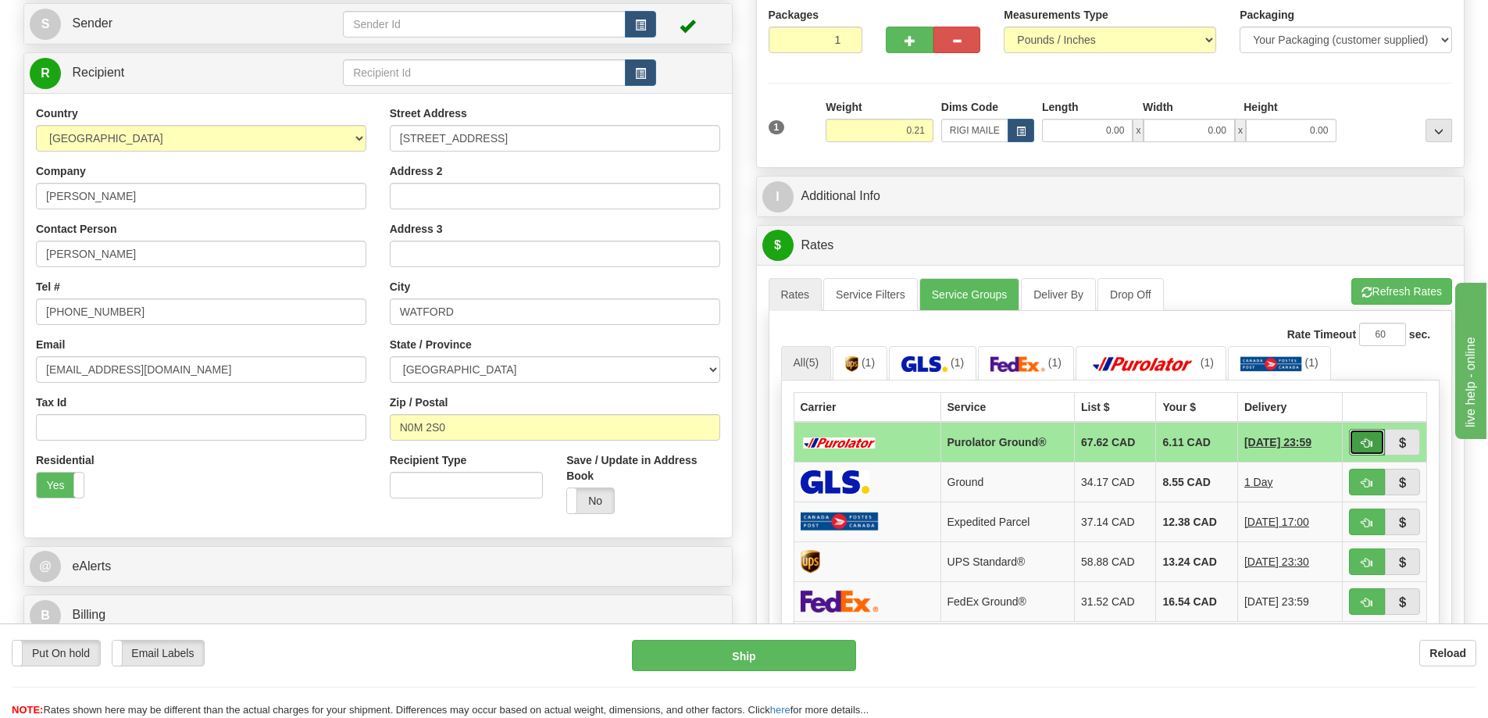
click at [1357, 441] on button "button" at bounding box center [1367, 442] width 36 height 27
type input "260"
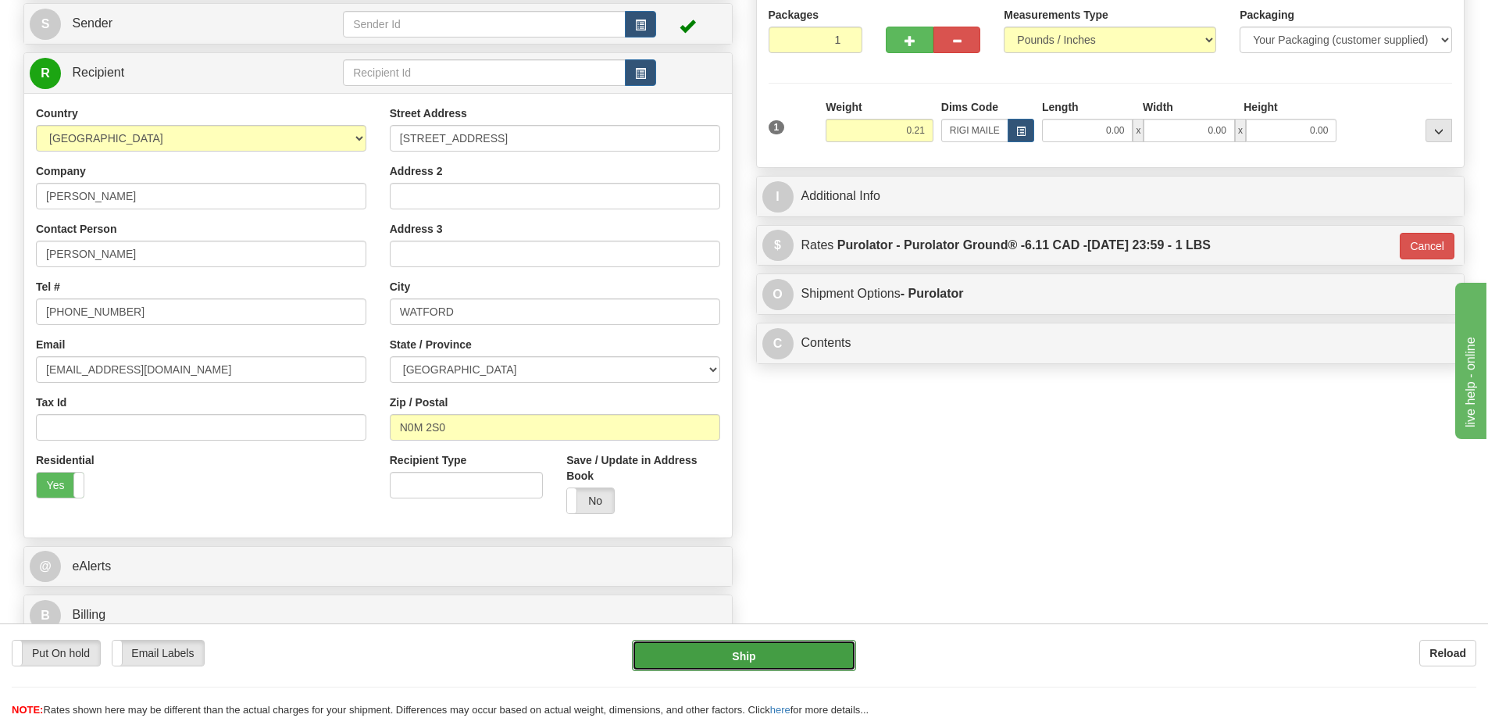
click at [787, 656] on button "Ship" at bounding box center [744, 655] width 224 height 31
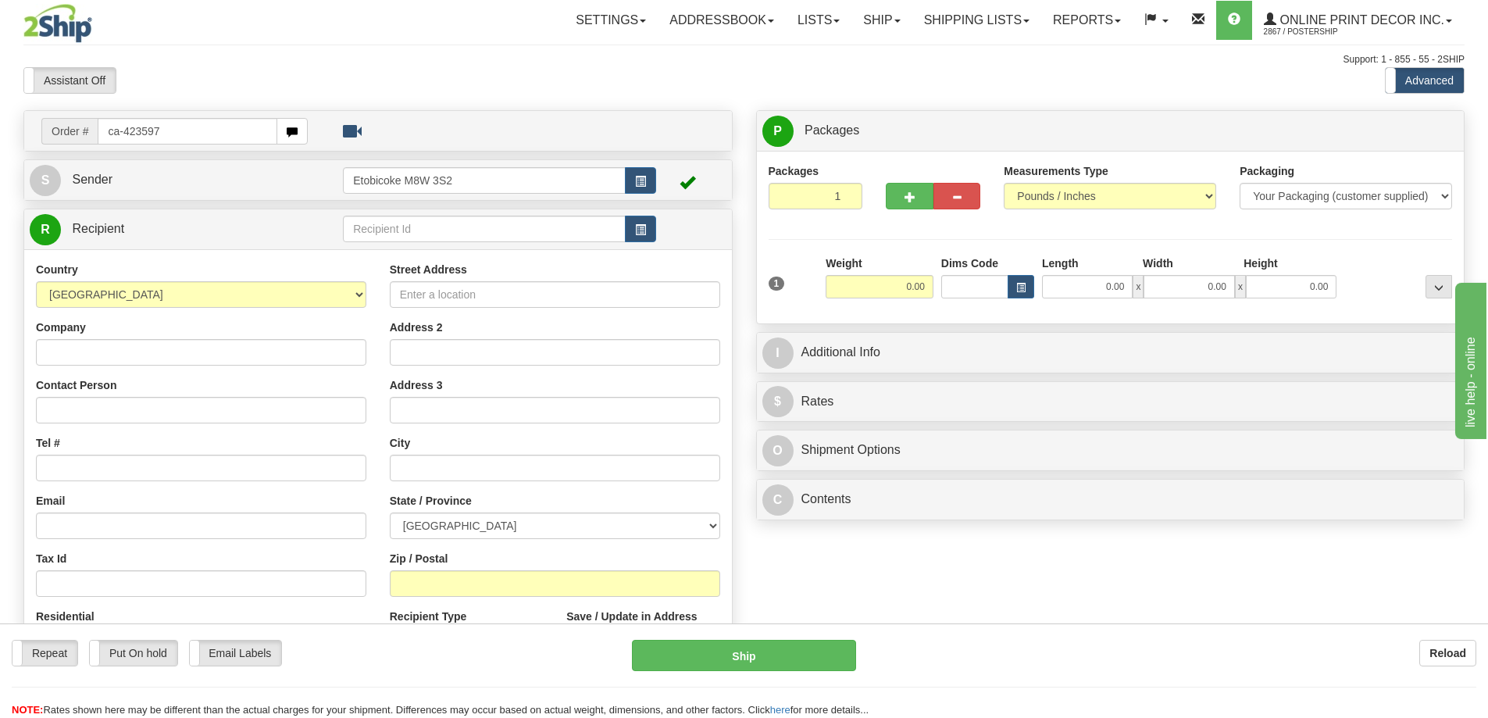
type input "ca-423597"
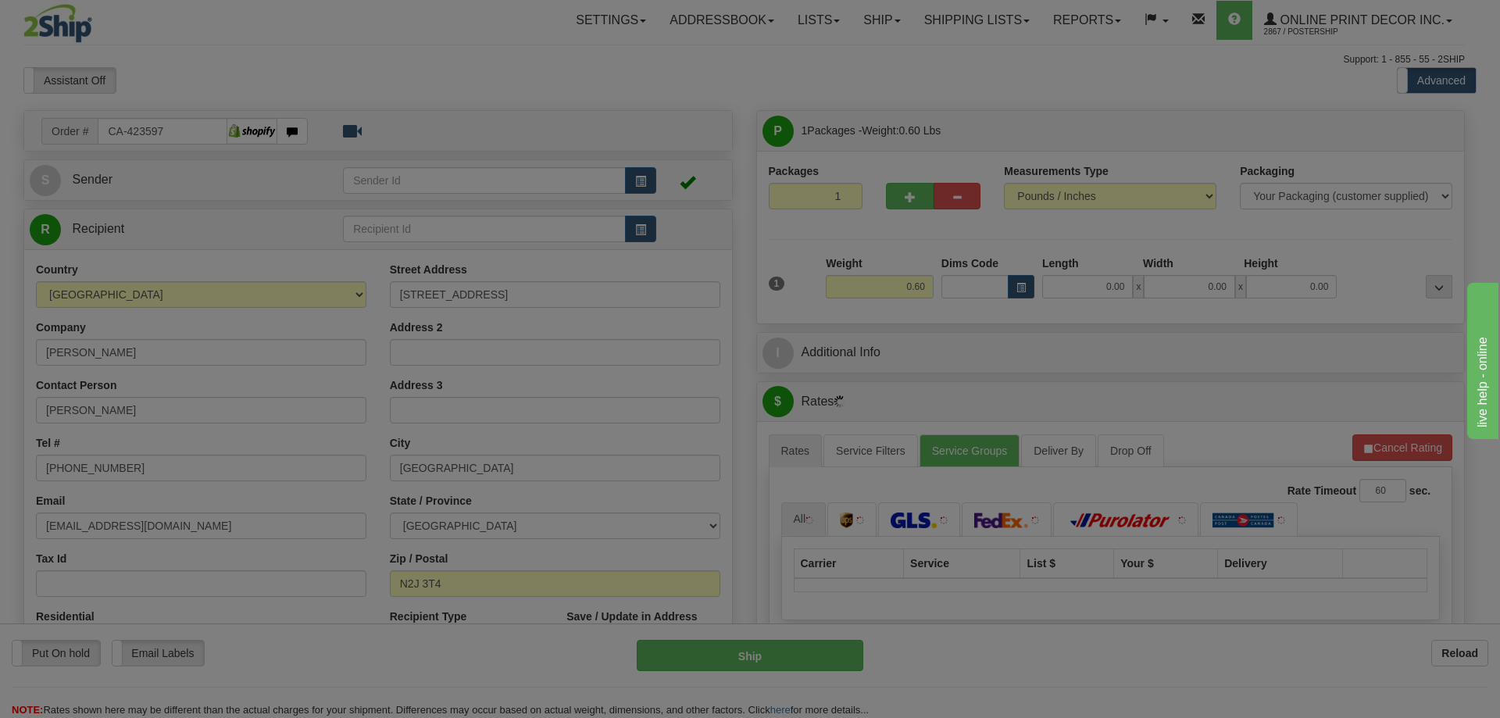
type input "WATERLOO"
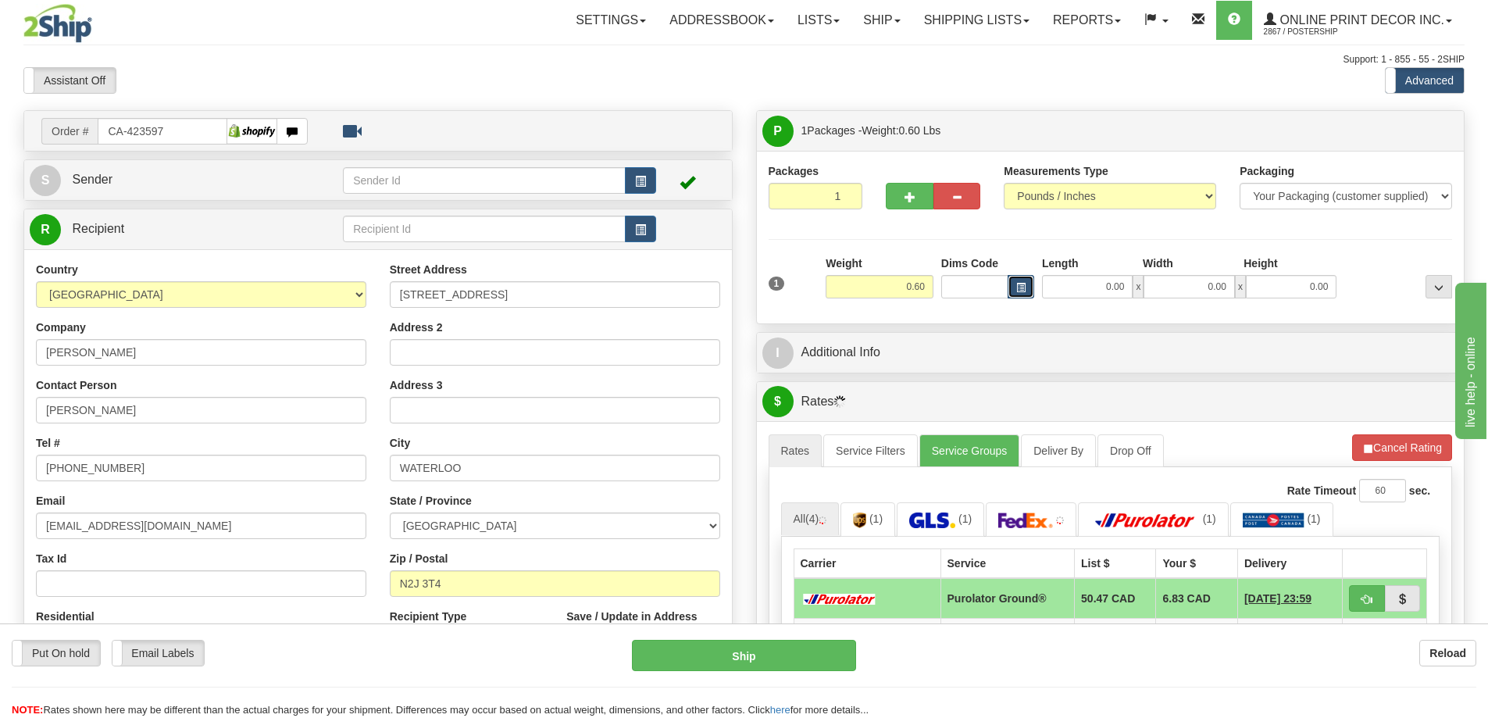
click at [1024, 286] on span "button" at bounding box center [1021, 288] width 9 height 9
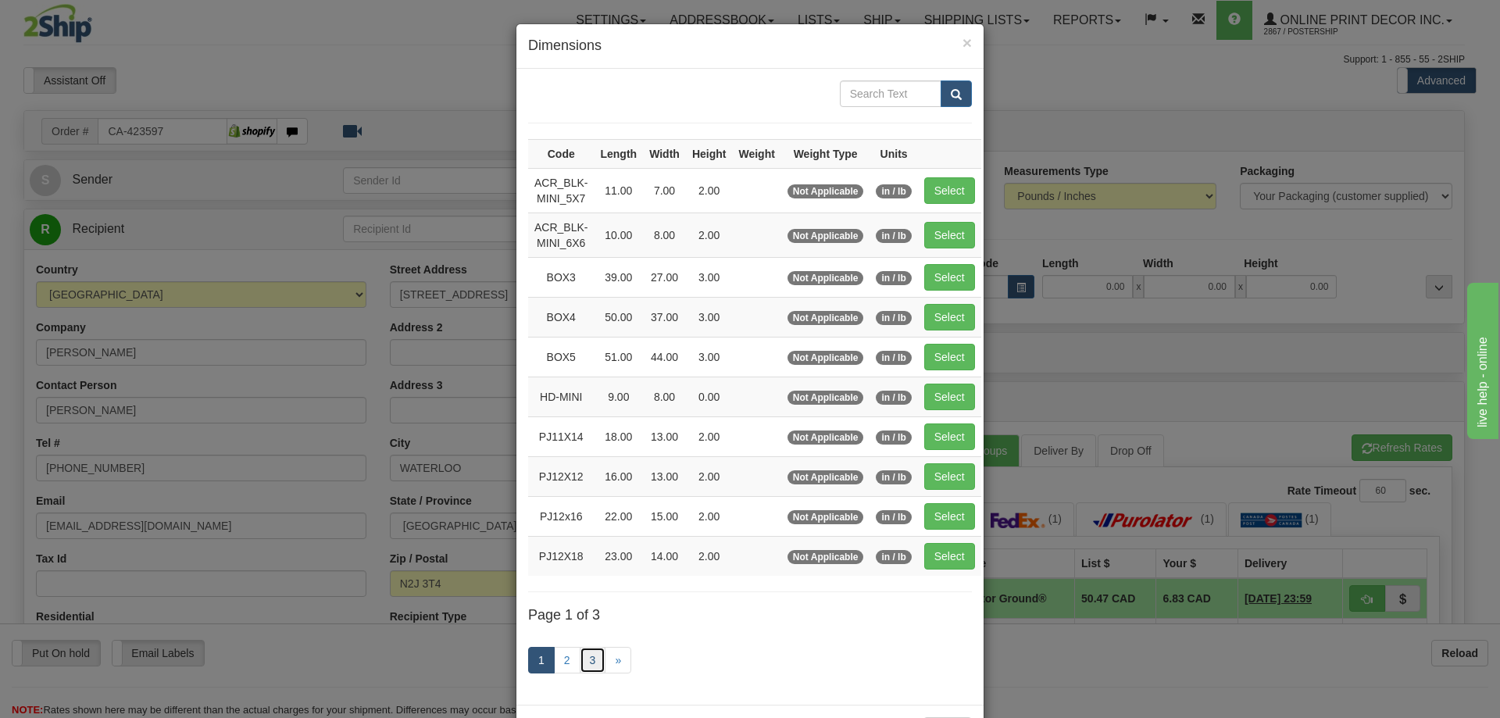
click at [580, 652] on link "3" at bounding box center [593, 660] width 27 height 27
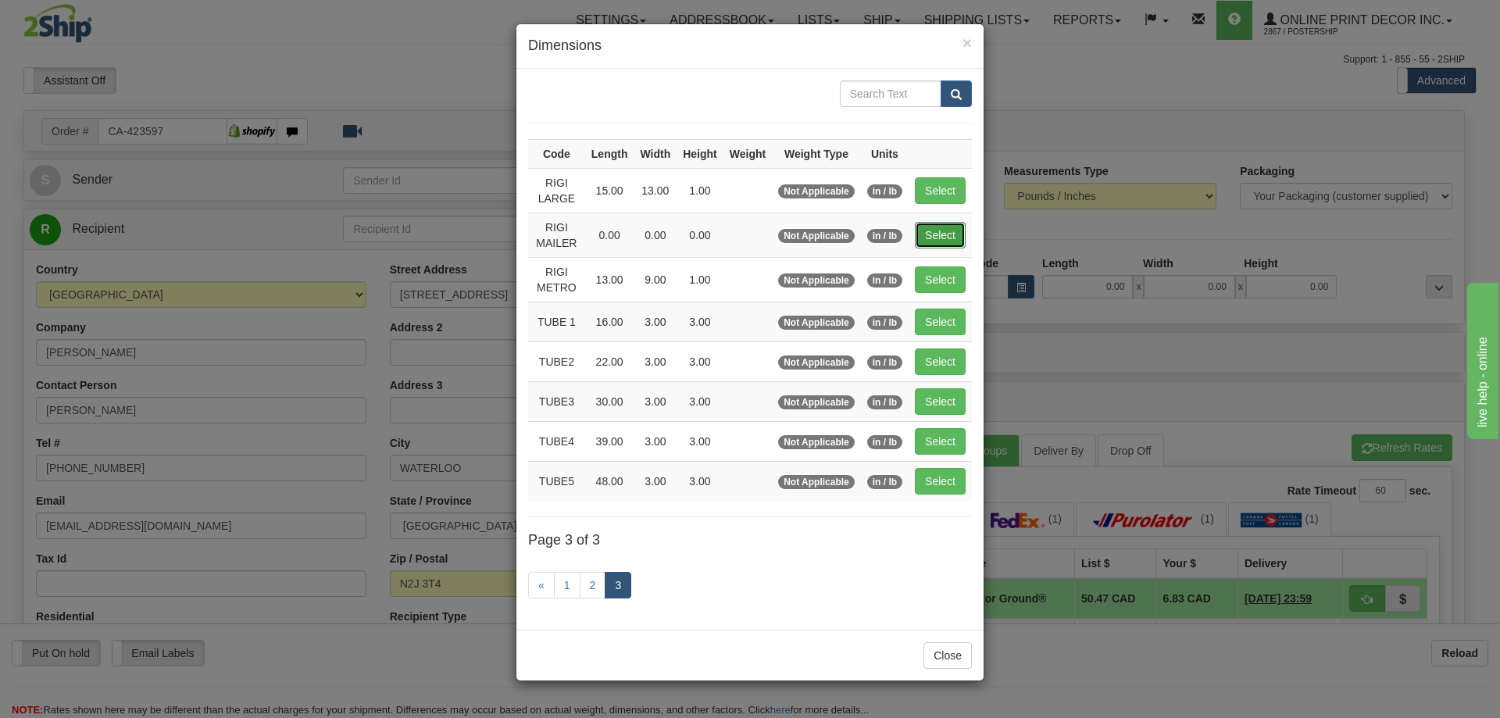
click at [952, 239] on button "Select" at bounding box center [940, 235] width 51 height 27
type input "RIGI MAILER"
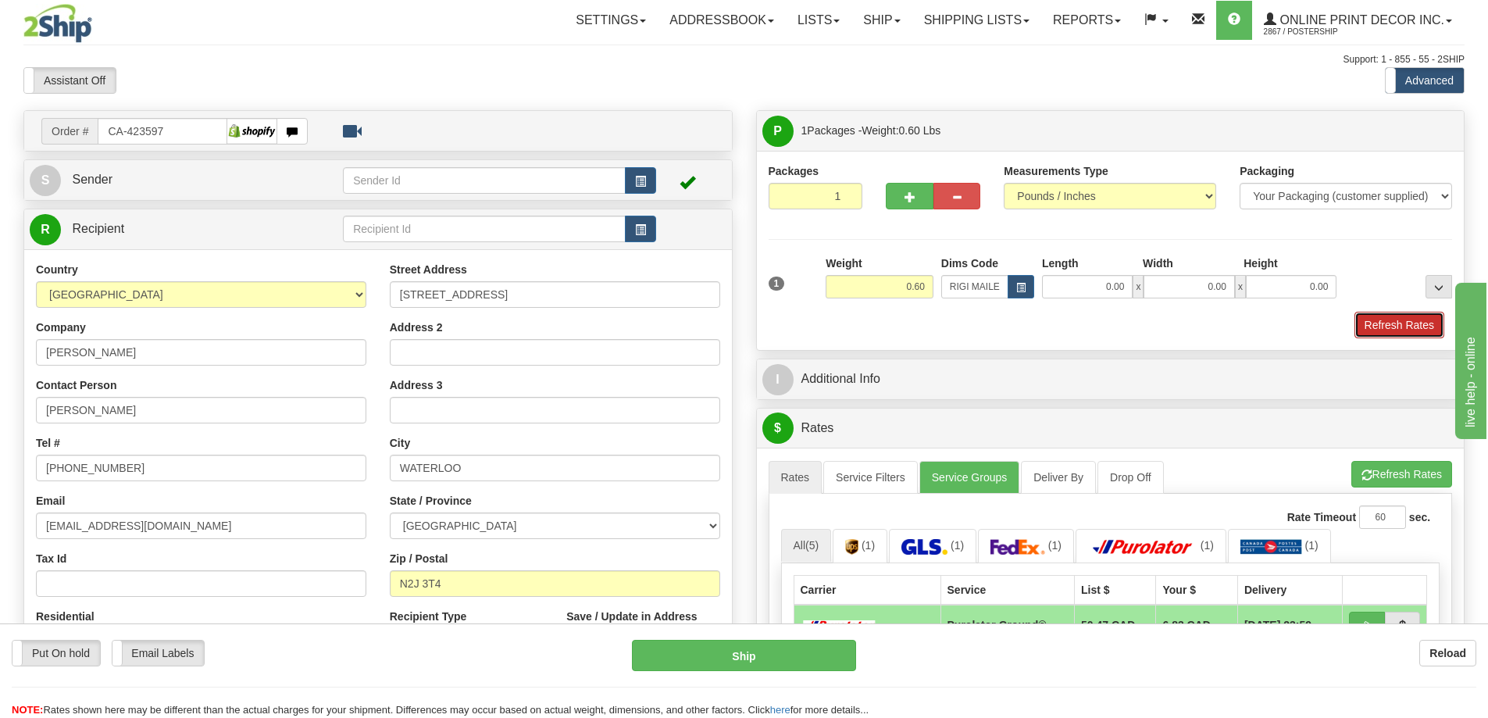
click at [1367, 329] on button "Refresh Rates" at bounding box center [1400, 325] width 90 height 27
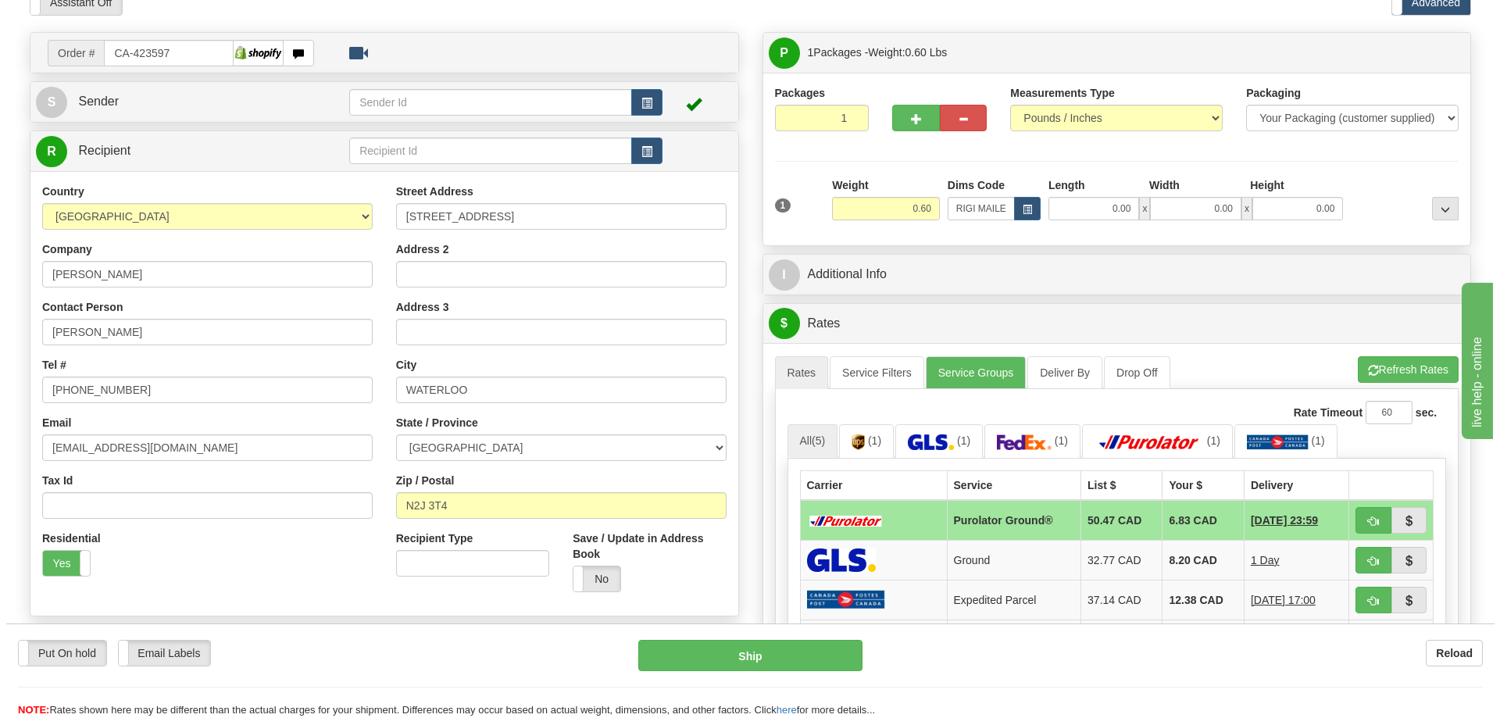
scroll to position [156, 0]
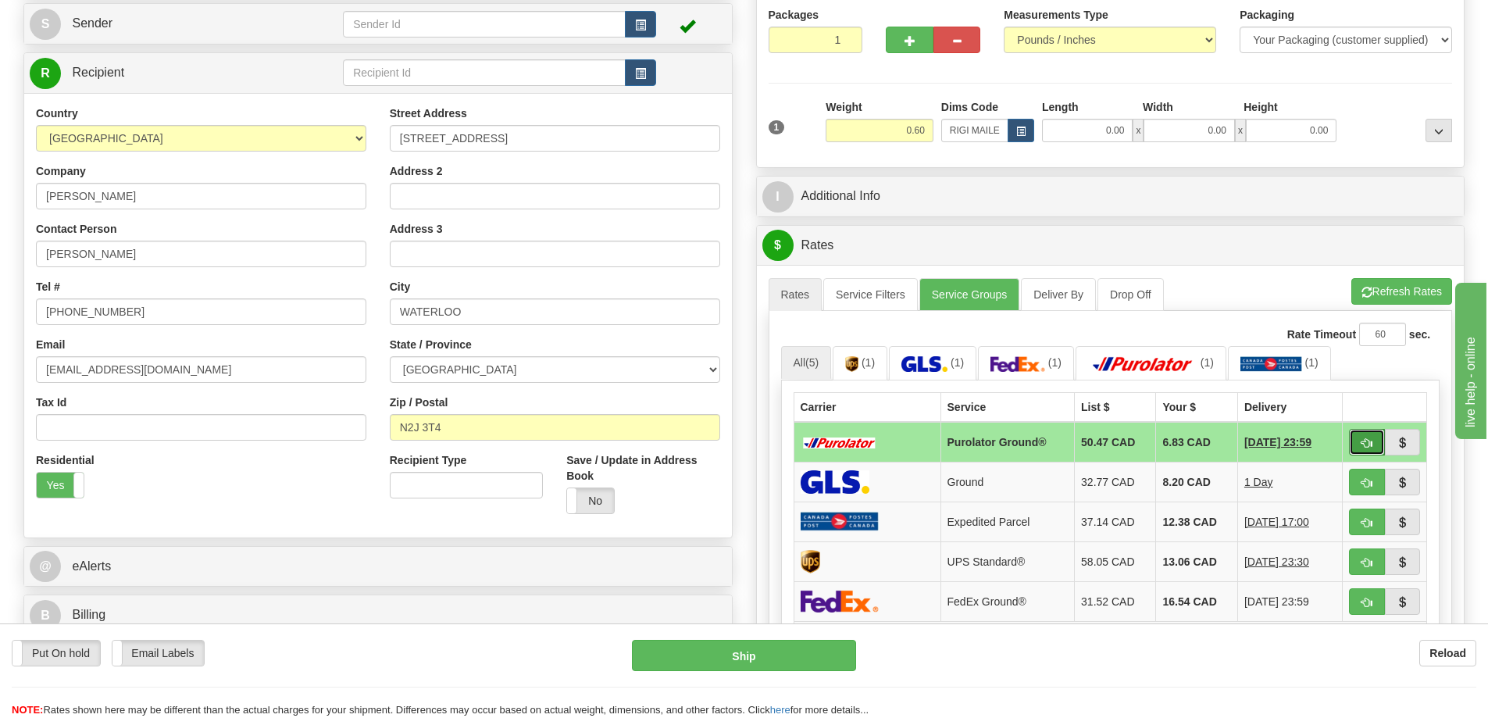
click at [1373, 436] on button "button" at bounding box center [1367, 442] width 36 height 27
type input "260"
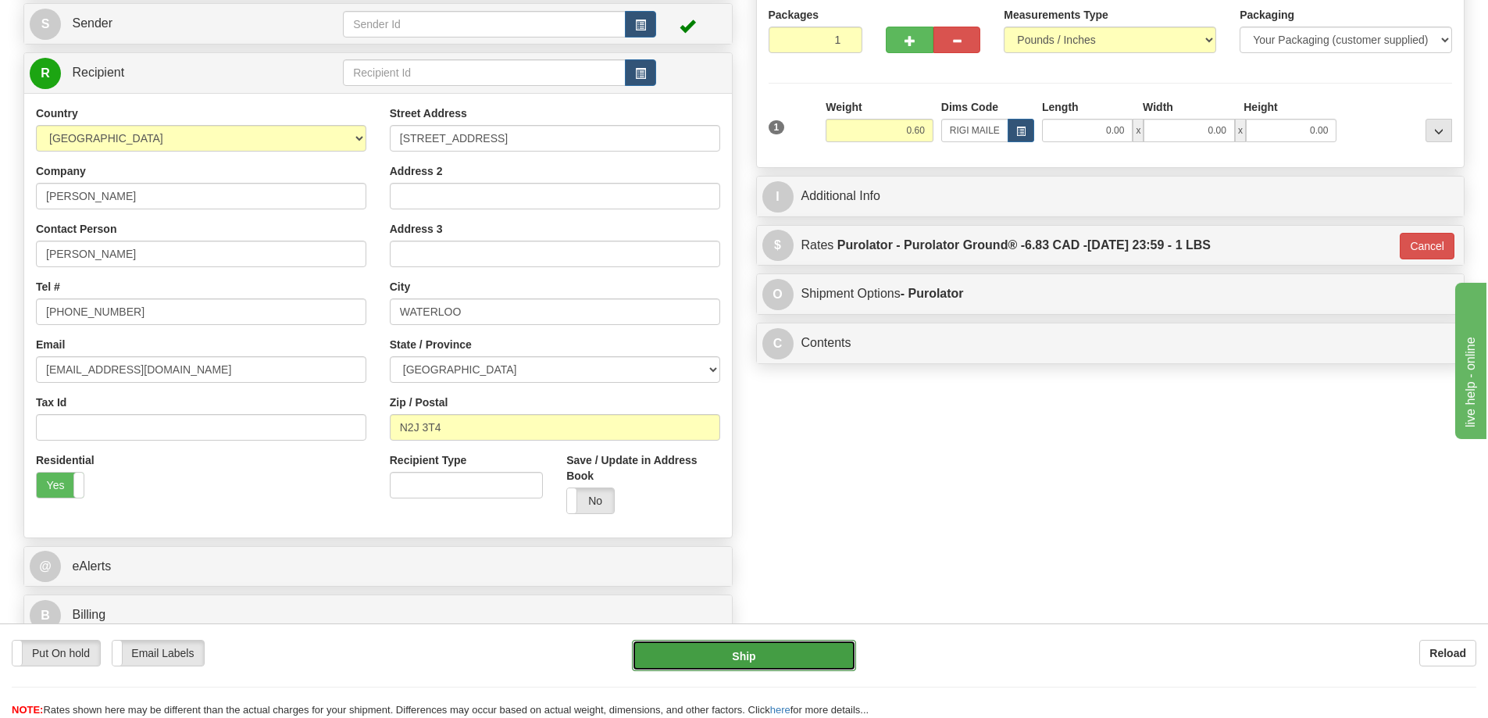
click at [812, 654] on button "Ship" at bounding box center [744, 655] width 224 height 31
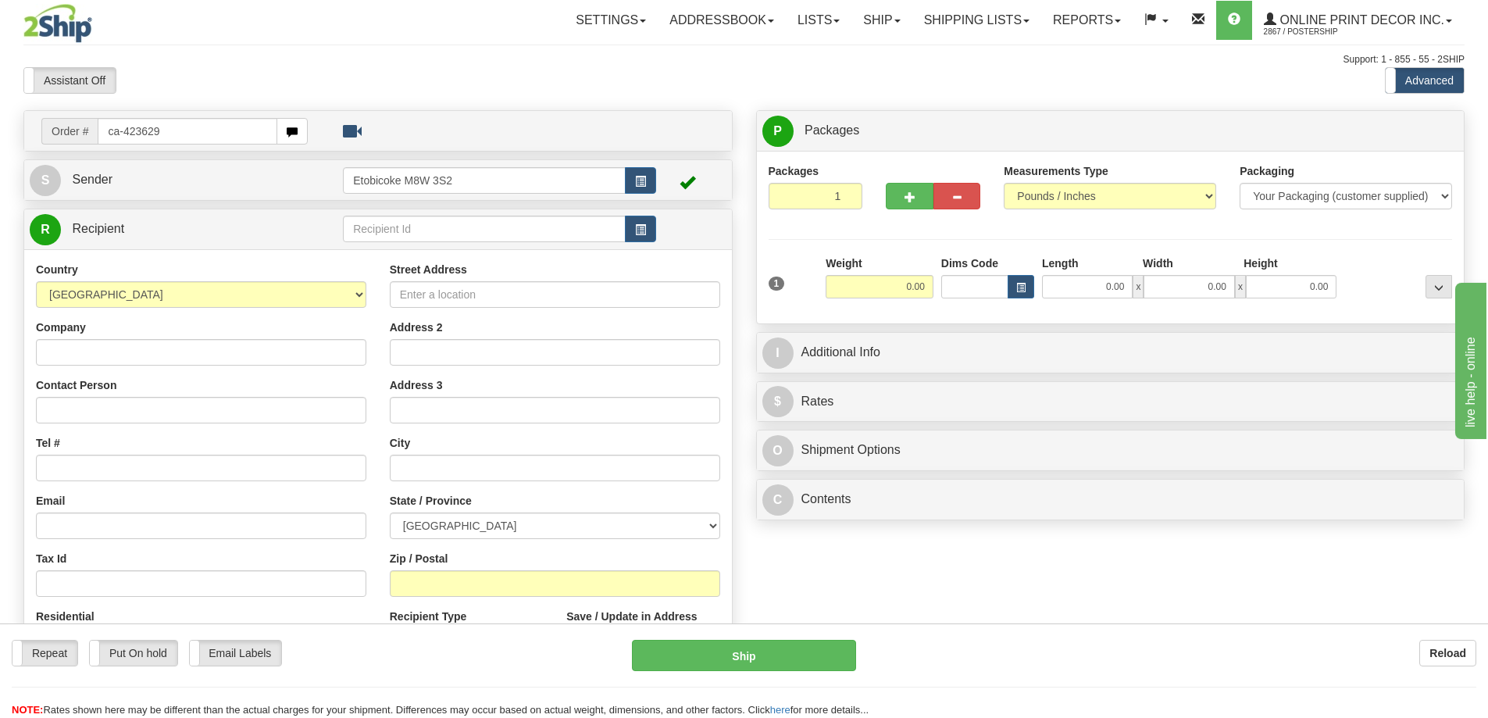
type input "ca-423629"
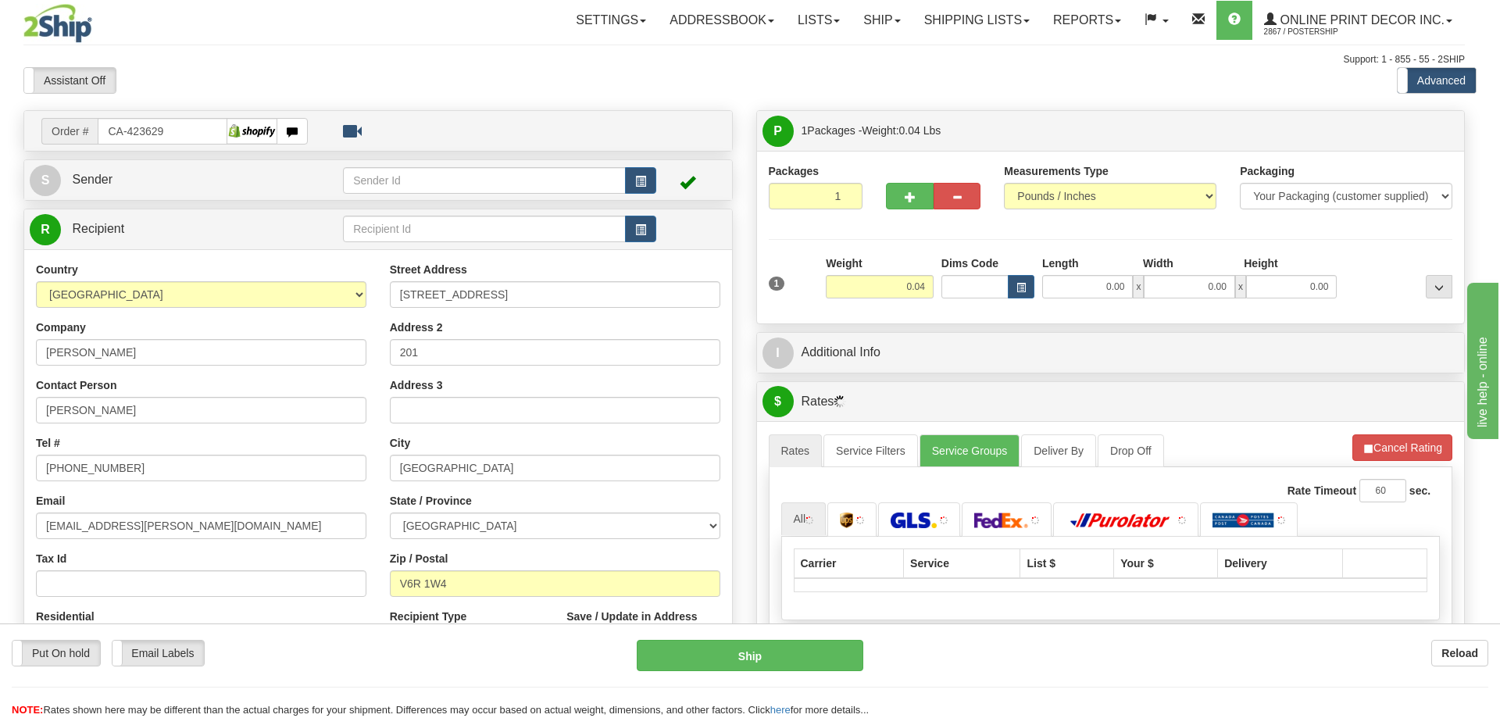
type input "[GEOGRAPHIC_DATA]"
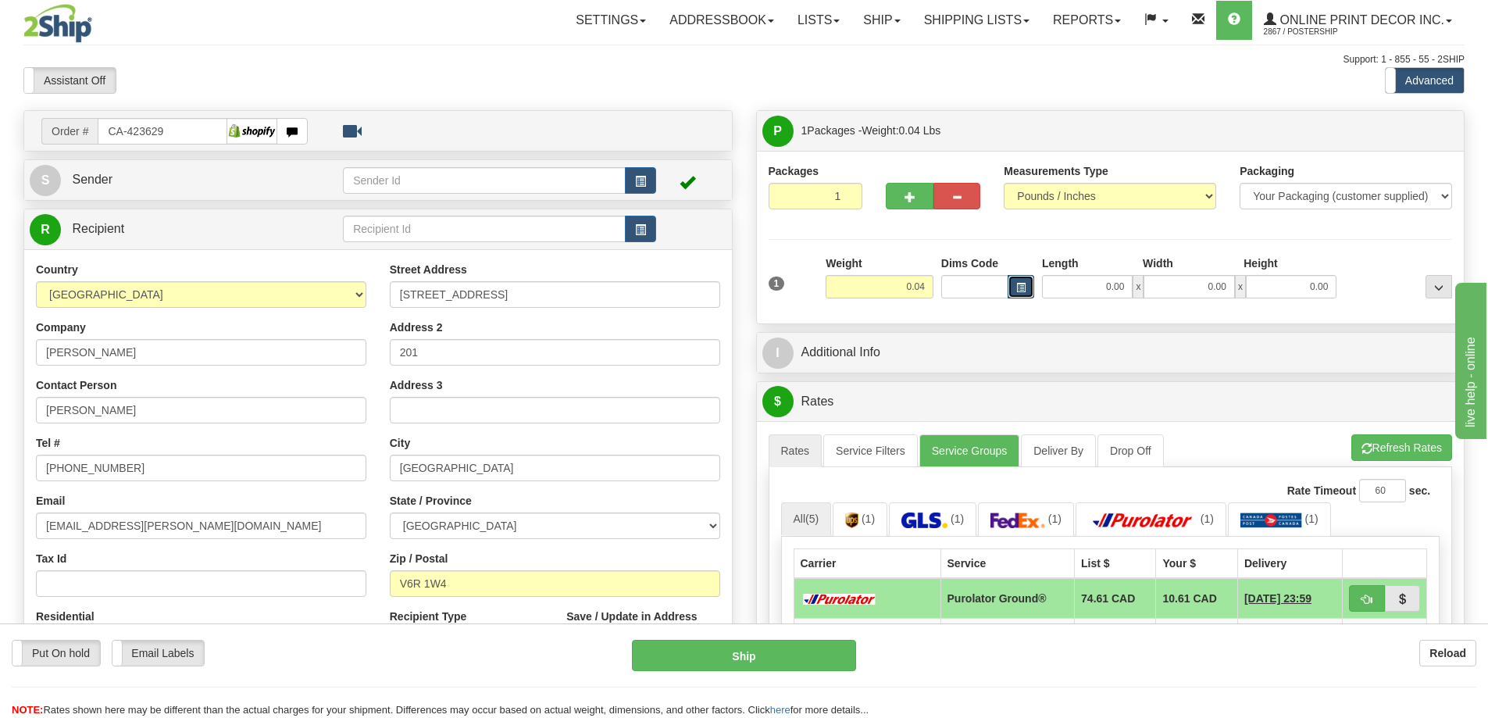
click at [1017, 286] on span "button" at bounding box center [1021, 288] width 9 height 9
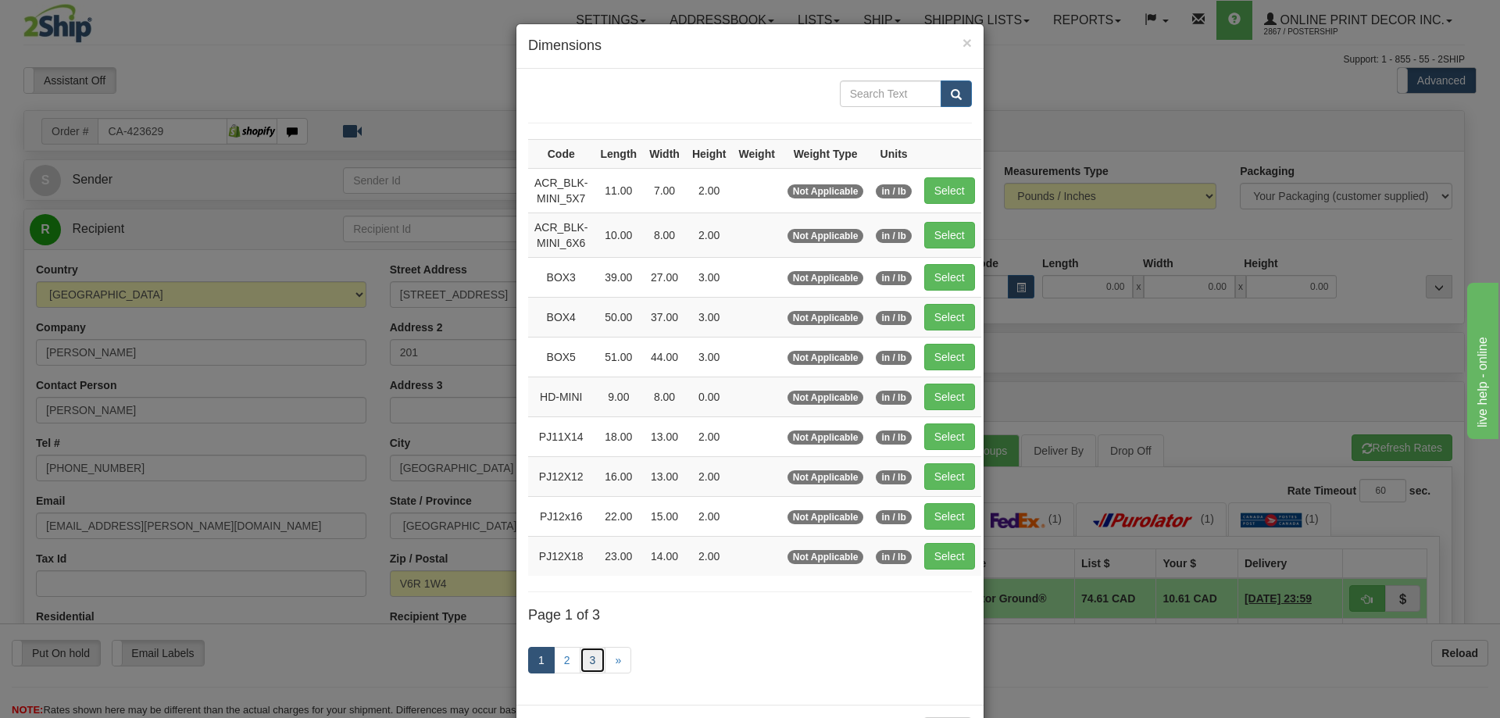
click at [591, 653] on link "3" at bounding box center [593, 660] width 27 height 27
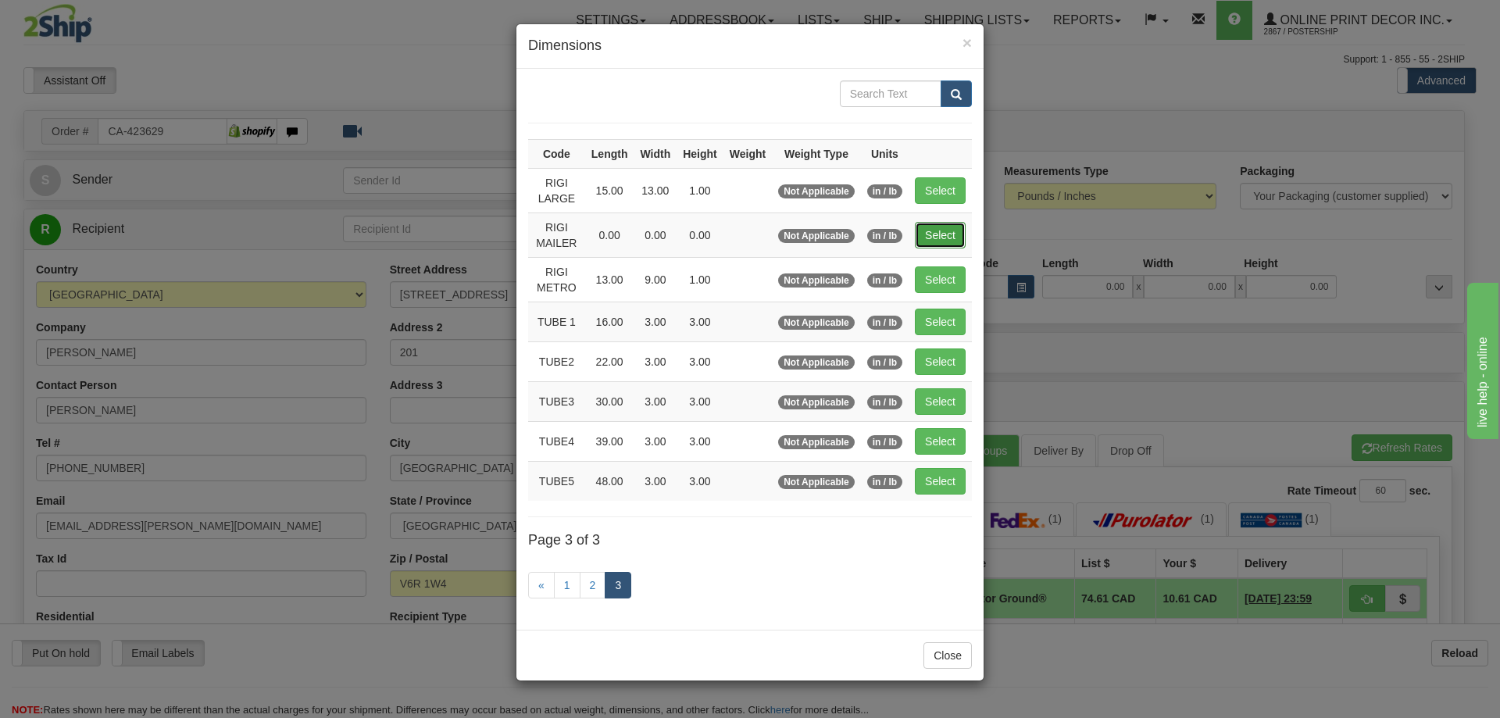
click at [935, 231] on button "Select" at bounding box center [940, 235] width 51 height 27
type input "RIGI MAILER"
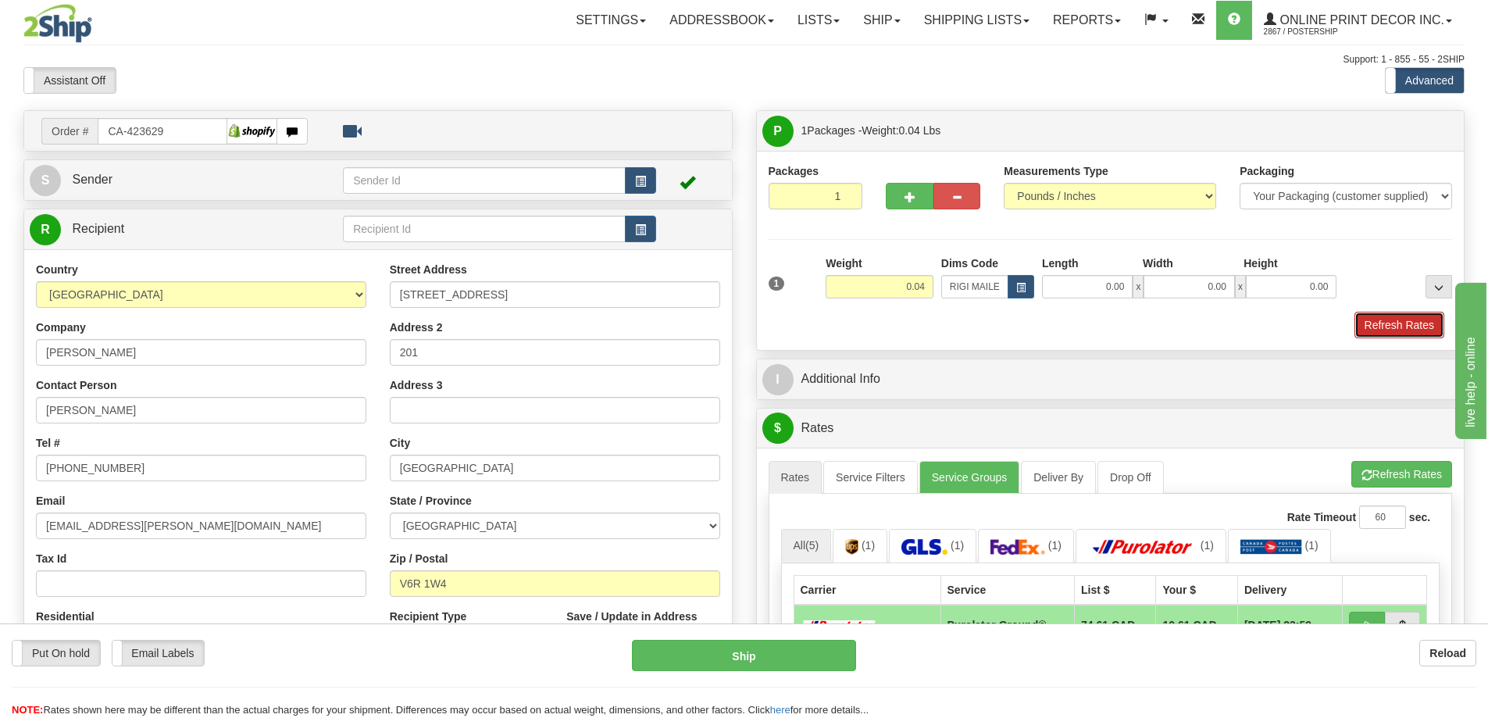
click at [1406, 321] on button "Refresh Rates" at bounding box center [1400, 325] width 90 height 27
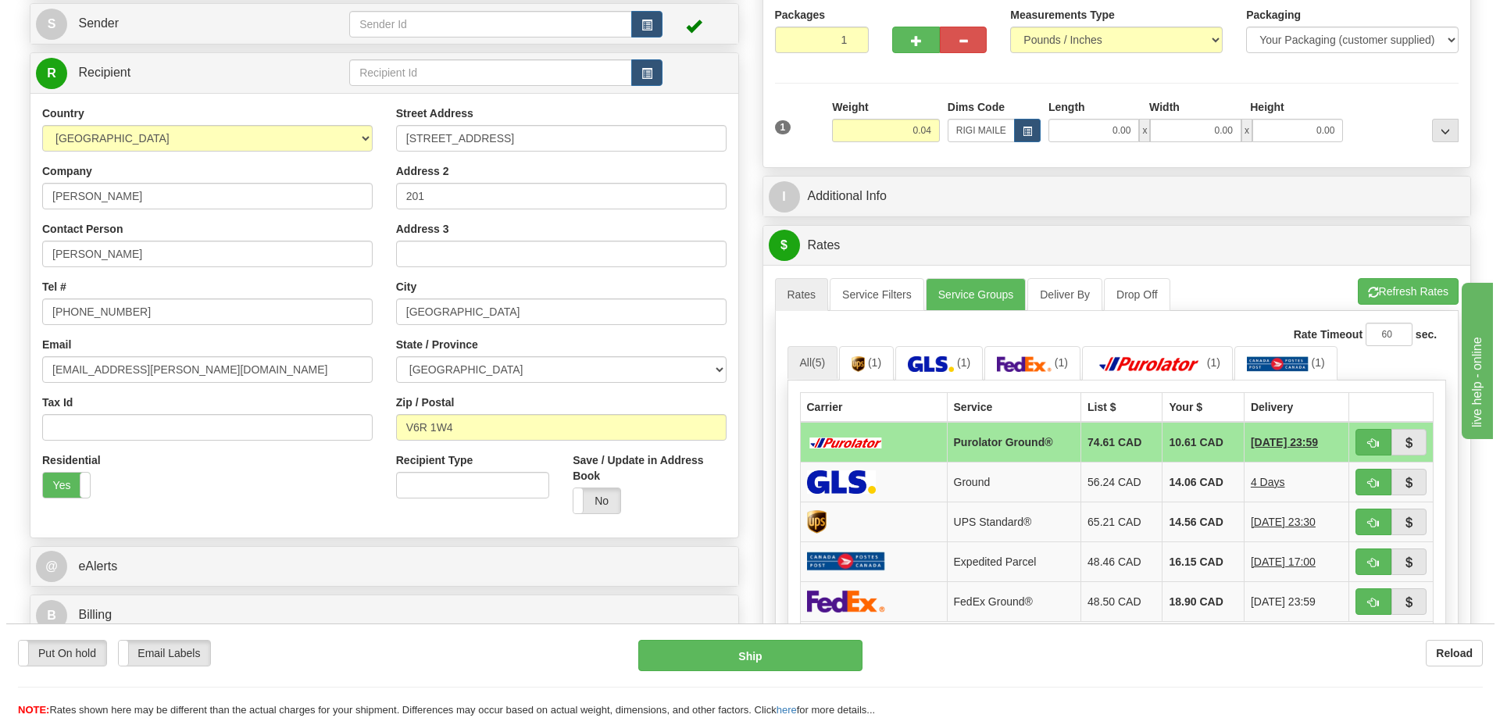
scroll to position [234, 0]
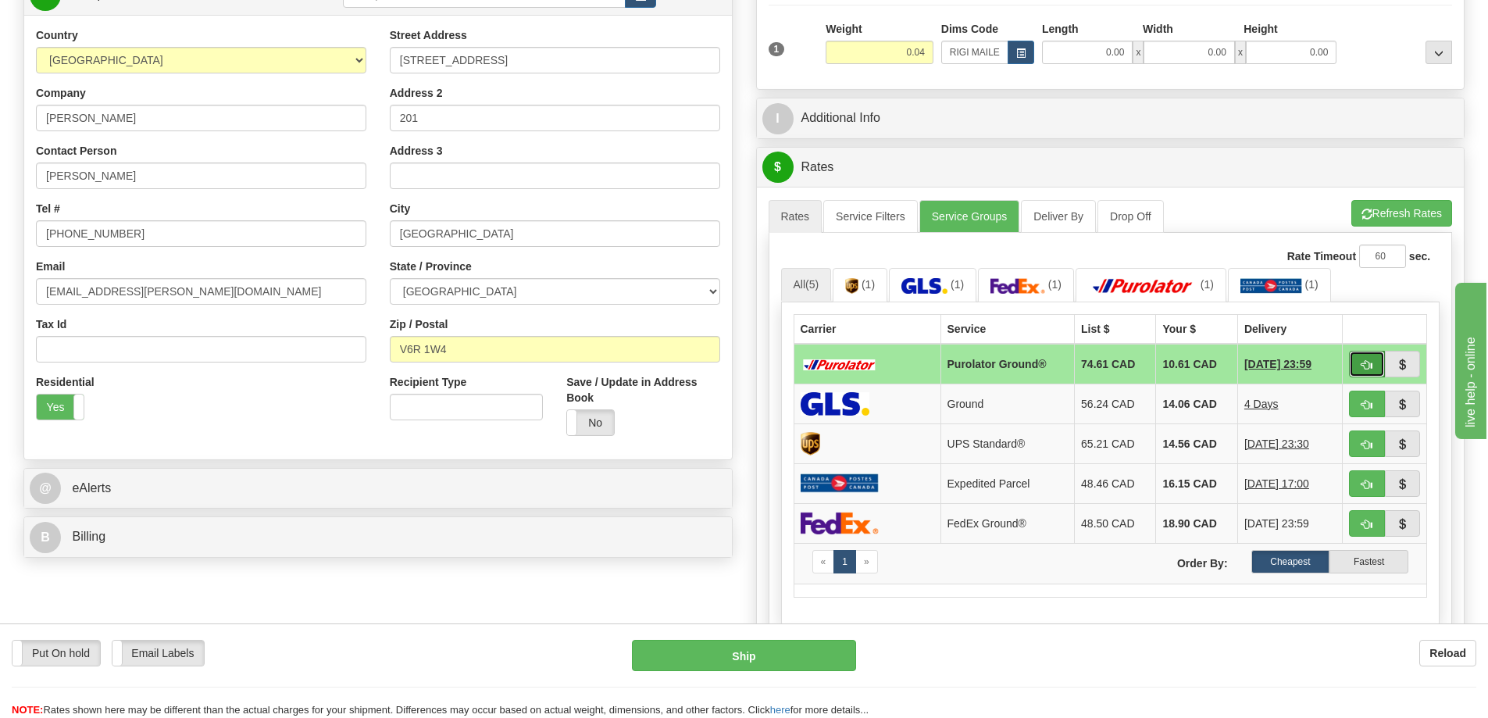
click at [1376, 363] on button "button" at bounding box center [1367, 364] width 36 height 27
type input "260"
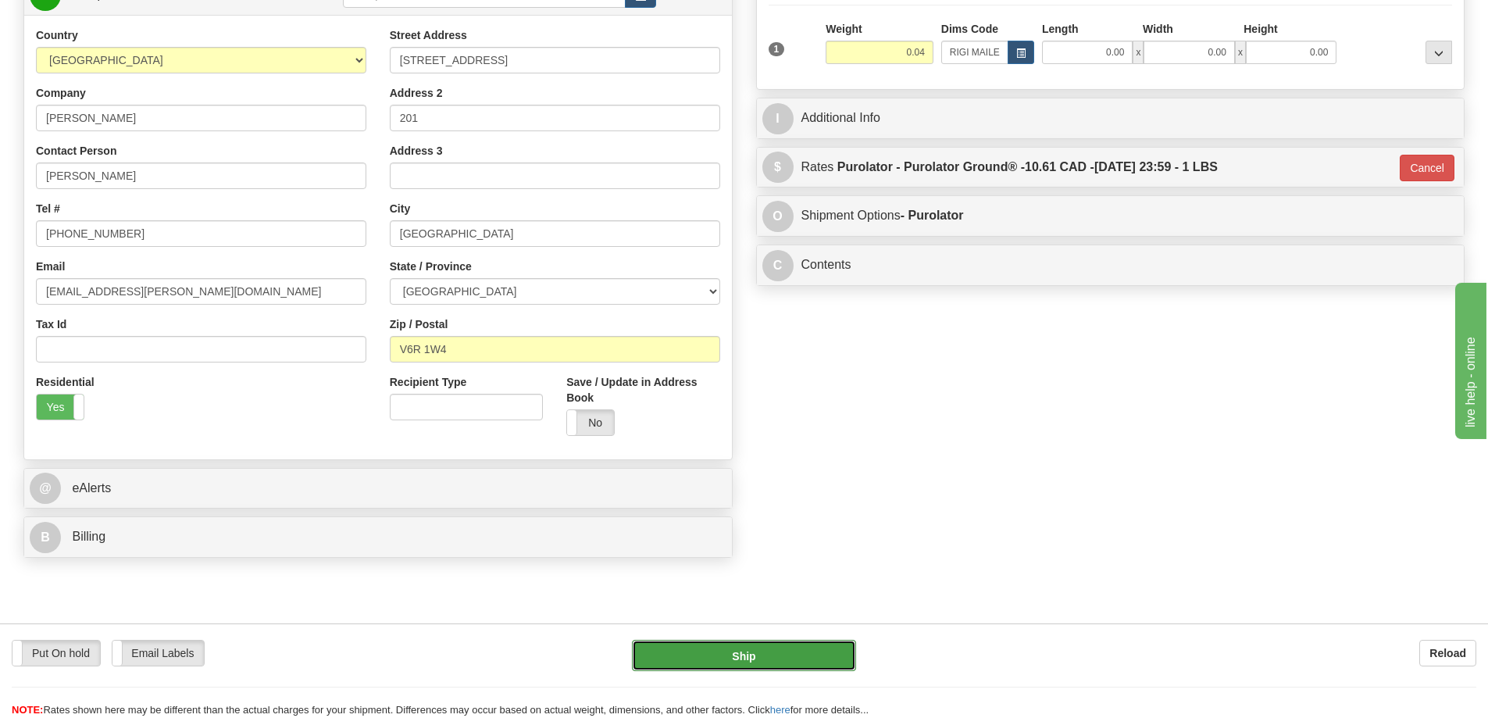
click at [806, 648] on button "Ship" at bounding box center [744, 655] width 224 height 31
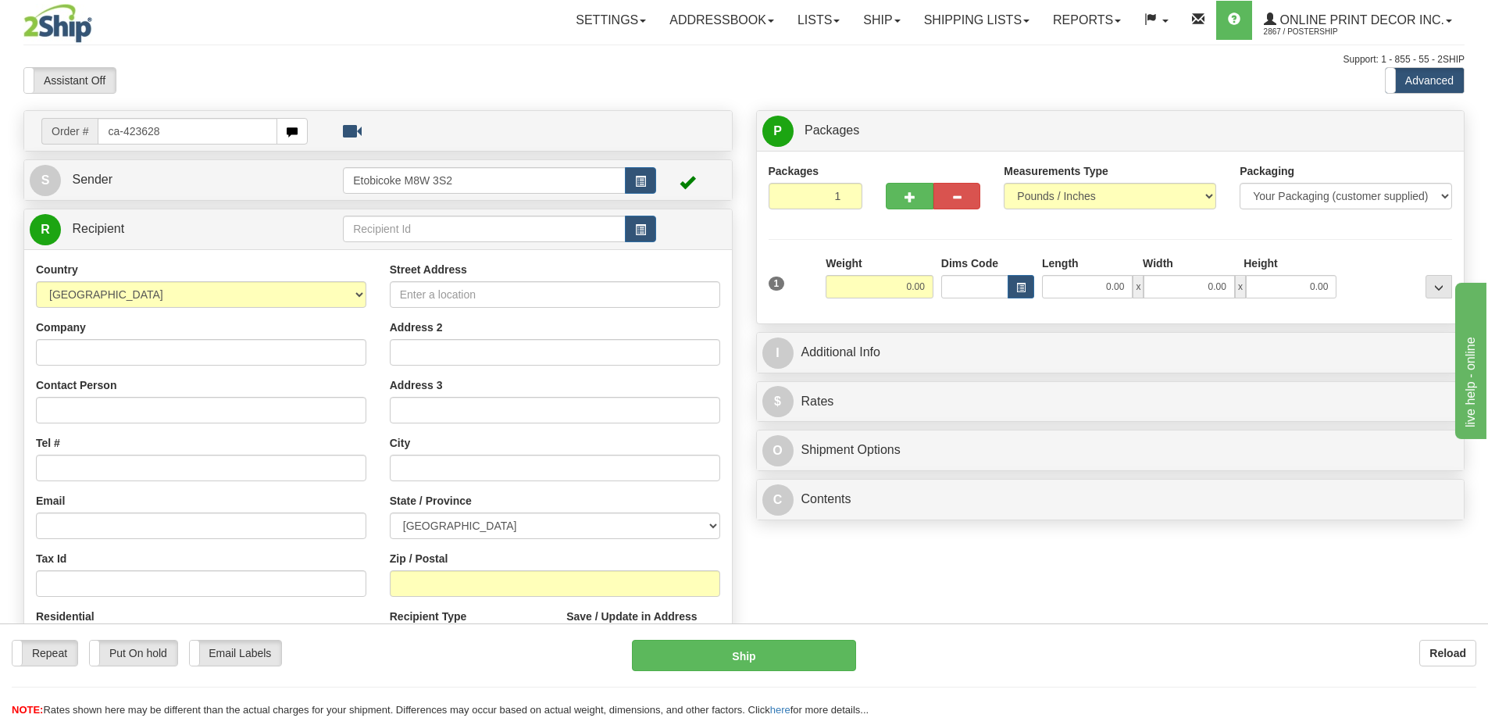
type input "ca-423628"
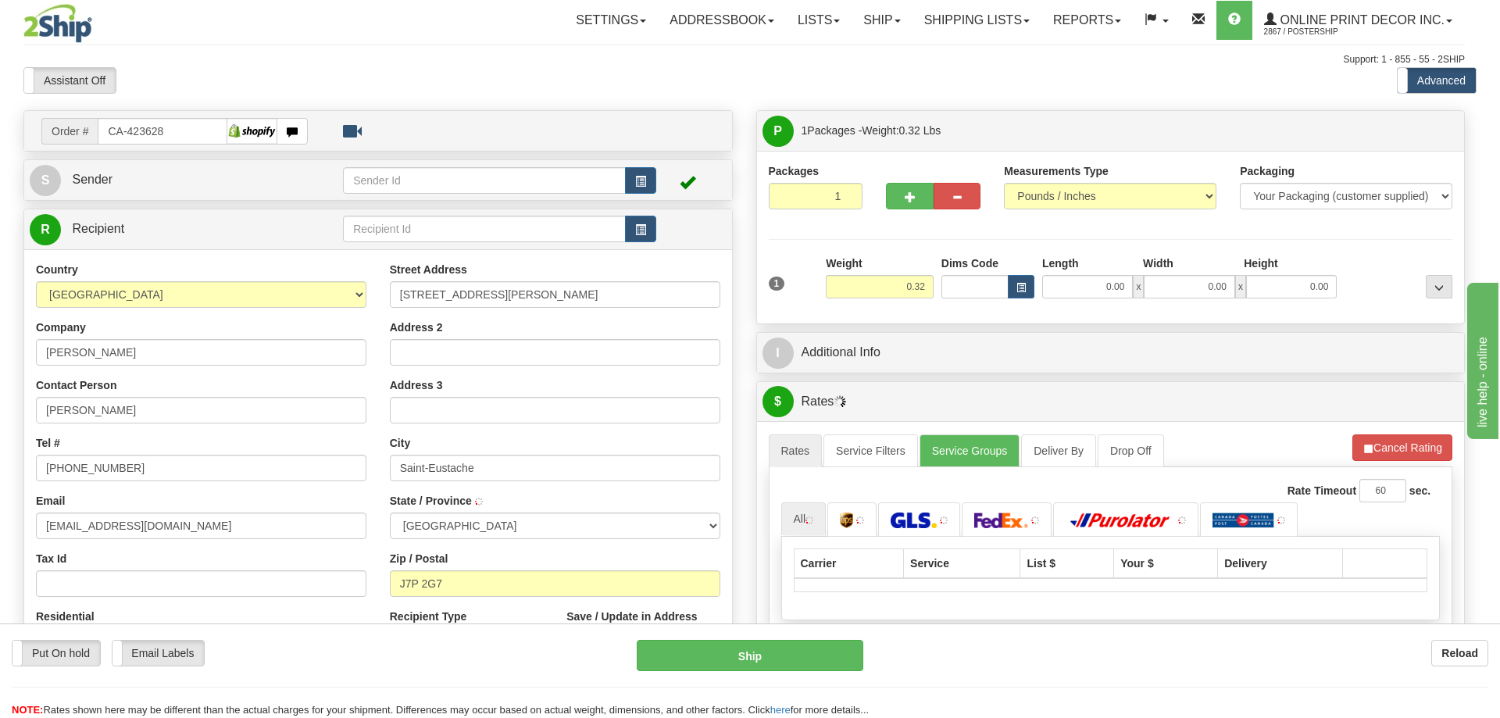
type input "[GEOGRAPHIC_DATA]"
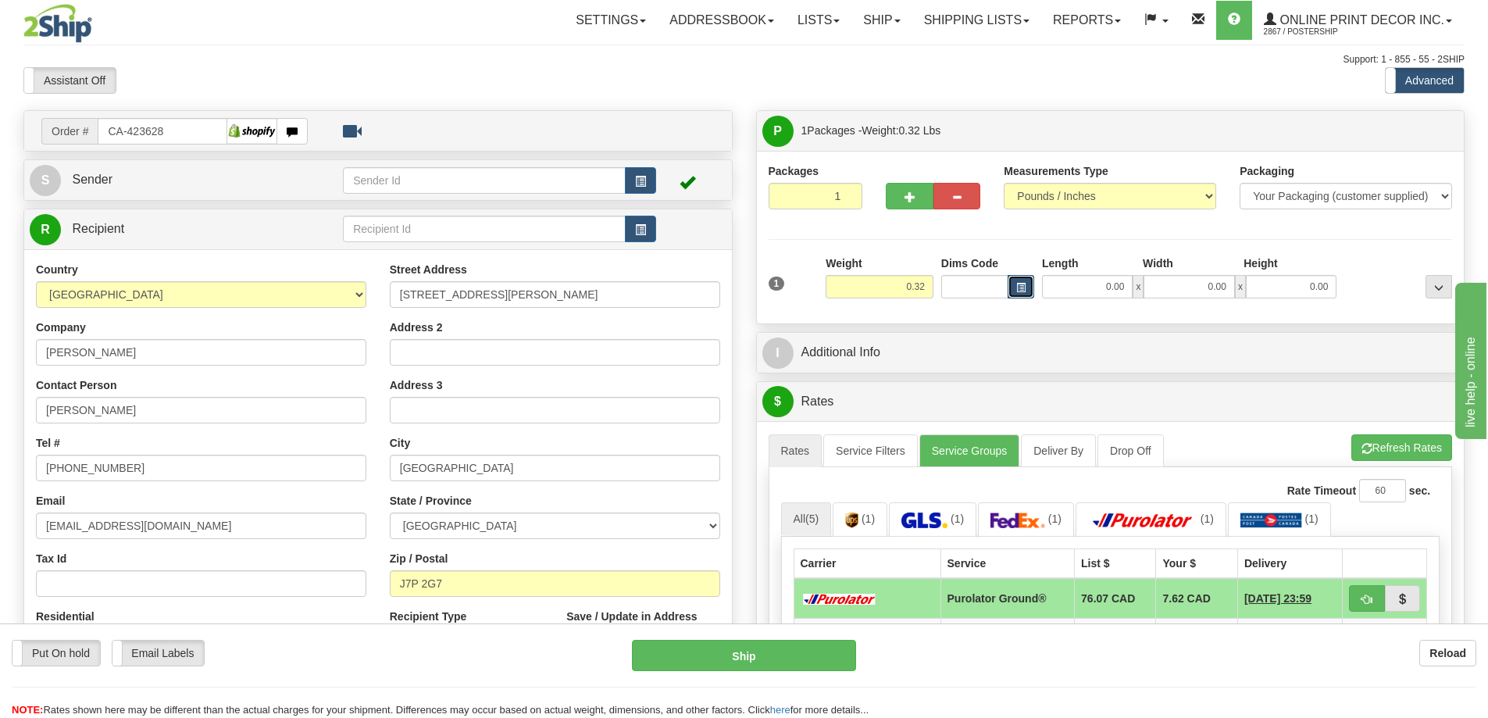
click at [1025, 287] on span "button" at bounding box center [1021, 288] width 9 height 9
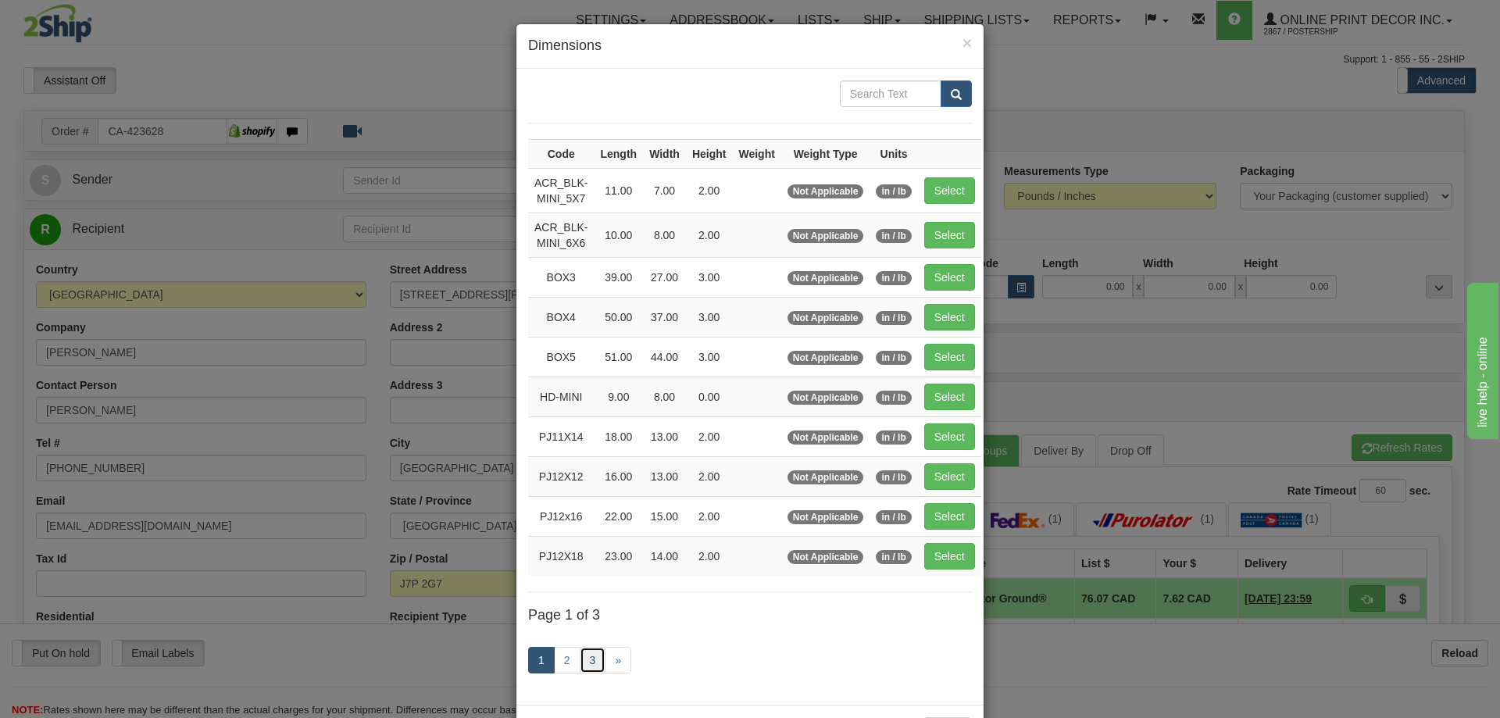
click at [580, 658] on link "3" at bounding box center [593, 660] width 27 height 27
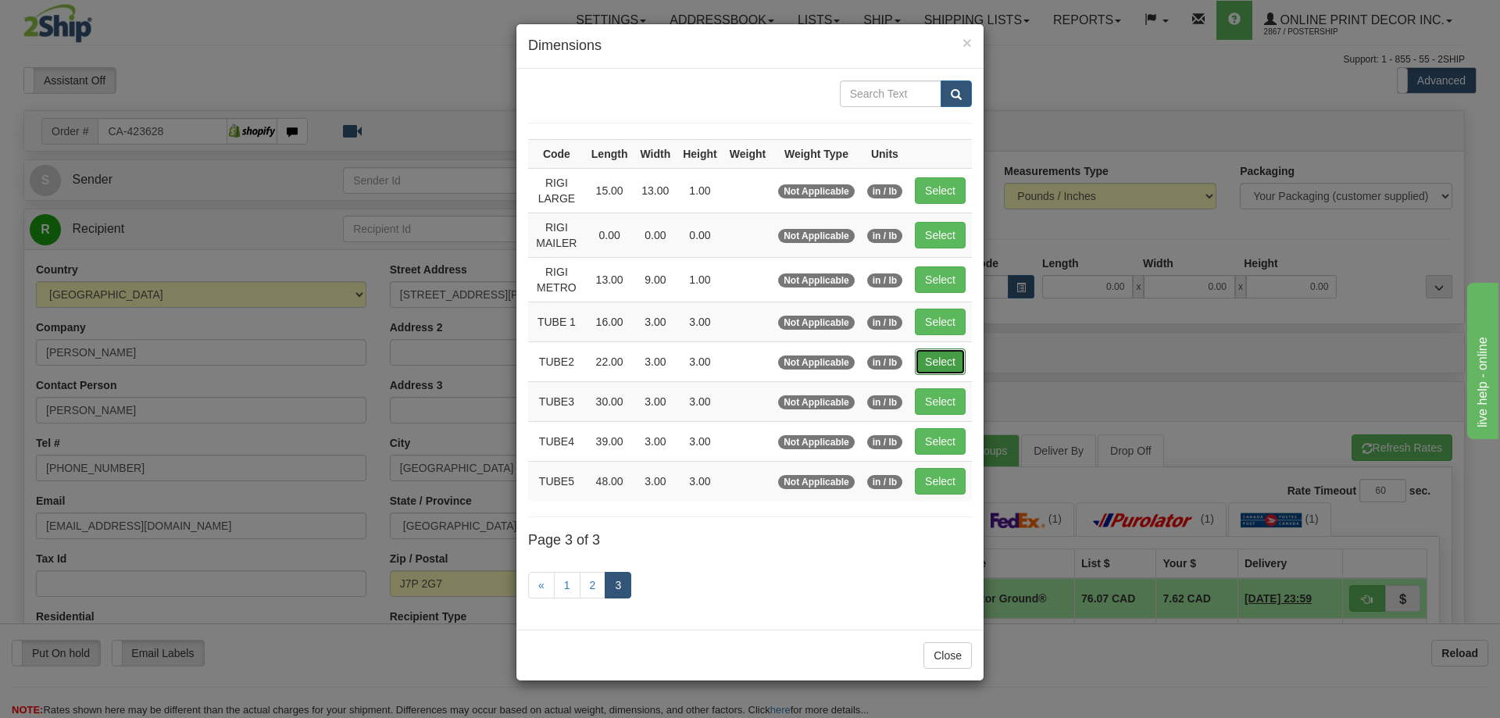
click at [940, 357] on button "Select" at bounding box center [940, 361] width 51 height 27
type input "TUBE2"
type input "22.00"
type input "3.00"
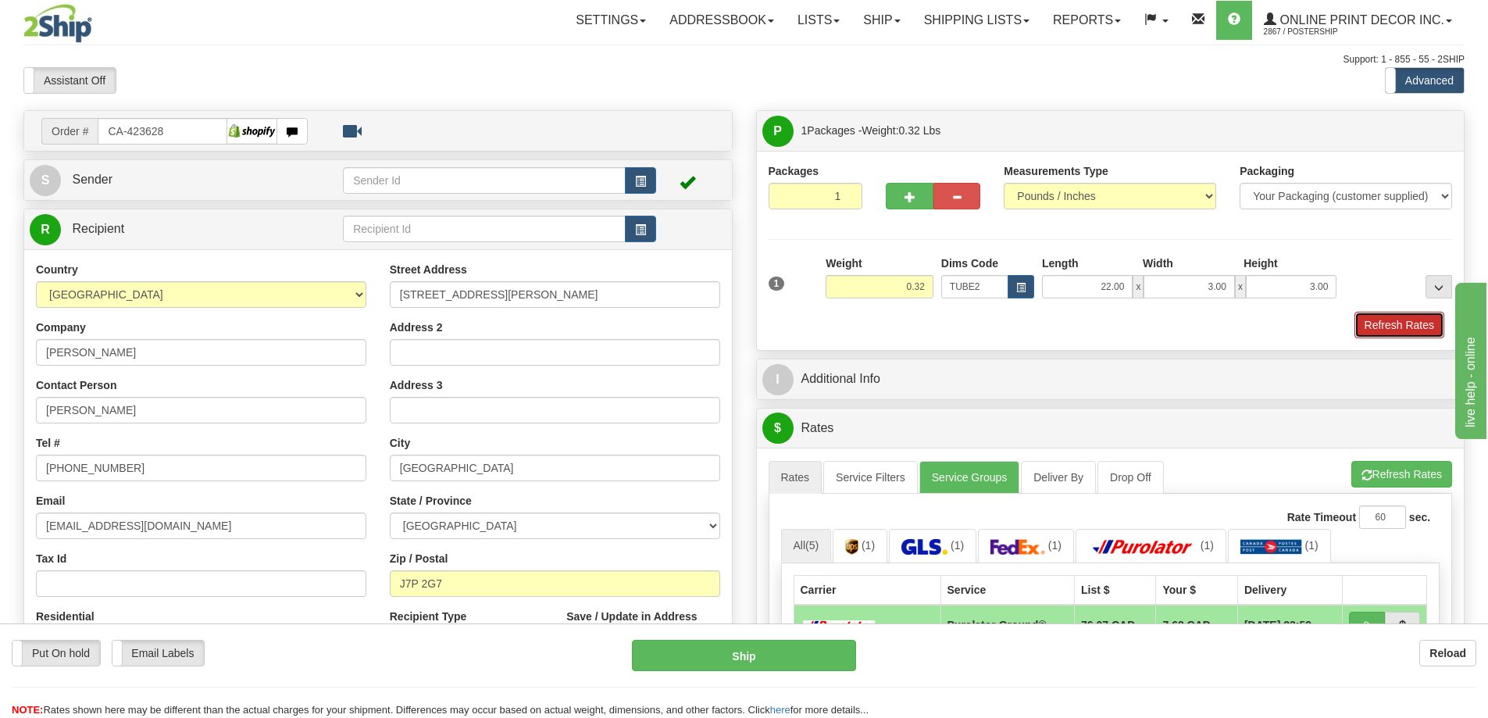
click at [1425, 334] on button "Refresh Rates" at bounding box center [1400, 325] width 90 height 27
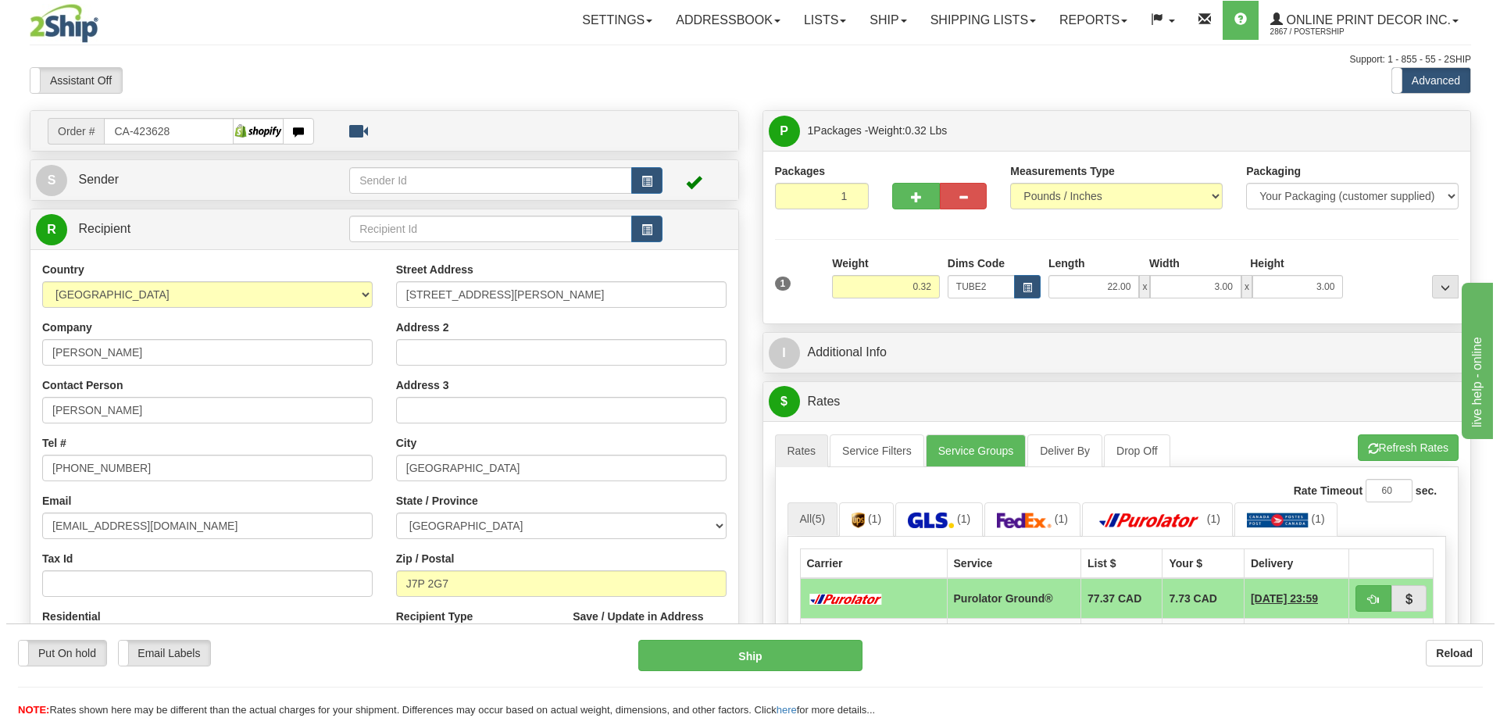
scroll to position [78, 0]
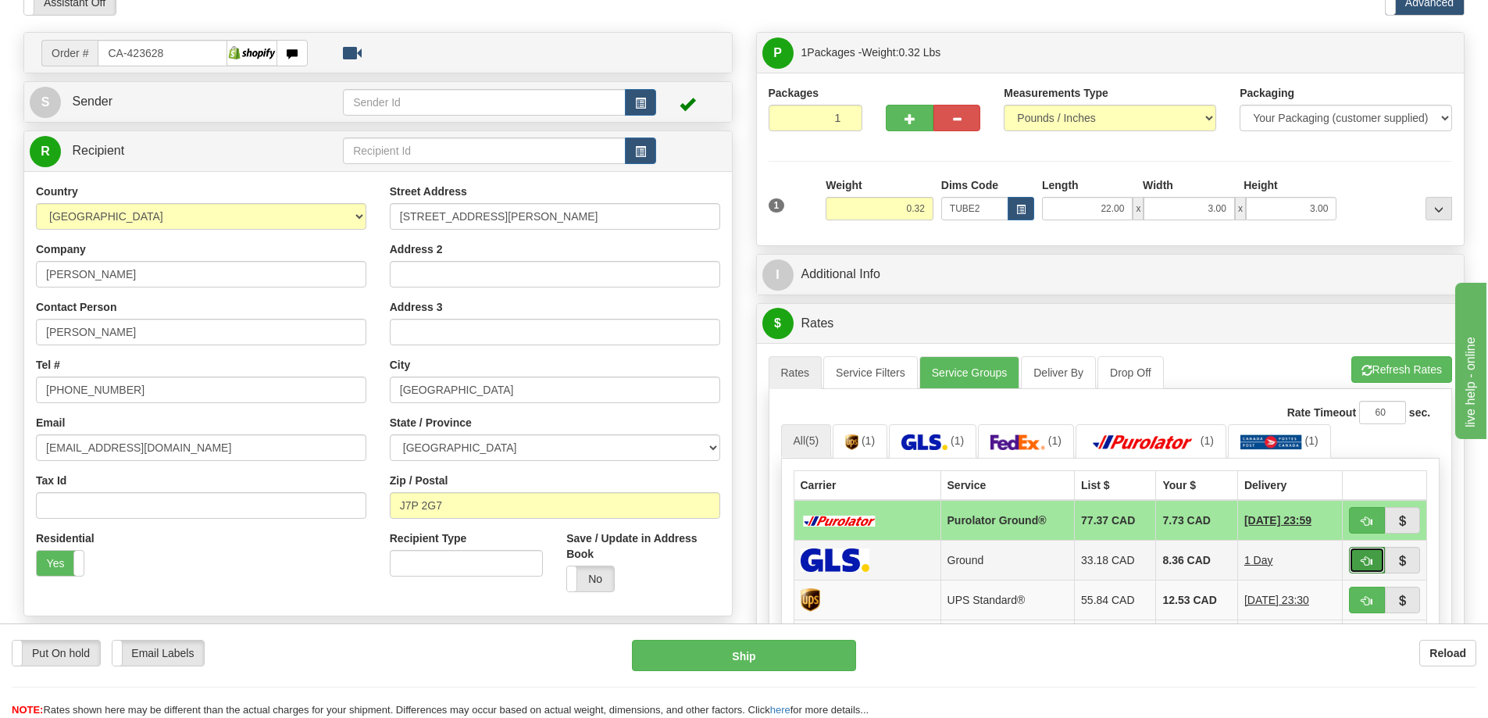
click at [1371, 556] on button "button" at bounding box center [1367, 560] width 36 height 27
type input "1"
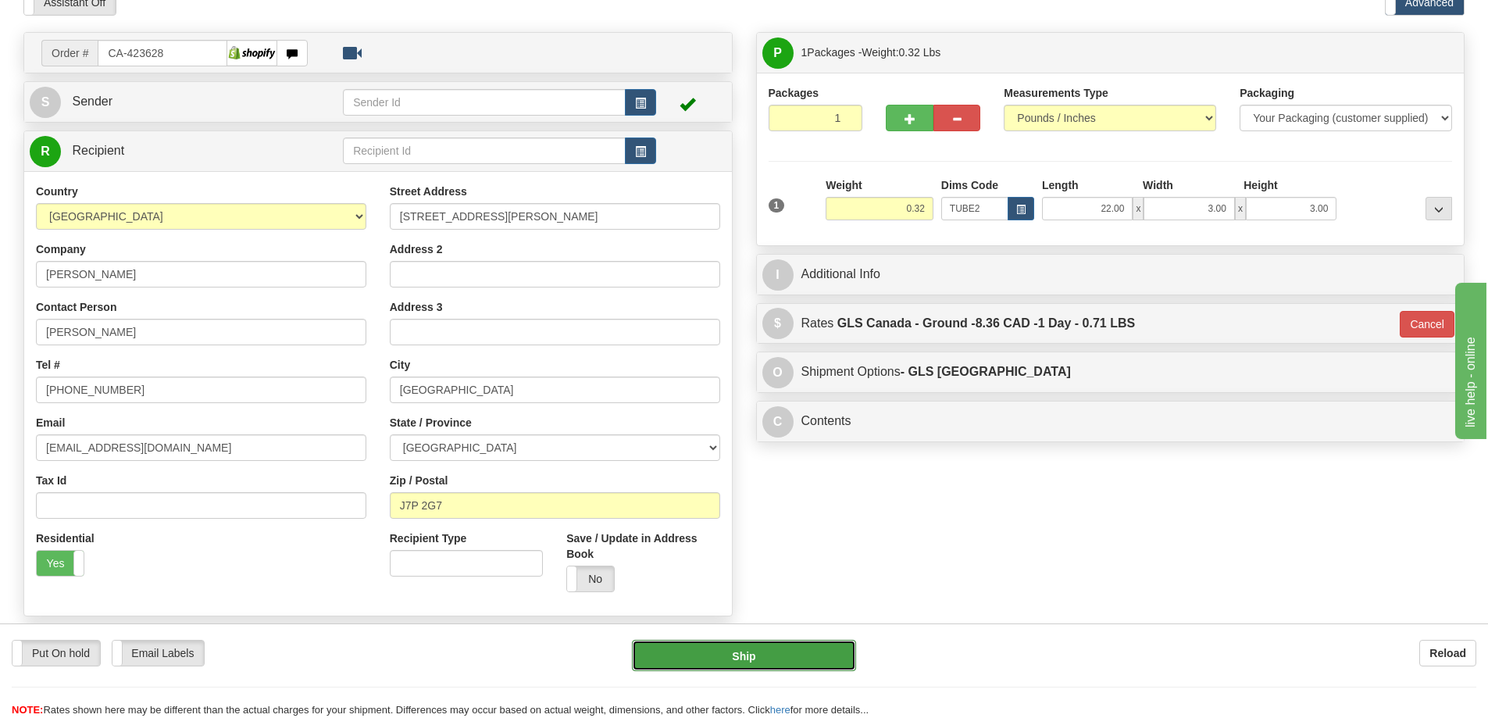
click at [784, 660] on button "Ship" at bounding box center [744, 655] width 224 height 31
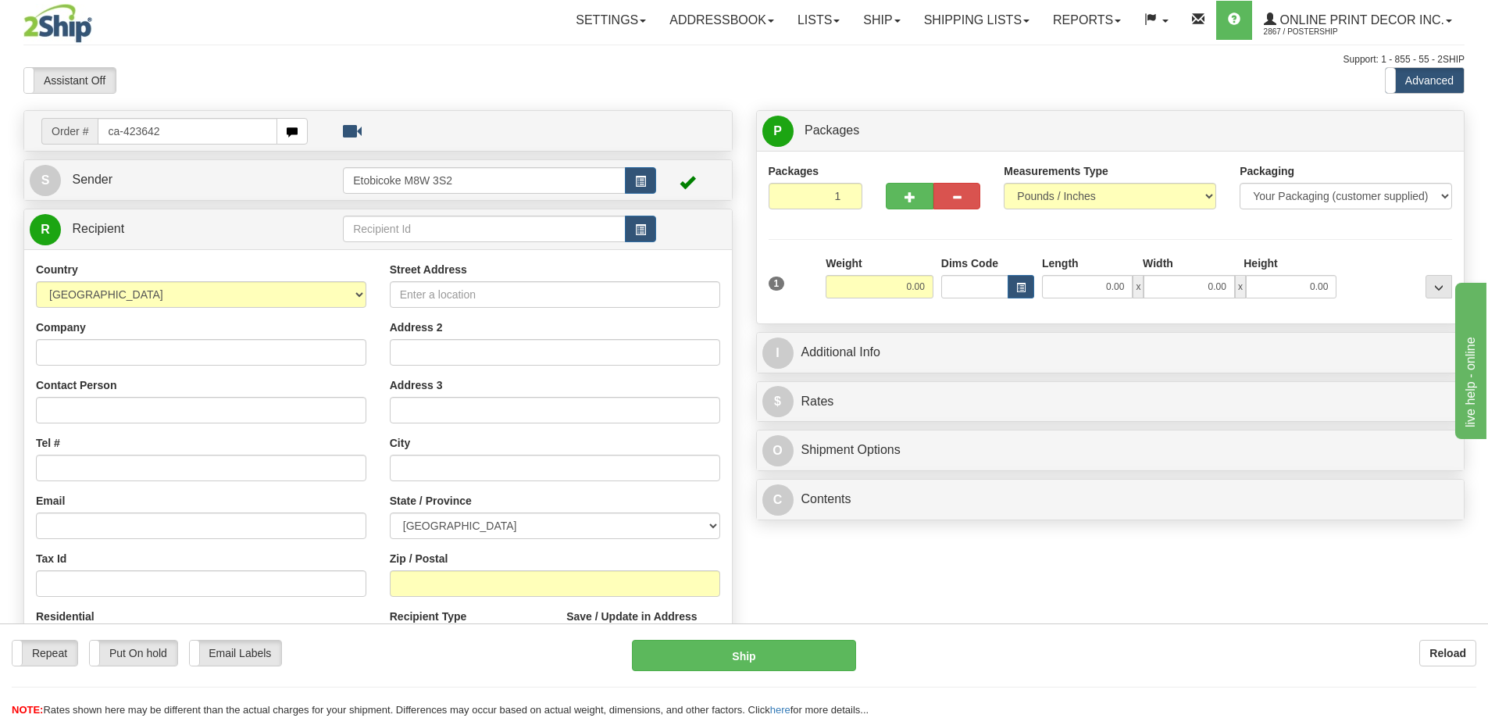
type input "ca-423642"
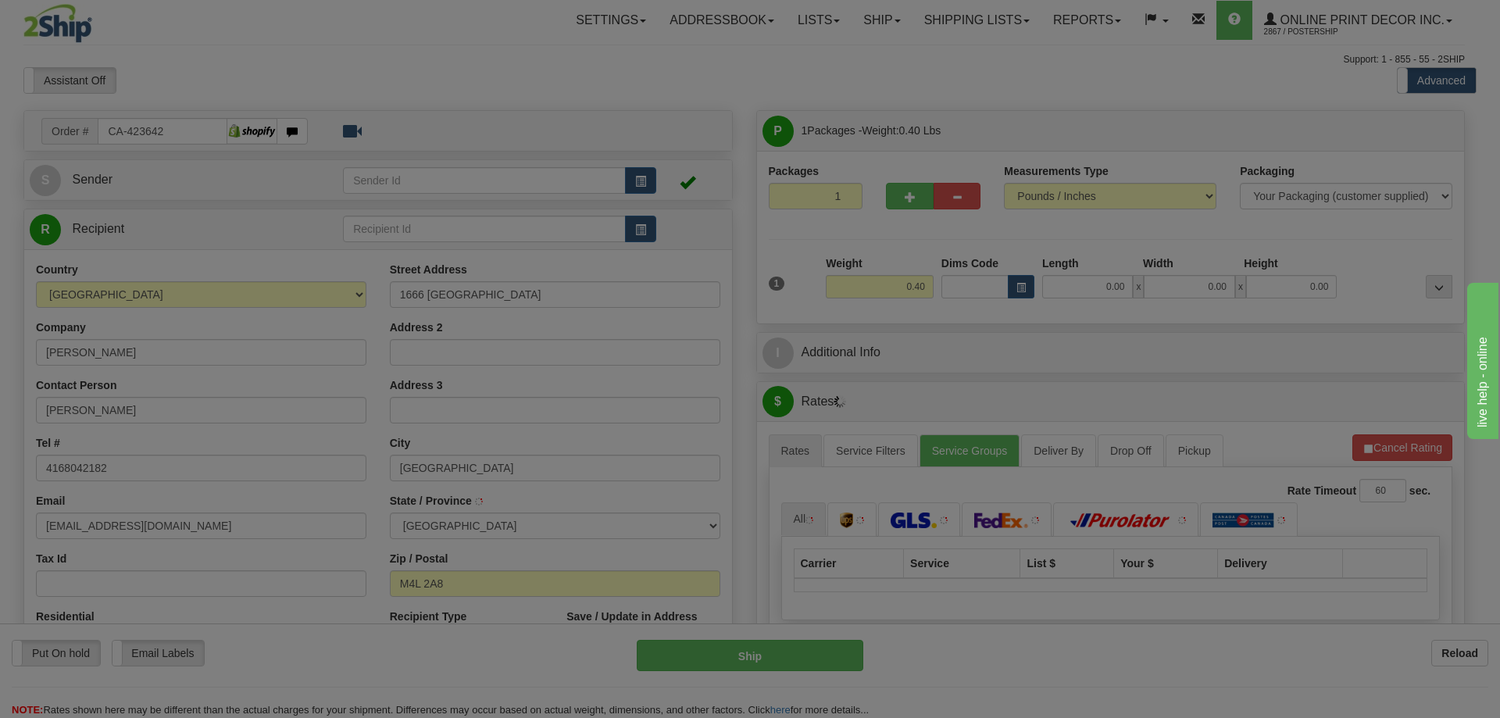
type input "TORONTO"
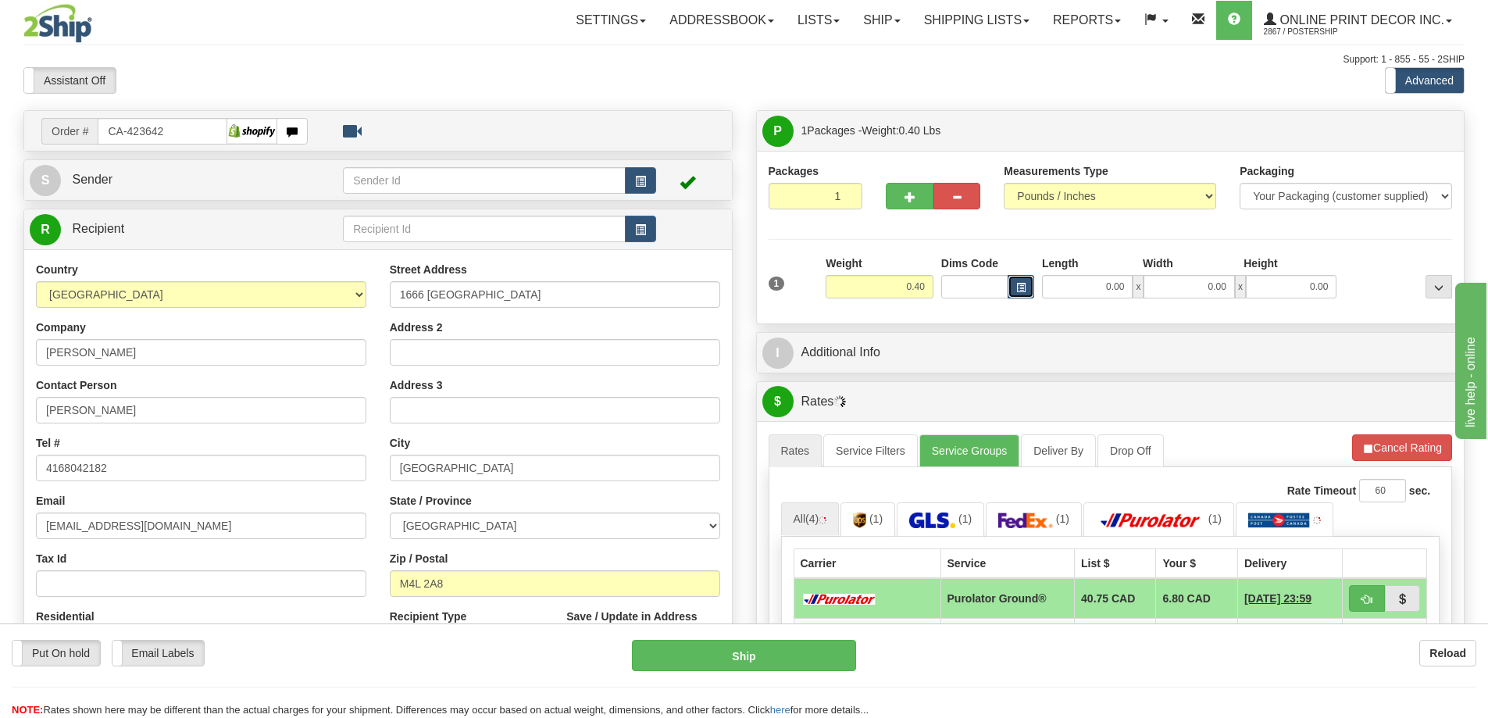
click at [1027, 291] on button "button" at bounding box center [1021, 286] width 27 height 23
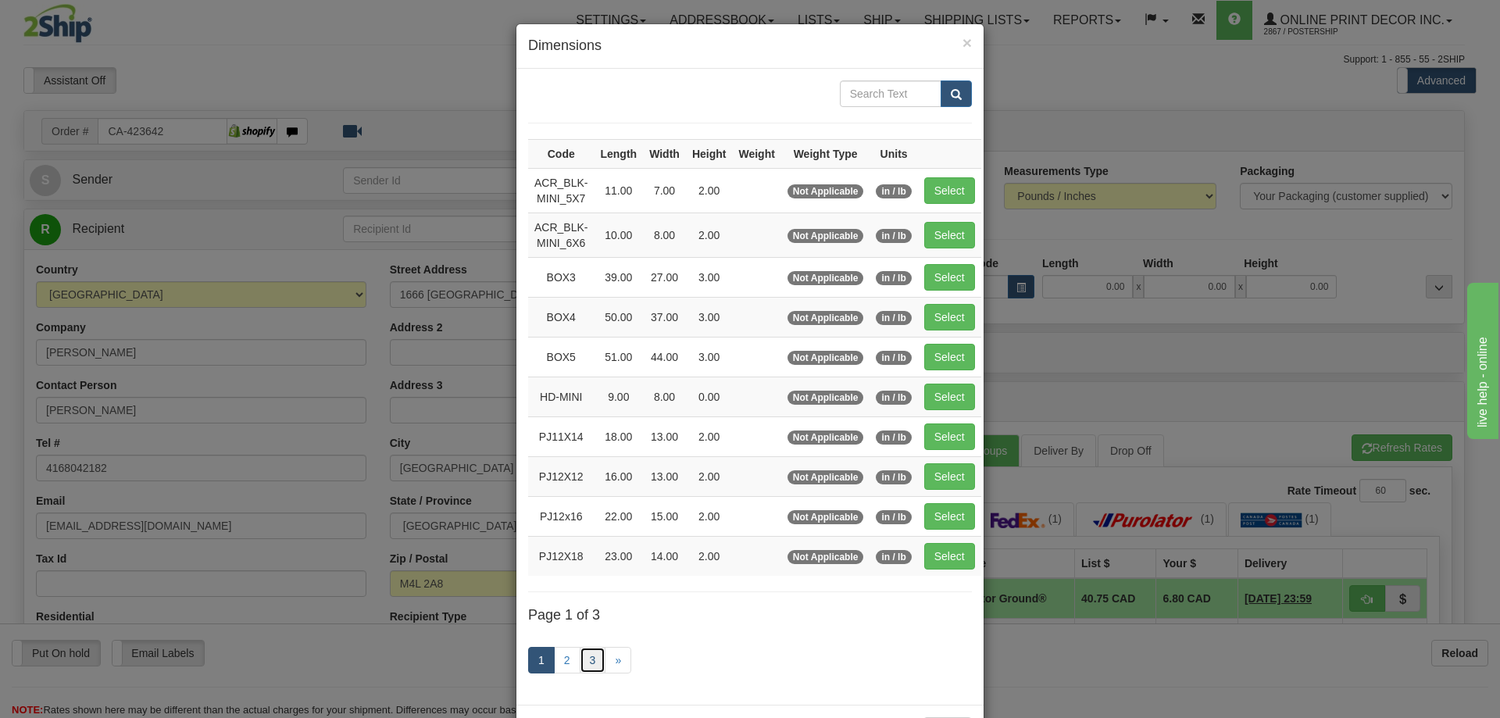
click at [589, 656] on link "3" at bounding box center [593, 660] width 27 height 27
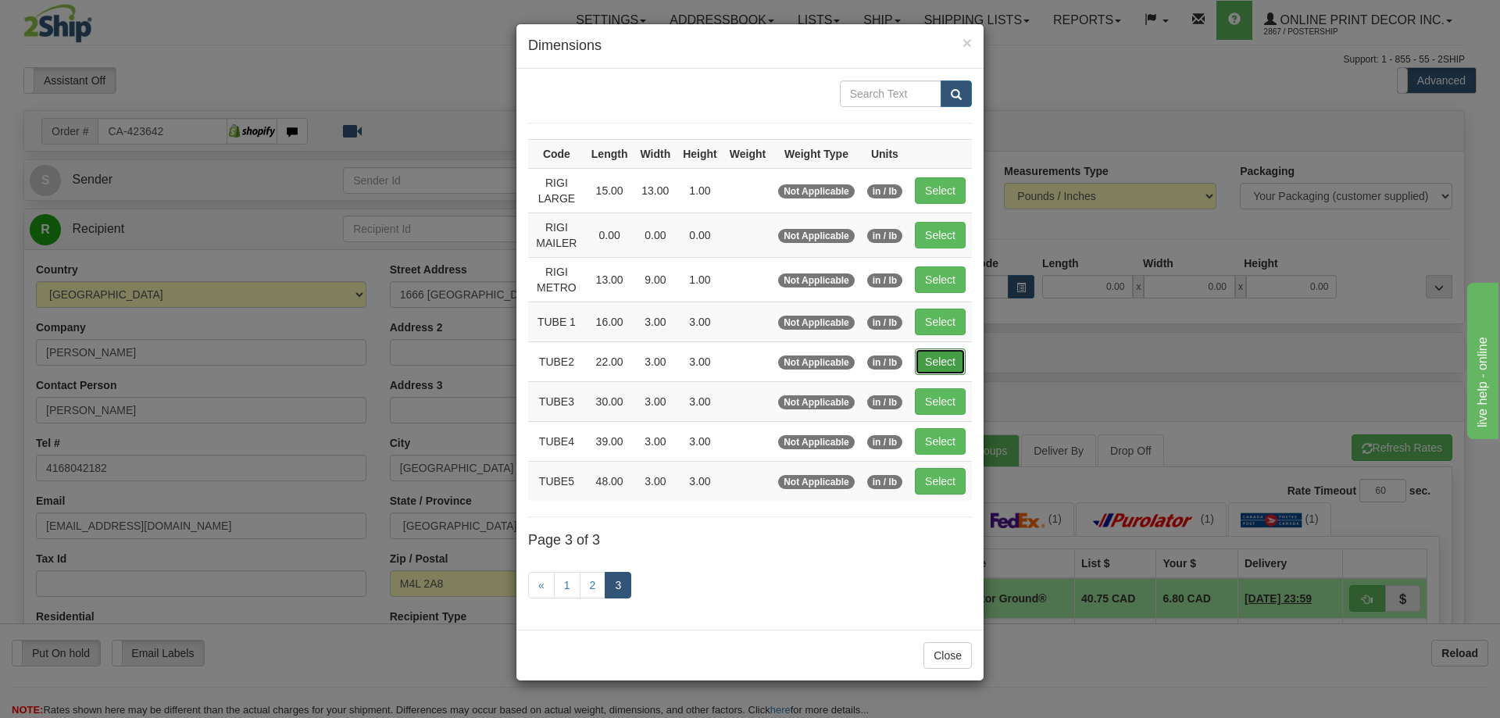
click at [932, 358] on button "Select" at bounding box center [940, 361] width 51 height 27
type input "TUBE2"
type input "22.00"
type input "3.00"
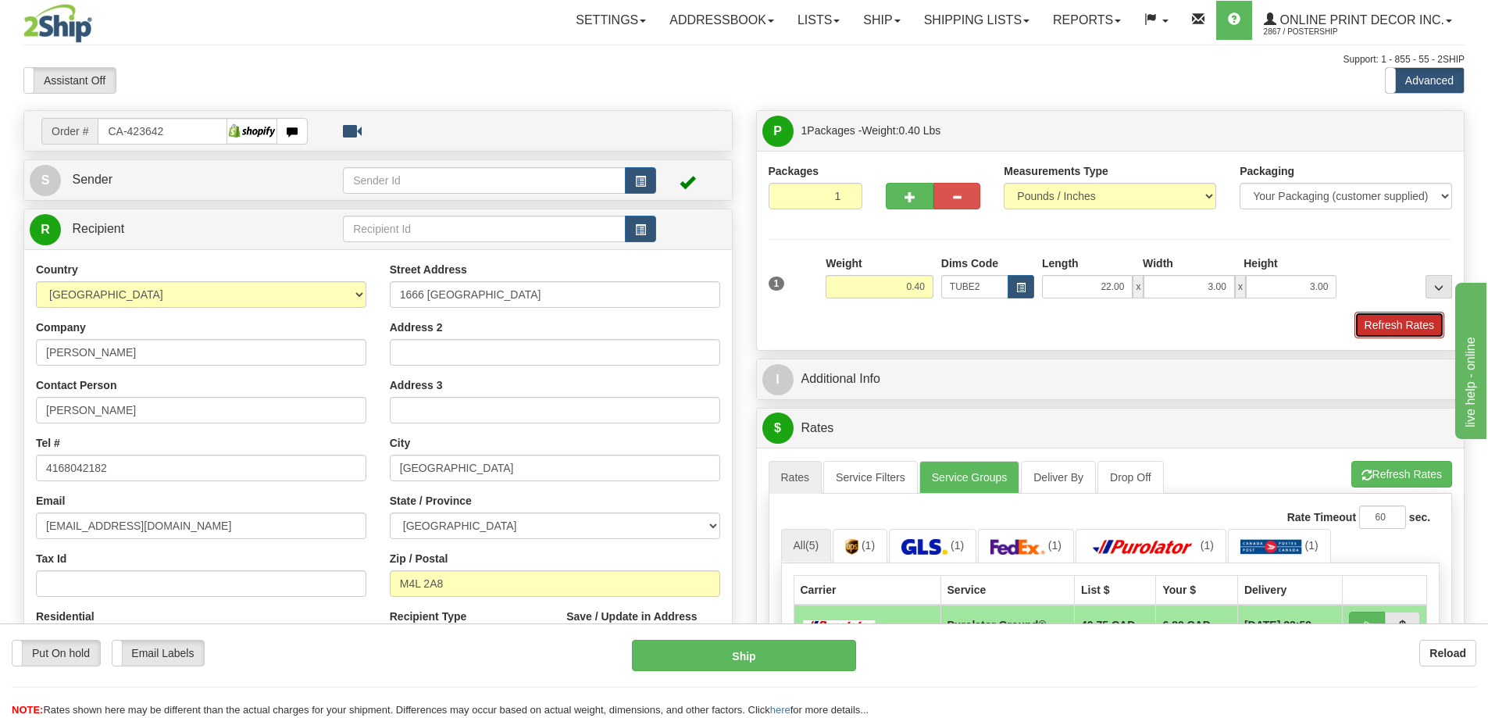
click at [1371, 320] on button "Refresh Rates" at bounding box center [1400, 325] width 90 height 27
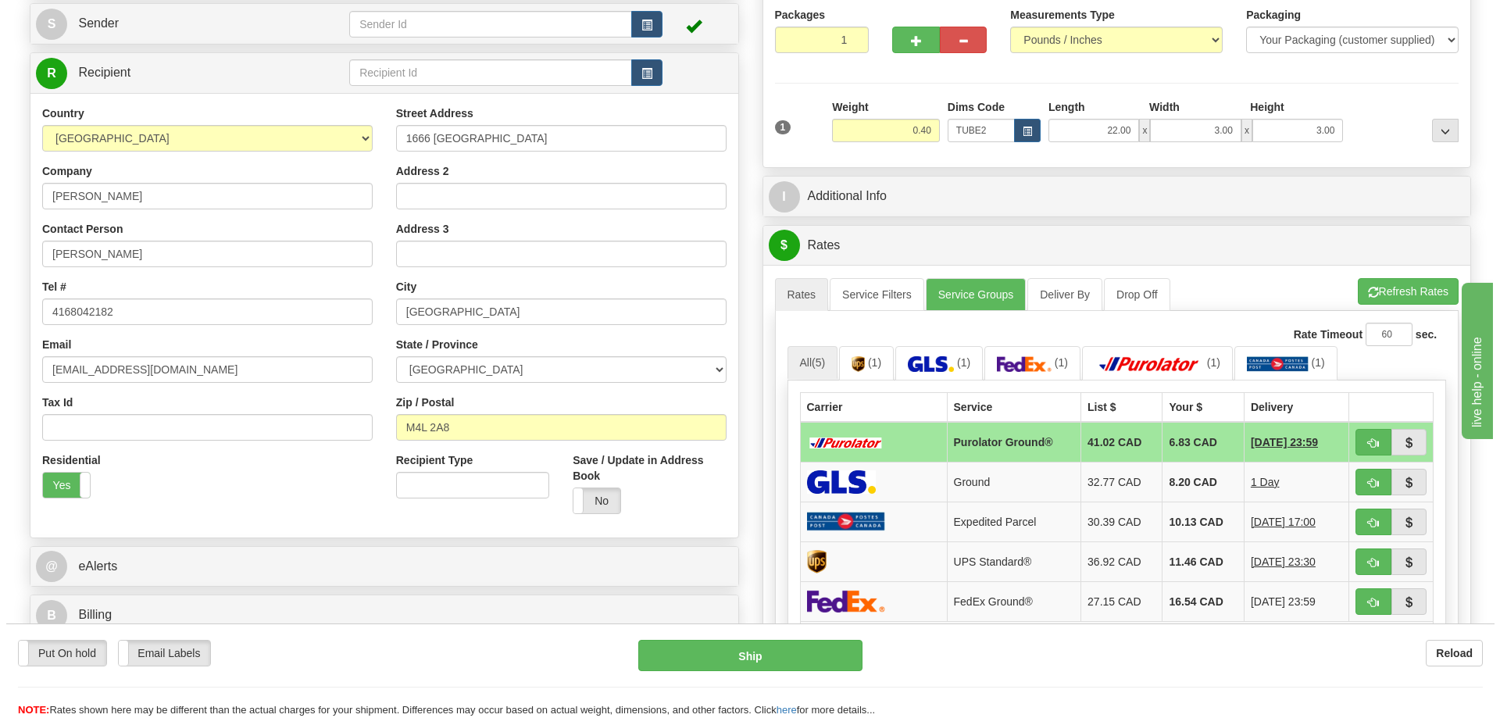
scroll to position [234, 0]
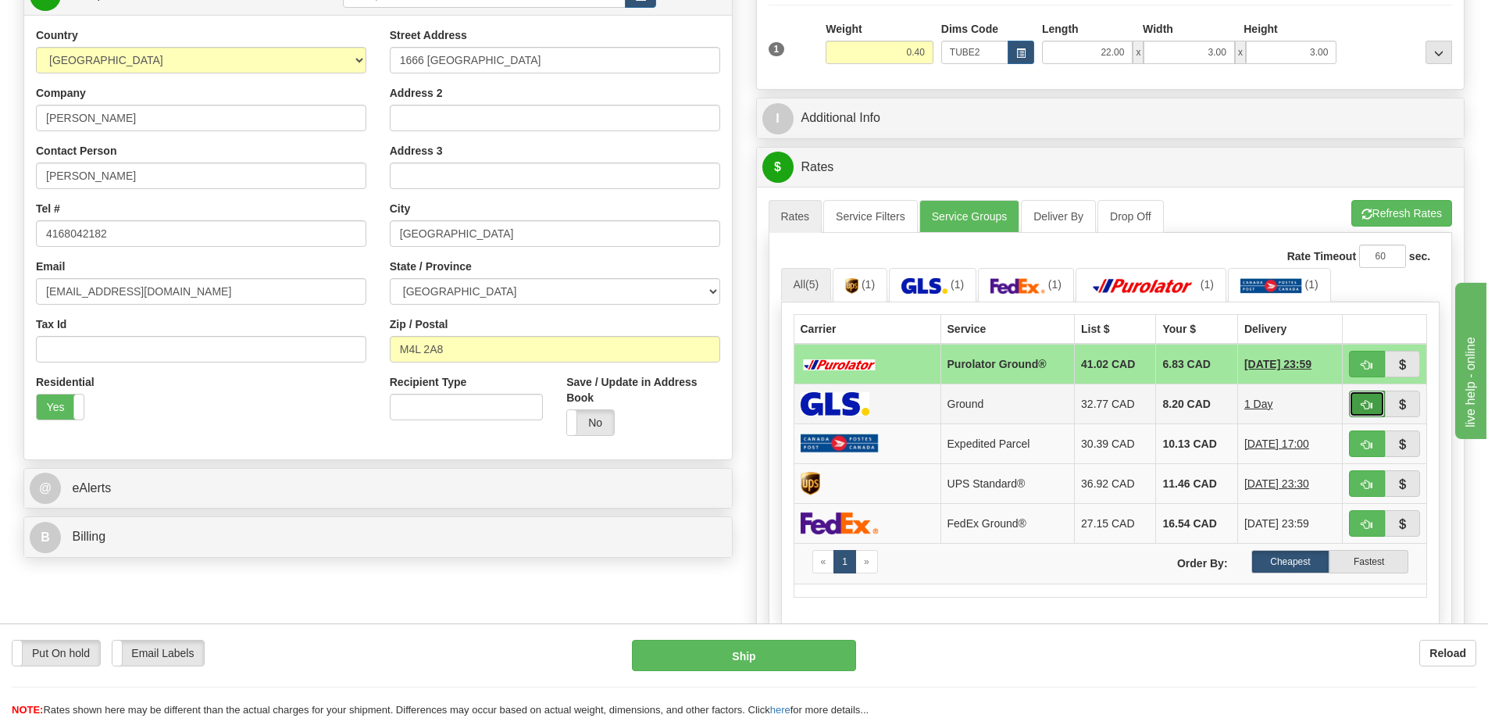
click at [1350, 401] on button "button" at bounding box center [1367, 404] width 36 height 27
type input "1"
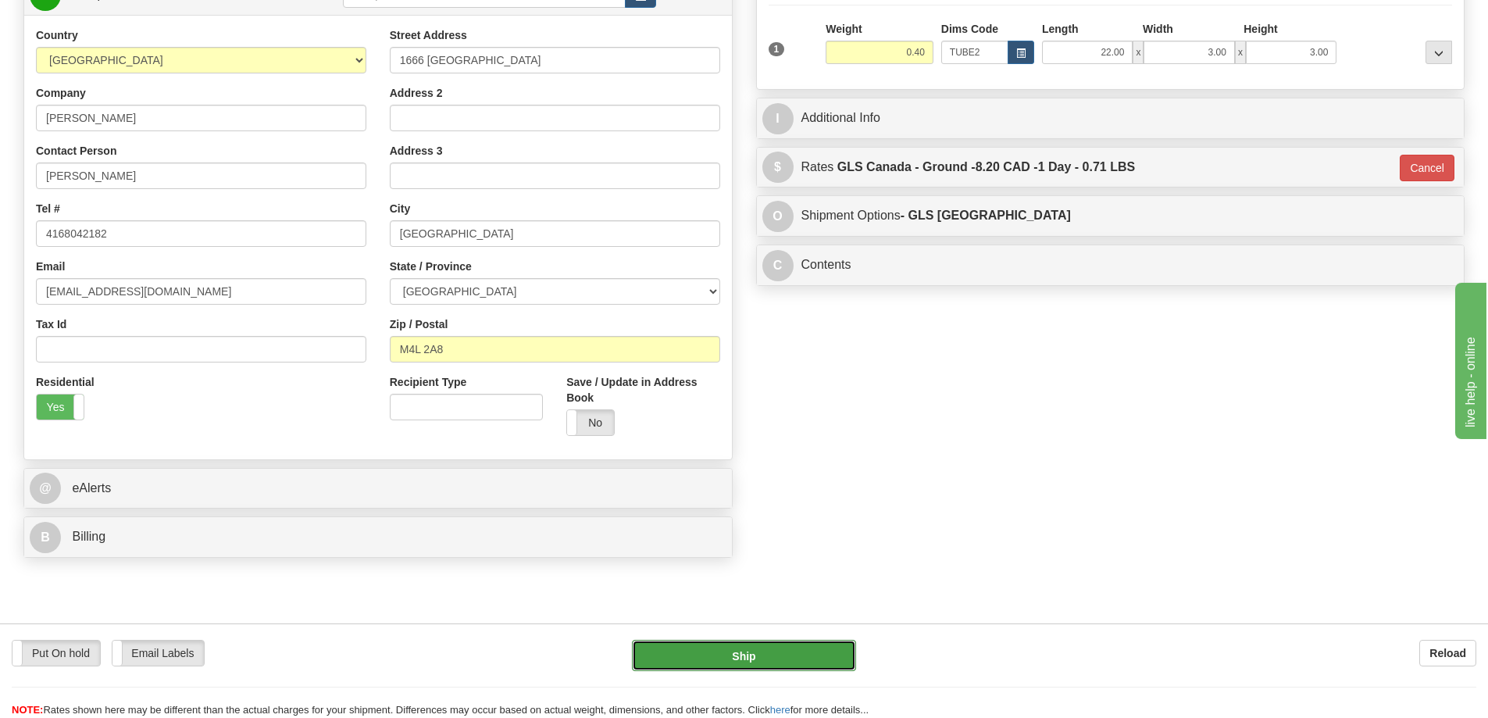
click at [740, 659] on button "Ship" at bounding box center [744, 655] width 224 height 31
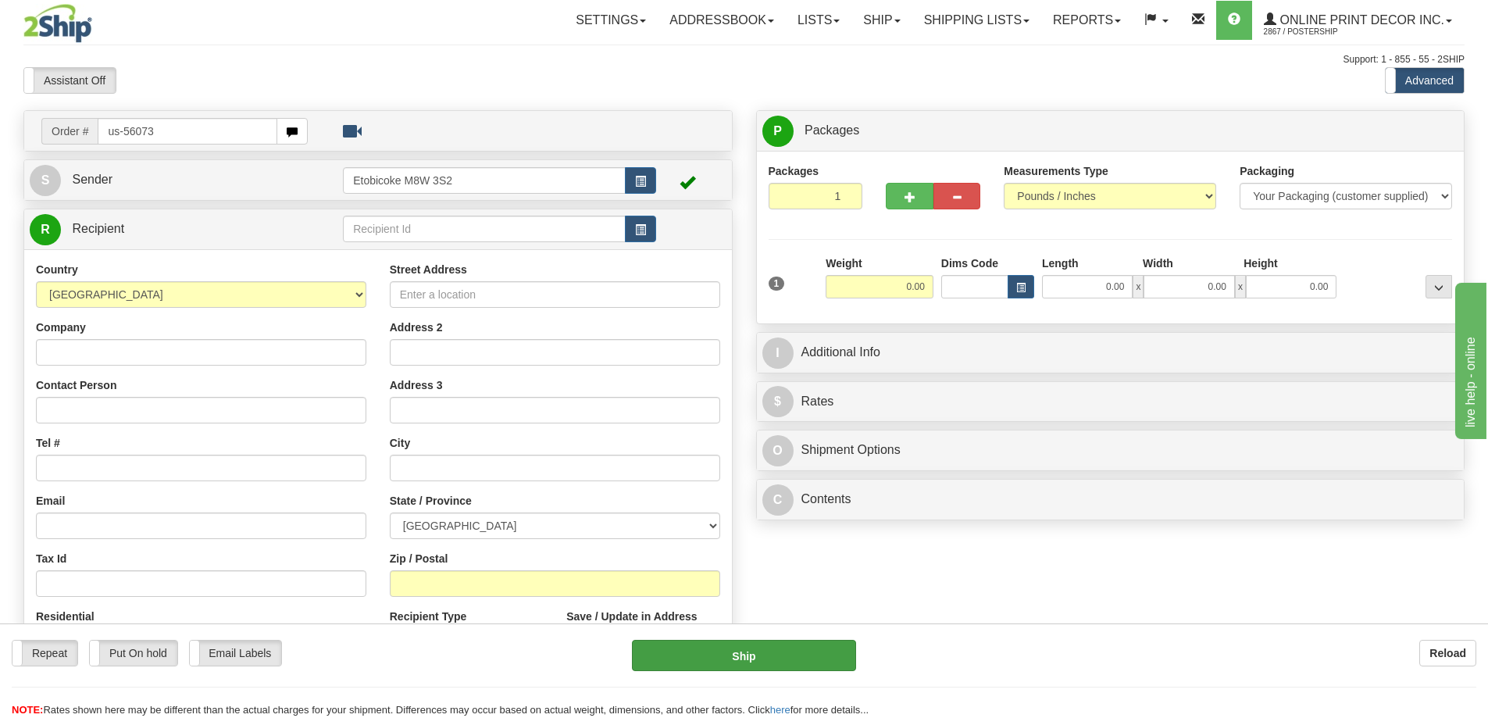
type input "us-56073"
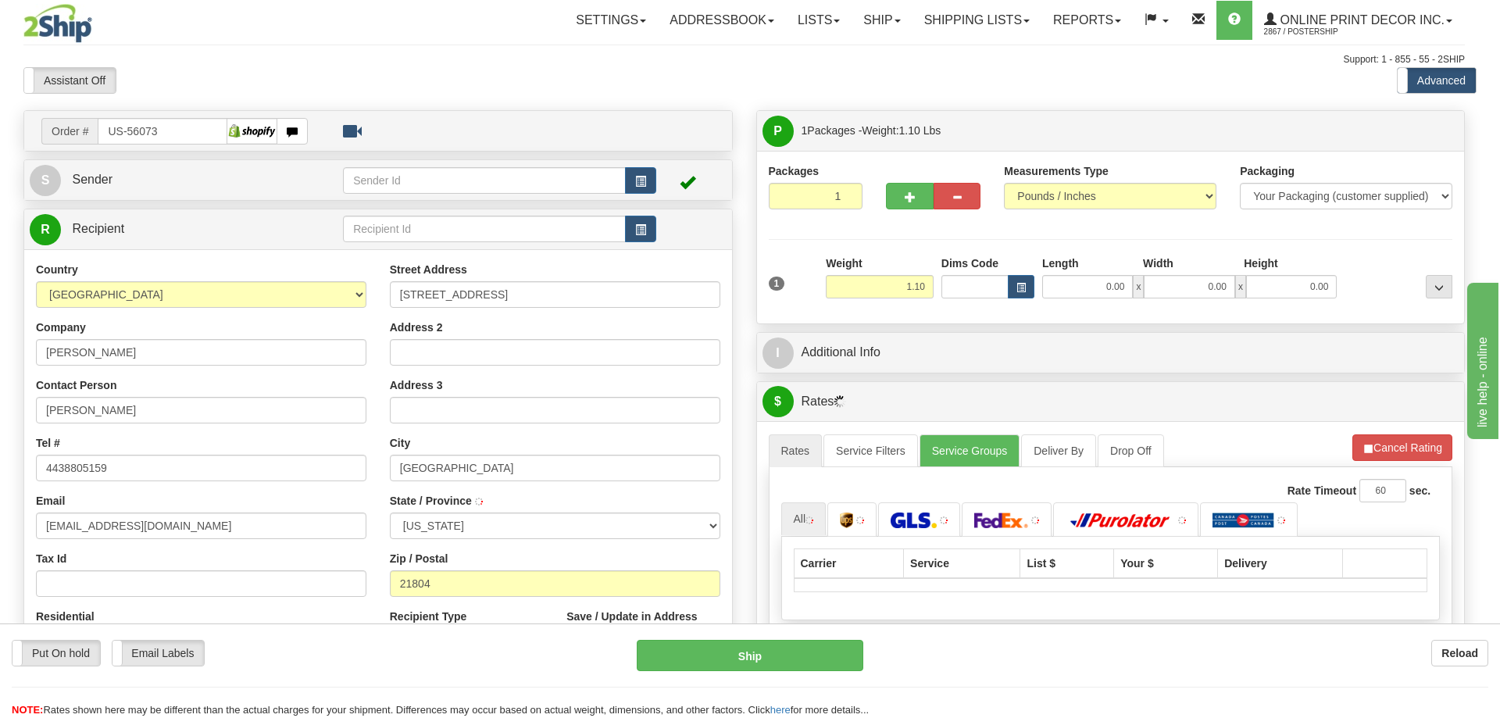
type input "[GEOGRAPHIC_DATA]"
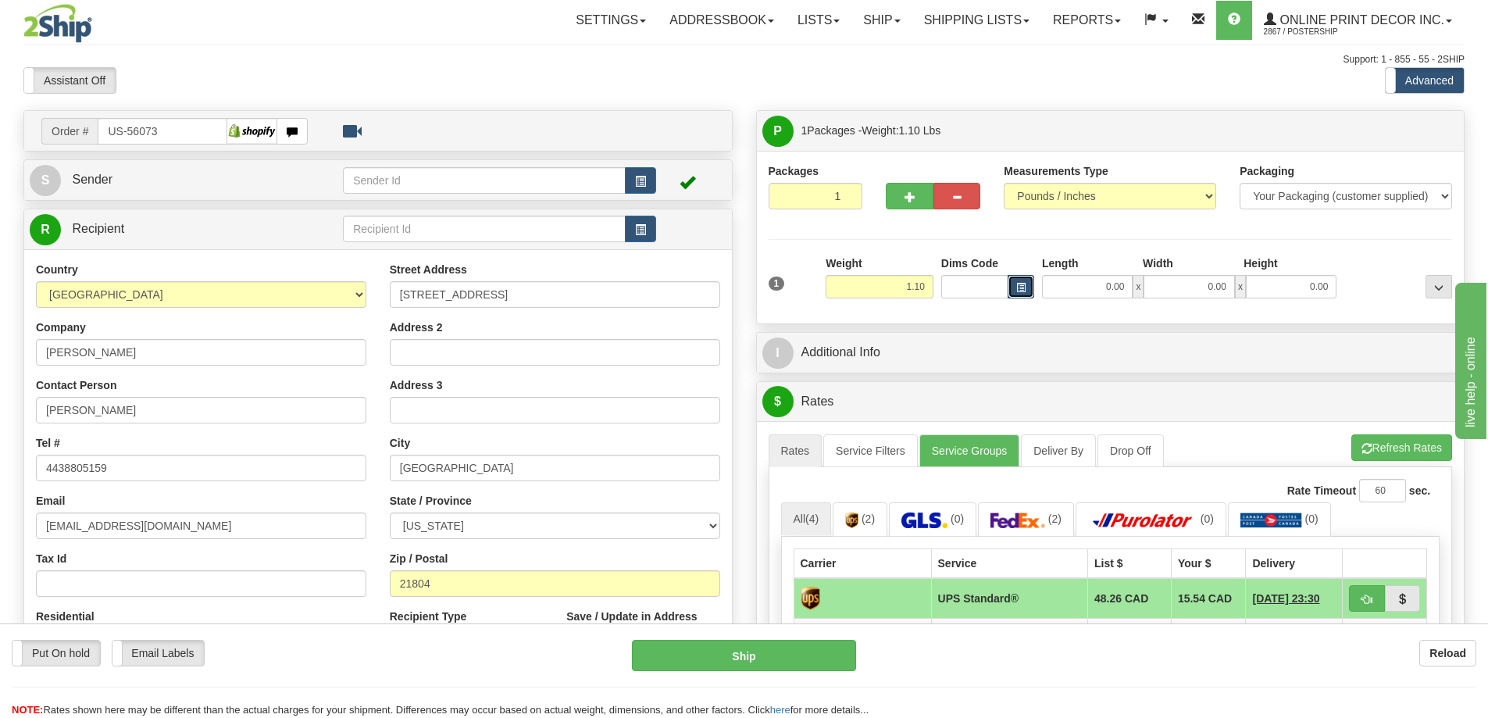
click at [1025, 288] on span "button" at bounding box center [1021, 288] width 9 height 9
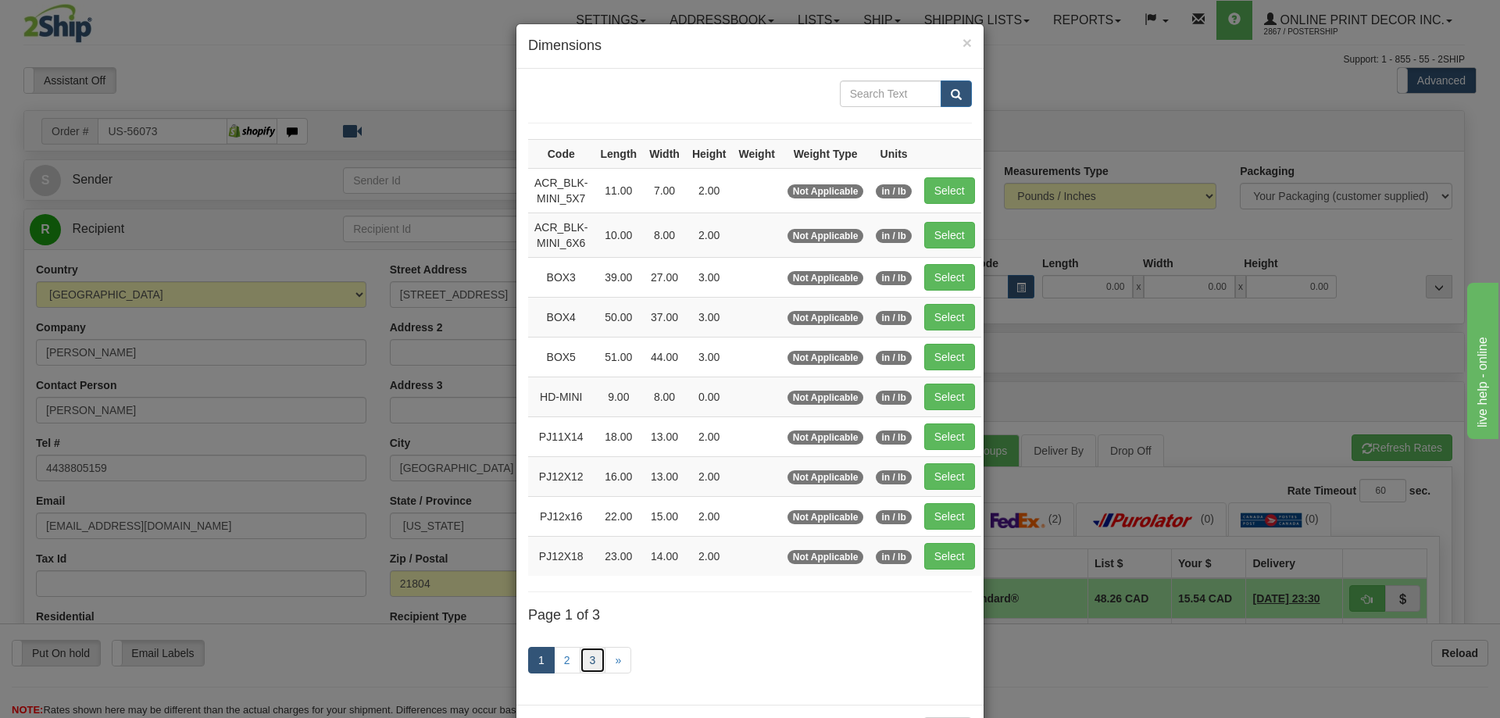
click at [585, 665] on link "3" at bounding box center [593, 660] width 27 height 27
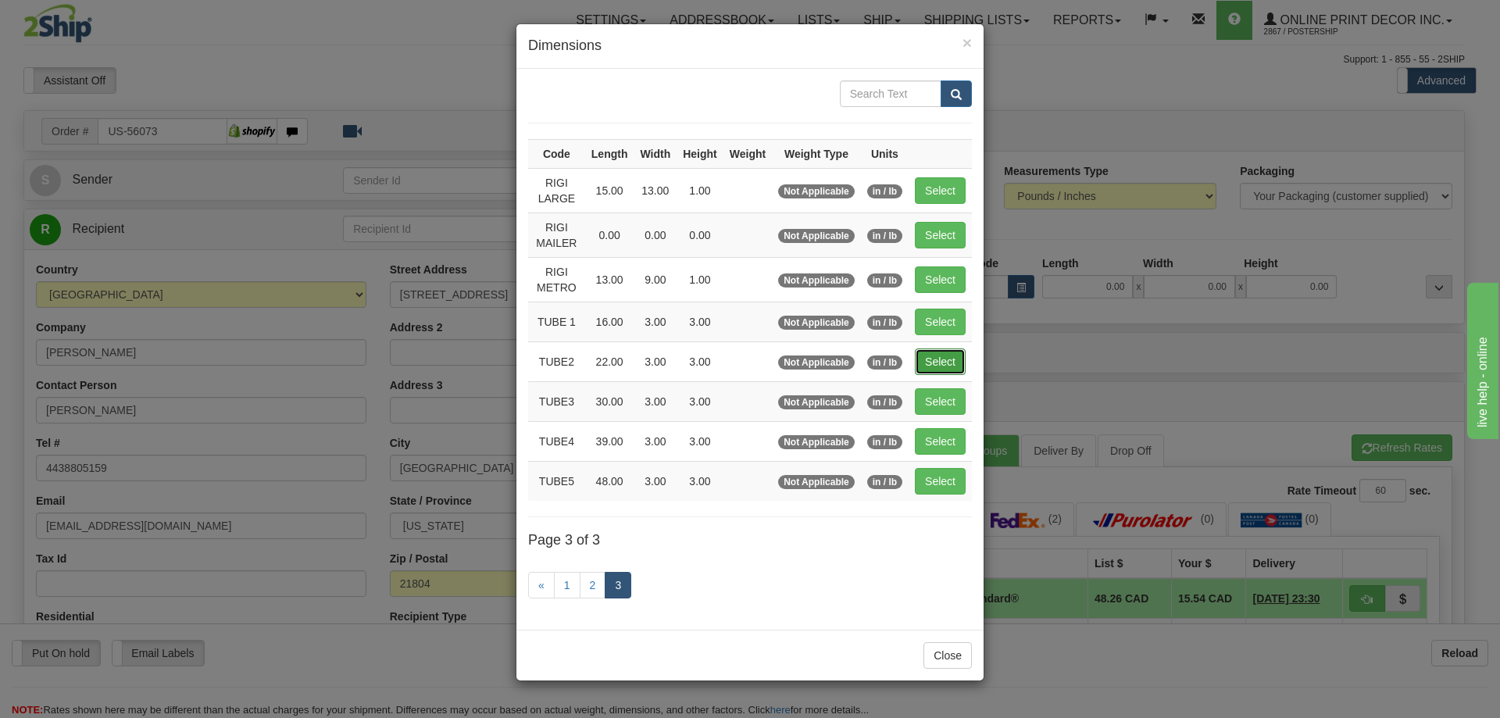
click at [941, 369] on button "Select" at bounding box center [940, 361] width 51 height 27
type input "TUBE2"
type input "22.00"
type input "3.00"
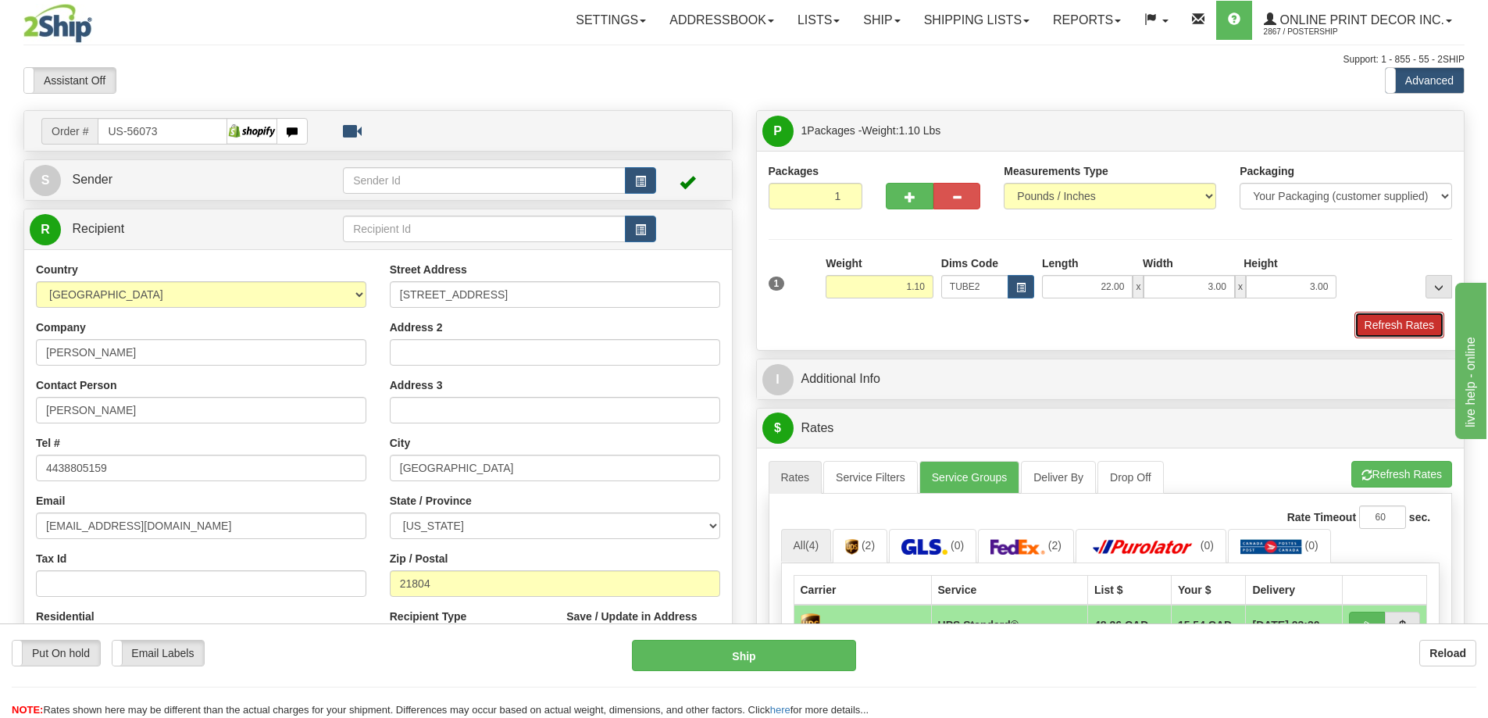
click at [1417, 326] on button "Refresh Rates" at bounding box center [1400, 325] width 90 height 27
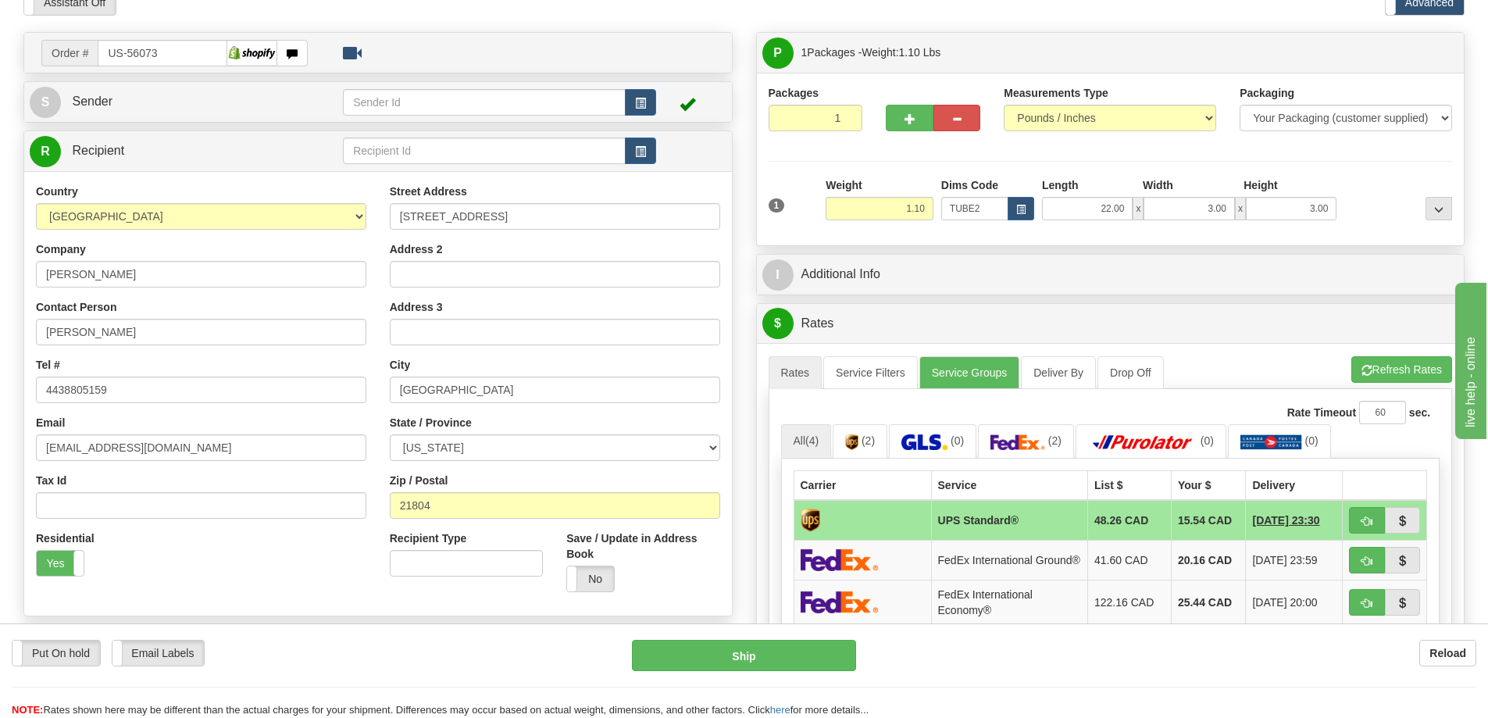
scroll to position [156, 0]
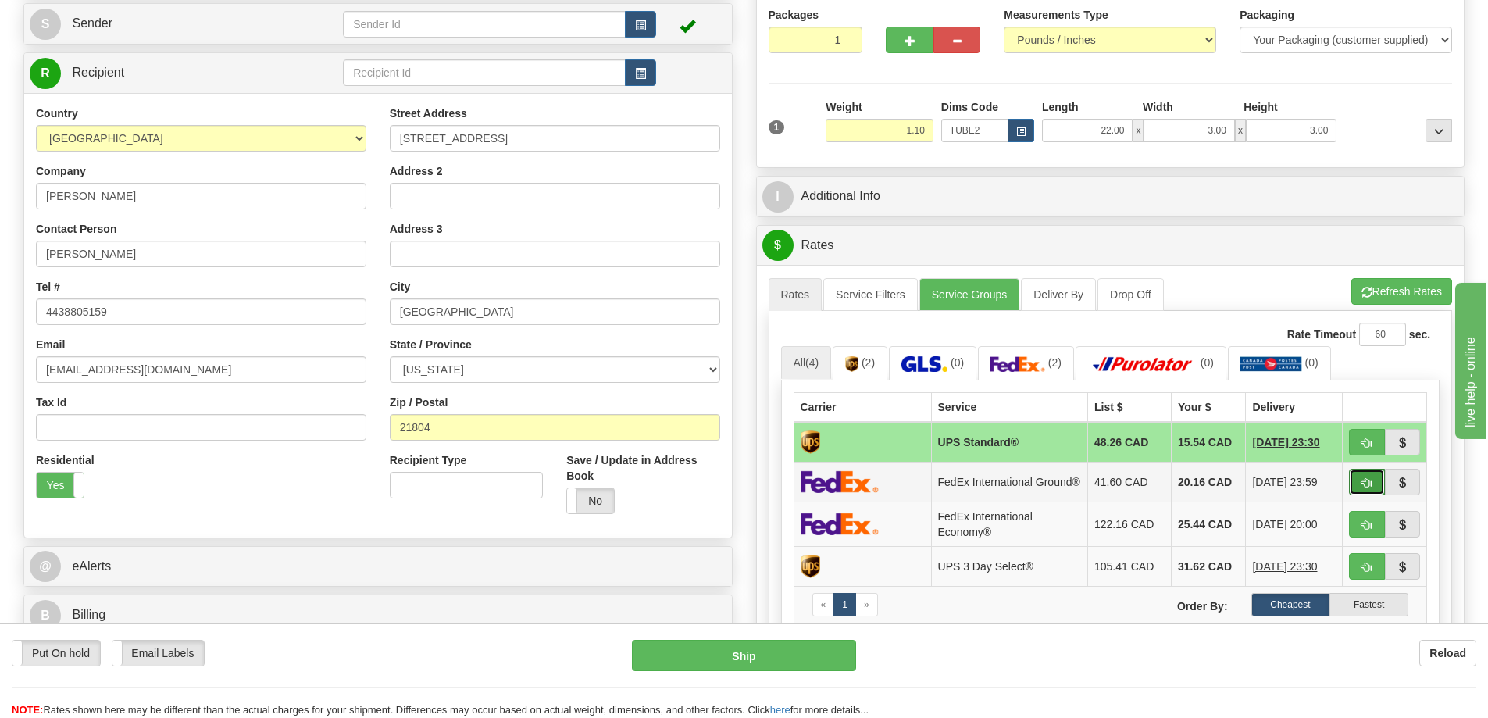
click at [1349, 484] on button "button" at bounding box center [1367, 482] width 36 height 27
type input "92"
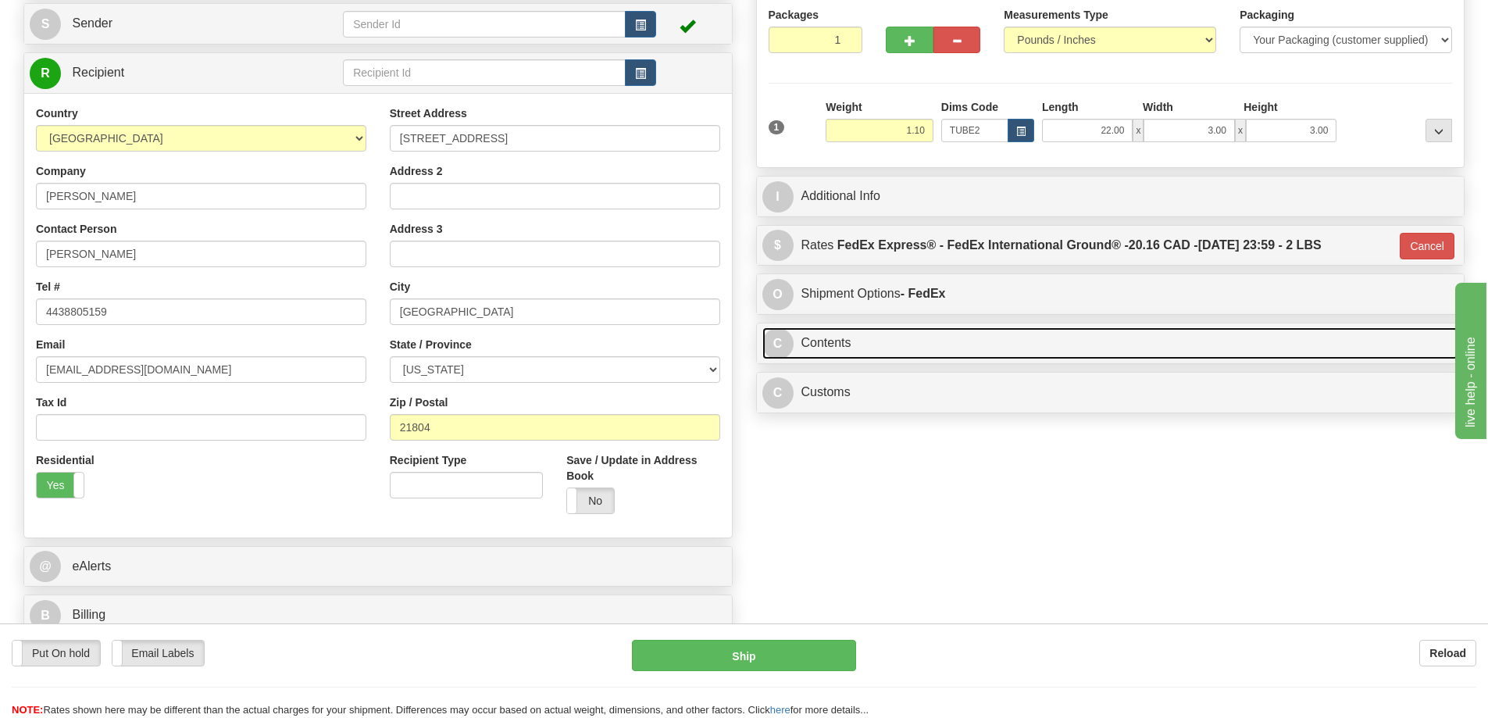
click at [871, 344] on link "C Contents" at bounding box center [1111, 343] width 697 height 32
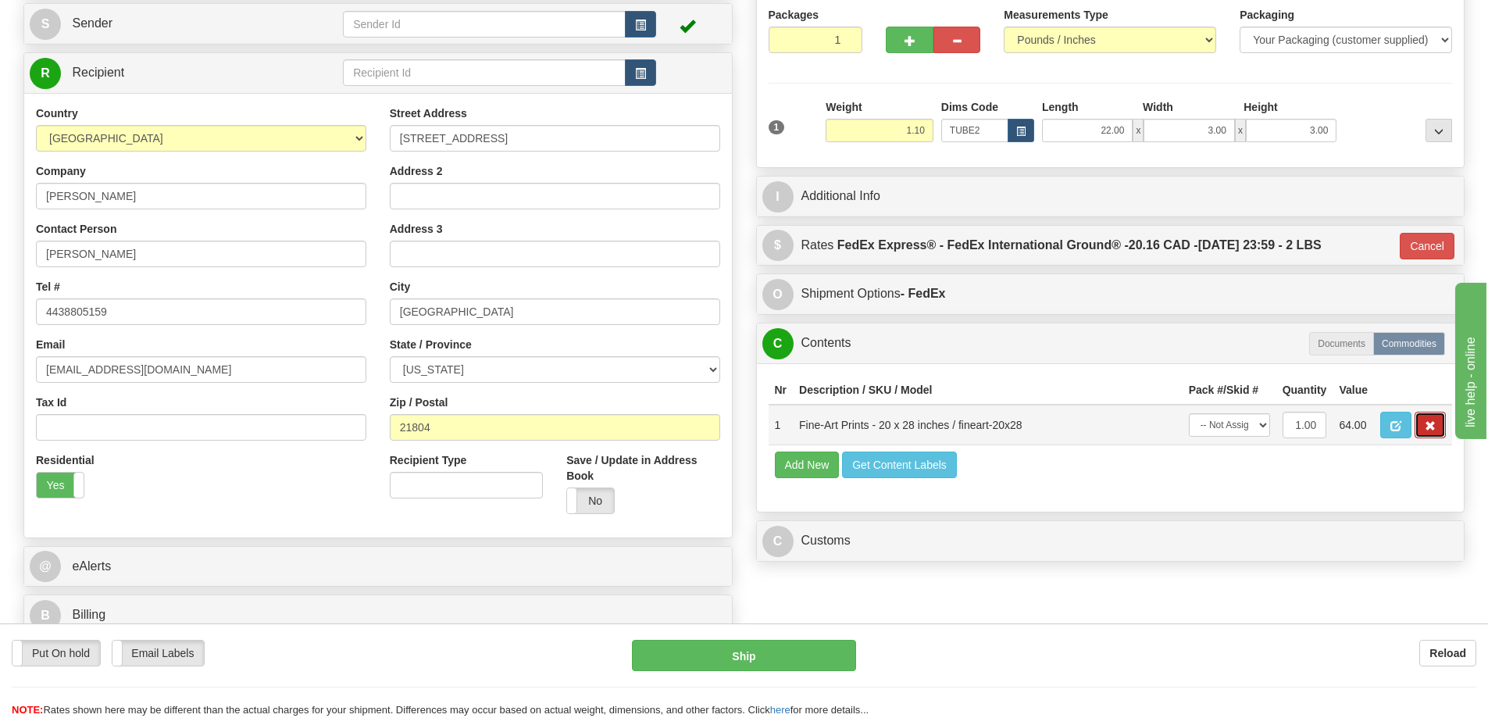
click at [1426, 428] on span "button" at bounding box center [1430, 426] width 11 height 10
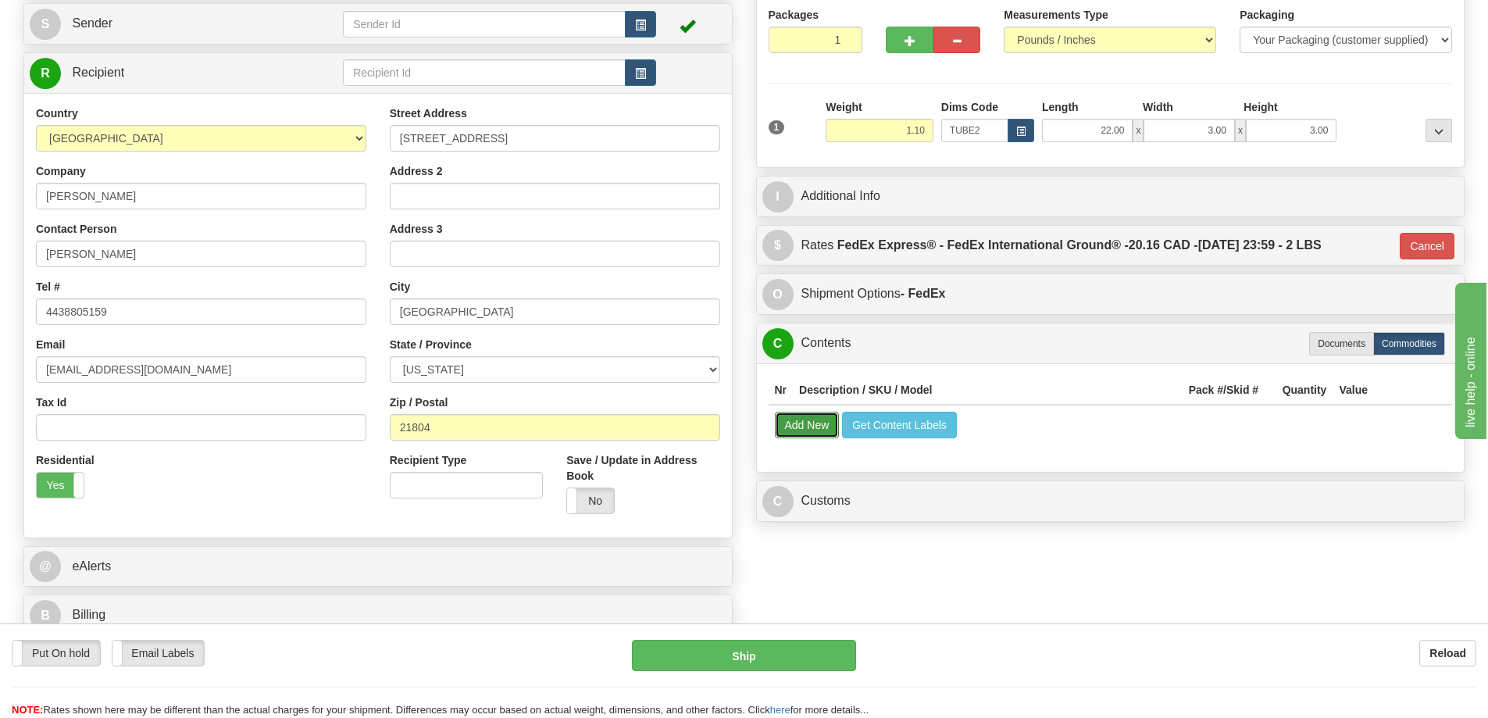
click at [789, 427] on button "Add New" at bounding box center [807, 425] width 65 height 27
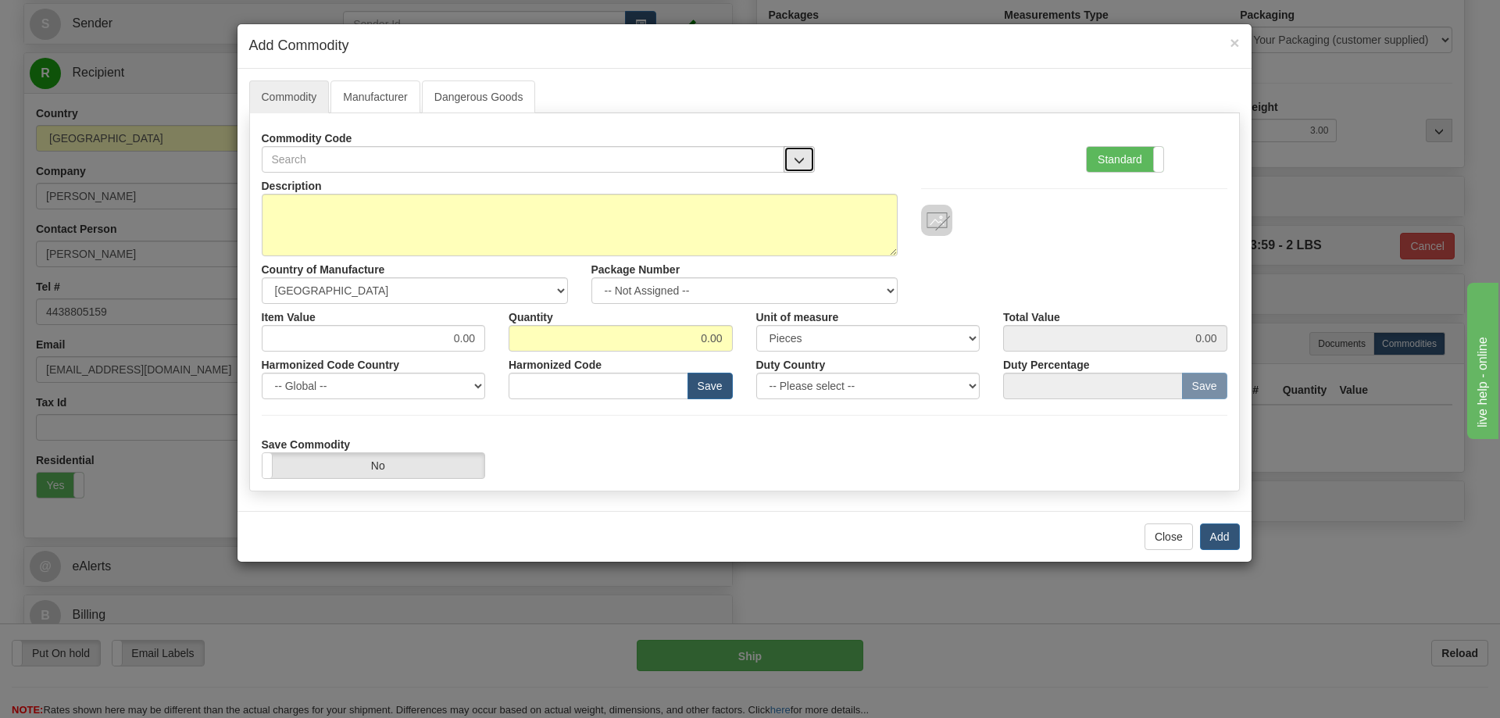
click at [798, 152] on button "button" at bounding box center [799, 159] width 31 height 27
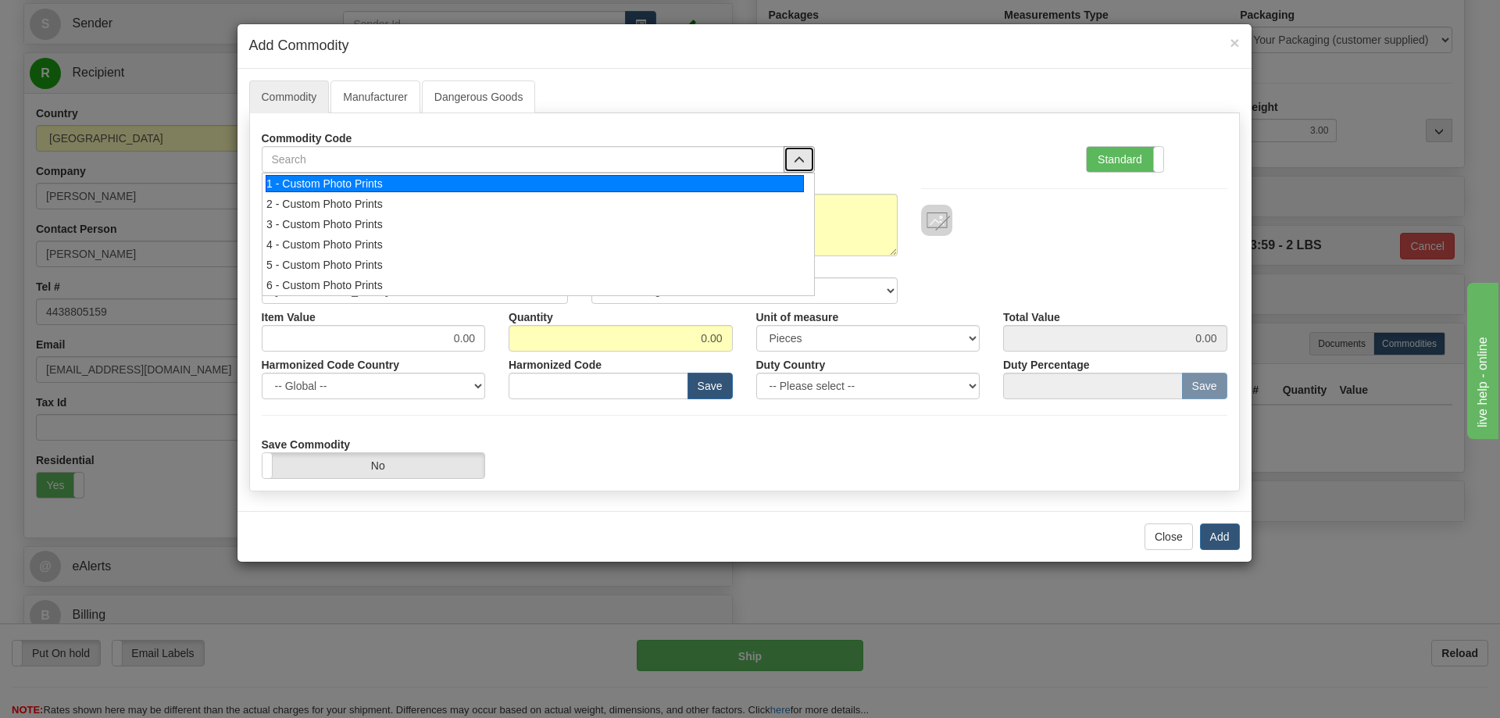
click at [791, 185] on div "1 - Custom Photo Prints" at bounding box center [535, 183] width 538 height 17
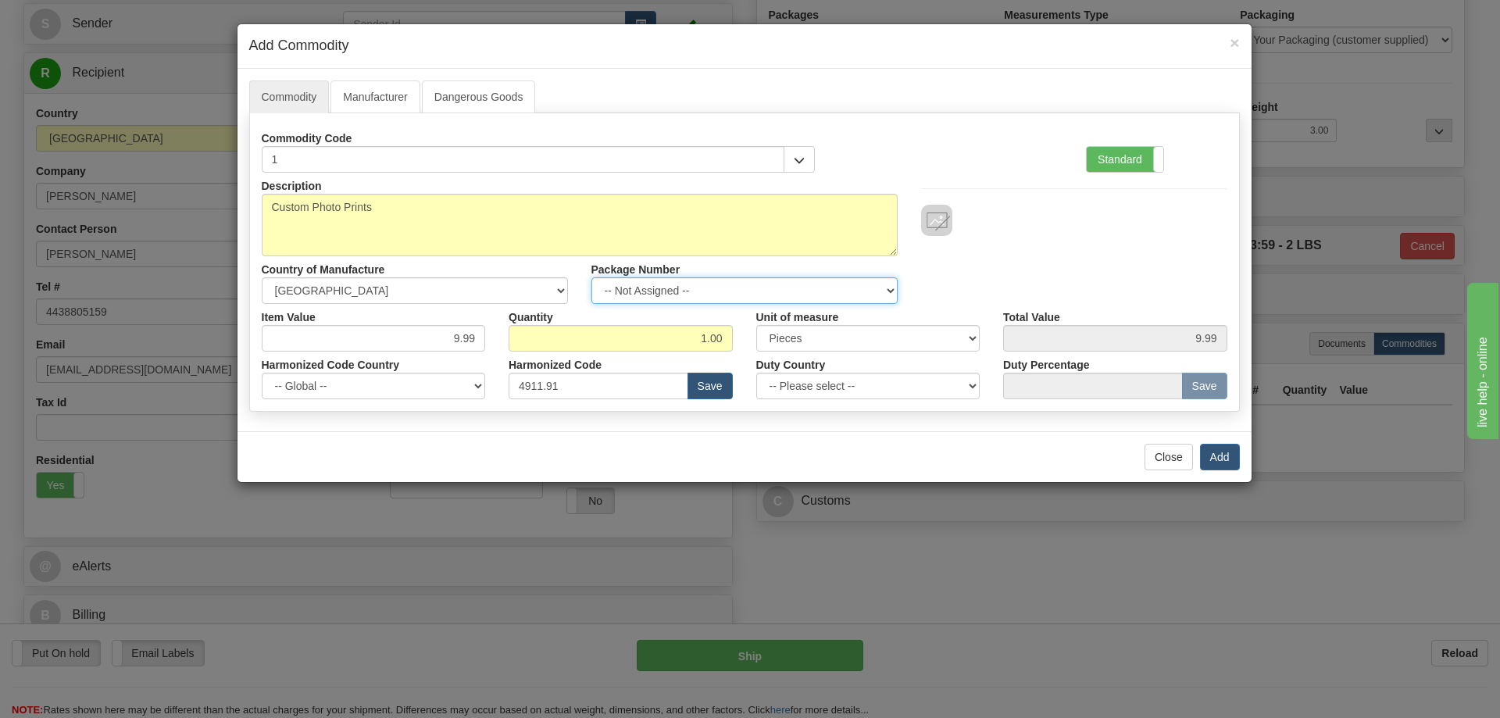
click at [866, 281] on select "-- Not Assigned -- Item 1" at bounding box center [744, 290] width 306 height 27
select select "0"
click at [591, 277] on select "-- Not Assigned -- Item 1" at bounding box center [744, 290] width 306 height 27
click at [1222, 454] on button "Add" at bounding box center [1220, 457] width 40 height 27
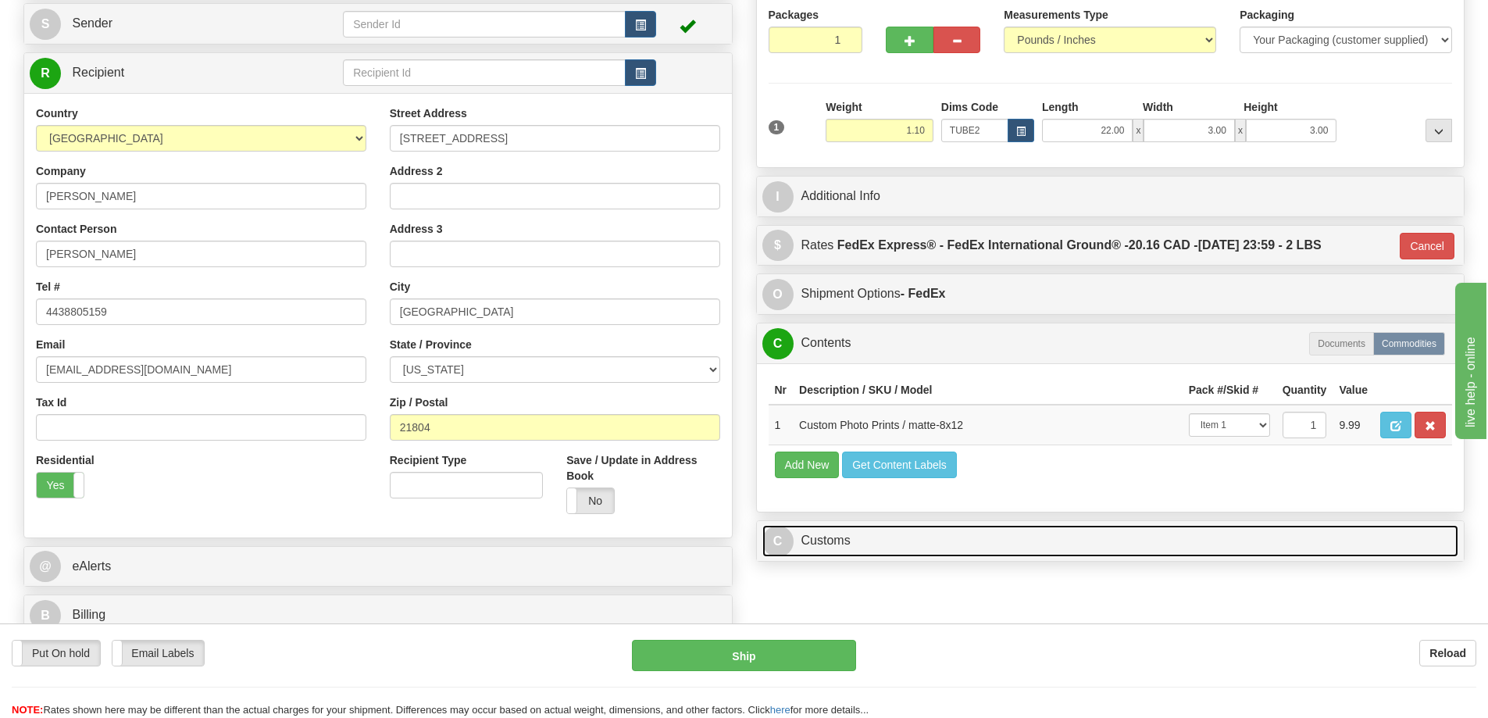
click at [1084, 537] on link "C Customs" at bounding box center [1111, 541] width 697 height 32
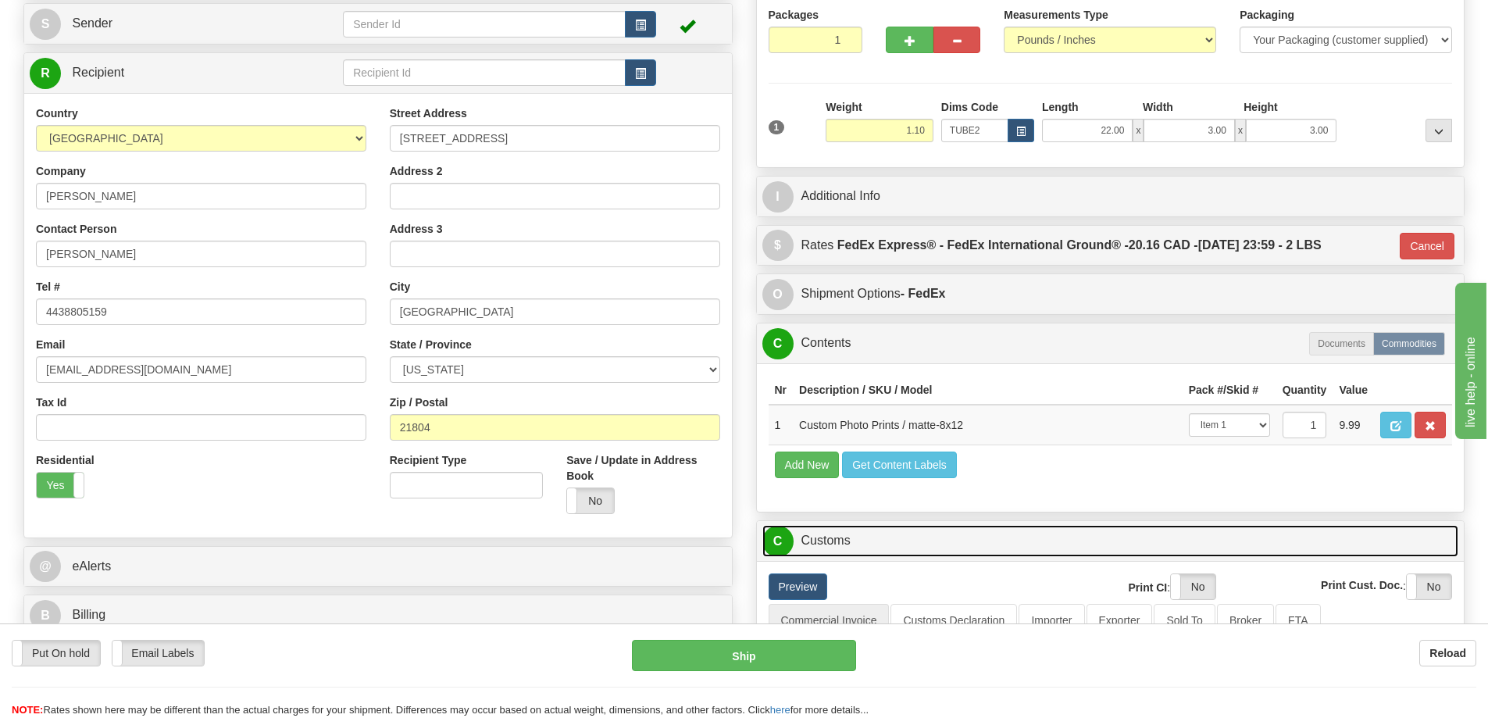
scroll to position [313, 0]
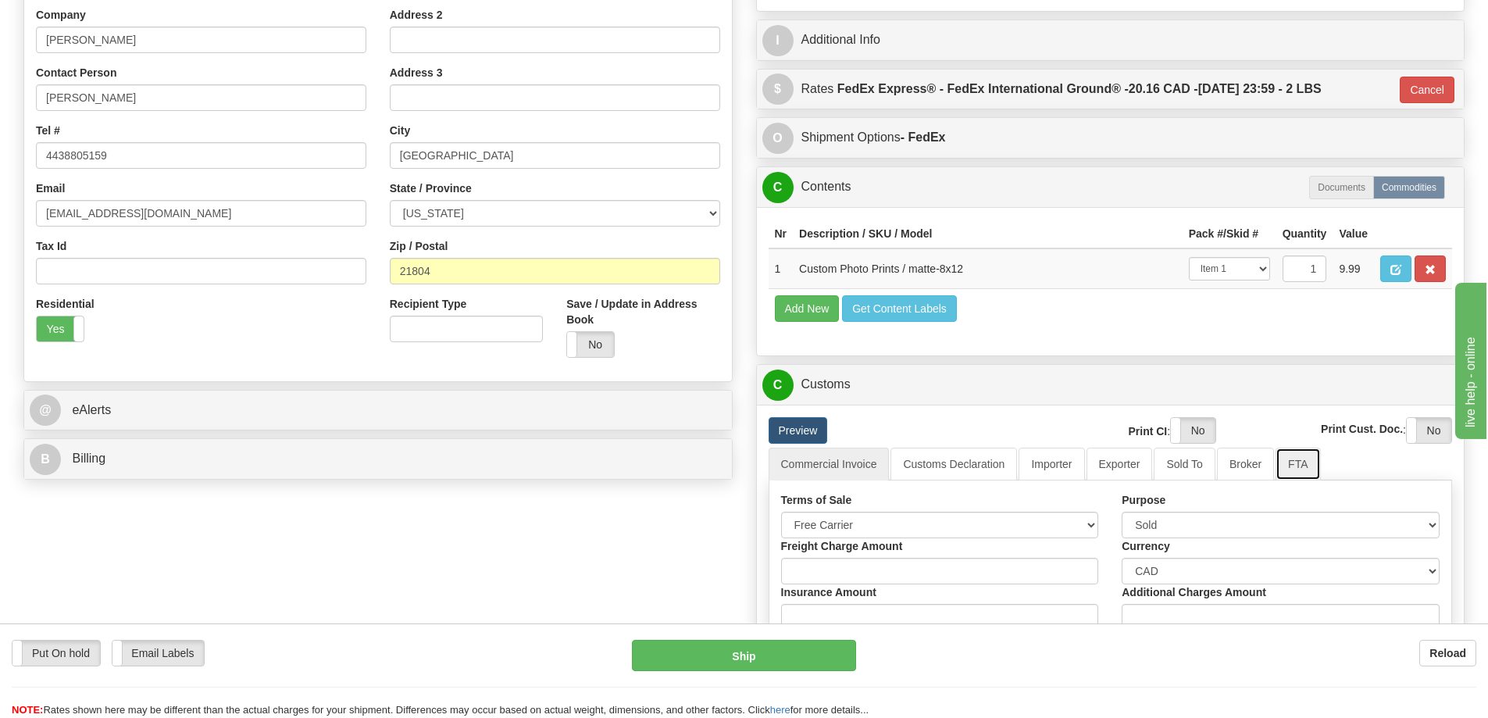
click at [1295, 466] on link "FTA" at bounding box center [1298, 464] width 45 height 33
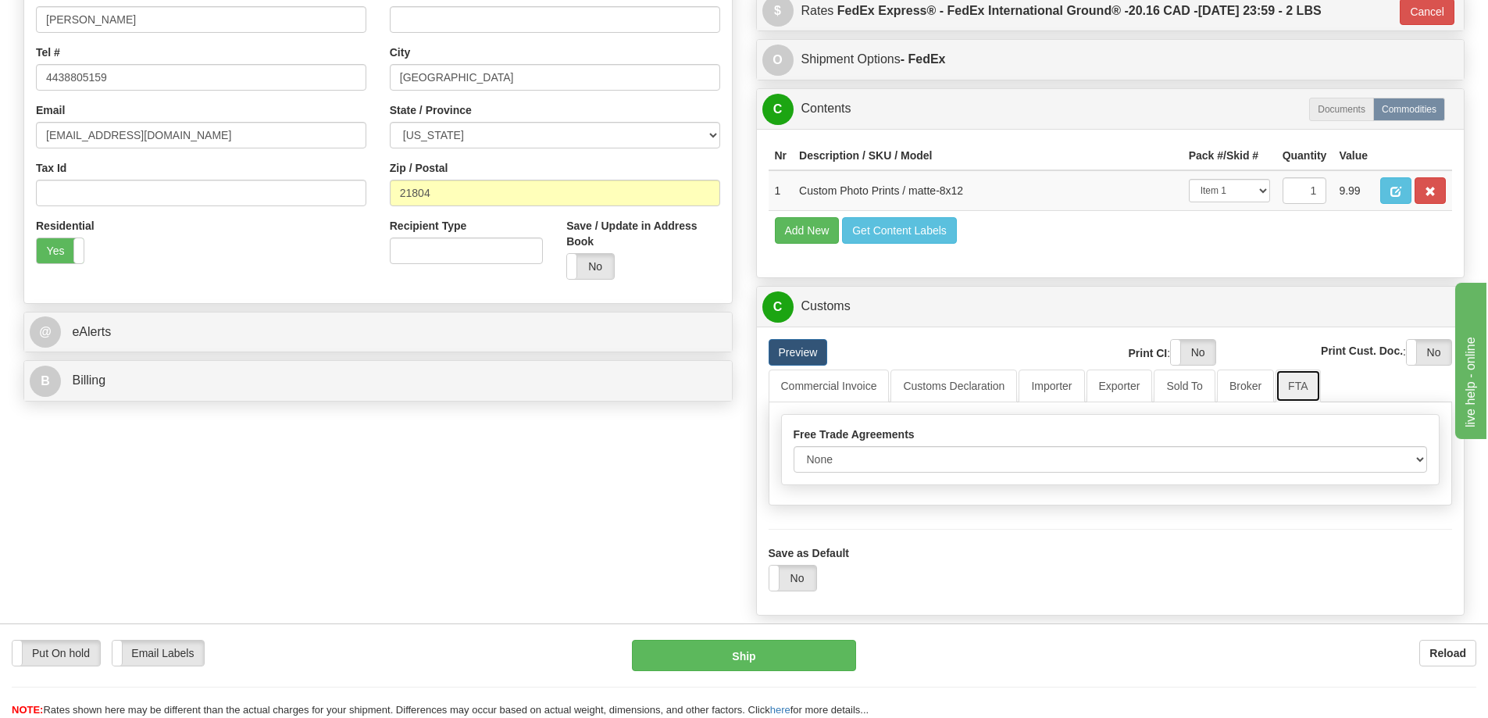
scroll to position [469, 0]
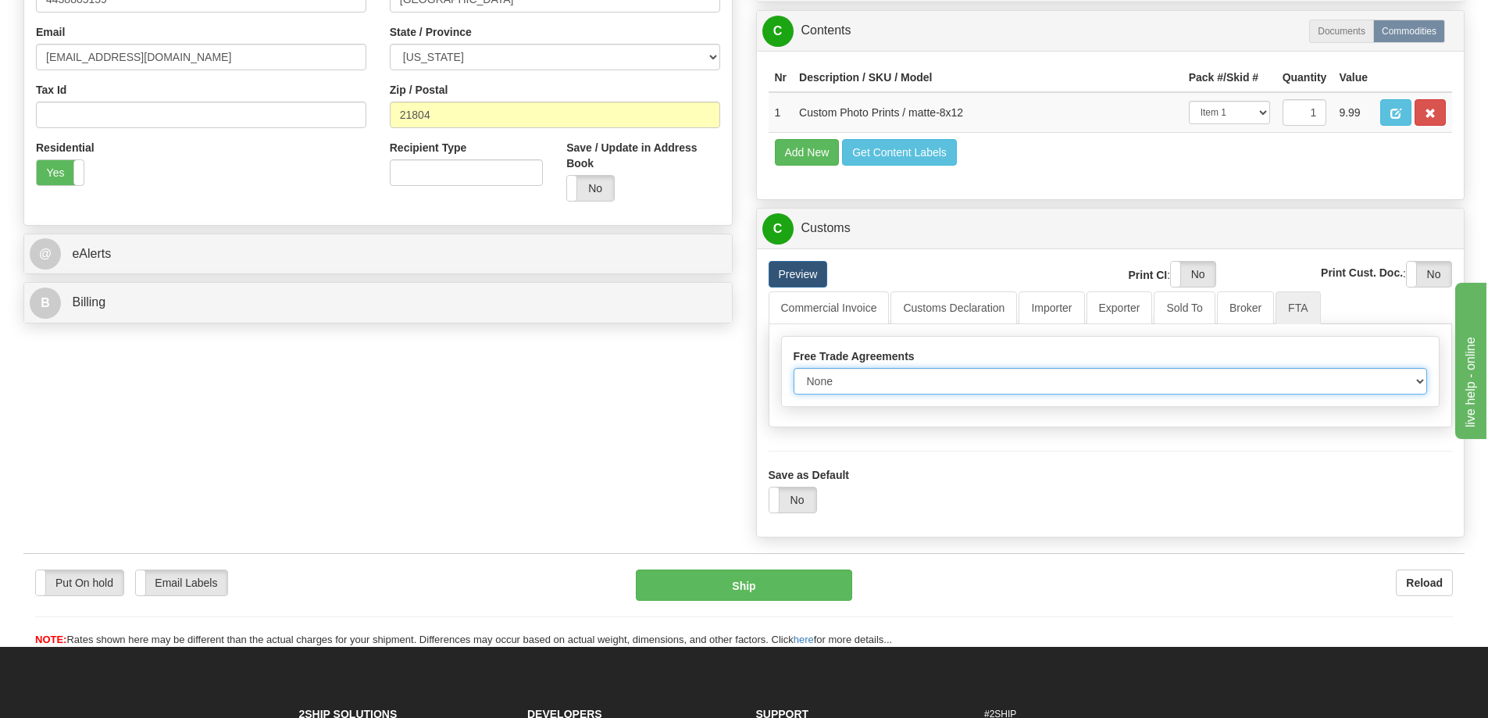
click at [1412, 384] on select "None Other USMCA CETA CUKTCA" at bounding box center [1111, 381] width 634 height 27
select select "1"
click at [794, 373] on select "None Other USMCA CETA CUKTCA" at bounding box center [1111, 381] width 634 height 27
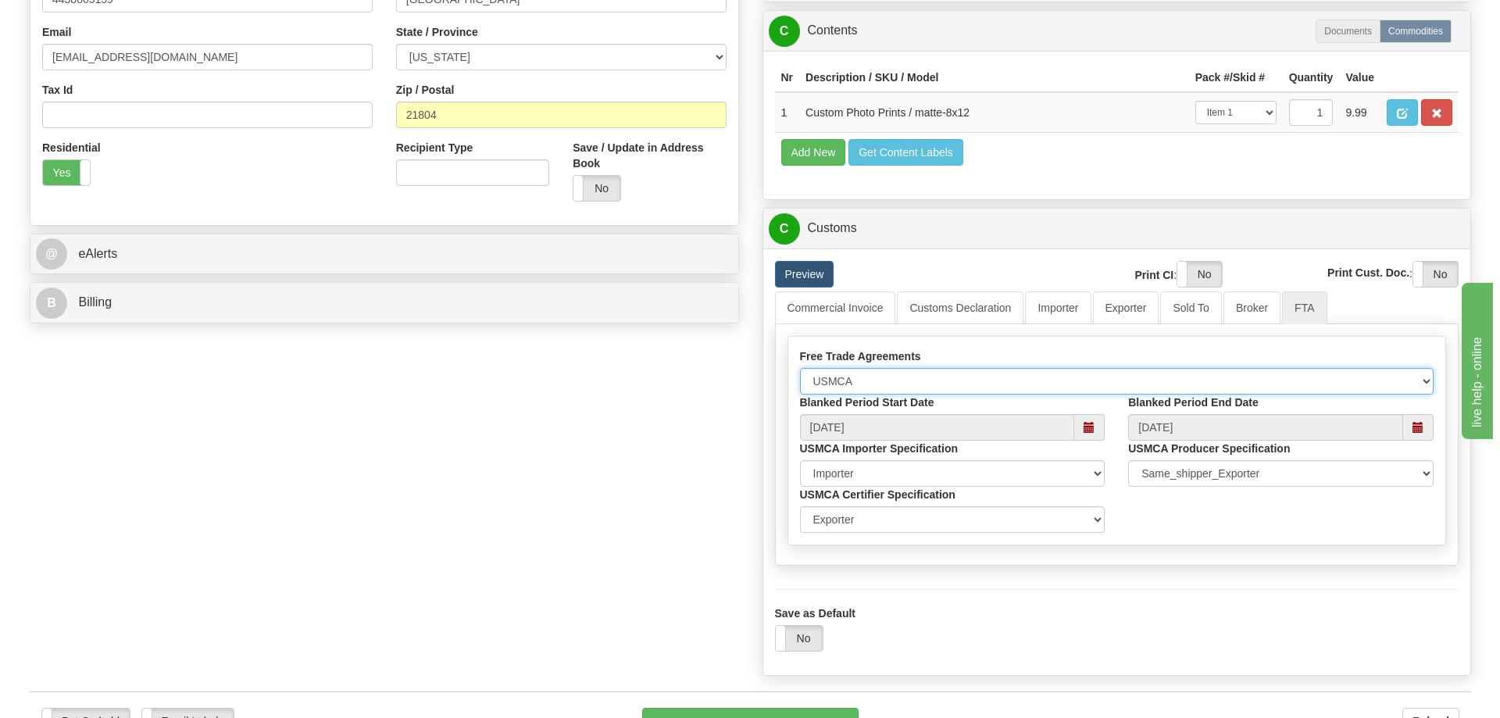
scroll to position [547, 0]
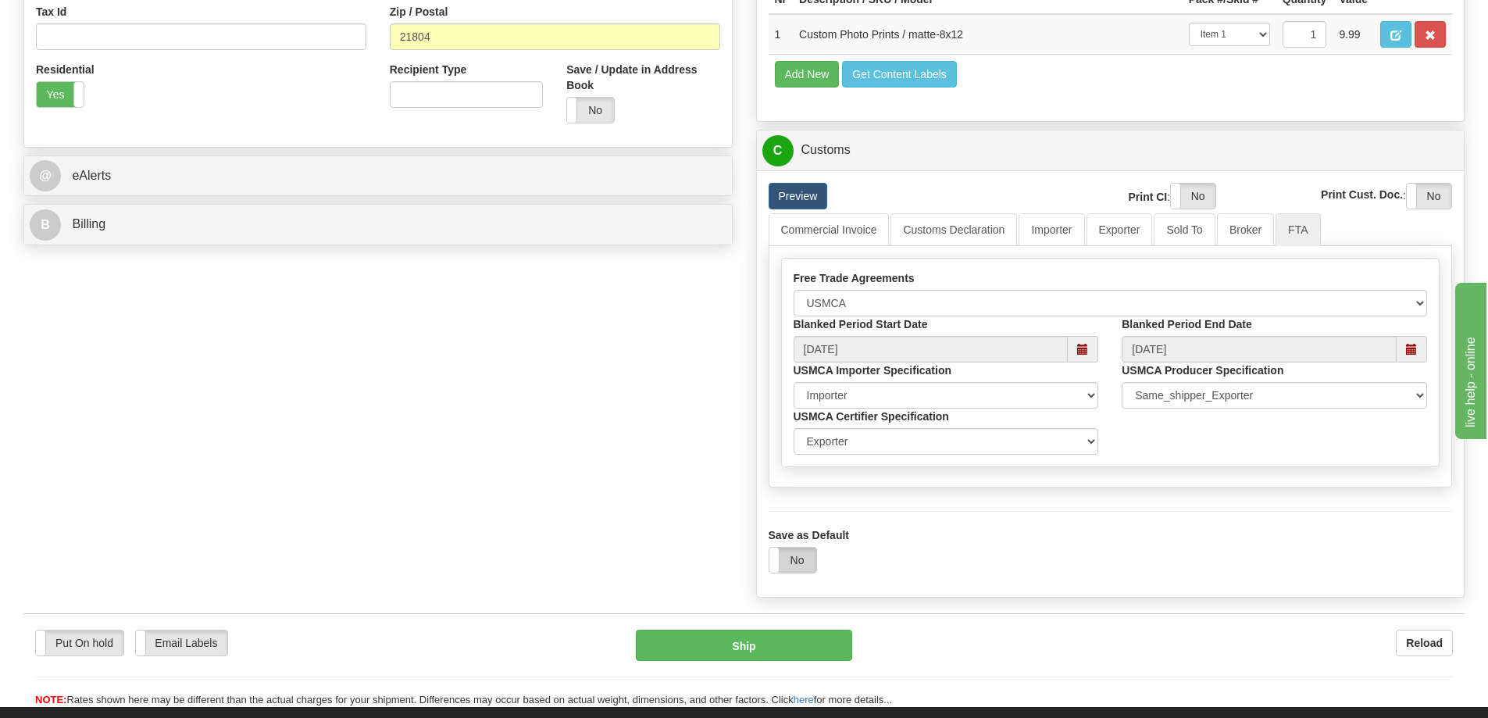
click at [795, 560] on label "No" at bounding box center [793, 560] width 47 height 25
click at [771, 643] on button "Ship" at bounding box center [744, 645] width 216 height 31
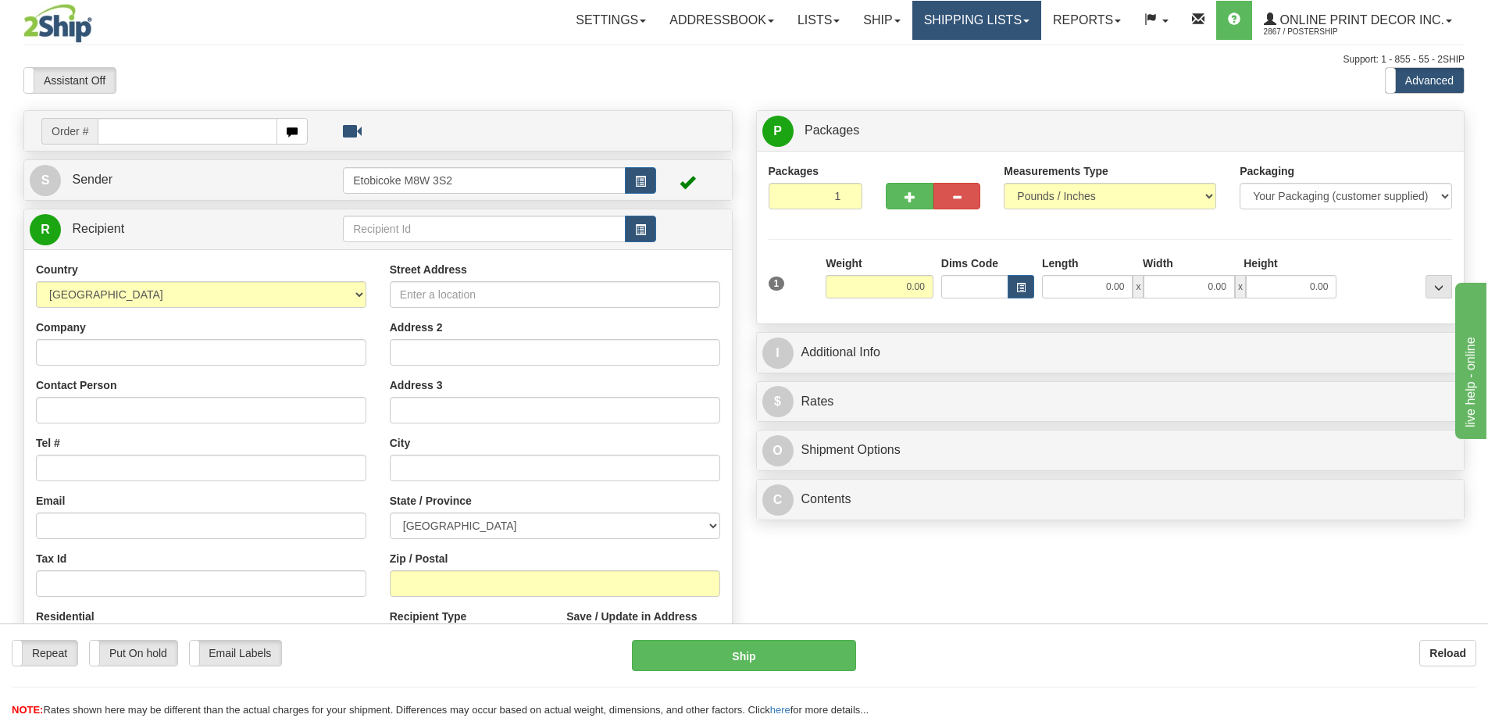
click at [964, 19] on link "Shipping lists" at bounding box center [977, 20] width 129 height 39
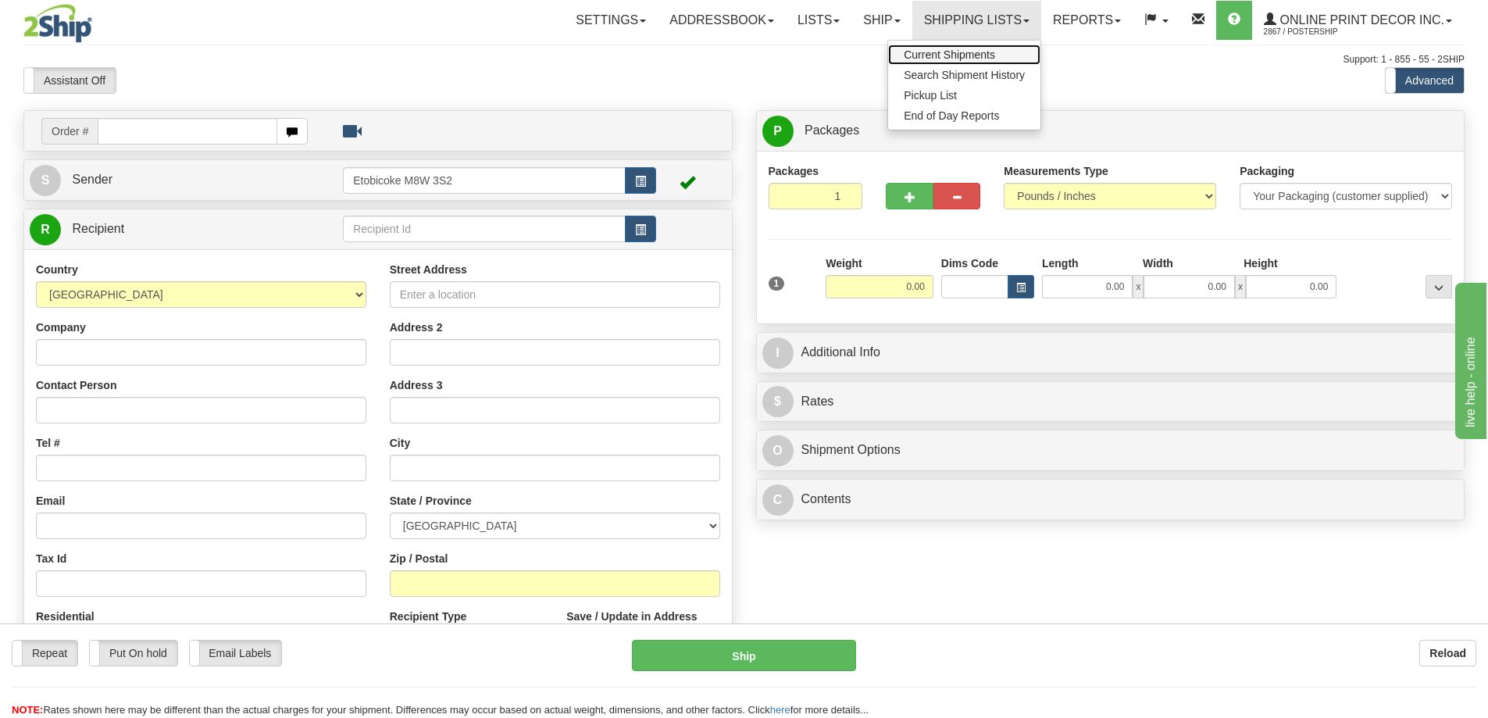
click at [983, 52] on span "Current Shipments" at bounding box center [949, 54] width 91 height 13
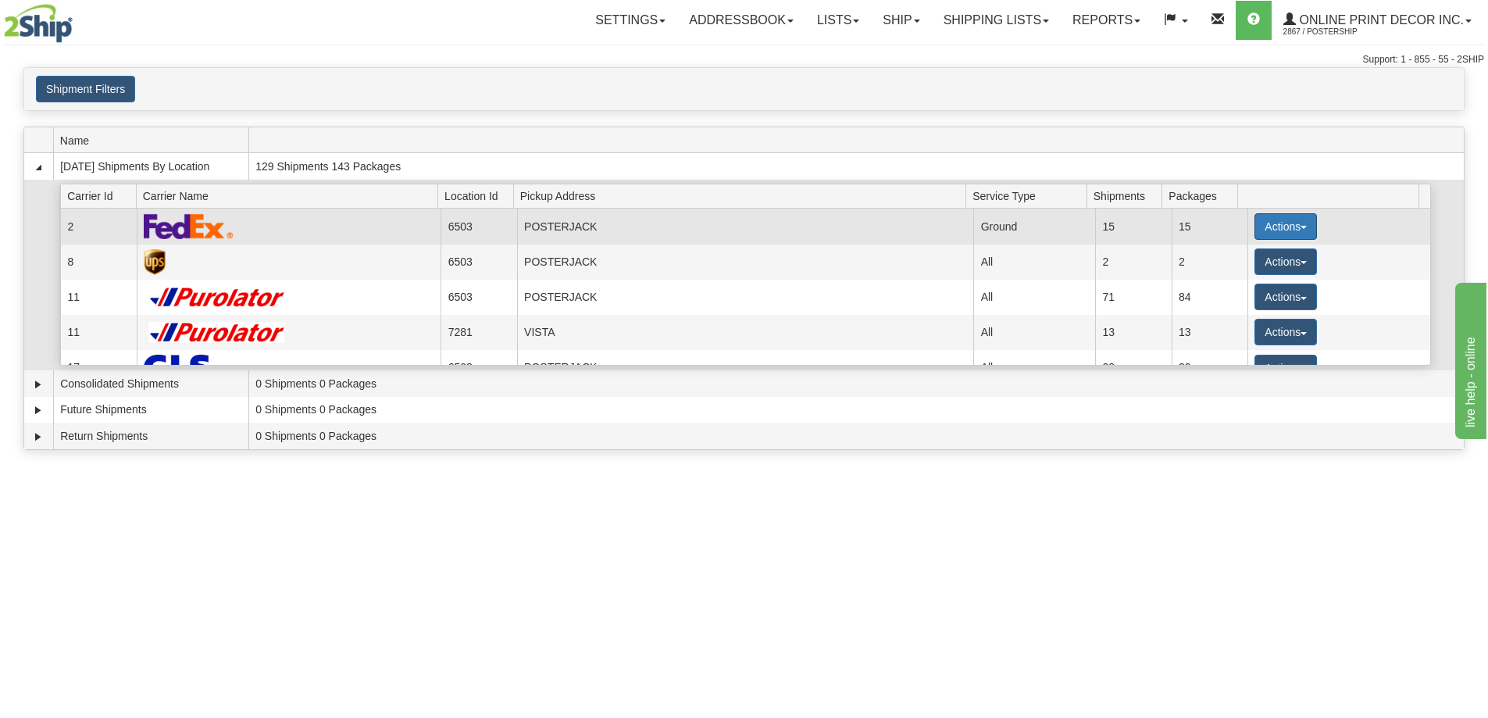
click at [1263, 224] on button "Actions" at bounding box center [1286, 226] width 63 height 27
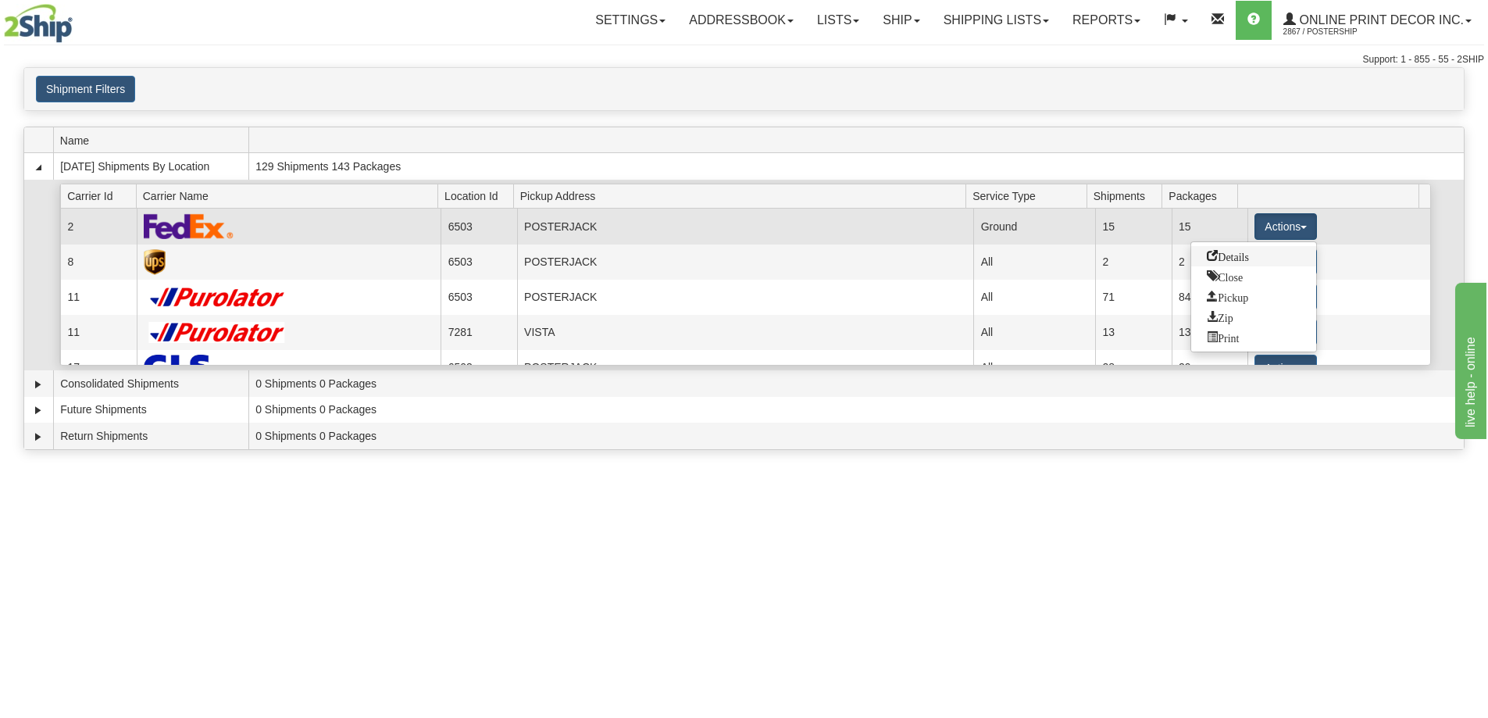
click at [1214, 258] on span "Details" at bounding box center [1228, 255] width 42 height 11
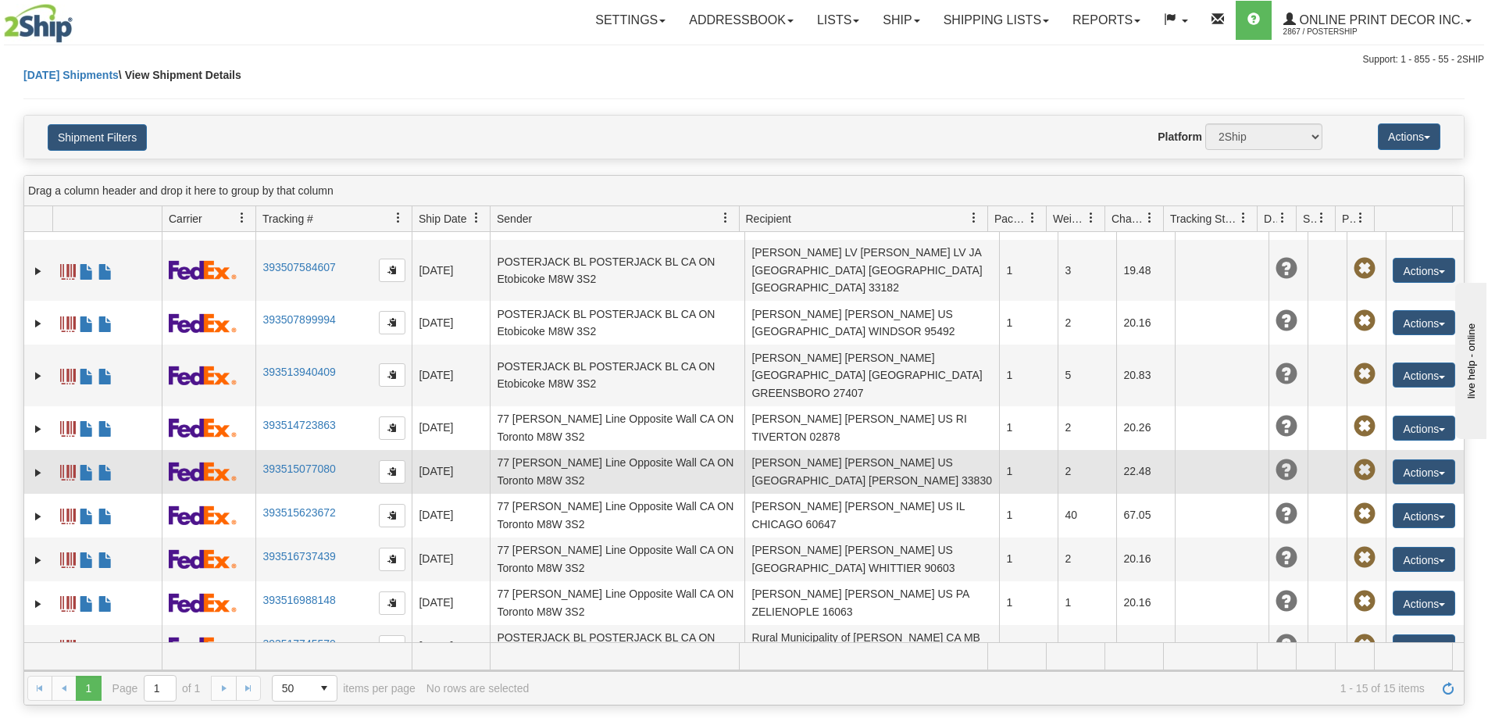
scroll to position [78, 0]
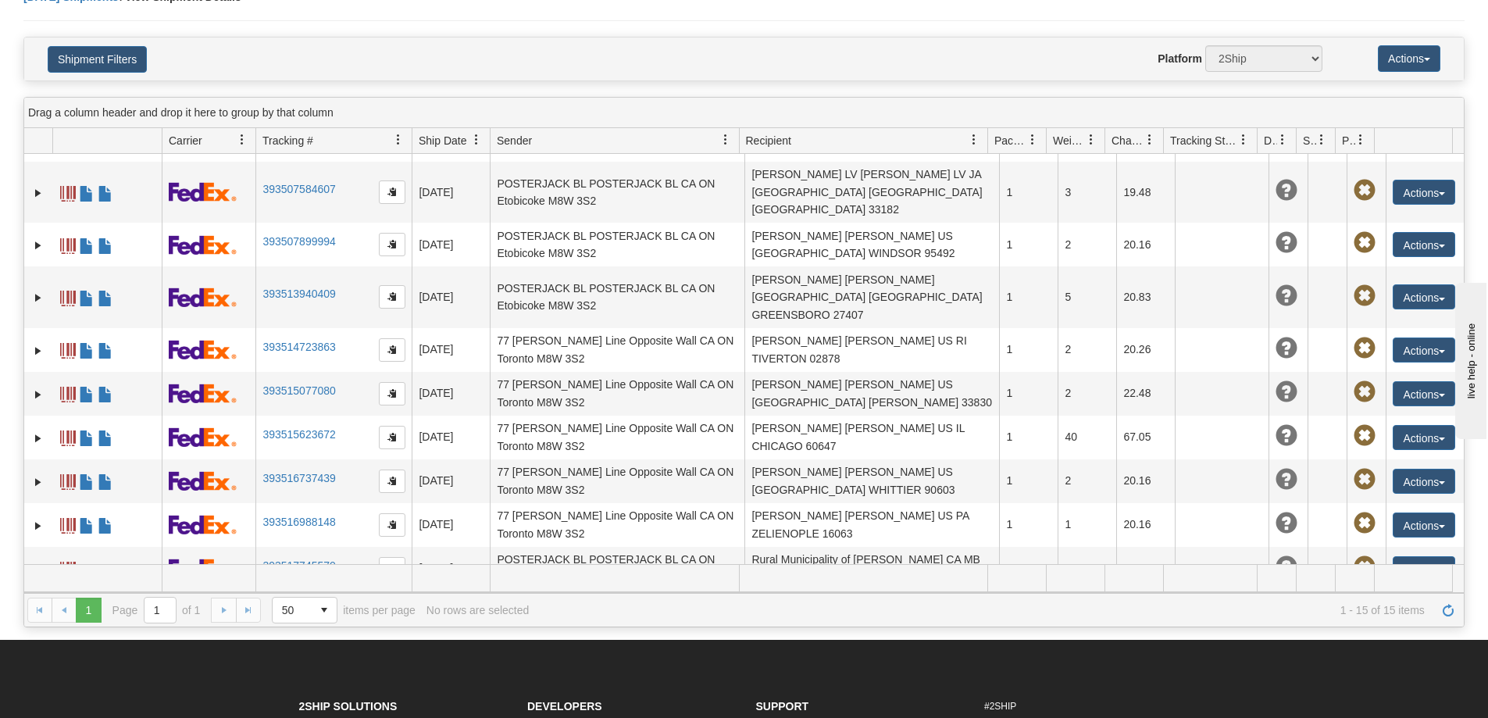
click at [302, 612] on link "393521237857" at bounding box center [299, 618] width 73 height 13
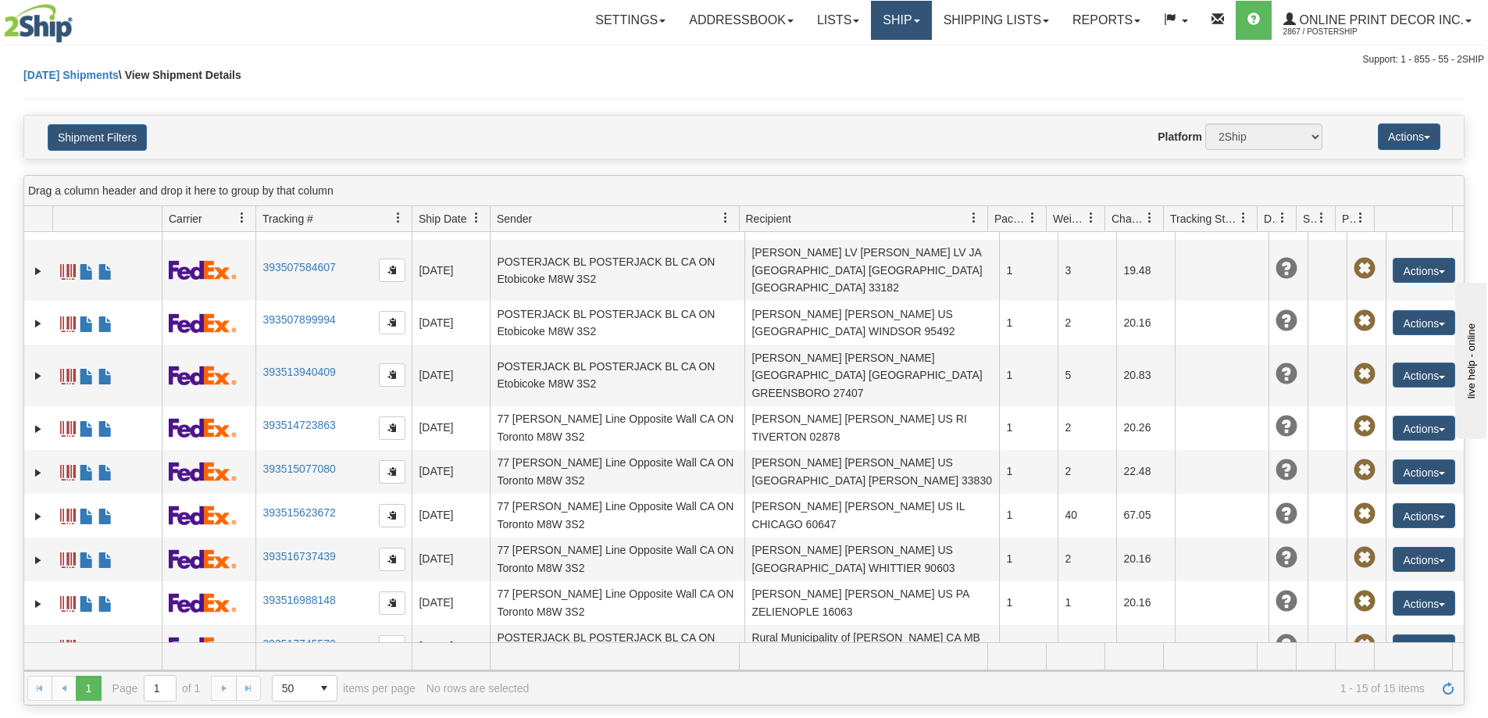
drag, startPoint x: 895, startPoint y: 18, endPoint x: 898, endPoint y: 26, distance: 8.4
click at [897, 19] on link "Ship" at bounding box center [901, 20] width 60 height 39
click at [832, 47] on link "Ship Screen" at bounding box center [860, 55] width 141 height 20
click at [896, 17] on link "Ship" at bounding box center [901, 20] width 60 height 39
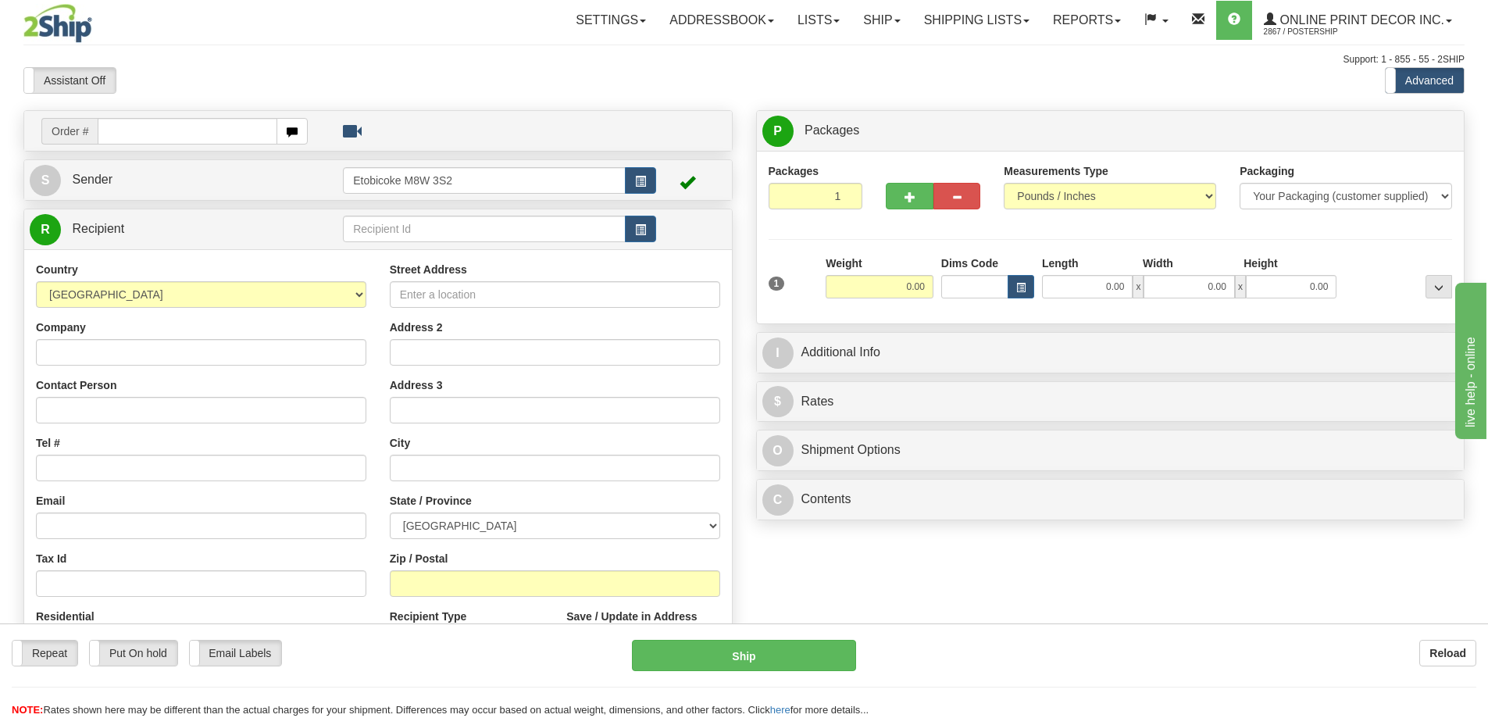
drag, startPoint x: 220, startPoint y: 122, endPoint x: 259, endPoint y: 109, distance: 42.0
click at [220, 122] on input "text" at bounding box center [188, 131] width 180 height 27
type input "us-56079"
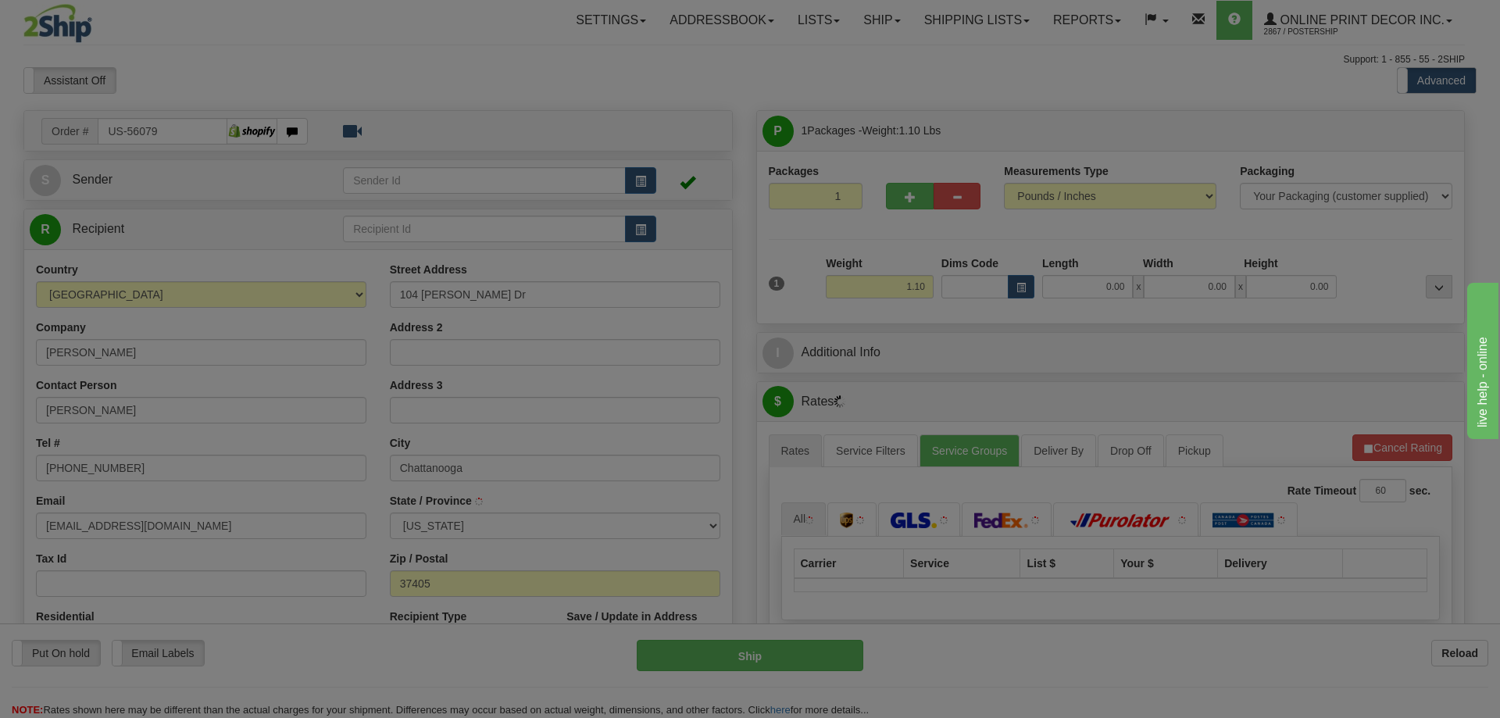
type input "CHATTANOOGA"
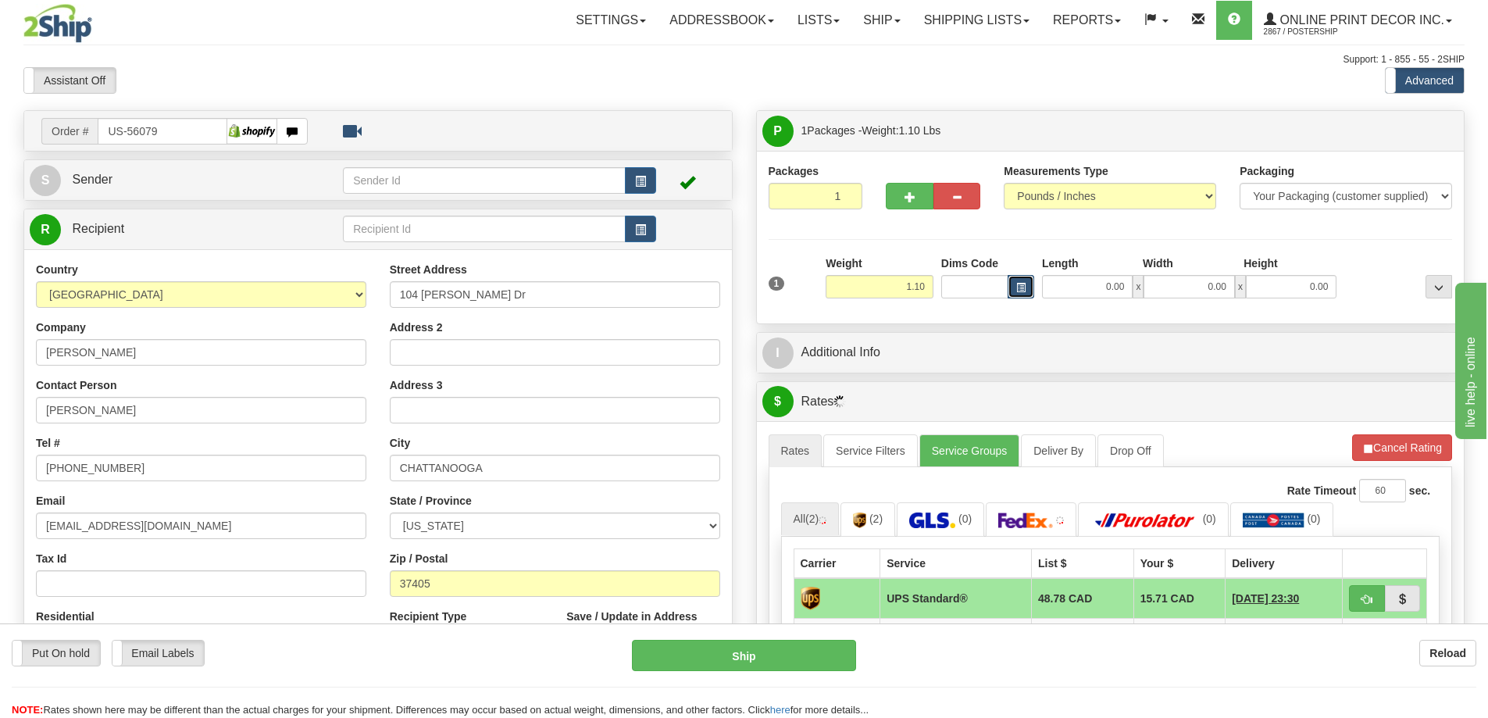
click at [1019, 279] on button "button" at bounding box center [1021, 286] width 27 height 23
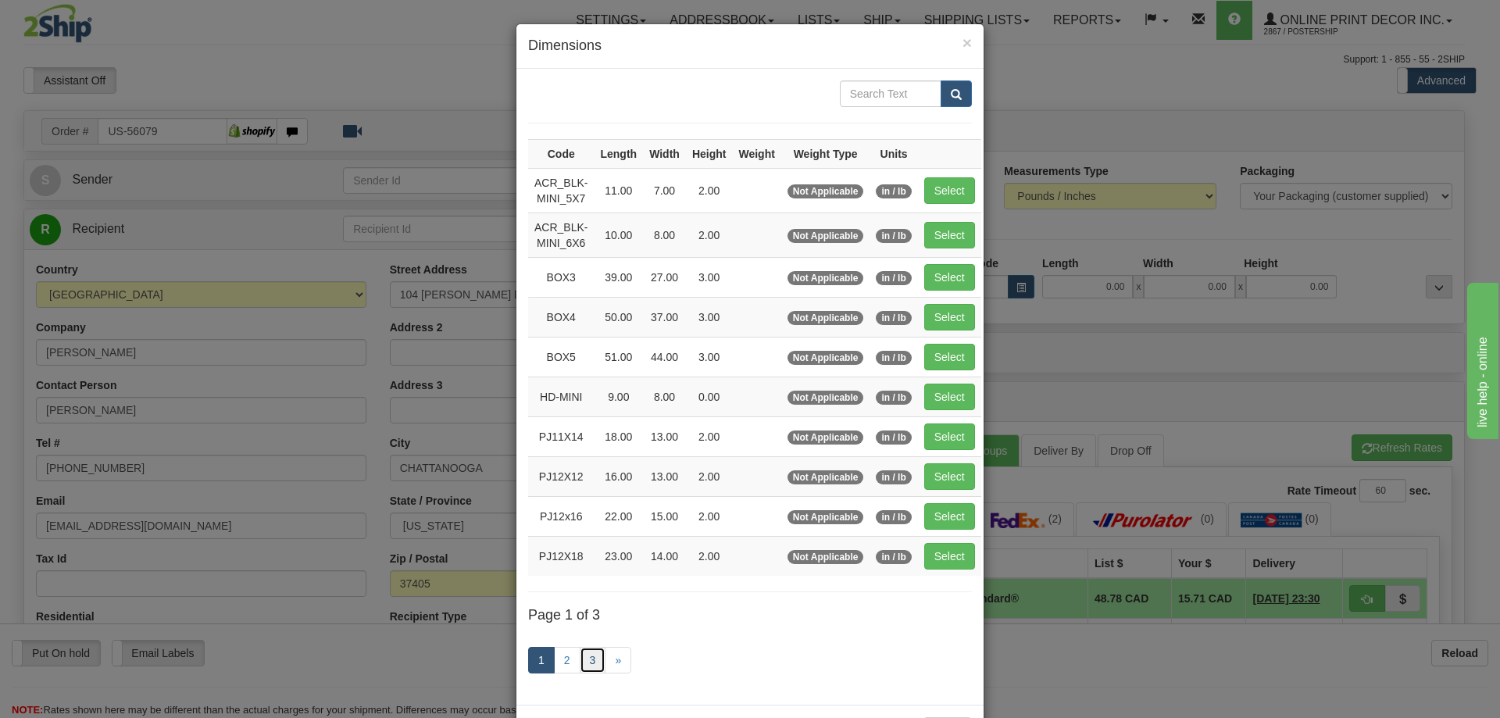
click at [580, 656] on link "3" at bounding box center [593, 660] width 27 height 27
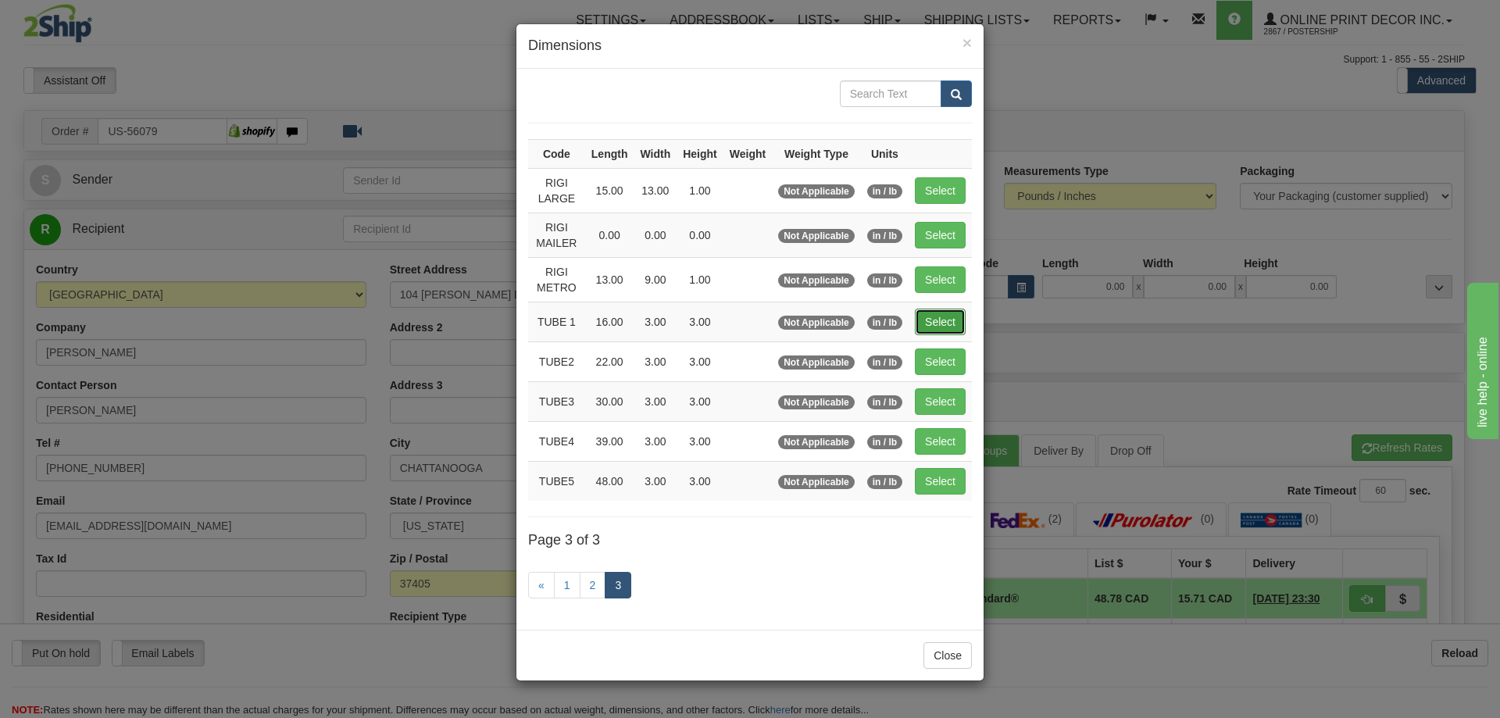
click at [937, 323] on button "Select" at bounding box center [940, 322] width 51 height 27
type input "TUBE 1"
type input "16.00"
type input "3.00"
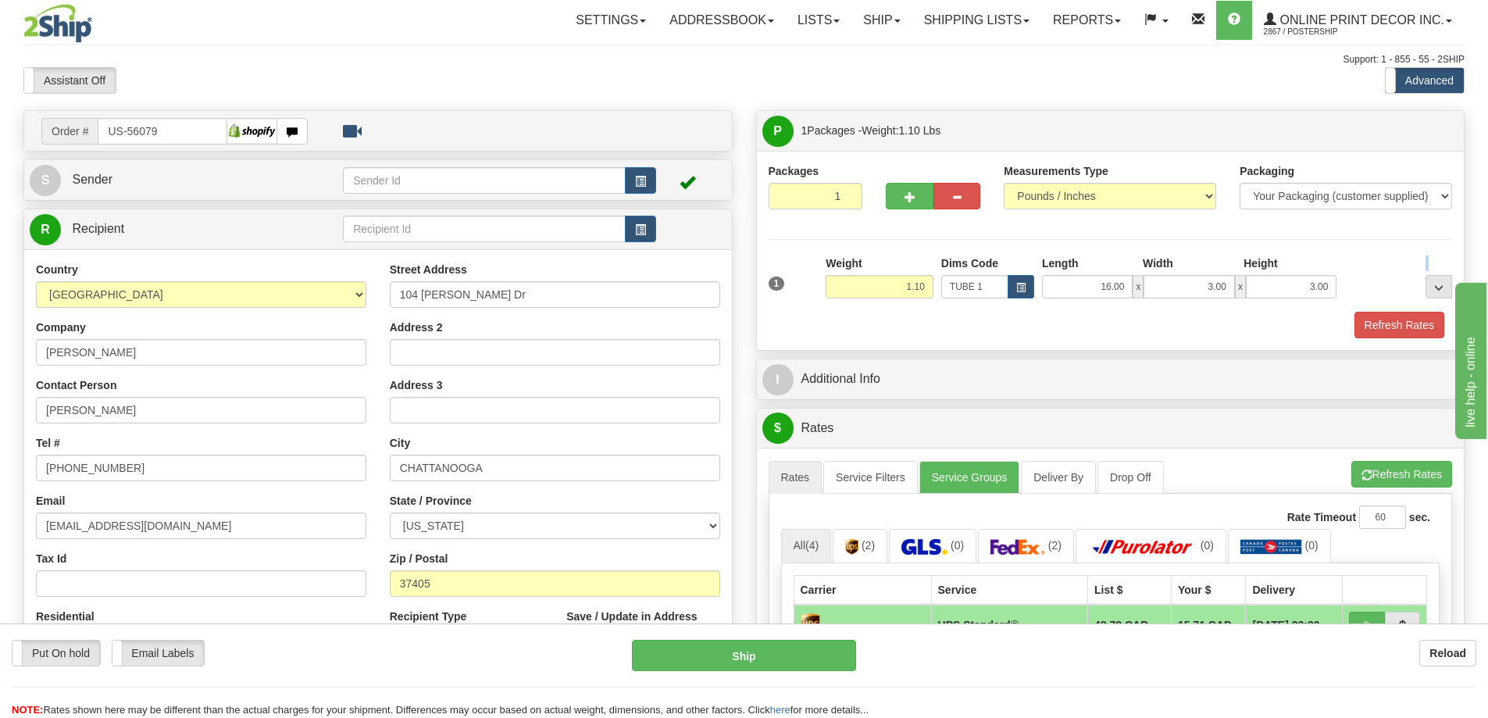
click at [1386, 311] on div "1 Weight 1.10 Dims Code x x" at bounding box center [1111, 283] width 692 height 55
click at [1391, 328] on button "Refresh Rates" at bounding box center [1400, 325] width 90 height 27
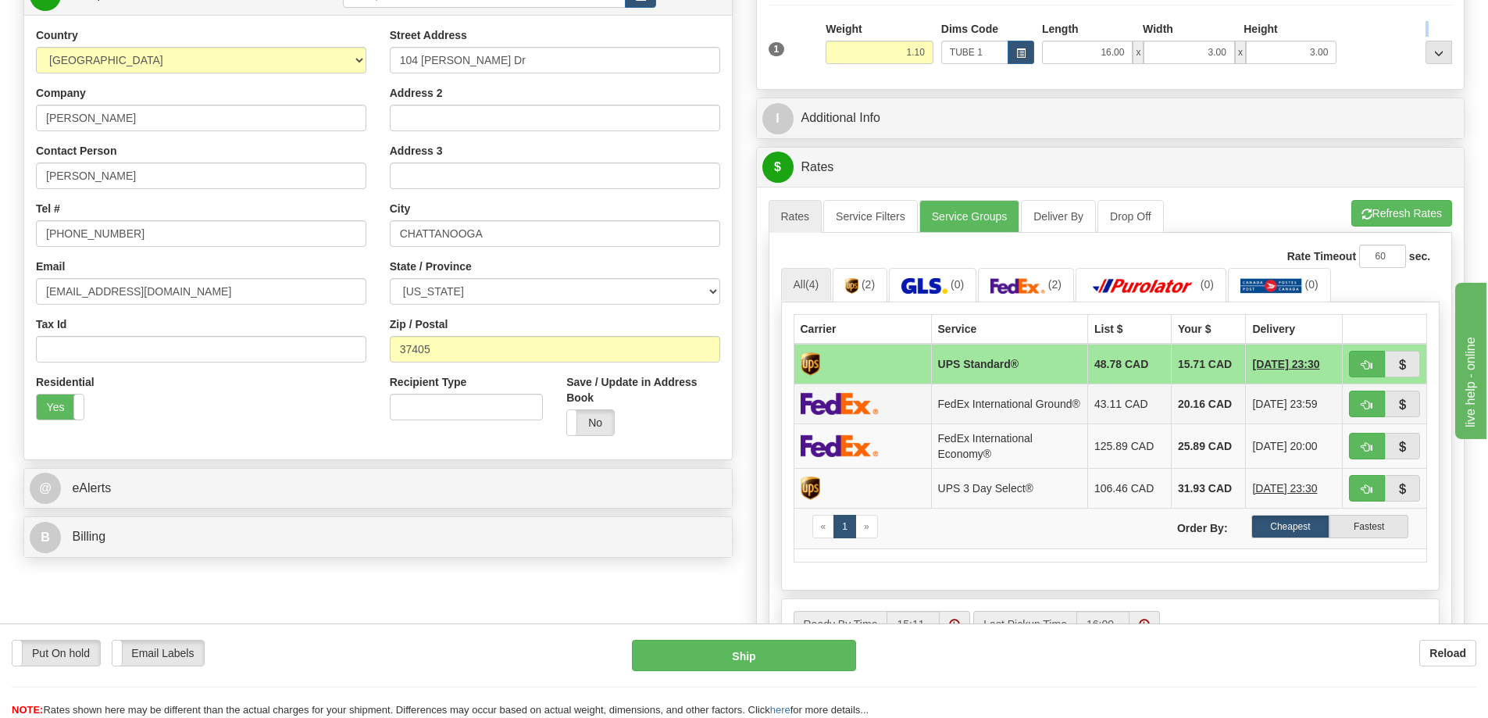
scroll to position [313, 0]
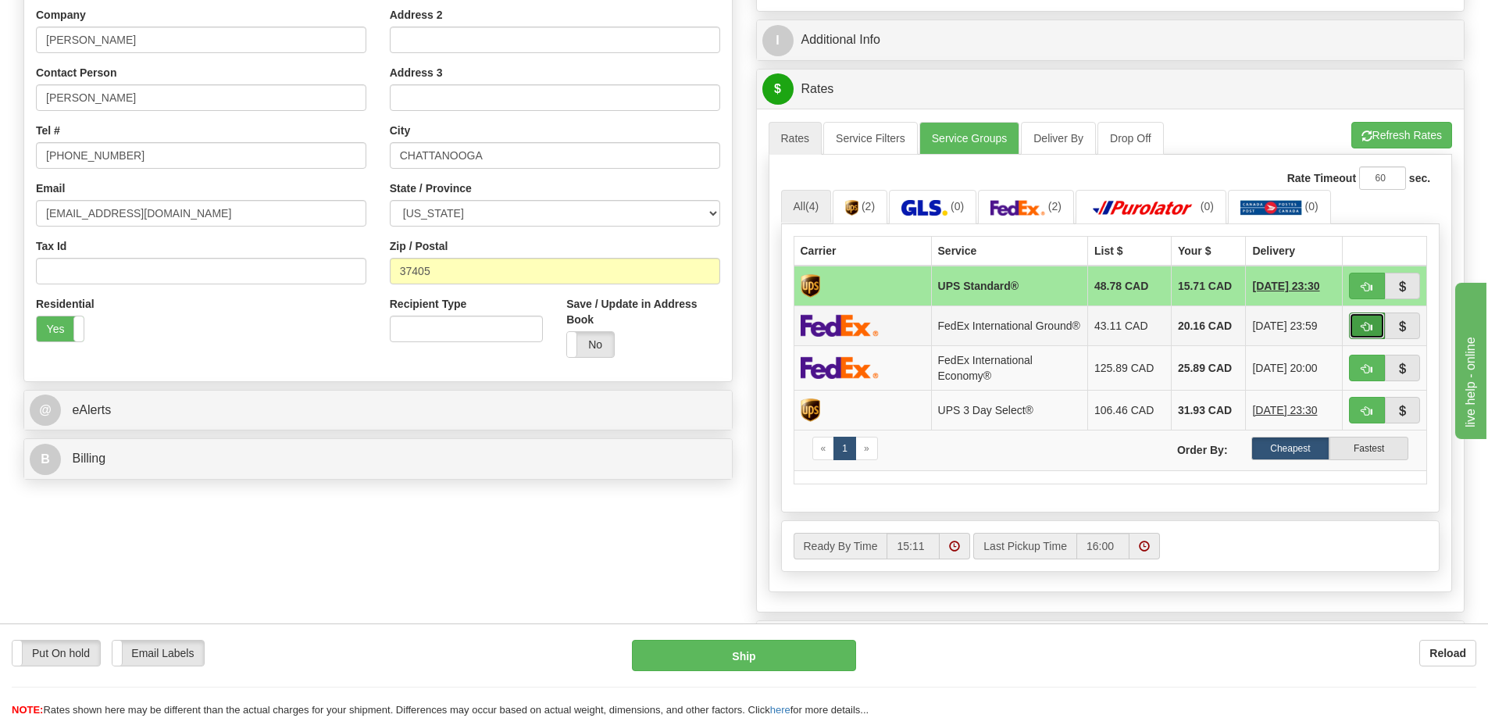
click at [1362, 321] on button "button" at bounding box center [1367, 326] width 36 height 27
type input "92"
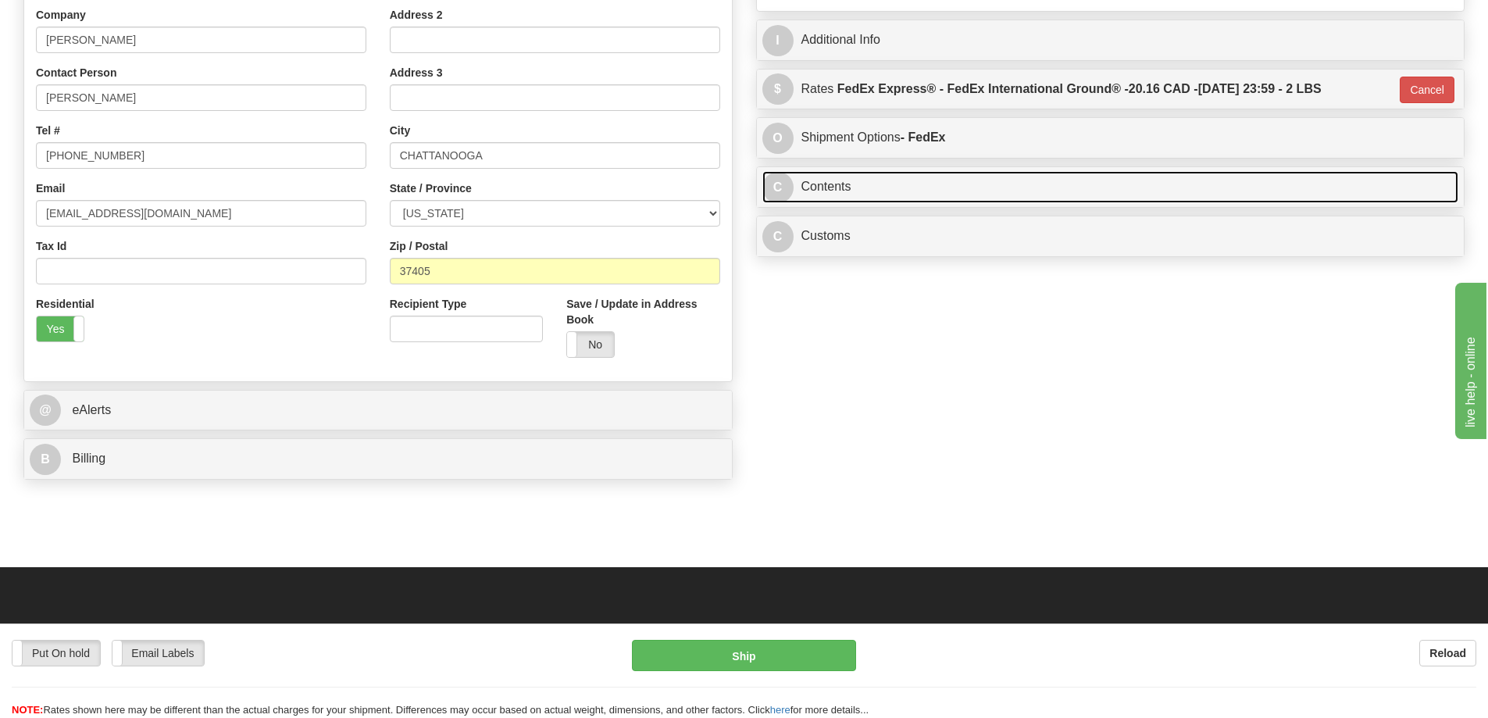
click at [894, 195] on link "C Contents" at bounding box center [1111, 187] width 697 height 32
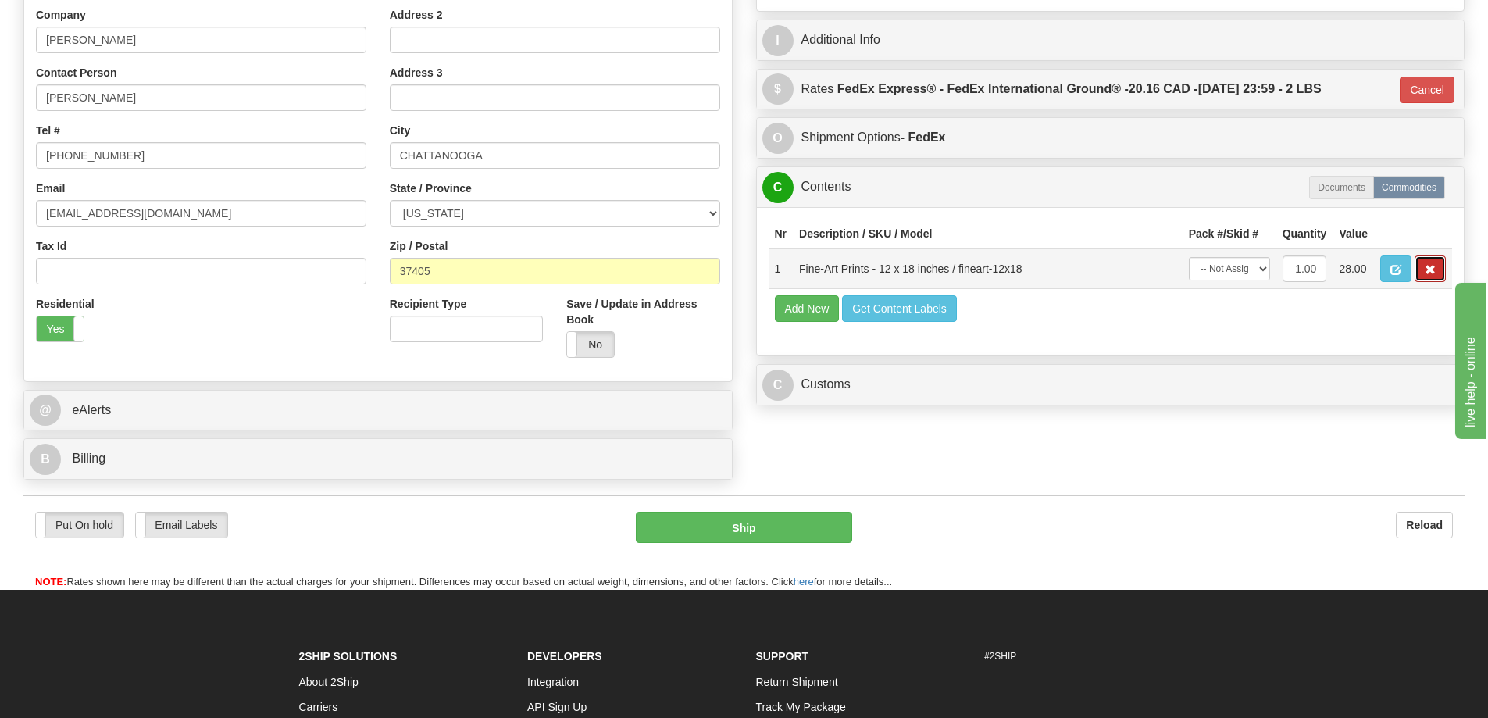
click at [1433, 268] on span "button" at bounding box center [1430, 270] width 11 height 10
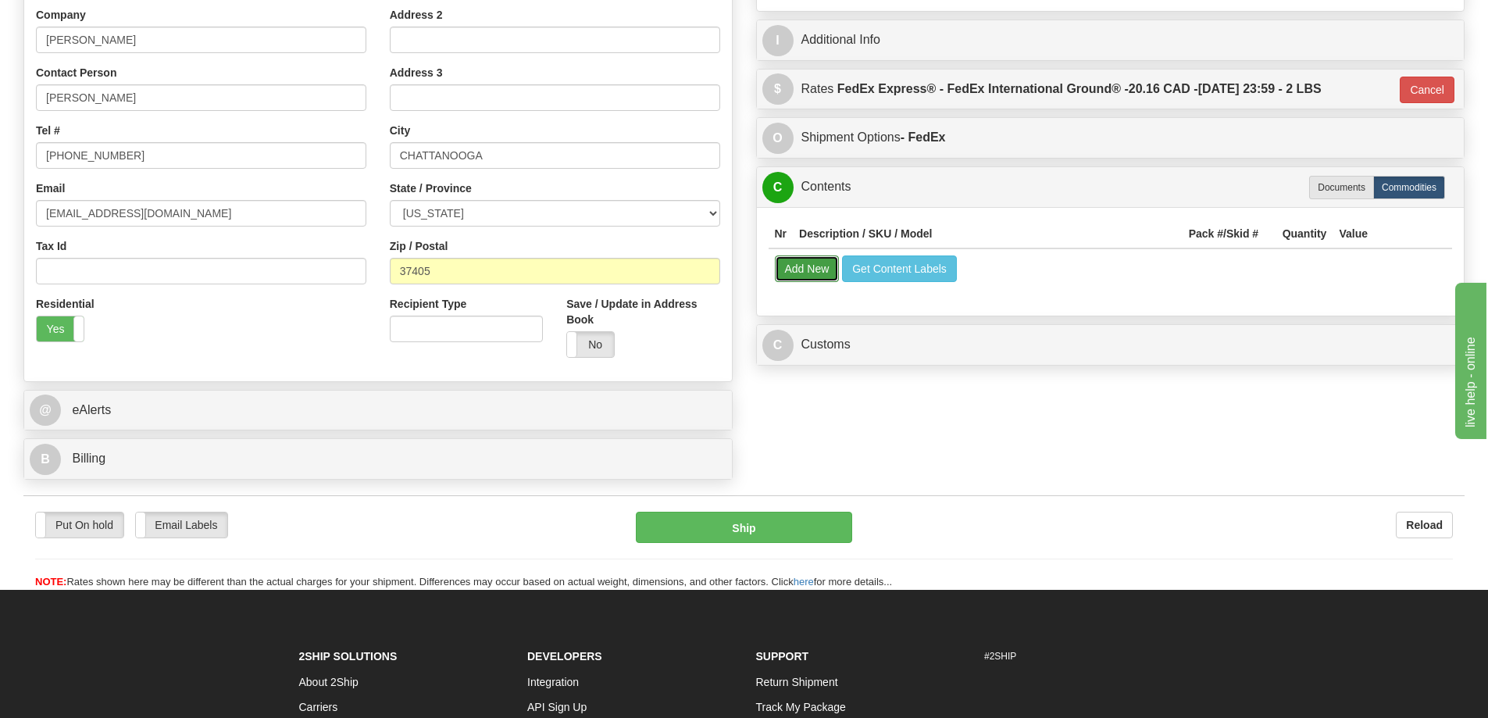
click at [802, 269] on button "Add New" at bounding box center [807, 269] width 65 height 27
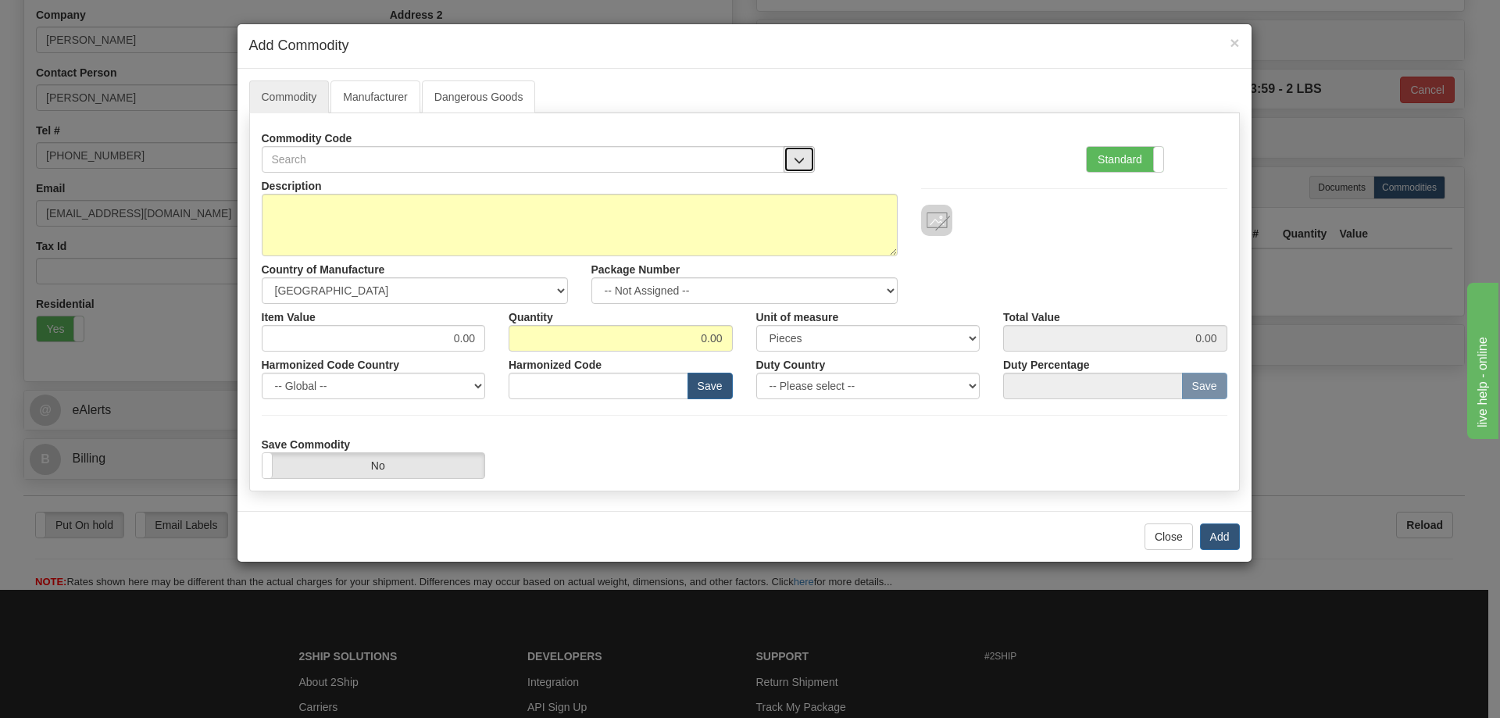
click at [802, 153] on button "button" at bounding box center [799, 159] width 31 height 27
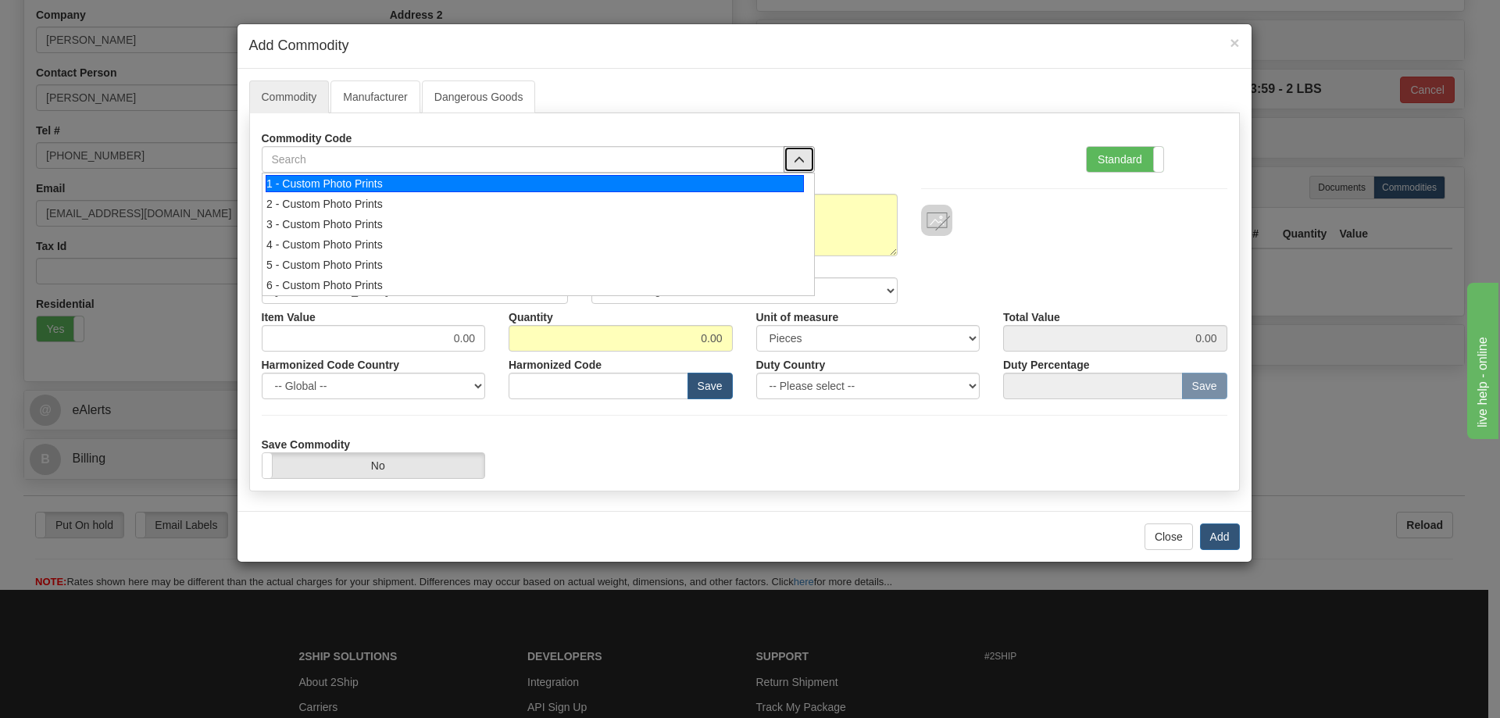
click at [776, 184] on div "1 - Custom Photo Prints" at bounding box center [535, 183] width 538 height 17
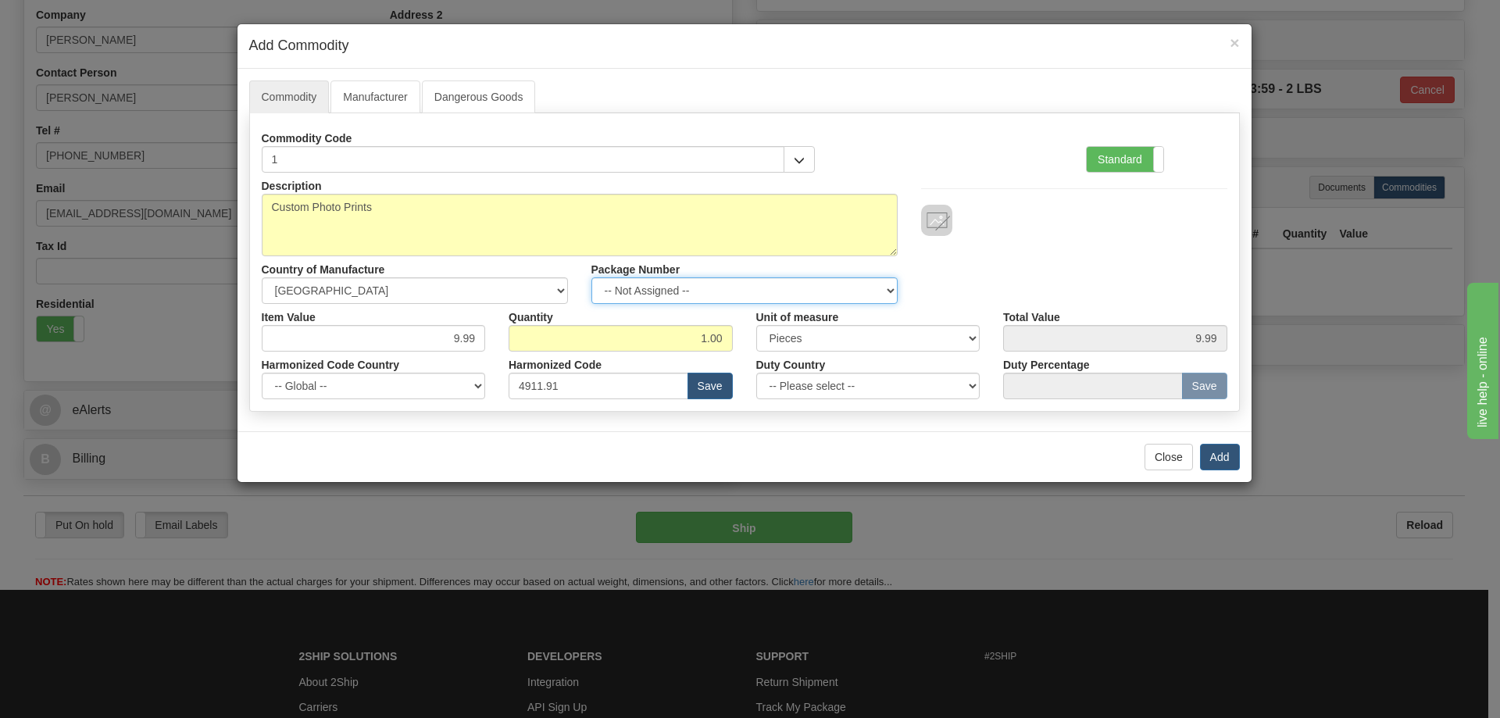
click at [882, 288] on select "-- Not Assigned -- Item 1" at bounding box center [744, 290] width 306 height 27
select select "0"
click at [591, 277] on select "-- Not Assigned -- Item 1" at bounding box center [744, 290] width 306 height 27
click at [1216, 450] on button "Add" at bounding box center [1220, 457] width 40 height 27
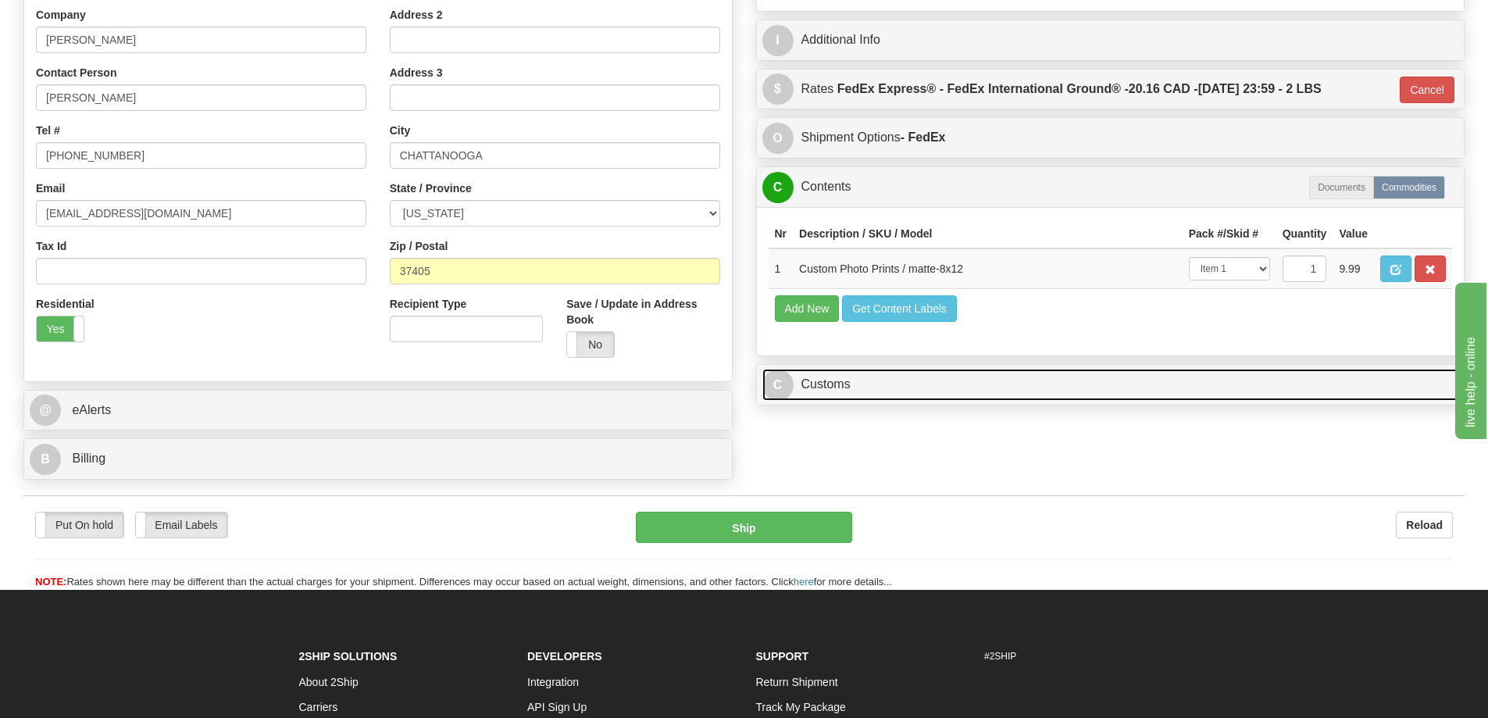
click at [1180, 390] on link "C Customs" at bounding box center [1111, 385] width 697 height 32
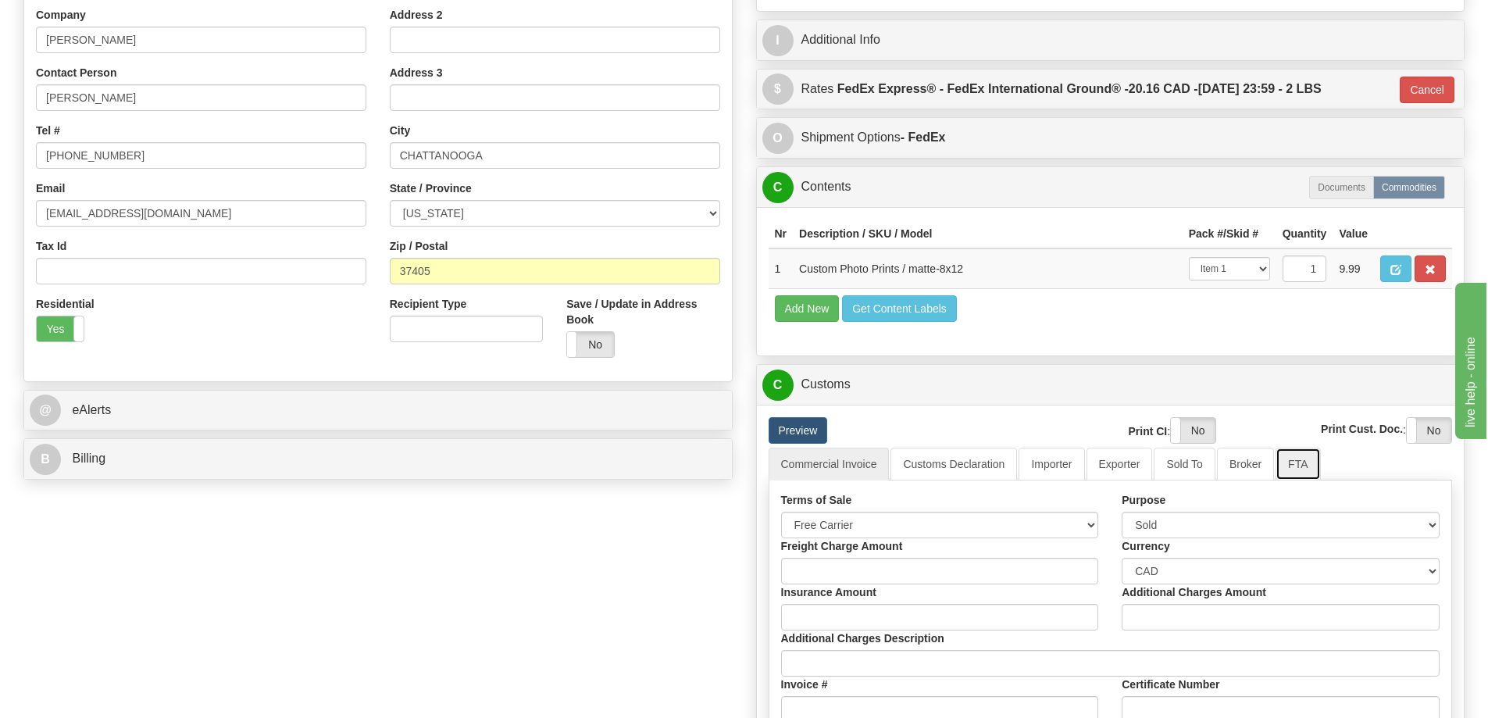
click at [1305, 468] on link "FTA" at bounding box center [1298, 464] width 45 height 33
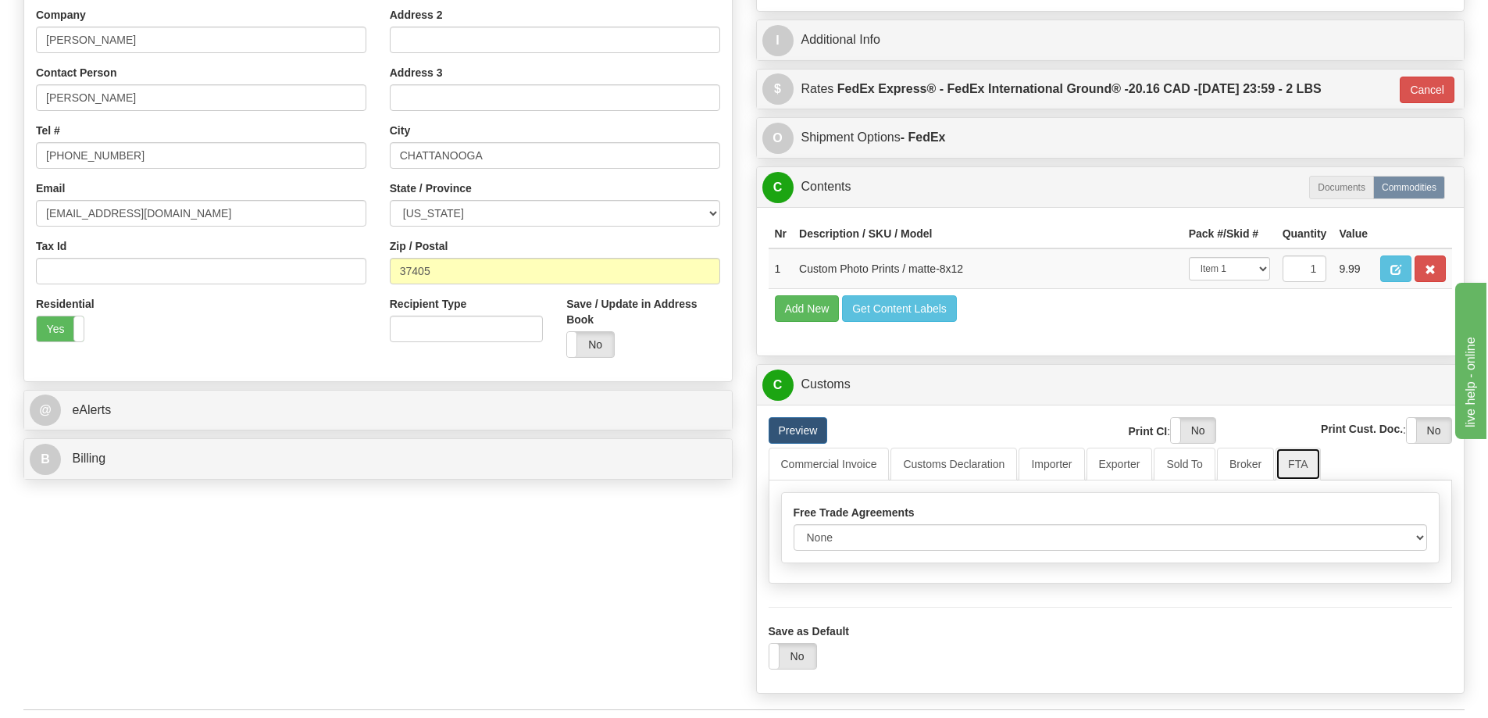
scroll to position [469, 0]
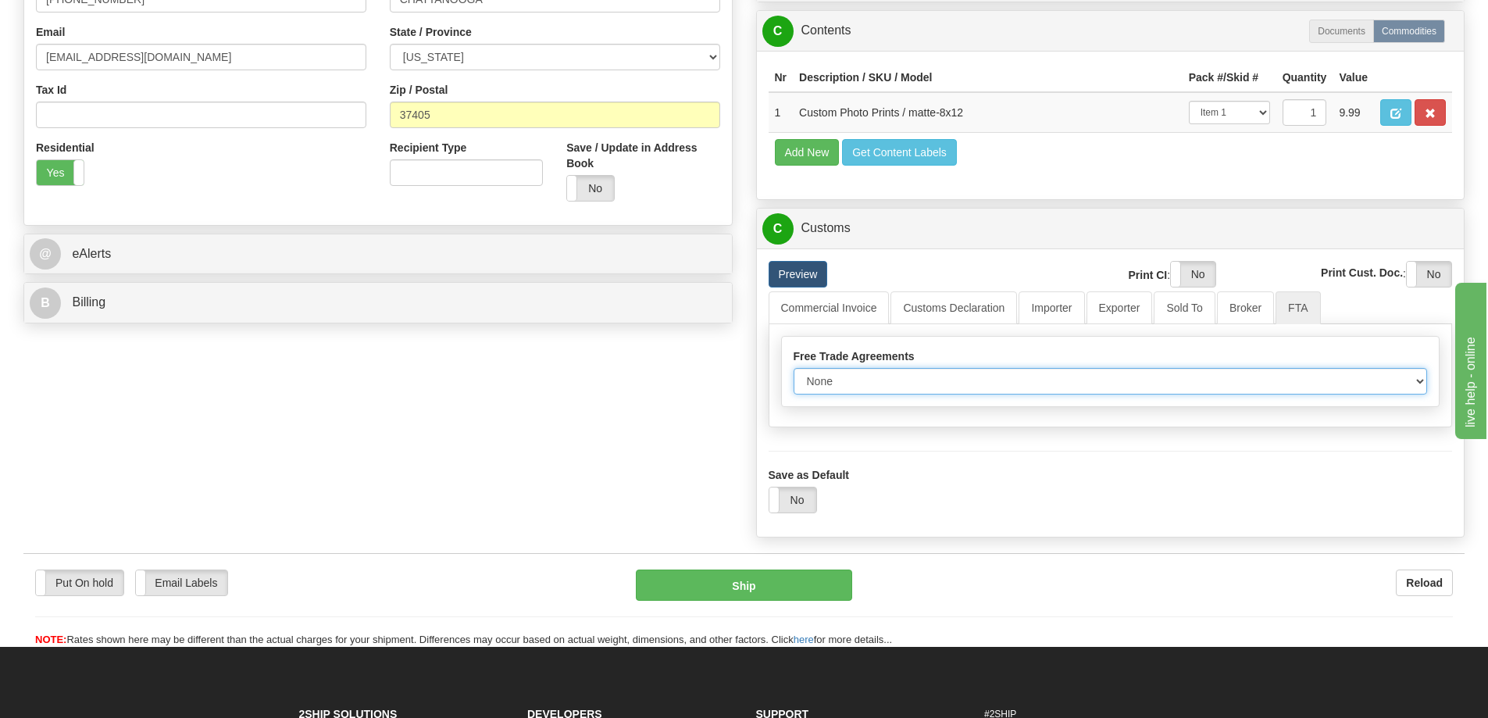
click at [1417, 384] on select "None Other USMCA CETA CUKTCA" at bounding box center [1111, 381] width 634 height 27
select select "1"
click at [794, 373] on select "None Other USMCA CETA CUKTCA" at bounding box center [1111, 381] width 634 height 27
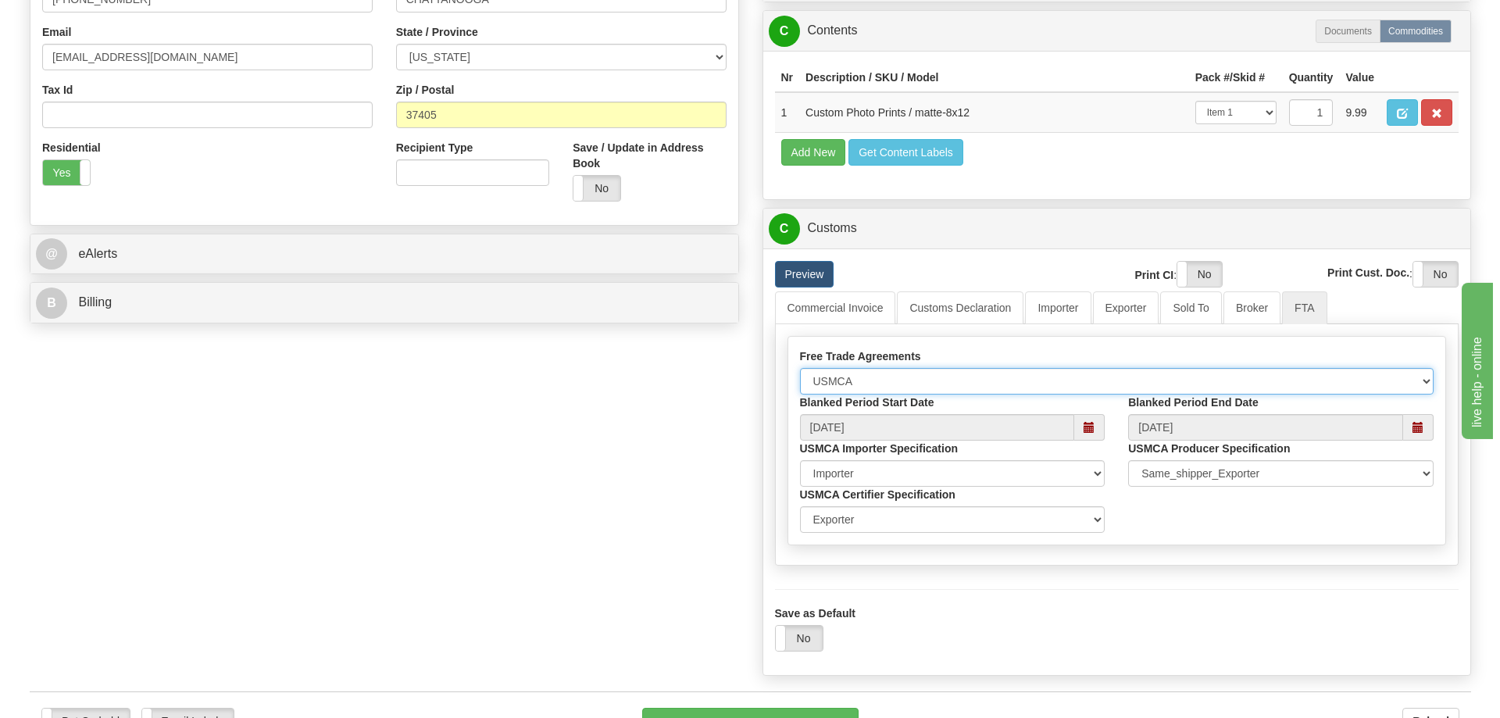
scroll to position [703, 0]
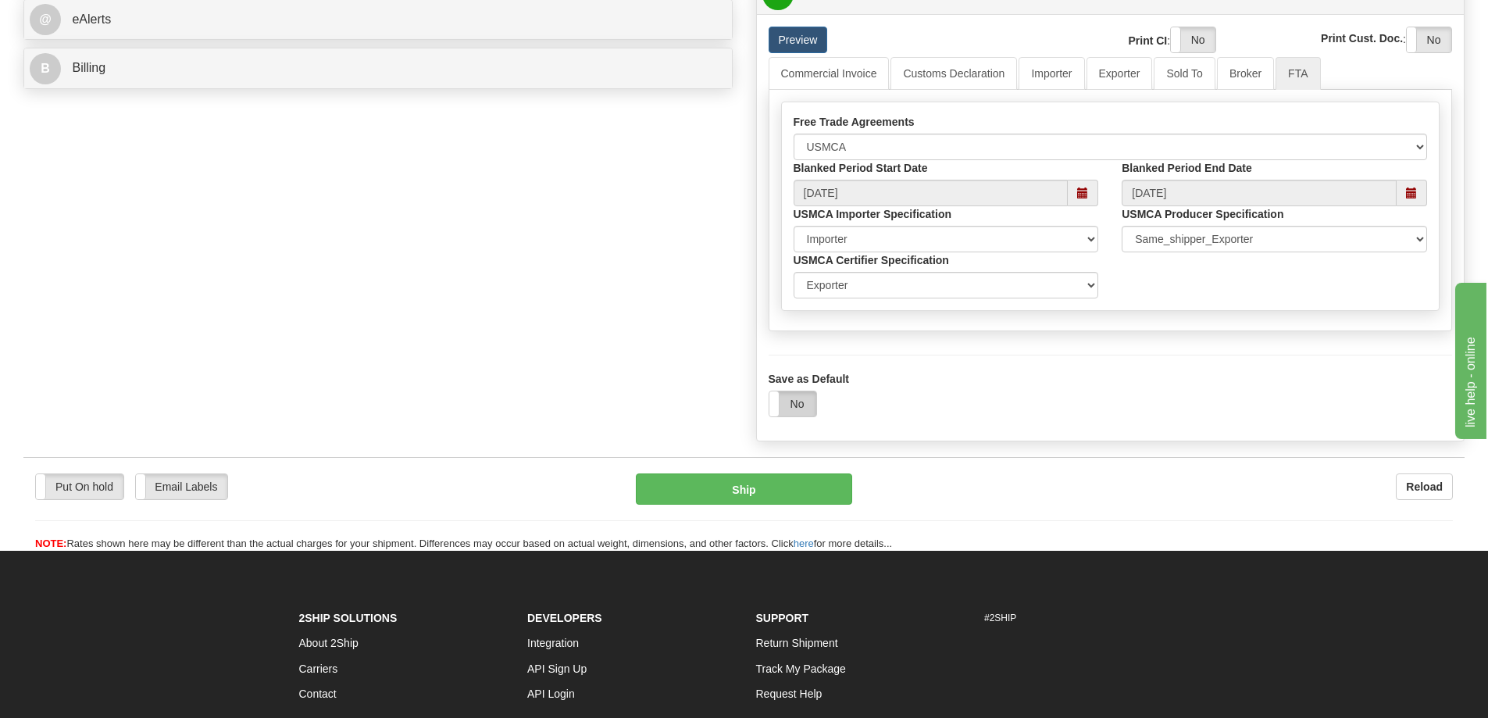
click at [792, 406] on label "No" at bounding box center [793, 403] width 47 height 25
click at [759, 486] on button "Ship" at bounding box center [744, 489] width 216 height 31
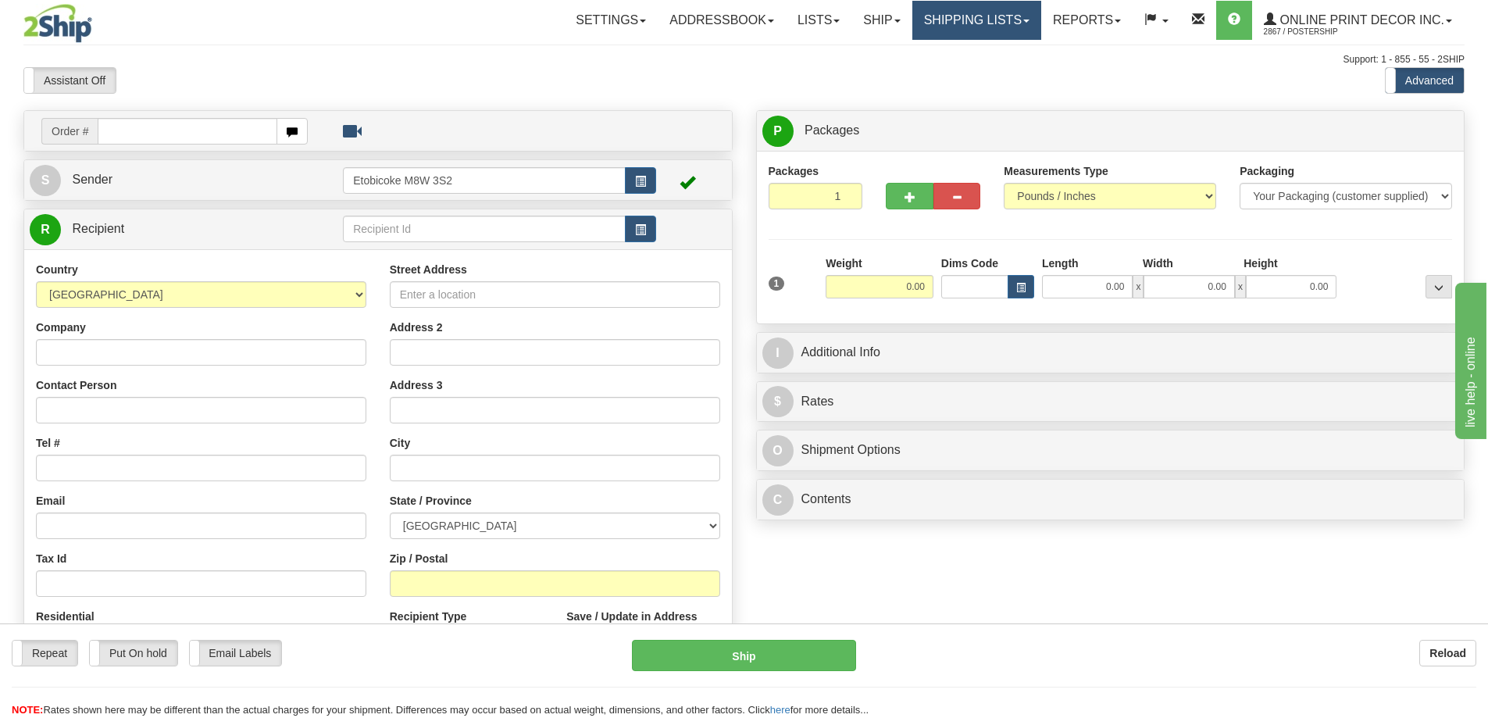
click at [977, 19] on link "Shipping lists" at bounding box center [977, 20] width 129 height 39
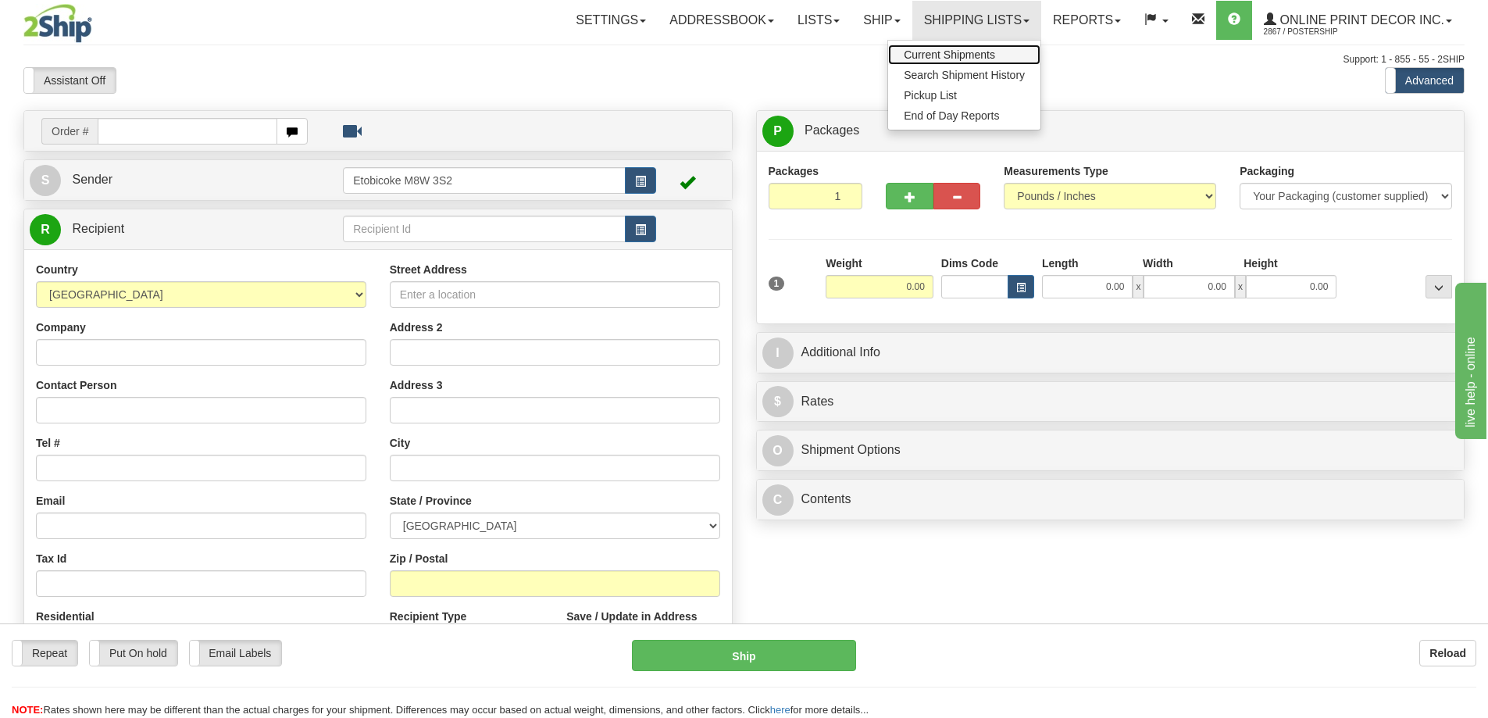
click at [965, 60] on span "Current Shipments" at bounding box center [949, 54] width 91 height 13
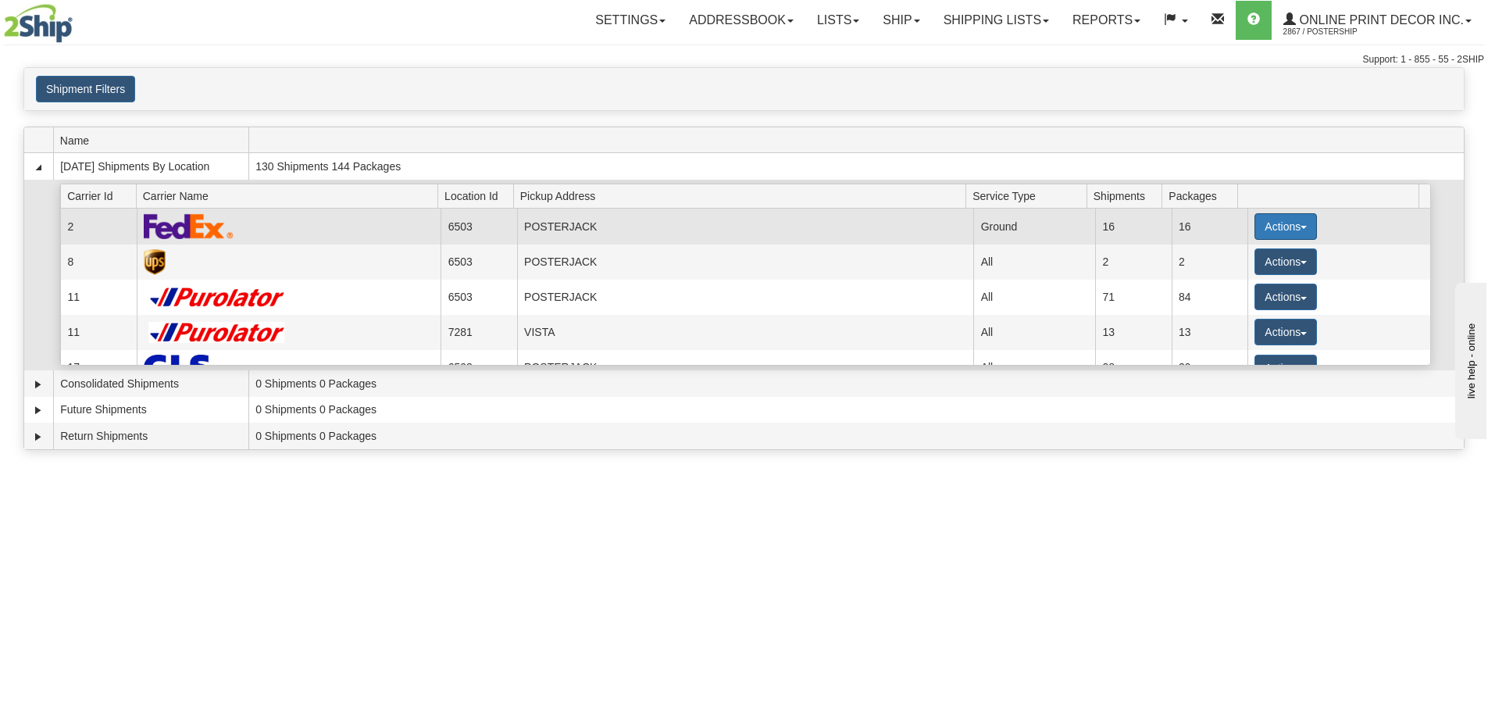
click at [1266, 227] on button "Actions" at bounding box center [1286, 226] width 63 height 27
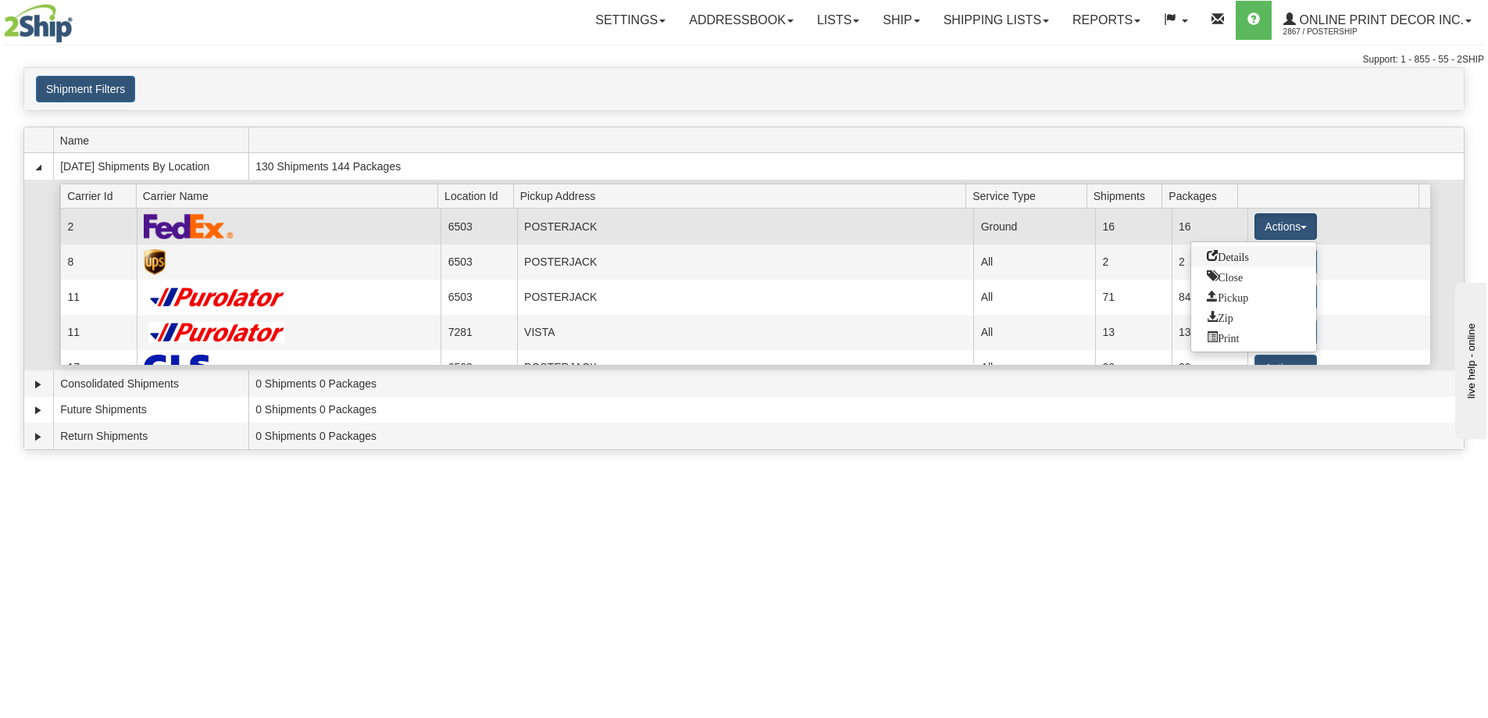
click at [1231, 259] on span "Details" at bounding box center [1228, 255] width 42 height 11
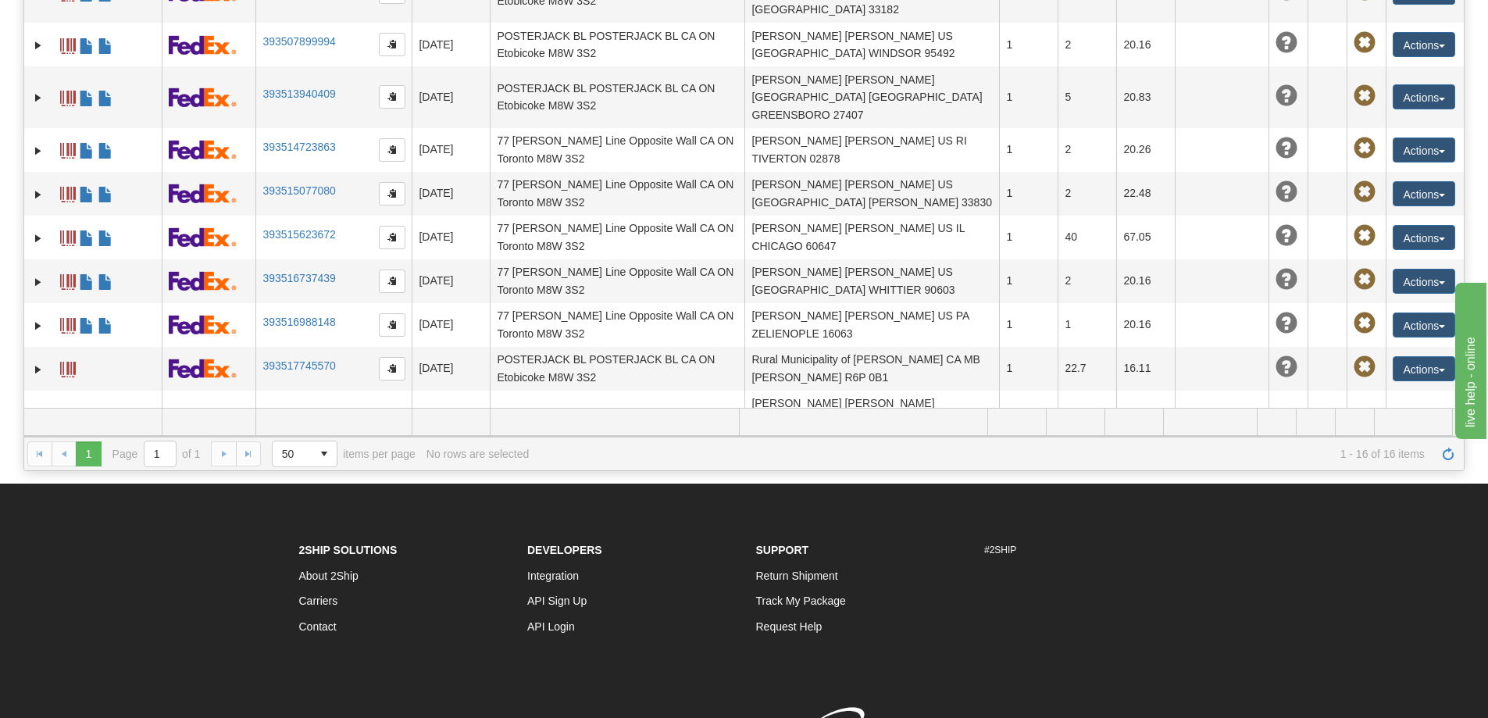
scroll to position [313, 0]
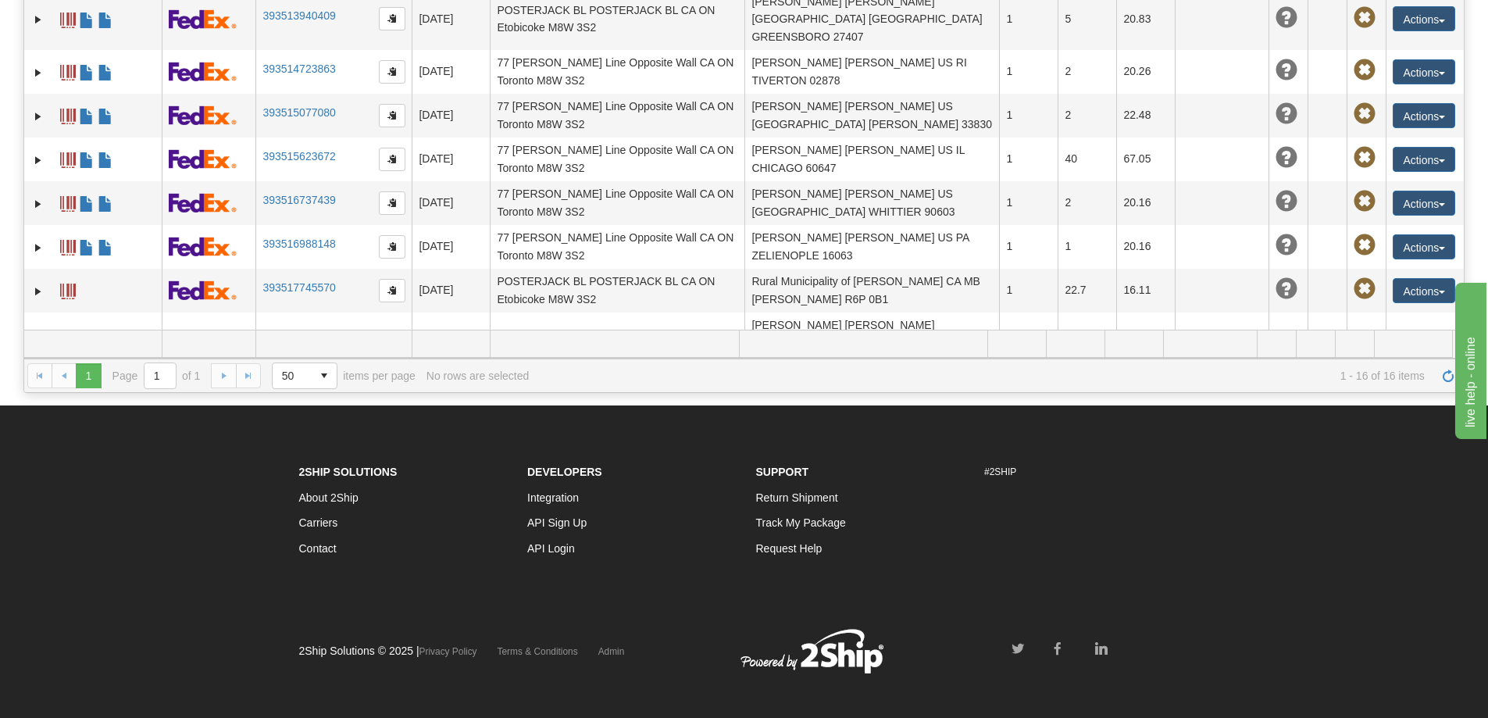
click at [302, 386] on link "393521495123" at bounding box center [299, 392] width 73 height 13
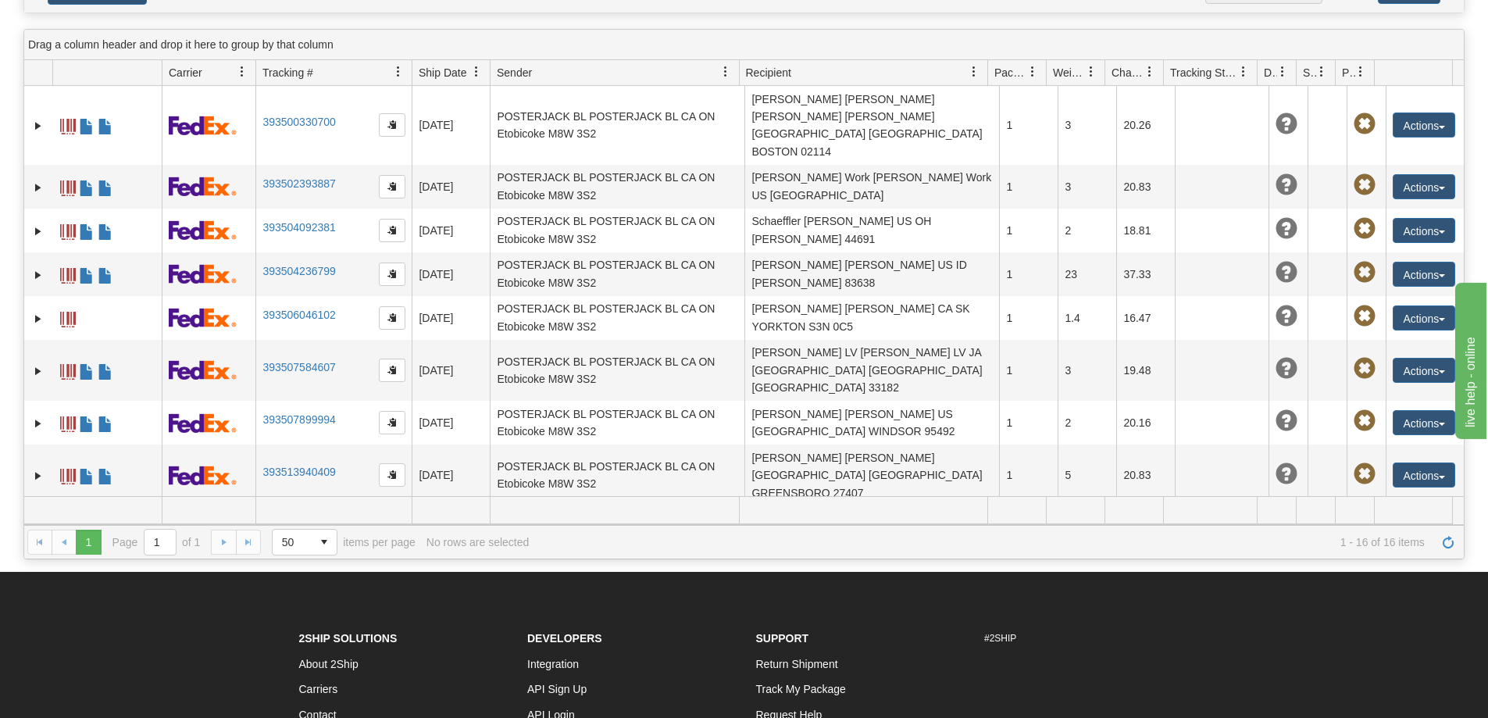
scroll to position [0, 0]
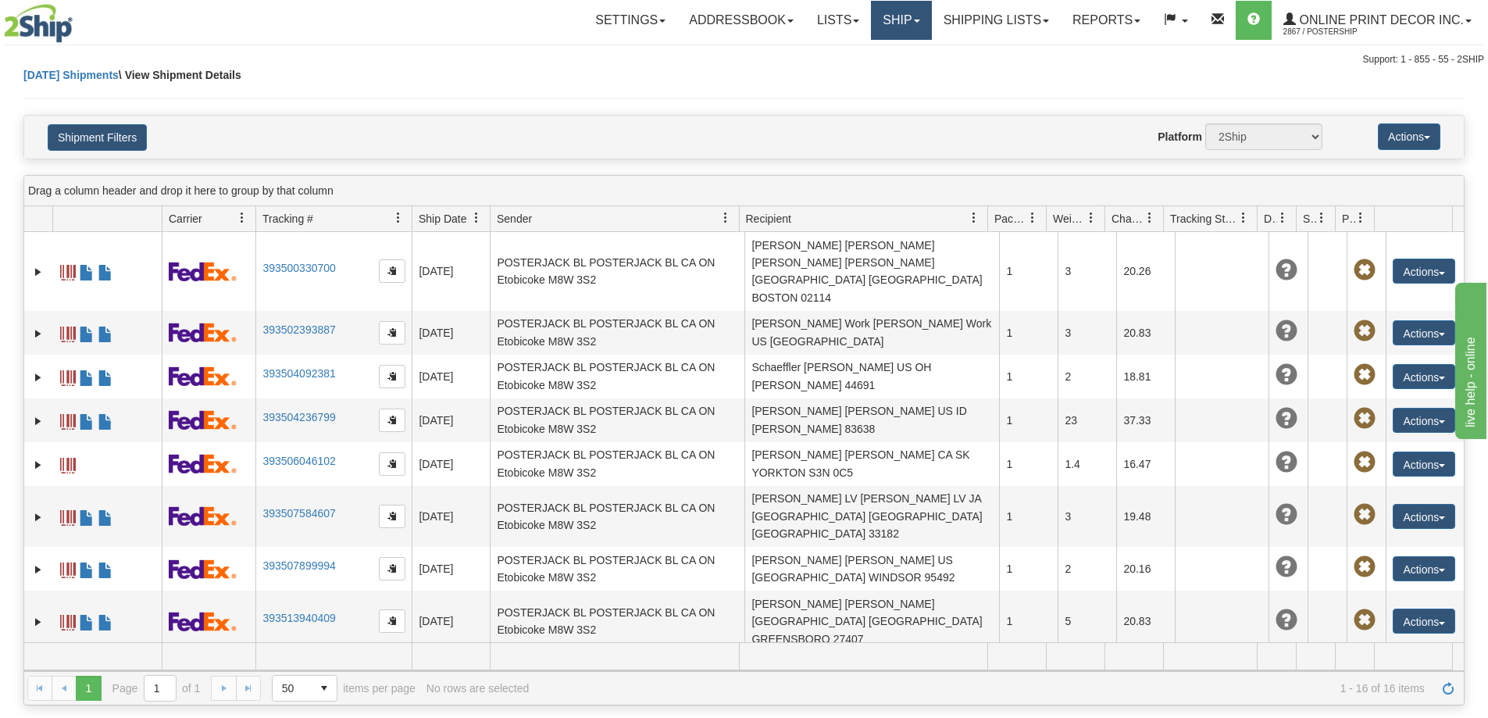
click at [900, 20] on link "Ship" at bounding box center [901, 20] width 60 height 39
click at [864, 52] on span "Ship Screen" at bounding box center [835, 54] width 59 height 13
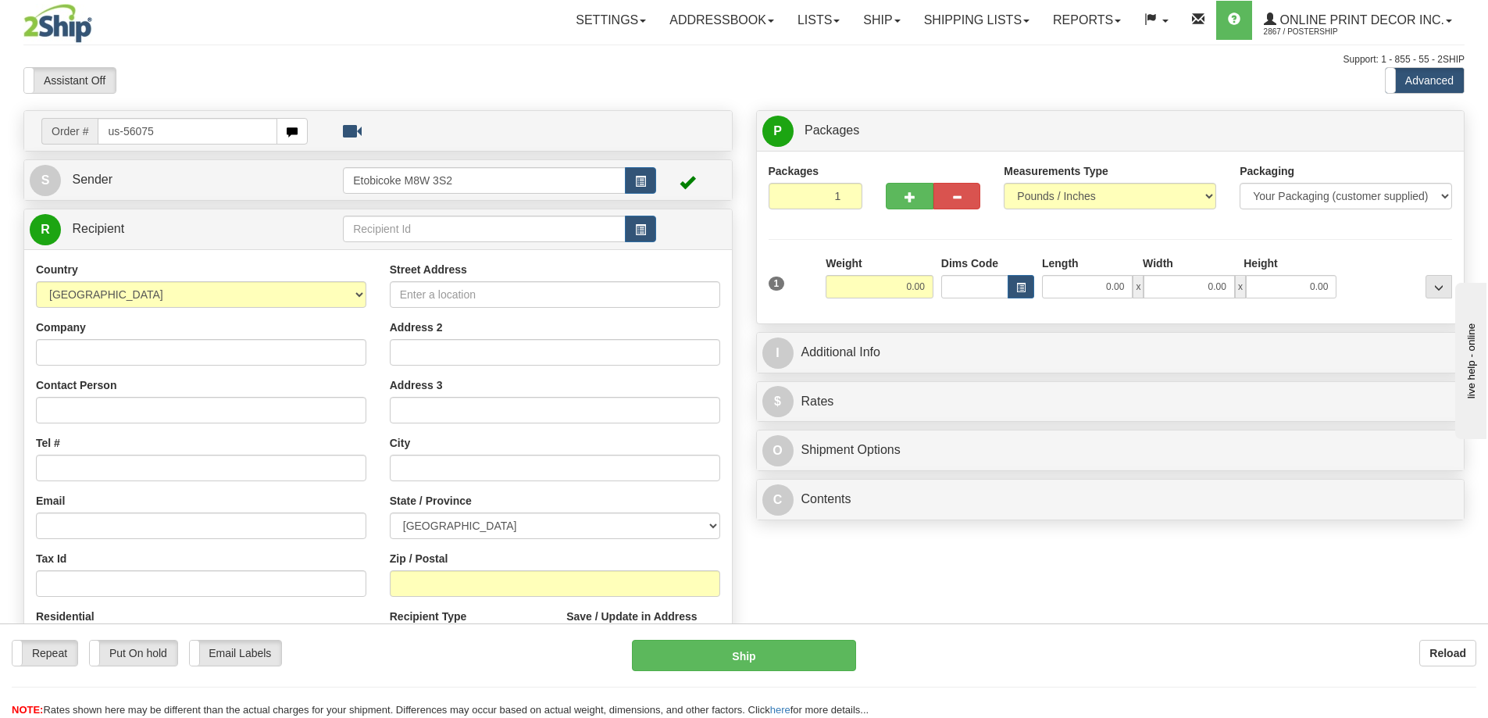
type input "us-56075"
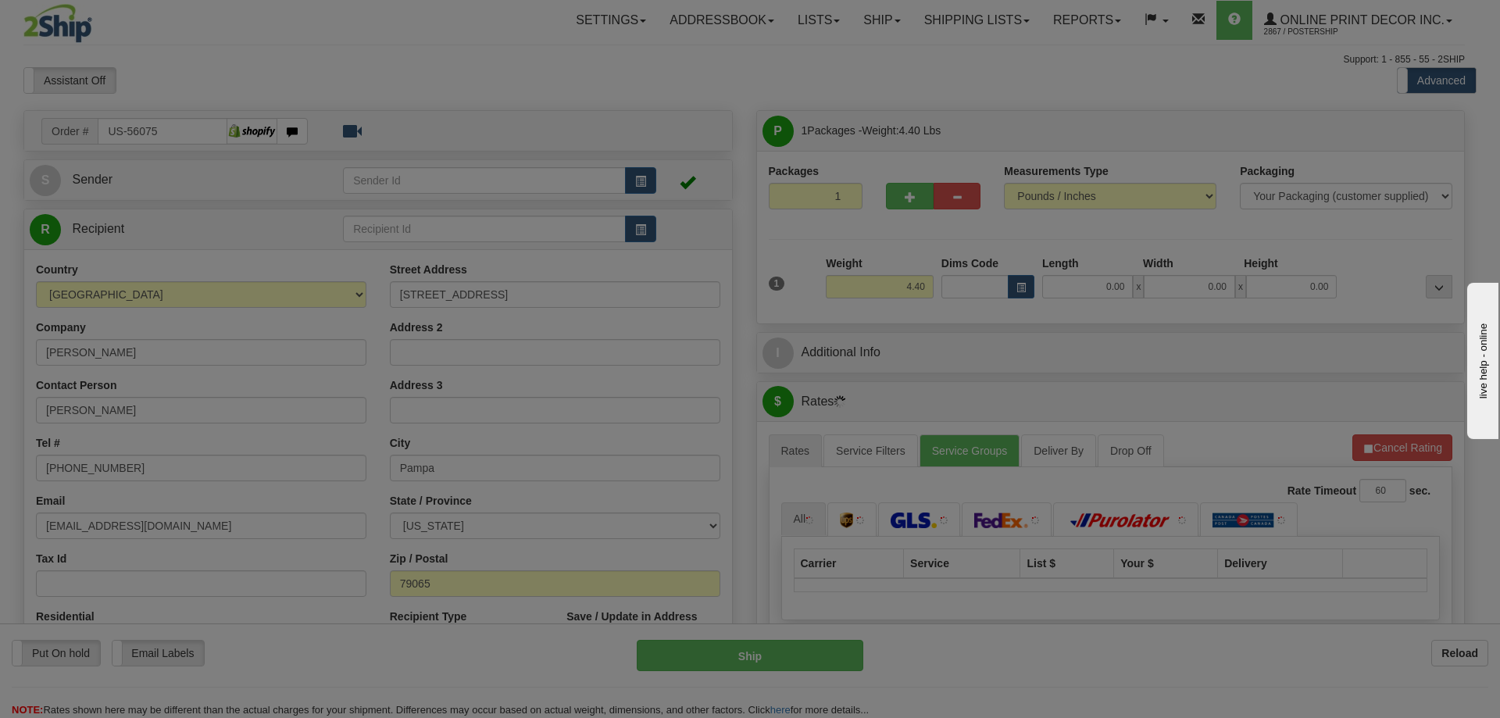
type input "PAMPA"
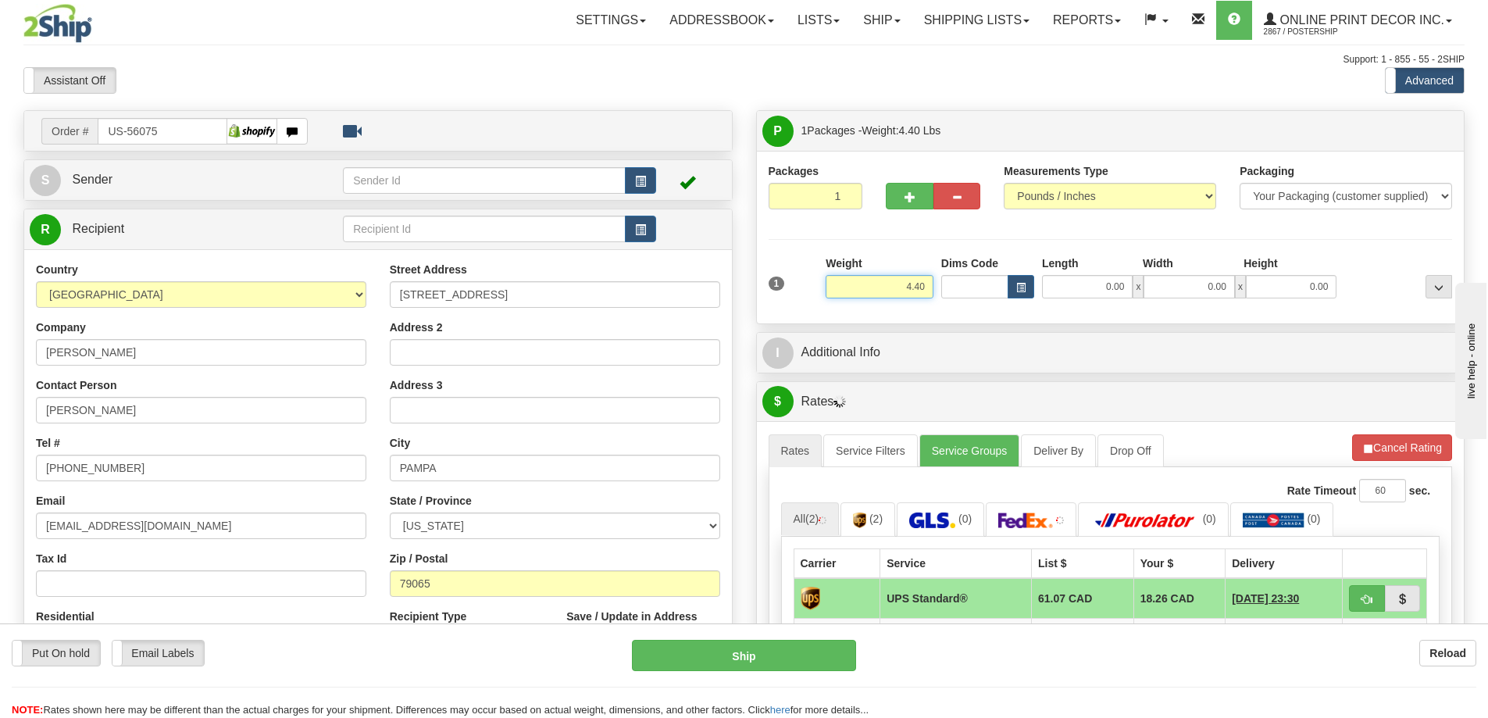
click at [930, 285] on input "4.40" at bounding box center [880, 286] width 108 height 23
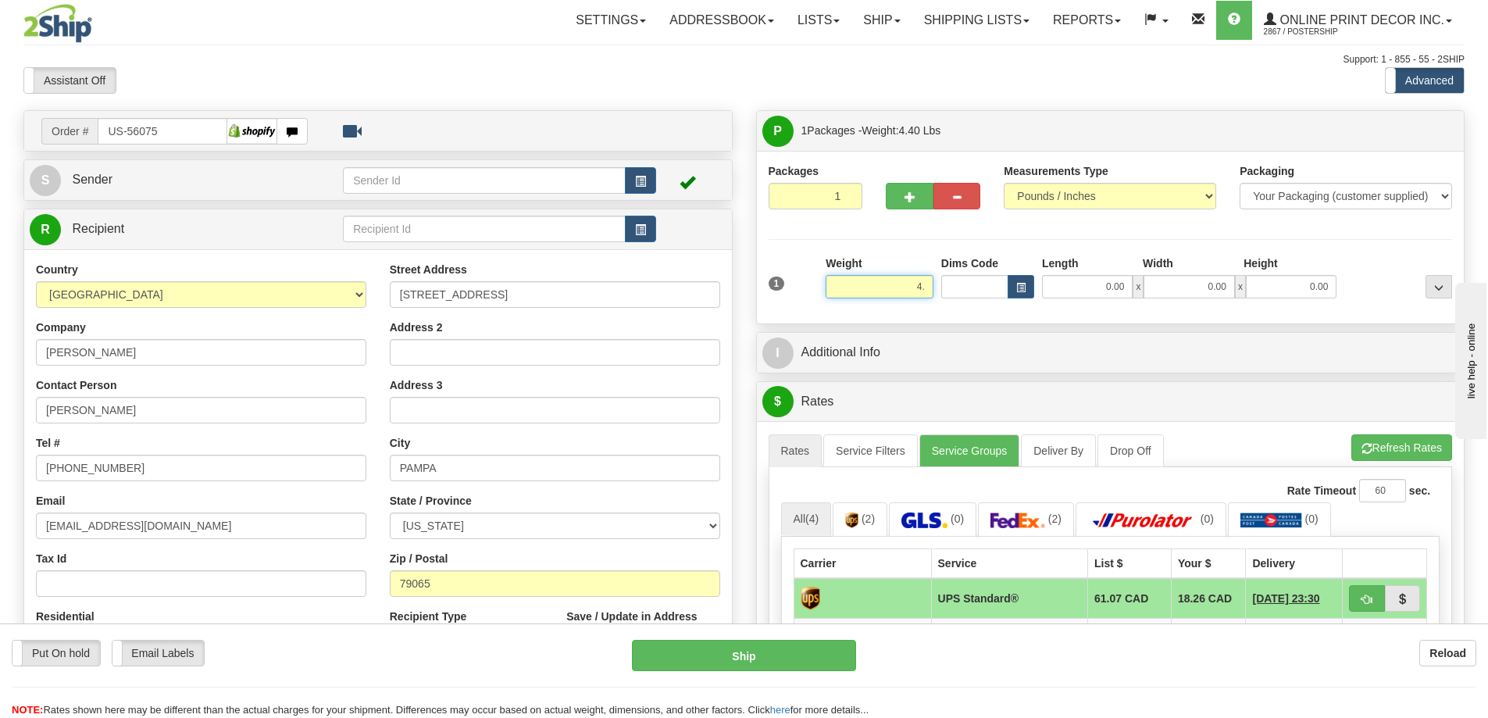
type input "4"
type input "2.00"
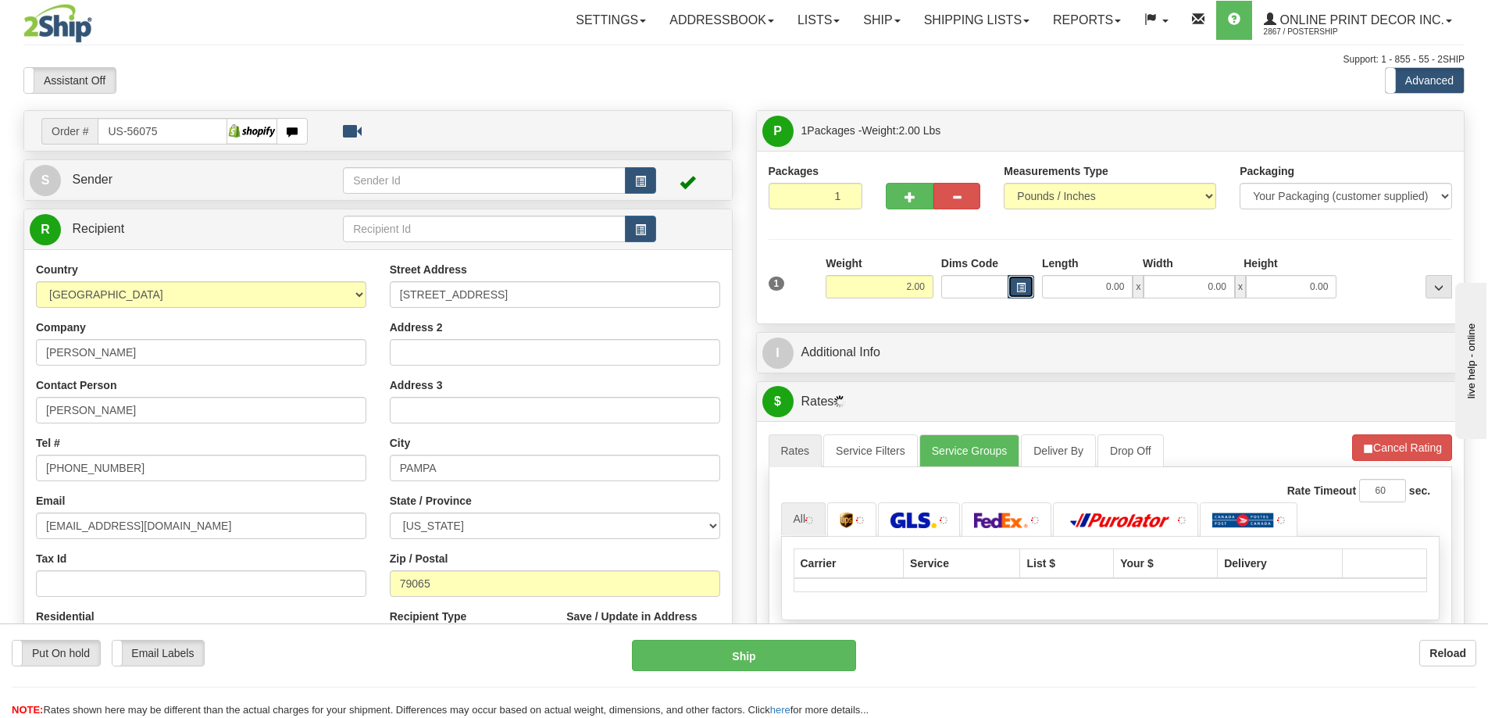
click at [1014, 281] on button "button" at bounding box center [1021, 286] width 27 height 23
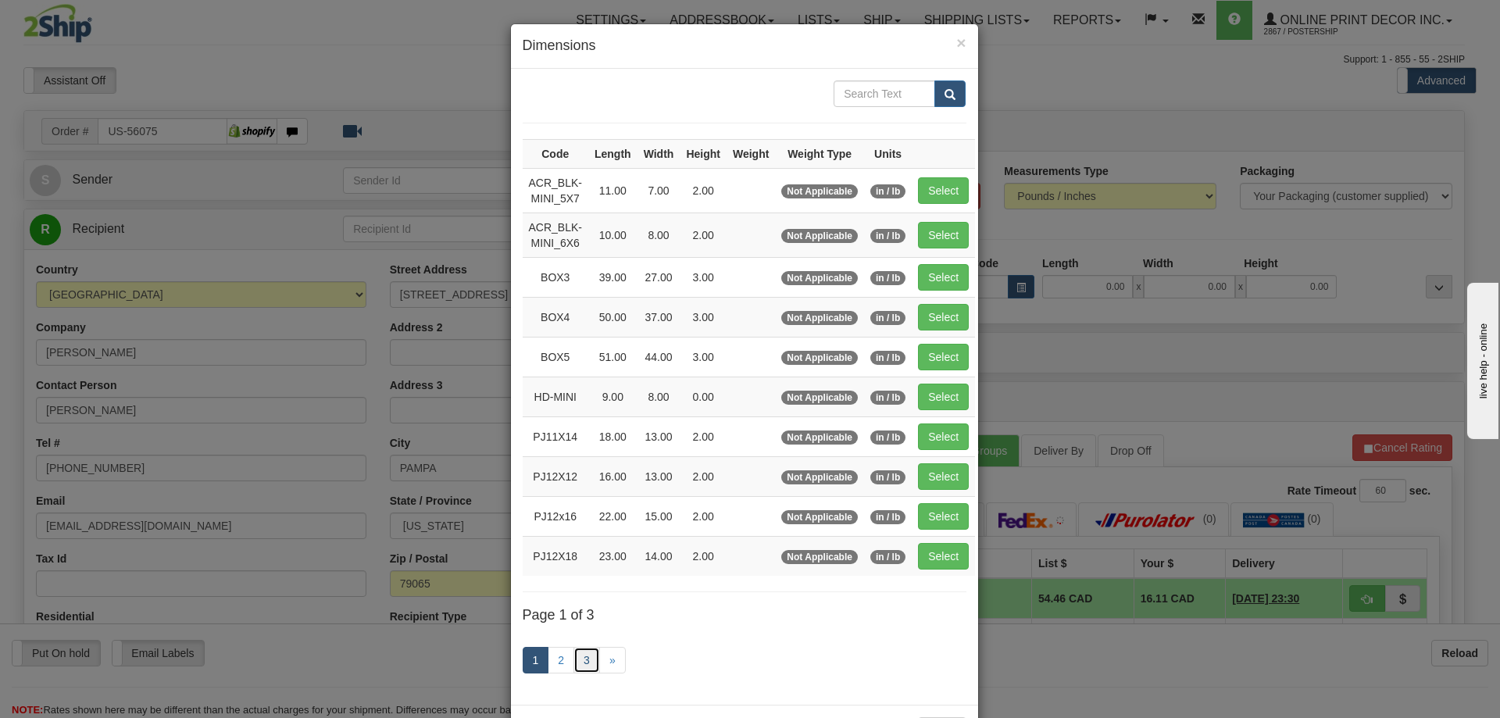
click at [580, 657] on link "3" at bounding box center [587, 660] width 27 height 27
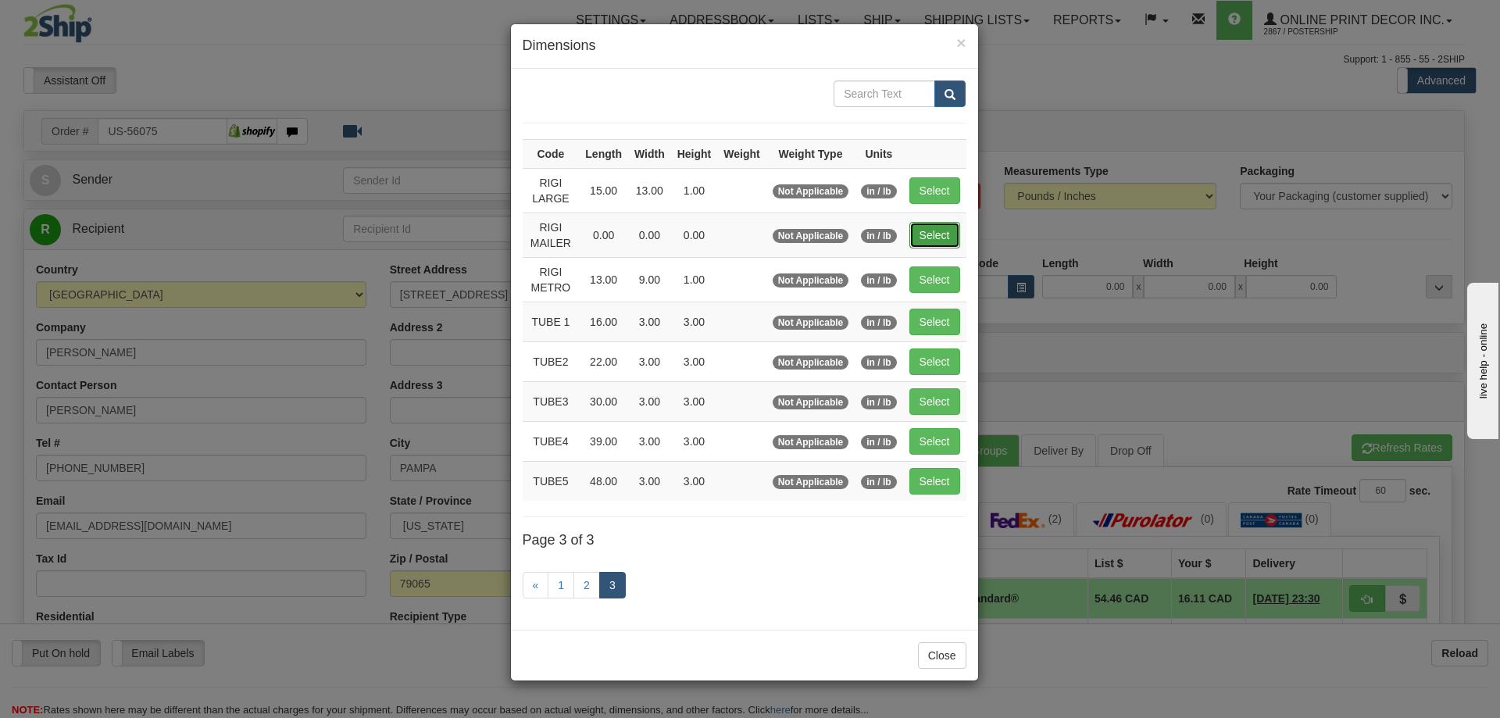
click at [939, 239] on button "Select" at bounding box center [935, 235] width 51 height 27
type input "RIGI MAILER"
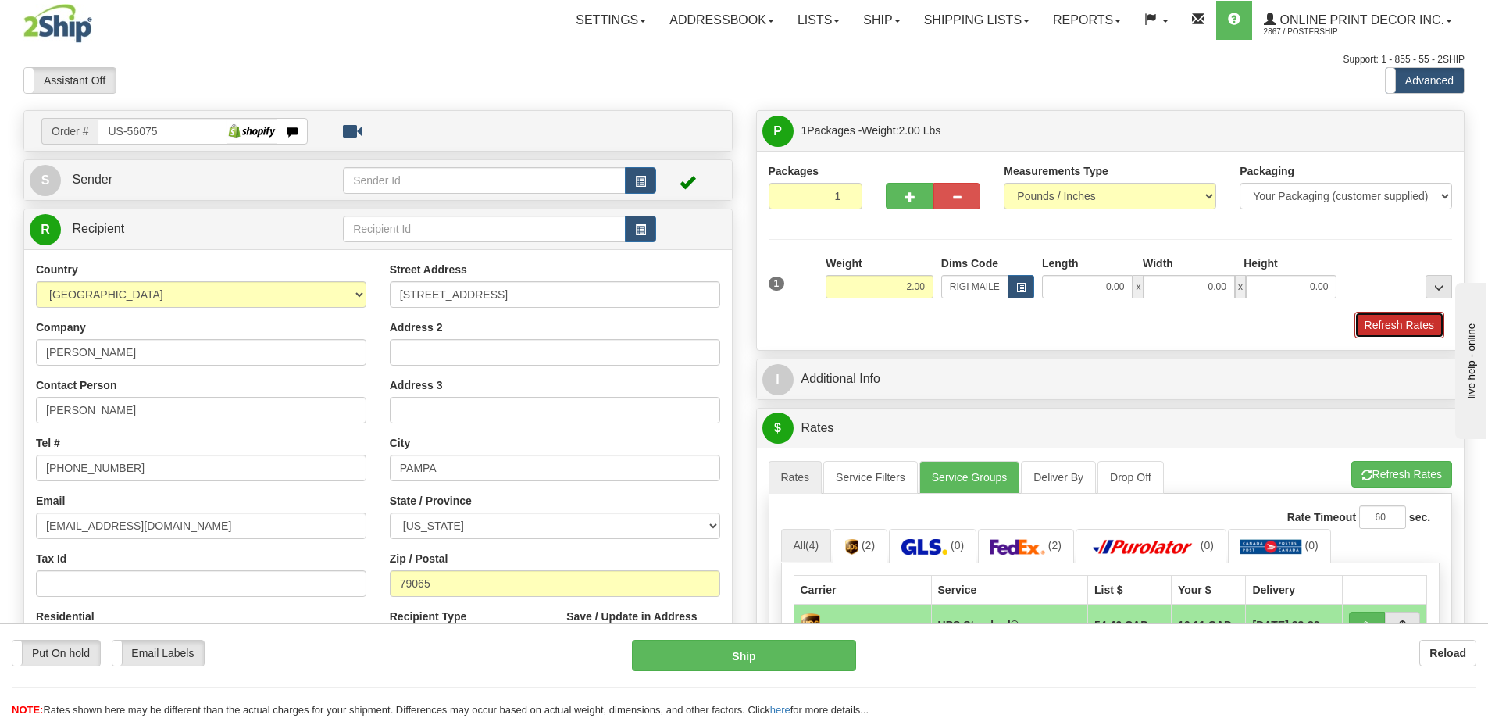
click at [1384, 321] on button "Refresh Rates" at bounding box center [1400, 325] width 90 height 27
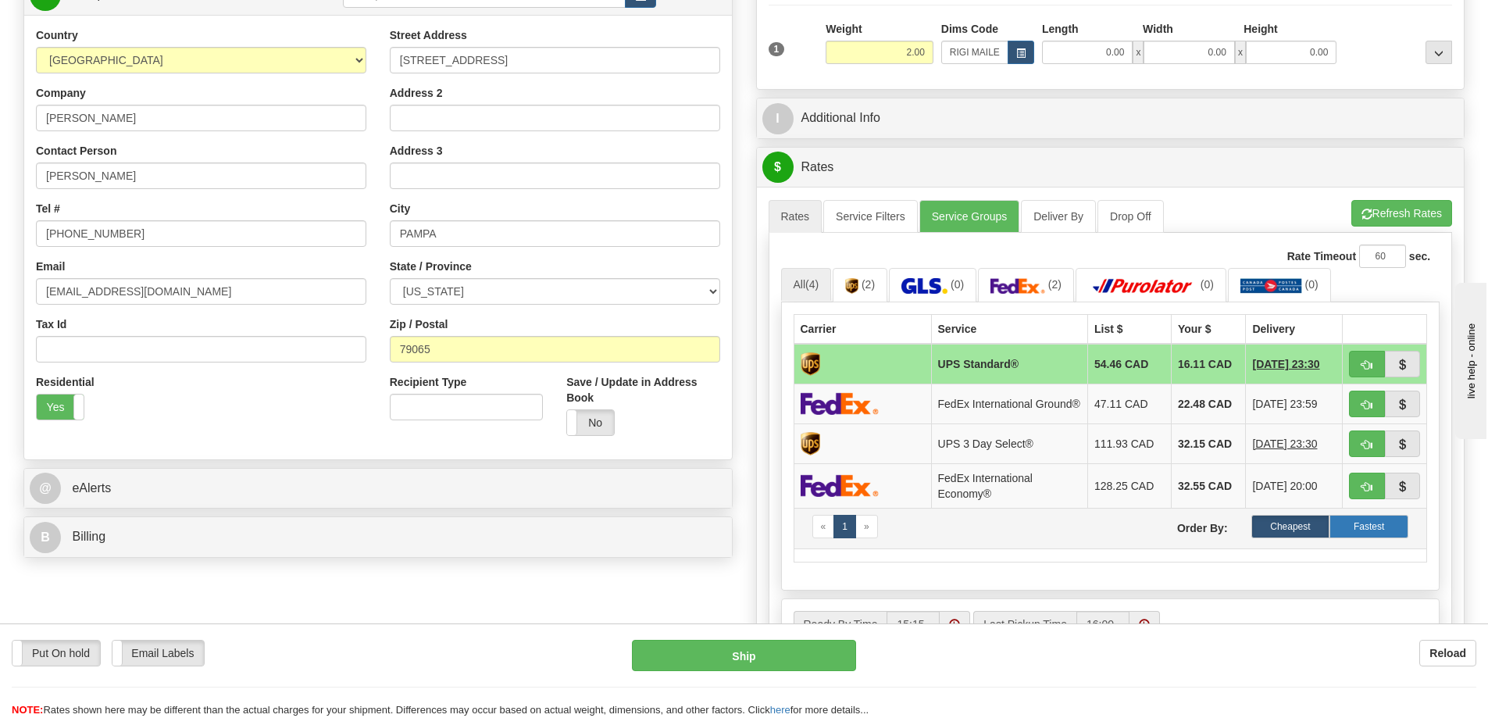
scroll to position [391, 0]
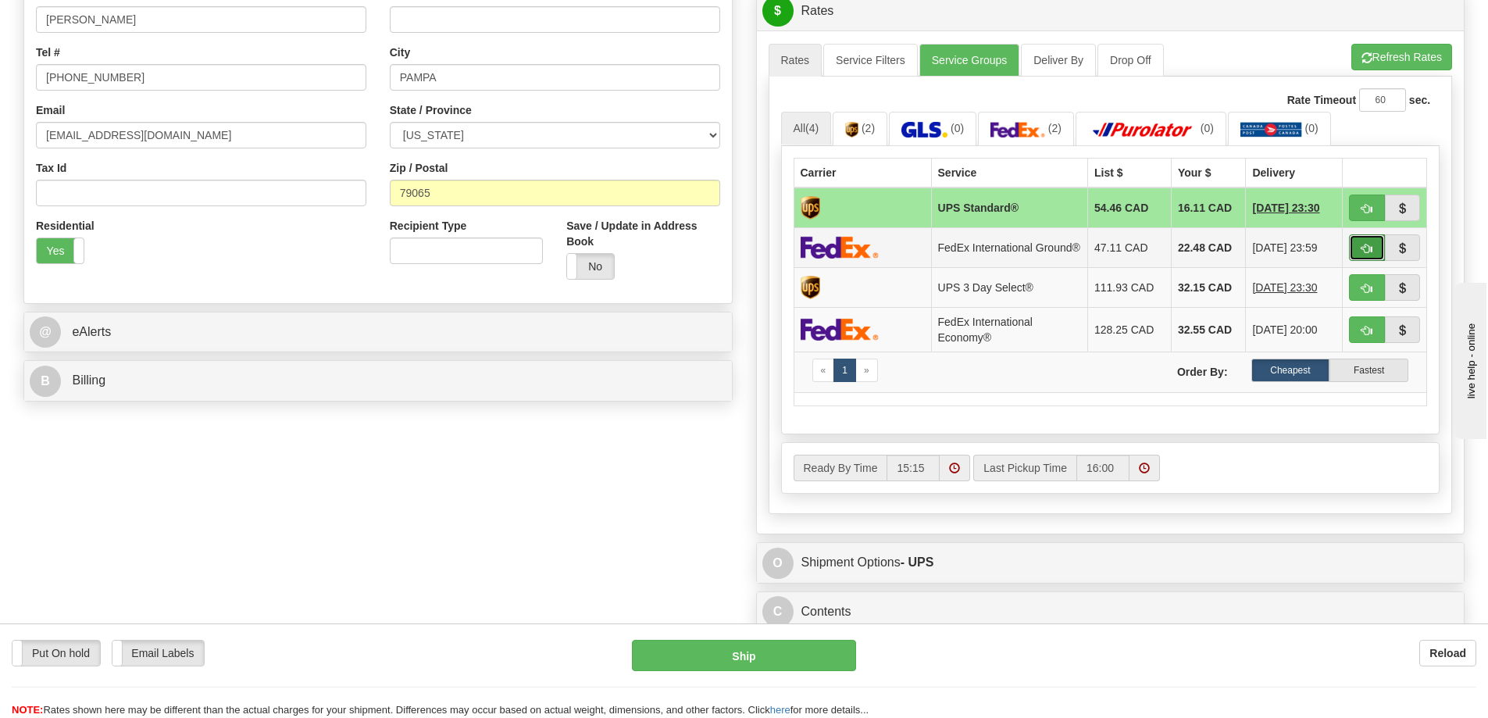
click at [1374, 249] on button "button" at bounding box center [1367, 247] width 36 height 27
type input "92"
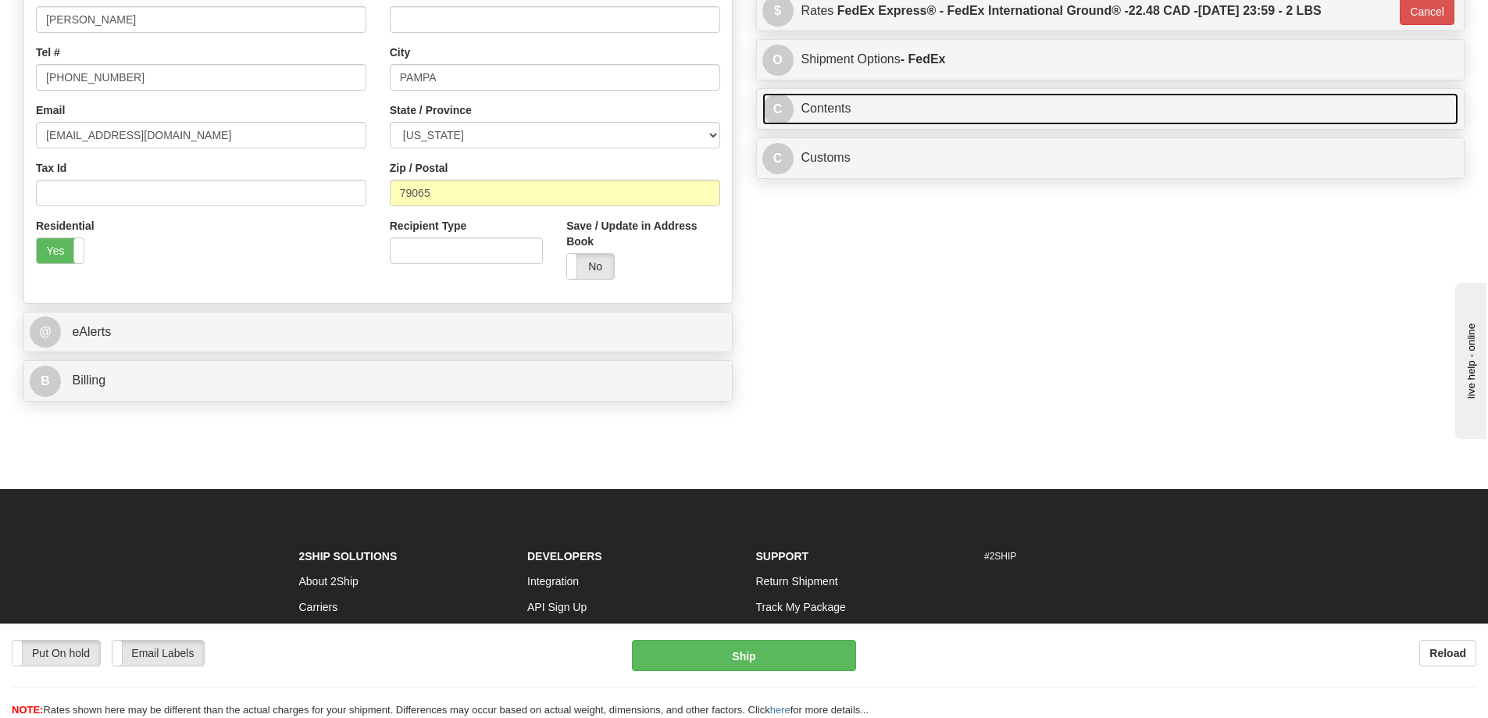
click at [898, 103] on link "C Contents" at bounding box center [1111, 109] width 697 height 32
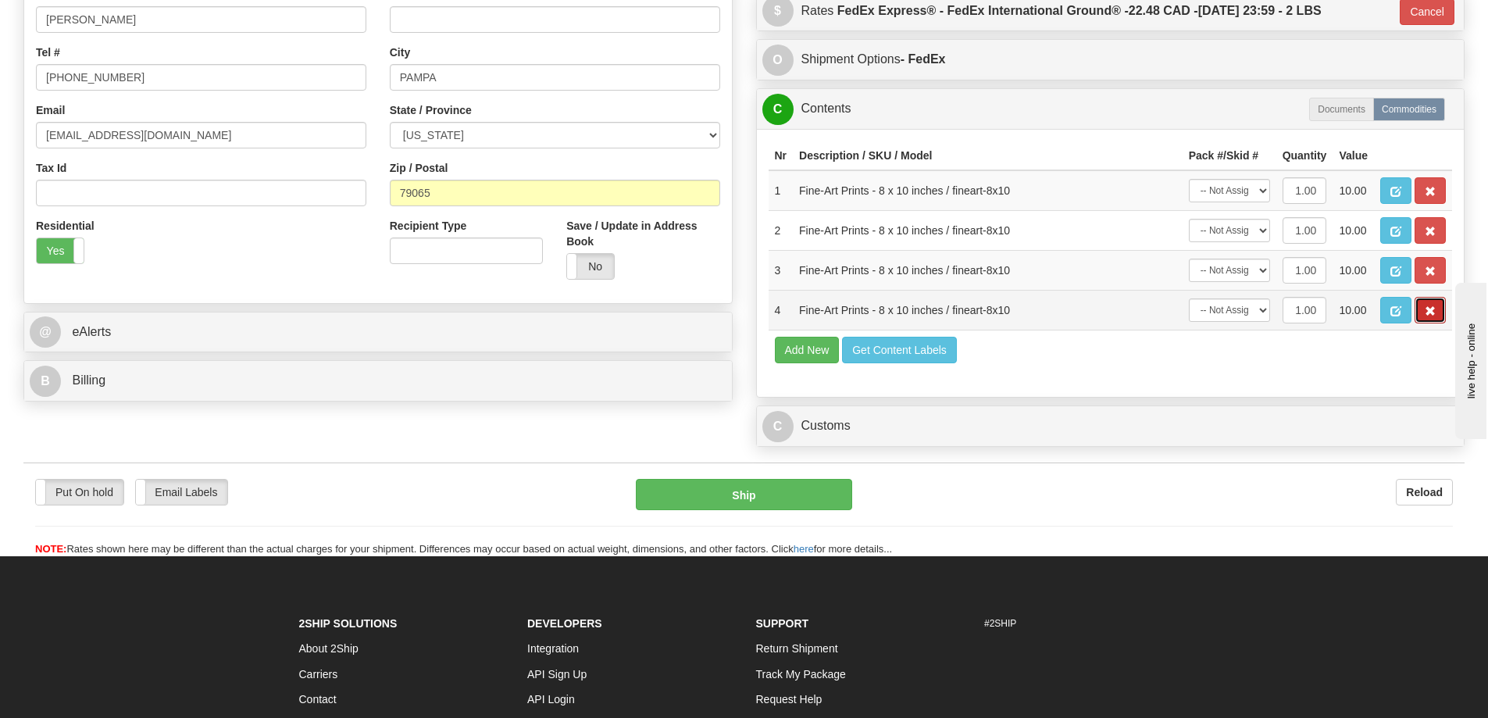
click at [1431, 307] on button "button" at bounding box center [1430, 310] width 31 height 27
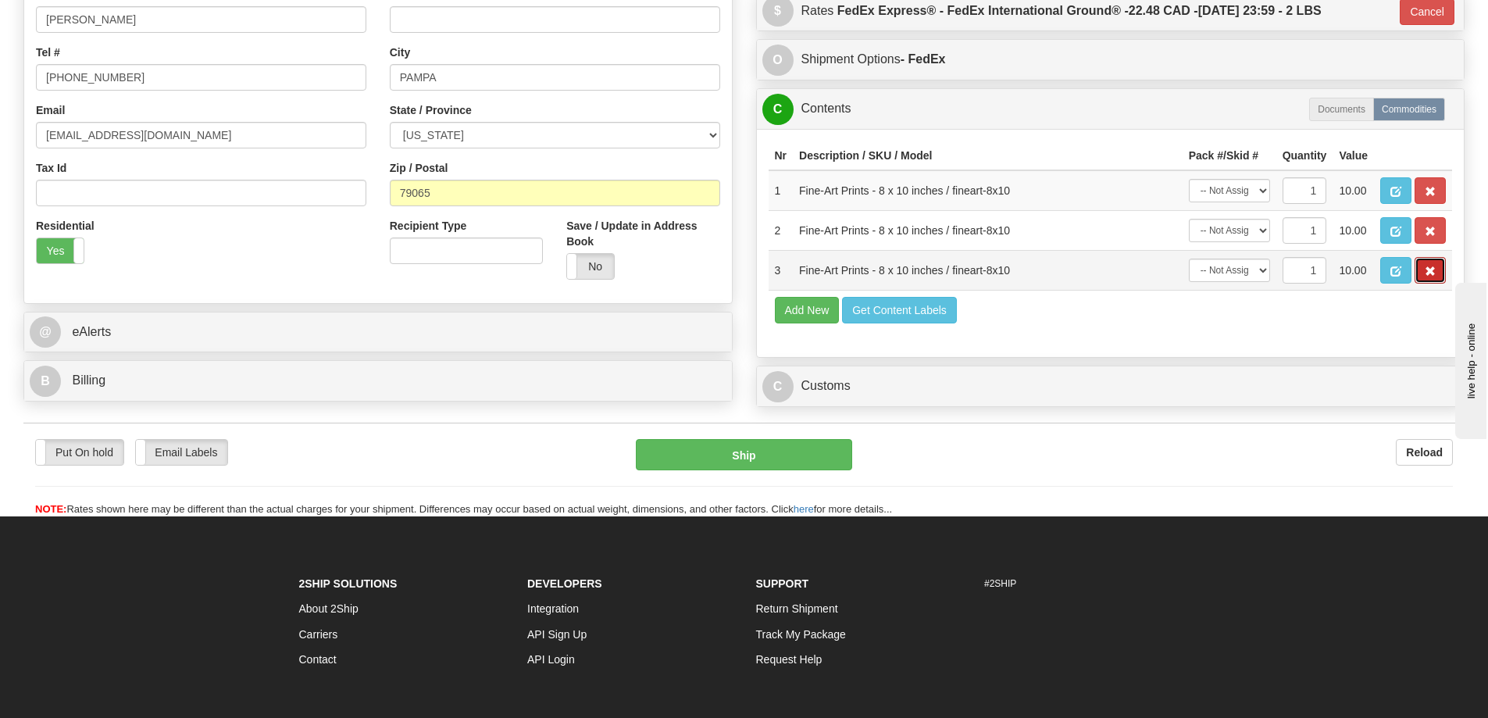
click at [1431, 264] on button "button" at bounding box center [1430, 270] width 31 height 27
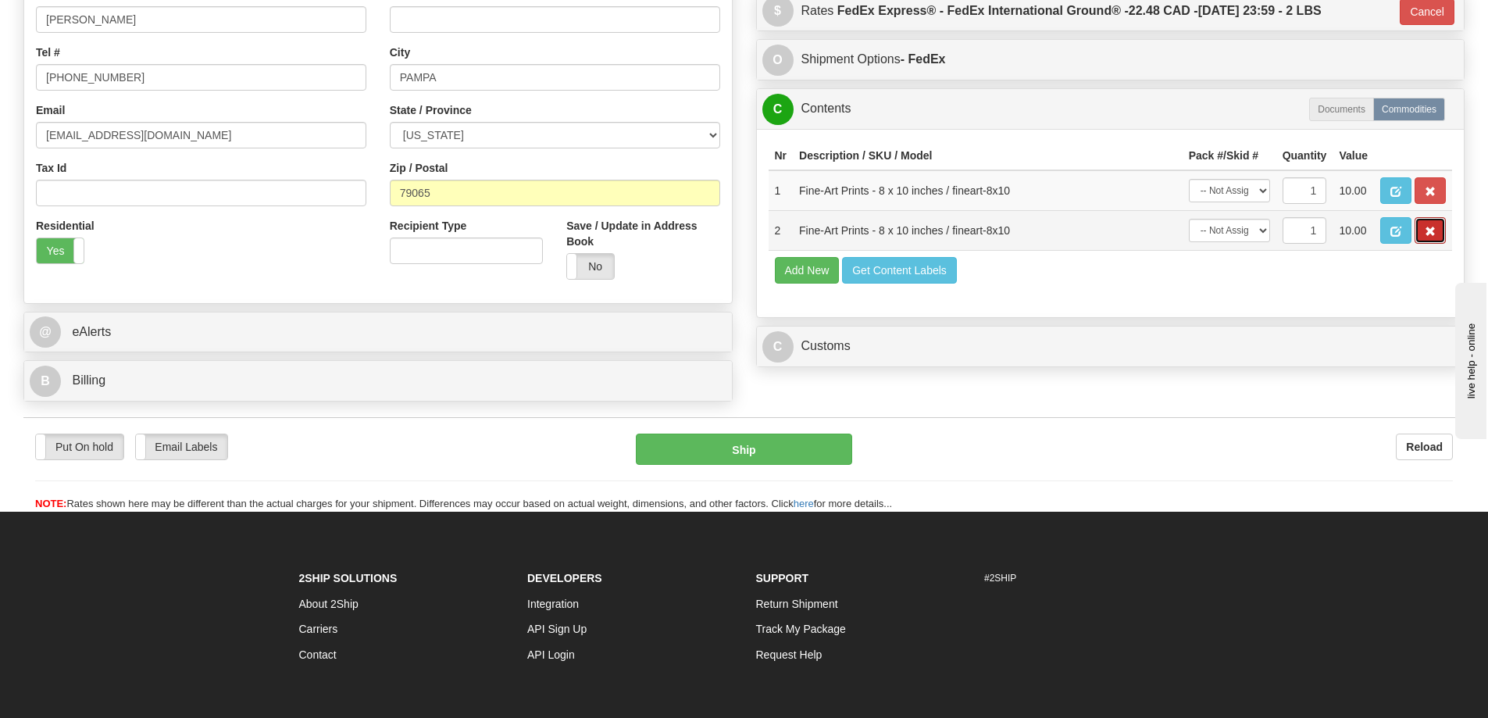
drag, startPoint x: 1431, startPoint y: 232, endPoint x: 1435, endPoint y: 215, distance: 17.8
click at [1431, 231] on span "button" at bounding box center [1430, 232] width 11 height 10
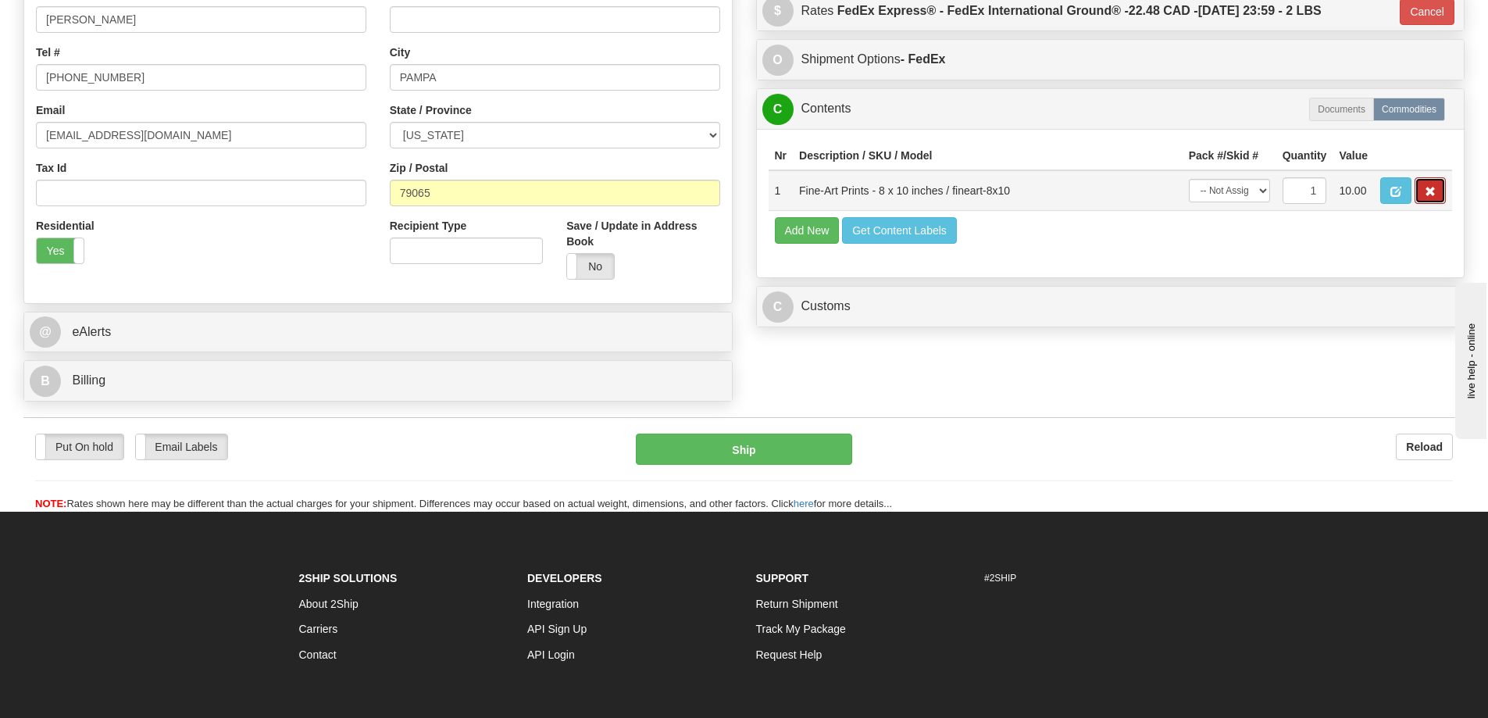
click at [1426, 190] on span "button" at bounding box center [1430, 192] width 11 height 10
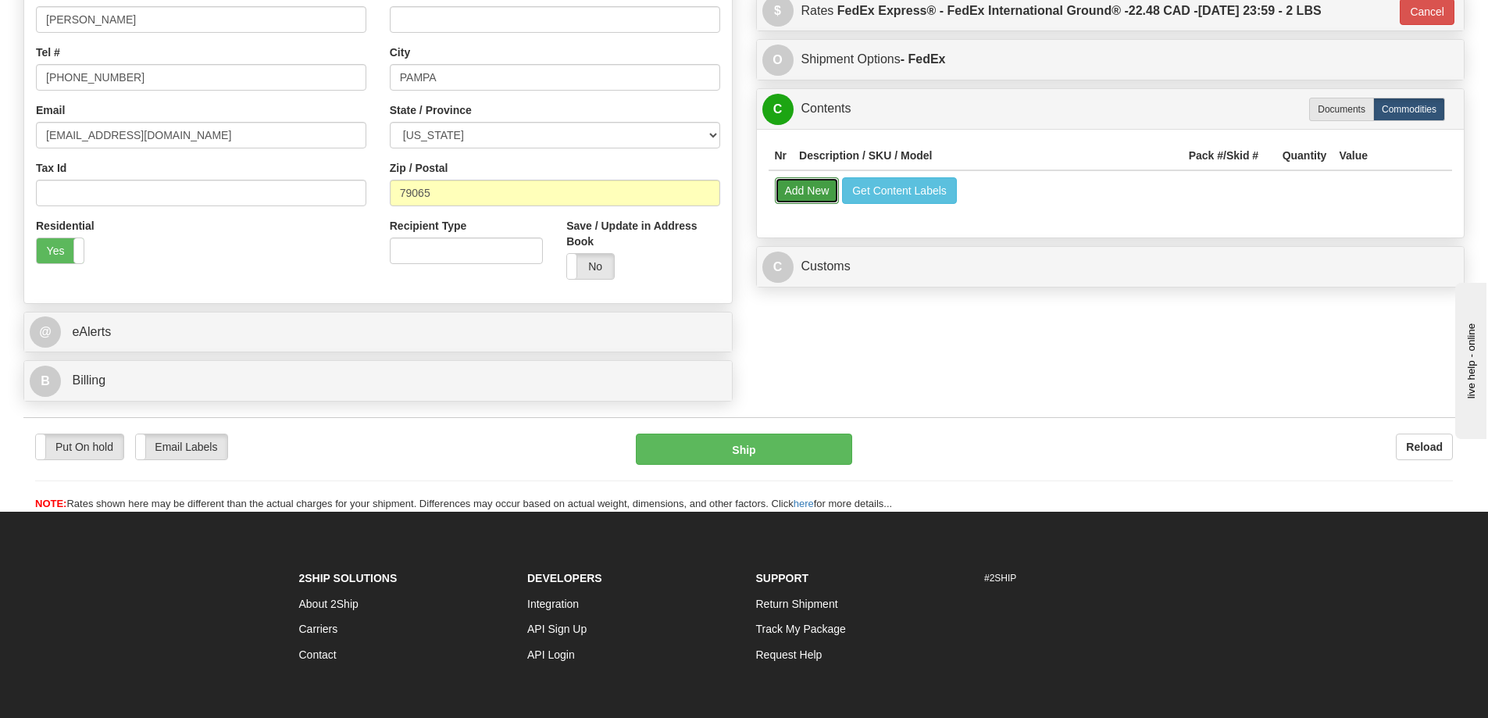
click at [809, 189] on button "Add New" at bounding box center [807, 190] width 65 height 27
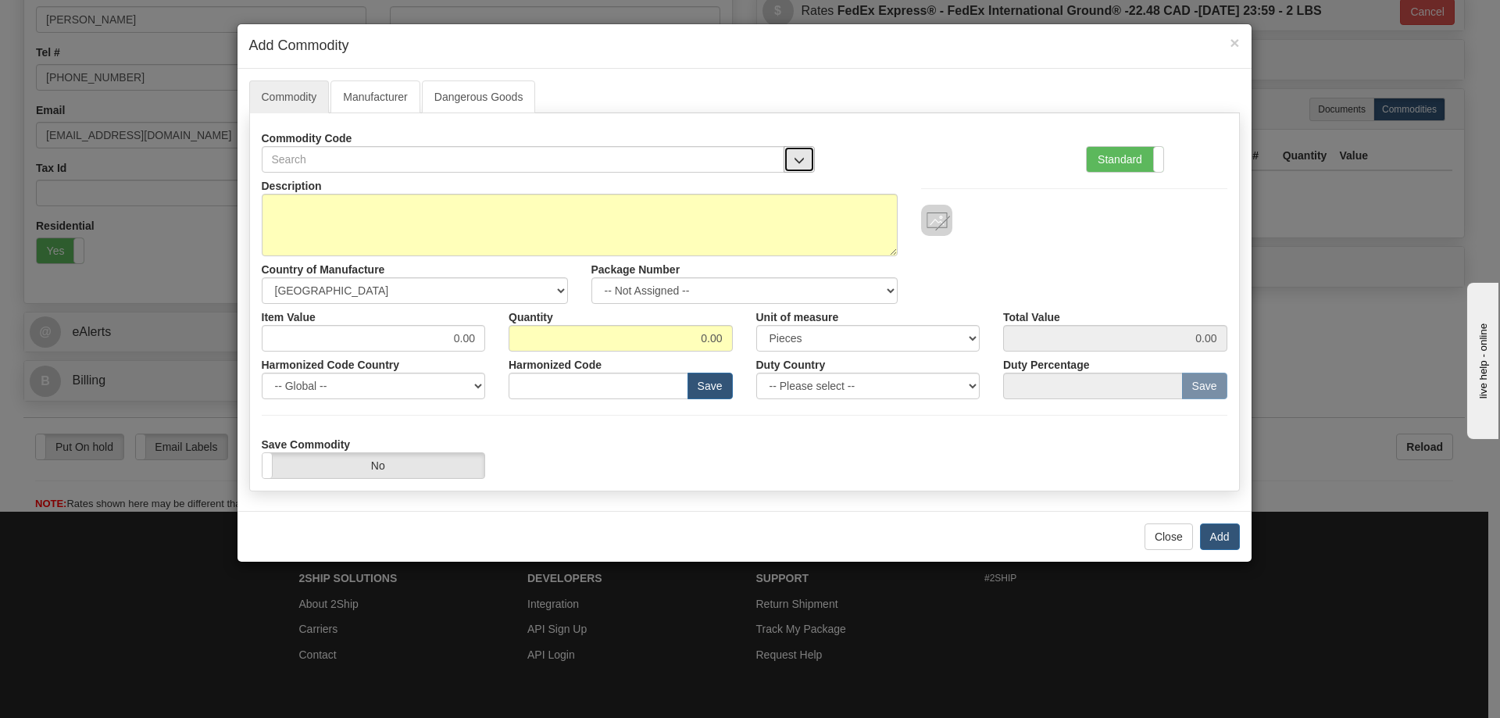
click at [794, 149] on button "button" at bounding box center [799, 159] width 31 height 27
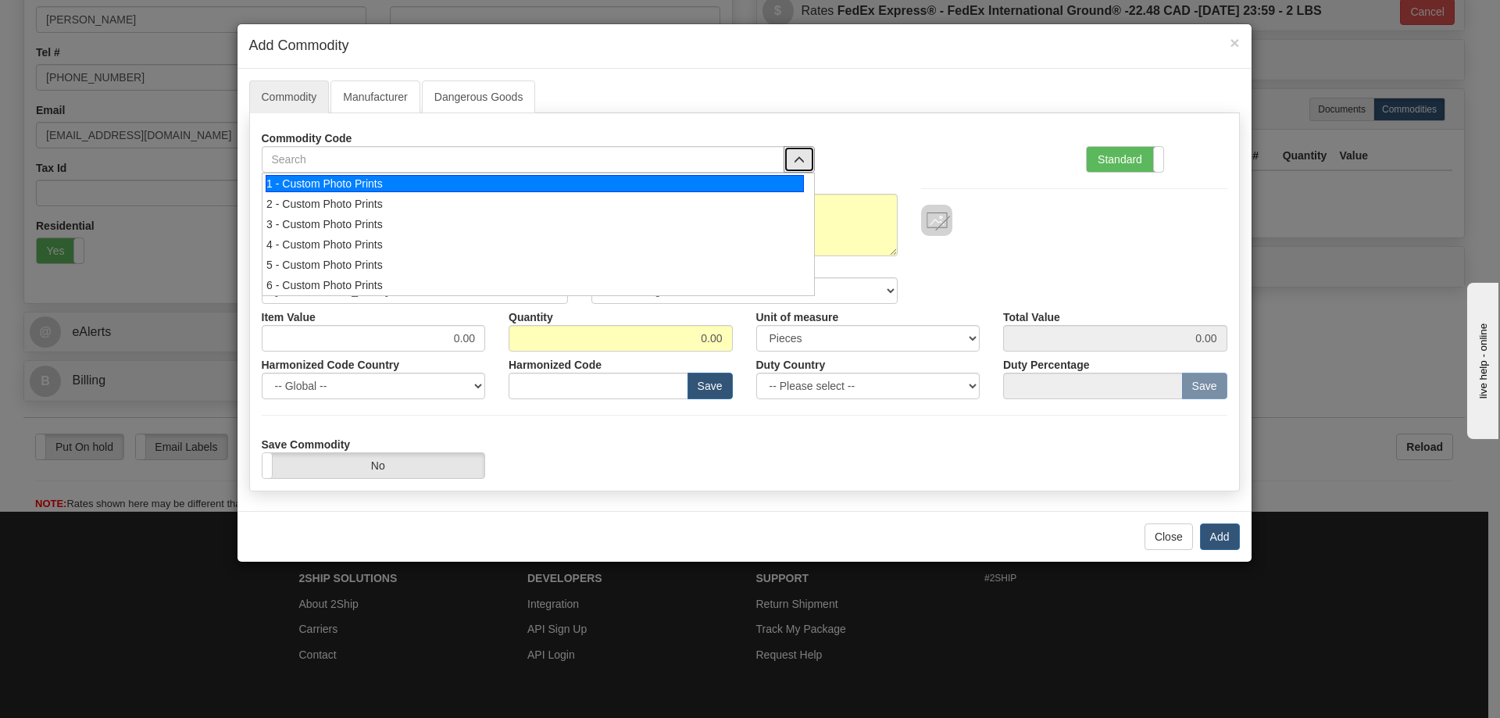
click at [780, 175] on div "1 - Custom Photo Prints" at bounding box center [535, 183] width 538 height 17
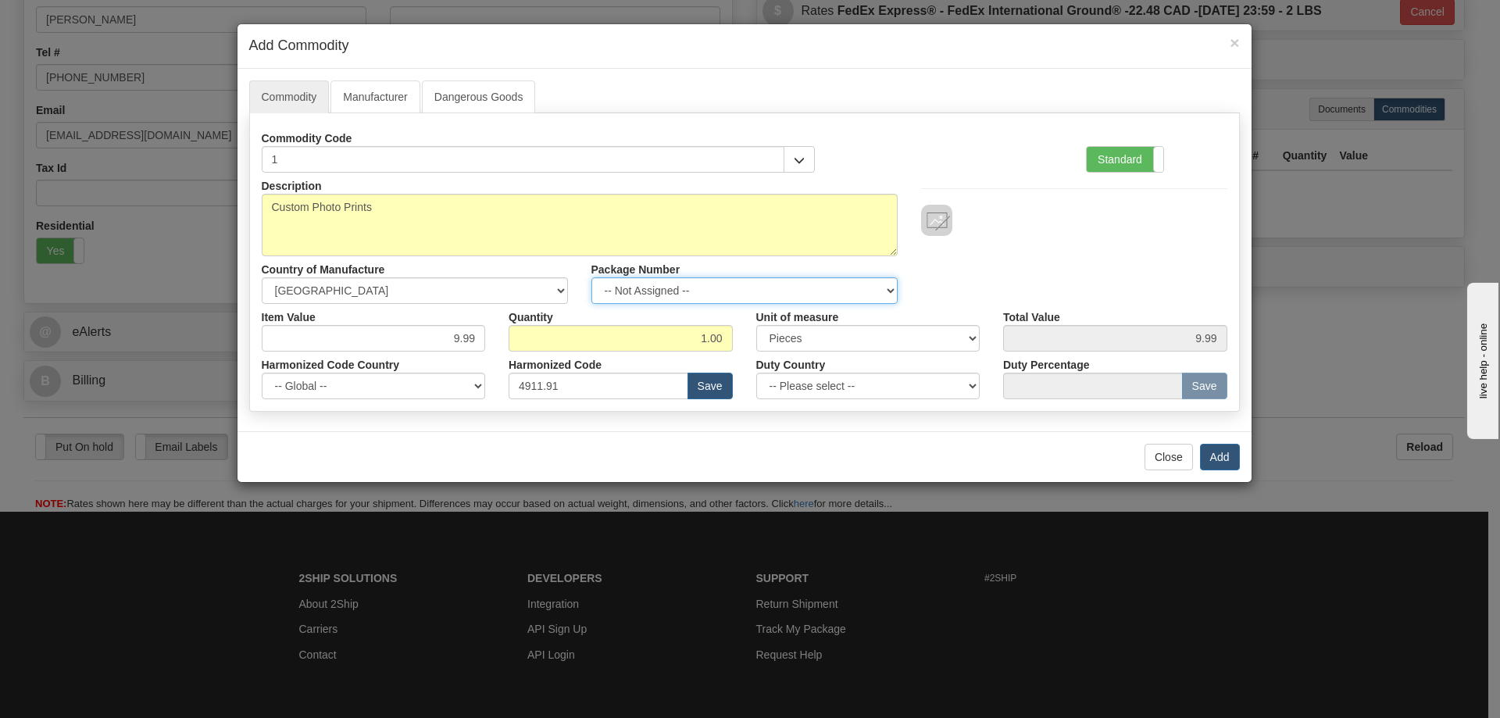
click at [860, 289] on select "-- Not Assigned -- Item 1" at bounding box center [744, 290] width 306 height 27
select select "0"
click at [591, 277] on select "-- Not Assigned -- Item 1" at bounding box center [744, 290] width 306 height 27
click at [1218, 452] on button "Add" at bounding box center [1220, 457] width 40 height 27
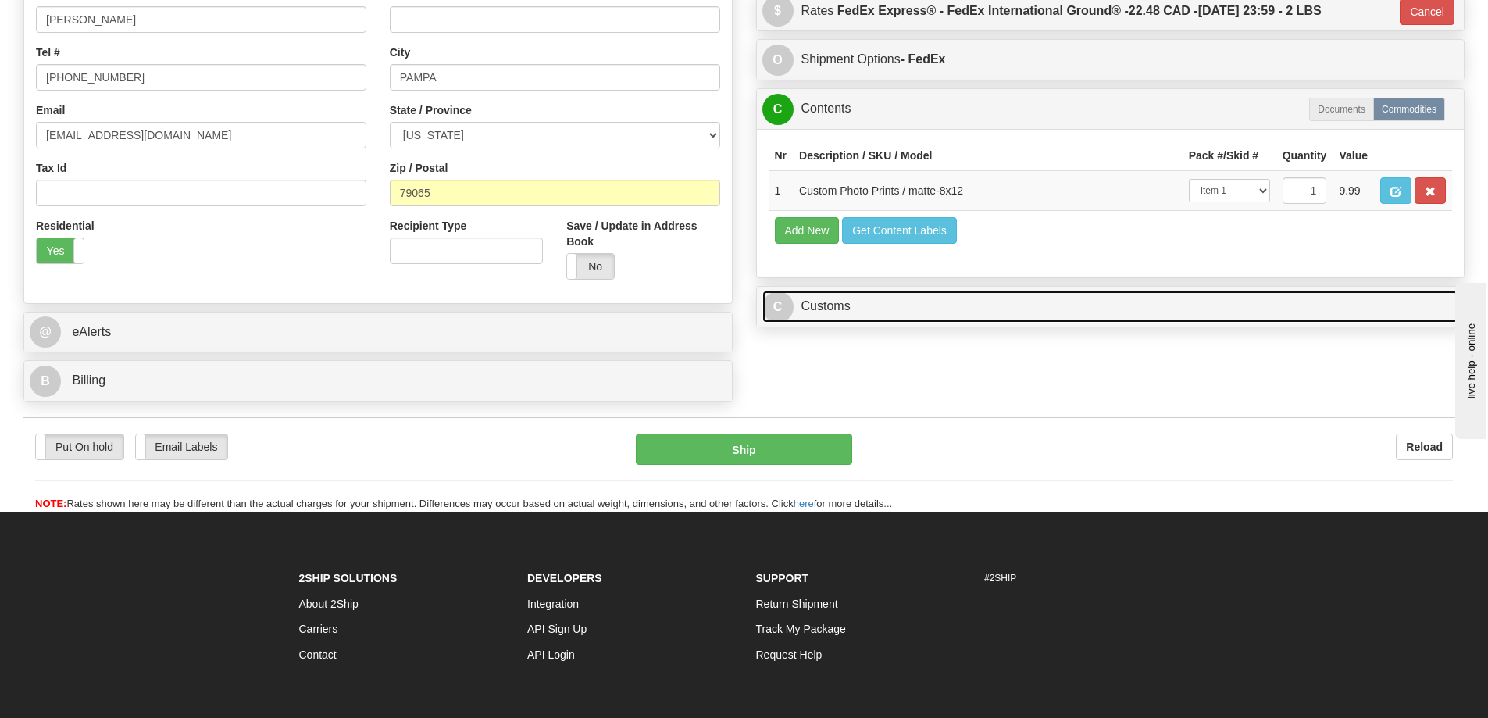
click at [974, 309] on link "C Customs" at bounding box center [1111, 307] width 697 height 32
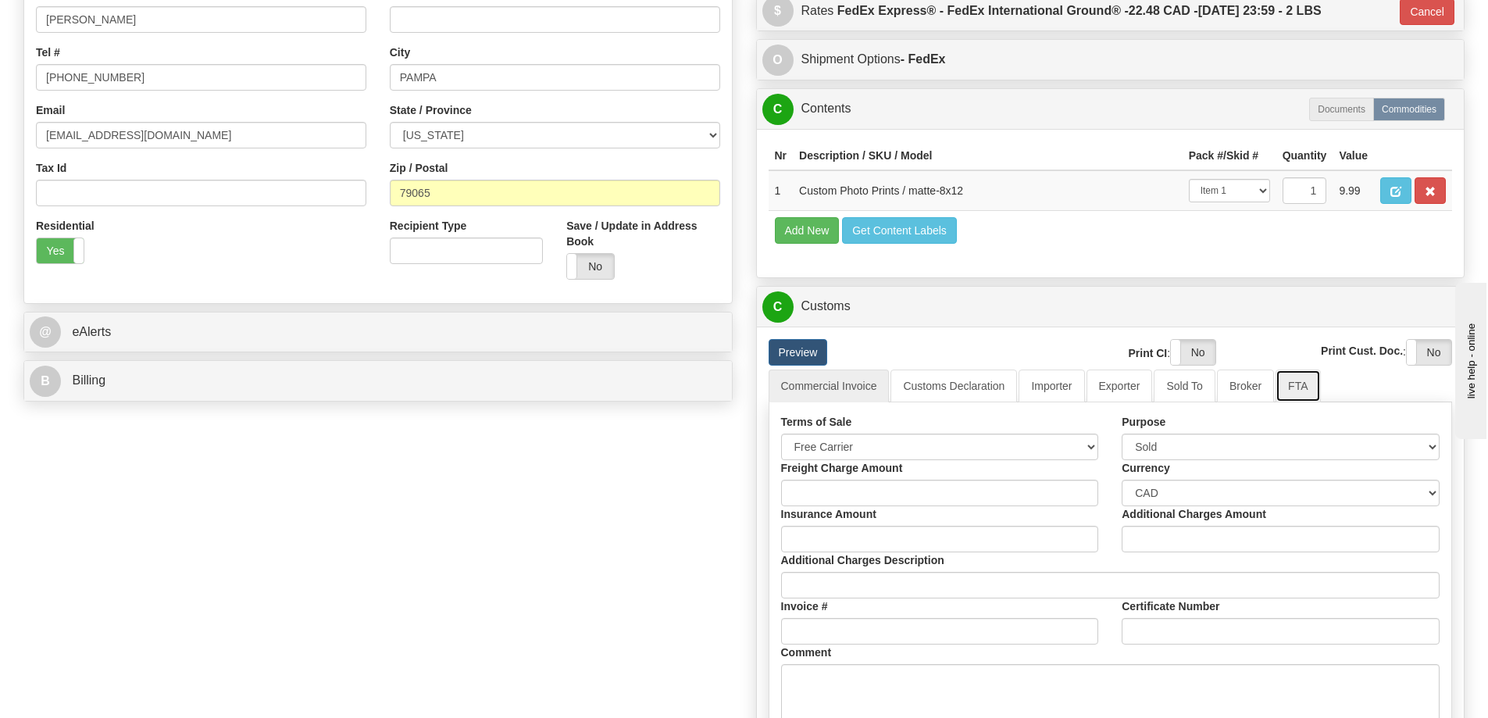
click at [1299, 388] on link "FTA" at bounding box center [1298, 386] width 45 height 33
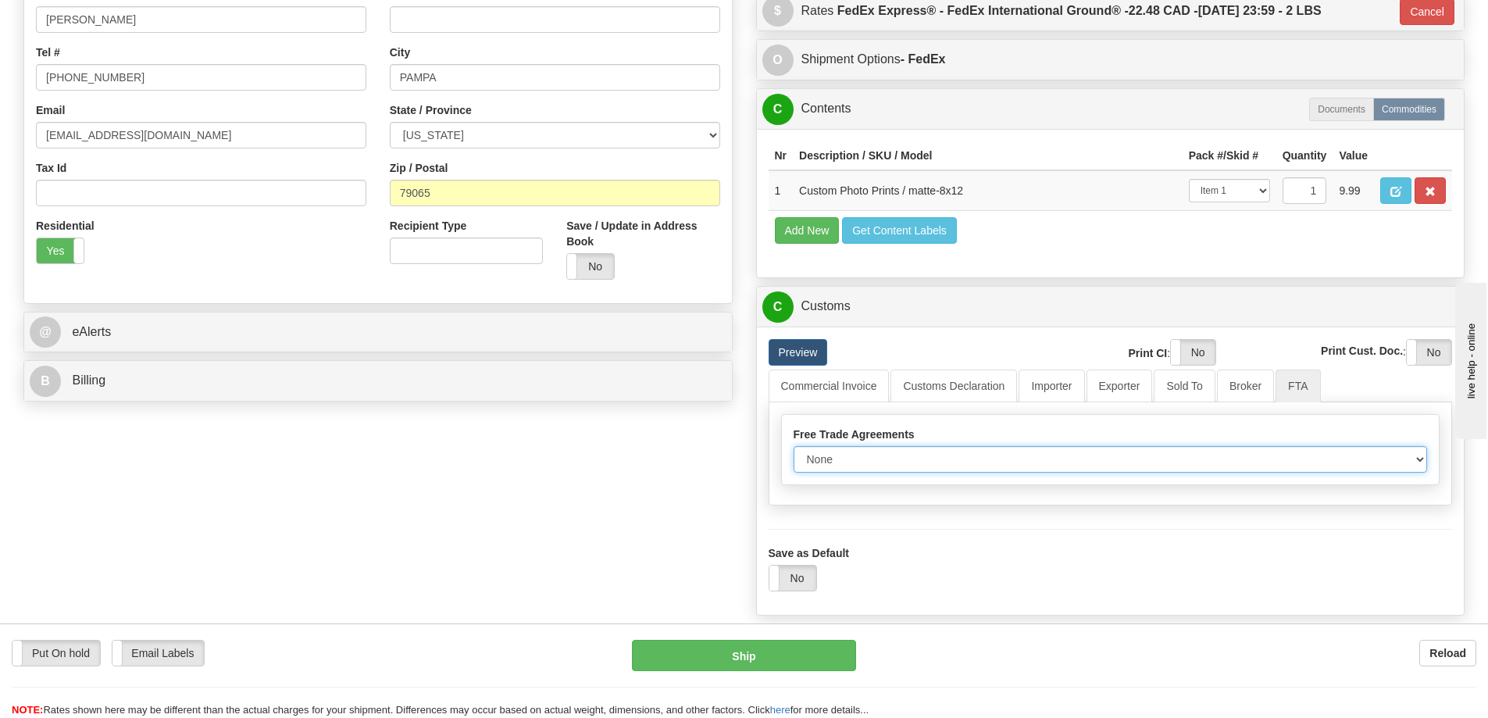
click at [1380, 466] on select "None Other USMCA CETA CUKTCA" at bounding box center [1111, 459] width 634 height 27
select select "1"
click at [794, 452] on select "None Other USMCA CETA CUKTCA" at bounding box center [1111, 459] width 634 height 27
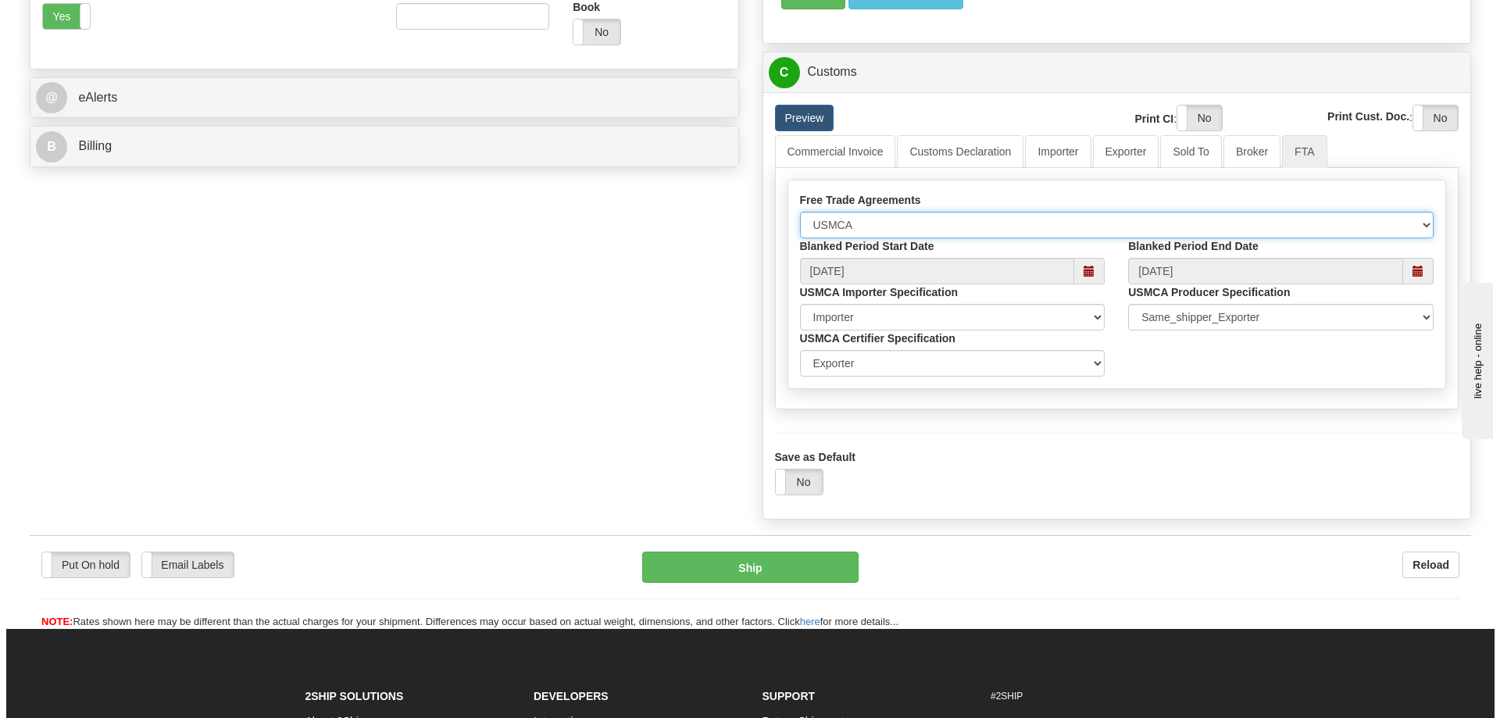
scroll to position [703, 0]
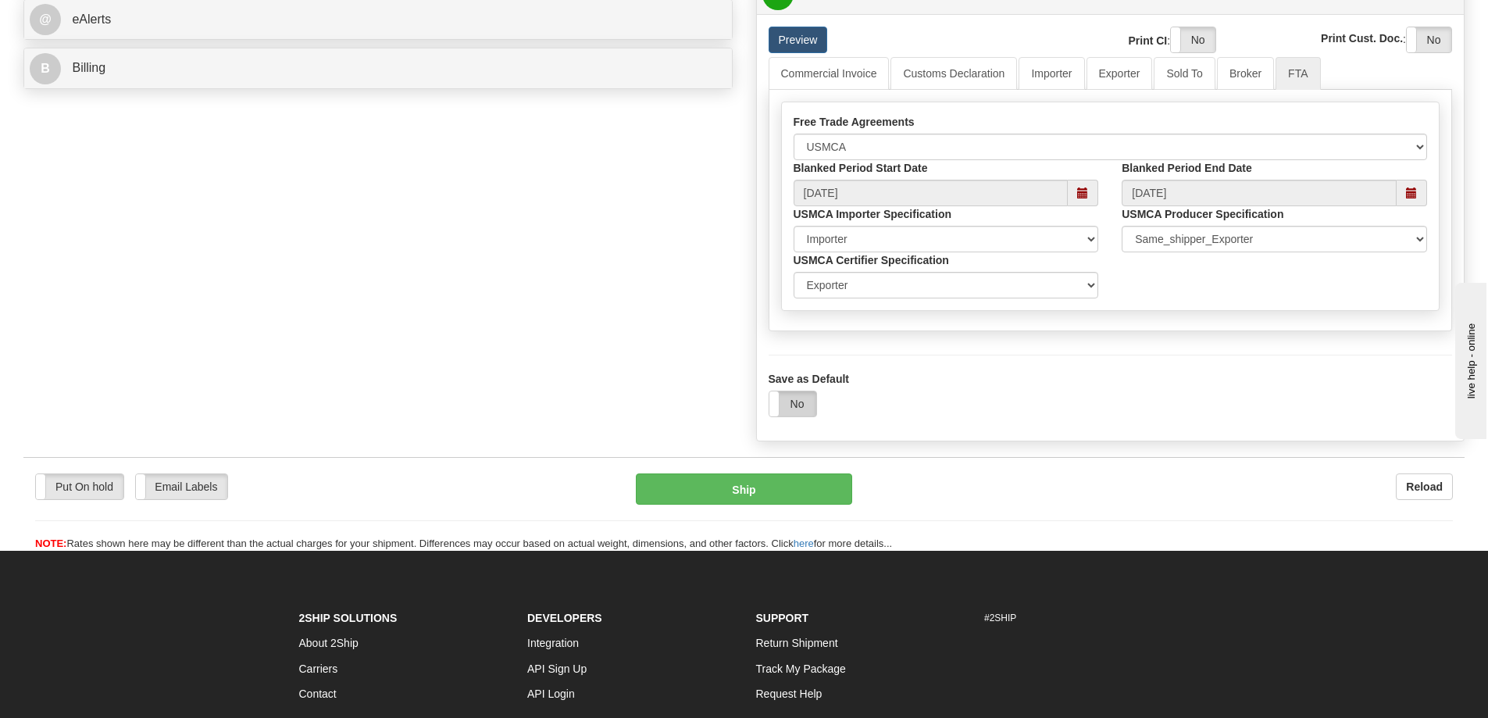
click at [788, 406] on label "No" at bounding box center [793, 403] width 47 height 25
click at [767, 480] on button "Ship" at bounding box center [744, 489] width 216 height 31
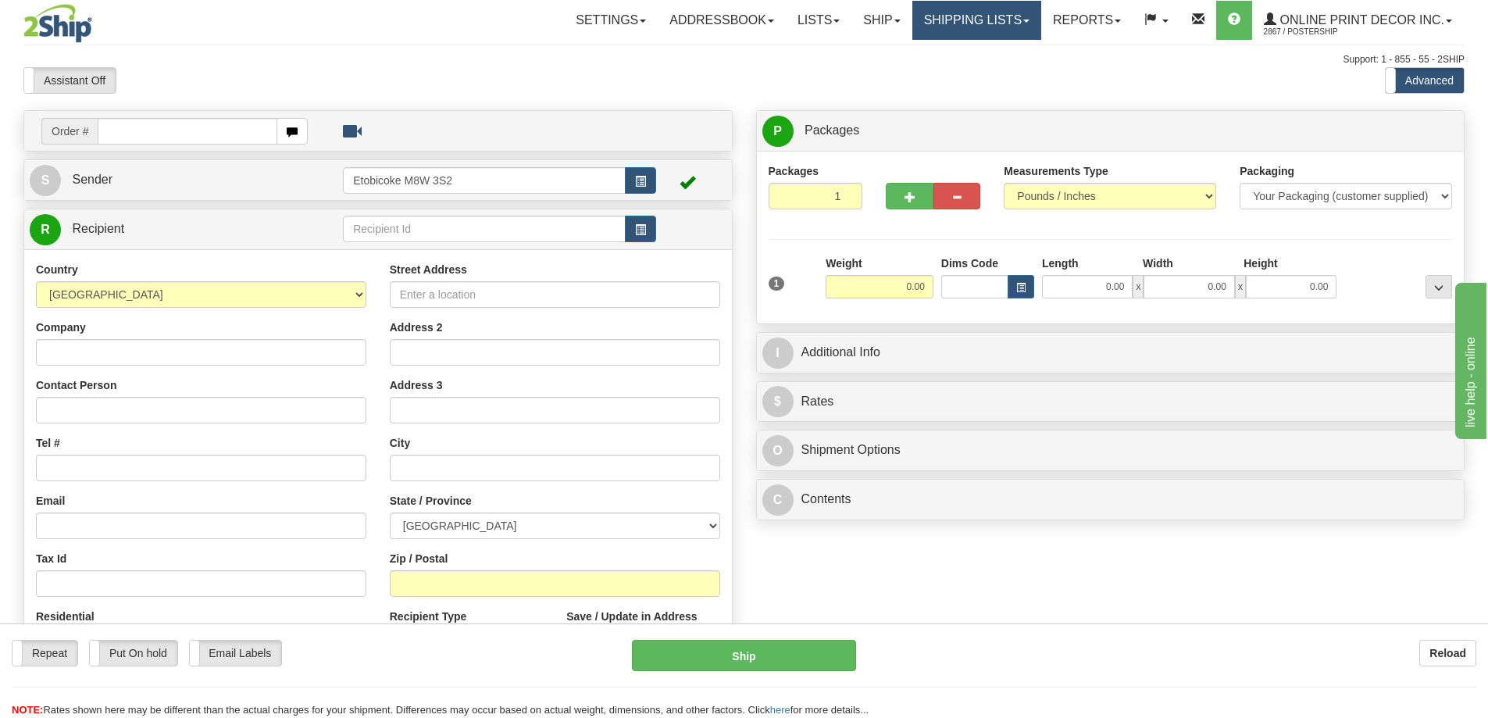
click at [985, 20] on link "Shipping lists" at bounding box center [977, 20] width 129 height 39
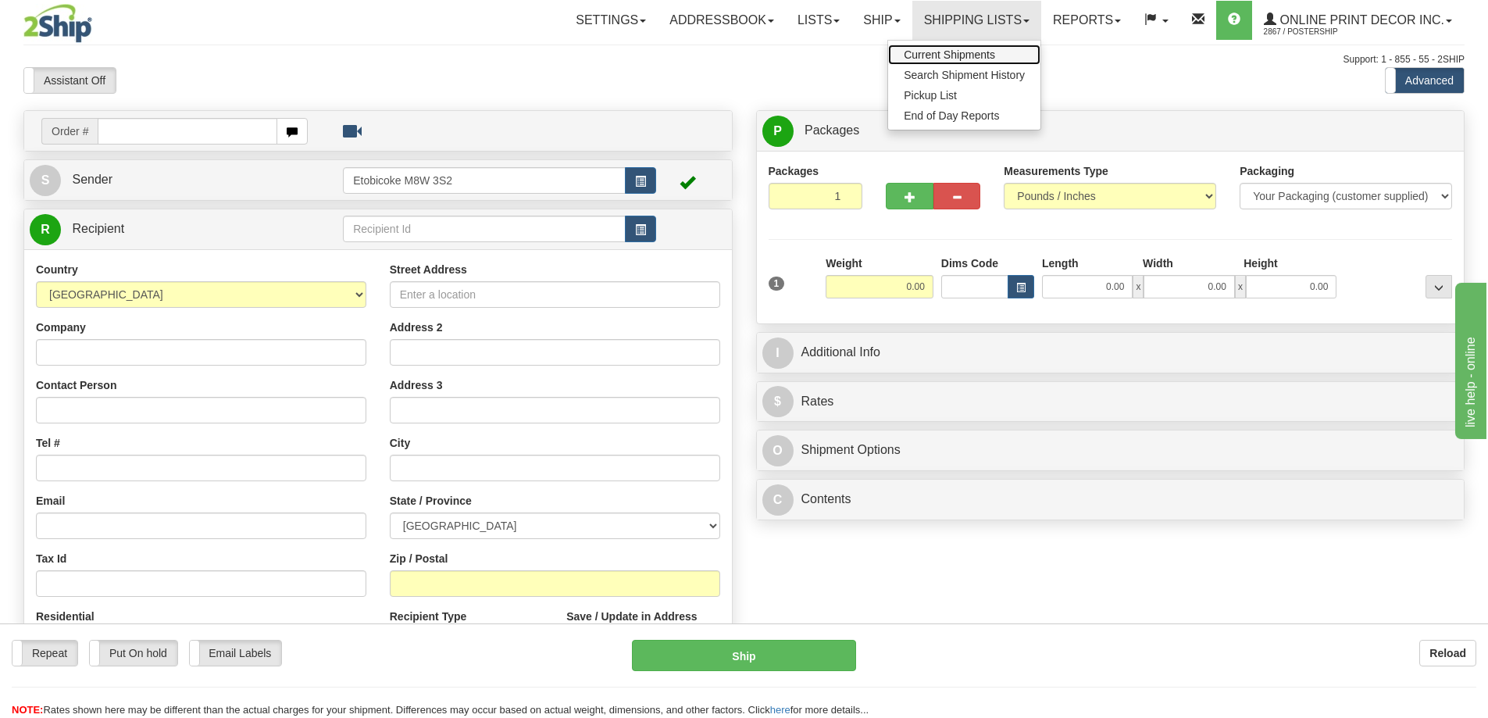
click at [949, 57] on span "Current Shipments" at bounding box center [949, 54] width 91 height 13
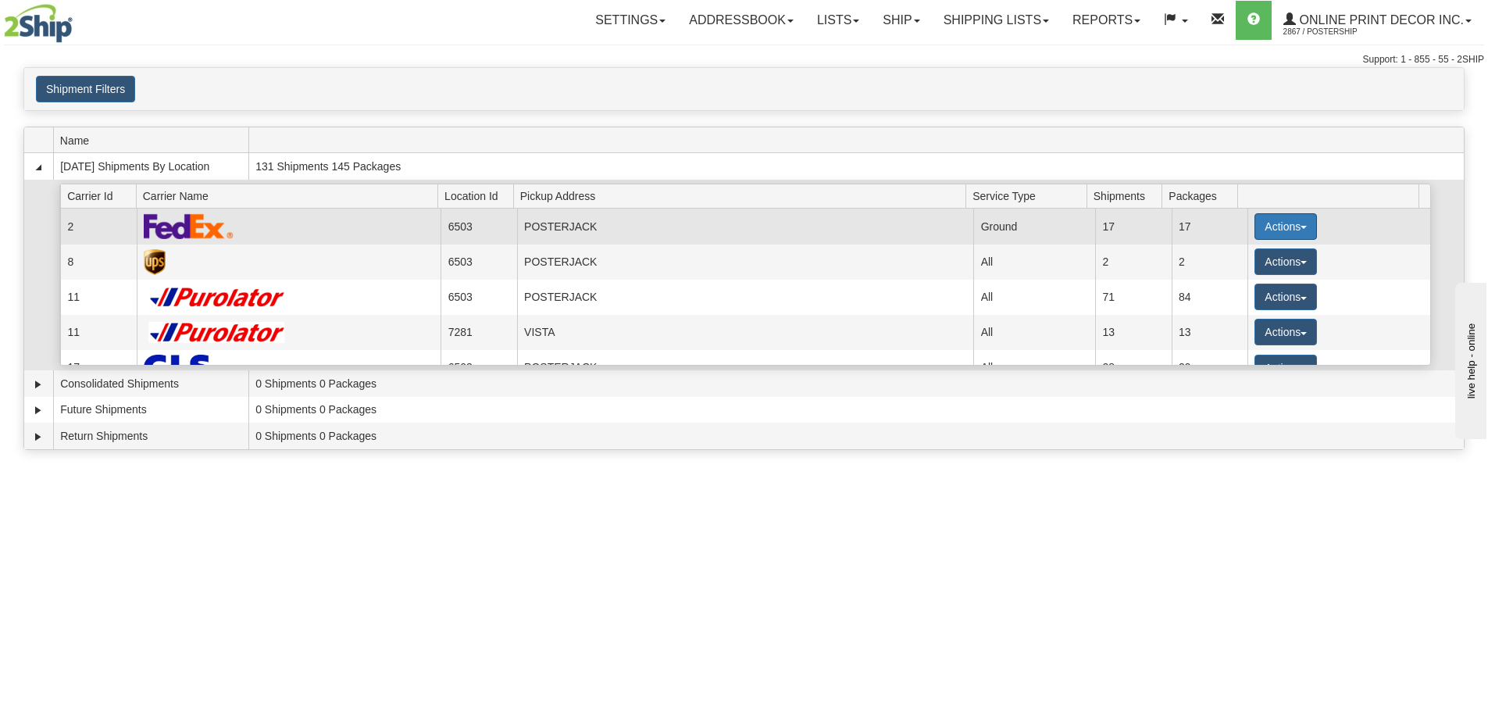
click at [1258, 223] on button "Actions" at bounding box center [1286, 226] width 63 height 27
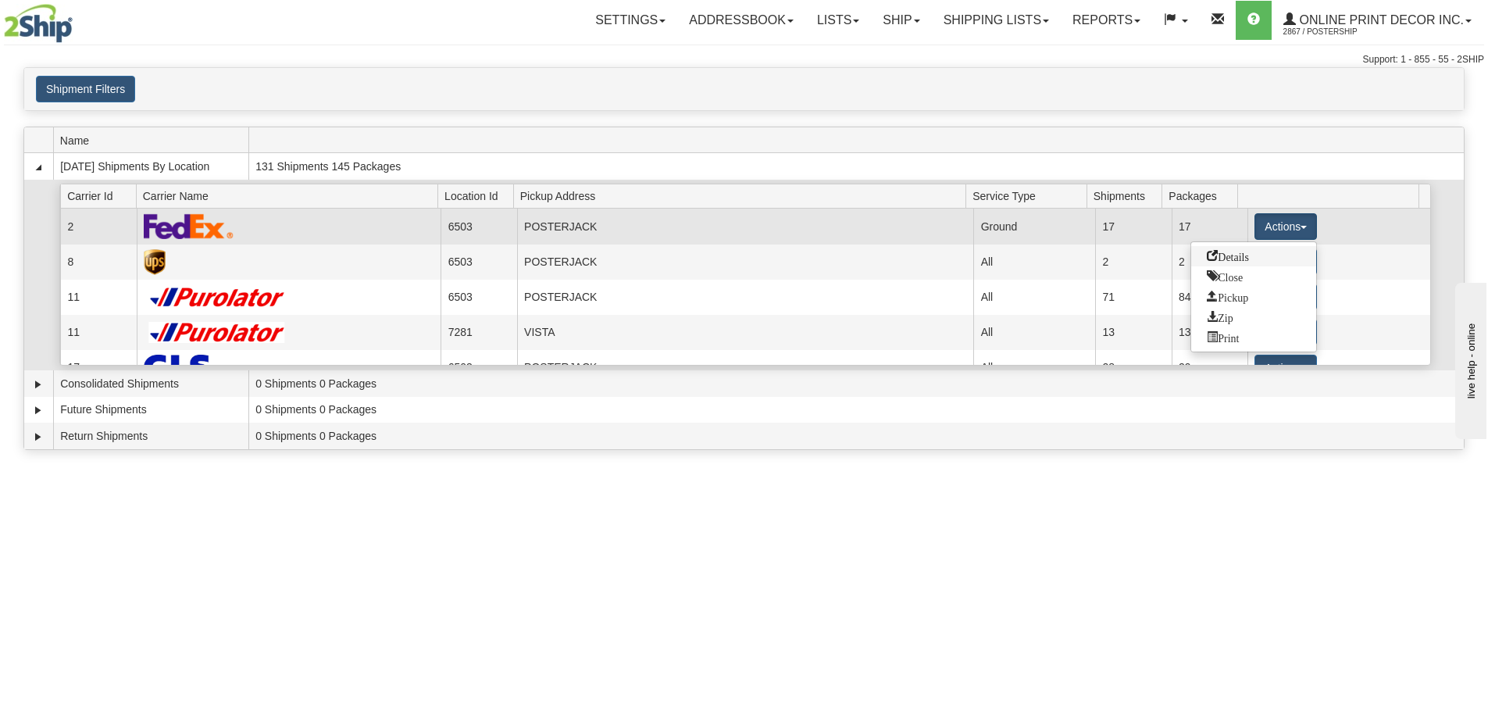
click at [1208, 254] on span "Details" at bounding box center [1228, 255] width 42 height 11
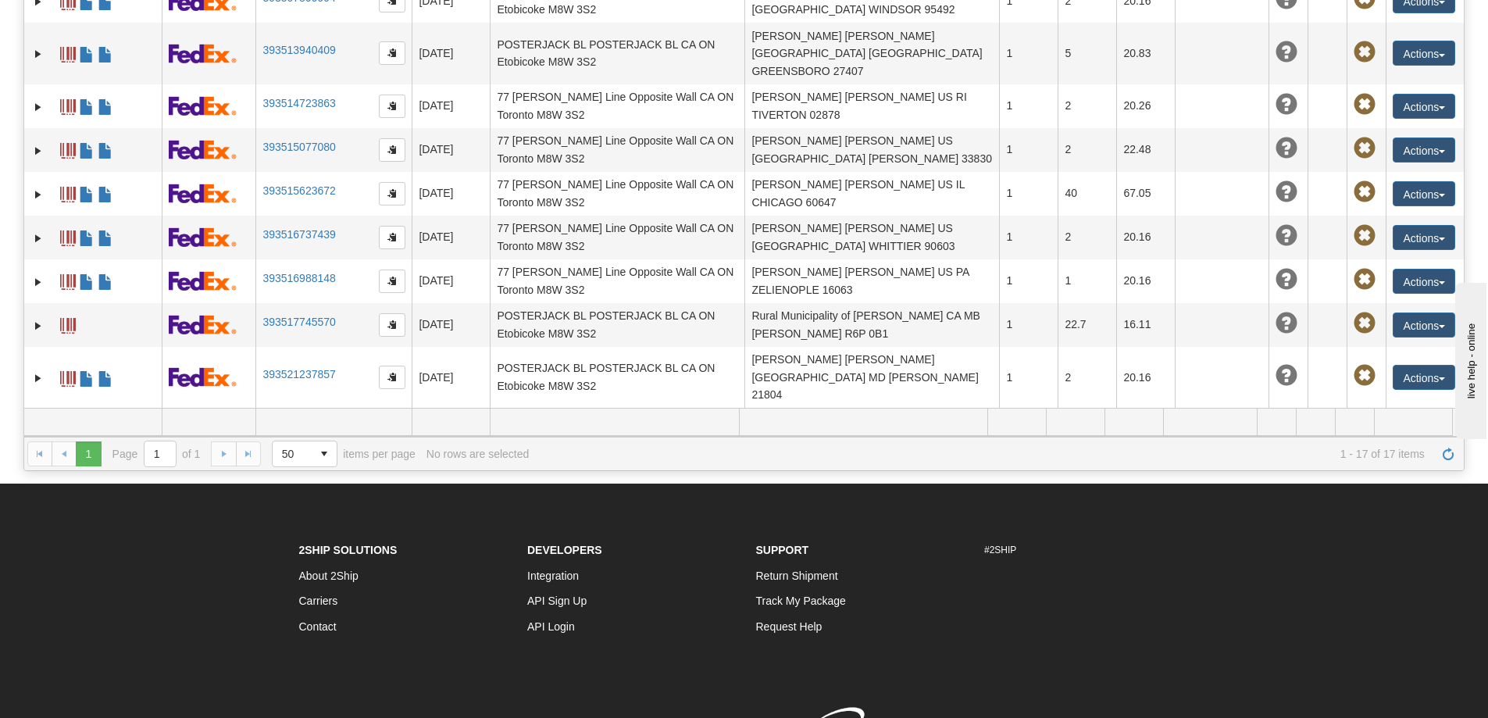
scroll to position [324, 0]
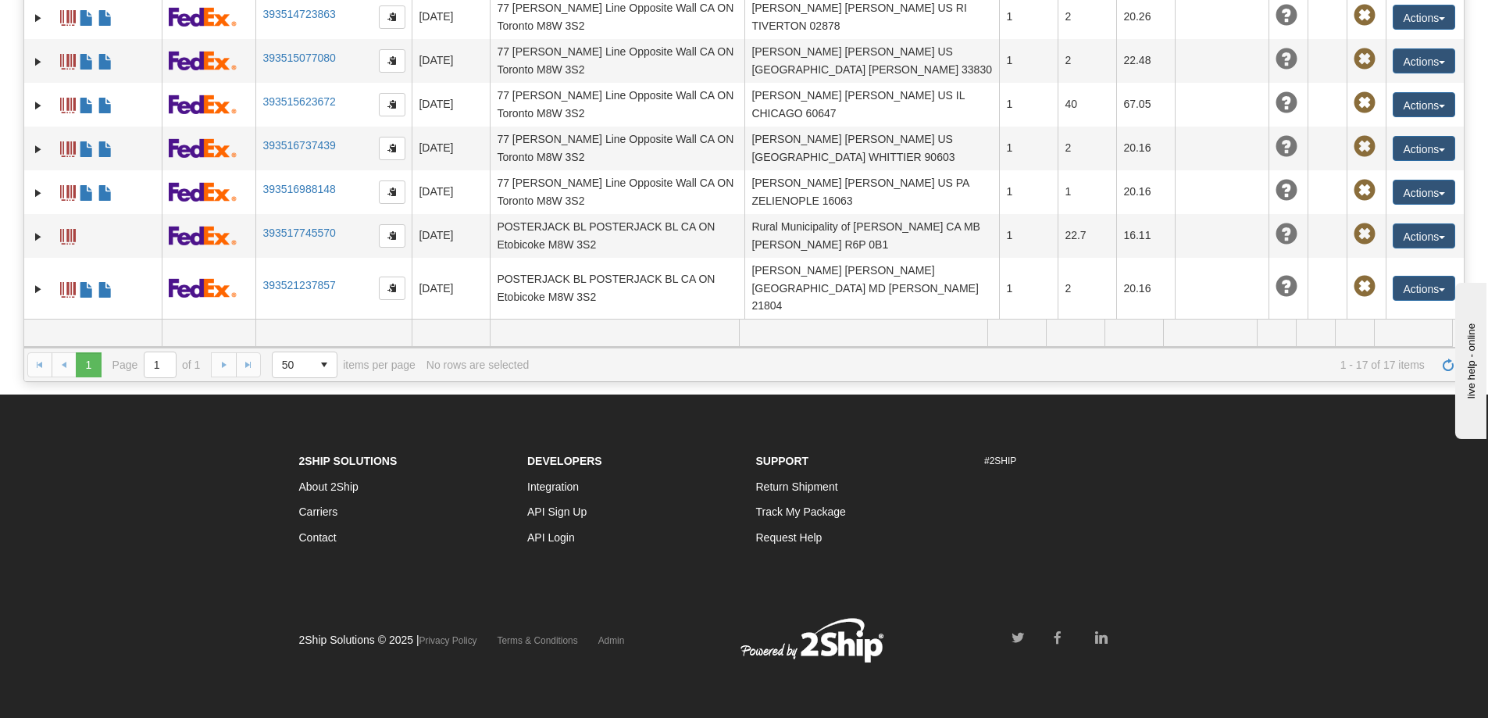
click at [295, 363] on td "393521900171" at bounding box center [334, 393] width 156 height 61
click at [306, 384] on link "393521900171" at bounding box center [299, 390] width 73 height 13
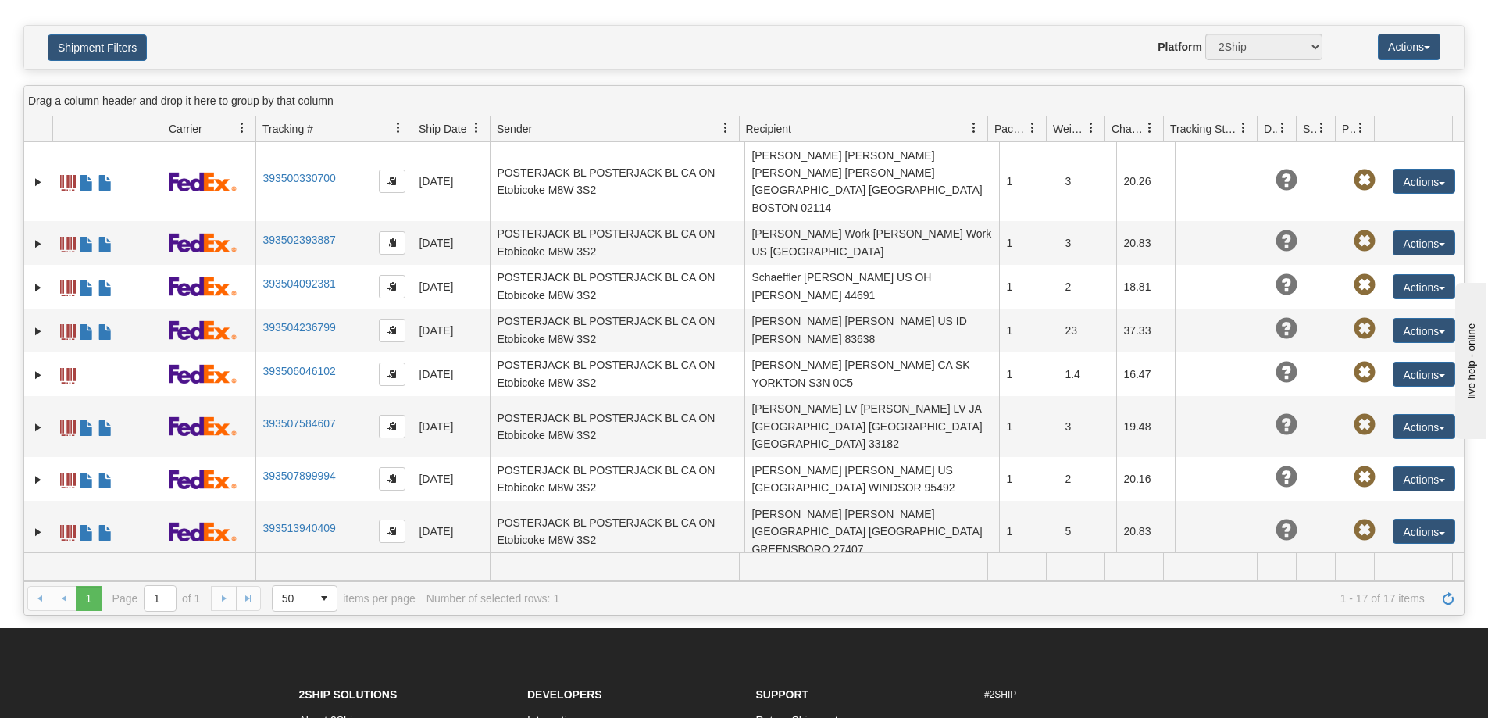
scroll to position [0, 0]
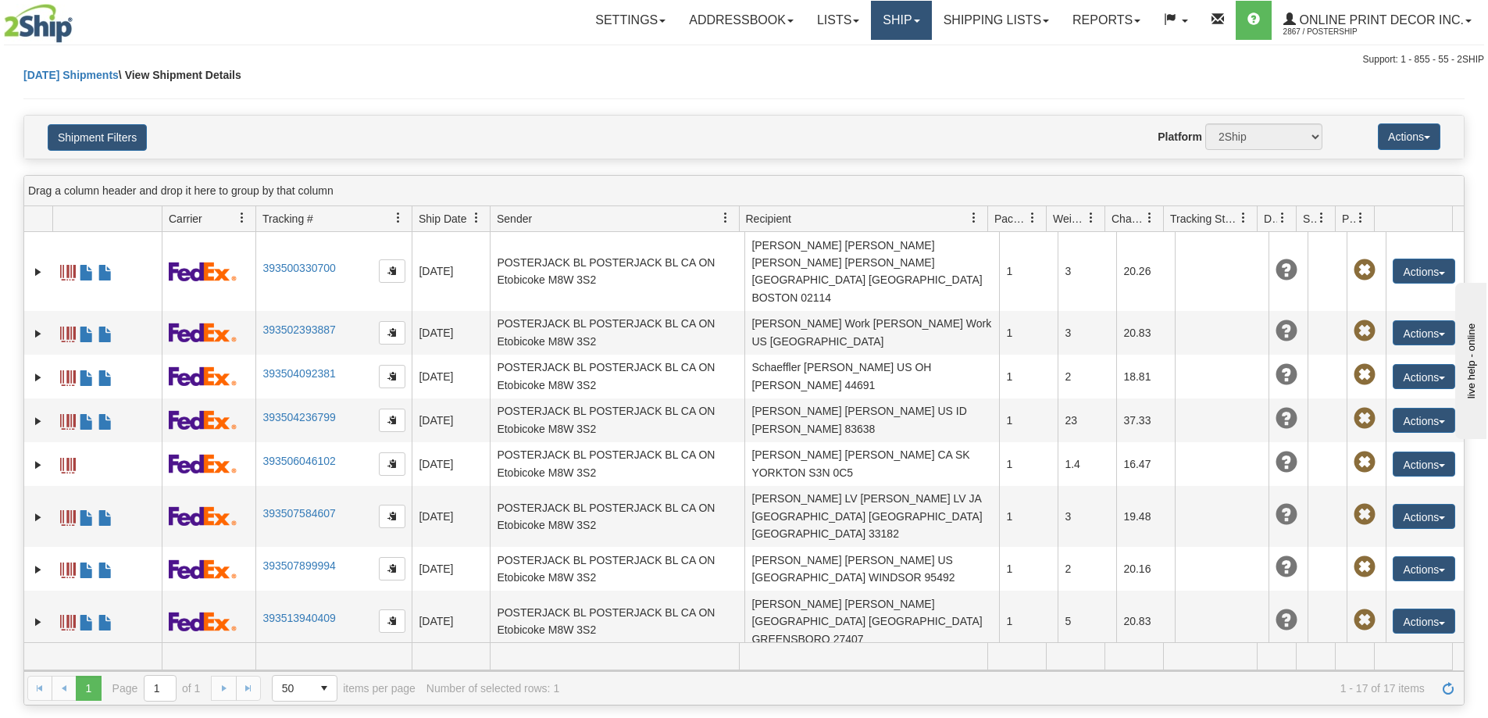
click at [906, 13] on link "Ship" at bounding box center [901, 20] width 60 height 39
click at [865, 53] on span "Ship Screen" at bounding box center [835, 54] width 59 height 13
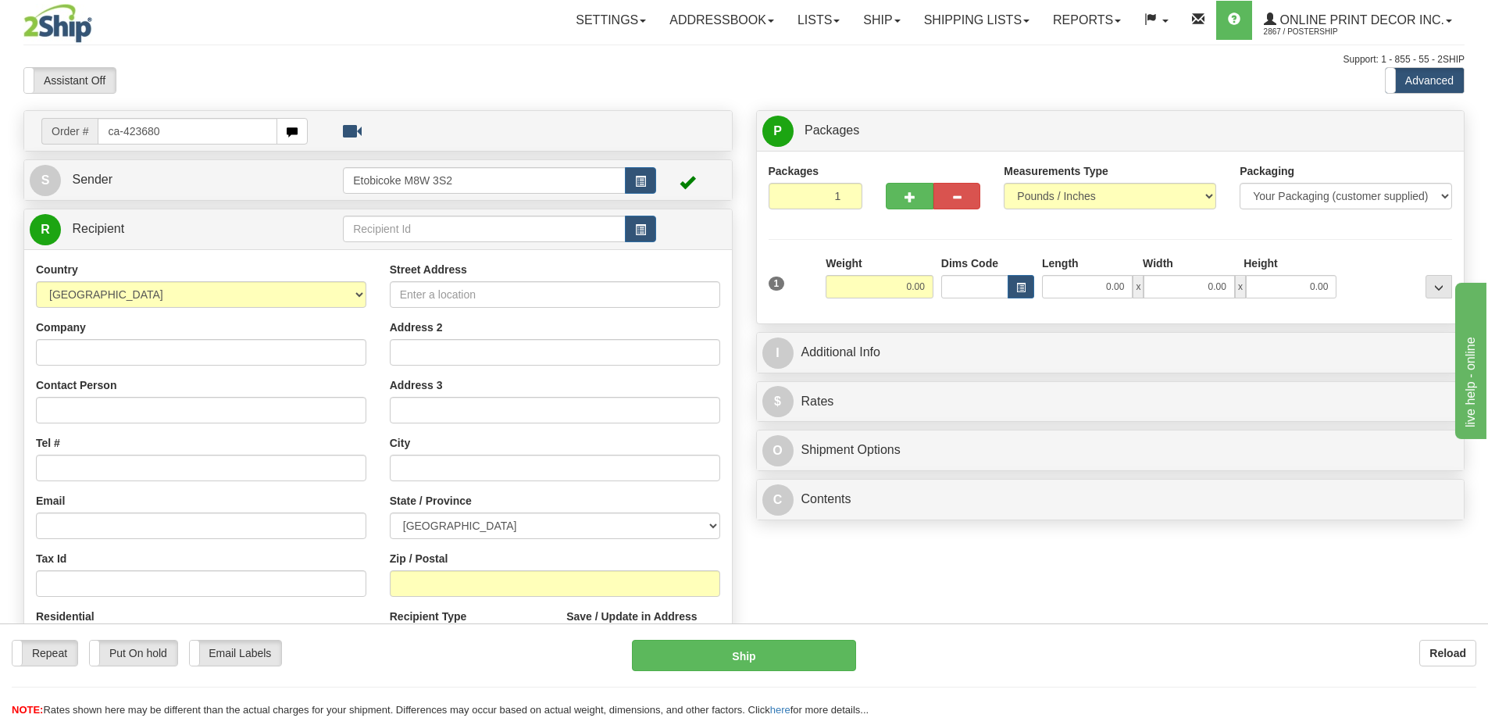
type input "ca-423680"
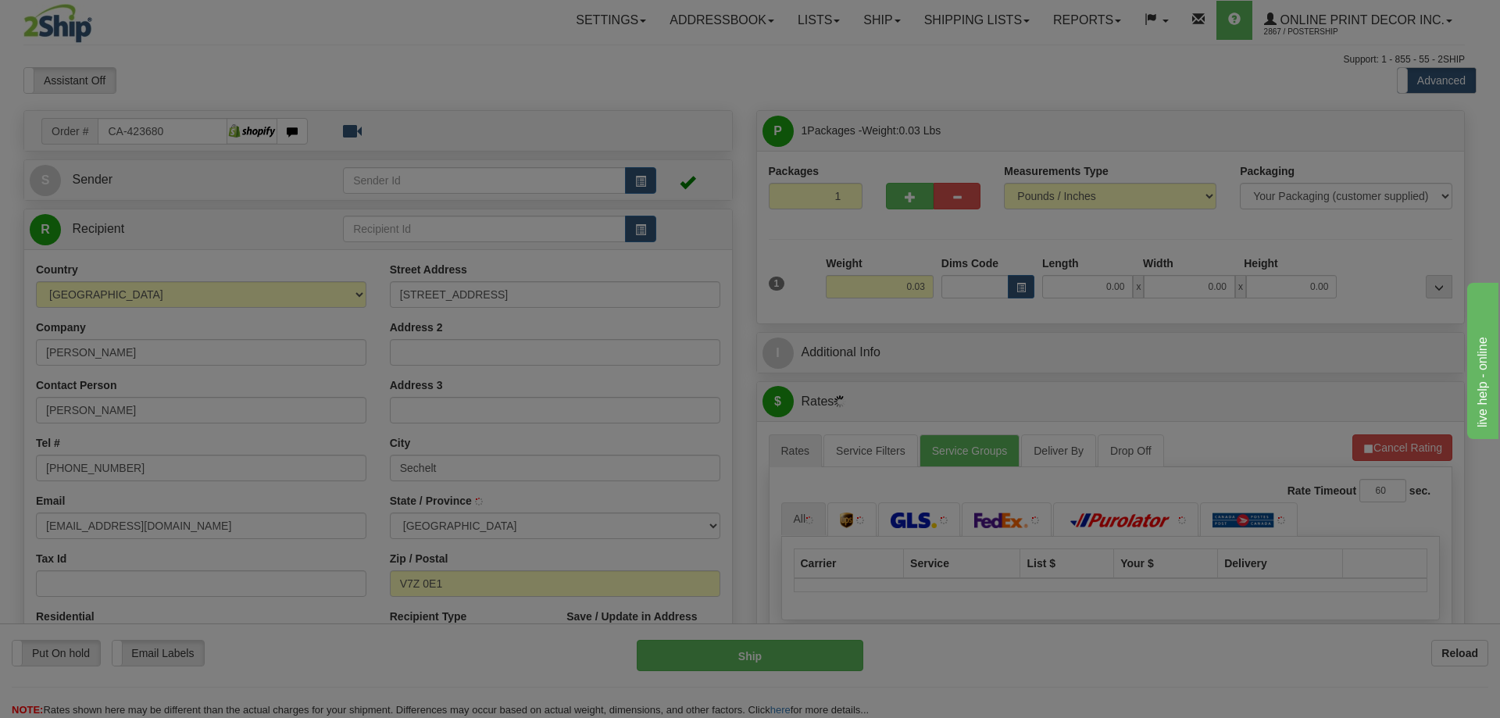
type input "SECHELT"
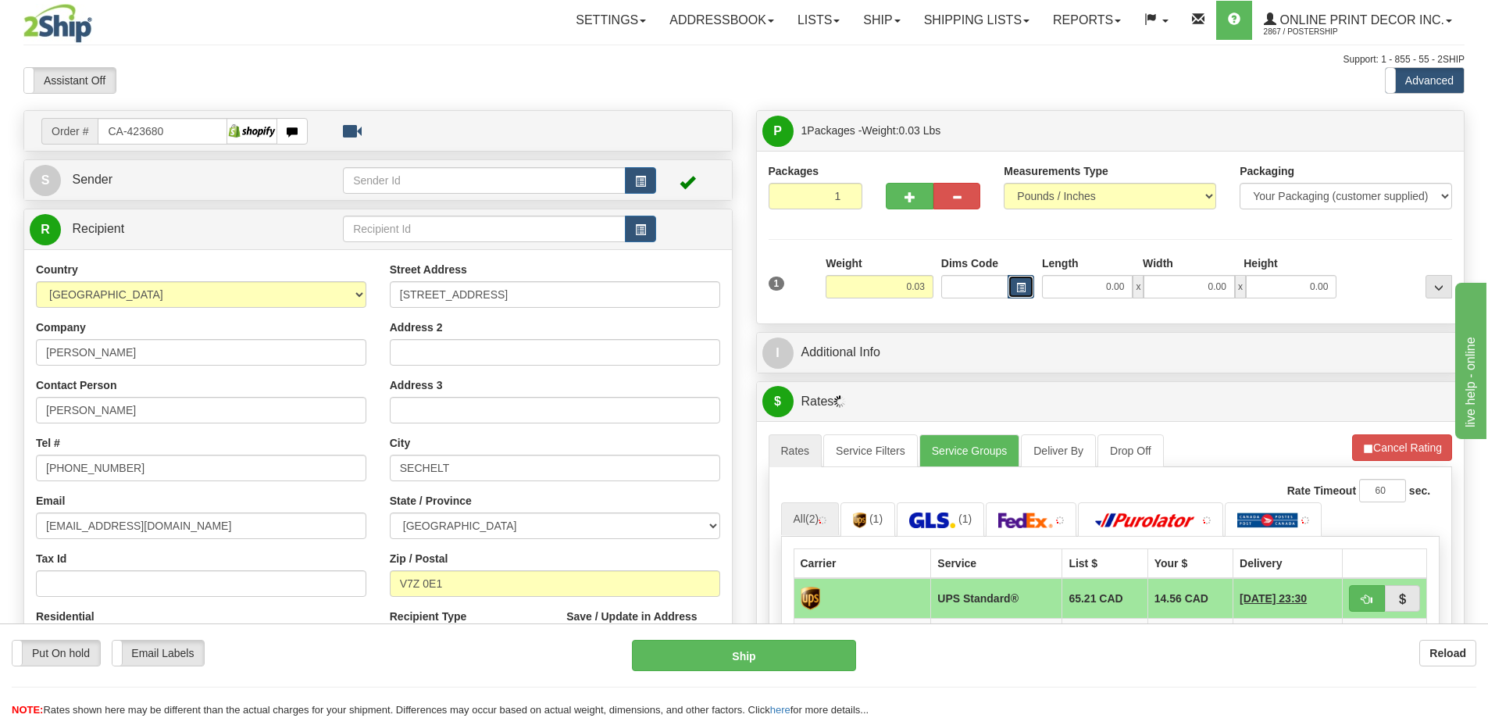
click at [1026, 283] on button "button" at bounding box center [1021, 286] width 27 height 23
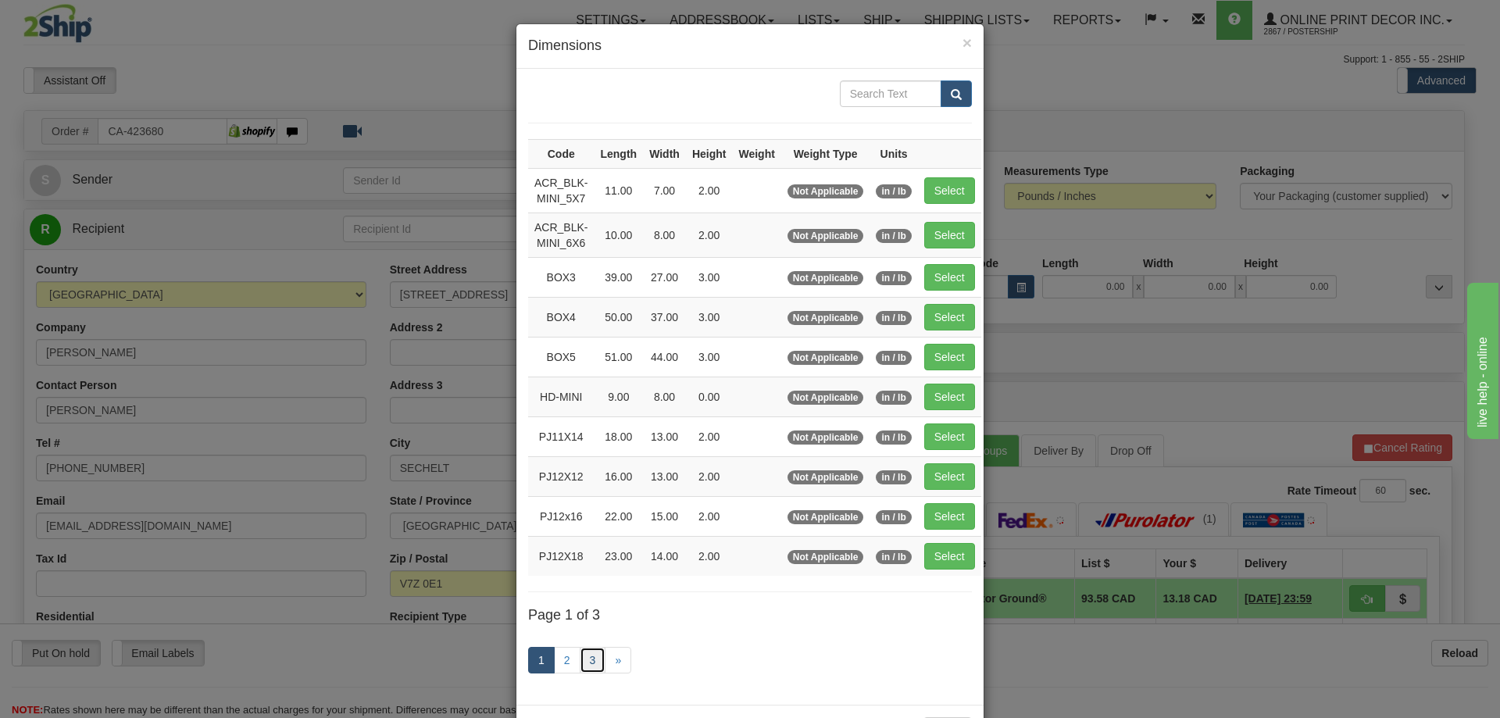
click at [595, 654] on link "3" at bounding box center [593, 660] width 27 height 27
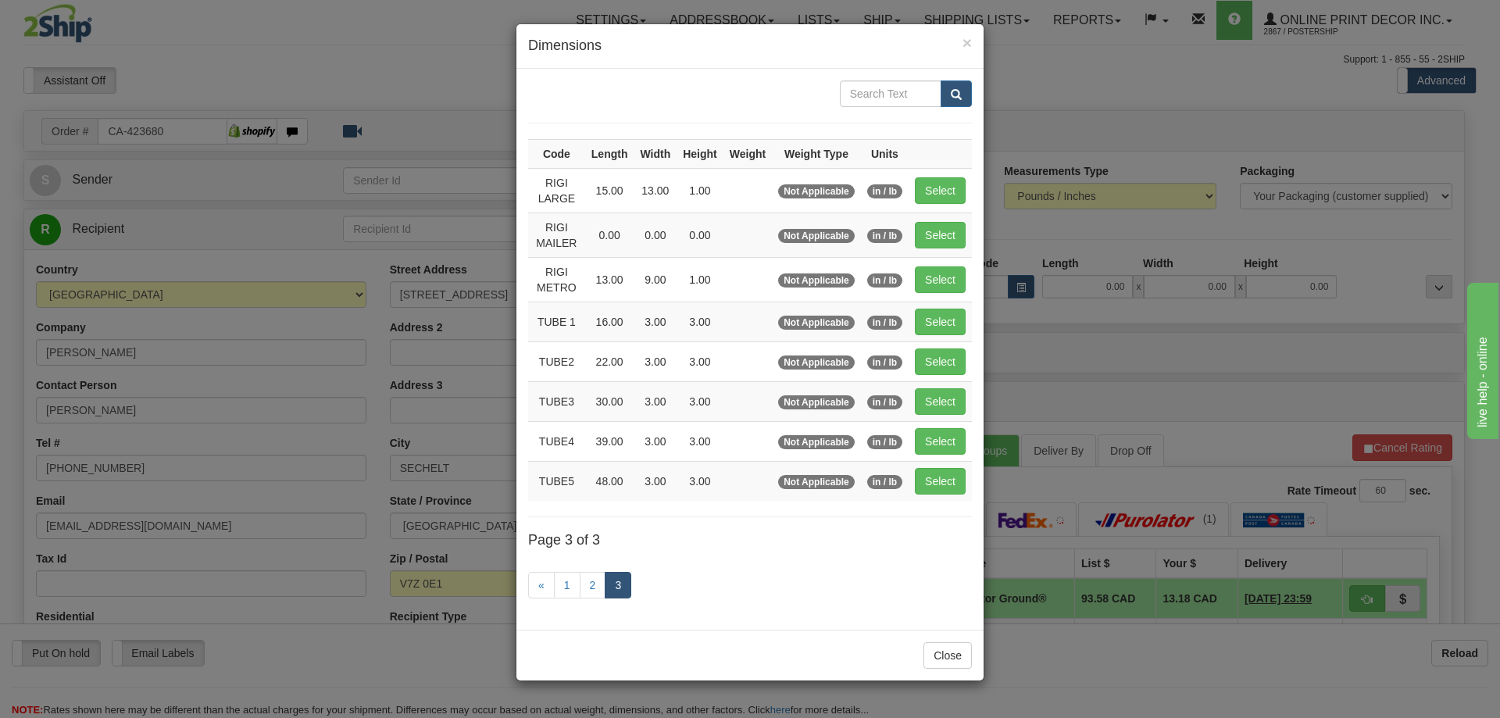
click at [587, 659] on div "Close" at bounding box center [749, 655] width 467 height 51
click at [940, 228] on button "Select" at bounding box center [940, 235] width 51 height 27
type input "RIGI MAILER"
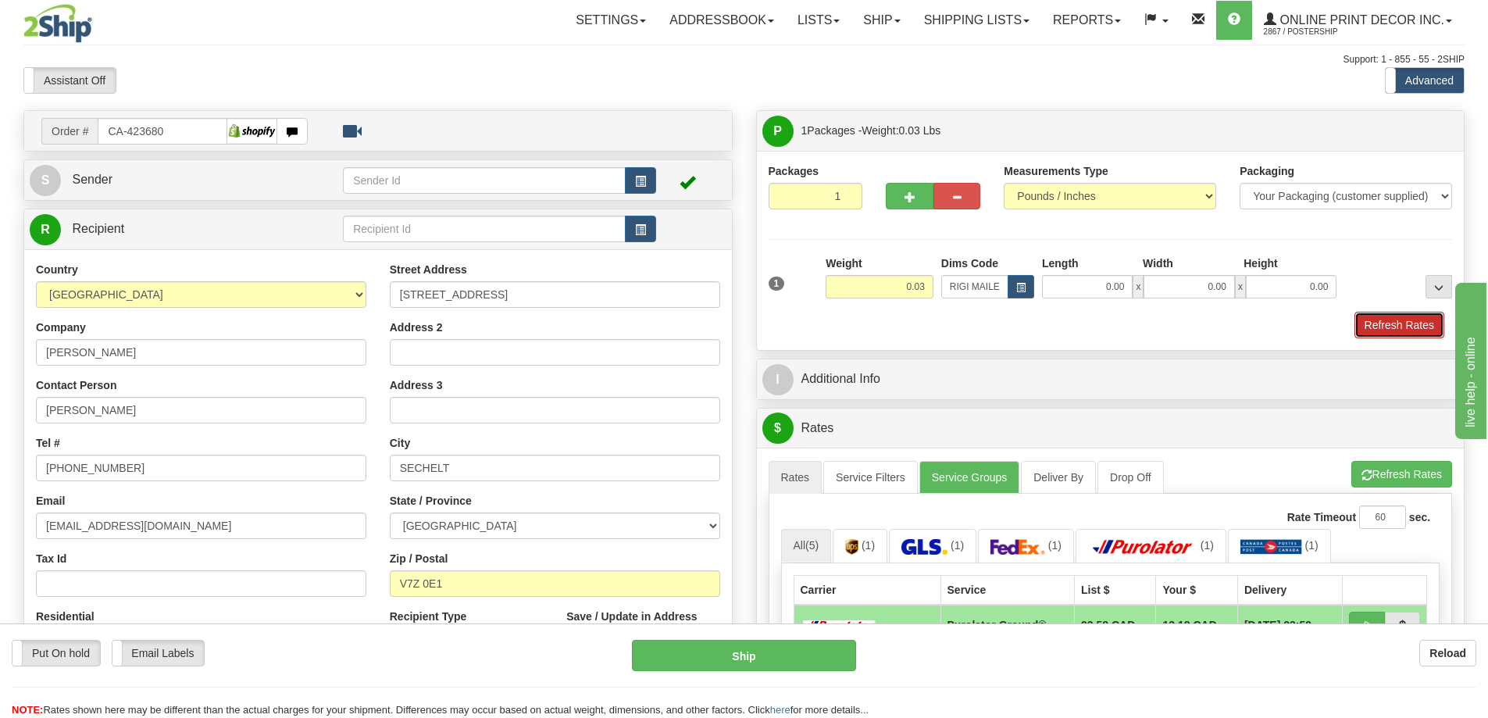
click at [1385, 321] on button "Refresh Rates" at bounding box center [1400, 325] width 90 height 27
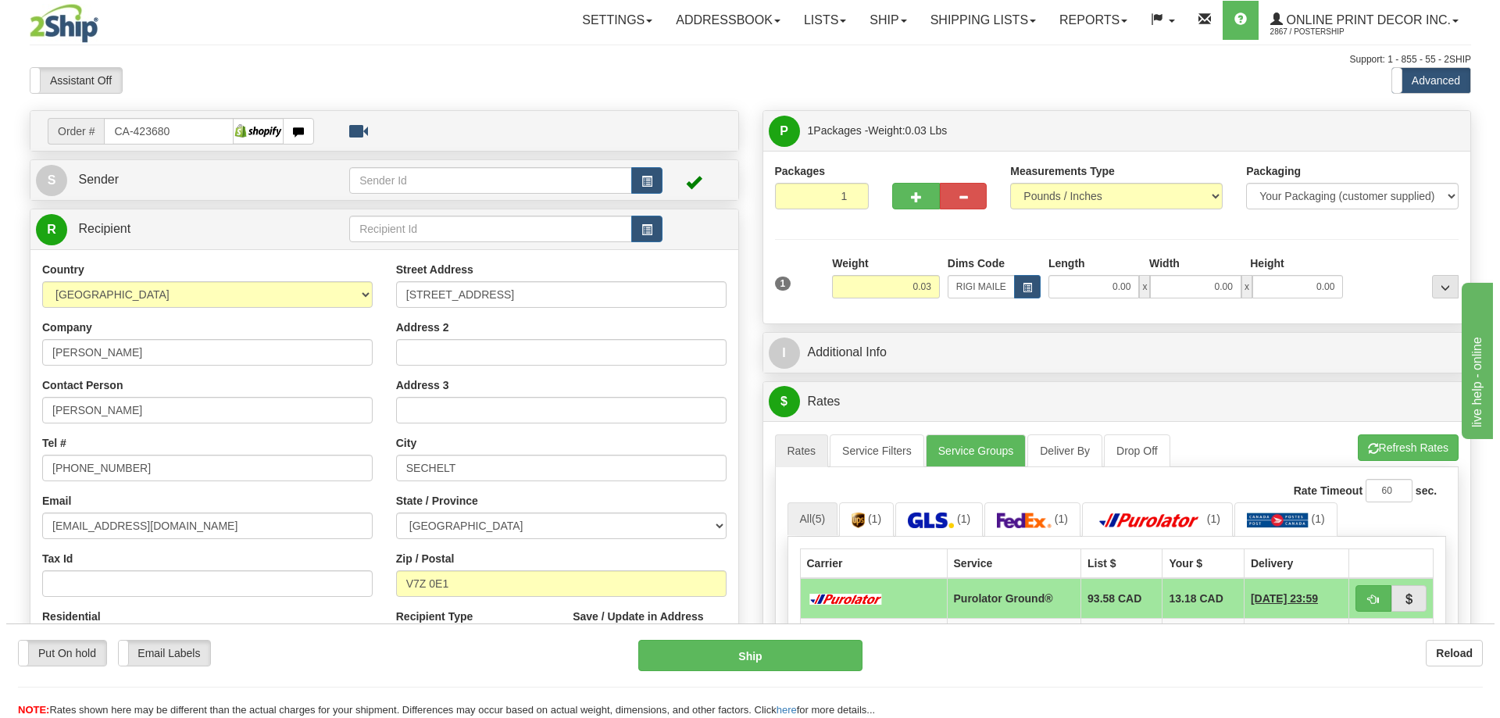
scroll to position [156, 0]
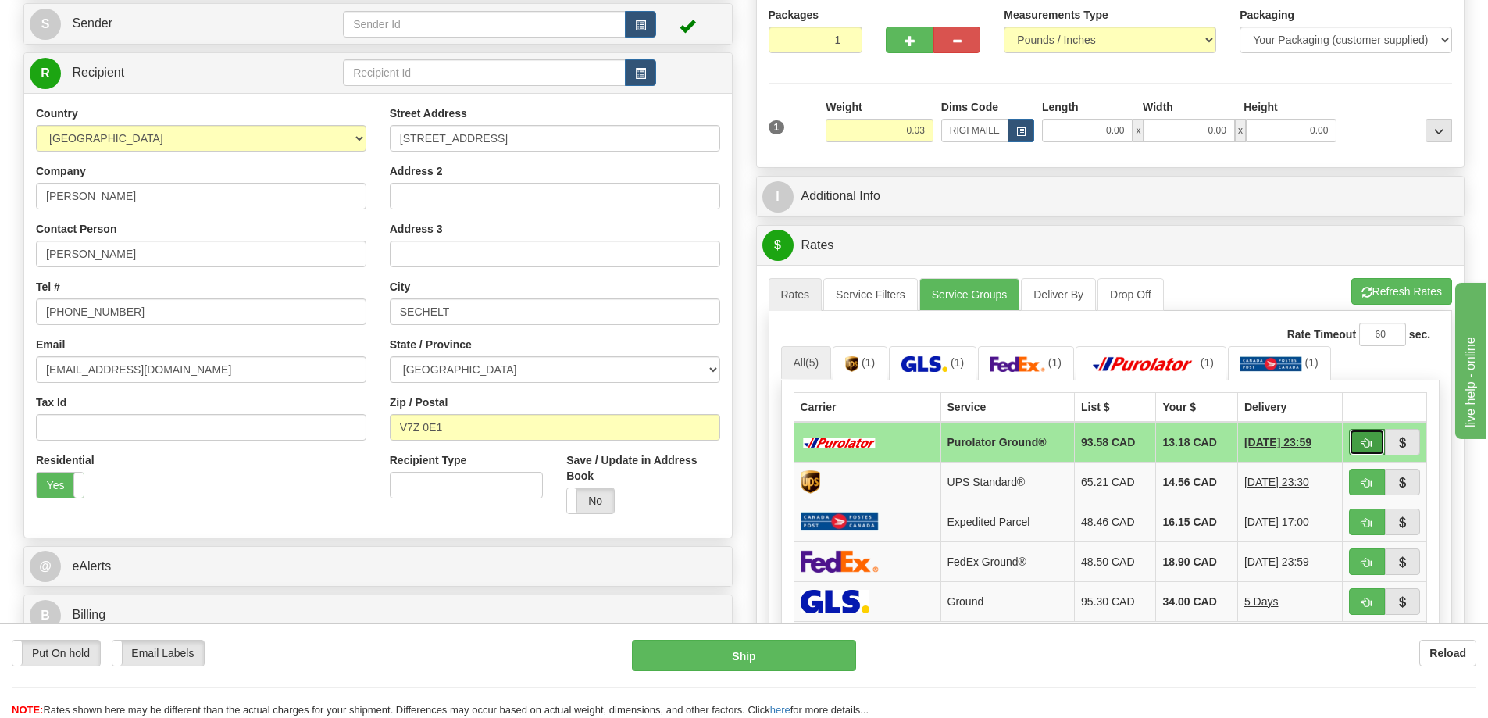
click at [1365, 445] on span "button" at bounding box center [1367, 443] width 11 height 10
type input "260"
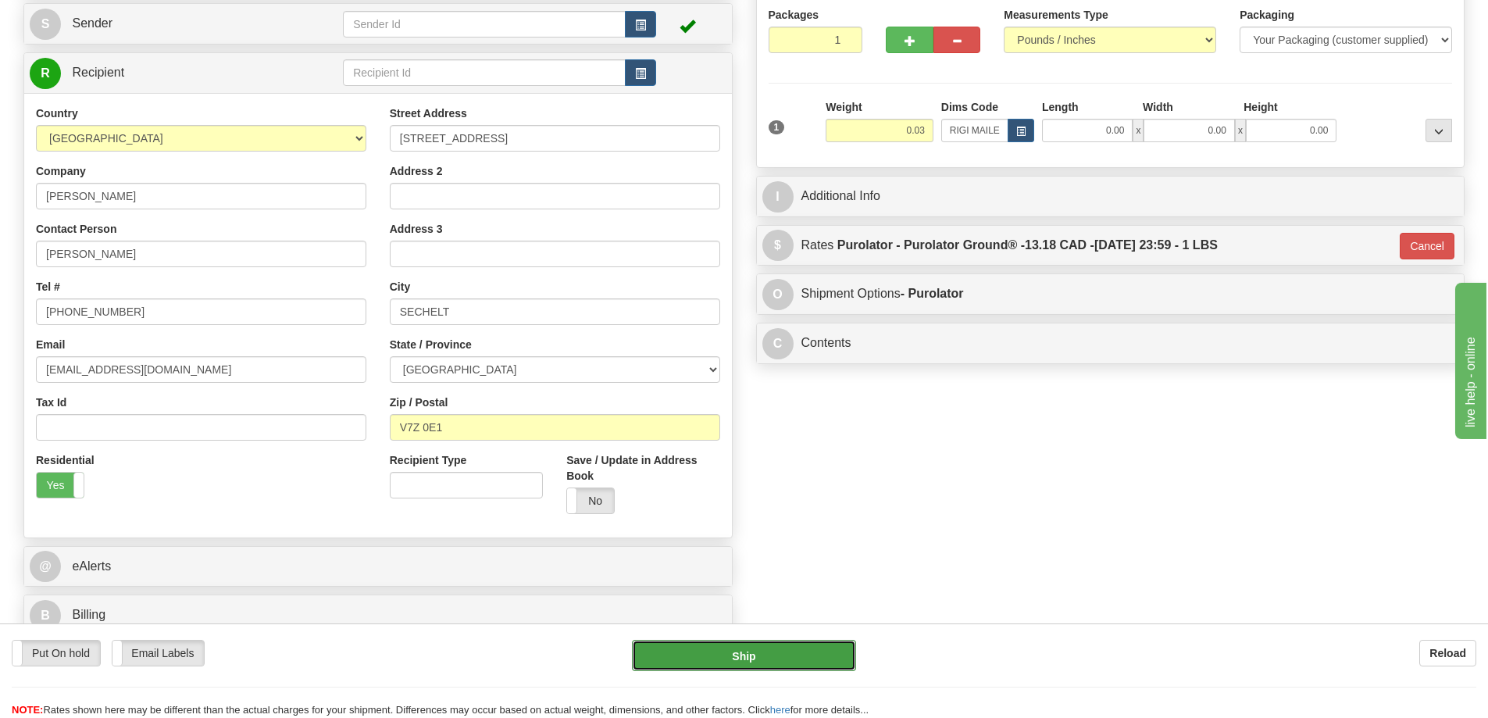
click at [774, 652] on button "Ship" at bounding box center [744, 655] width 224 height 31
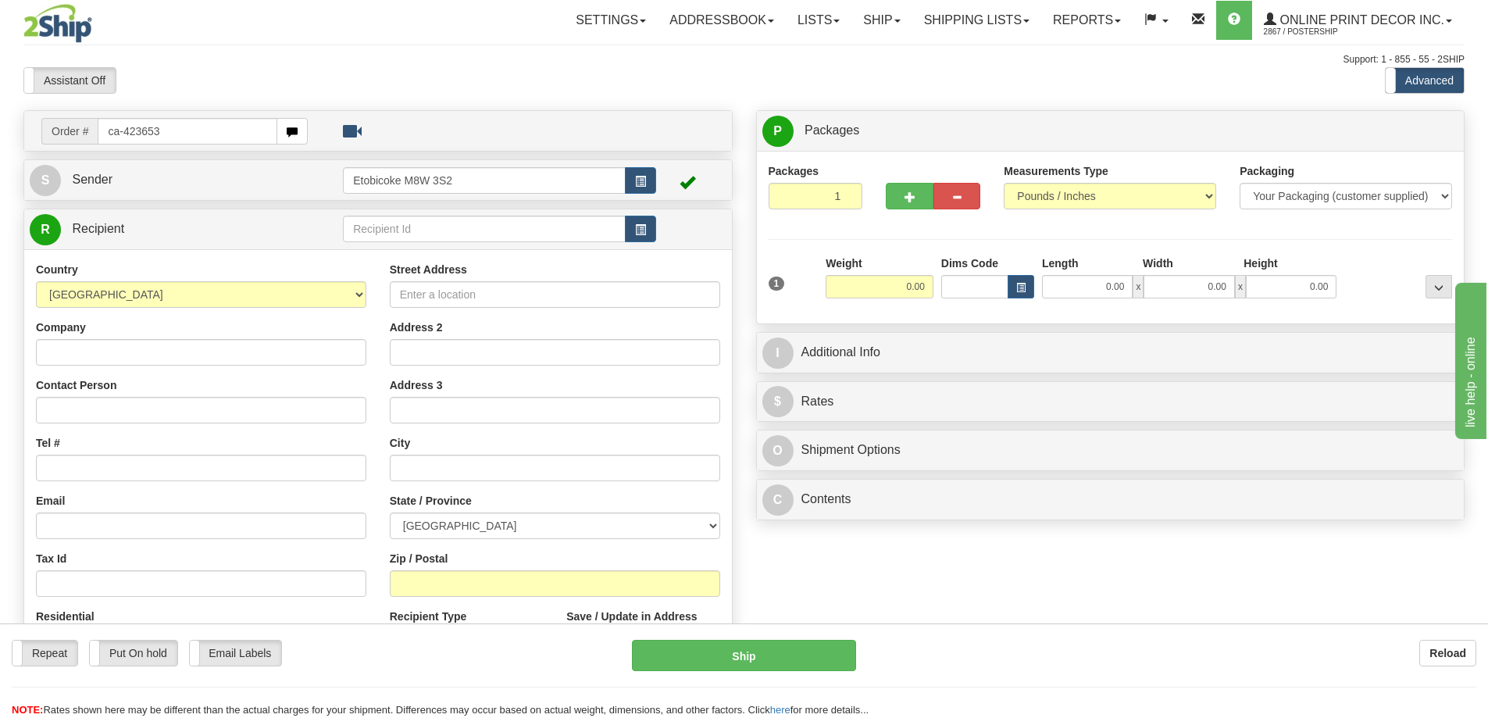
type input "ca-423653"
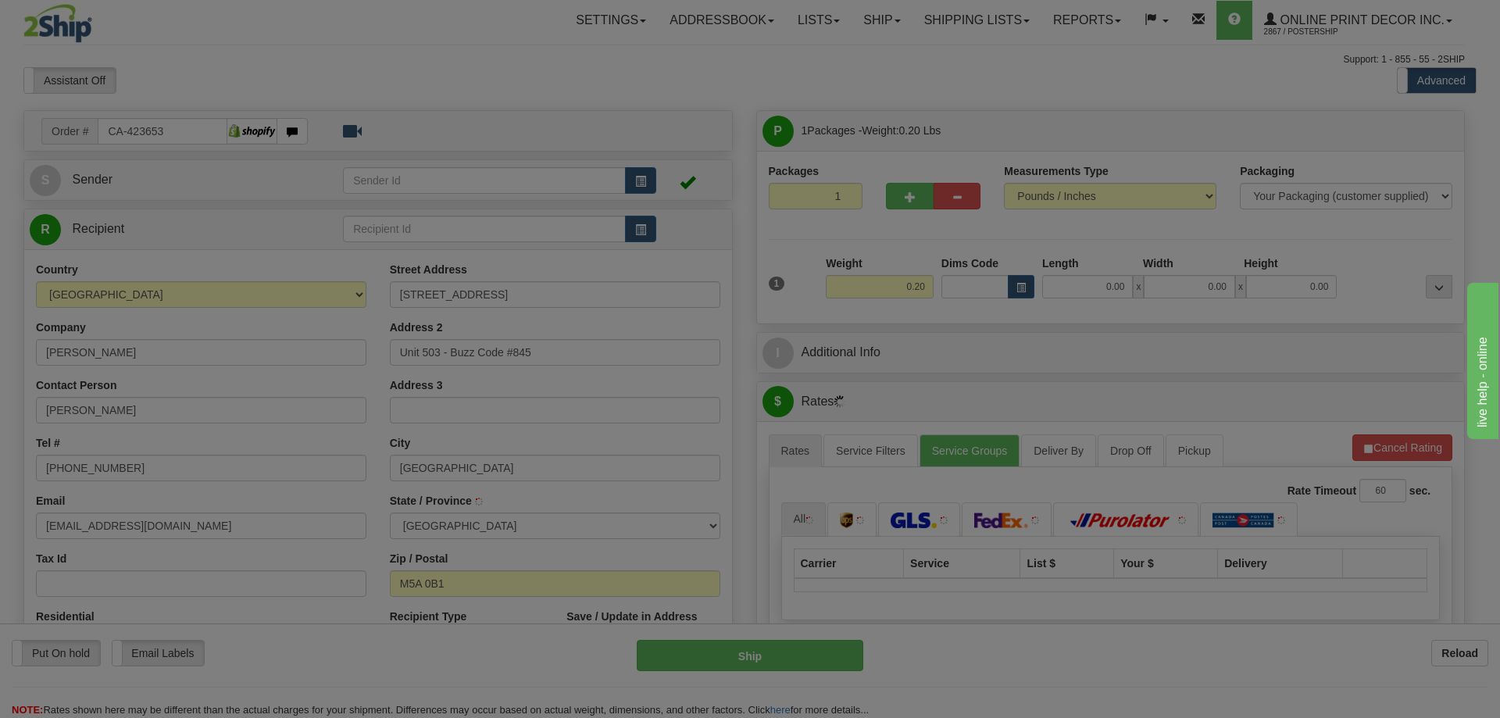
type input "[GEOGRAPHIC_DATA]"
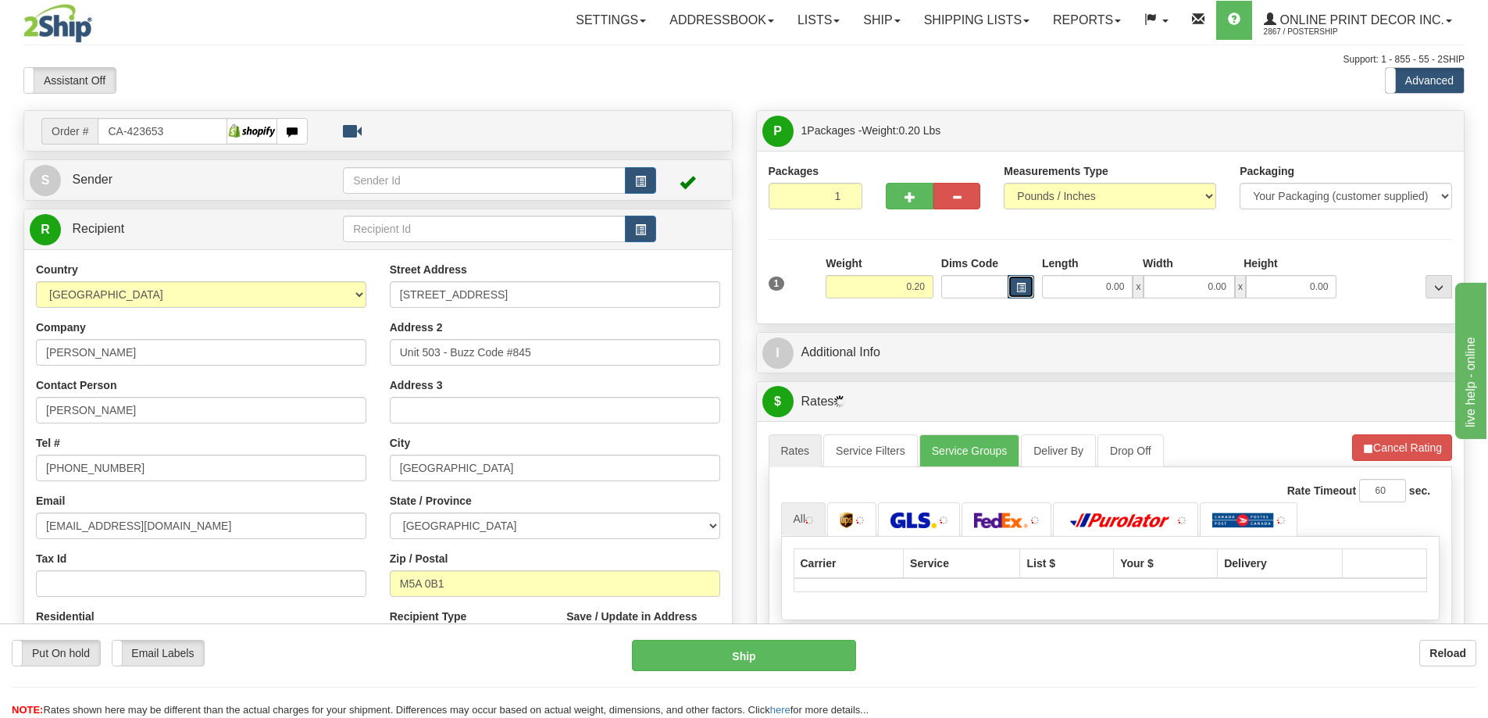
click at [1019, 284] on span "button" at bounding box center [1021, 288] width 9 height 9
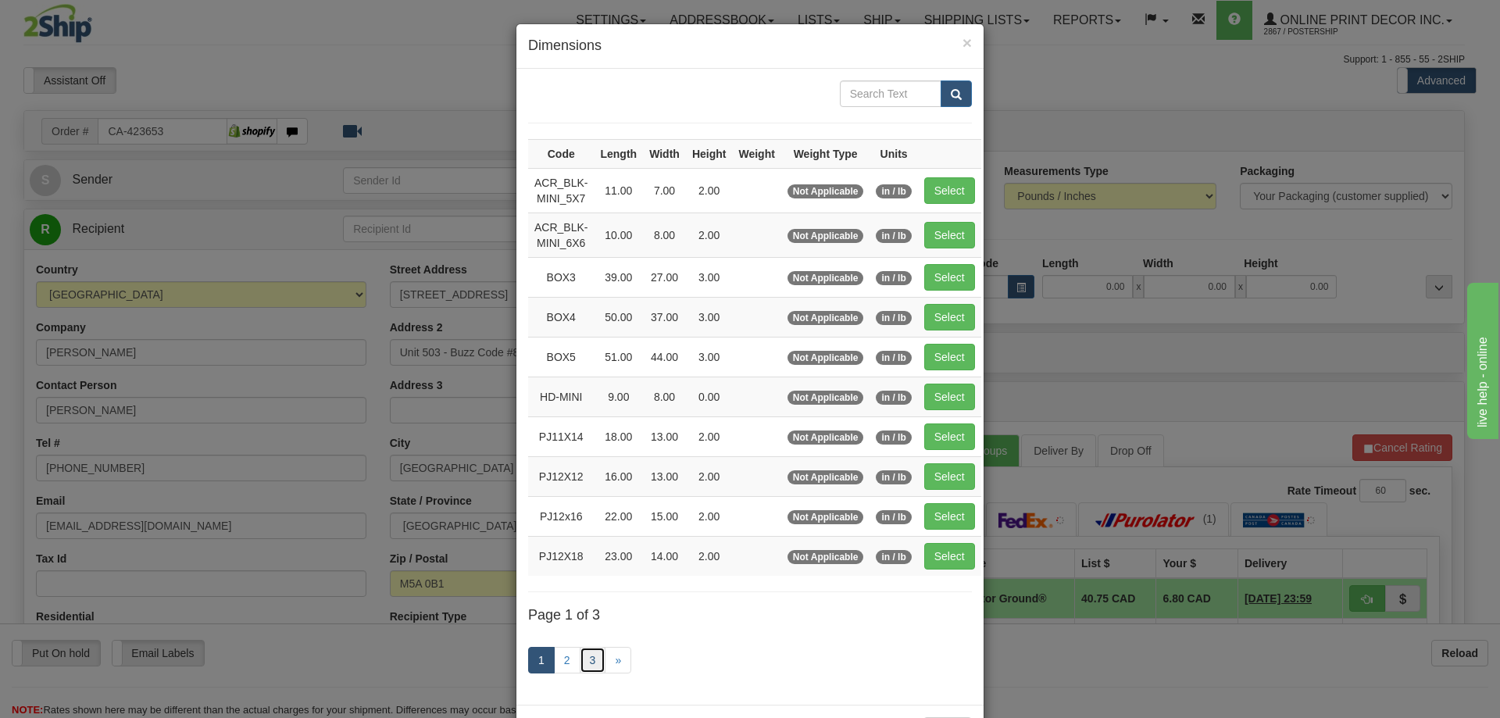
click at [584, 654] on link "3" at bounding box center [593, 660] width 27 height 27
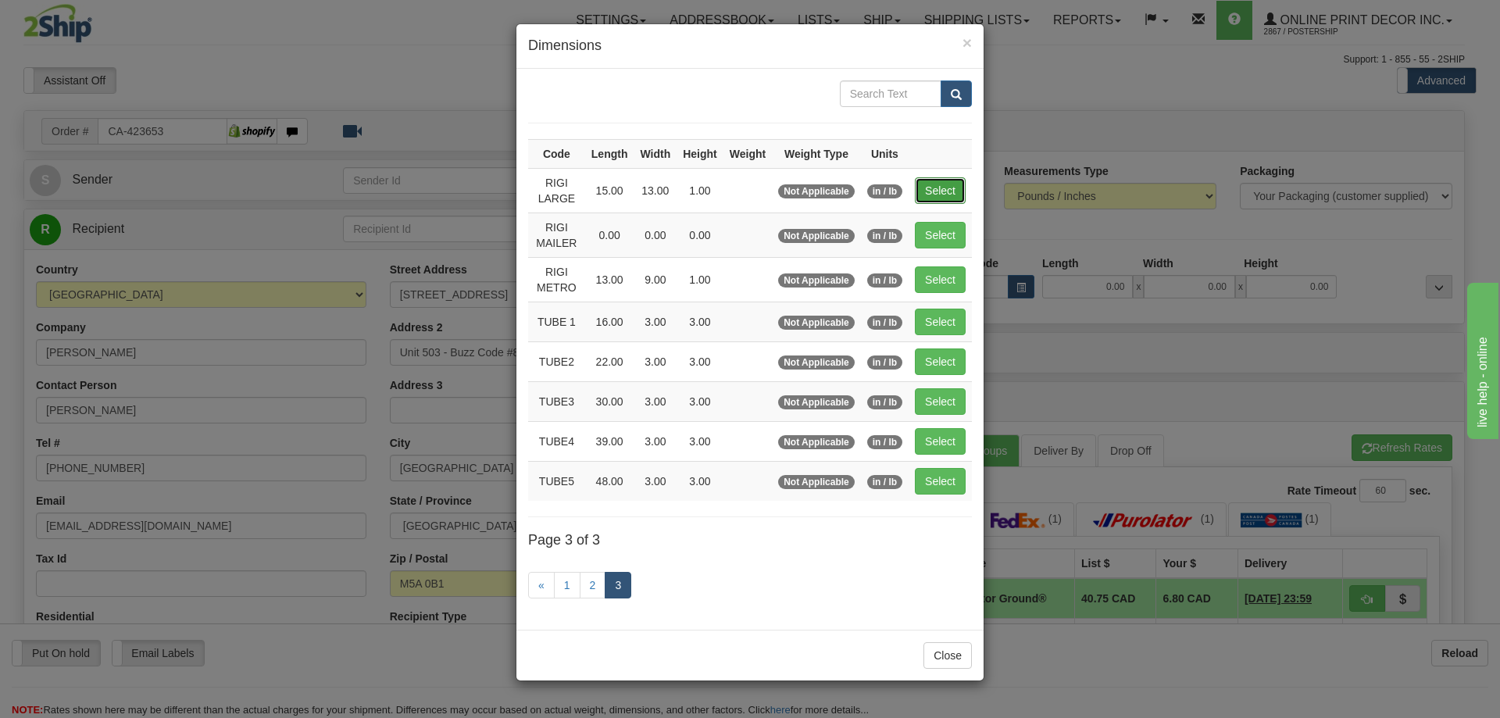
click at [935, 196] on button "Select" at bounding box center [940, 190] width 51 height 27
type input "RIGI LARGE"
type input "15.00"
type input "13.00"
type input "1.00"
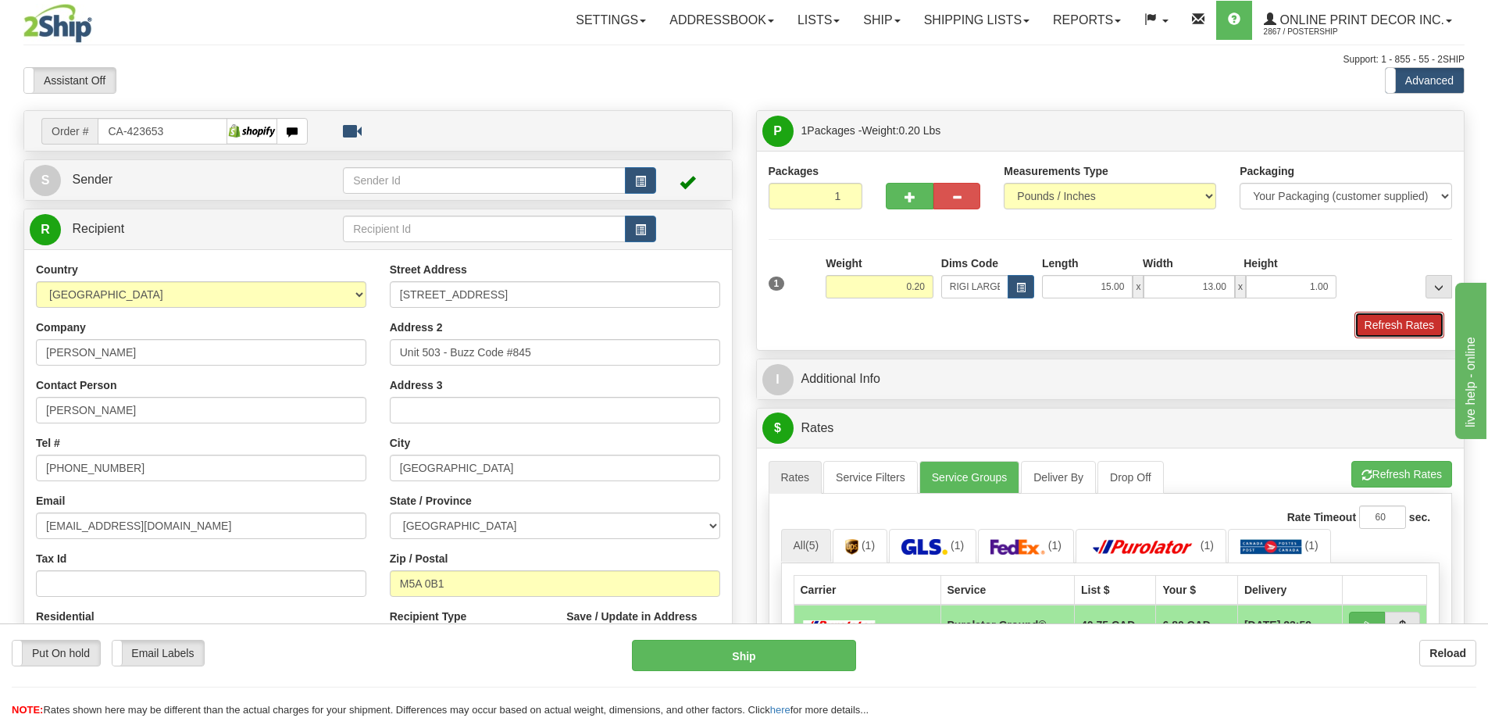
click at [1376, 327] on button "Refresh Rates" at bounding box center [1400, 325] width 90 height 27
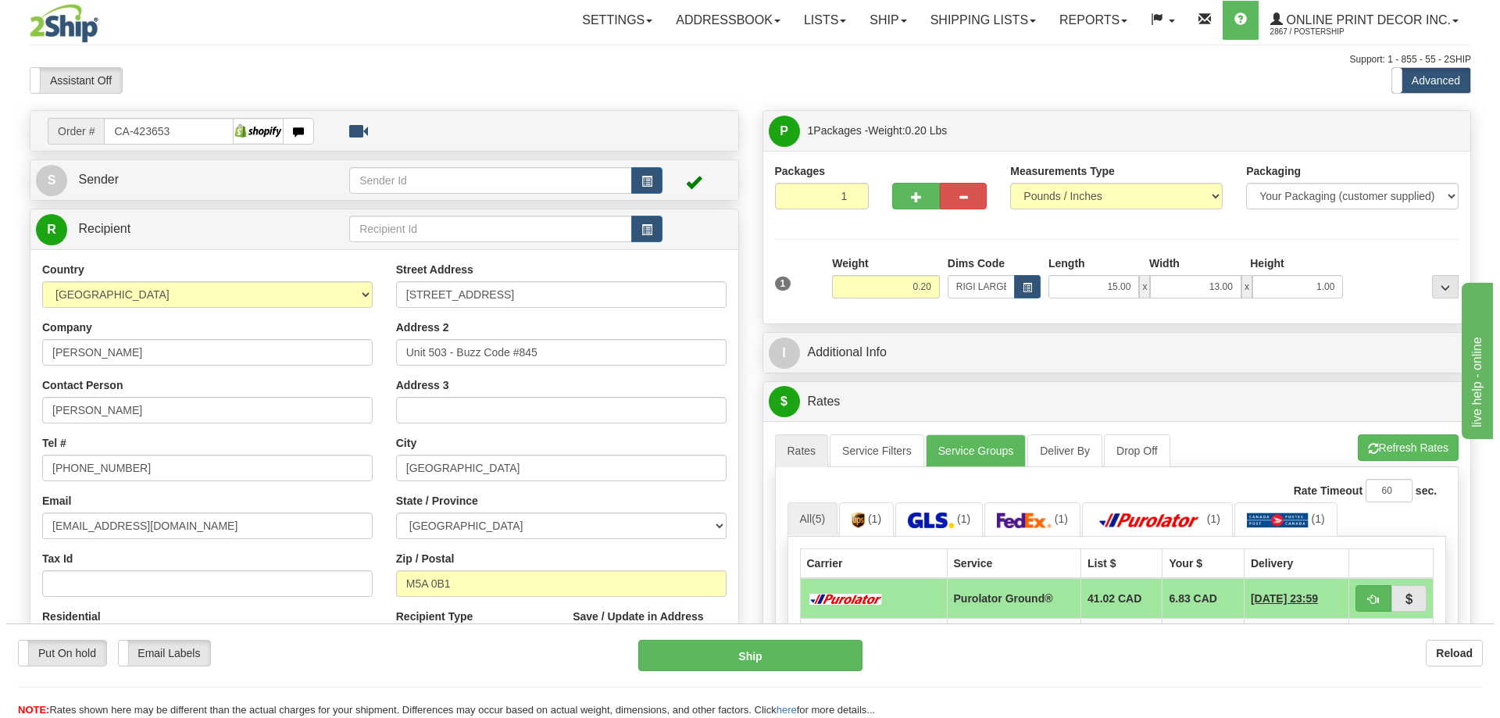
scroll to position [156, 0]
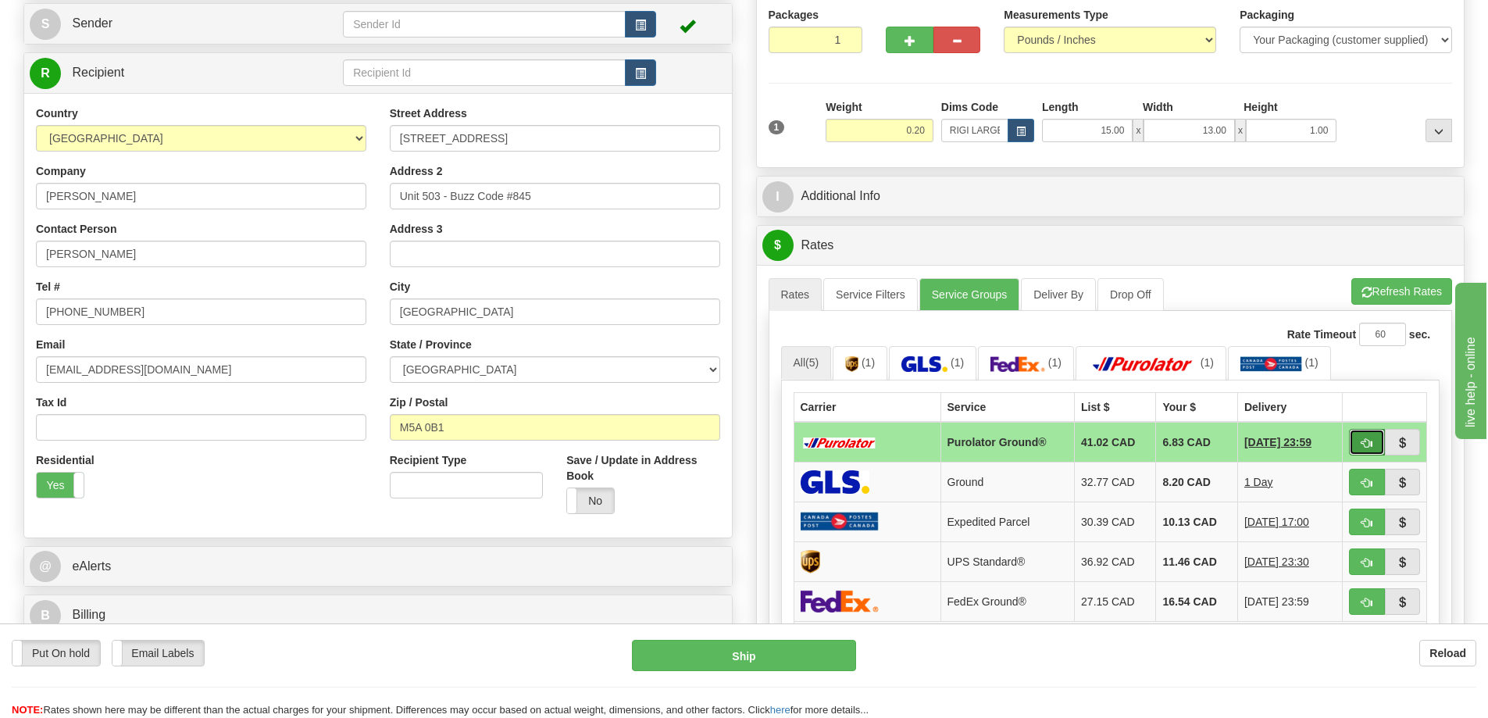
click at [1370, 445] on span "button" at bounding box center [1367, 443] width 11 height 10
type input "260"
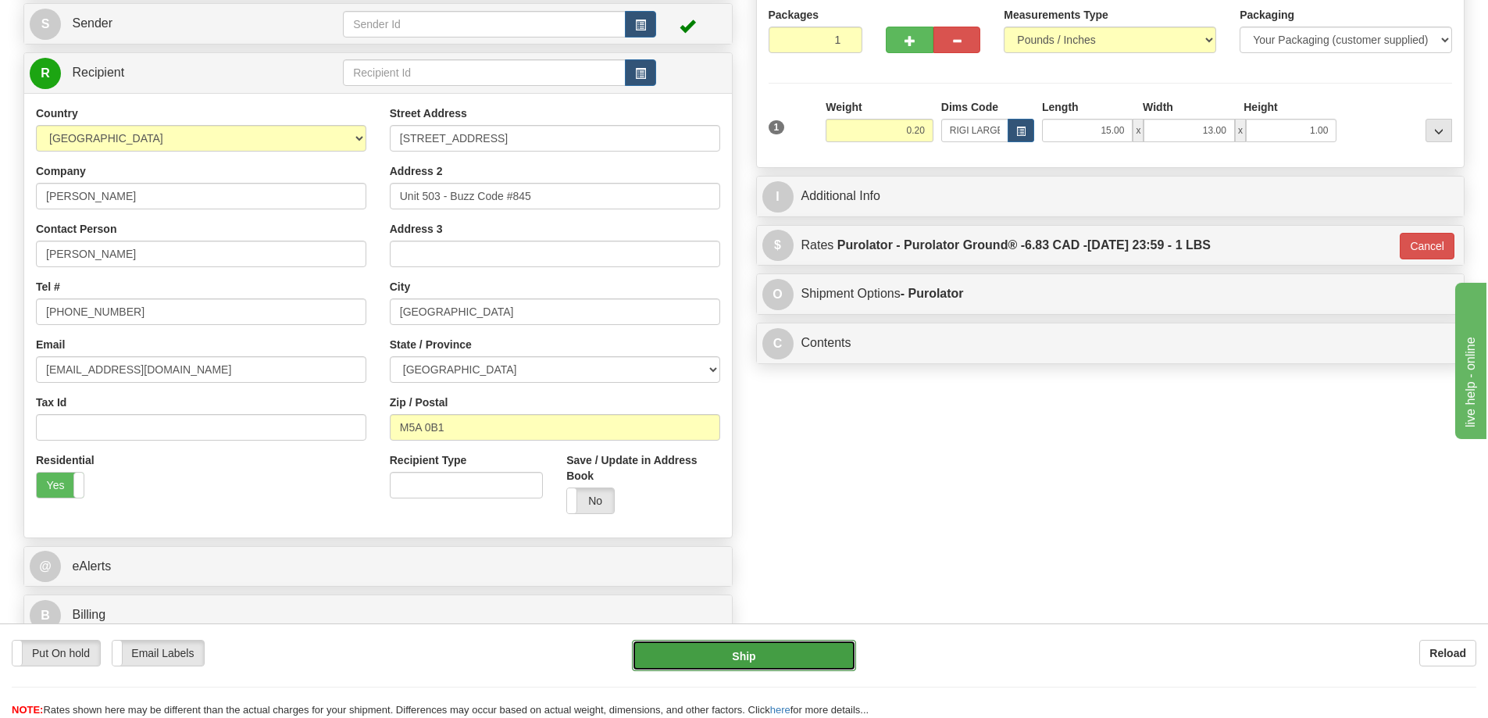
click at [797, 662] on button "Ship" at bounding box center [744, 655] width 224 height 31
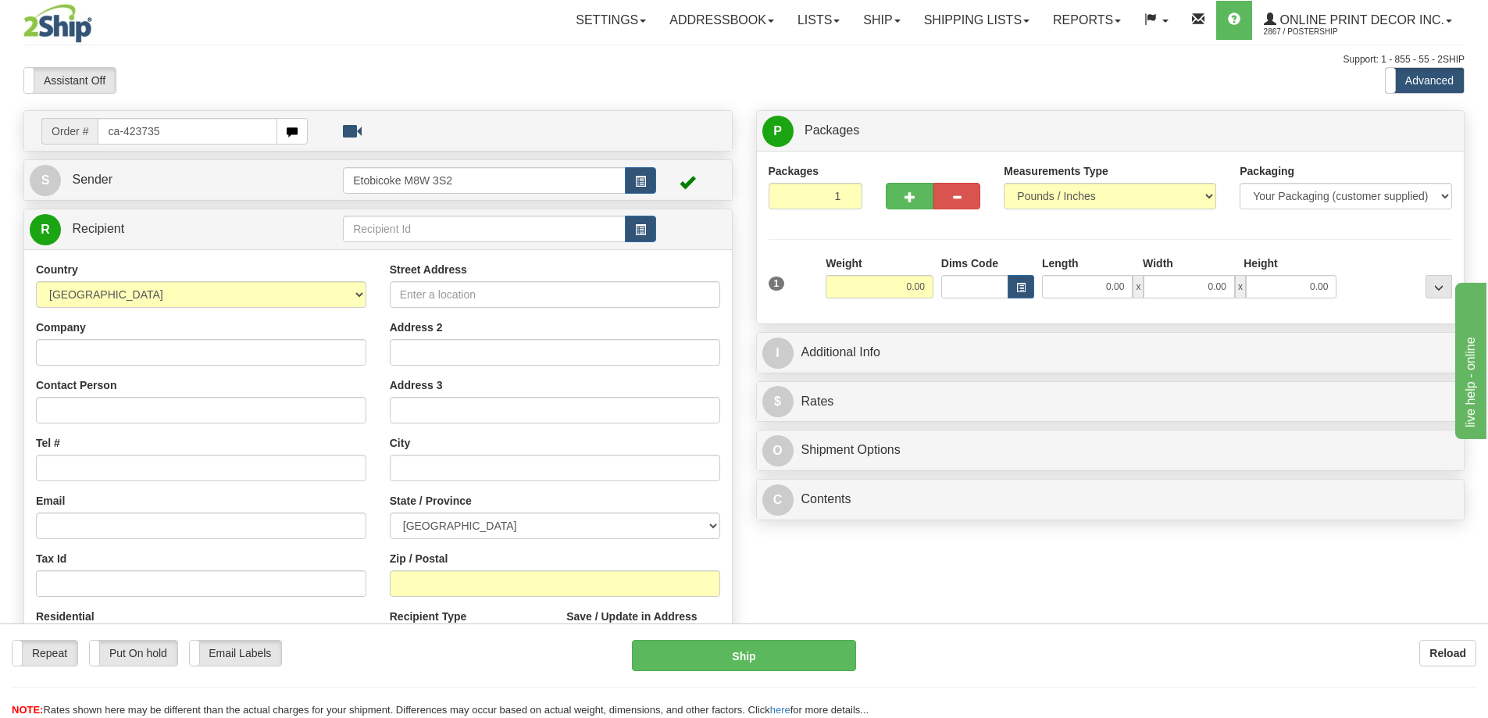
type input "ca-423735"
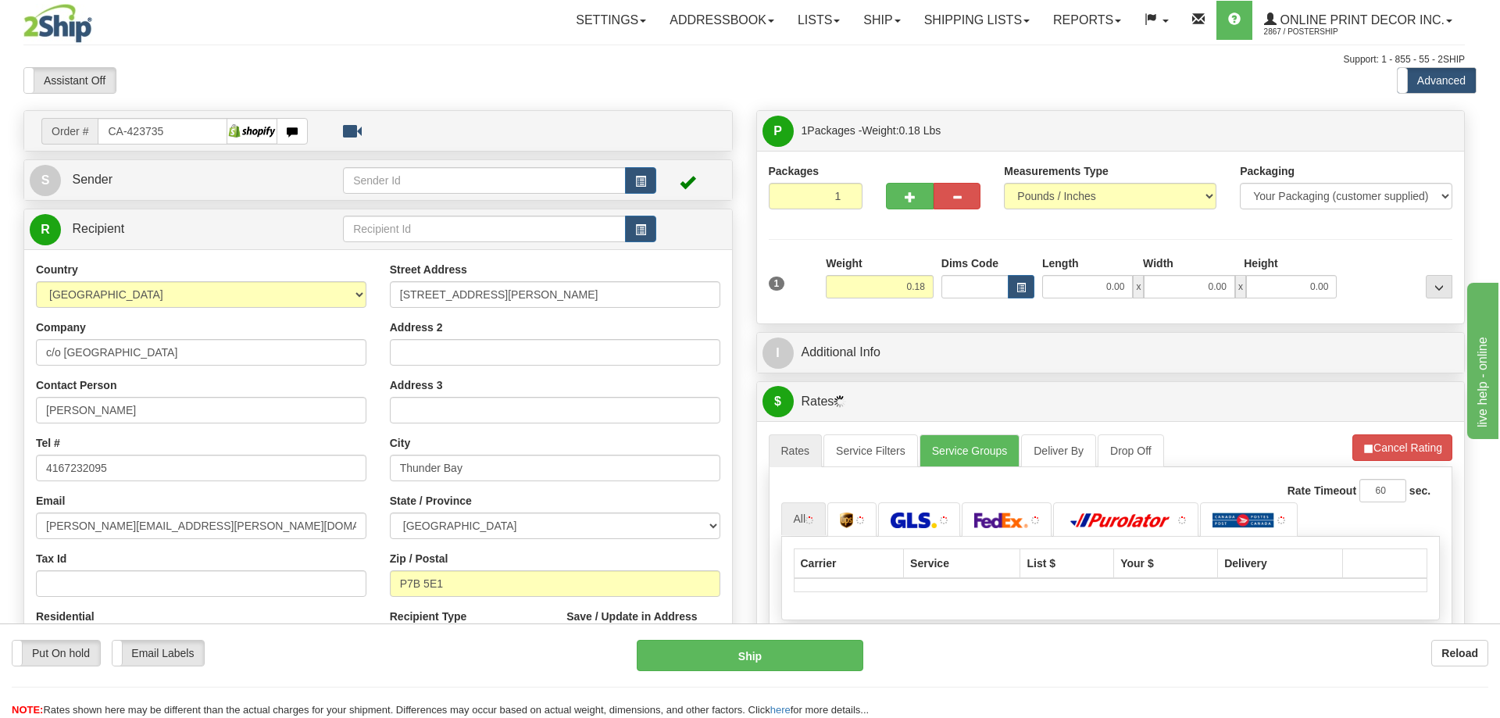
type input "THUNDER BAY"
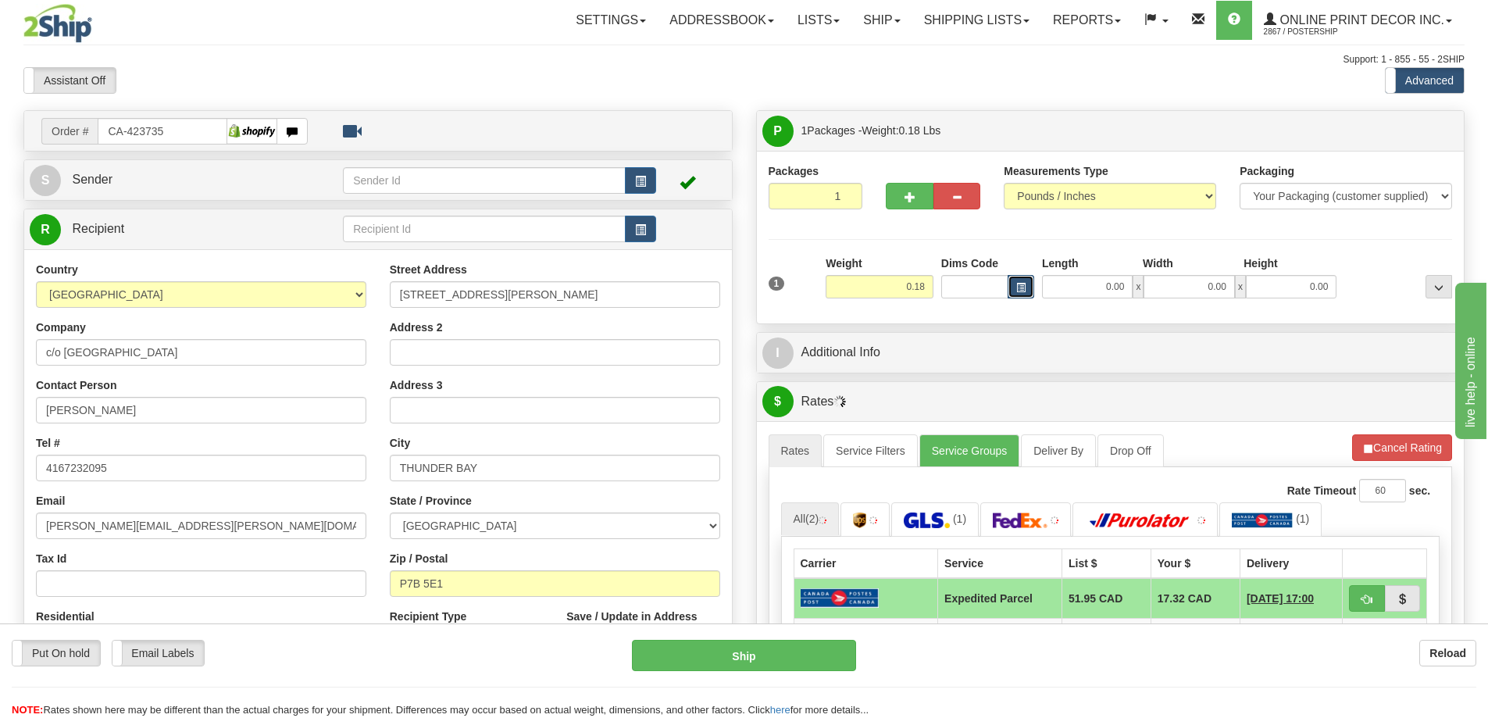
click at [1020, 287] on span "button" at bounding box center [1021, 288] width 9 height 9
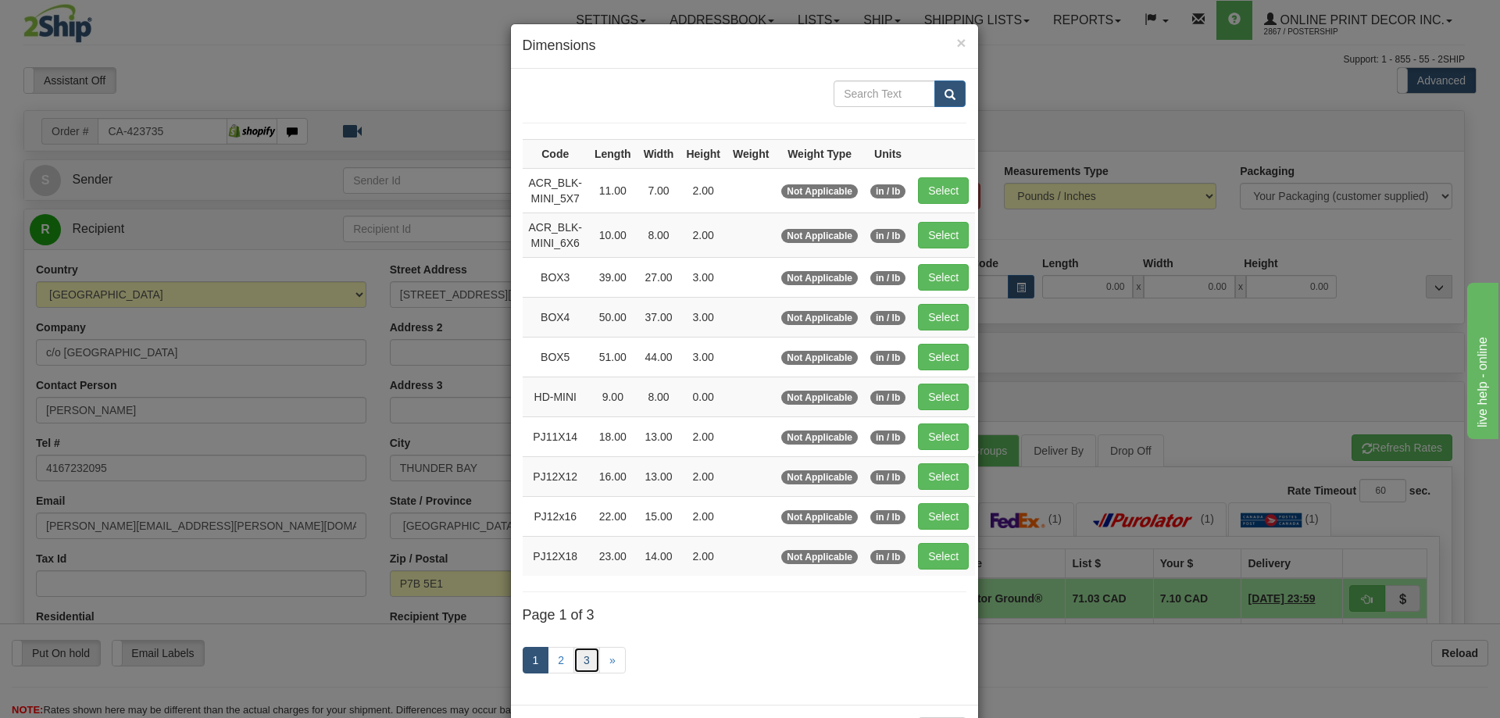
click at [584, 657] on link "3" at bounding box center [587, 660] width 27 height 27
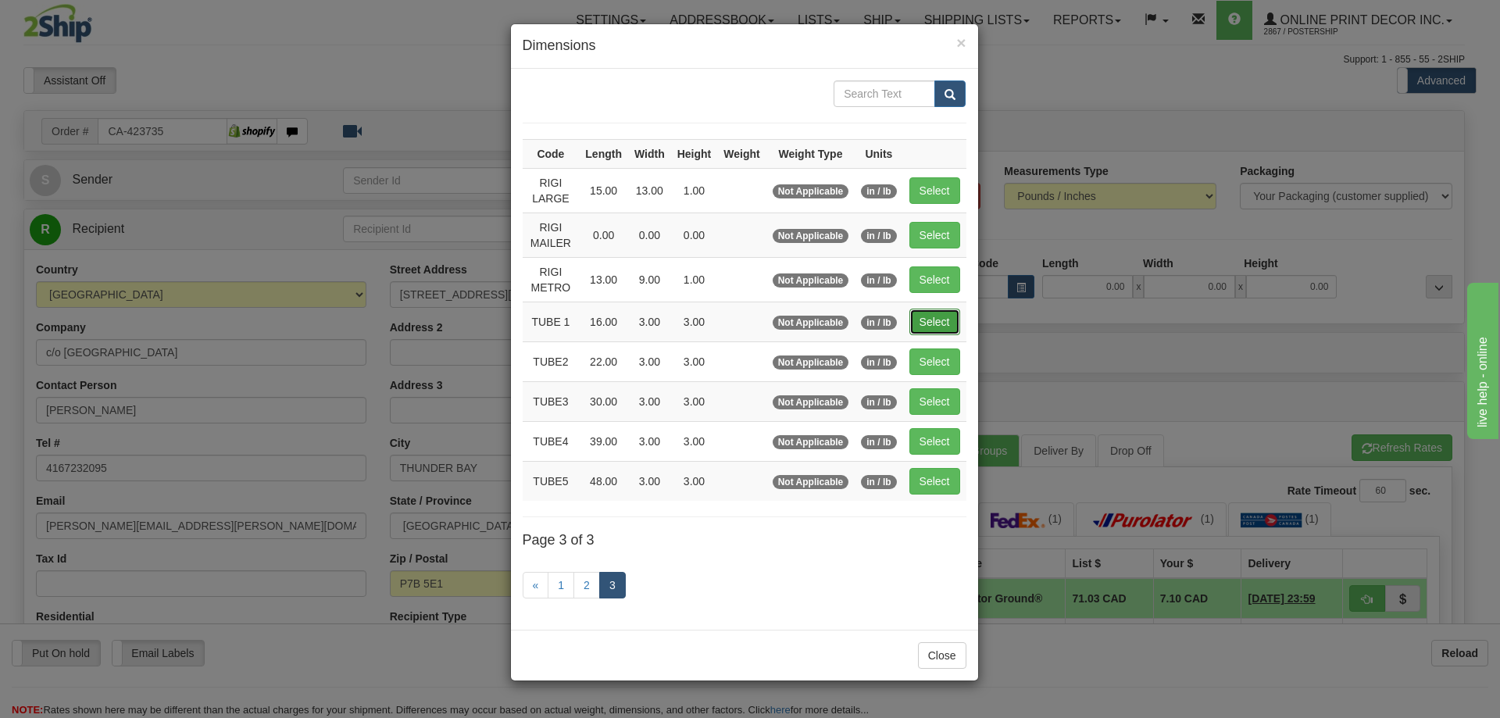
click at [941, 320] on button "Select" at bounding box center [935, 322] width 51 height 27
type input "TUBE 1"
type input "16.00"
type input "3.00"
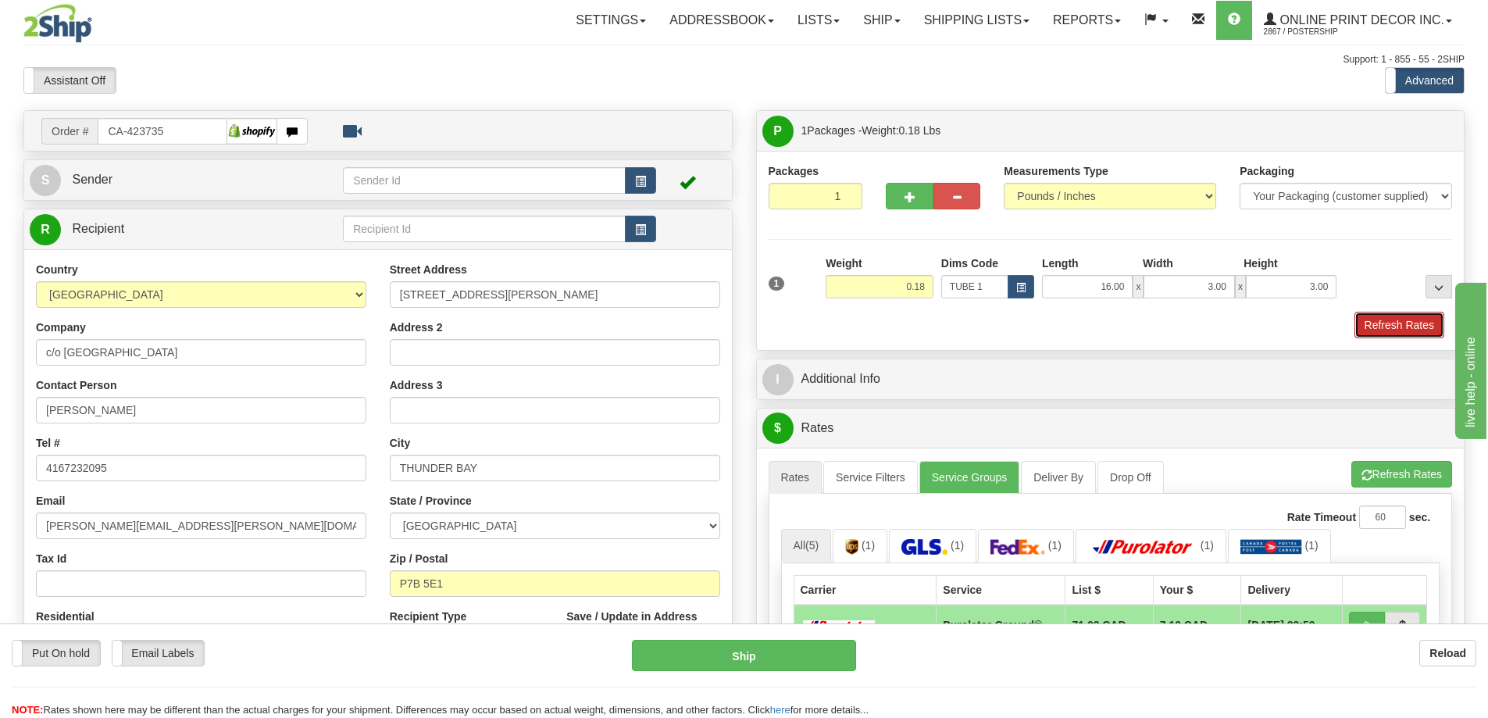
click at [1403, 327] on button "Refresh Rates" at bounding box center [1400, 325] width 90 height 27
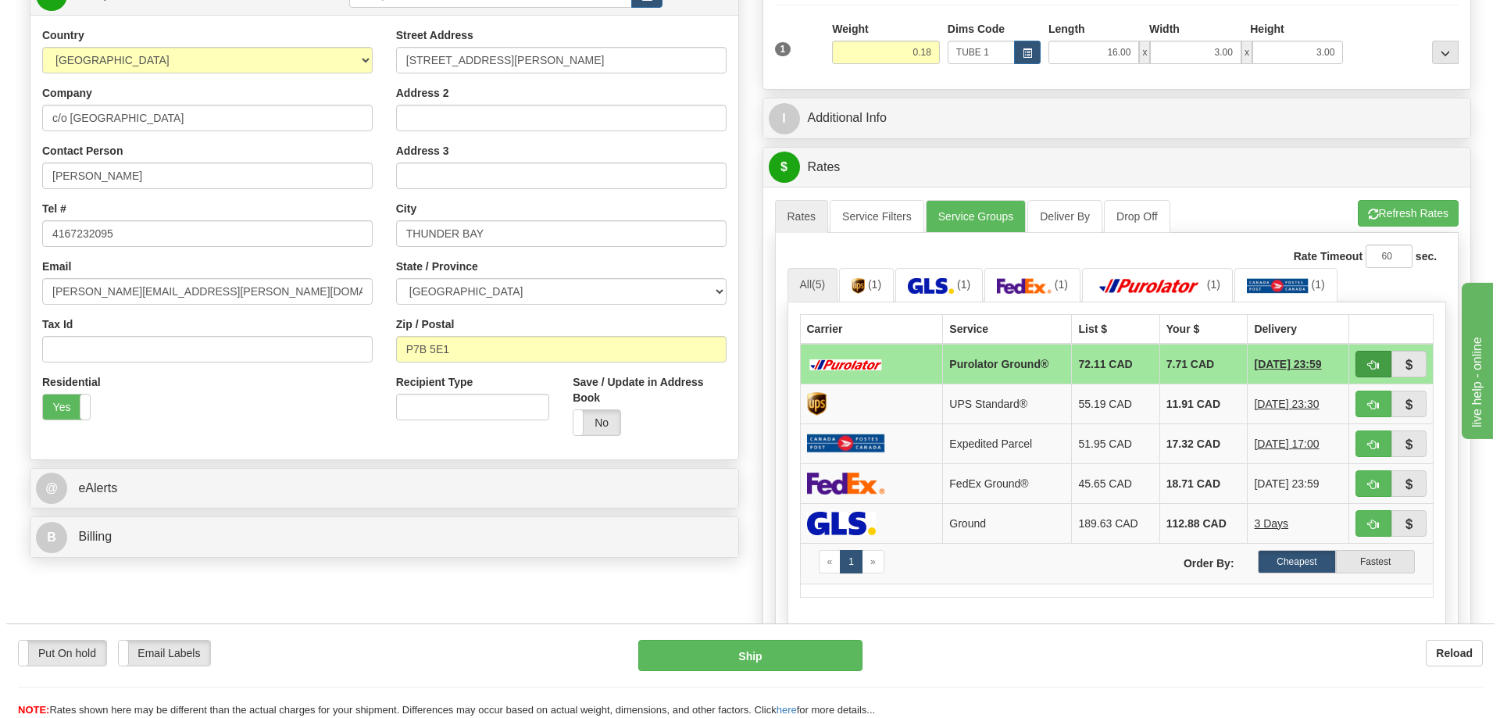
scroll to position [313, 0]
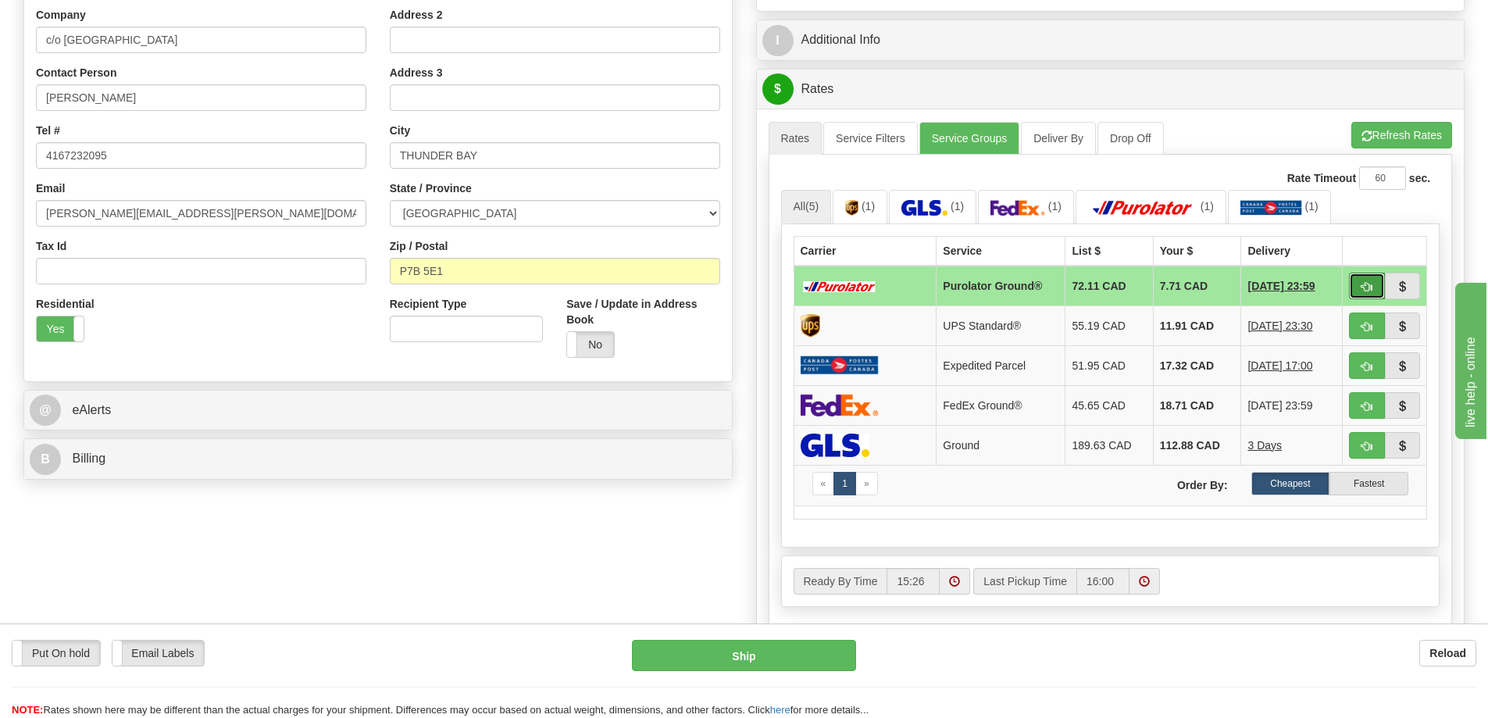
click at [1378, 288] on button "button" at bounding box center [1367, 286] width 36 height 27
type input "260"
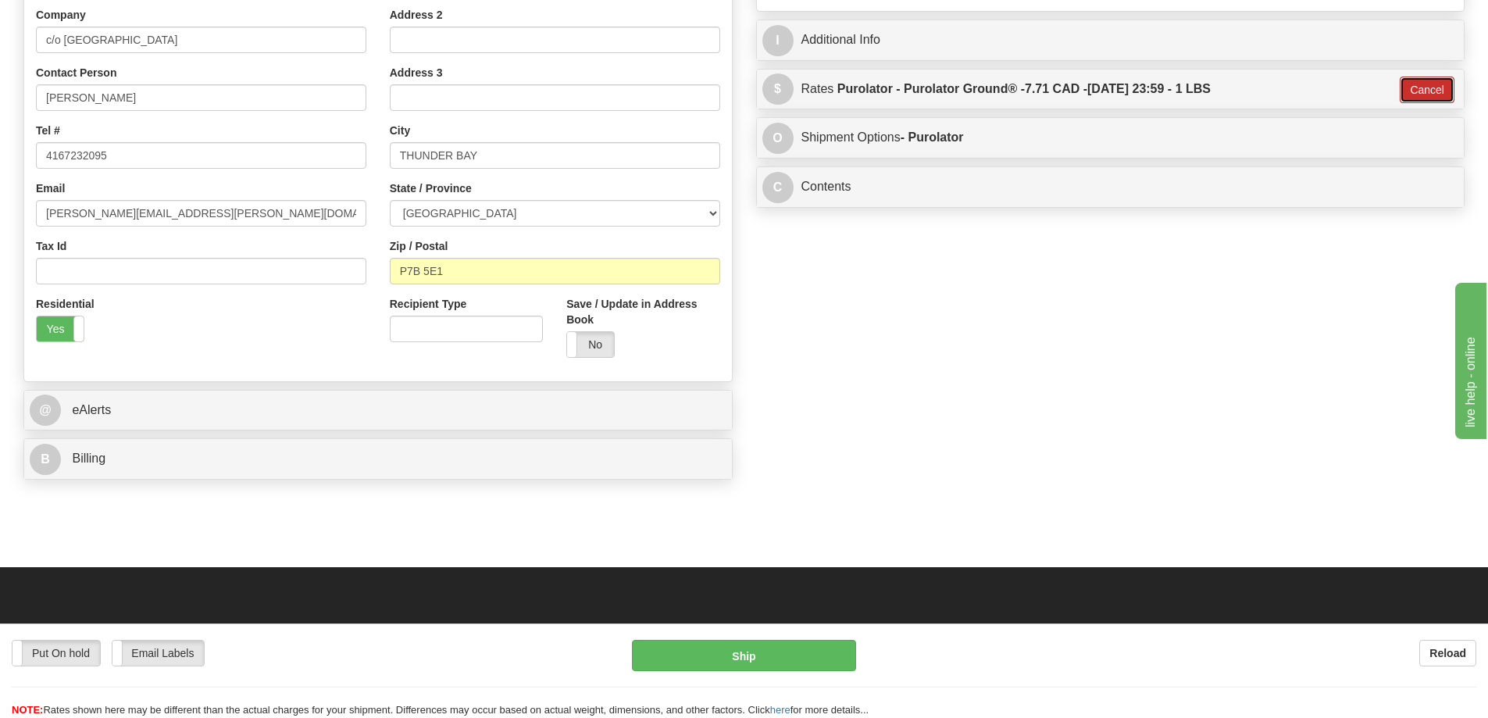
click at [1433, 94] on button "Cancel" at bounding box center [1427, 90] width 55 height 27
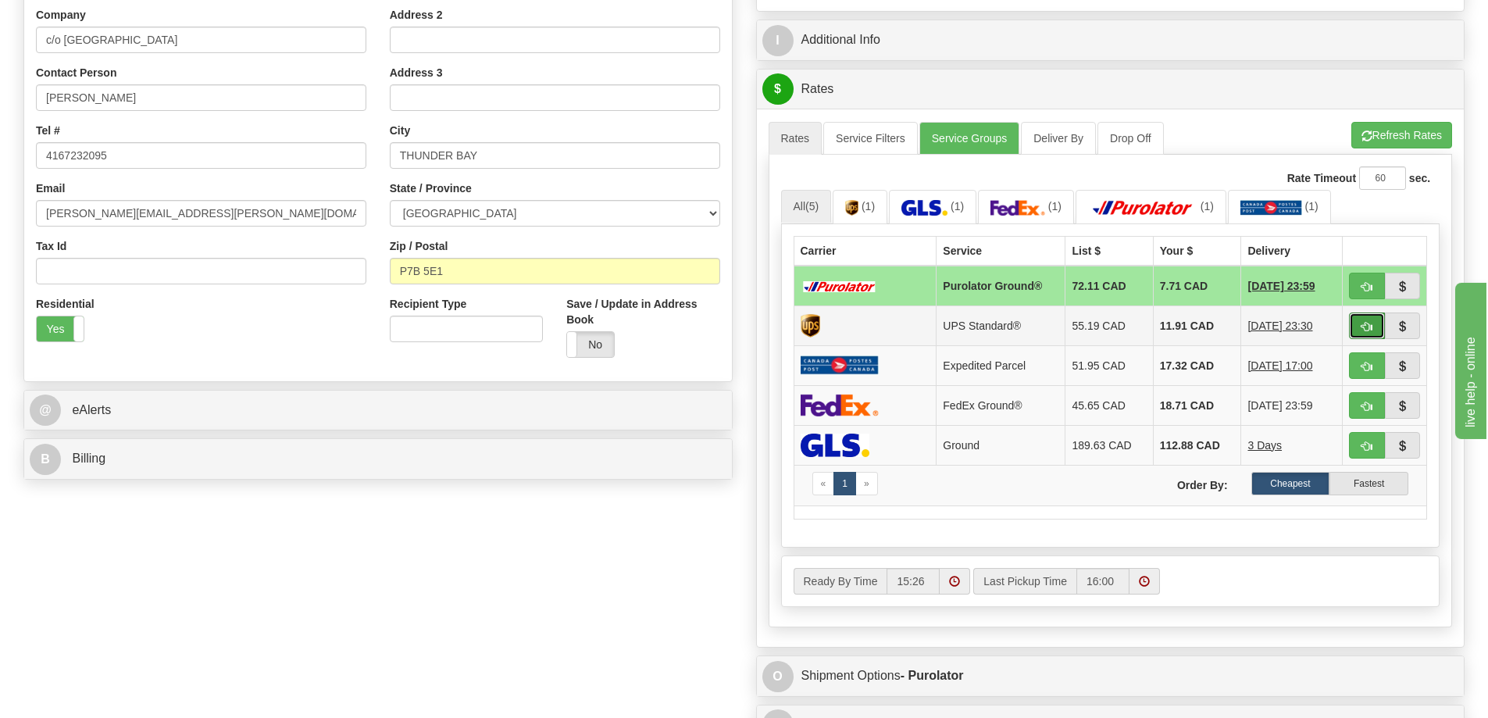
click at [1368, 323] on button "button" at bounding box center [1367, 326] width 36 height 27
type input "11"
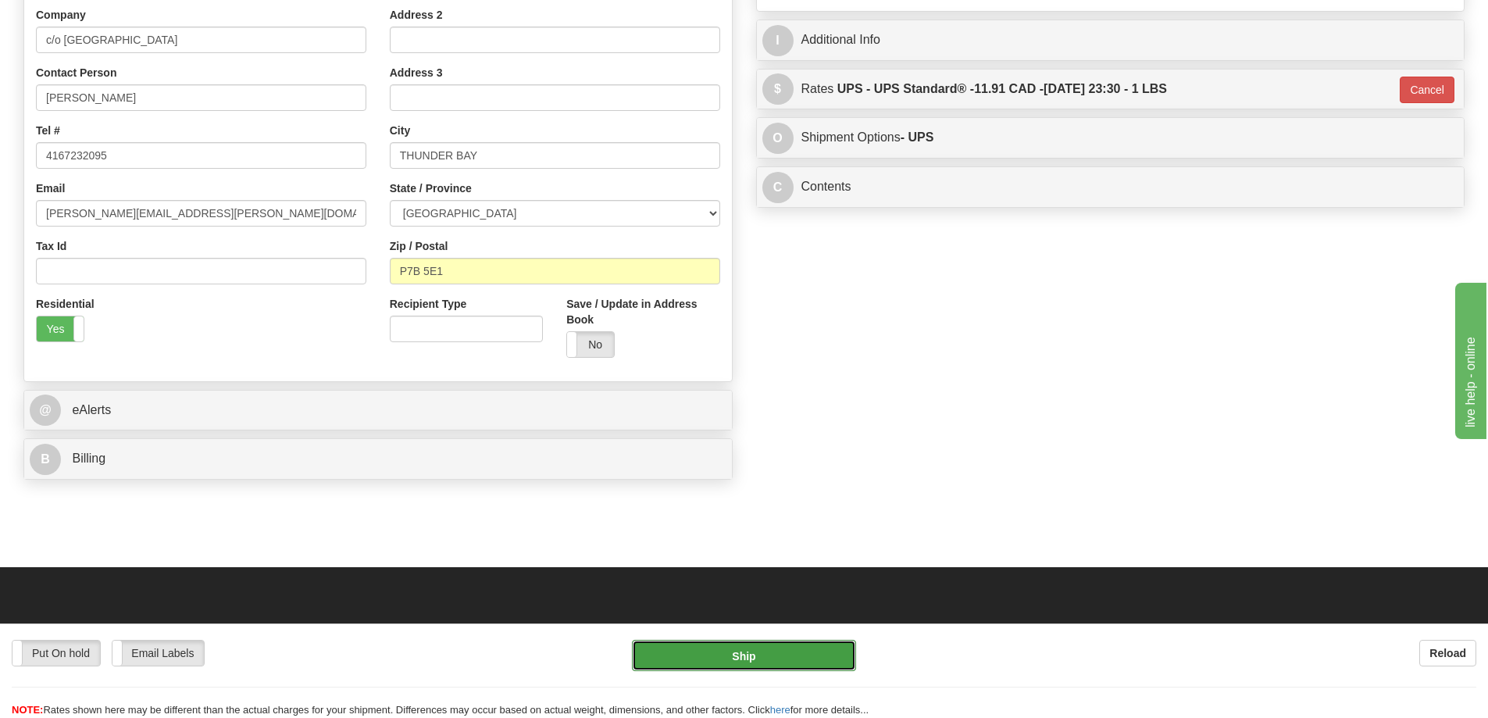
click at [813, 660] on button "Ship" at bounding box center [744, 655] width 224 height 31
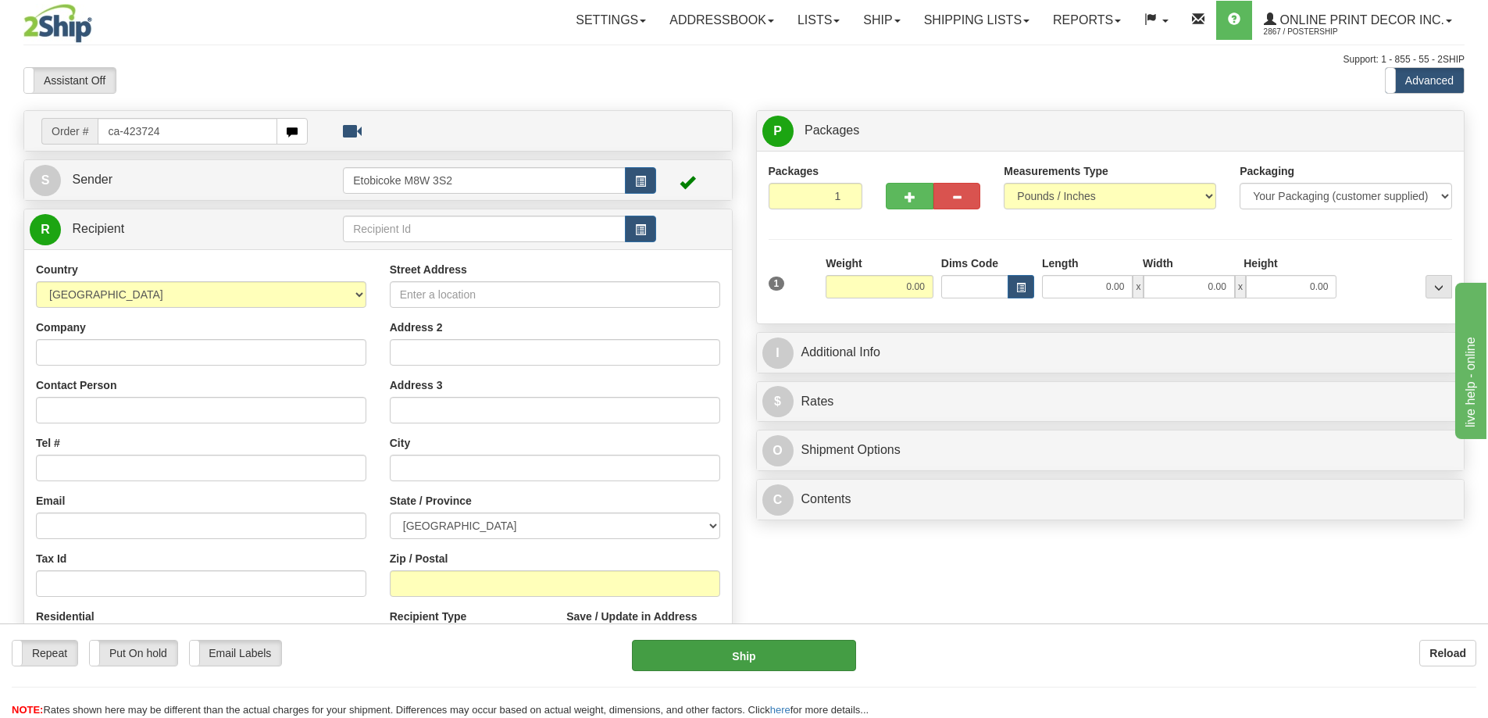
type input "ca-423724"
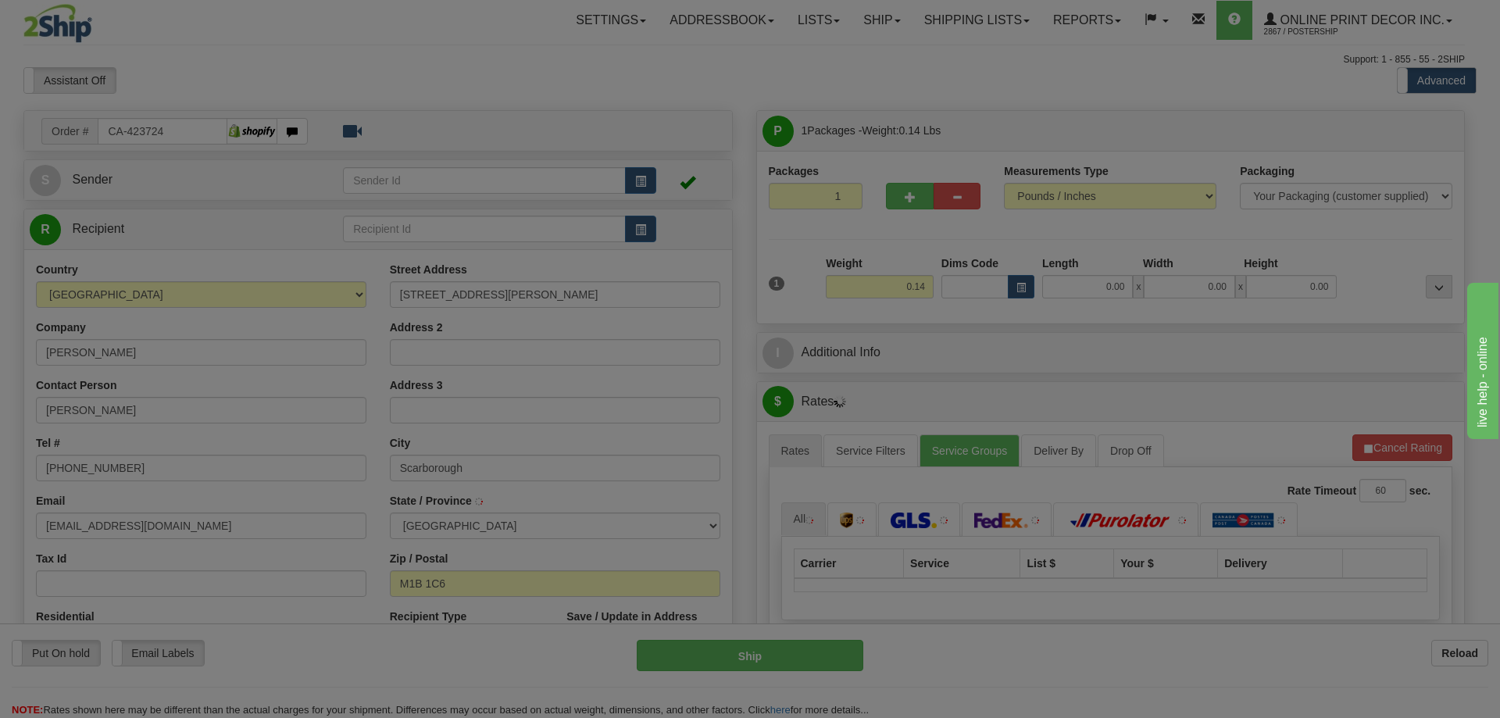
type input "[GEOGRAPHIC_DATA]"
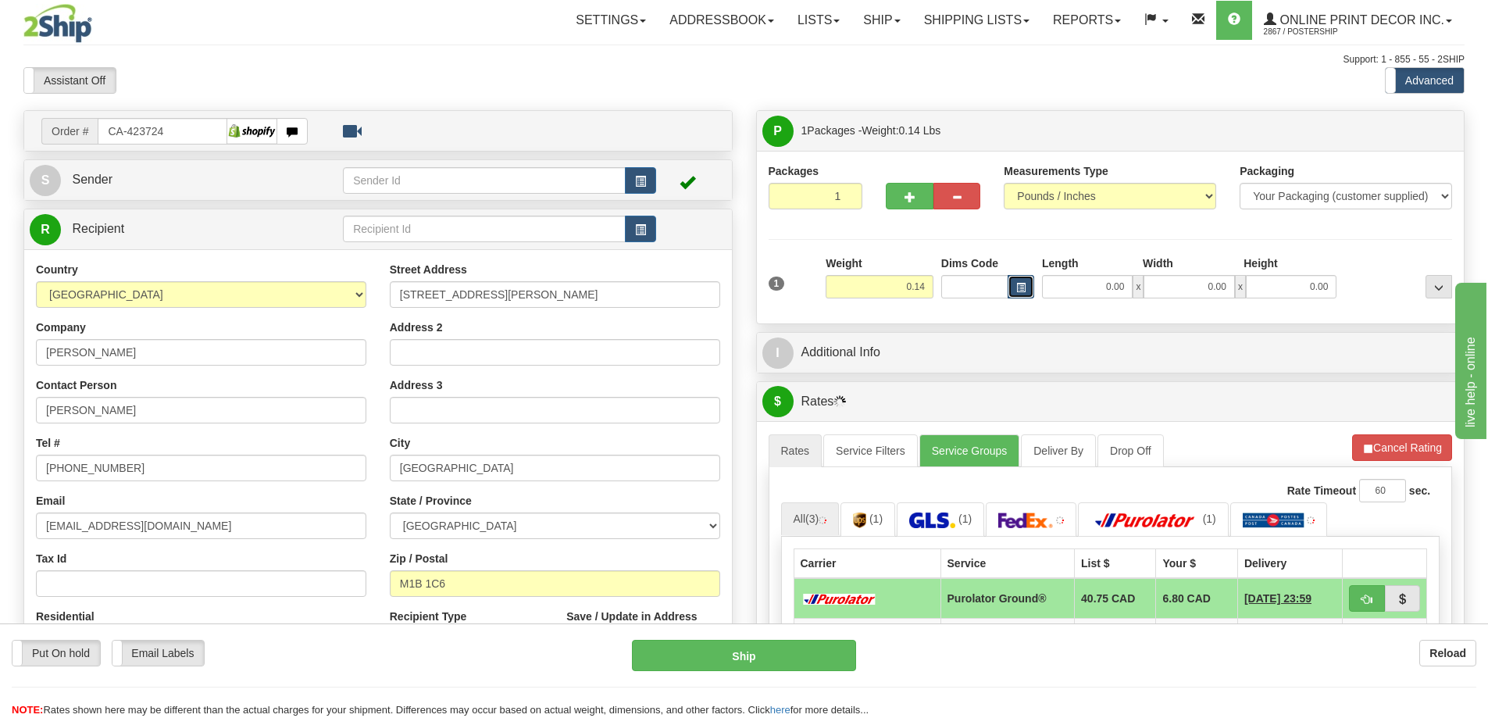
click at [1017, 281] on button "button" at bounding box center [1021, 286] width 27 height 23
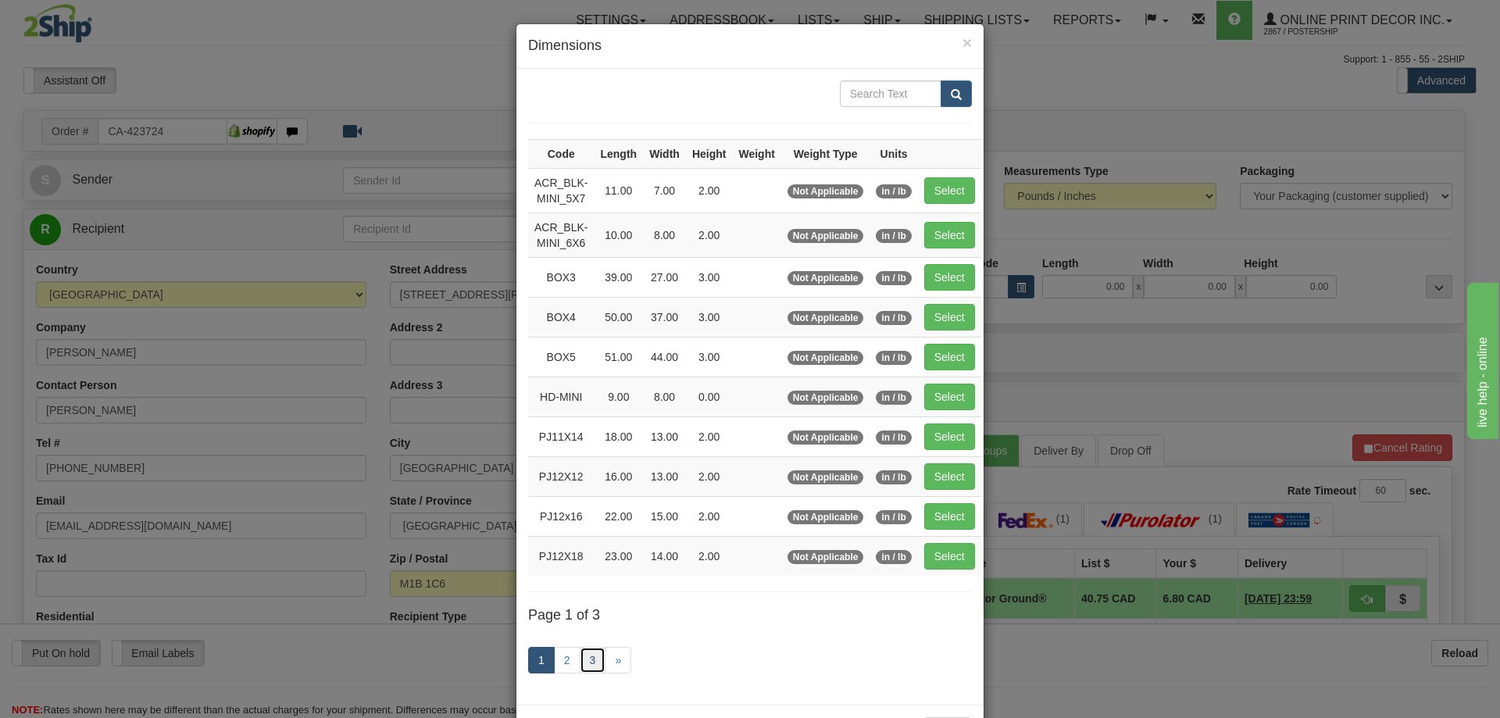
click at [588, 655] on link "3" at bounding box center [593, 660] width 27 height 27
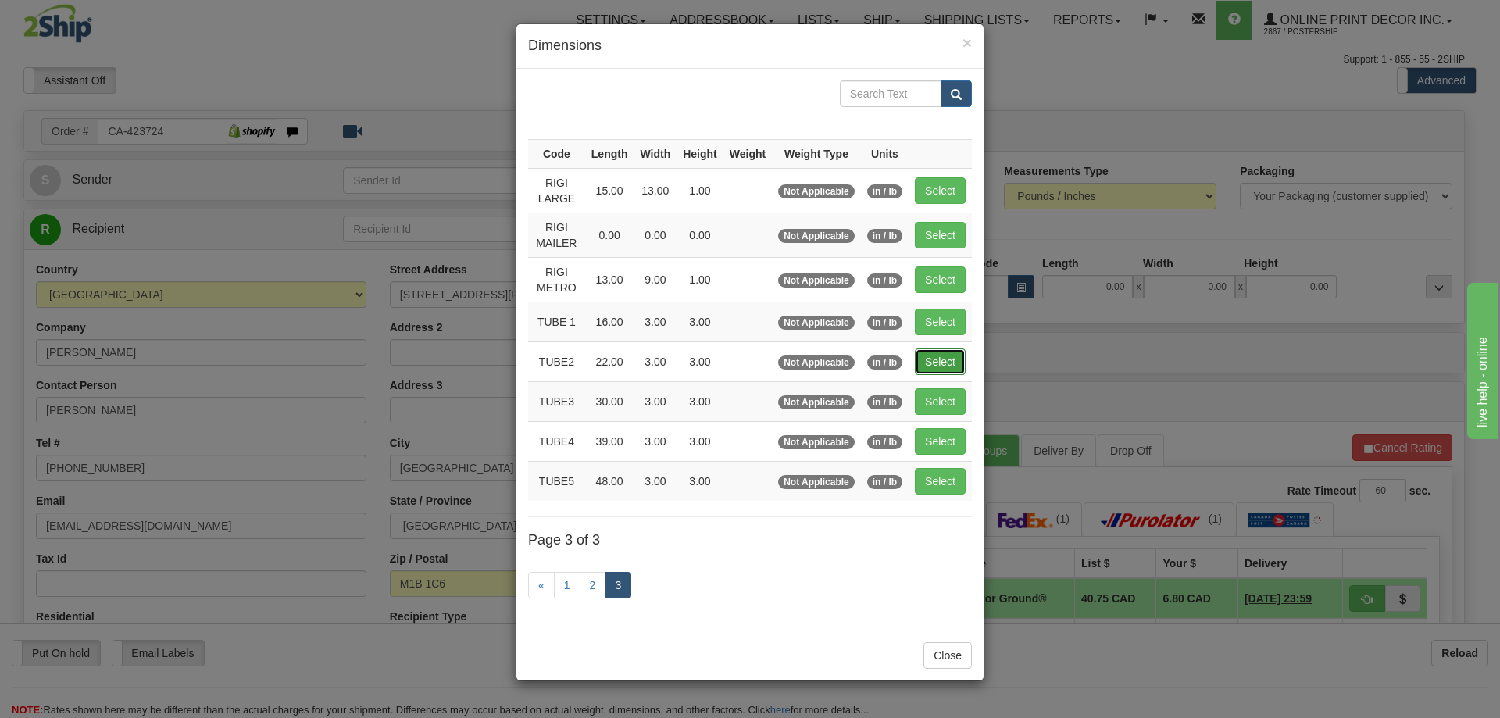
click at [950, 356] on button "Select" at bounding box center [940, 361] width 51 height 27
type input "TUBE2"
type input "22.00"
type input "3.00"
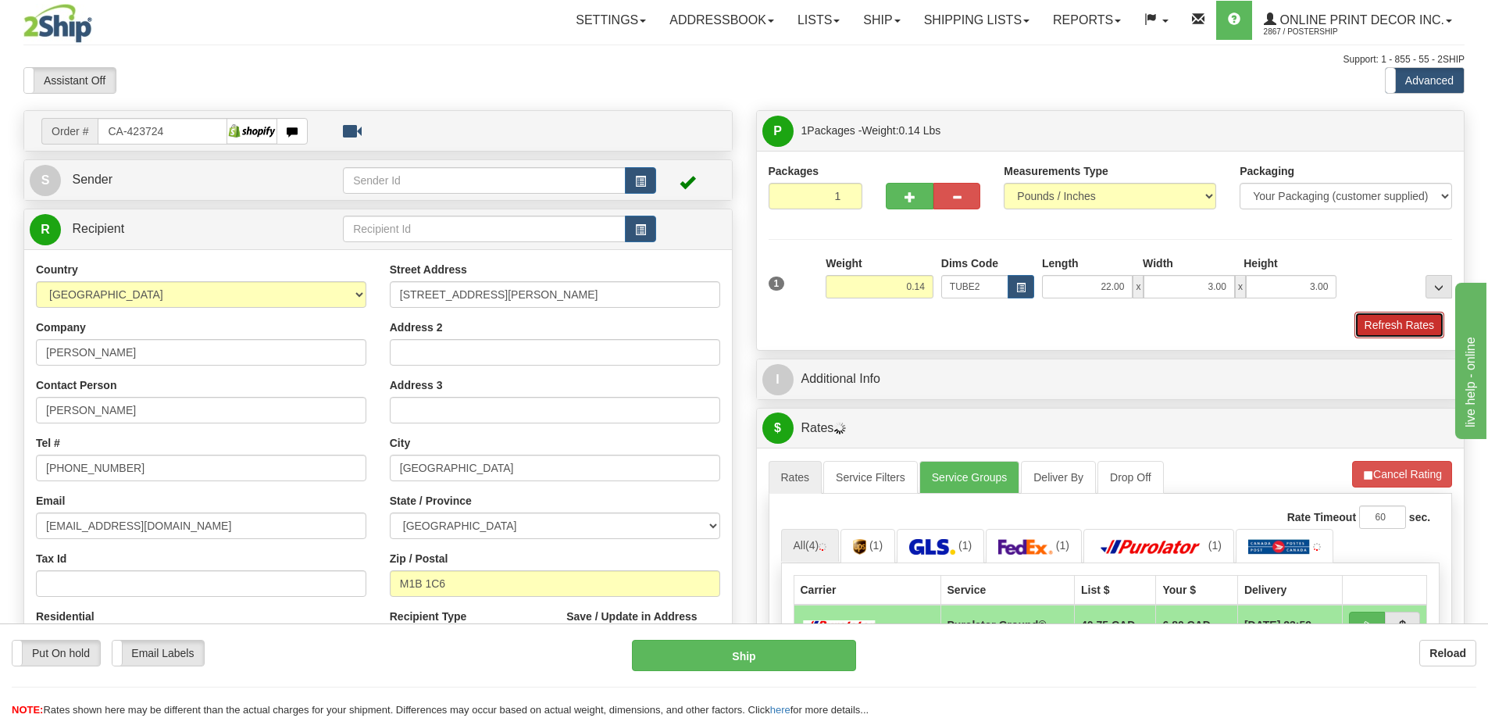
click at [1371, 318] on button "Refresh Rates" at bounding box center [1400, 325] width 90 height 27
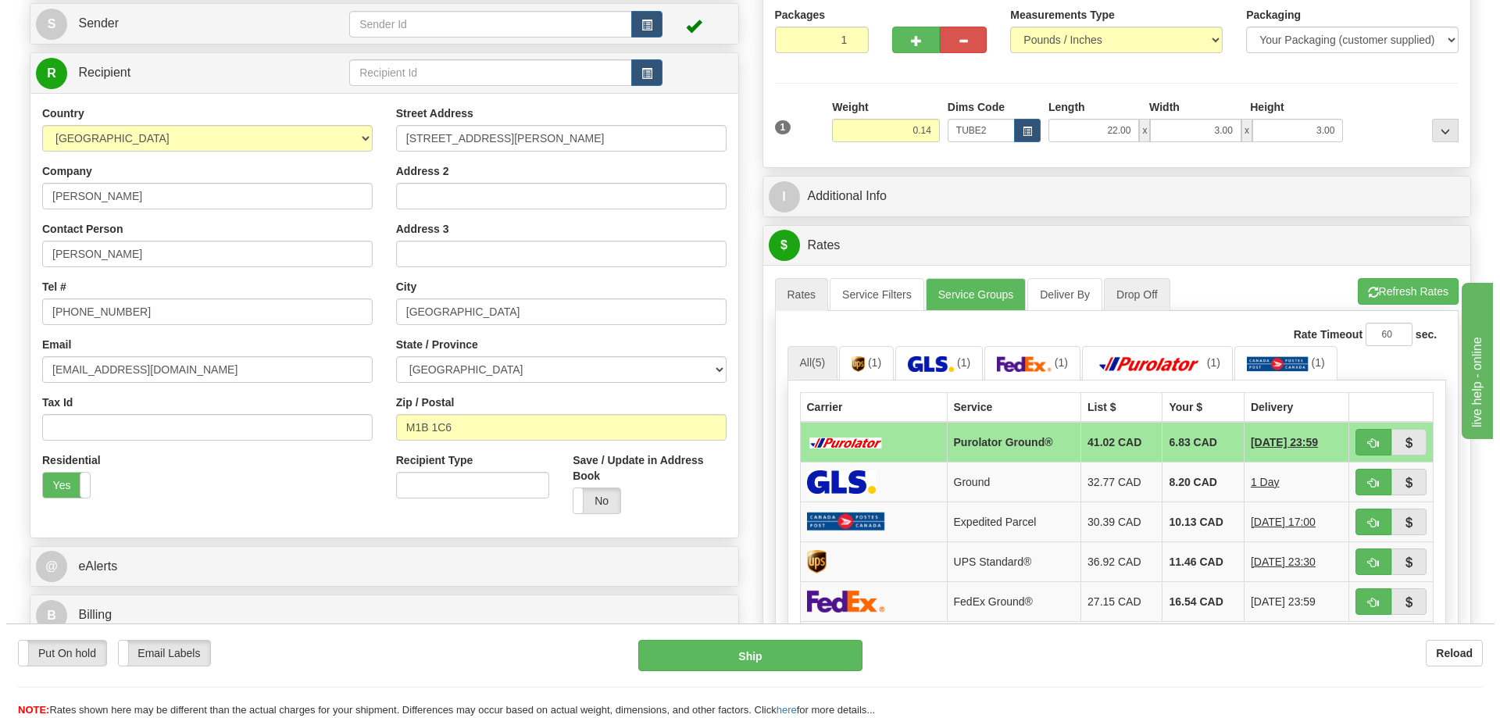
scroll to position [313, 0]
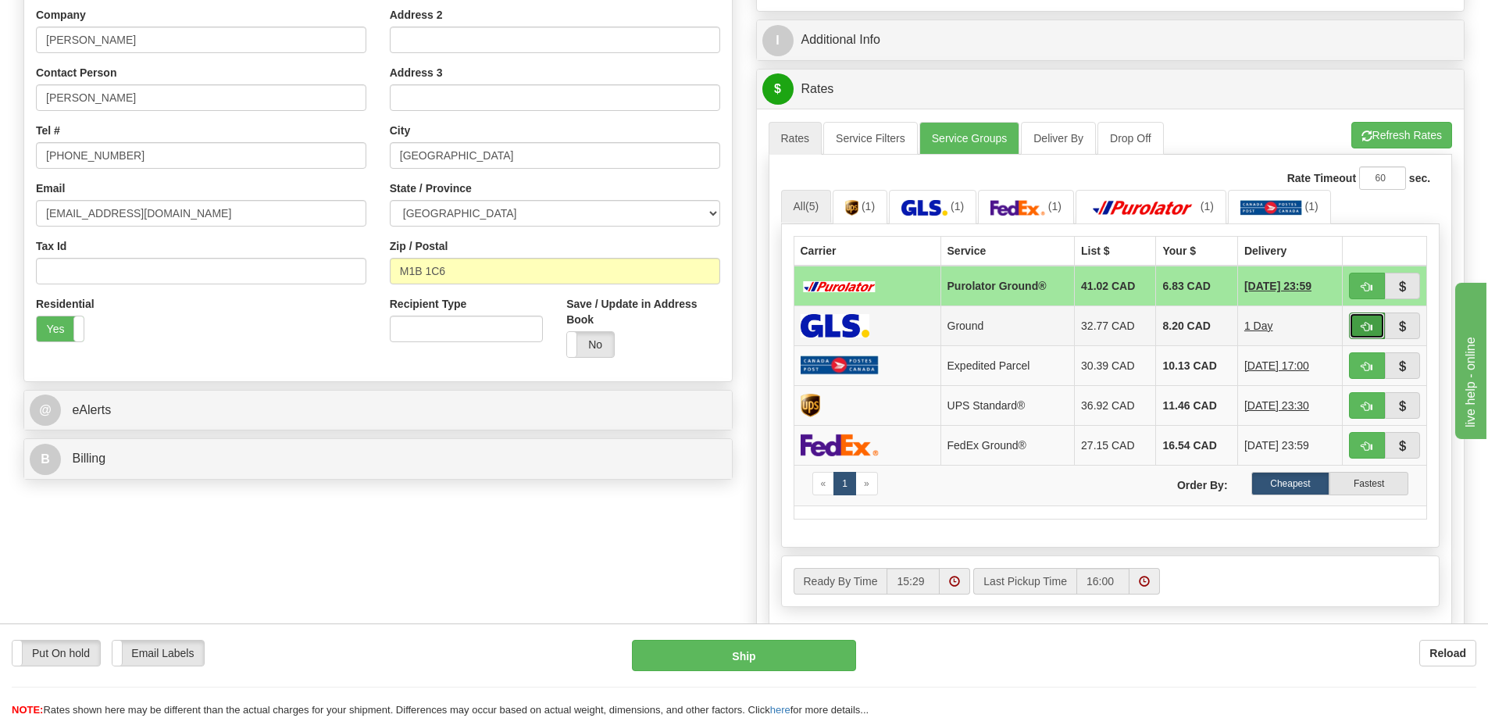
click at [1377, 328] on button "button" at bounding box center [1367, 326] width 36 height 27
type input "1"
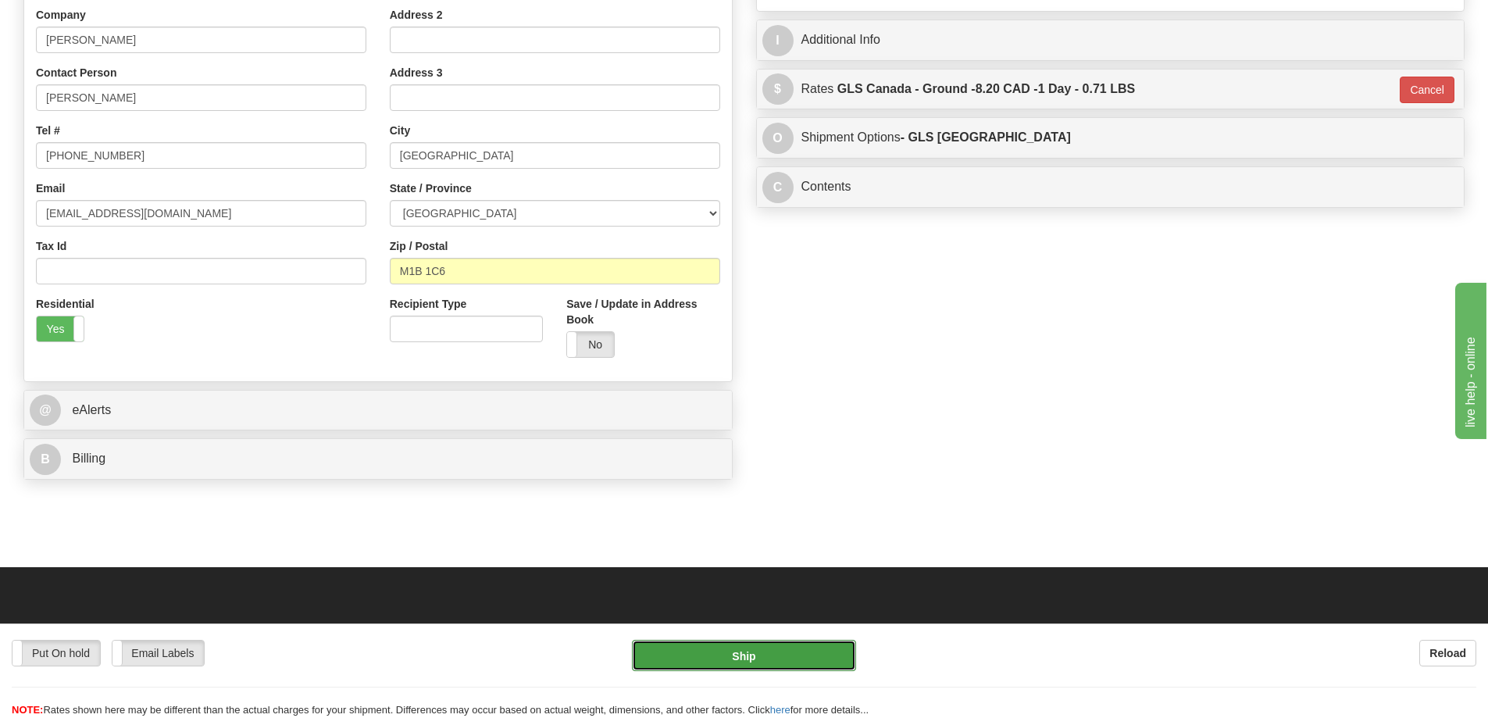
click at [830, 659] on button "Ship" at bounding box center [744, 655] width 224 height 31
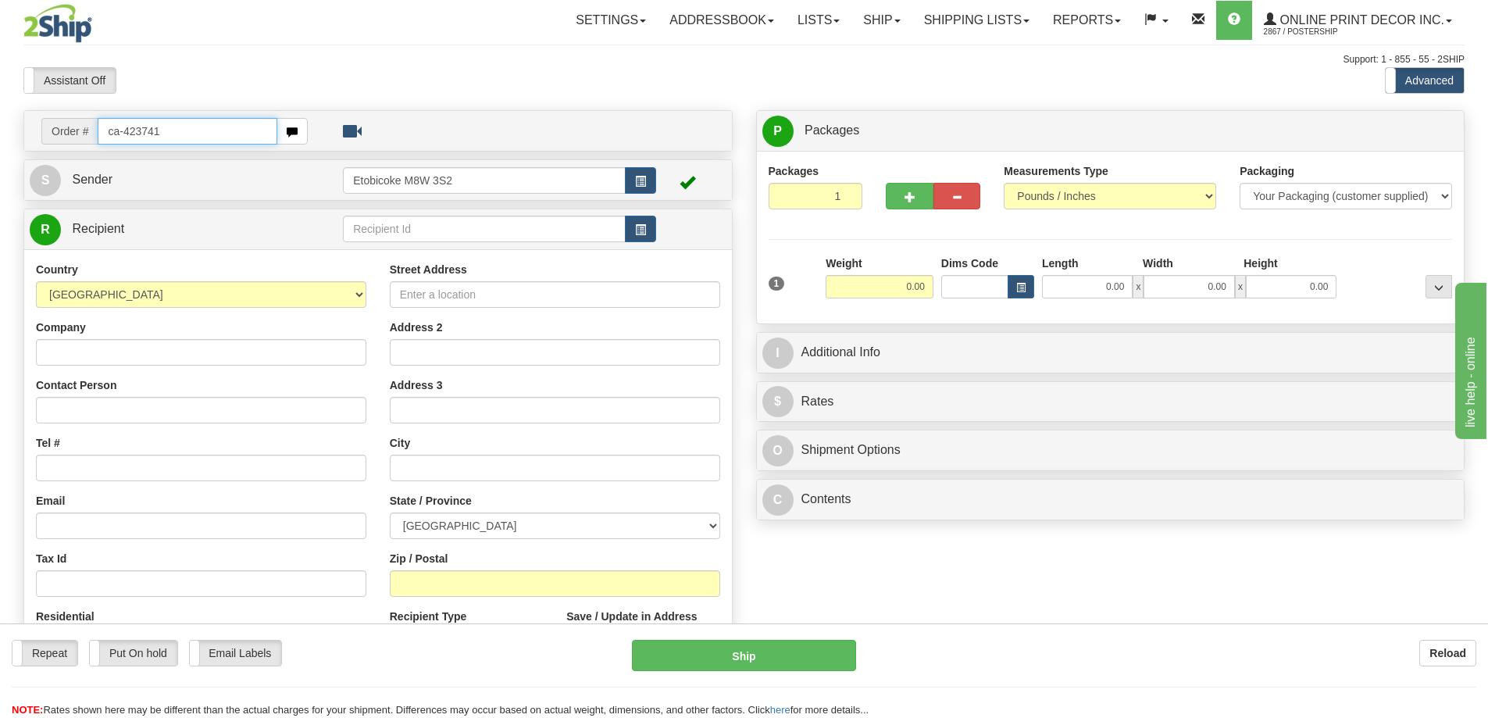
type input "ca-423741"
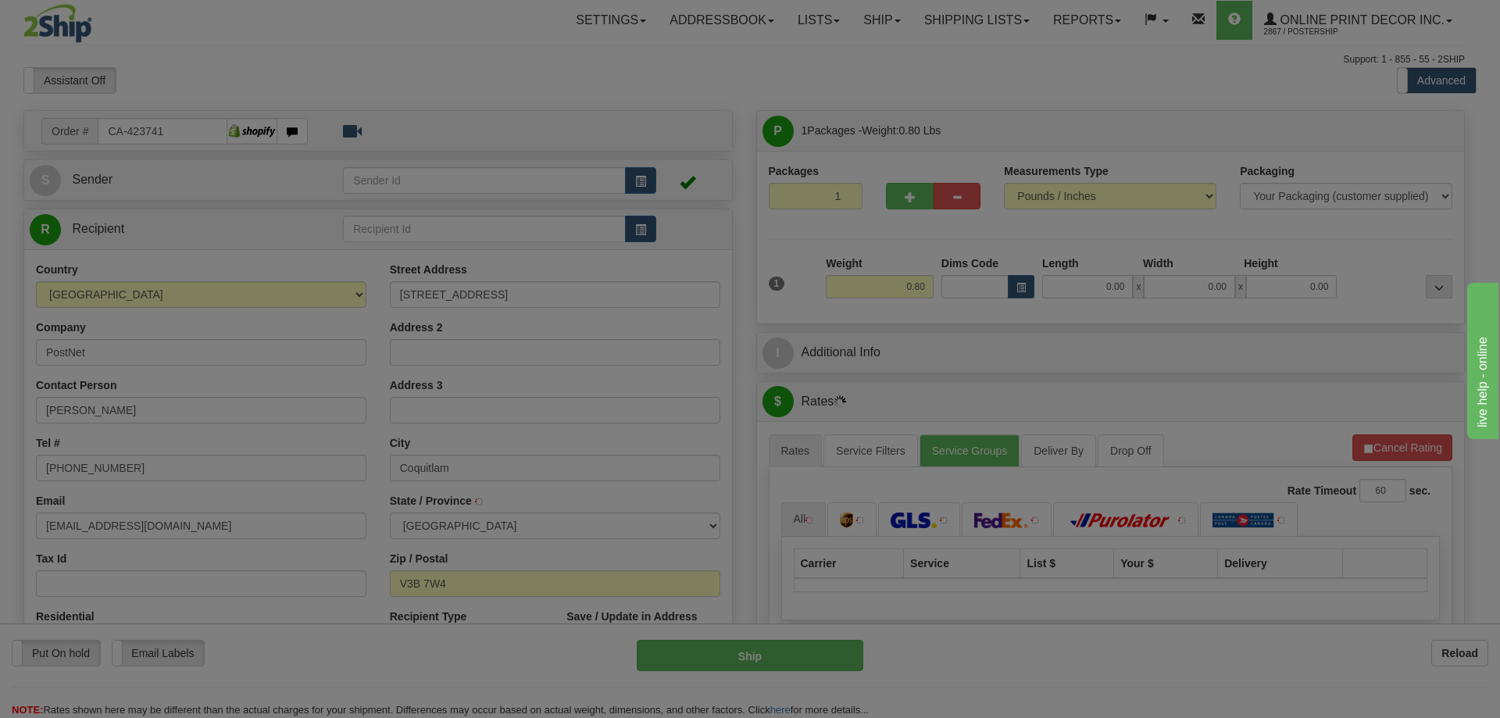
type input "COQUITLAM"
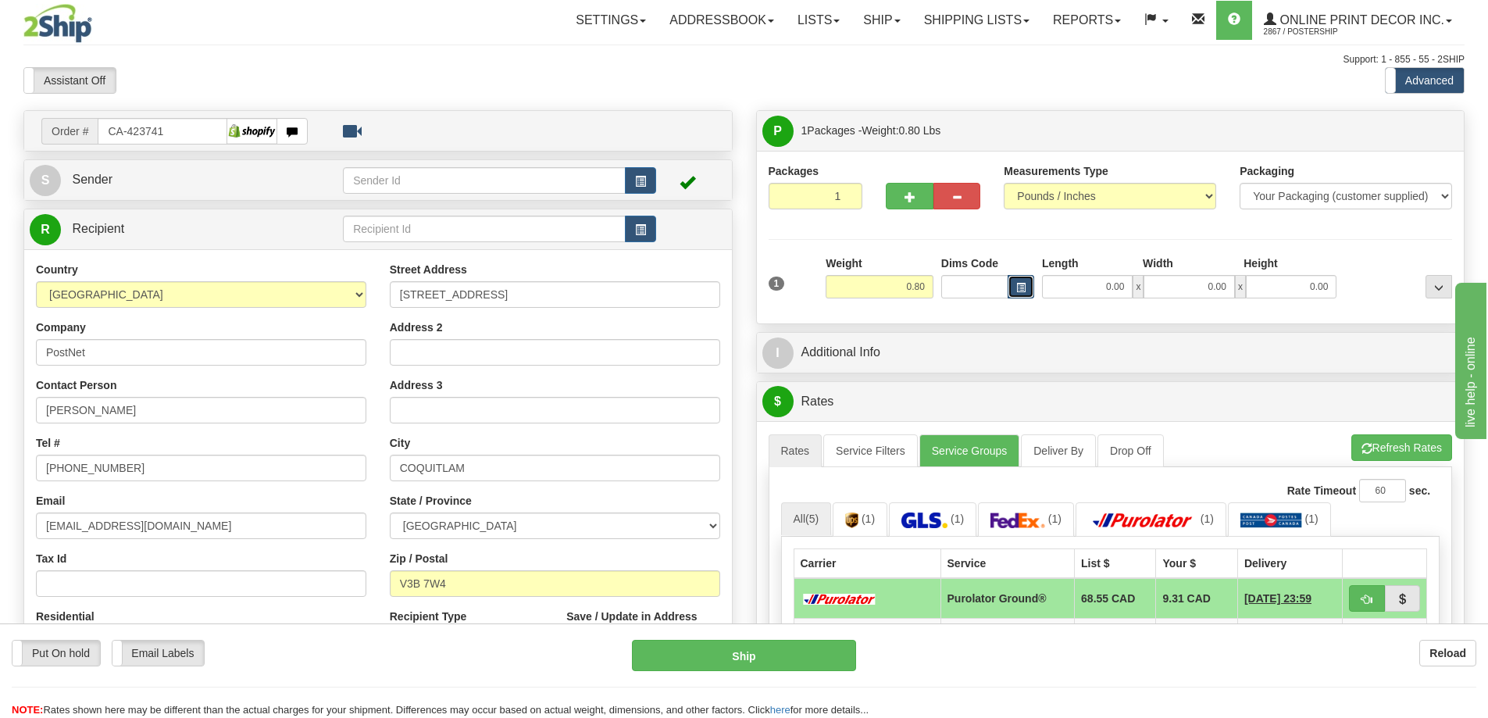
click at [1020, 285] on span "button" at bounding box center [1021, 288] width 9 height 9
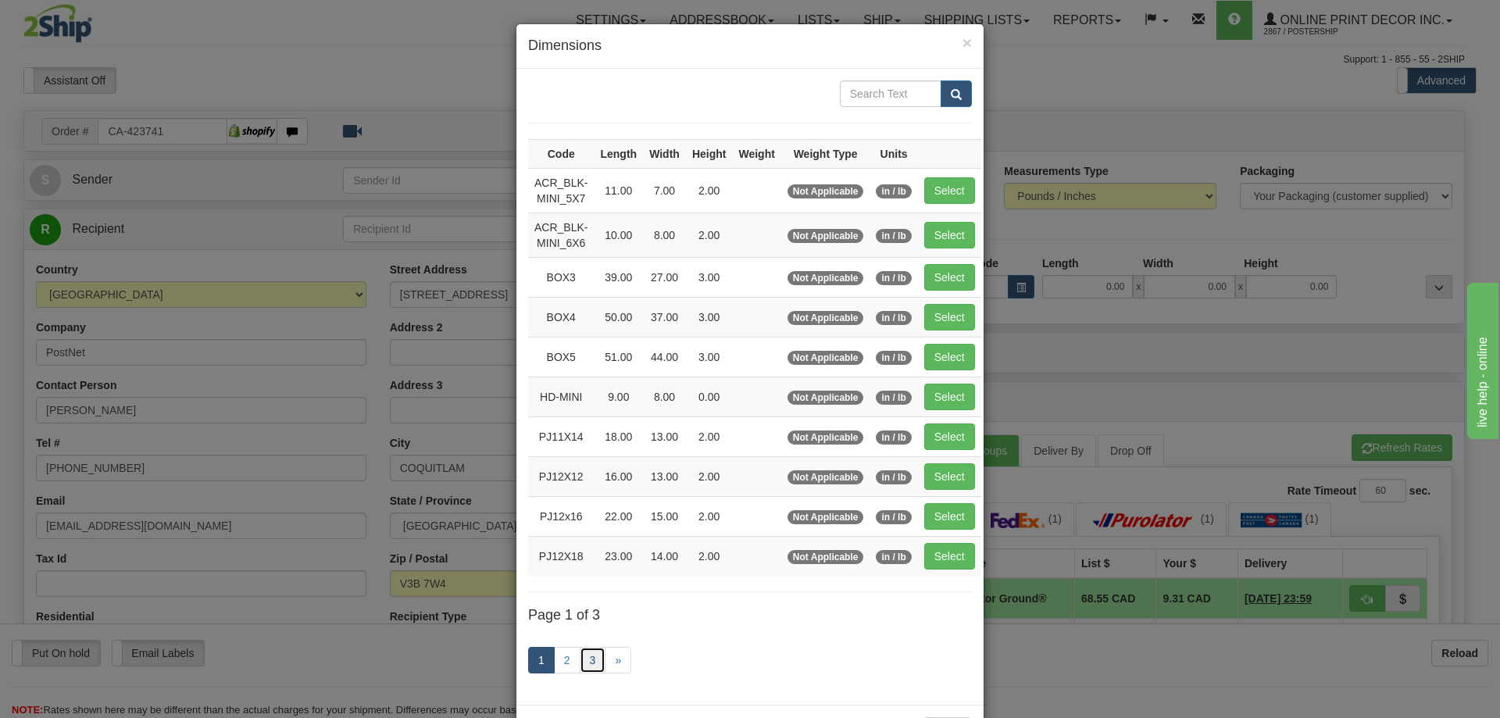
click at [593, 659] on link "3" at bounding box center [593, 660] width 27 height 27
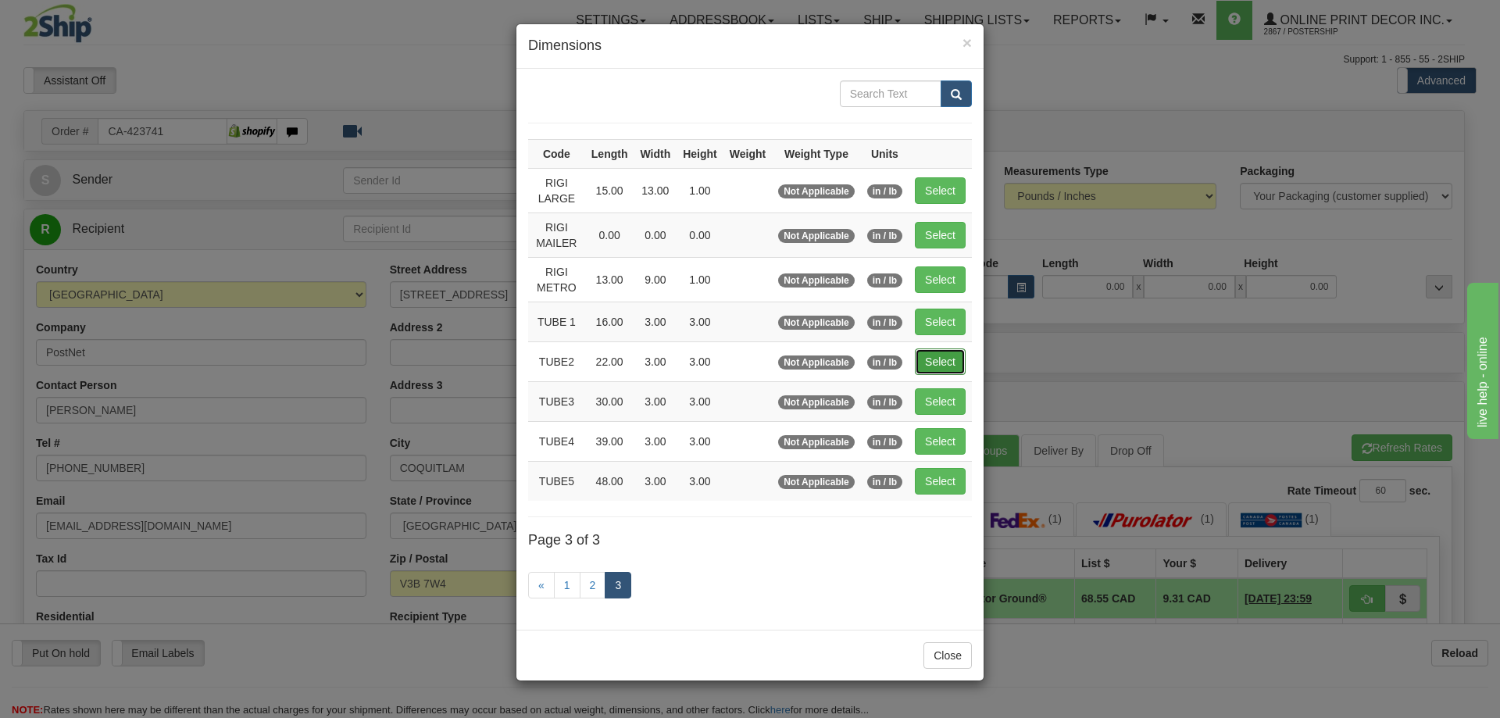
click at [945, 357] on button "Select" at bounding box center [940, 361] width 51 height 27
type input "TUBE2"
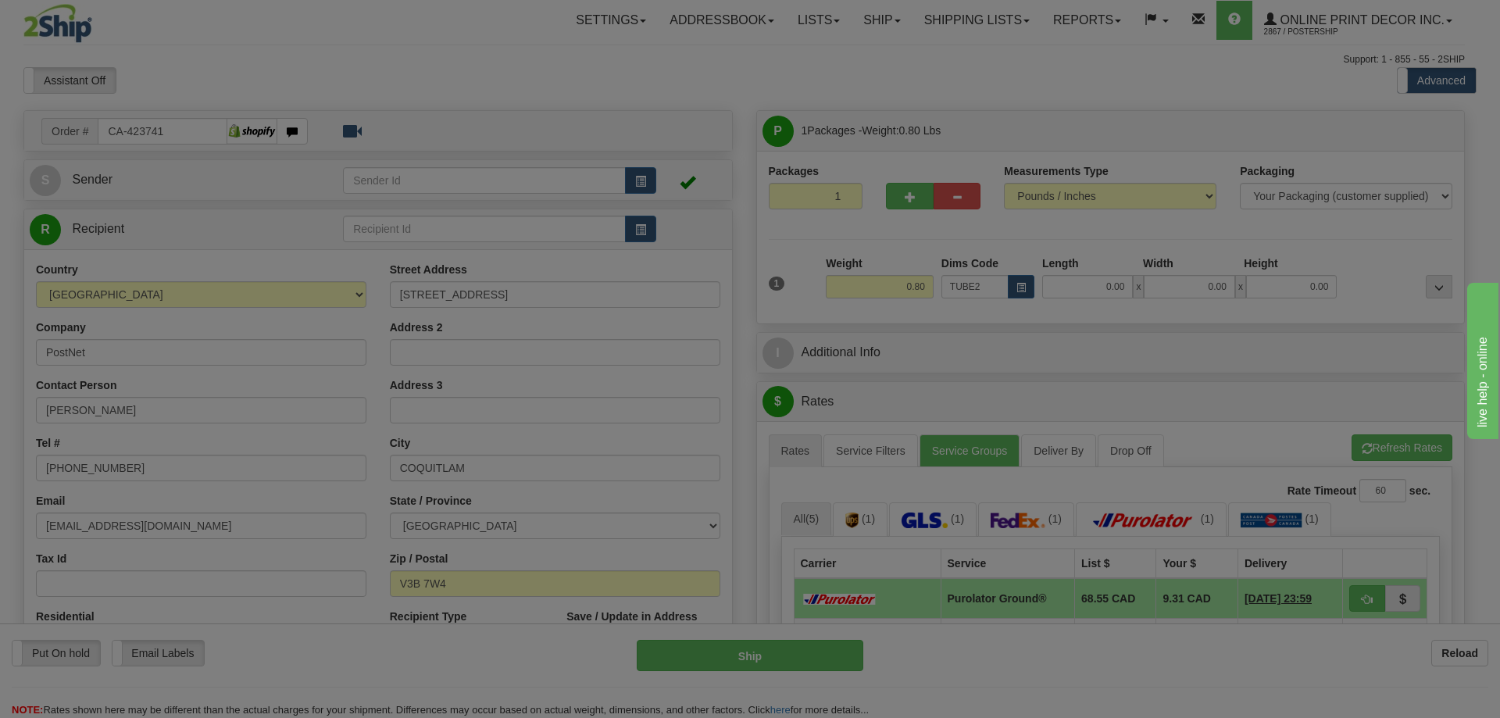
type input "22.00"
type input "3.00"
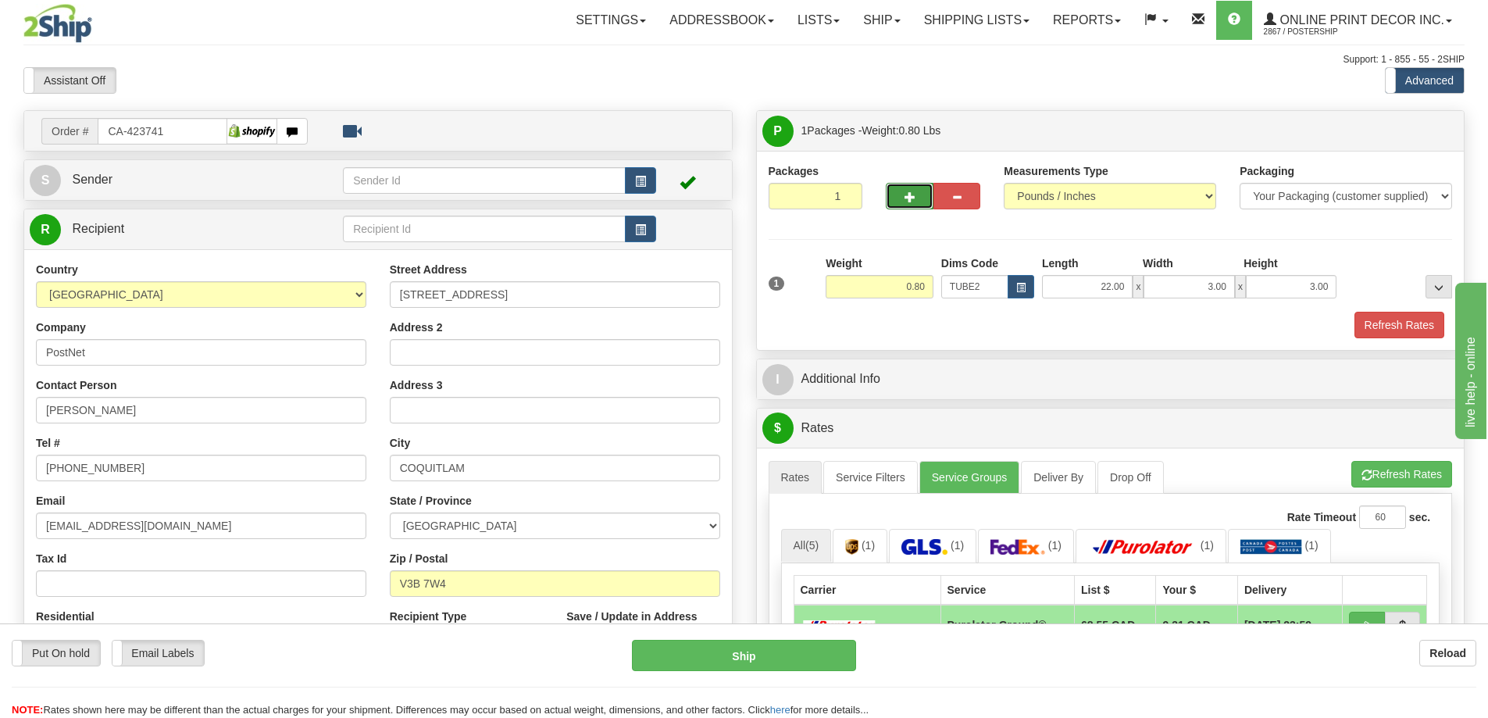
click at [901, 195] on button "button" at bounding box center [909, 196] width 47 height 27
radio input "true"
type input "2"
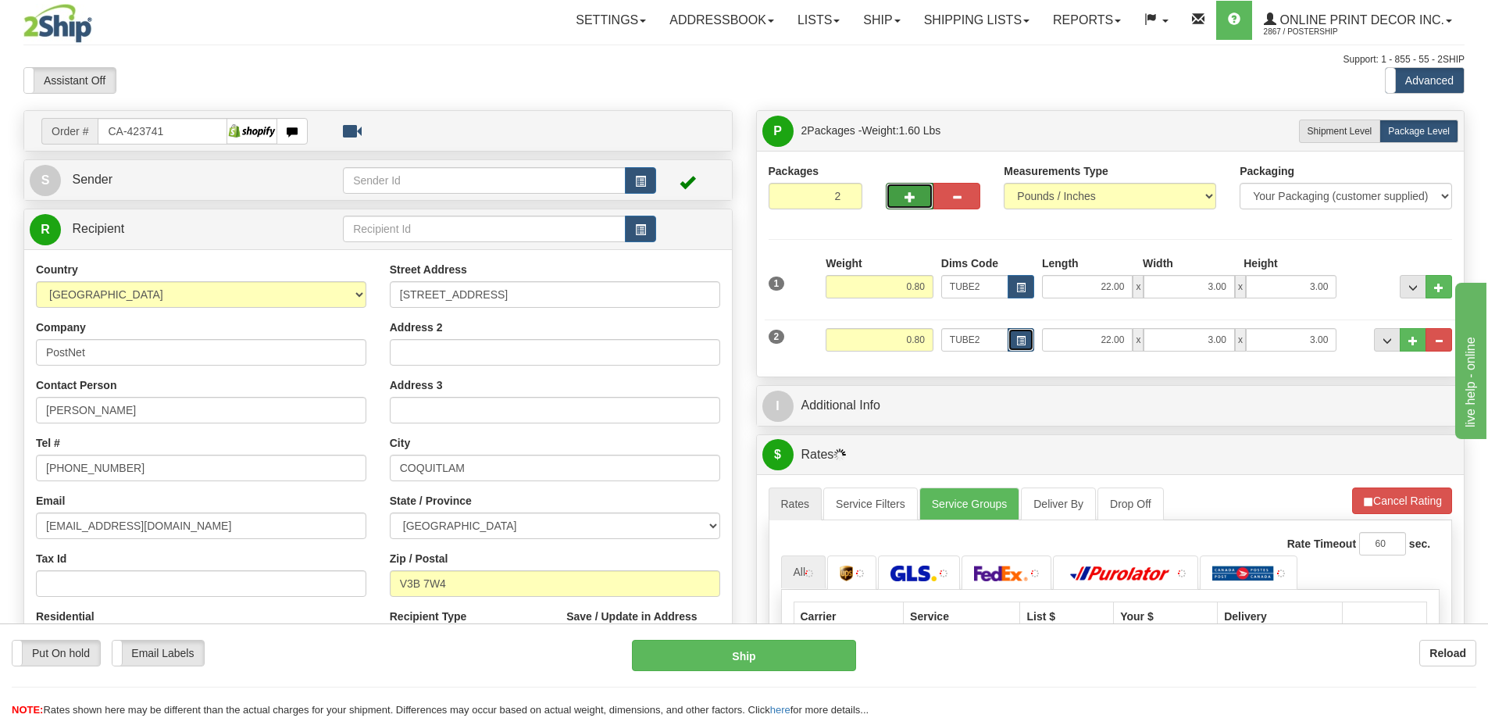
click at [1021, 337] on span "button" at bounding box center [1021, 341] width 9 height 9
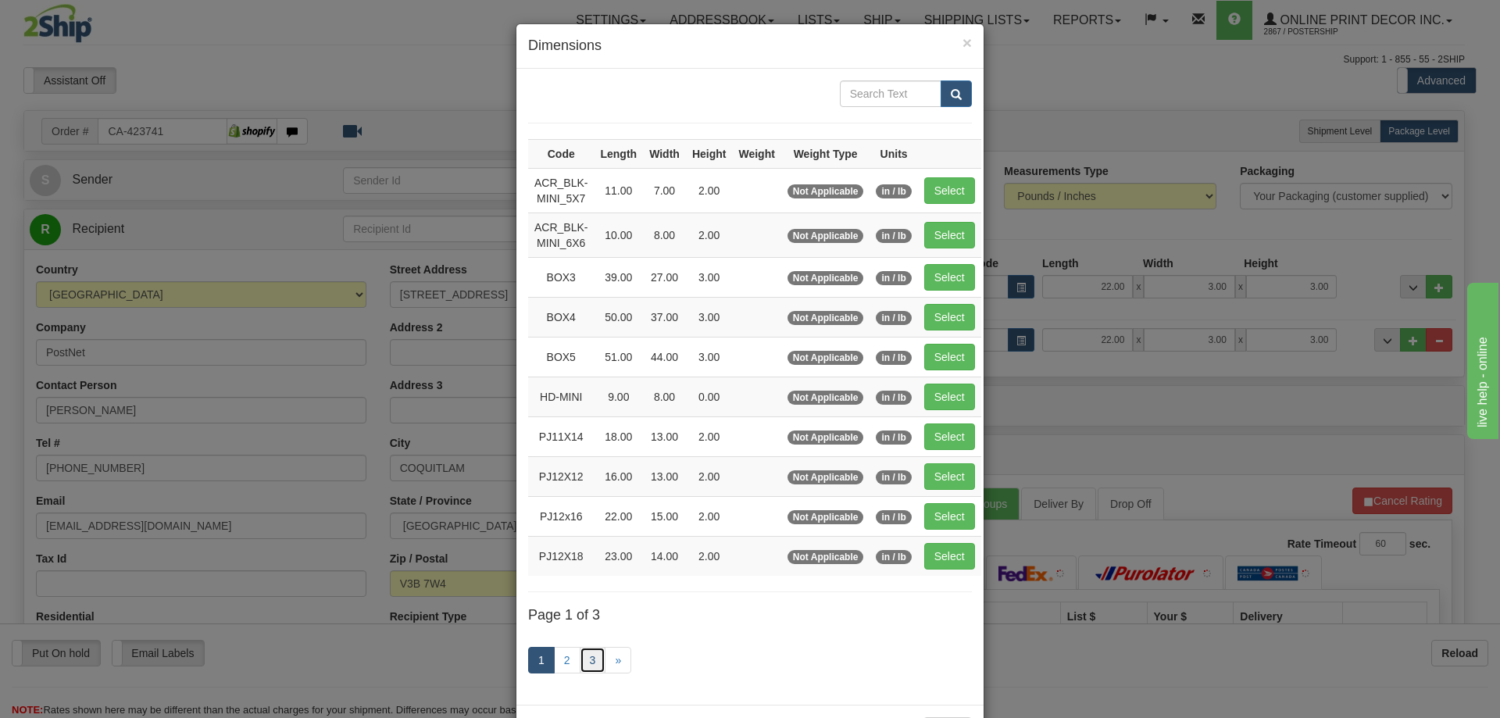
click at [590, 659] on link "3" at bounding box center [593, 660] width 27 height 27
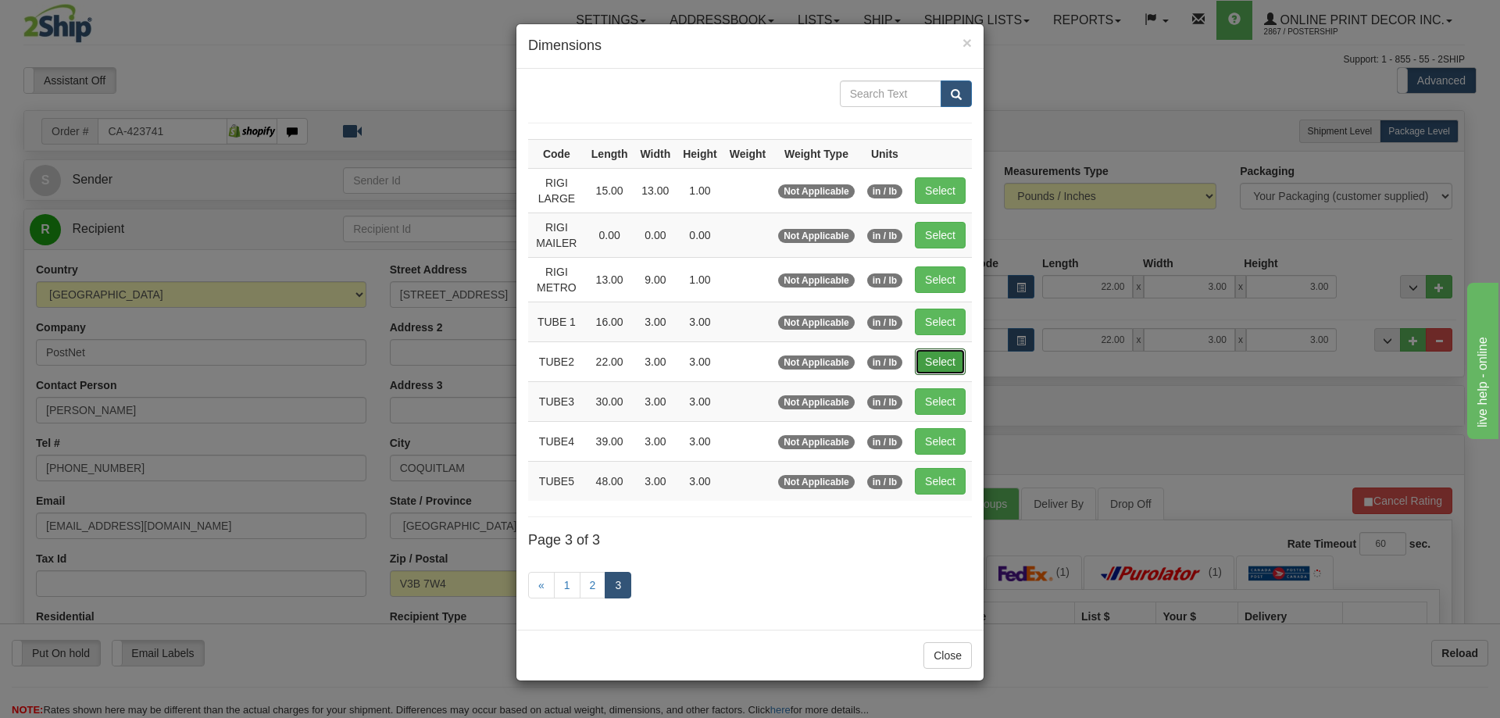
drag, startPoint x: 949, startPoint y: 353, endPoint x: 956, endPoint y: 356, distance: 8.4
click at [949, 354] on button "Select" at bounding box center [940, 361] width 51 height 27
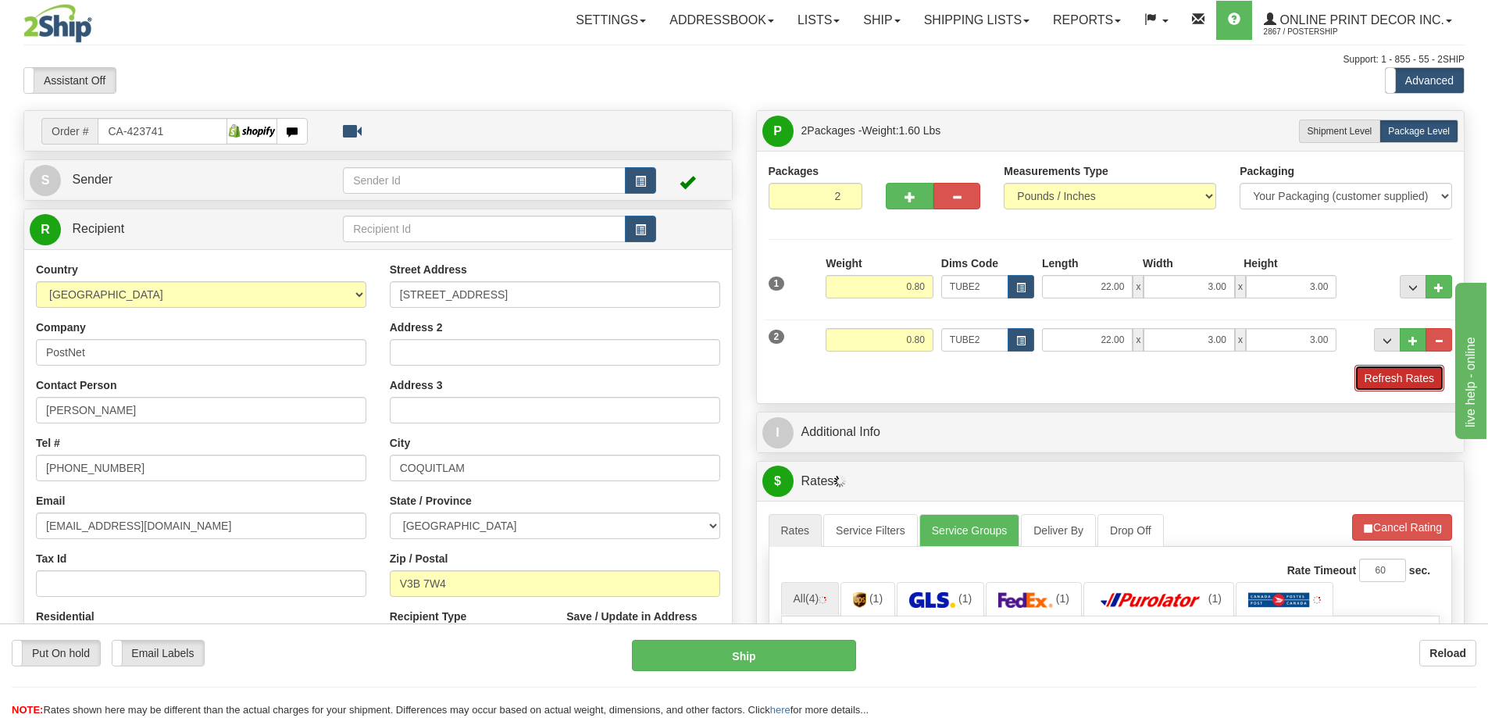
click at [1388, 386] on button "Refresh Rates" at bounding box center [1400, 378] width 90 height 27
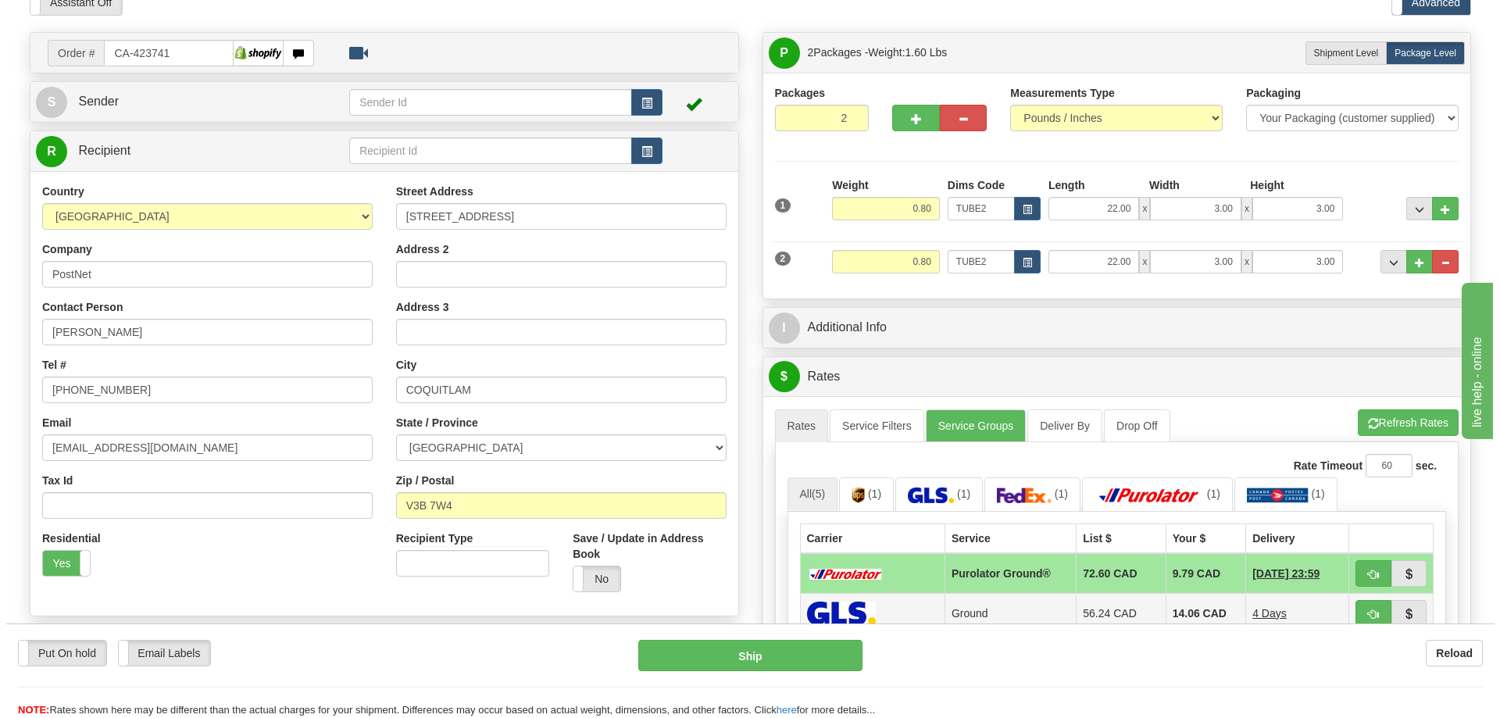
scroll to position [156, 0]
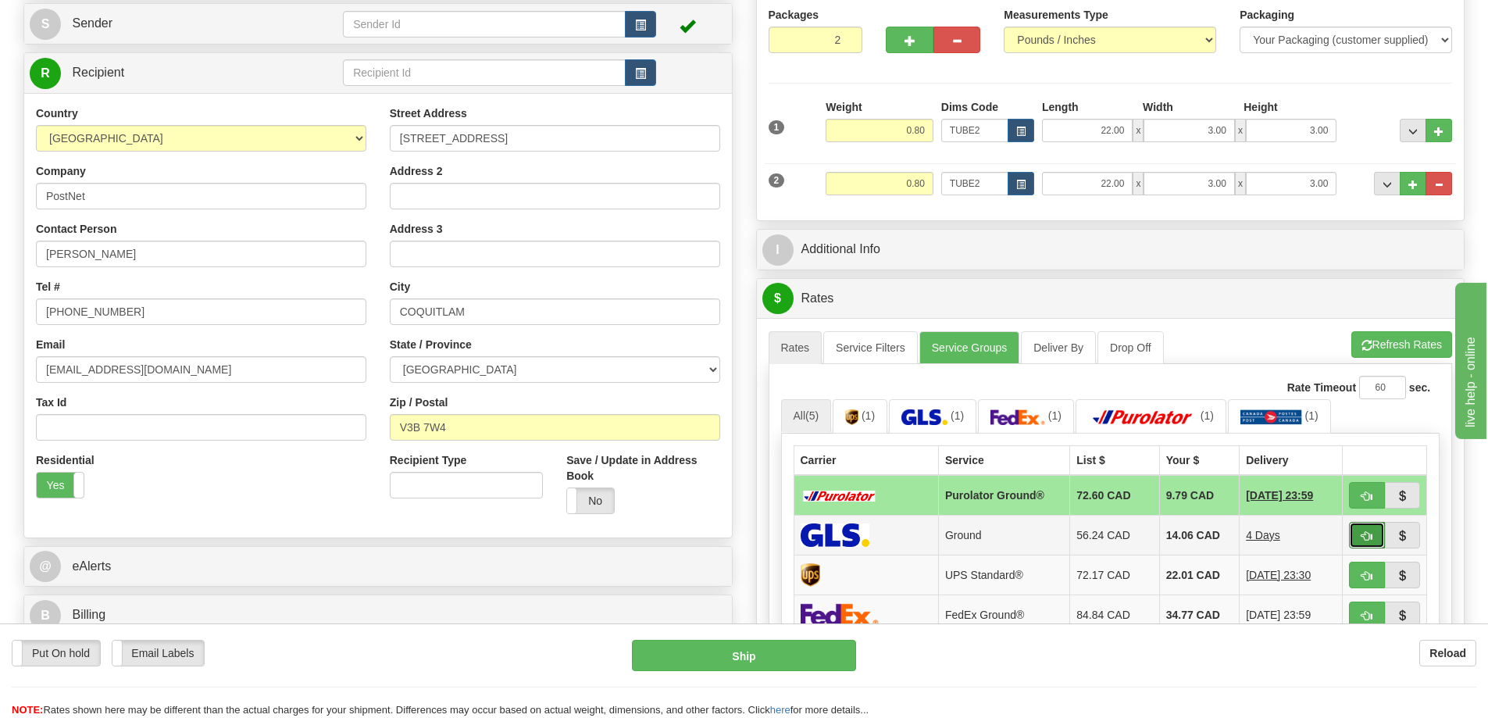
click at [1364, 534] on span "button" at bounding box center [1367, 536] width 11 height 10
type input "1"
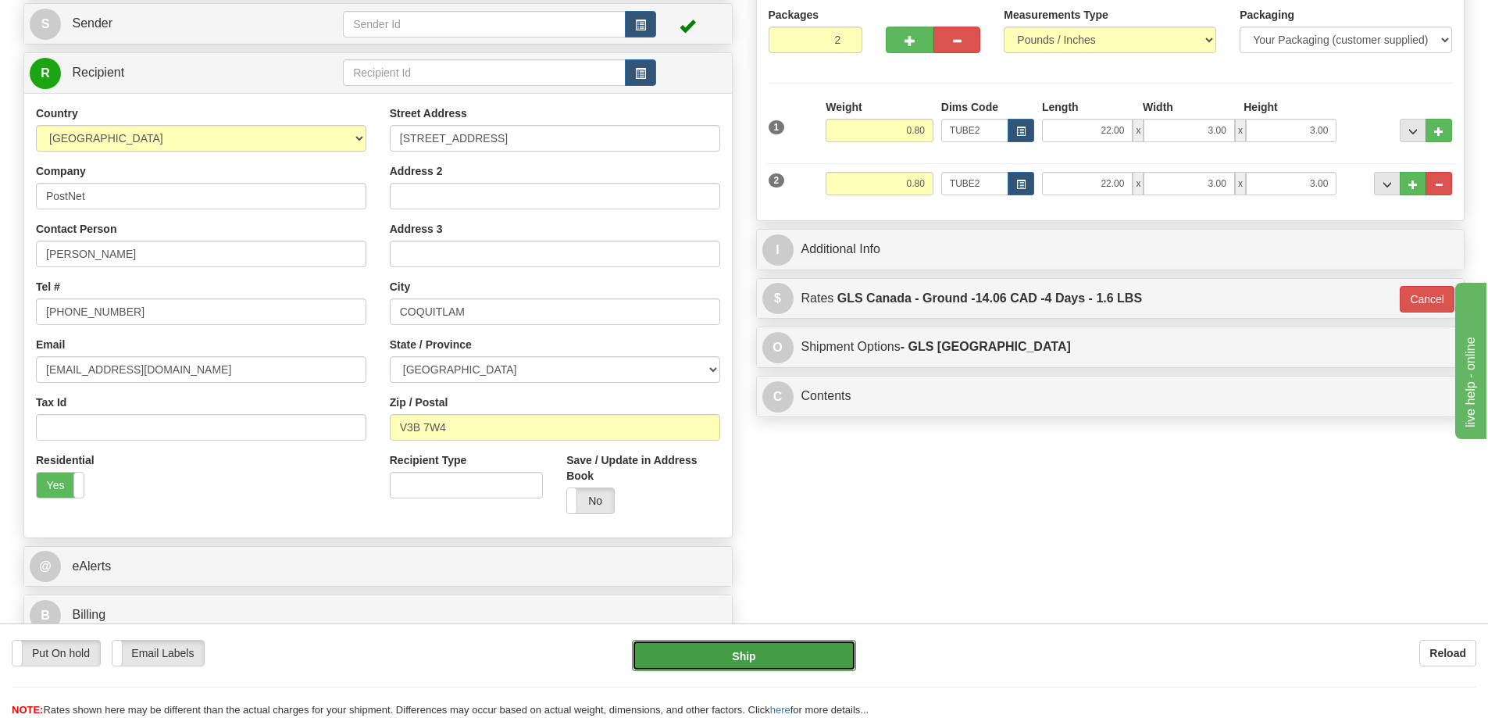
click at [821, 648] on button "Ship" at bounding box center [744, 655] width 224 height 31
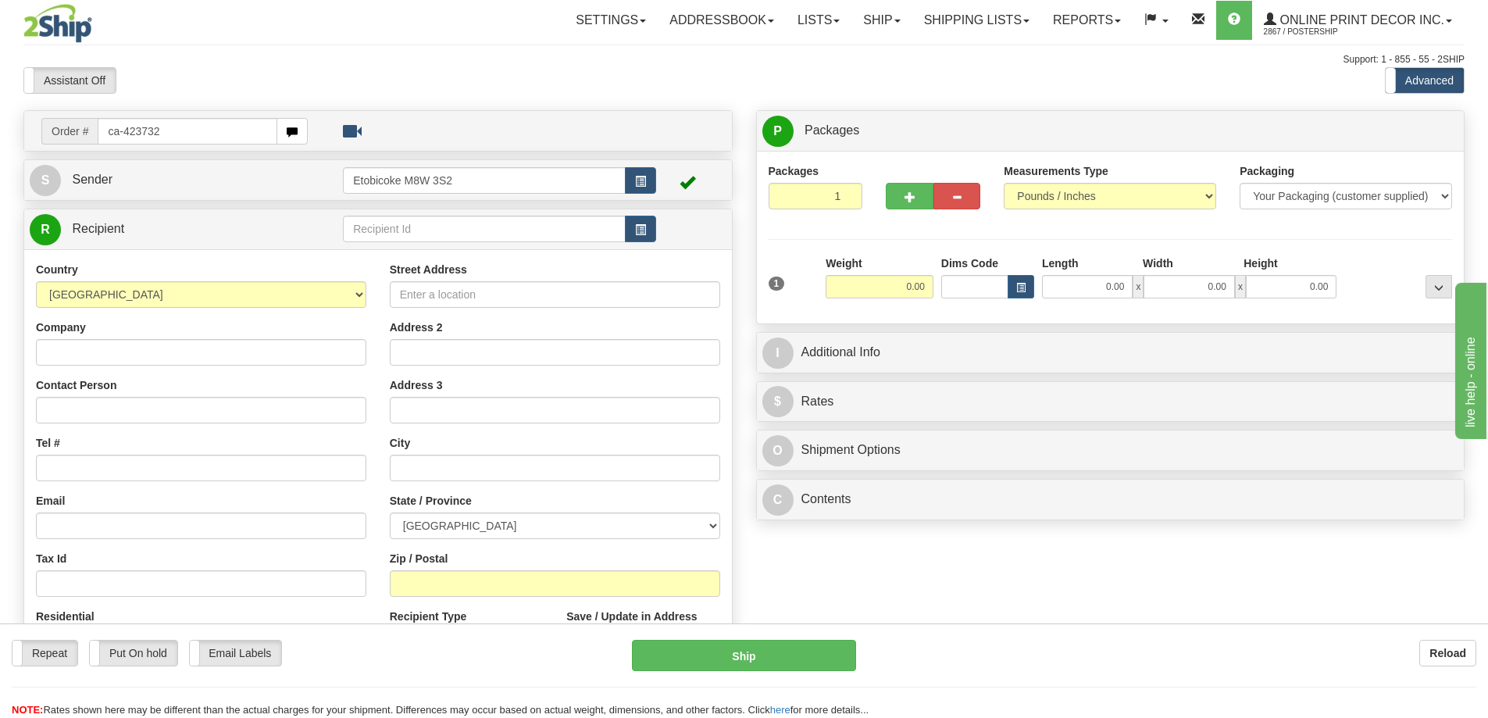
type input "ca-423732"
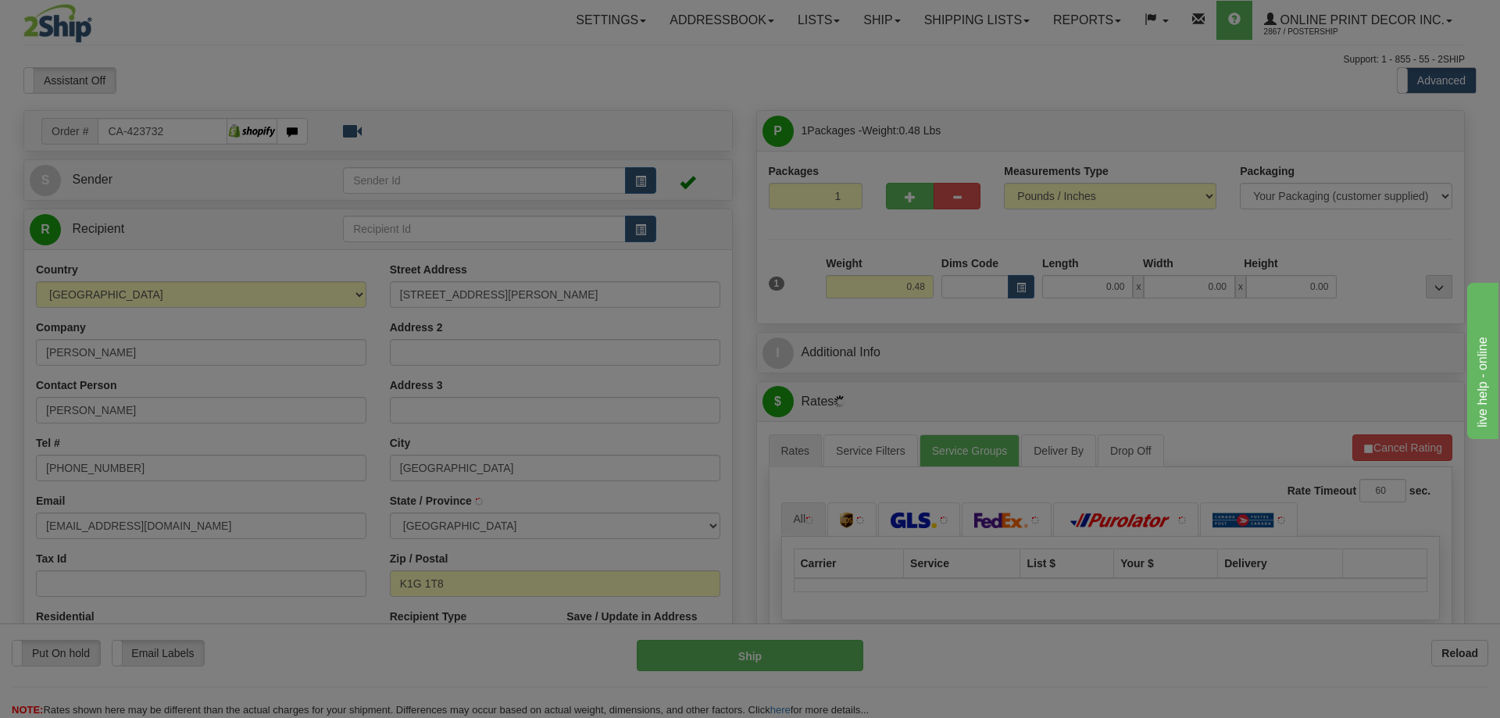
type input "[GEOGRAPHIC_DATA]"
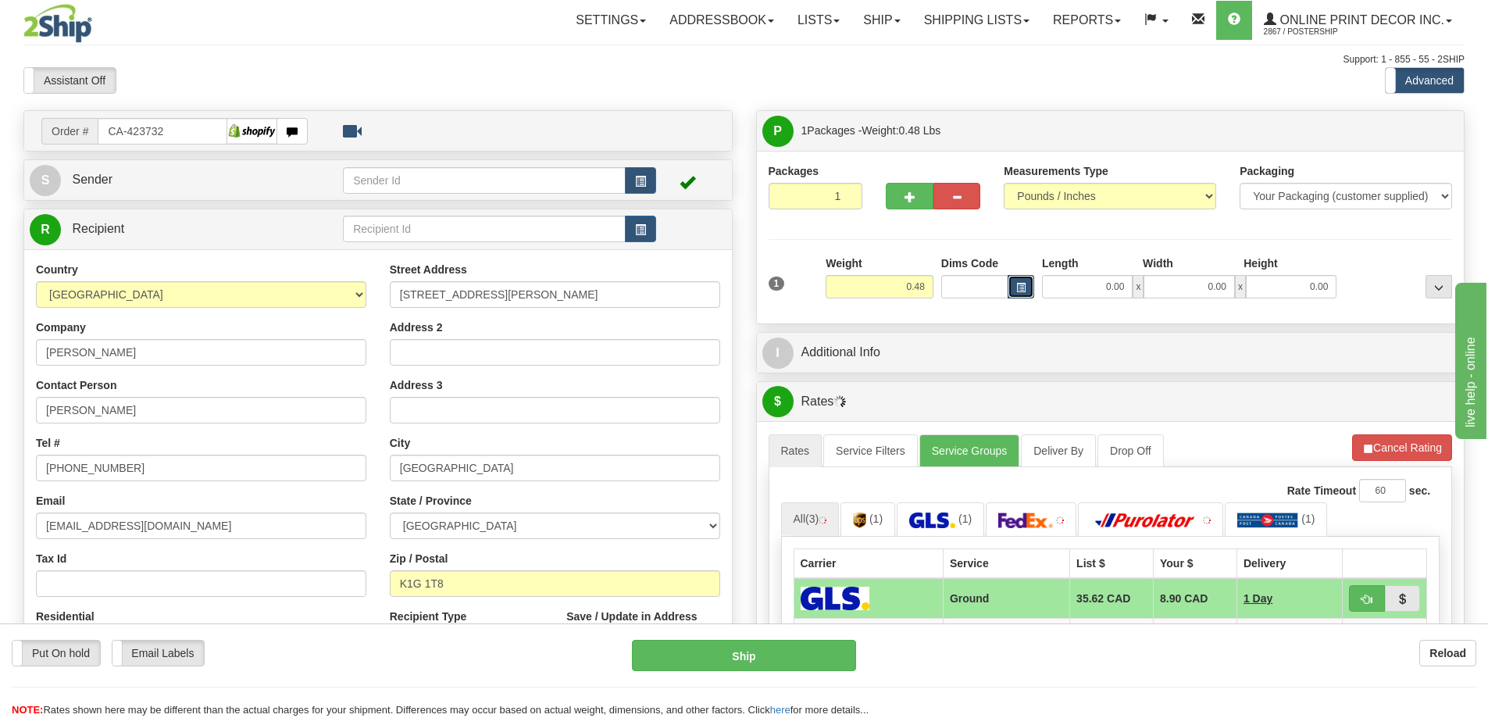
click at [1013, 282] on button "button" at bounding box center [1021, 286] width 27 height 23
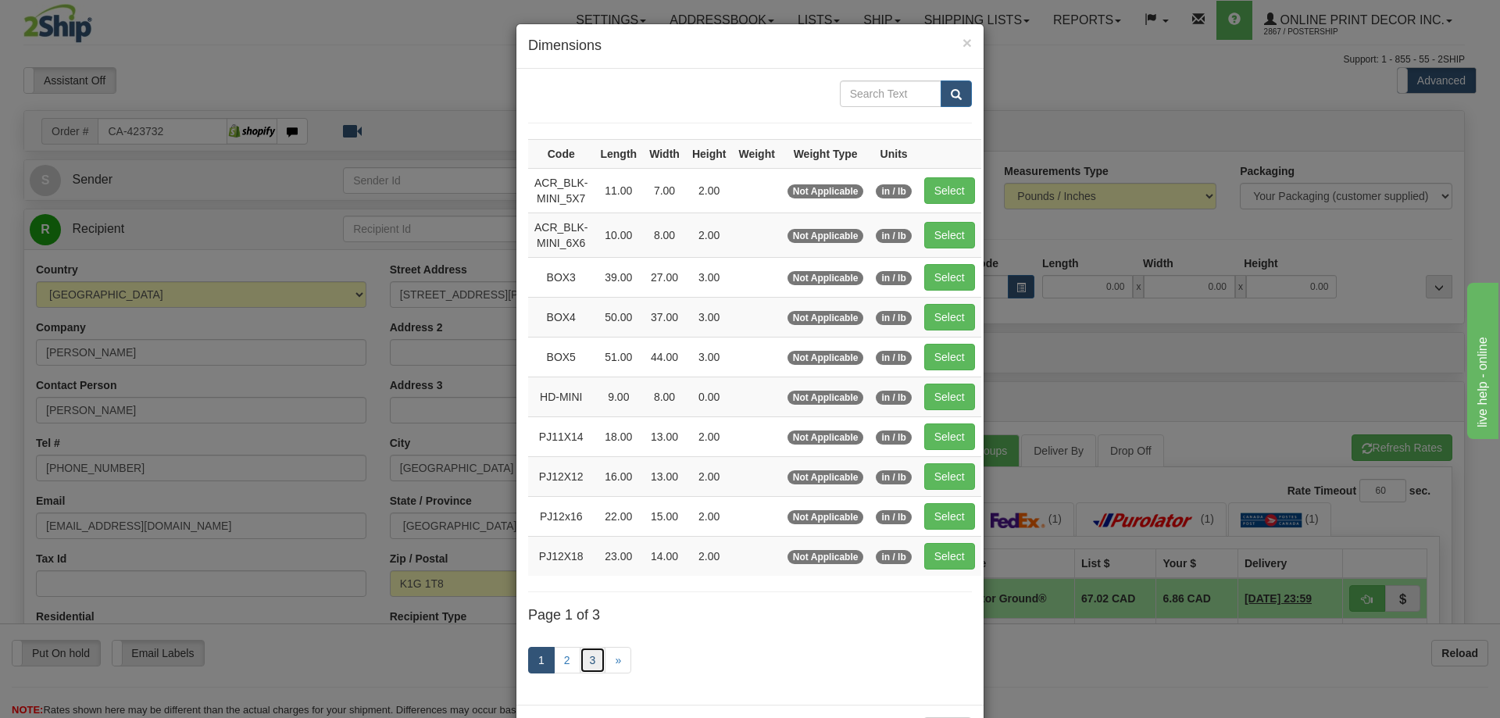
click at [589, 654] on link "3" at bounding box center [593, 660] width 27 height 27
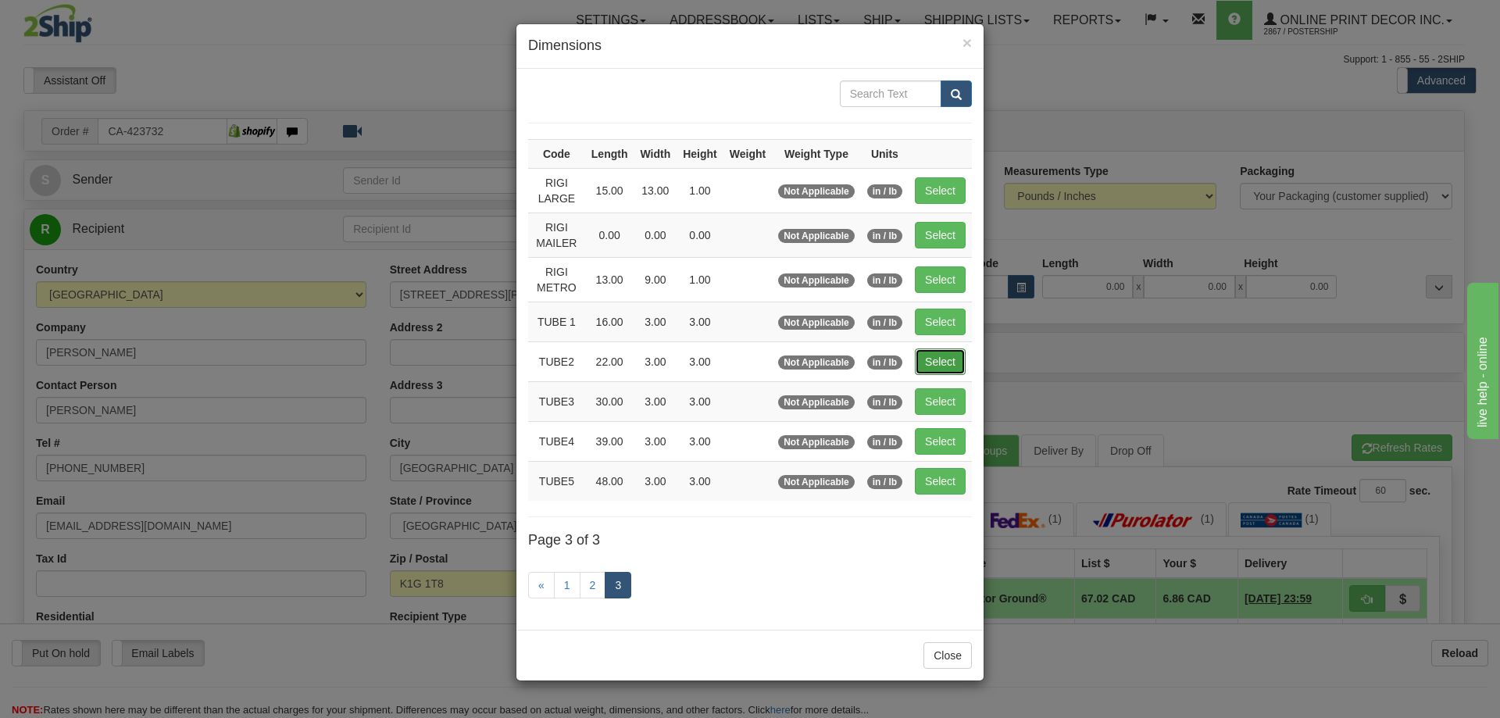
click at [942, 356] on button "Select" at bounding box center [940, 361] width 51 height 27
type input "TUBE2"
type input "22.00"
type input "3.00"
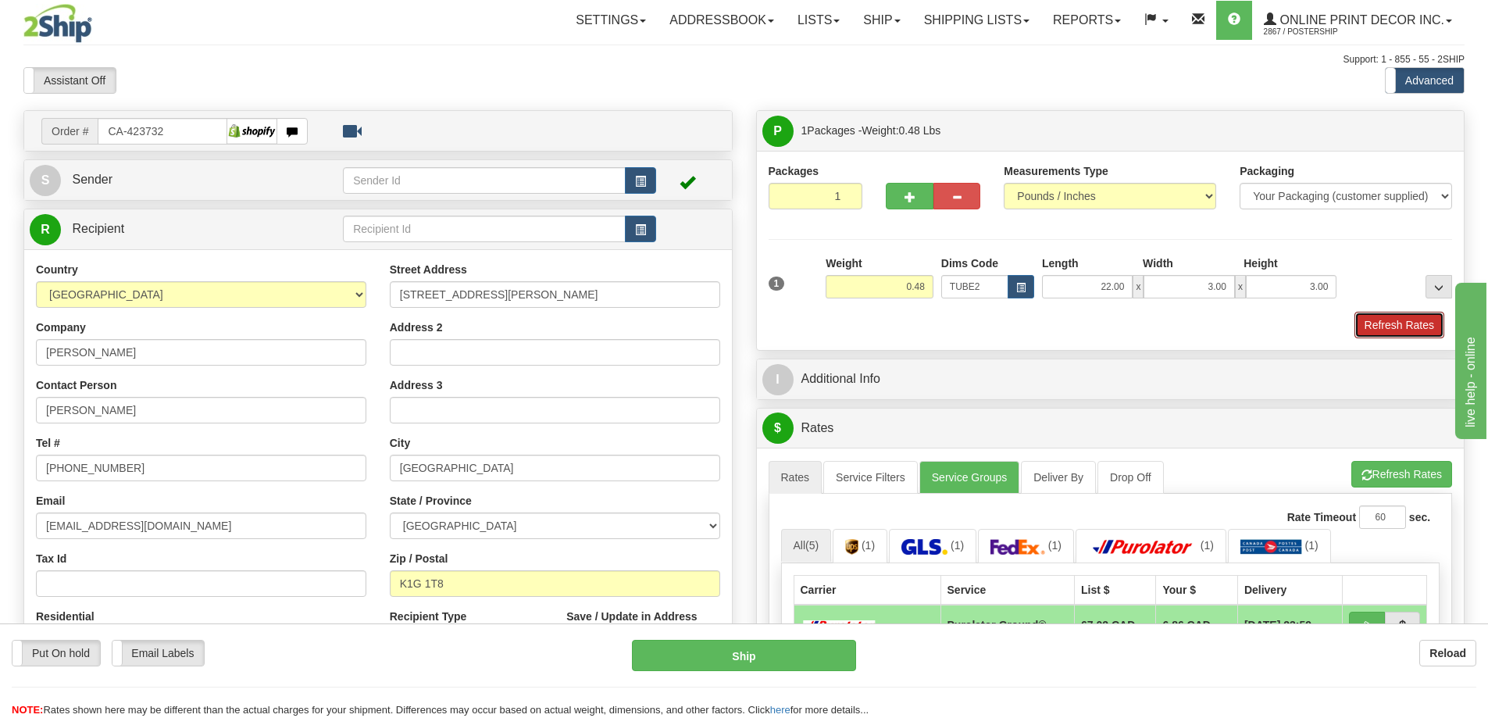
drag, startPoint x: 1418, startPoint y: 322, endPoint x: 1418, endPoint y: 331, distance: 9.4
click at [1428, 327] on button "Refresh Rates" at bounding box center [1400, 325] width 90 height 27
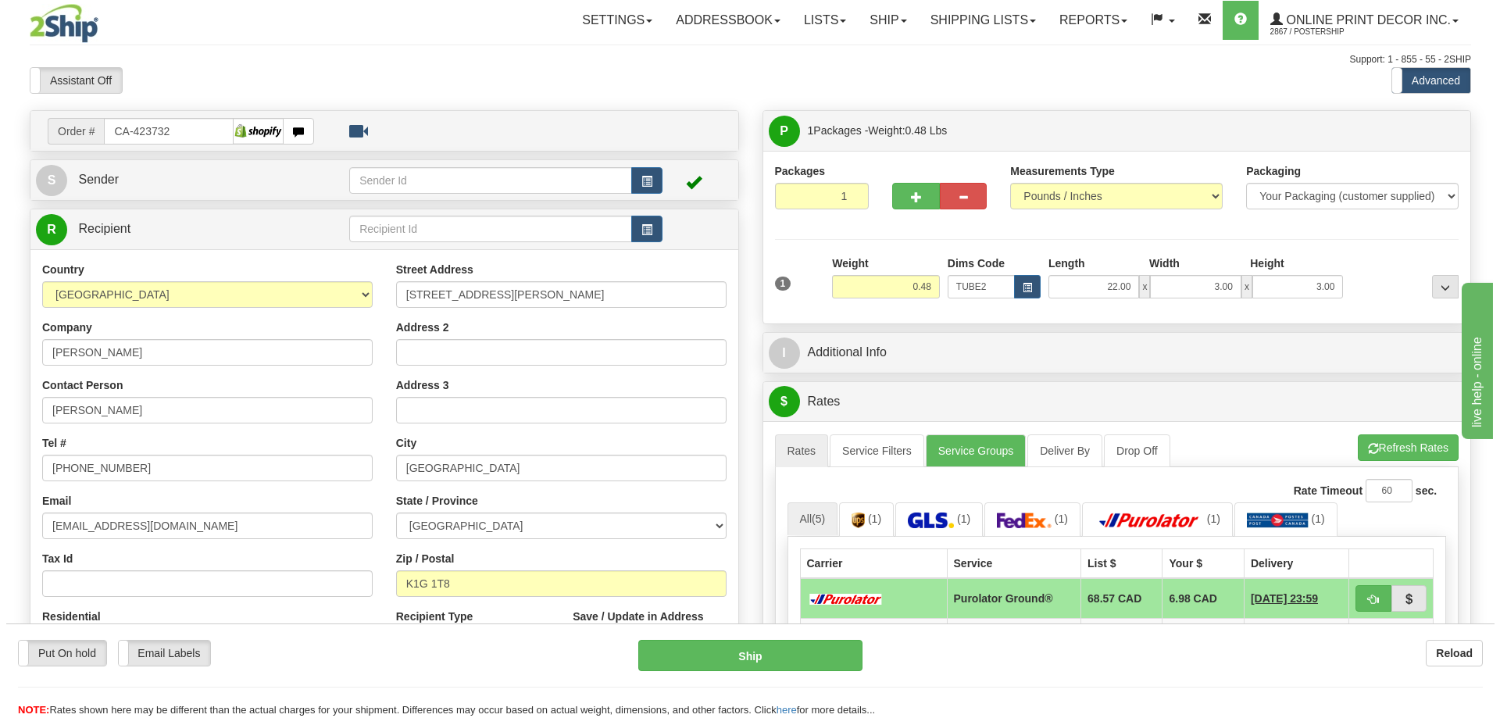
scroll to position [234, 0]
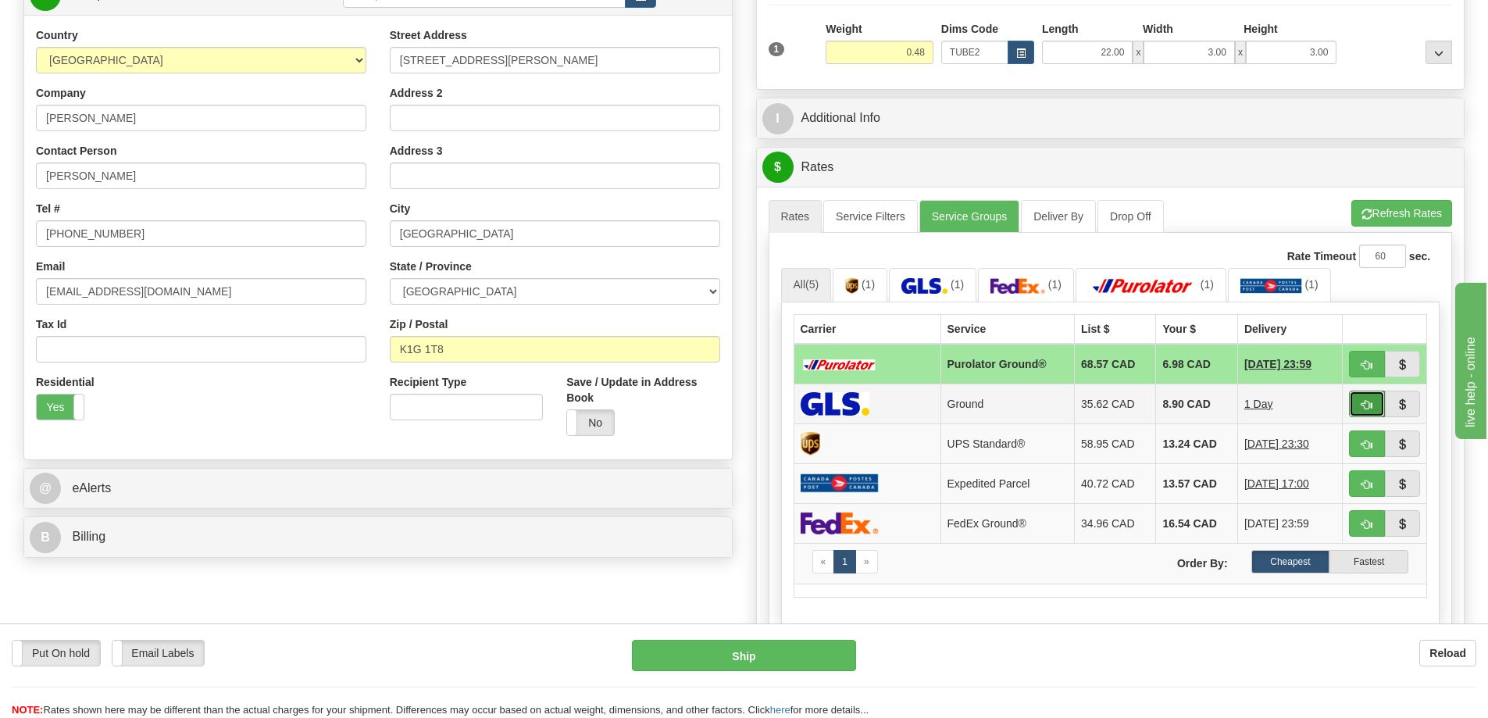
click at [1368, 398] on button "button" at bounding box center [1367, 404] width 36 height 27
type input "1"
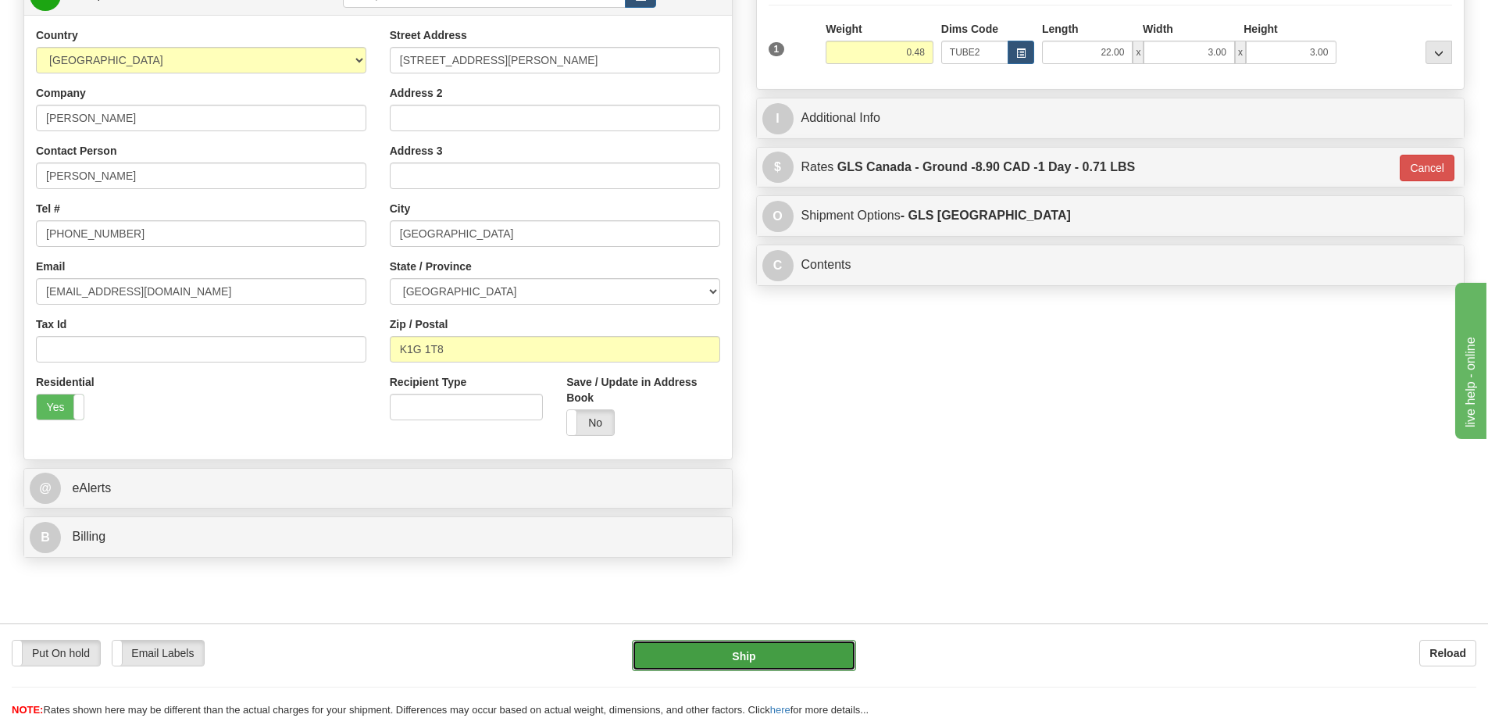
click at [796, 650] on button "Ship" at bounding box center [744, 655] width 224 height 31
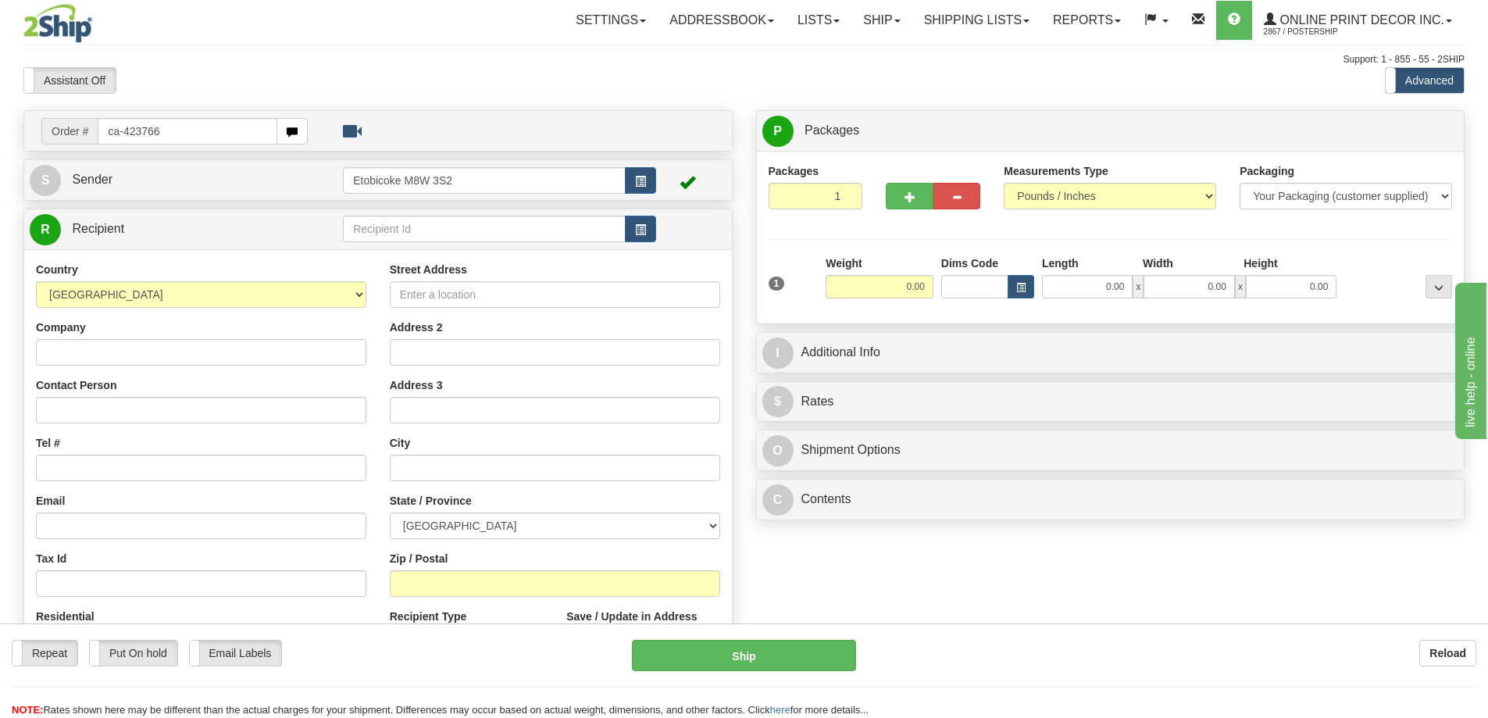
type input "ca-423766"
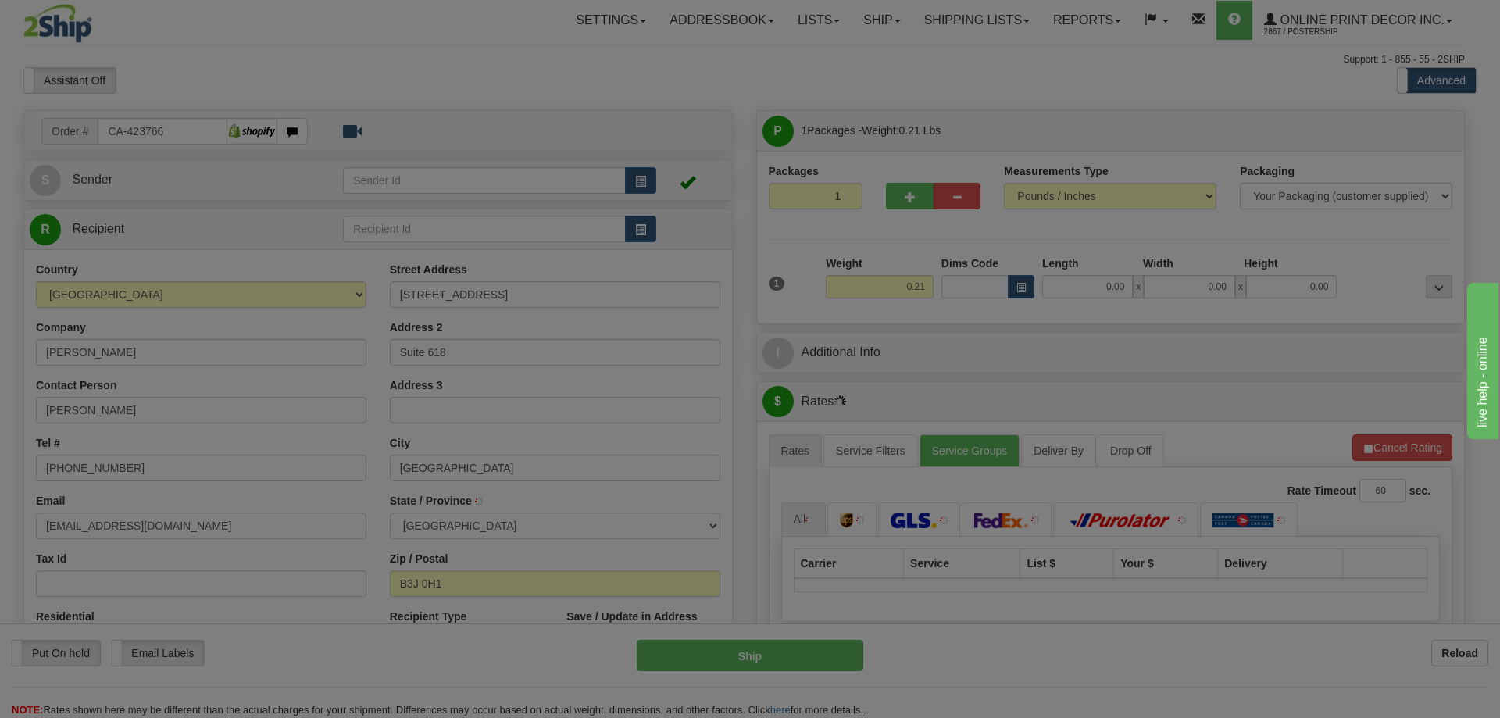
type input "[GEOGRAPHIC_DATA]"
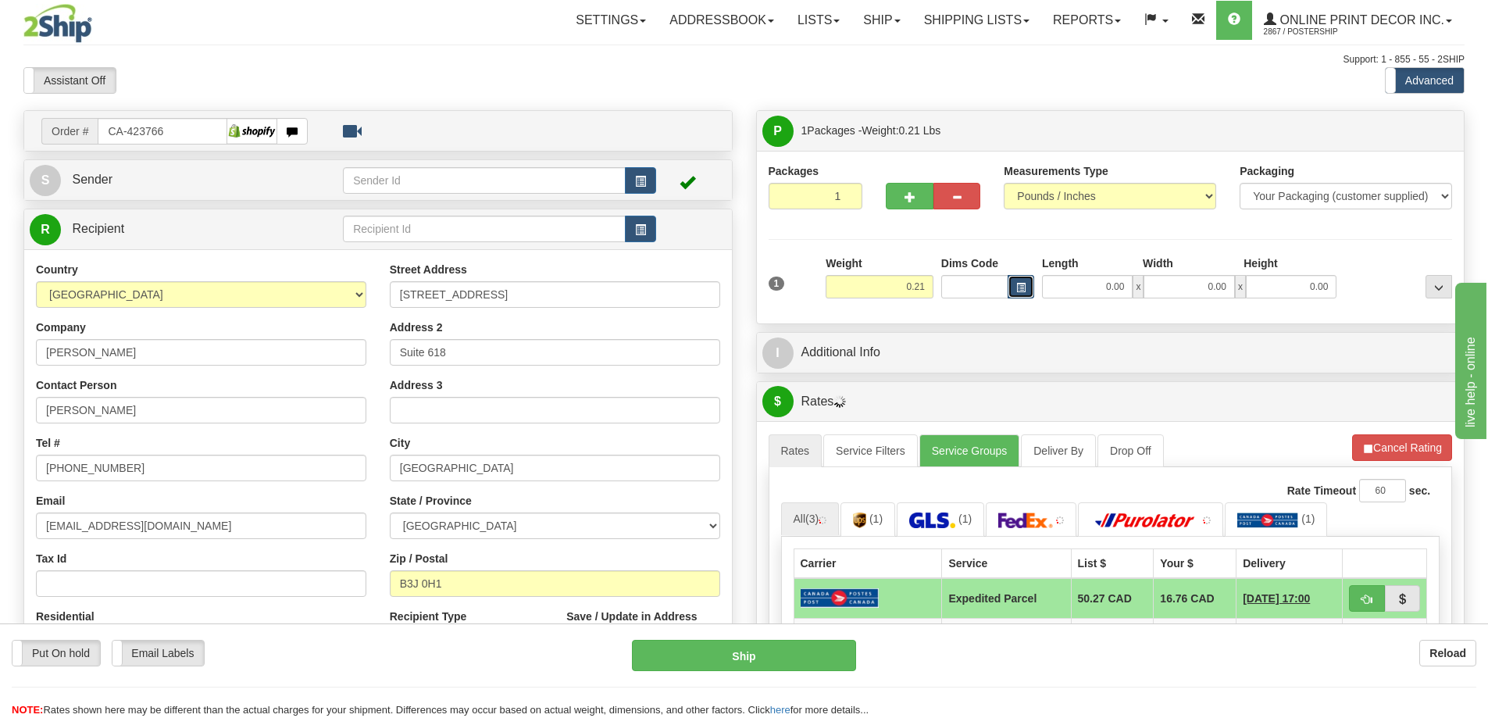
click at [1021, 286] on span "button" at bounding box center [1021, 288] width 9 height 9
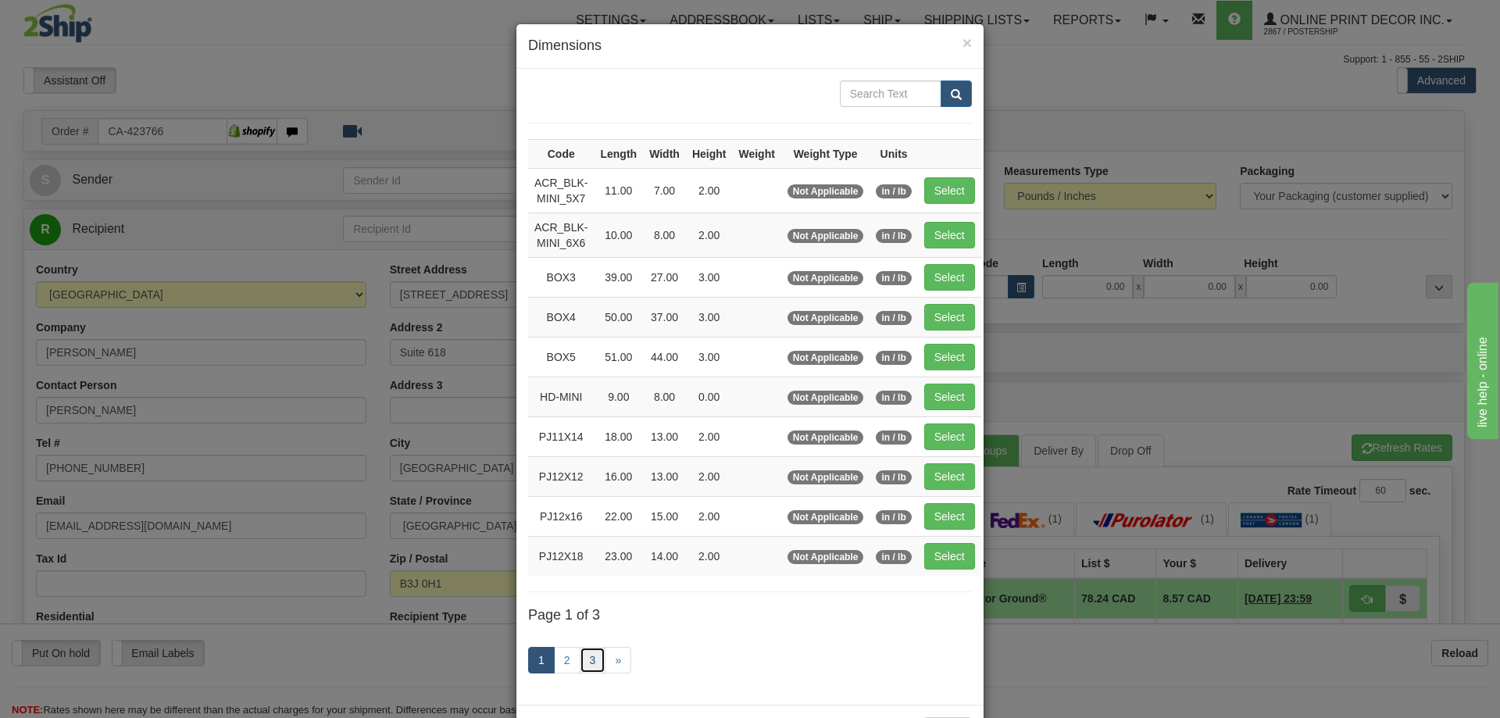
click at [593, 656] on link "3" at bounding box center [593, 660] width 27 height 27
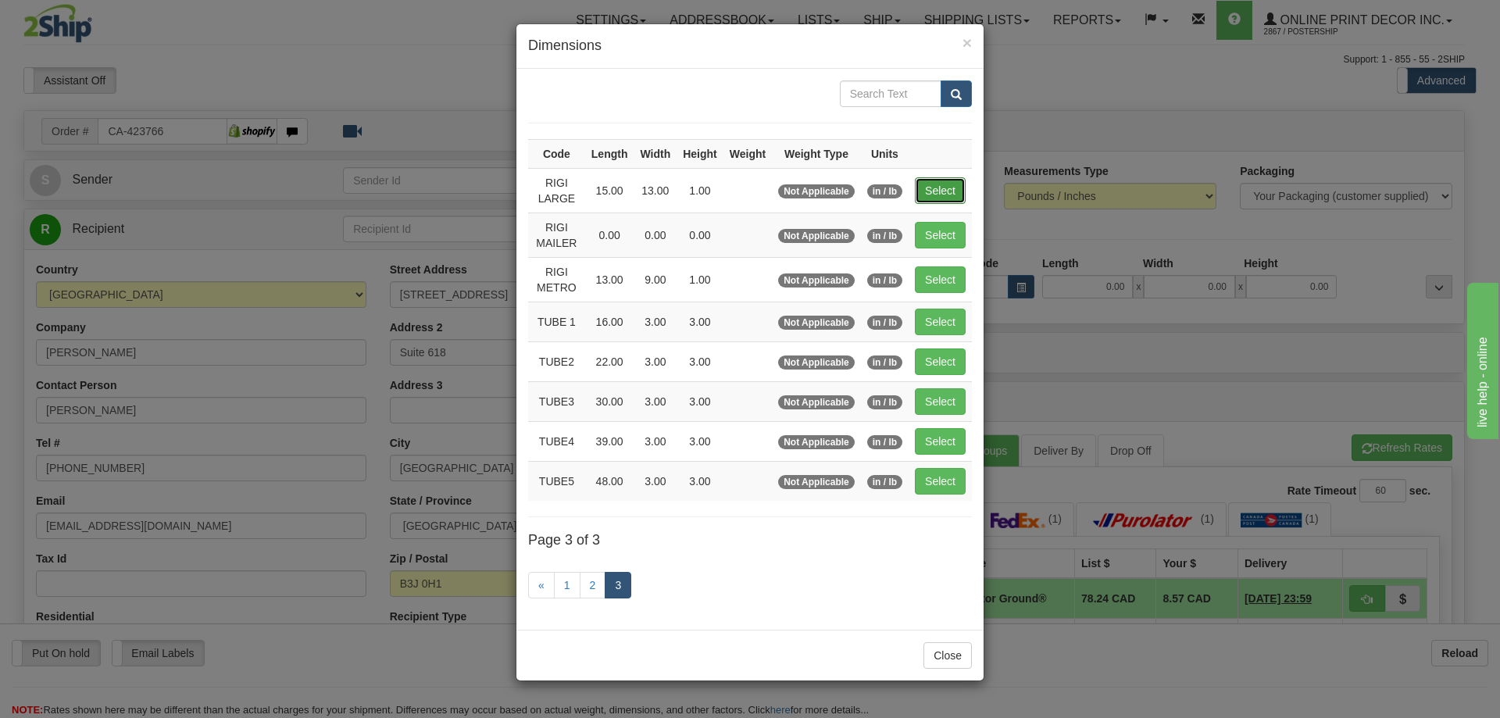
click at [937, 182] on button "Select" at bounding box center [940, 190] width 51 height 27
type input "RIGI LARGE"
type input "15.00"
type input "13.00"
type input "1.00"
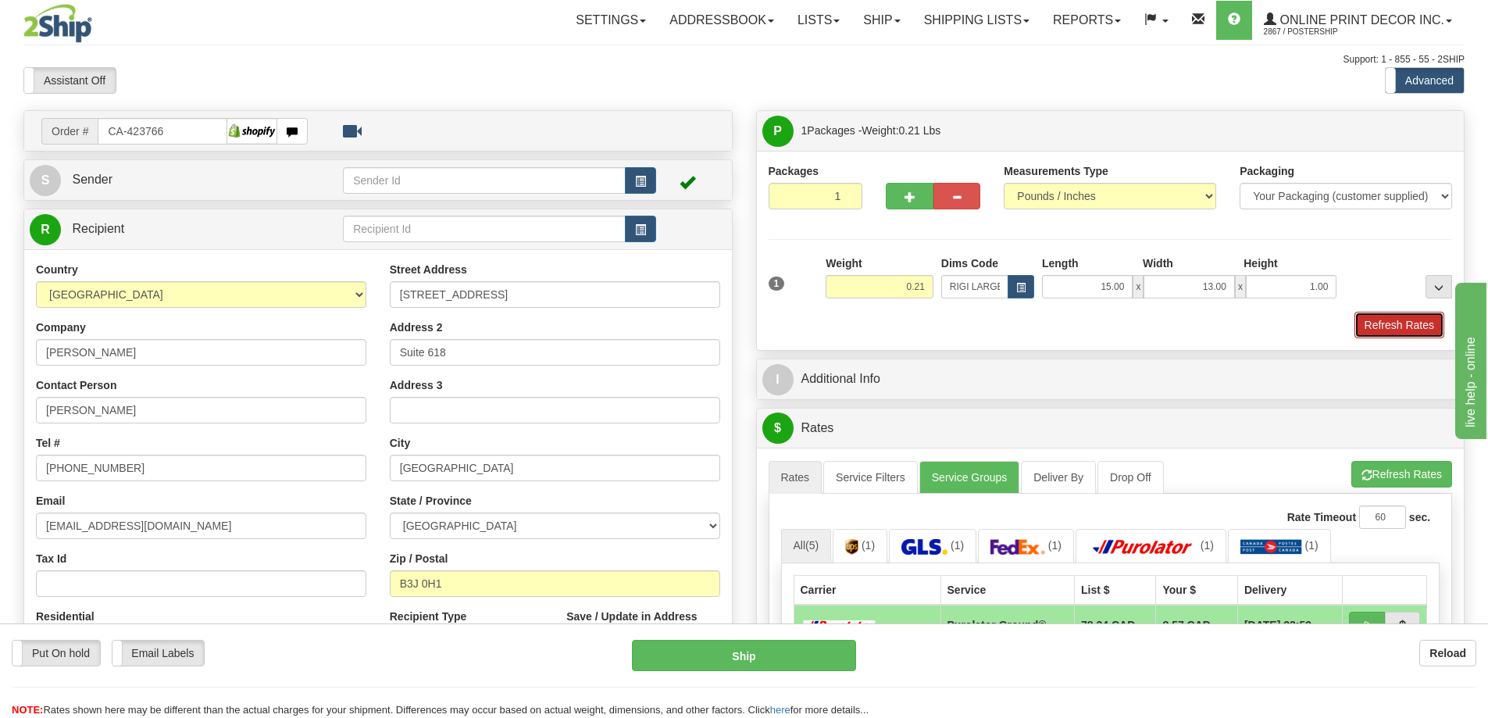
click at [1406, 327] on button "Refresh Rates" at bounding box center [1400, 325] width 90 height 27
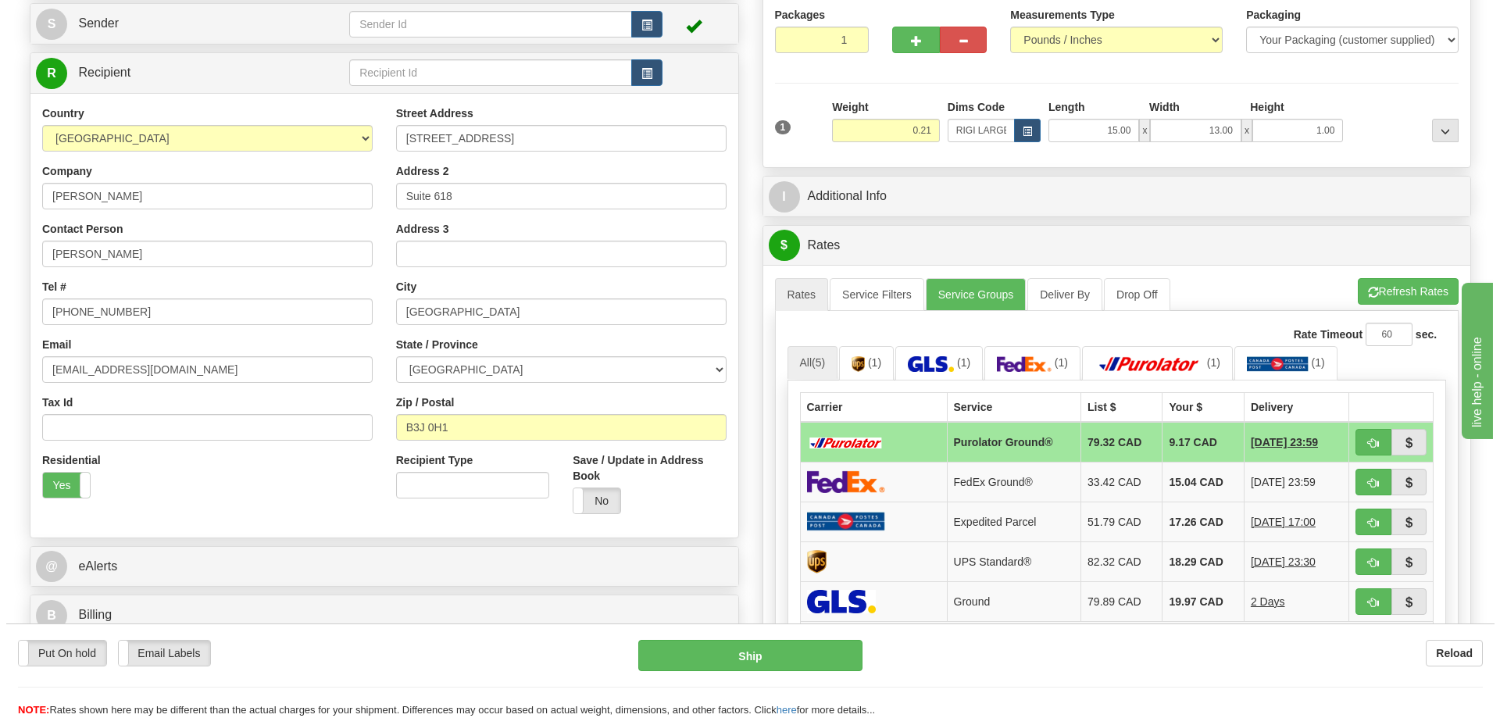
scroll to position [234, 0]
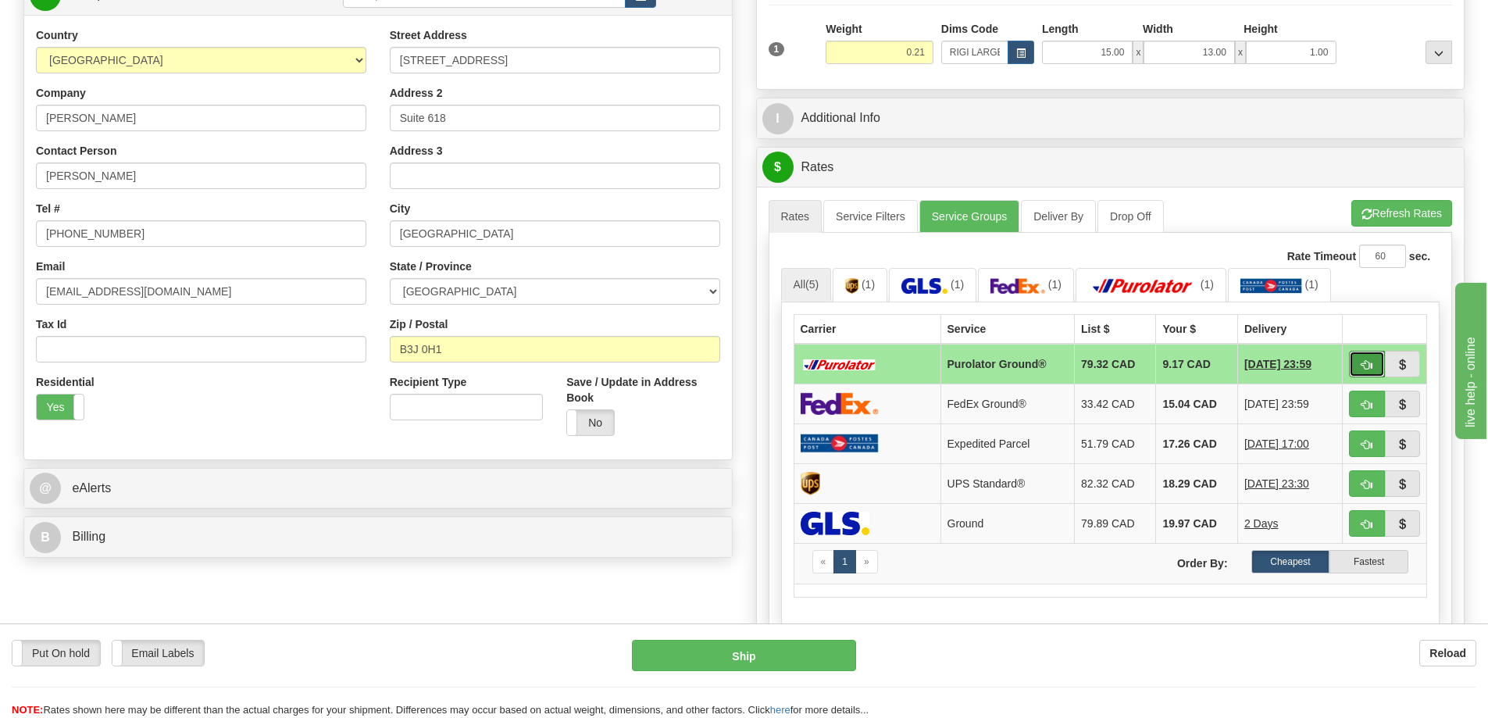
click at [1364, 366] on span "button" at bounding box center [1367, 365] width 11 height 10
type input "260"
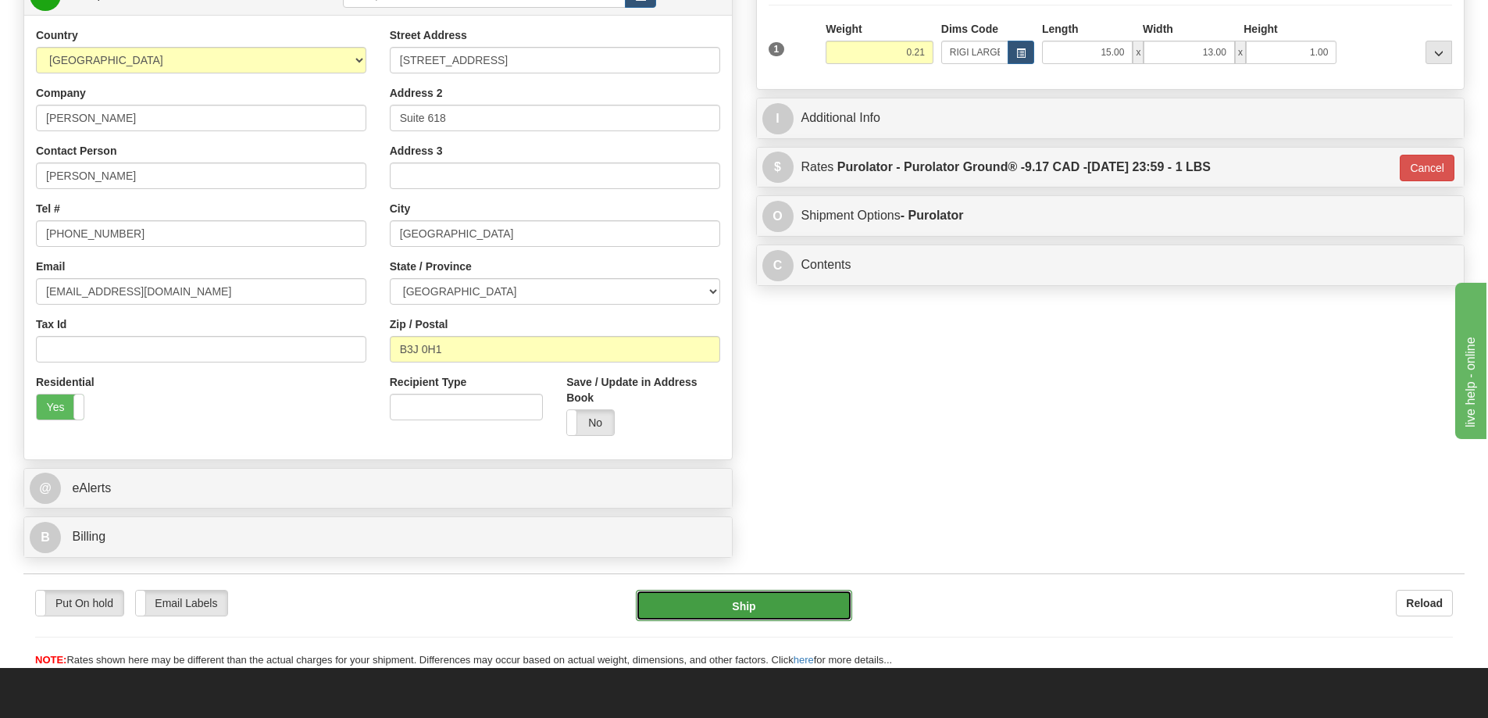
click at [788, 598] on button "Ship" at bounding box center [744, 605] width 216 height 31
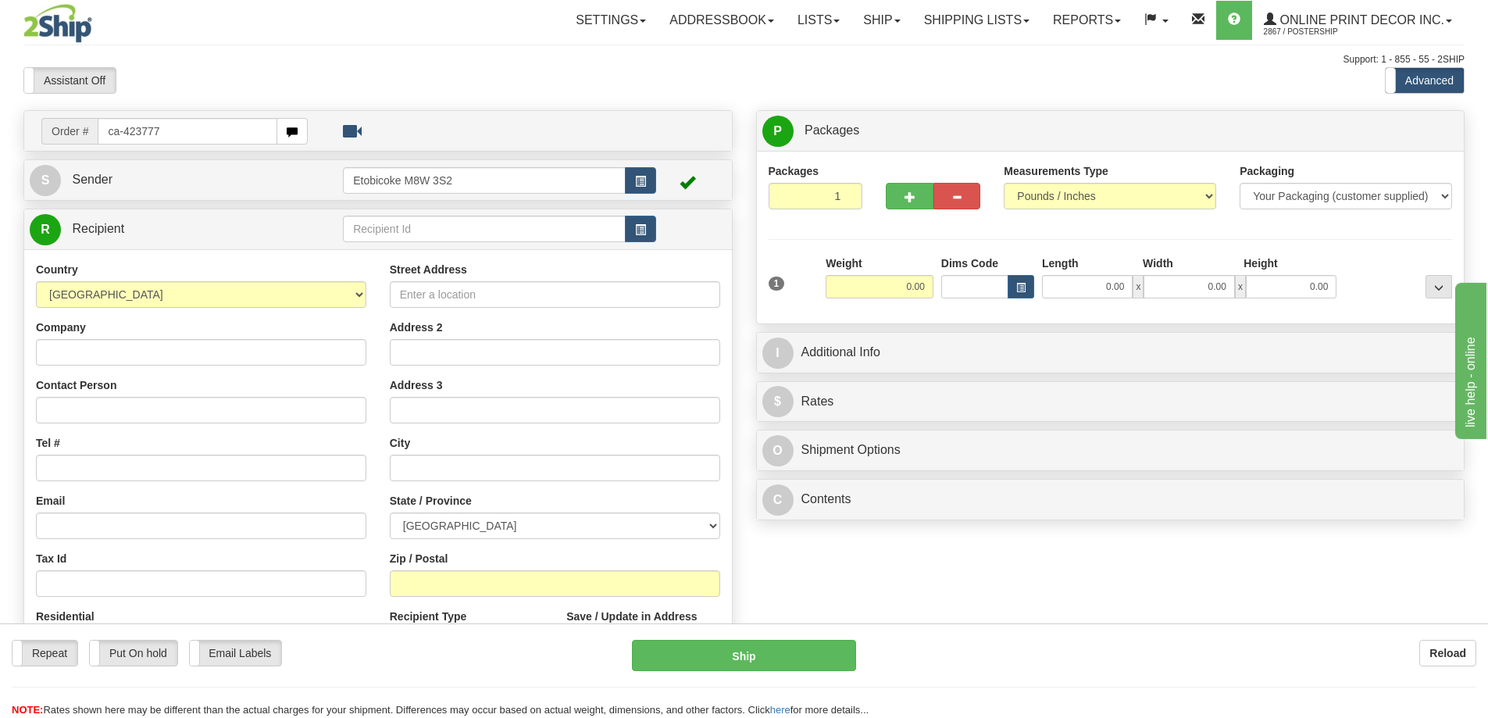
type input "ca-423777"
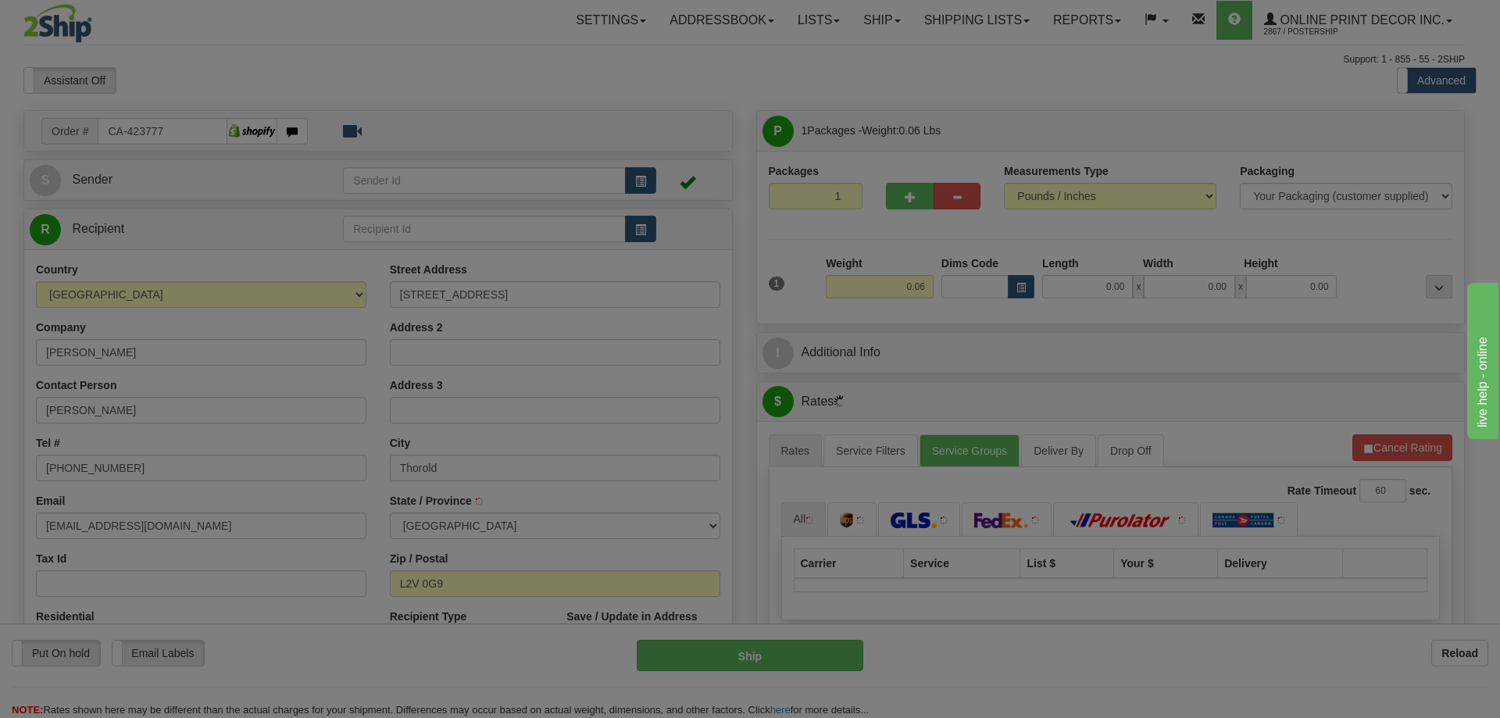
type input "[PERSON_NAME]"
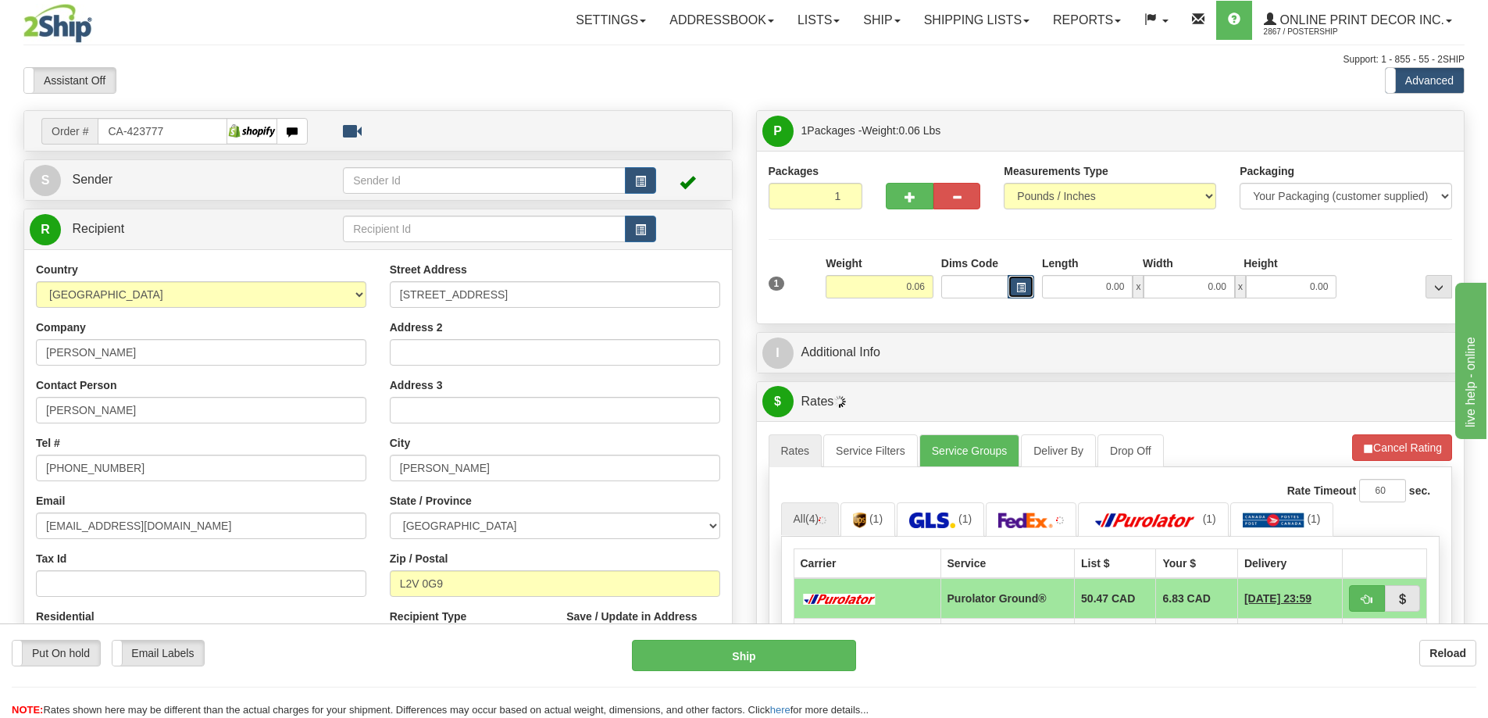
click at [1010, 286] on button "button" at bounding box center [1021, 286] width 27 height 23
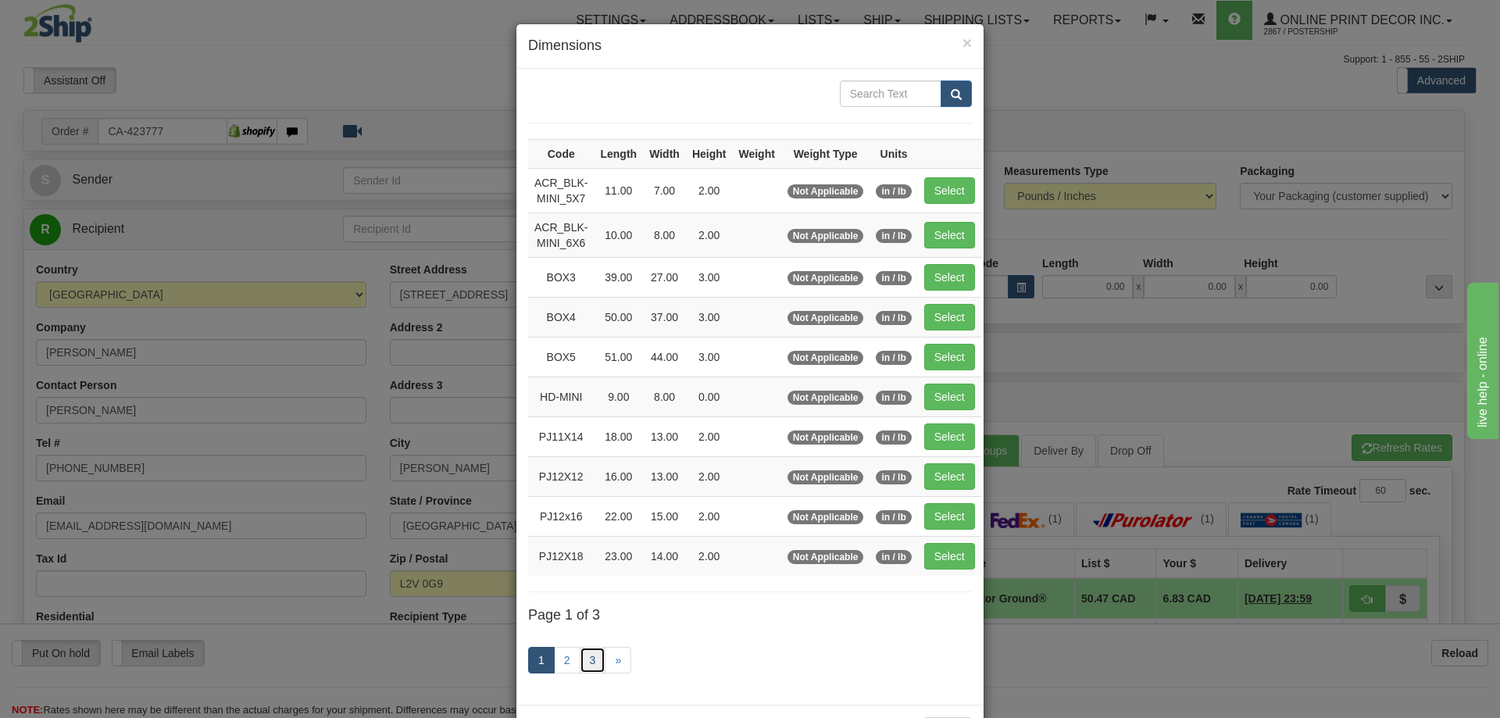
click at [592, 659] on link "3" at bounding box center [593, 660] width 27 height 27
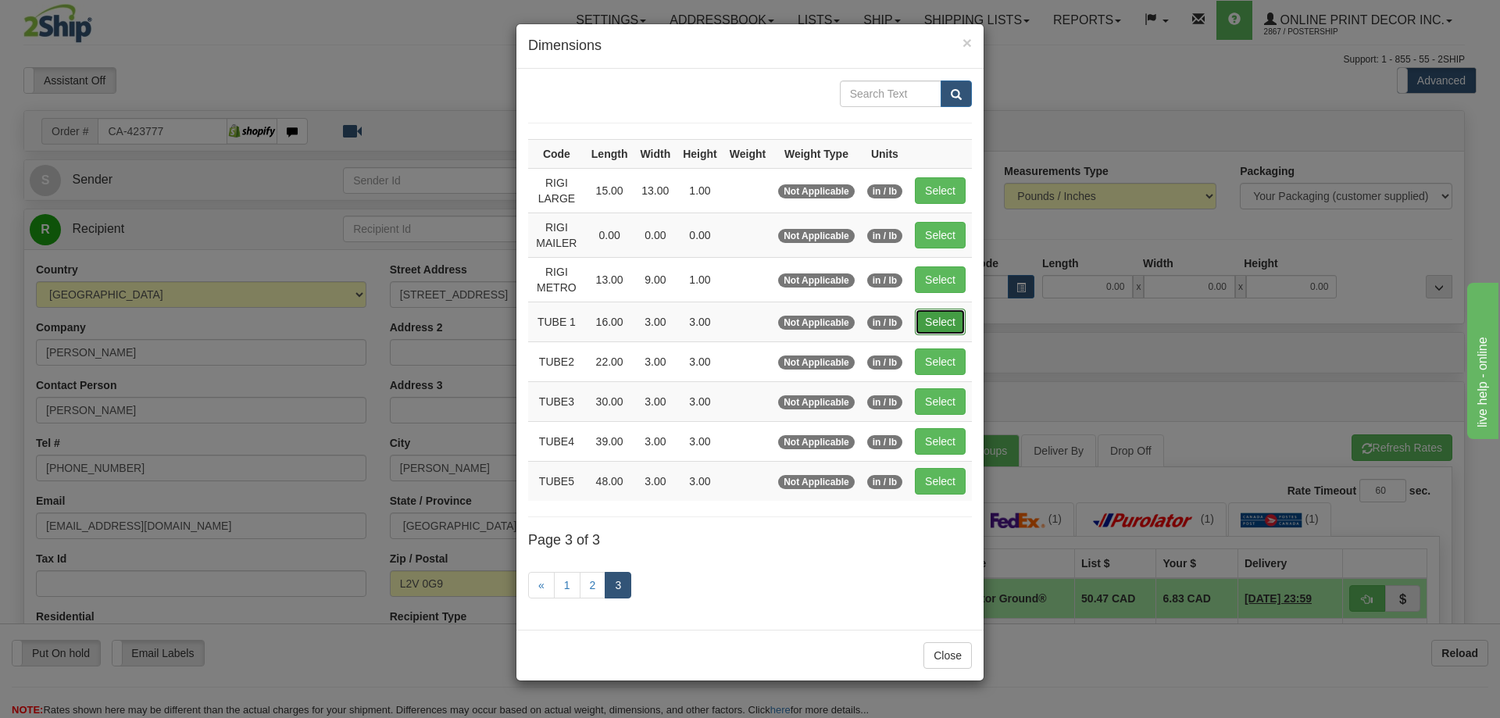
click at [940, 315] on button "Select" at bounding box center [940, 322] width 51 height 27
type input "TUBE 1"
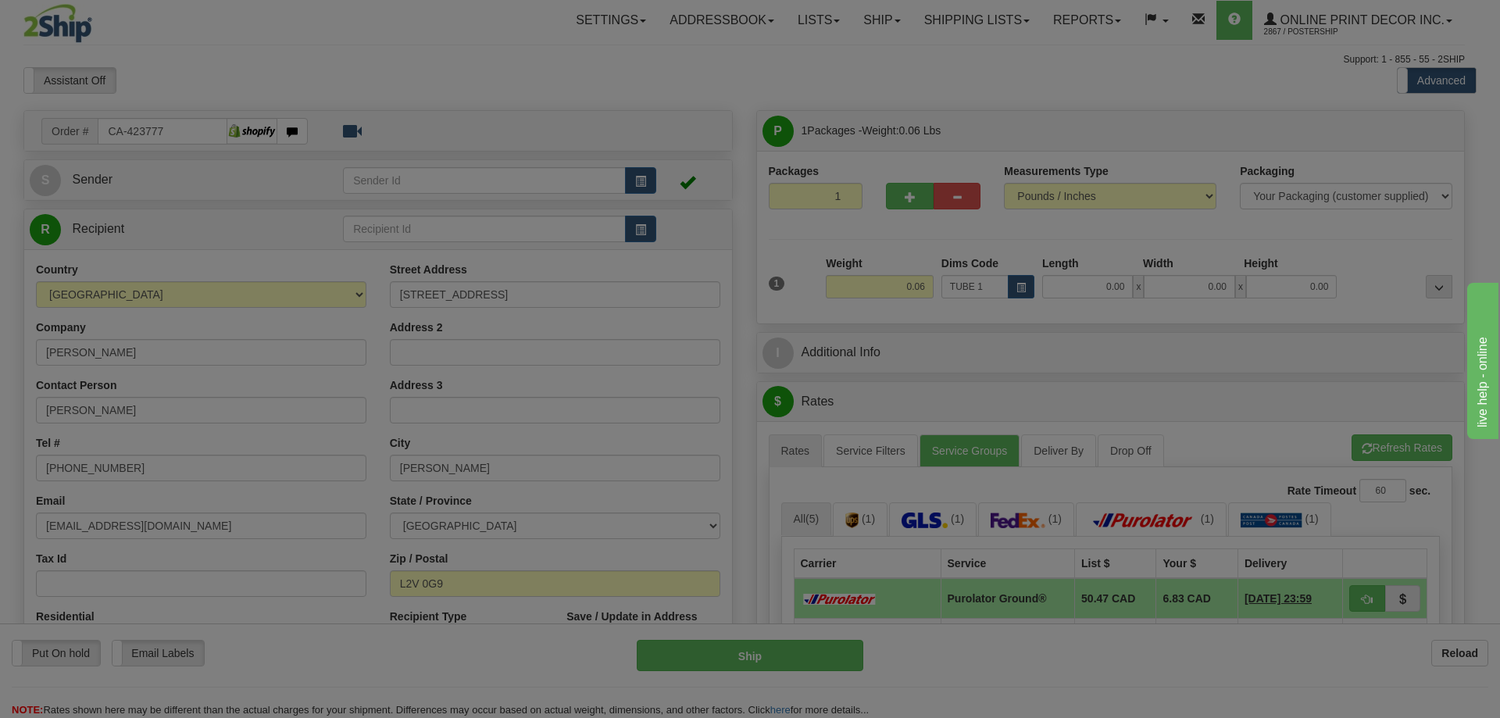
type input "16.00"
type input "3.00"
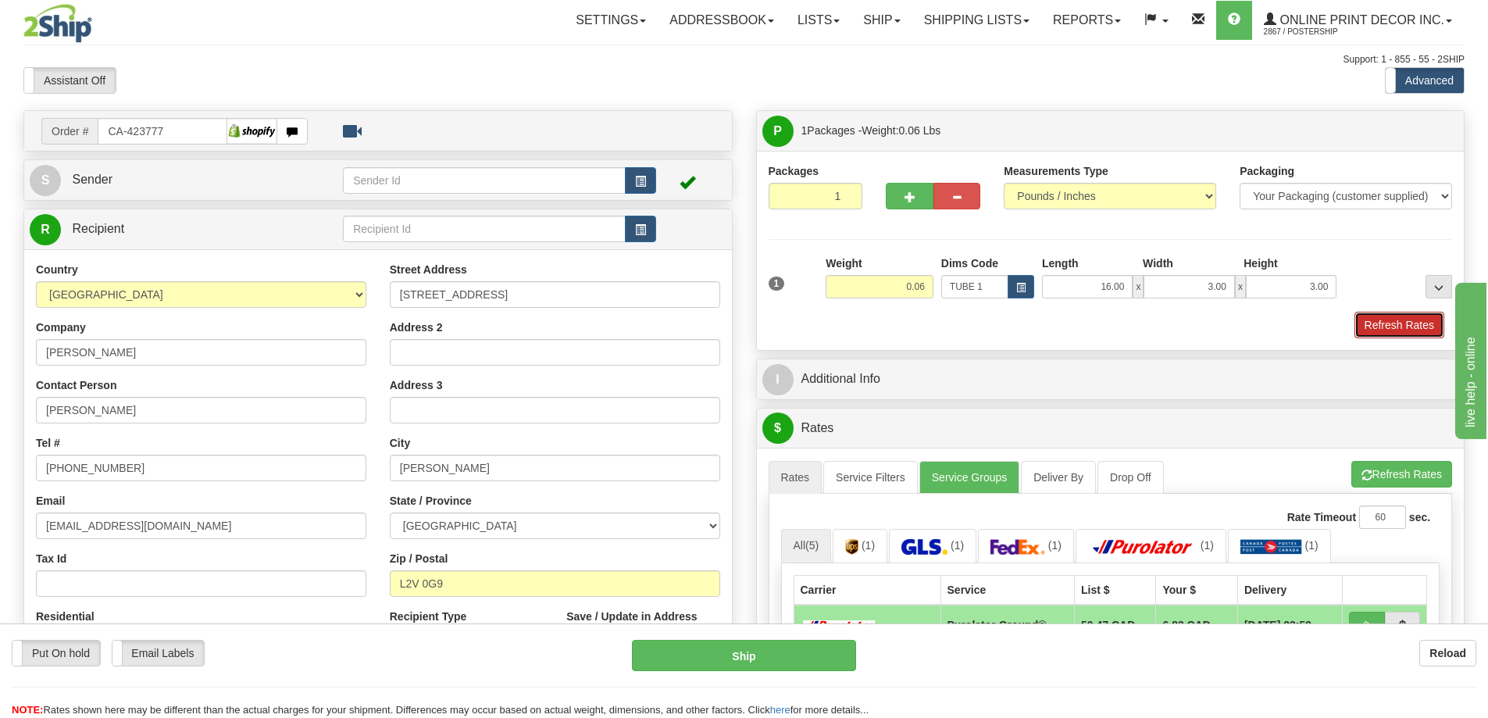
click at [1385, 335] on button "Refresh Rates" at bounding box center [1400, 325] width 90 height 27
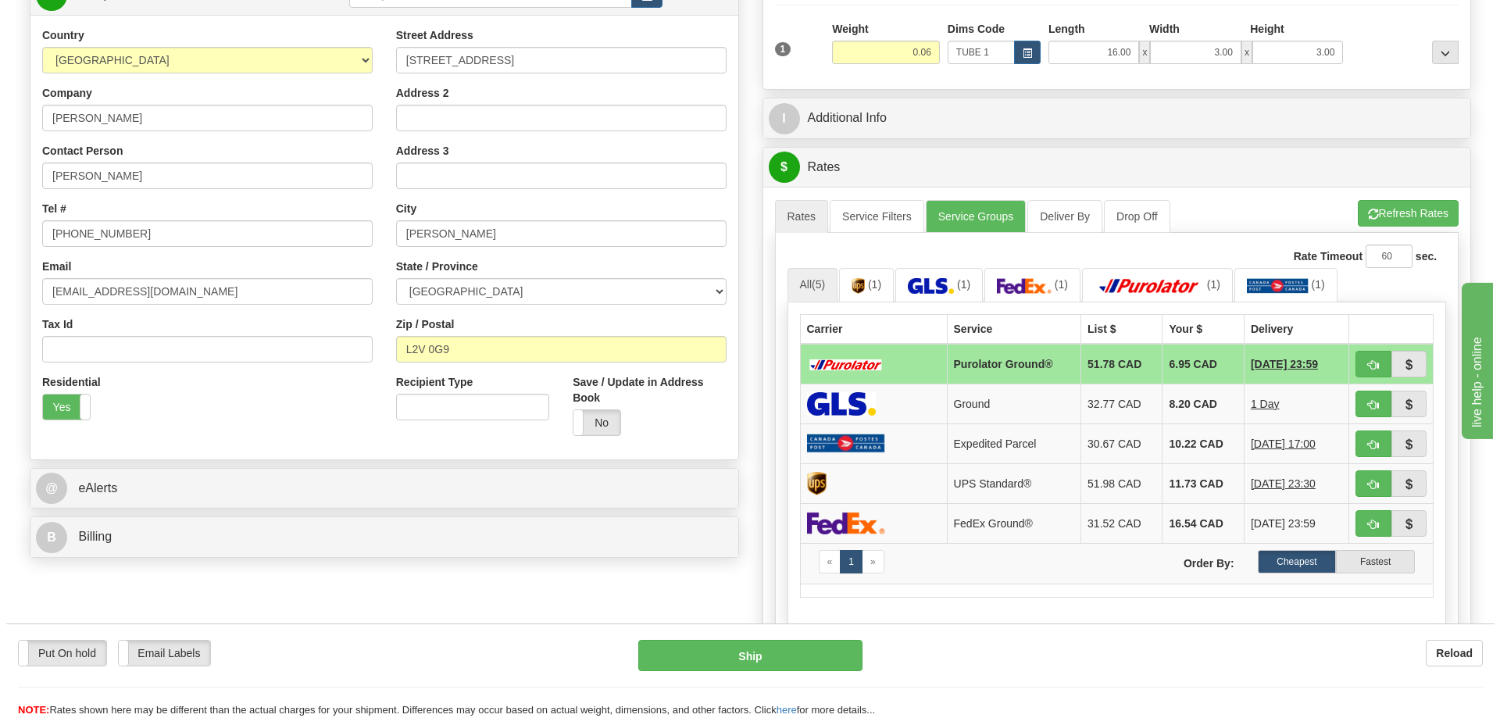
scroll to position [313, 0]
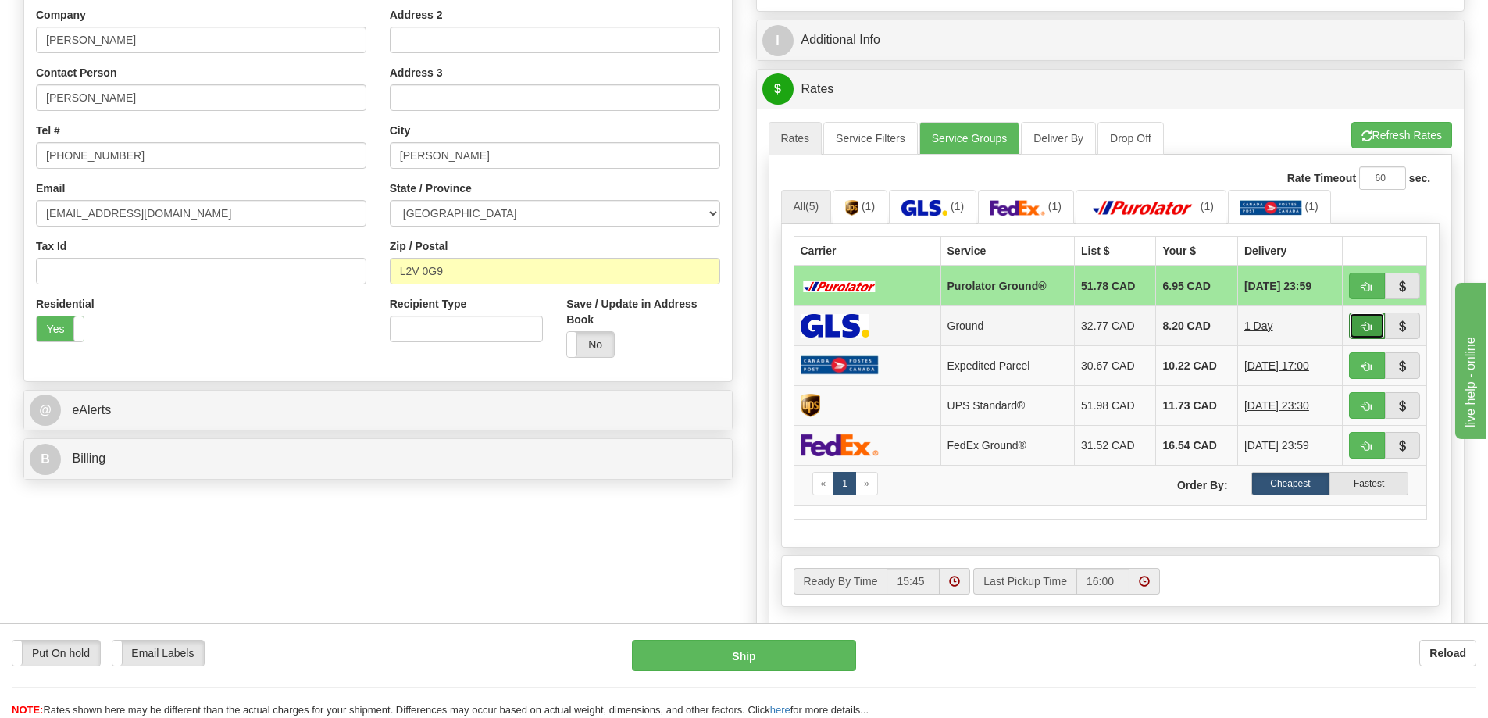
click at [1363, 321] on button "button" at bounding box center [1367, 326] width 36 height 27
type input "1"
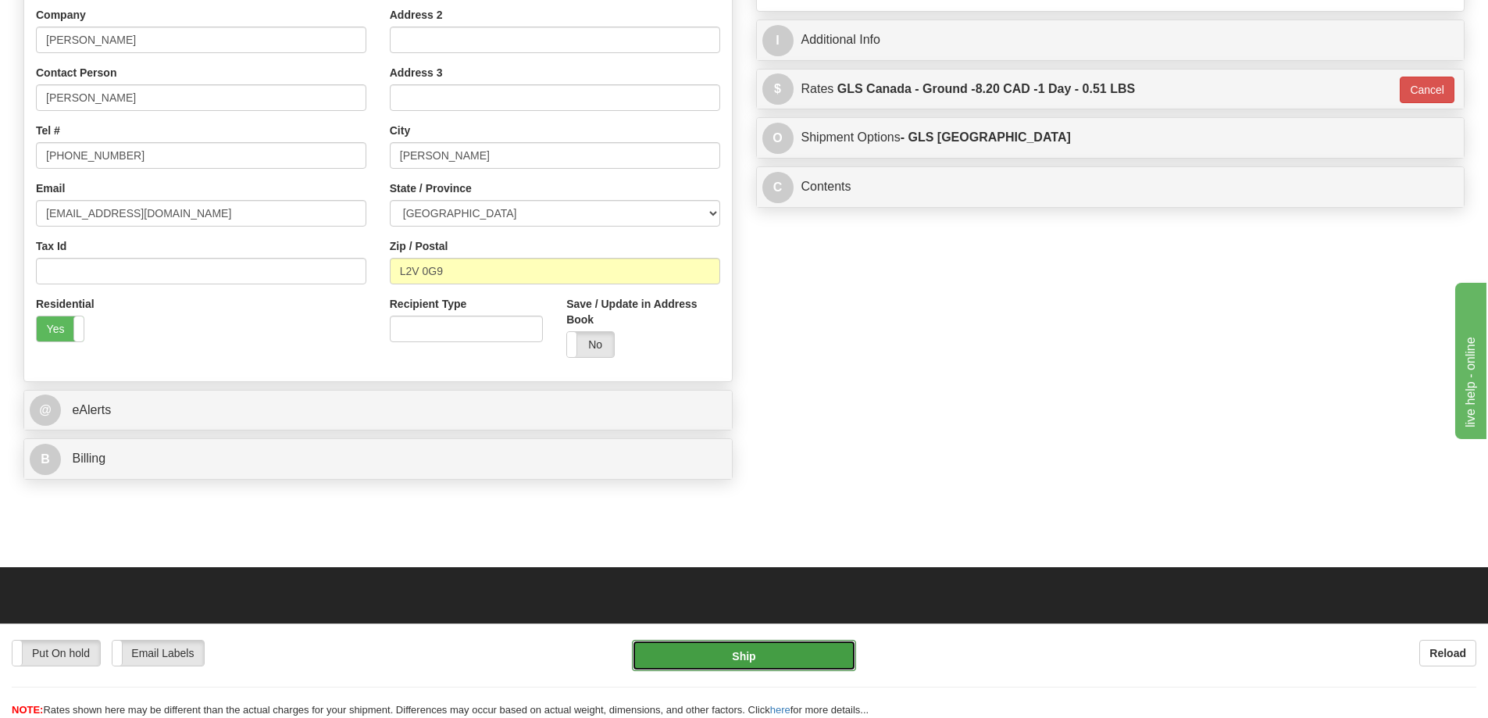
click at [803, 654] on button "Ship" at bounding box center [744, 655] width 224 height 31
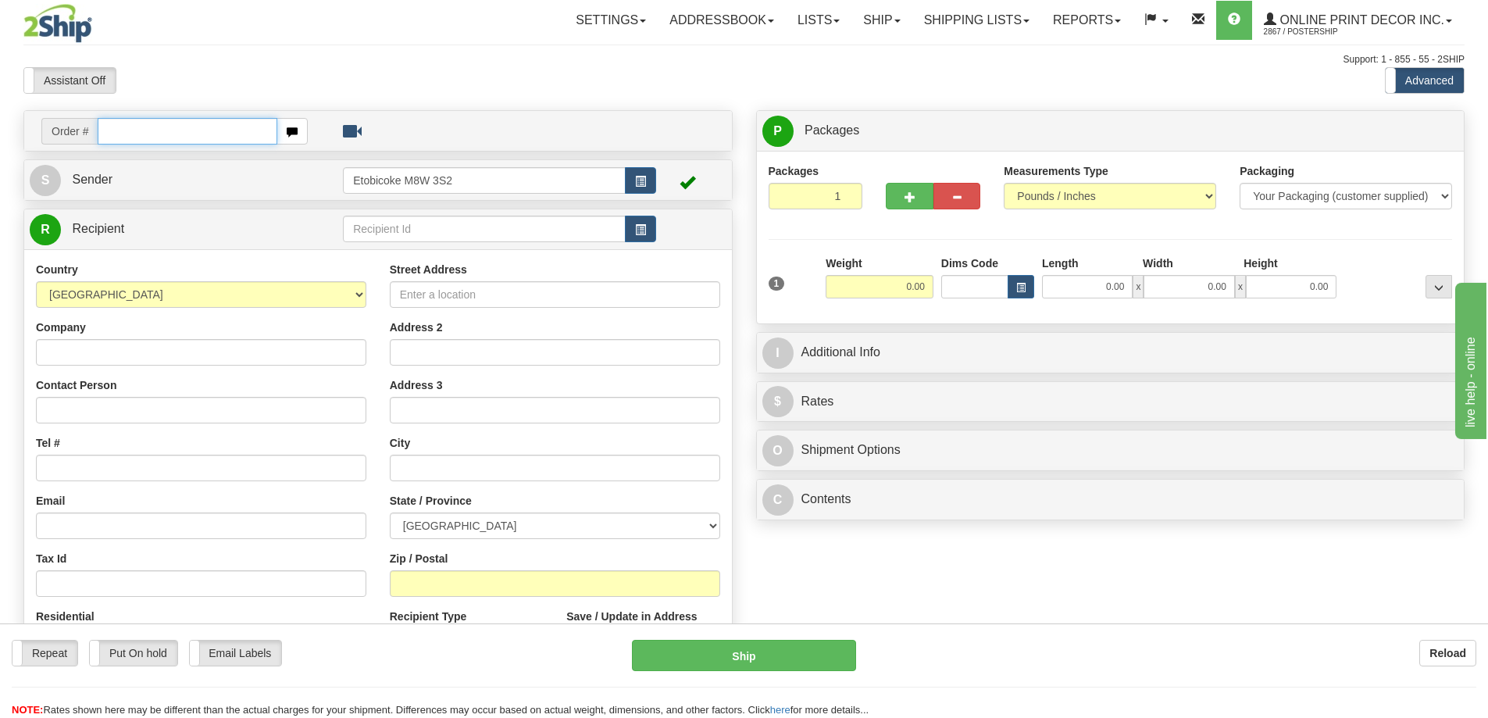
click at [111, 136] on input "text" at bounding box center [188, 131] width 180 height 27
type input "ca-423788"
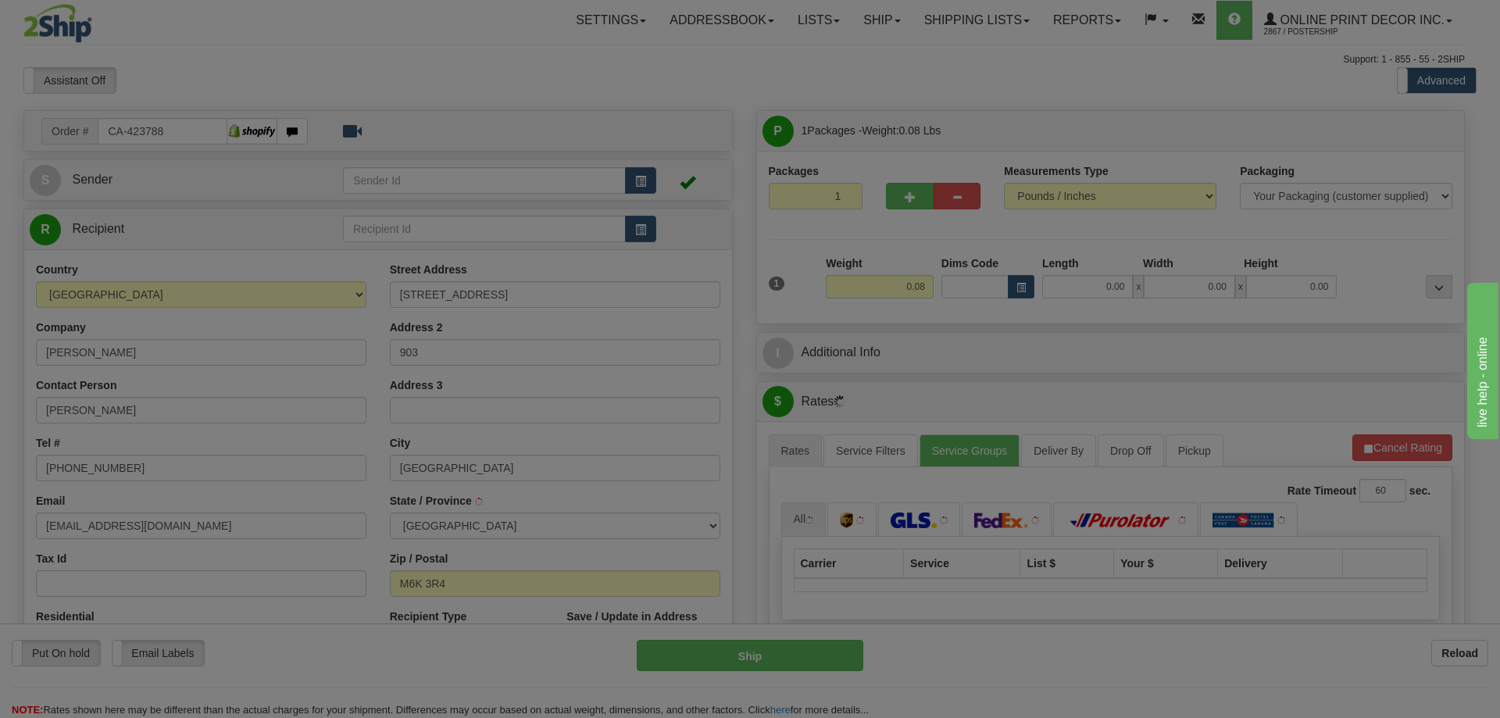
type input "[GEOGRAPHIC_DATA]"
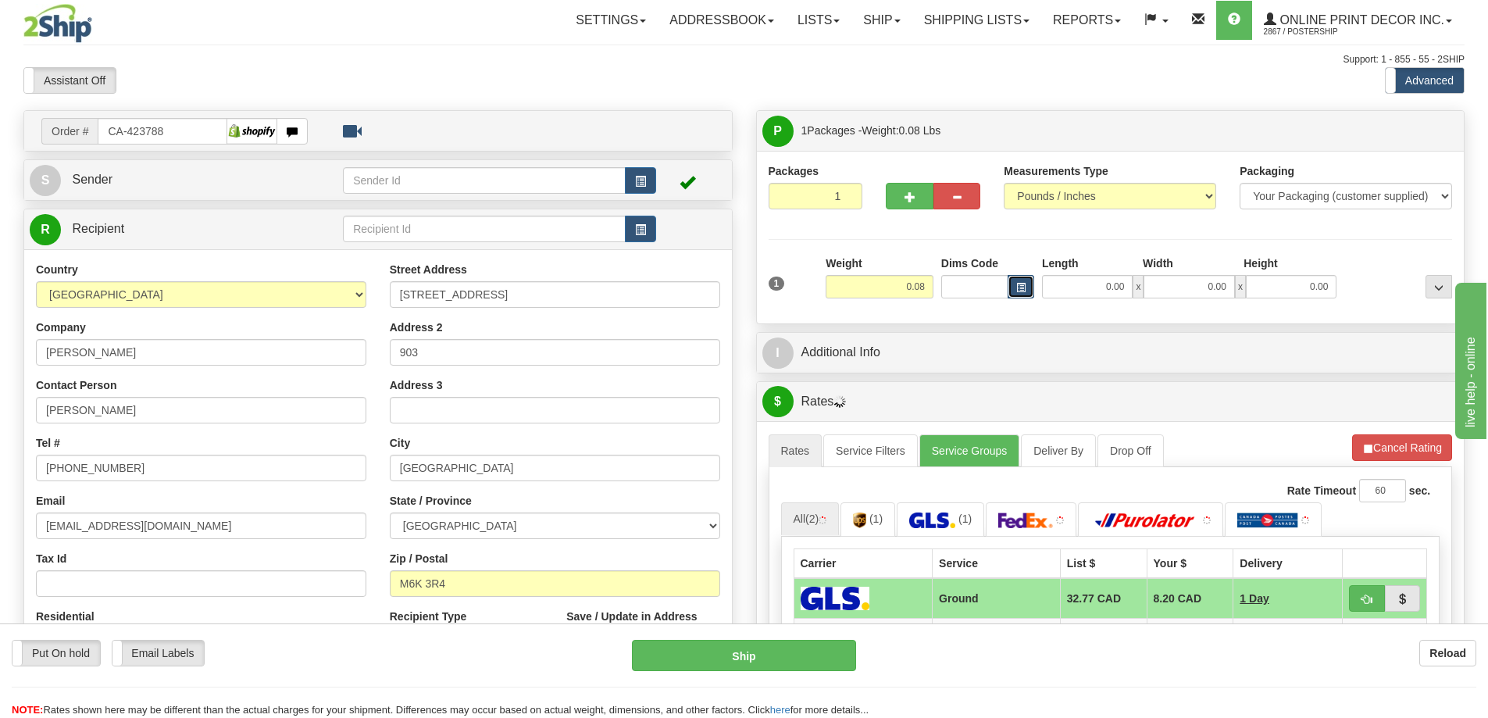
click at [1022, 288] on span "button" at bounding box center [1021, 288] width 9 height 9
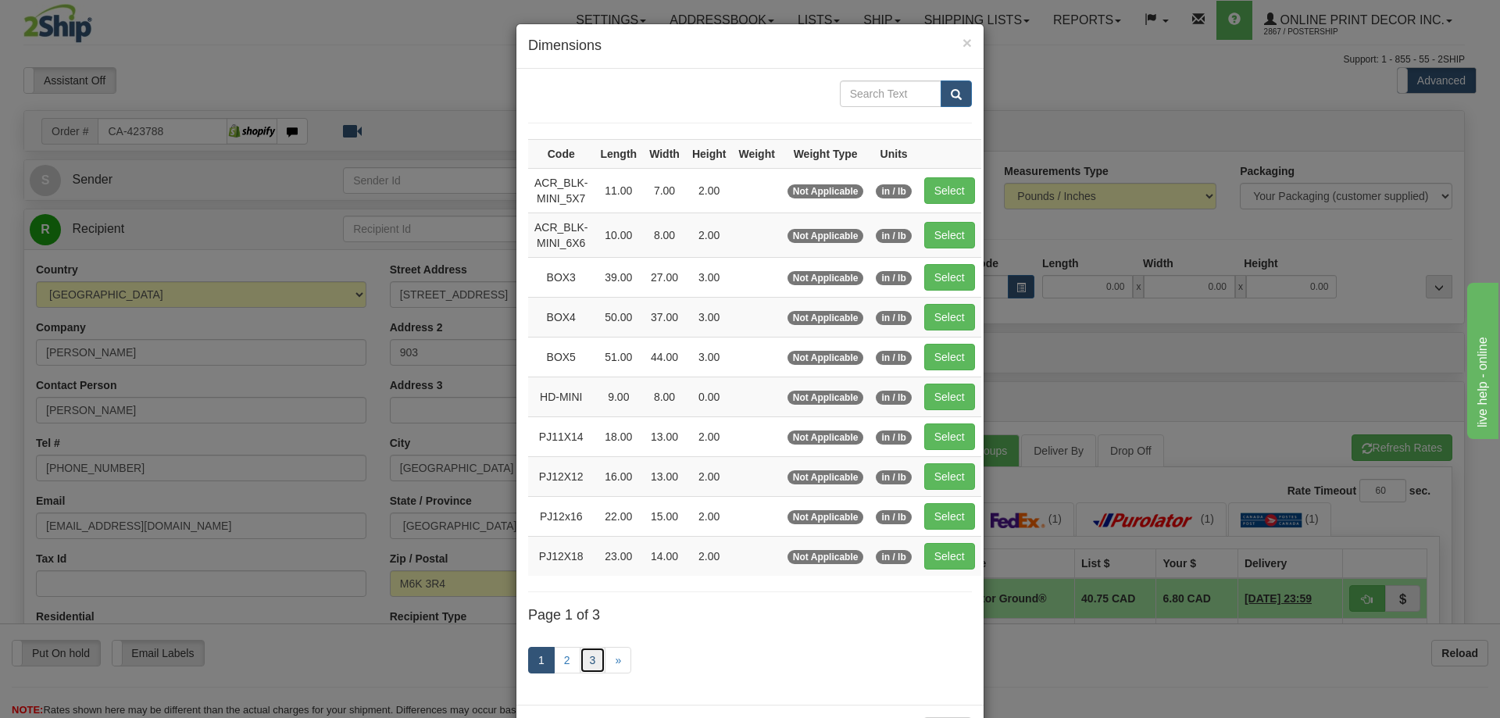
click at [580, 661] on link "3" at bounding box center [593, 660] width 27 height 27
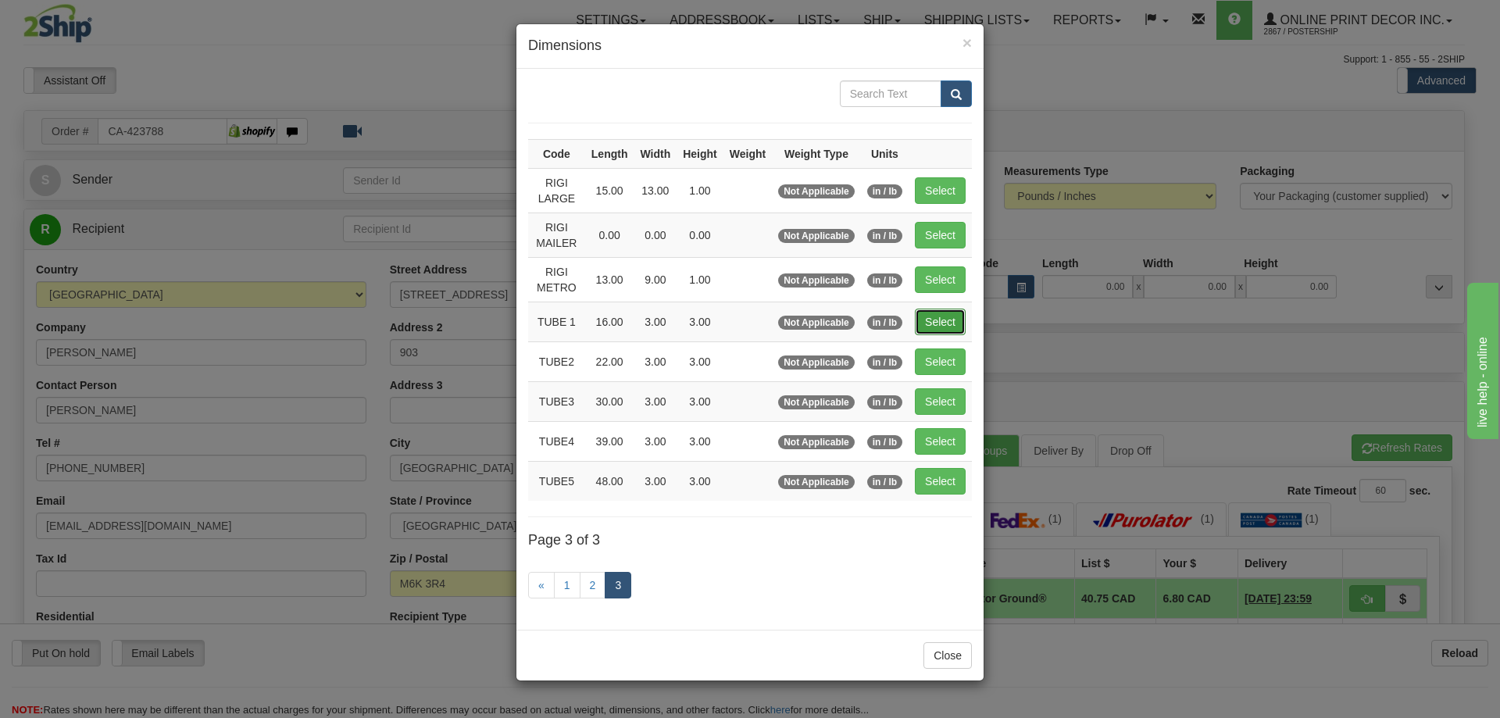
click at [943, 313] on button "Select" at bounding box center [940, 322] width 51 height 27
type input "TUBE 1"
type input "16.00"
type input "3.00"
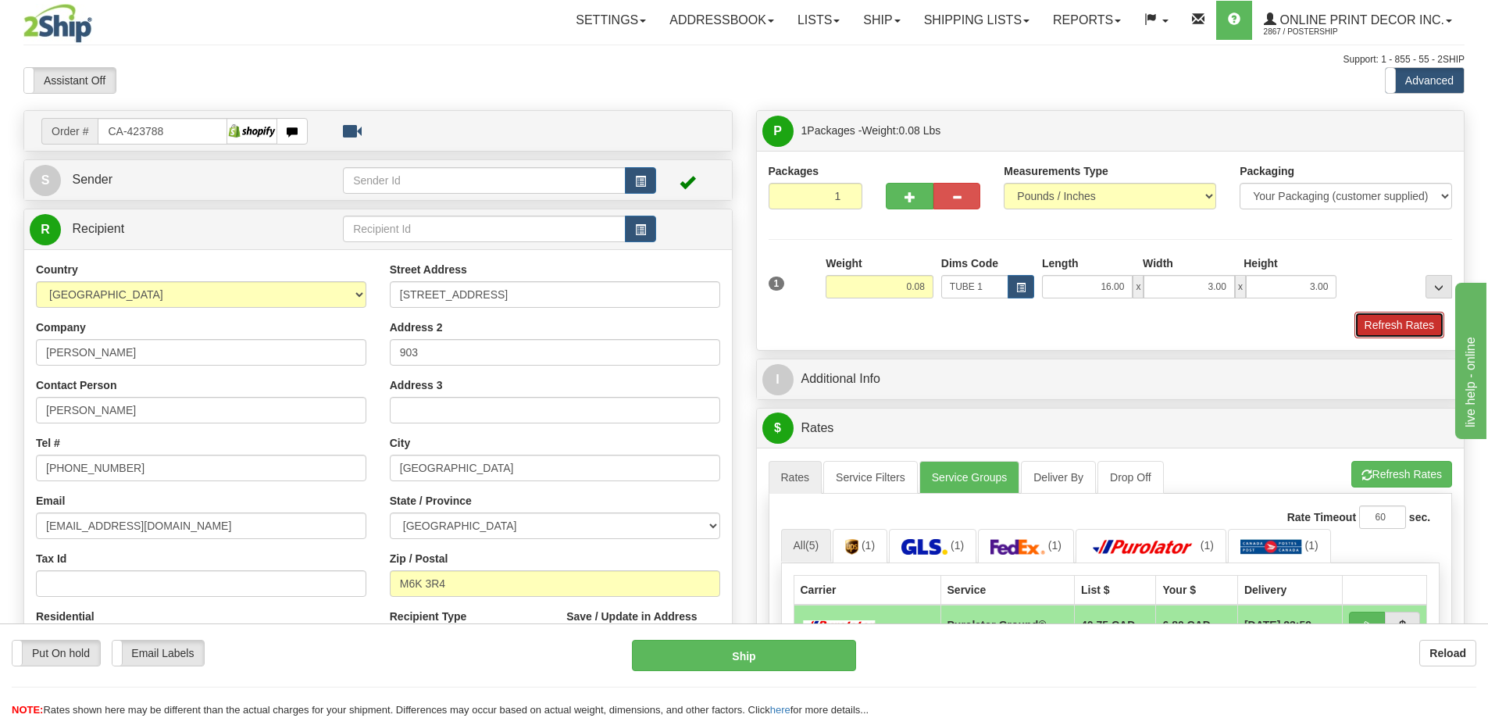
click at [1392, 328] on button "Refresh Rates" at bounding box center [1400, 325] width 90 height 27
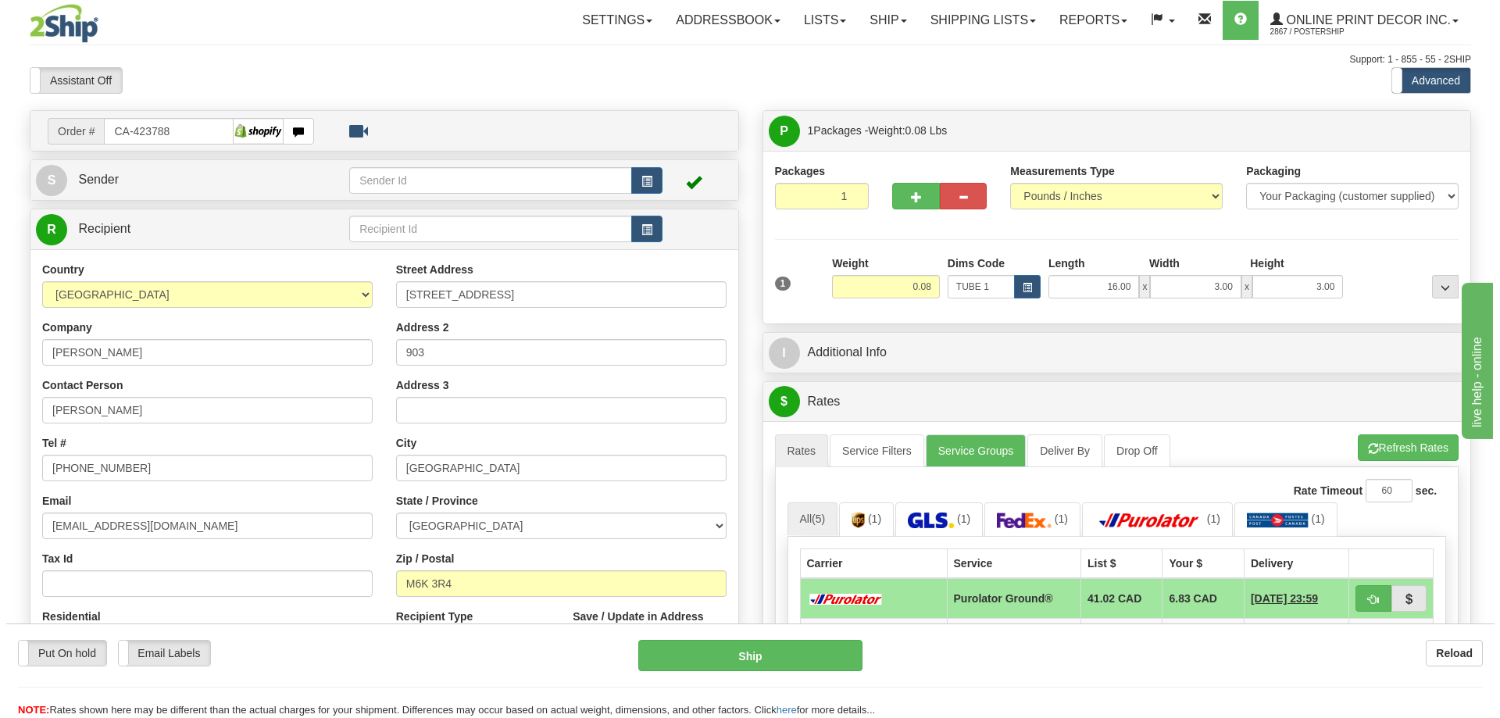
scroll to position [313, 0]
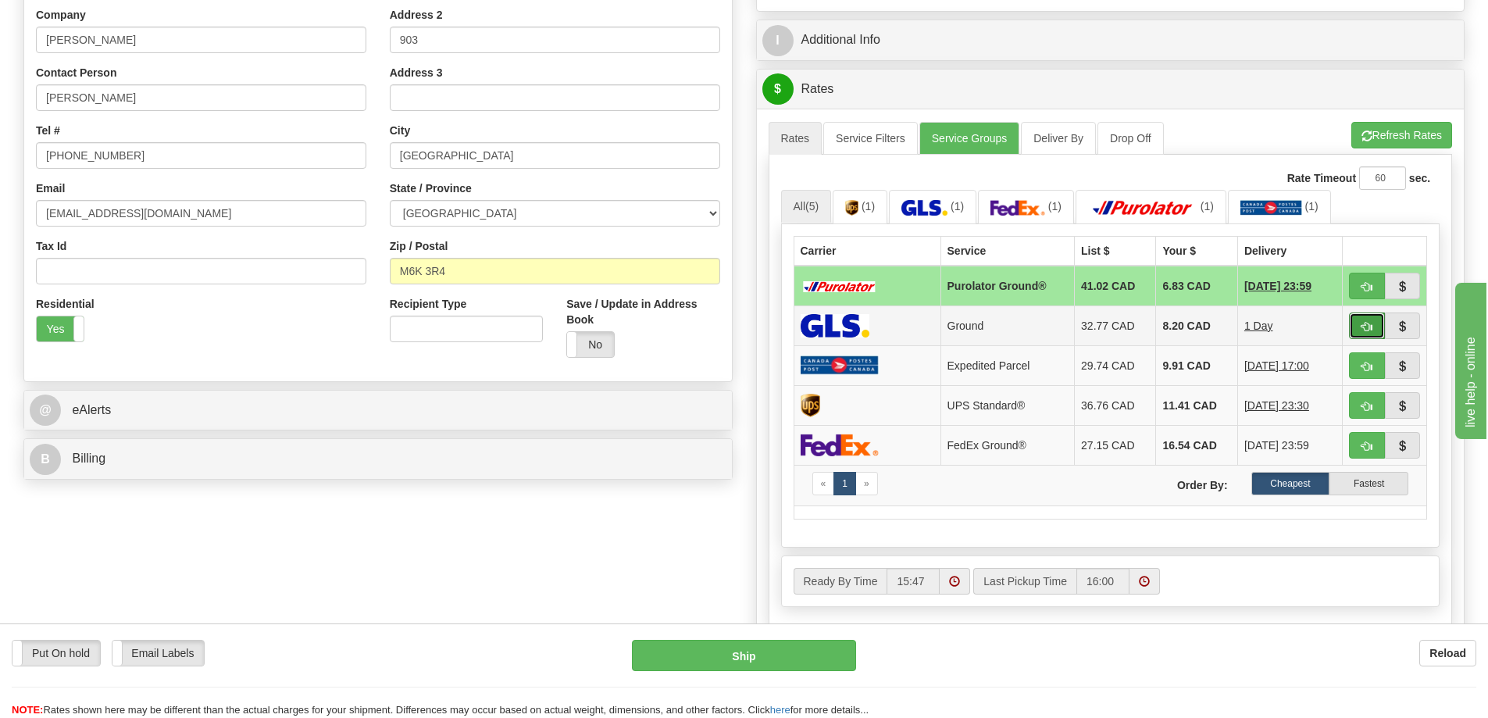
click at [1362, 332] on span "button" at bounding box center [1367, 327] width 11 height 10
type input "1"
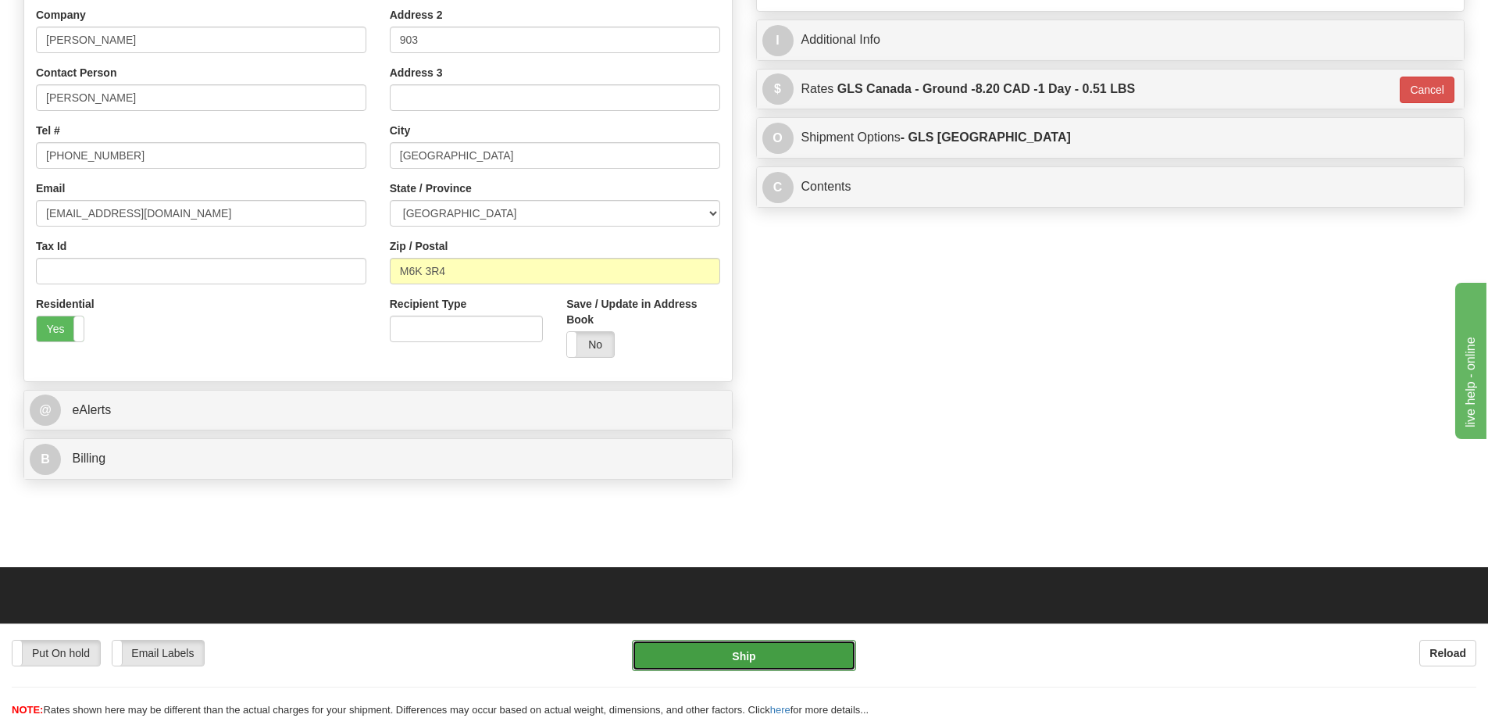
click at [814, 653] on button "Ship" at bounding box center [744, 655] width 224 height 31
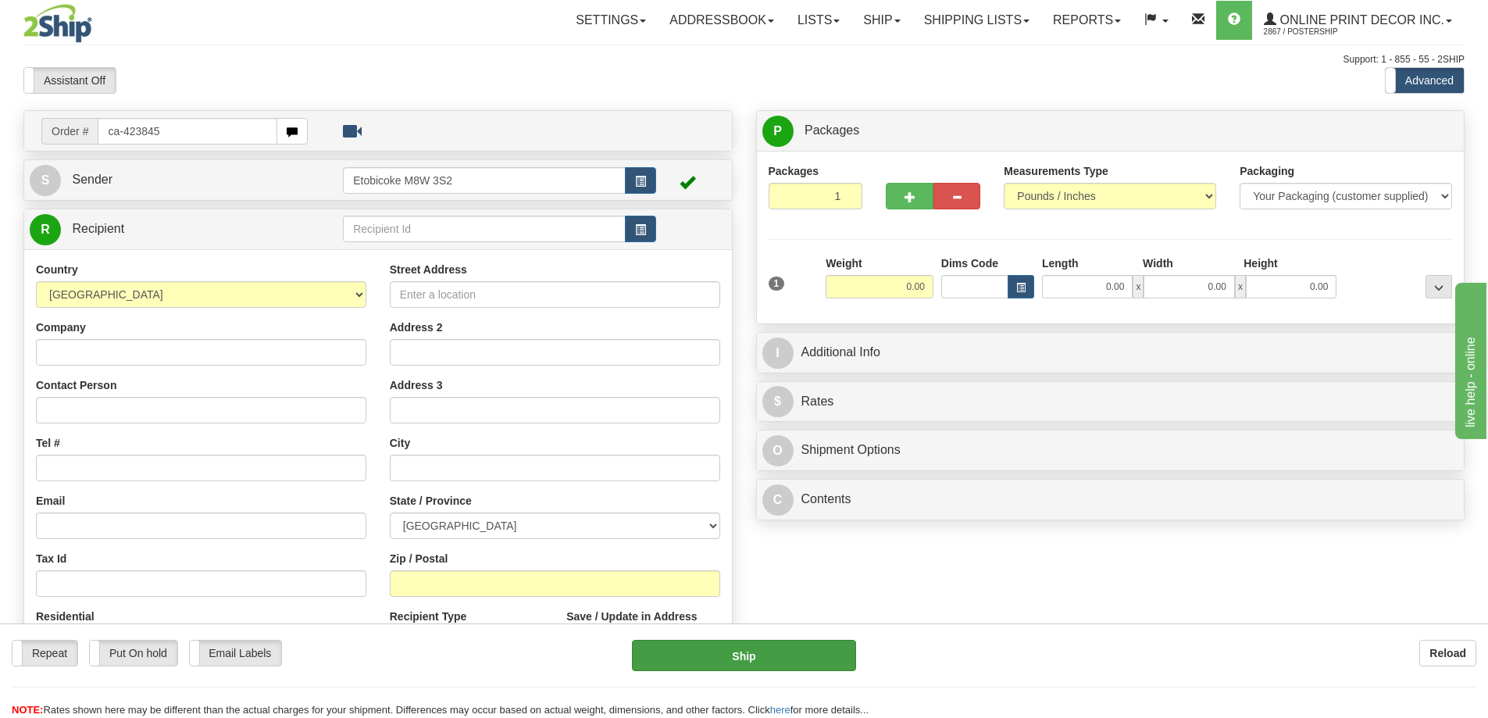
type input "ca-423845"
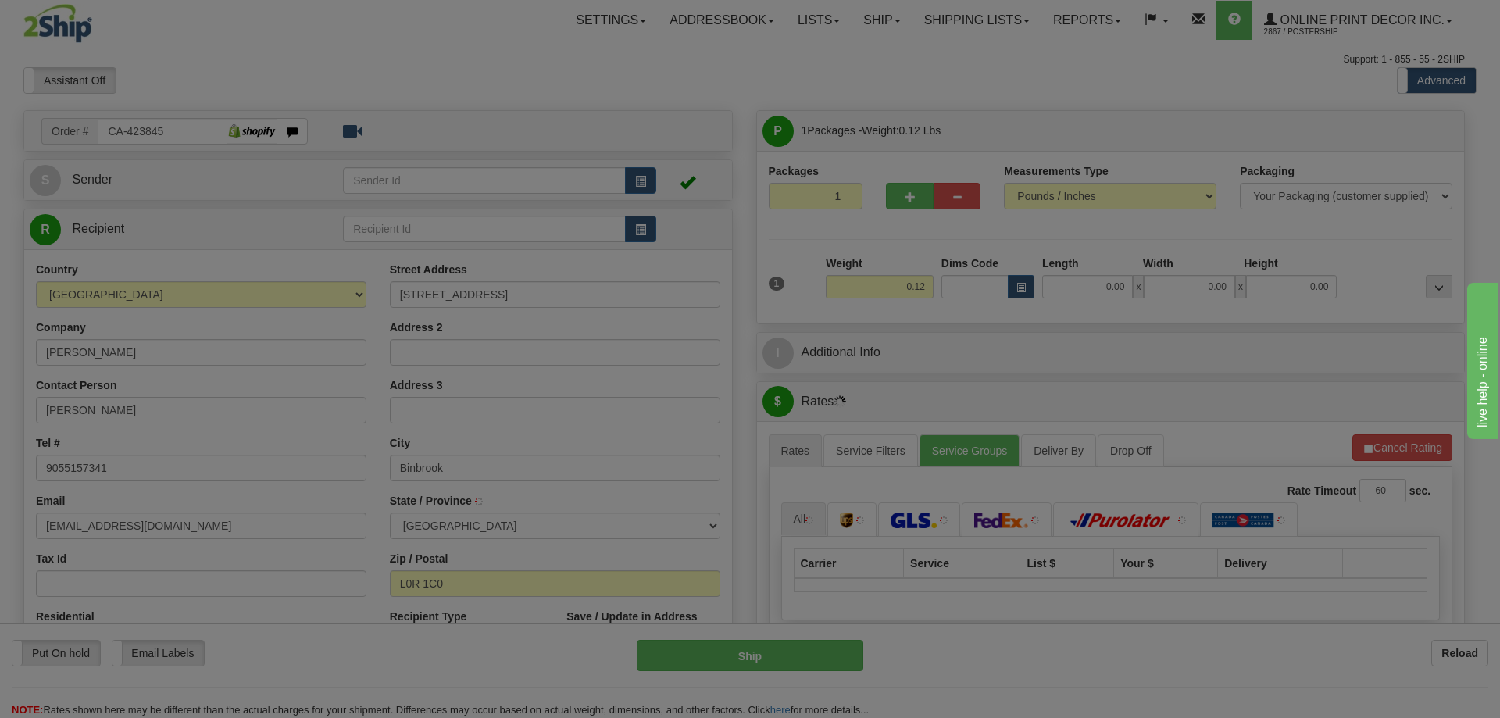
type input "BINBROOK"
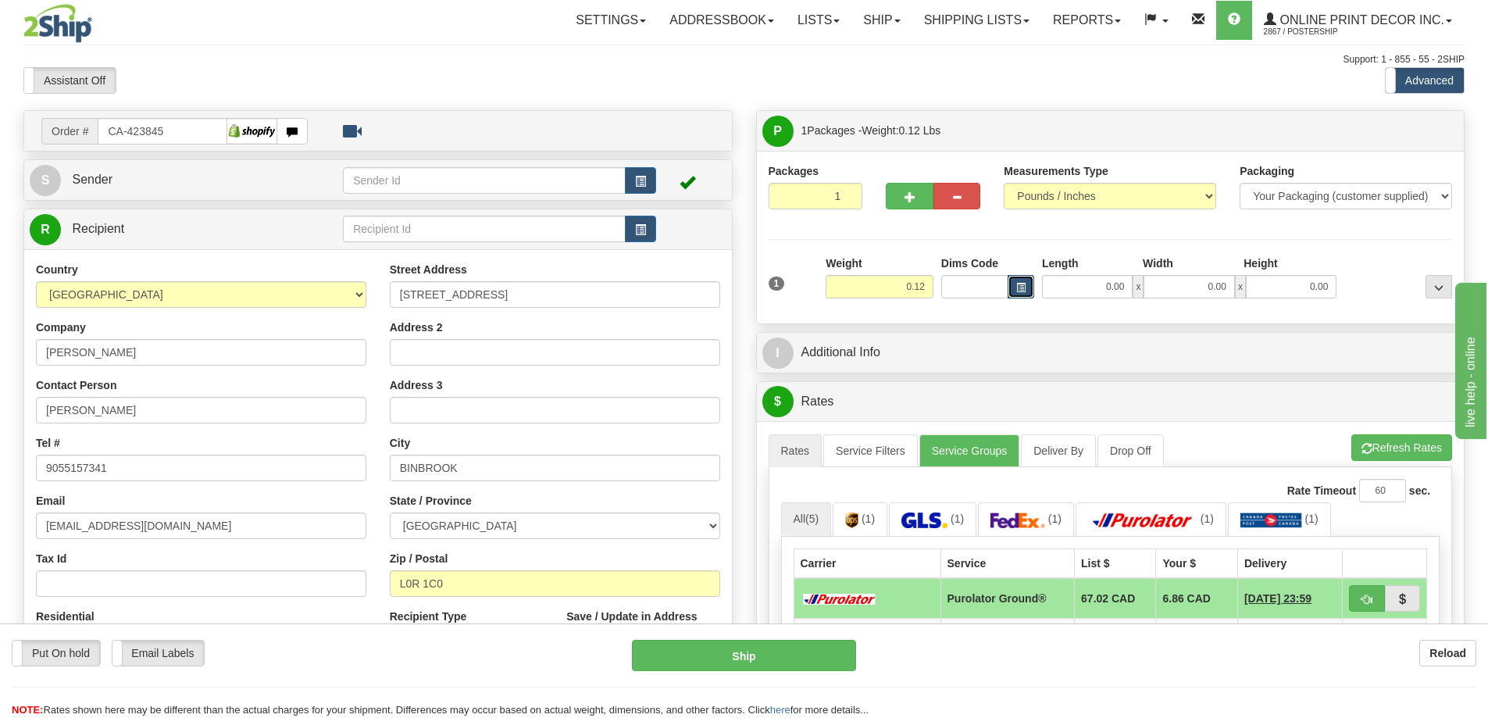
click at [1017, 290] on span "button" at bounding box center [1021, 288] width 9 height 9
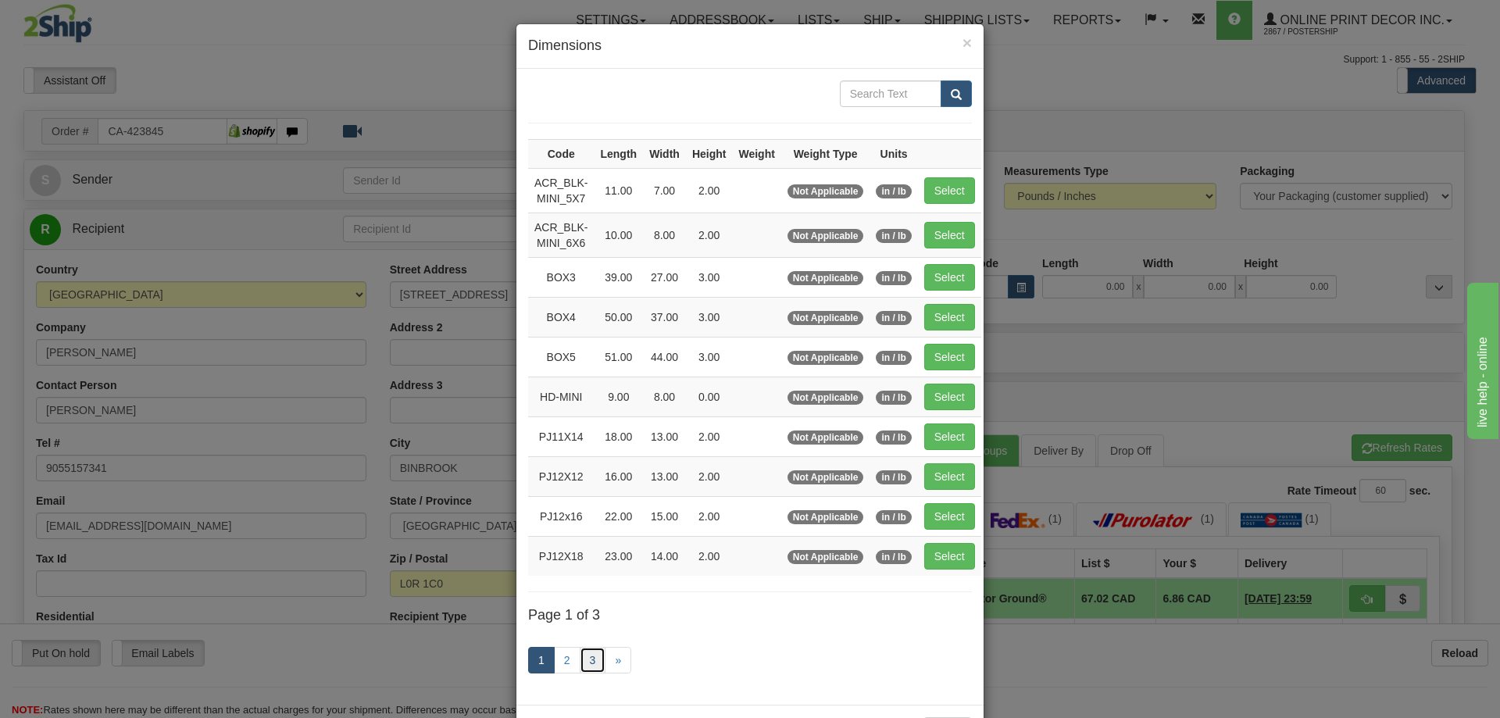
click at [583, 652] on link "3" at bounding box center [593, 660] width 27 height 27
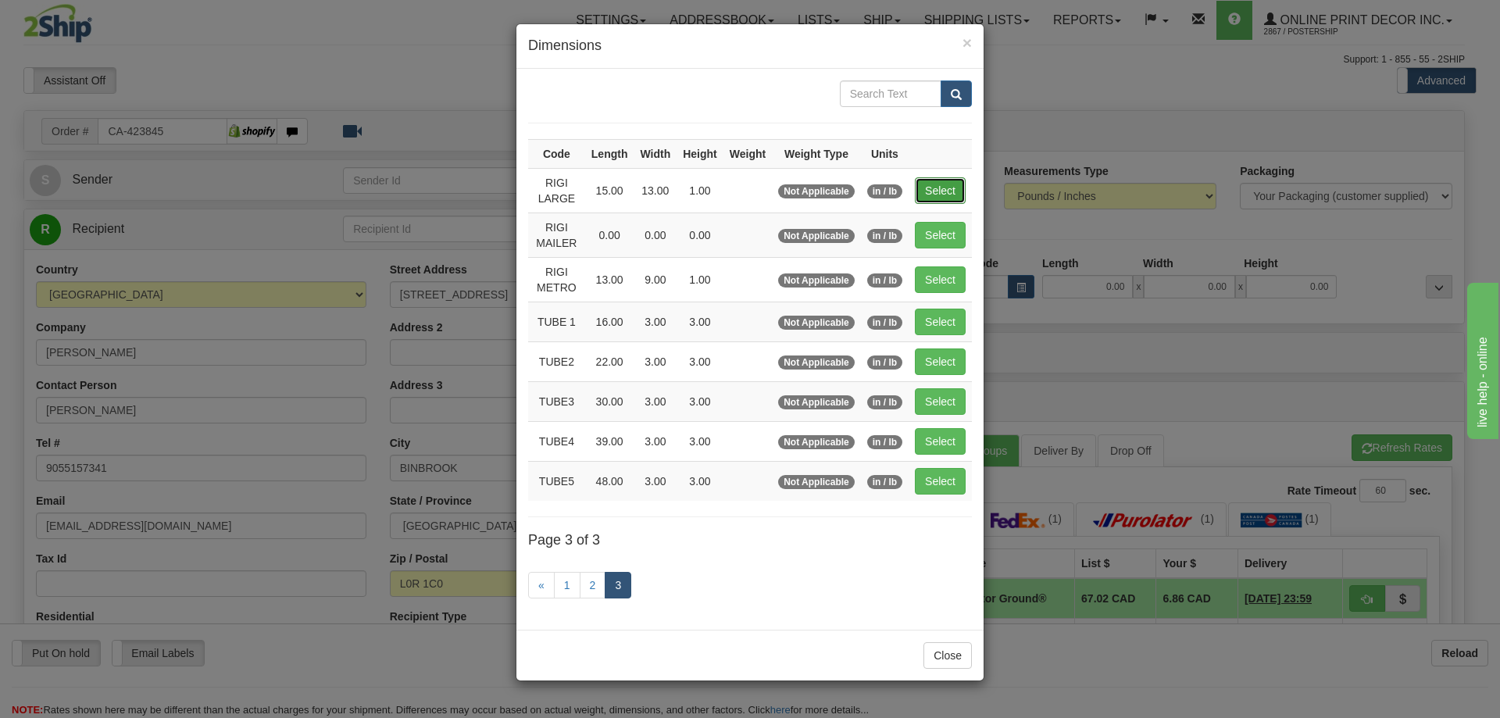
click at [940, 180] on button "Select" at bounding box center [940, 190] width 51 height 27
type input "RIGI LARGE"
type input "15.00"
type input "13.00"
type input "1.00"
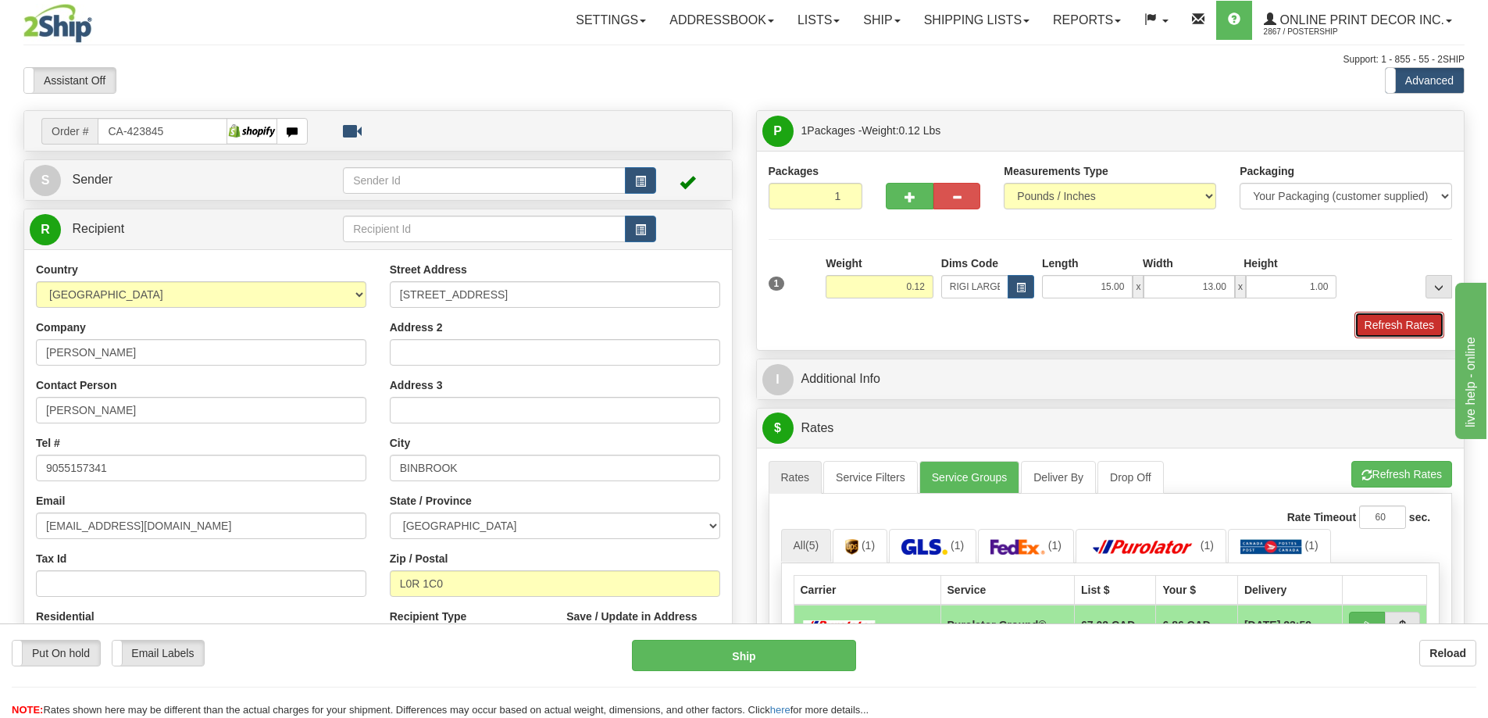
click at [1369, 323] on button "Refresh Rates" at bounding box center [1400, 325] width 90 height 27
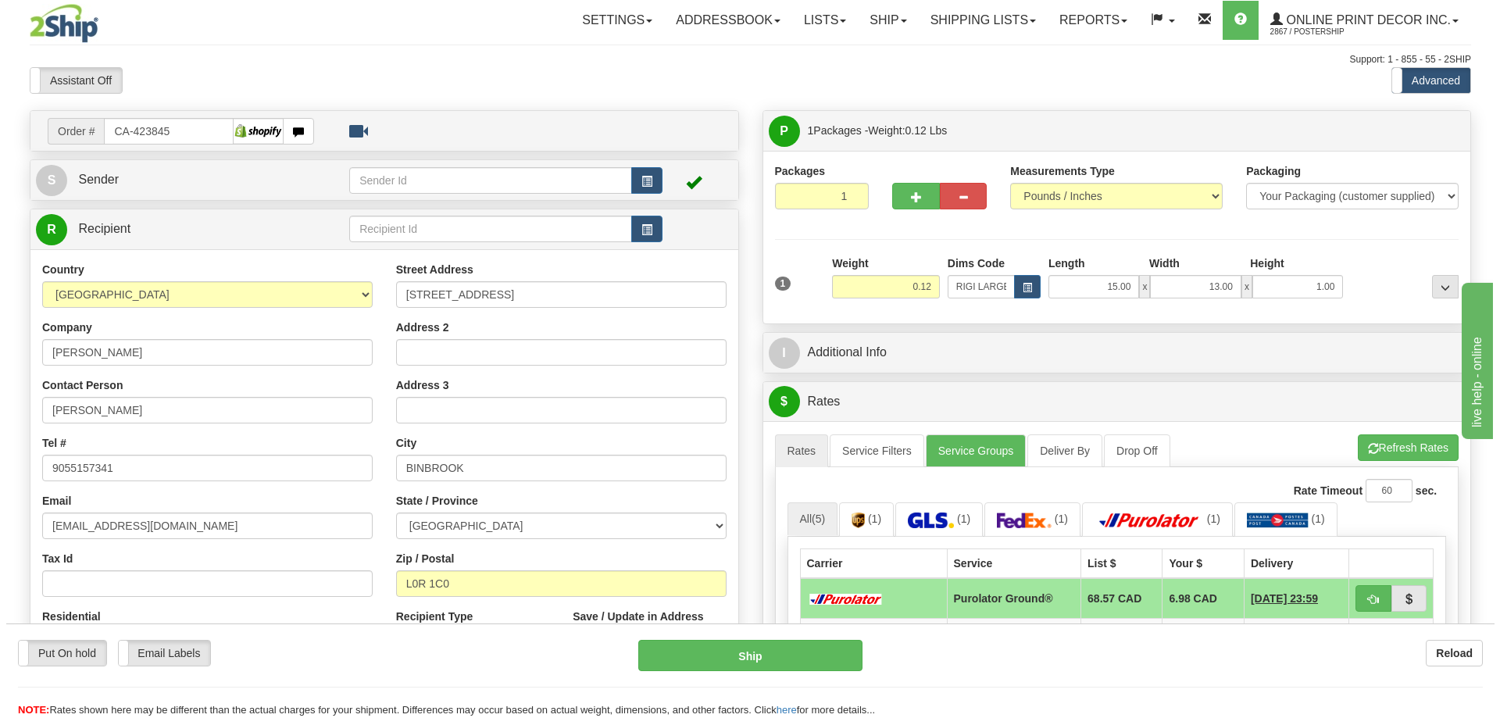
scroll to position [156, 0]
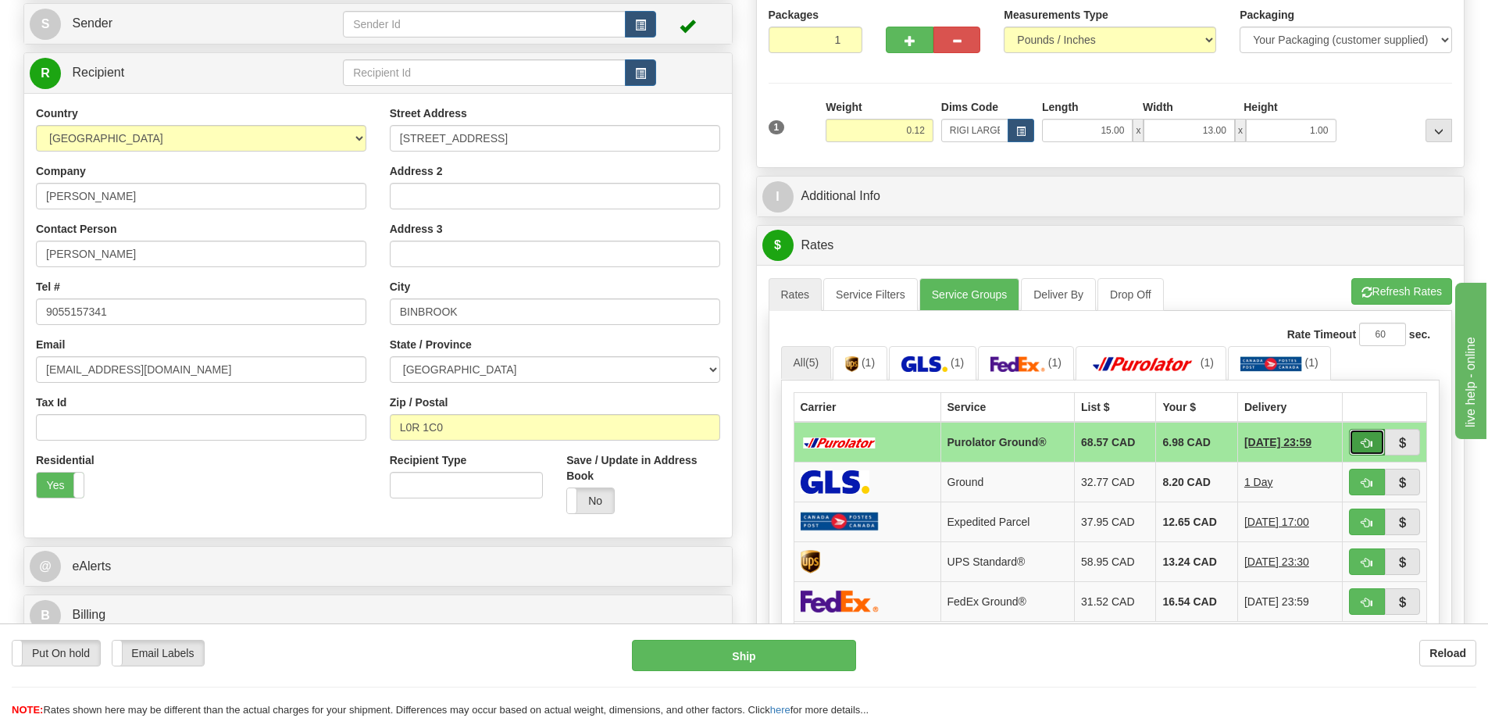
click at [1367, 437] on button "button" at bounding box center [1367, 442] width 36 height 27
type input "260"
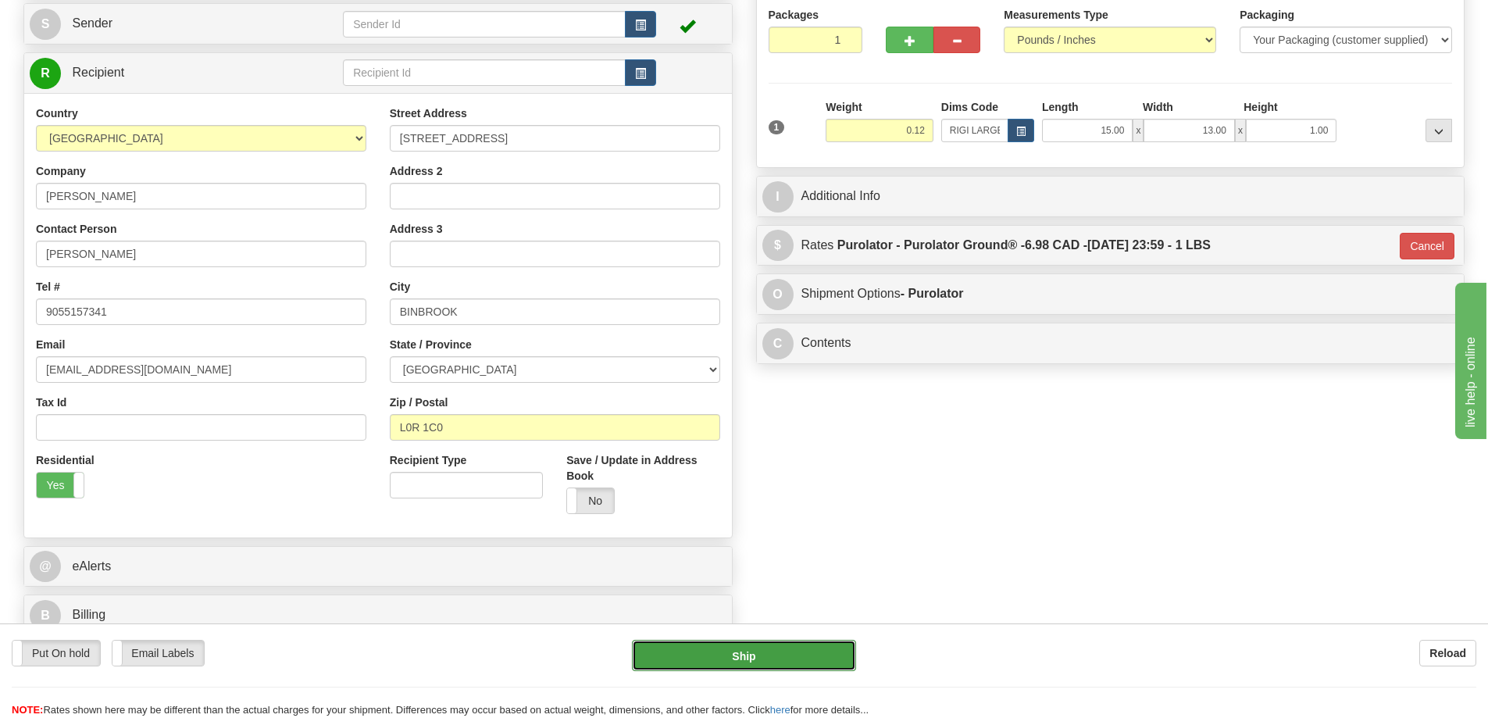
click at [802, 656] on button "Ship" at bounding box center [744, 655] width 224 height 31
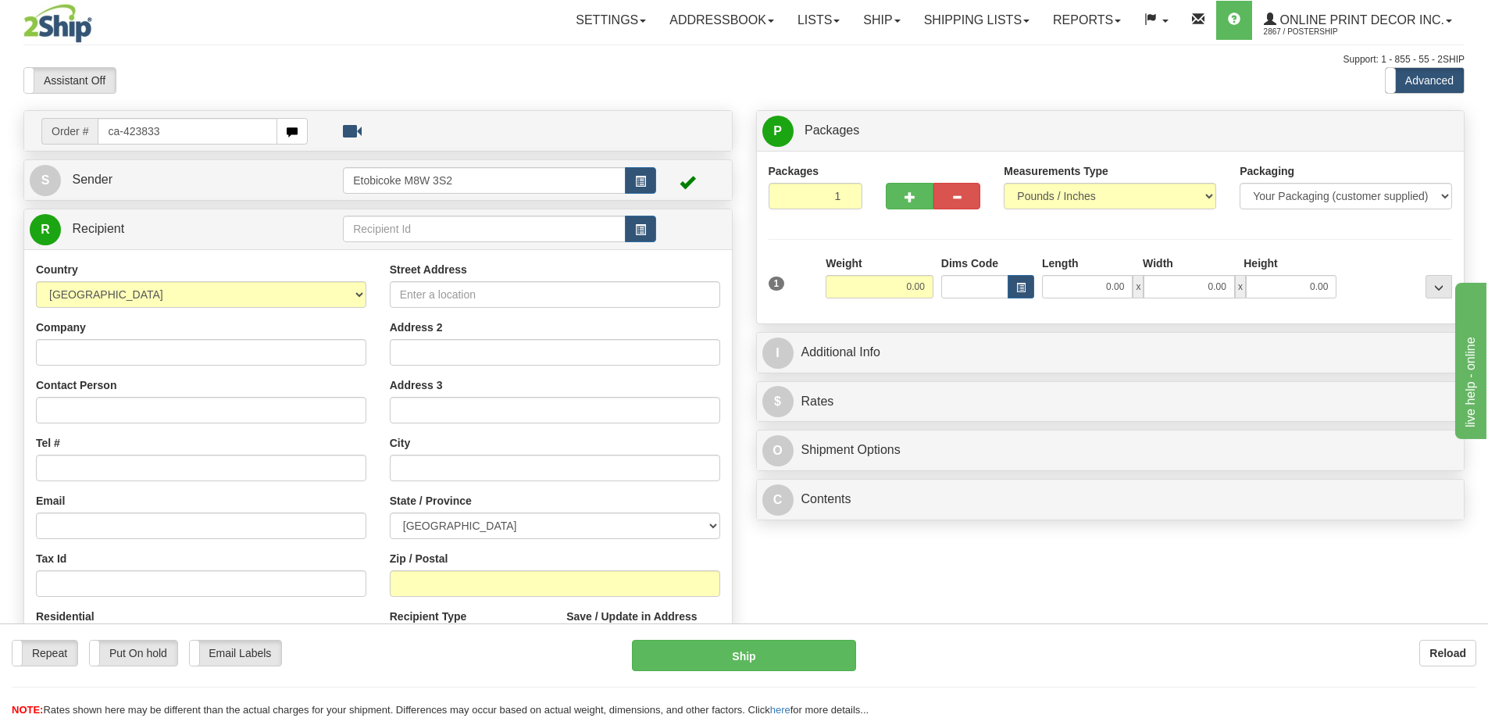
type input "ca-423833"
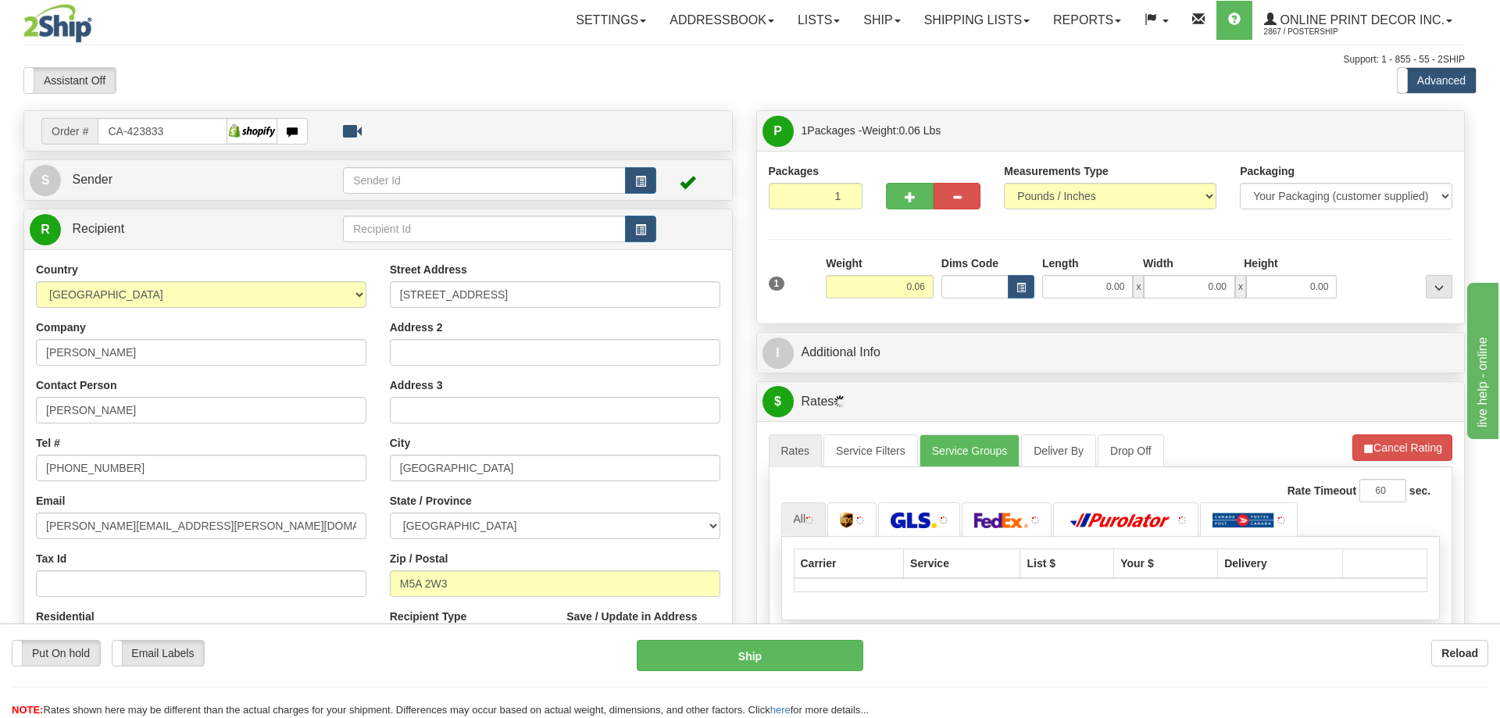
type input "[GEOGRAPHIC_DATA]"
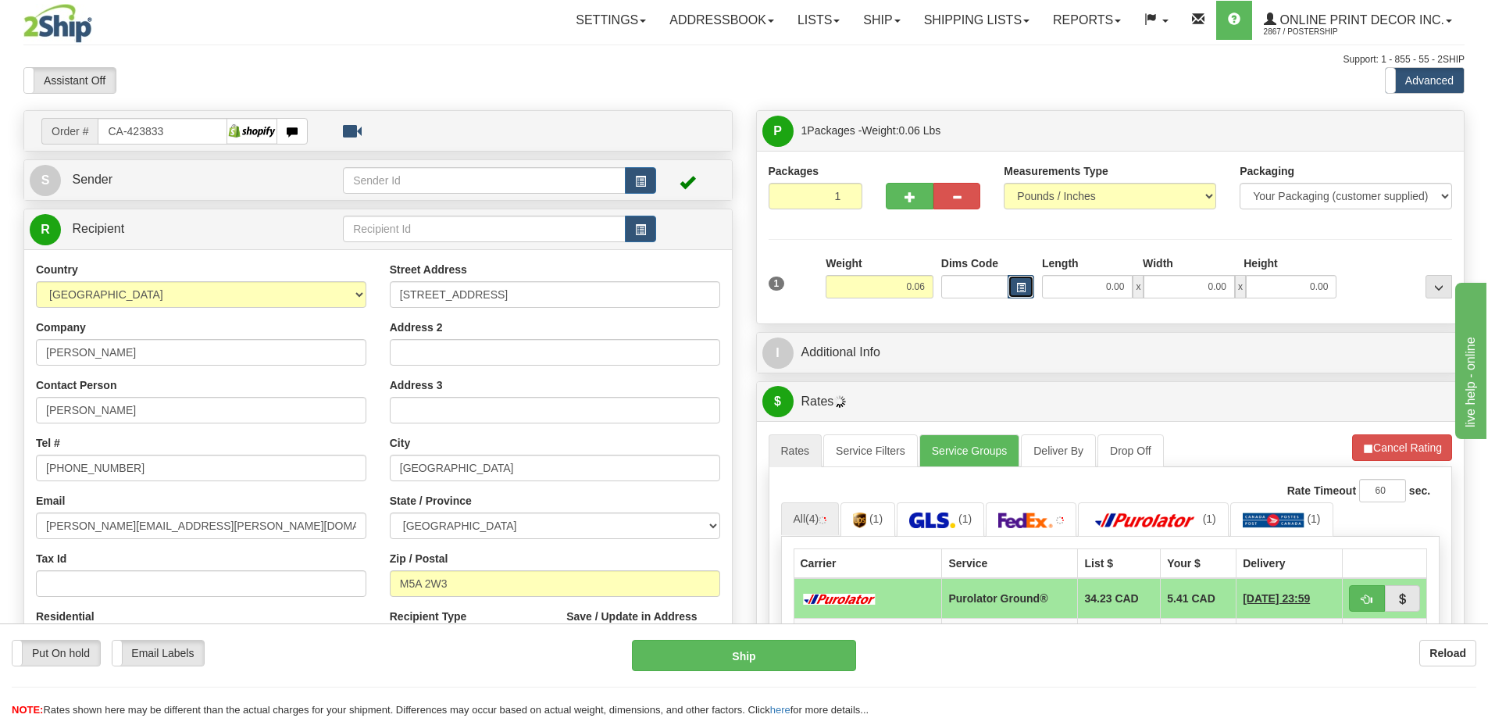
click at [1015, 285] on button "button" at bounding box center [1021, 286] width 27 height 23
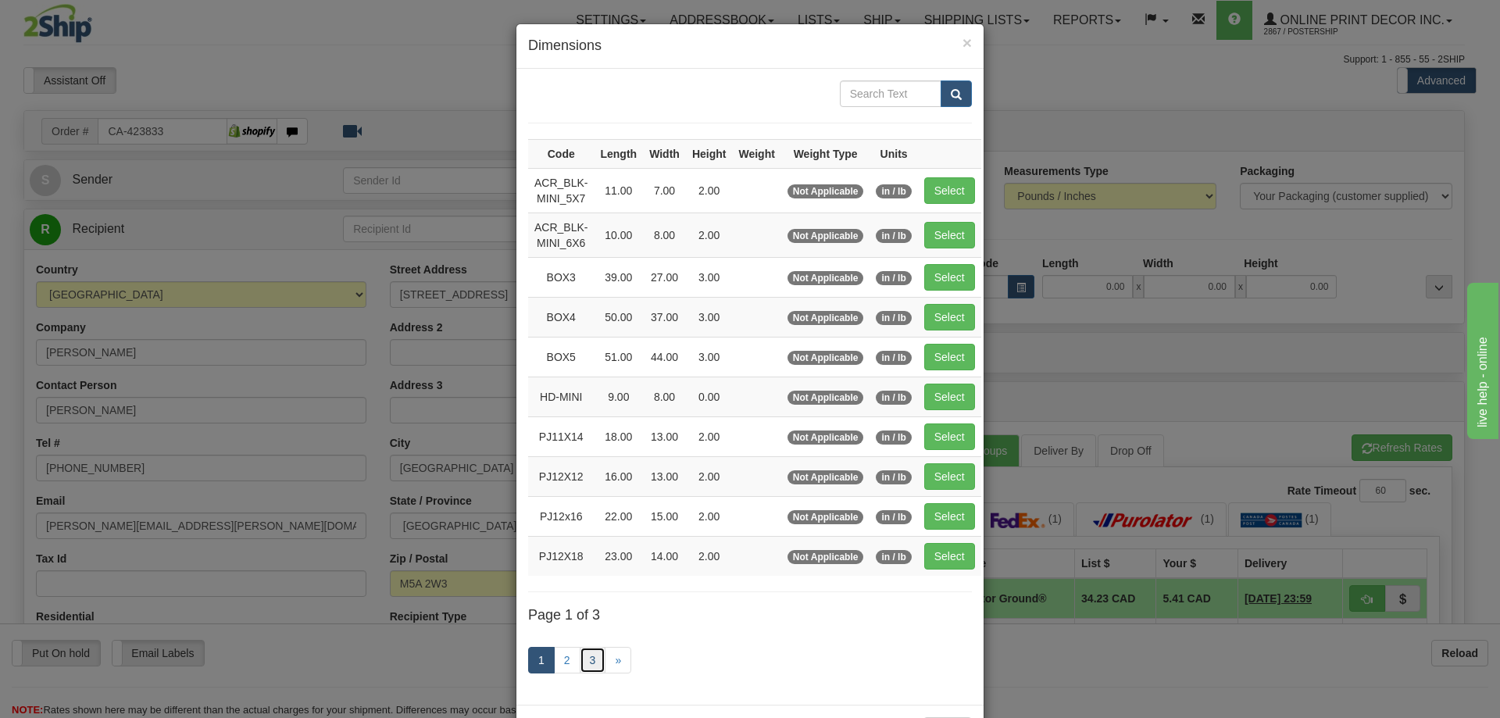
click at [584, 649] on link "3" at bounding box center [593, 660] width 27 height 27
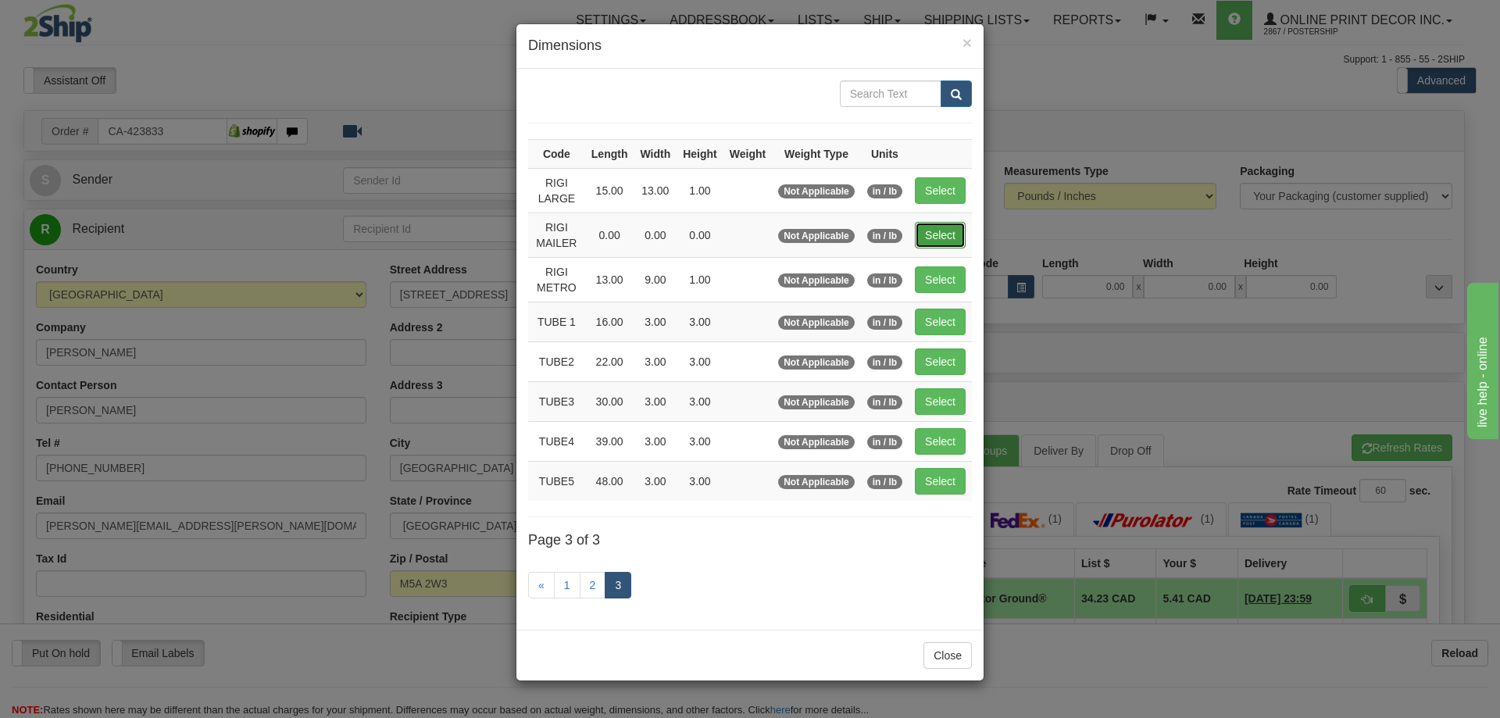
click at [938, 231] on button "Select" at bounding box center [940, 235] width 51 height 27
type input "RIGI MAILER"
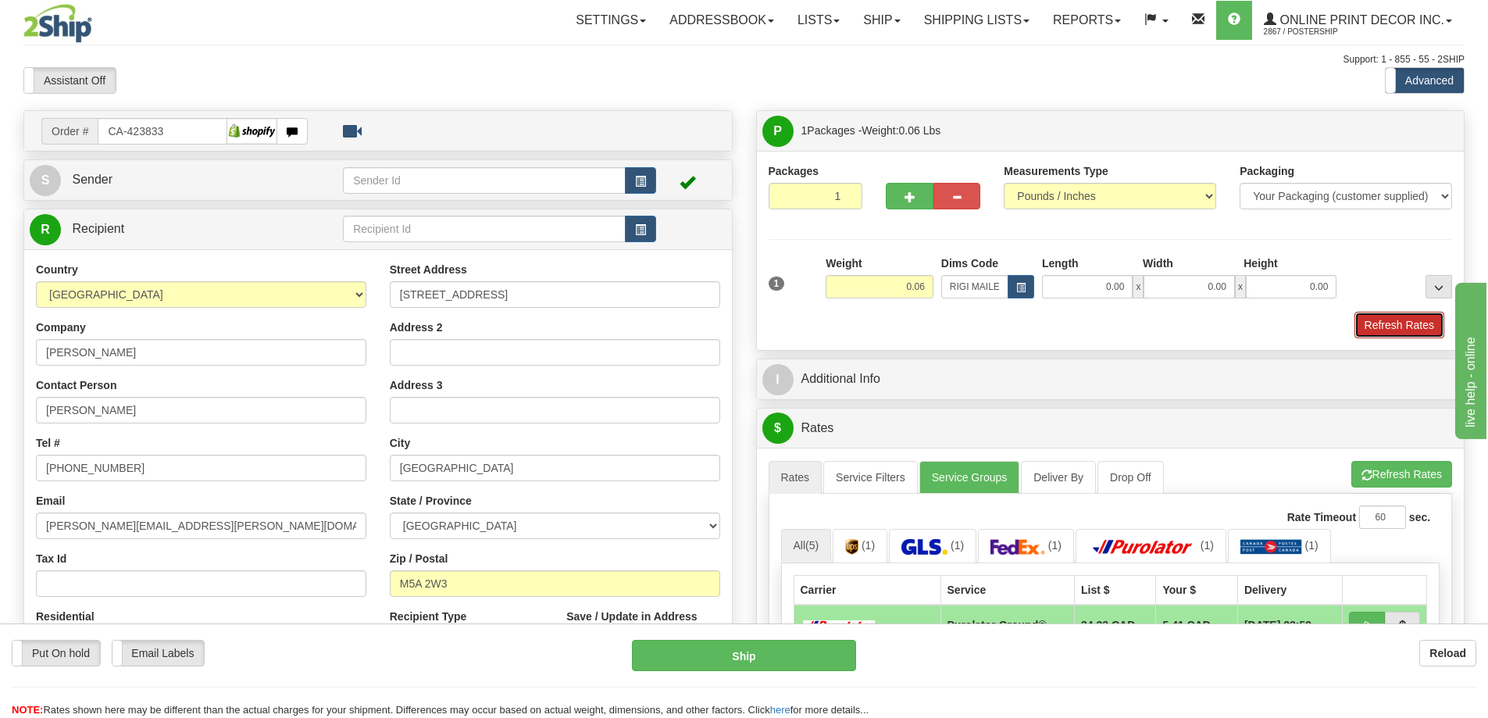
click at [1395, 331] on button "Refresh Rates" at bounding box center [1400, 325] width 90 height 27
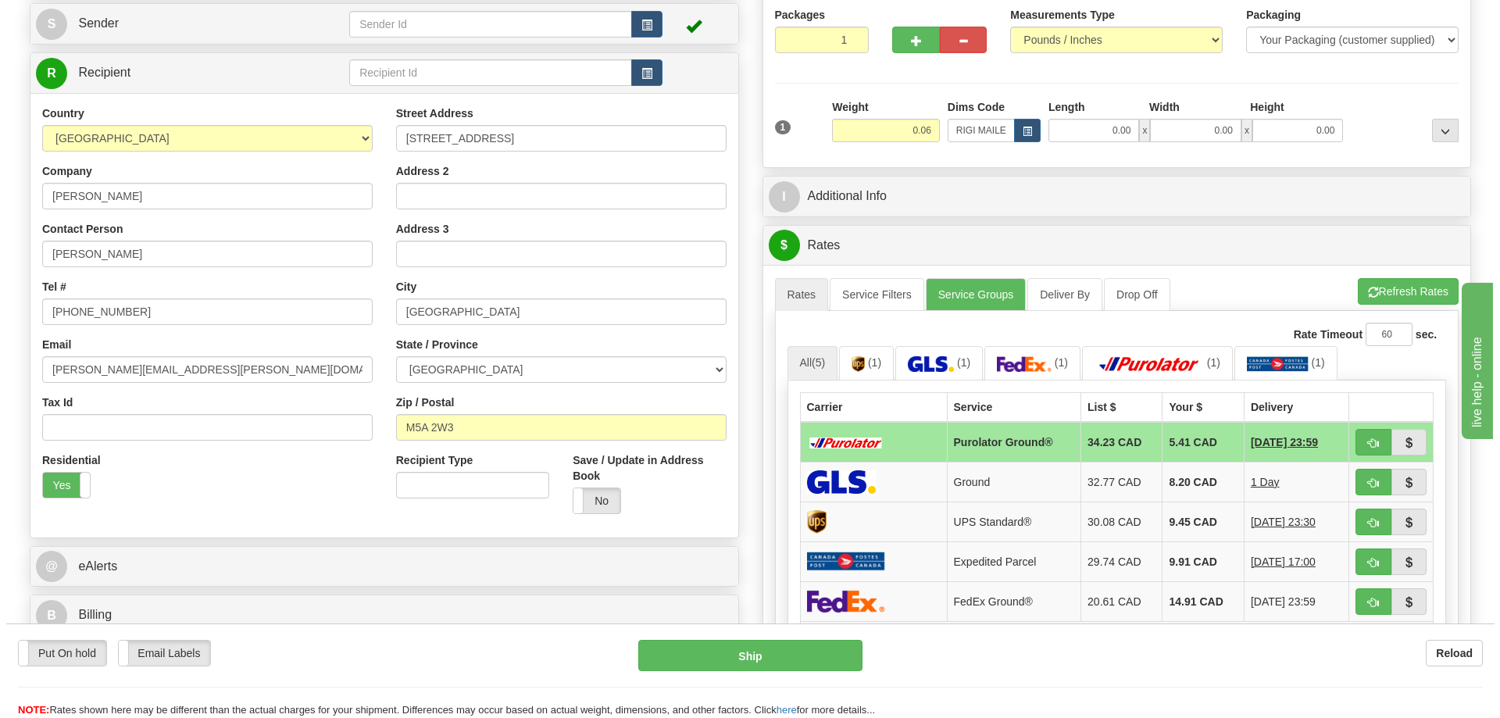
scroll to position [234, 0]
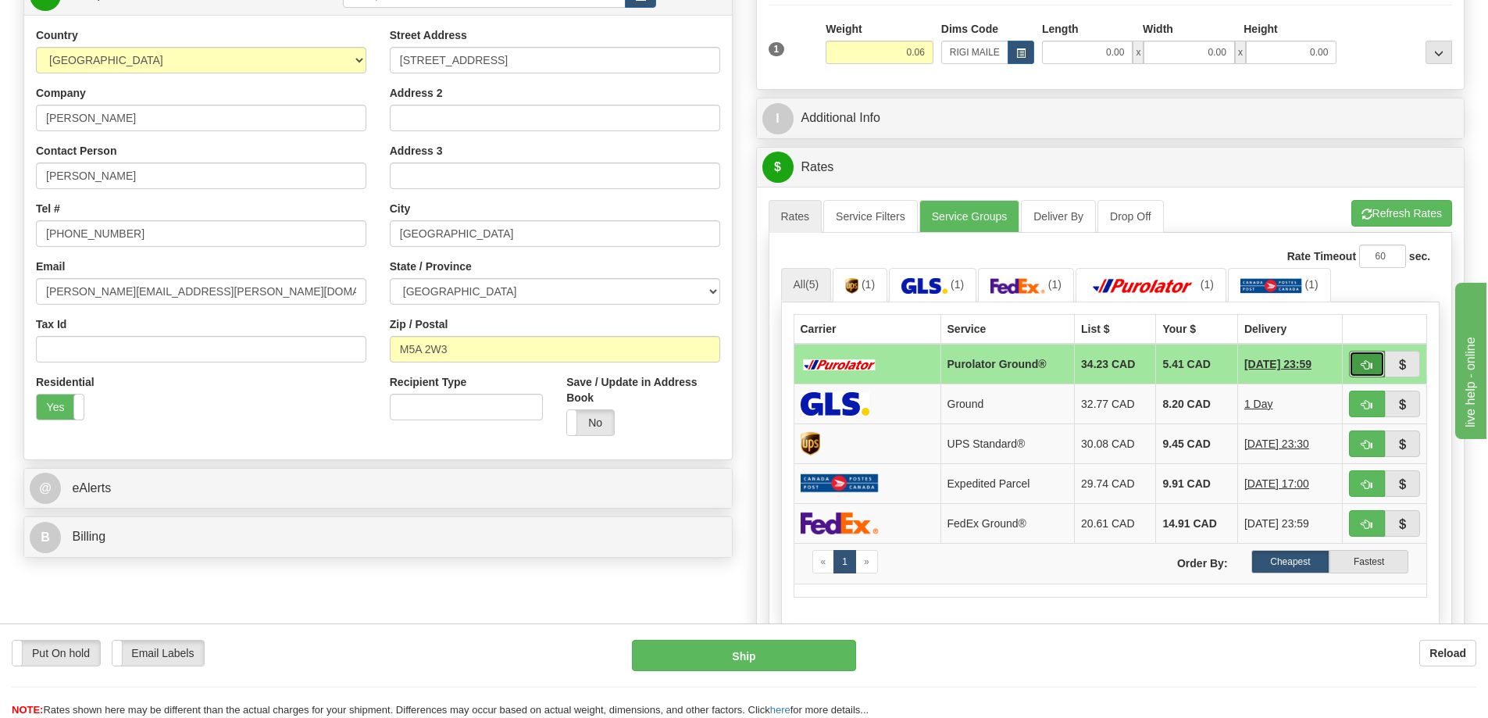
click at [1373, 366] on button "button" at bounding box center [1367, 364] width 36 height 27
type input "260"
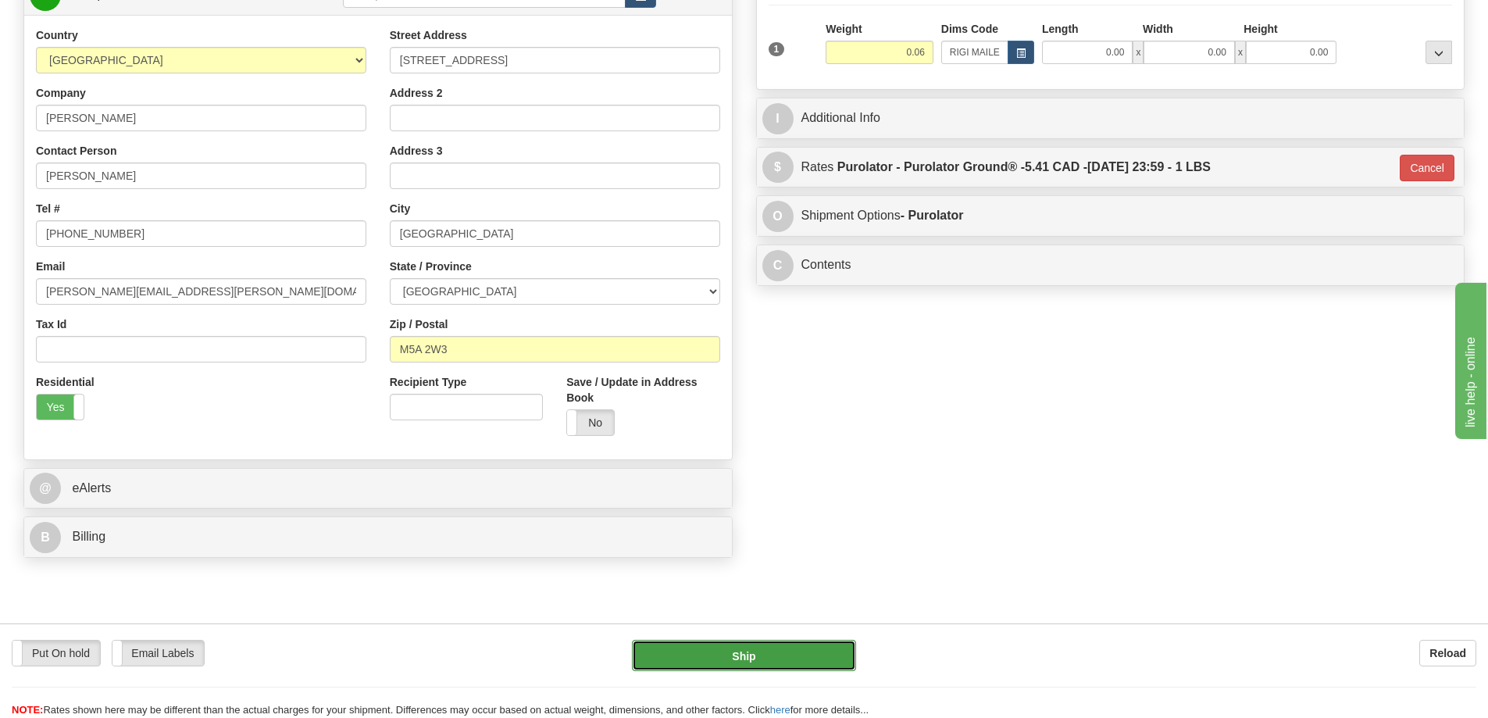
click at [823, 647] on button "Ship" at bounding box center [744, 655] width 224 height 31
